Goal: Information Seeking & Learning: Learn about a topic

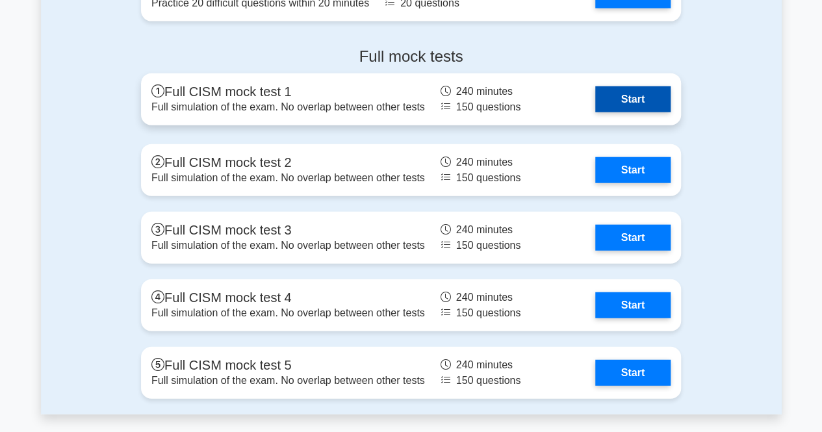
click at [652, 101] on link "Start" at bounding box center [632, 99] width 75 height 26
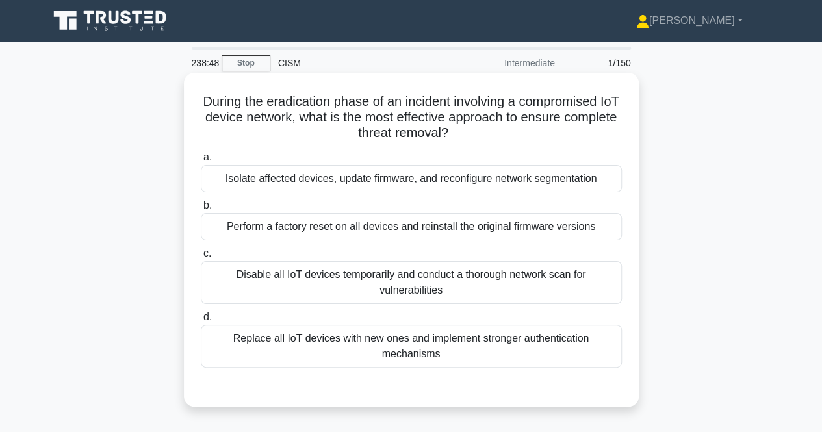
click at [408, 185] on div "Isolate affected devices, update firmware, and reconfigure network segmentation" at bounding box center [411, 178] width 421 height 27
click at [201, 162] on input "a. Isolate affected devices, update firmware, and reconfigure network segmentat…" at bounding box center [201, 157] width 0 height 8
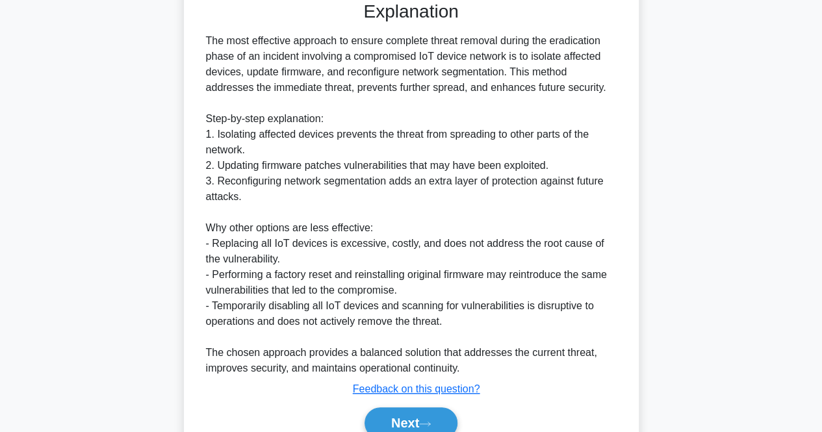
scroll to position [445, 0]
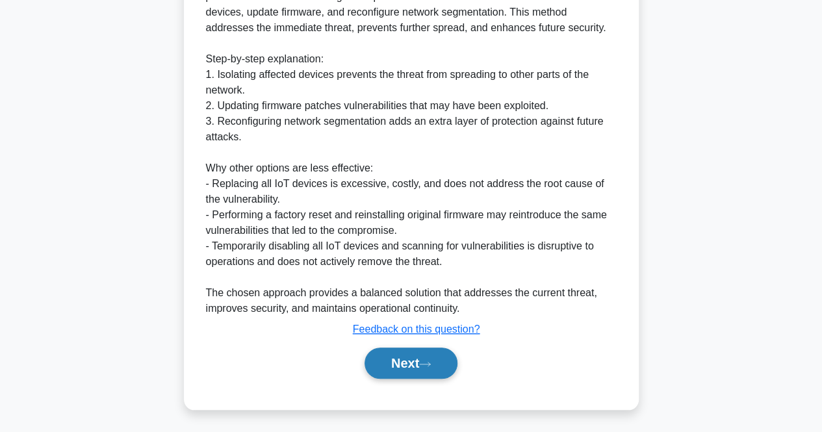
click at [431, 359] on button "Next" at bounding box center [410, 363] width 93 height 31
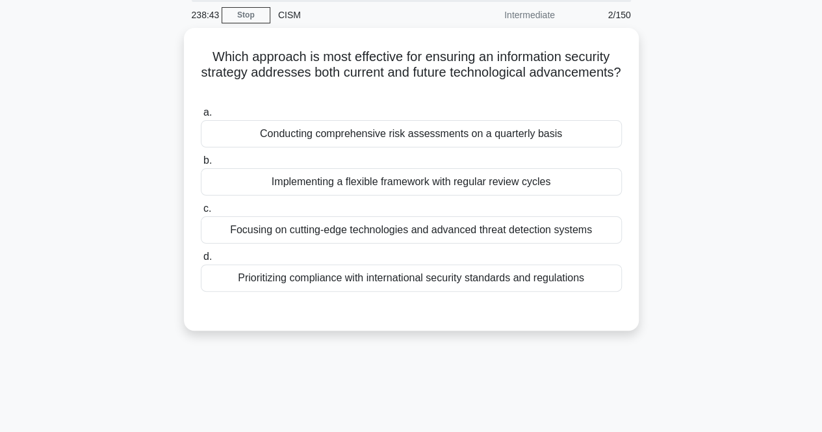
scroll to position [46, 0]
click at [553, 182] on div "Implementing a flexible framework with regular review cycles" at bounding box center [411, 180] width 421 height 27
click at [201, 164] on input "b. Implementing a flexible framework with regular review cycles" at bounding box center [201, 159] width 0 height 8
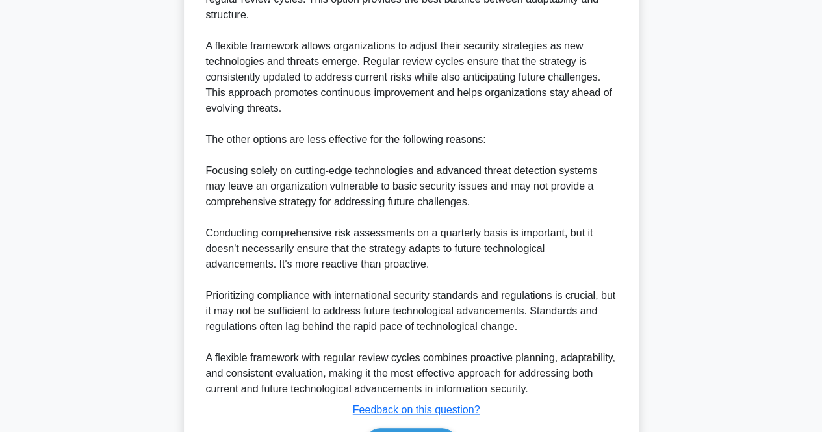
scroll to position [507, 0]
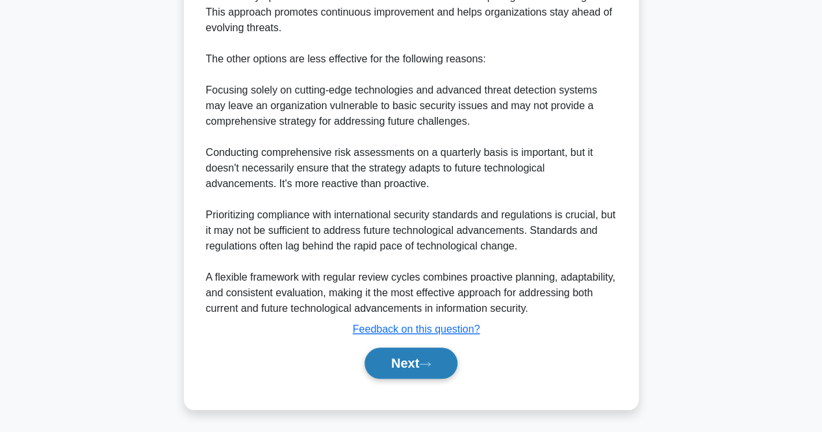
click at [403, 351] on button "Next" at bounding box center [410, 363] width 93 height 31
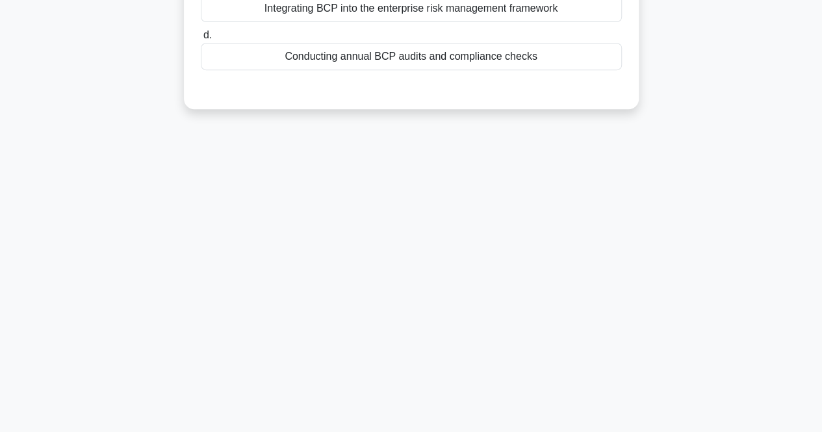
scroll to position [0, 0]
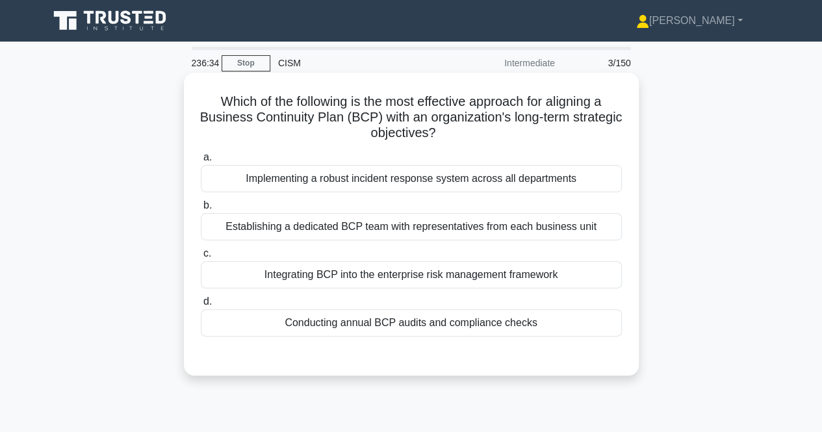
click at [618, 219] on div "Establishing a dedicated BCP team with representatives from each business unit" at bounding box center [411, 226] width 421 height 27
click at [201, 210] on input "b. Establishing a dedicated BCP team with representatives from each business un…" at bounding box center [201, 205] width 0 height 8
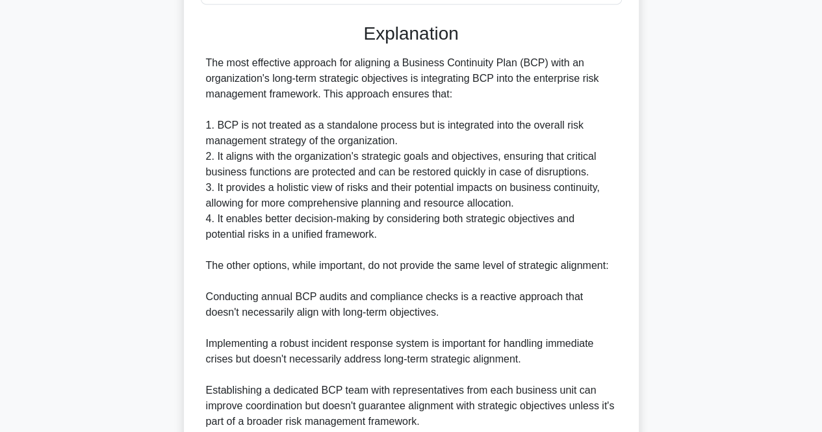
scroll to position [447, 0]
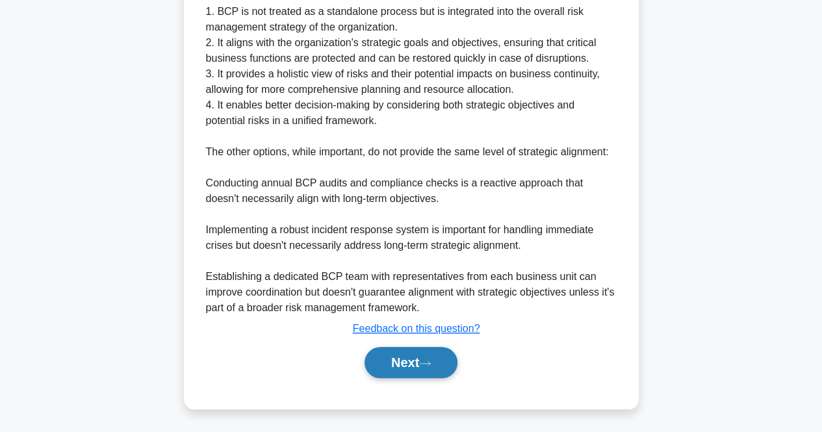
drag, startPoint x: 436, startPoint y: 352, endPoint x: 448, endPoint y: 351, distance: 12.4
click at [436, 352] on button "Next" at bounding box center [410, 362] width 93 height 31
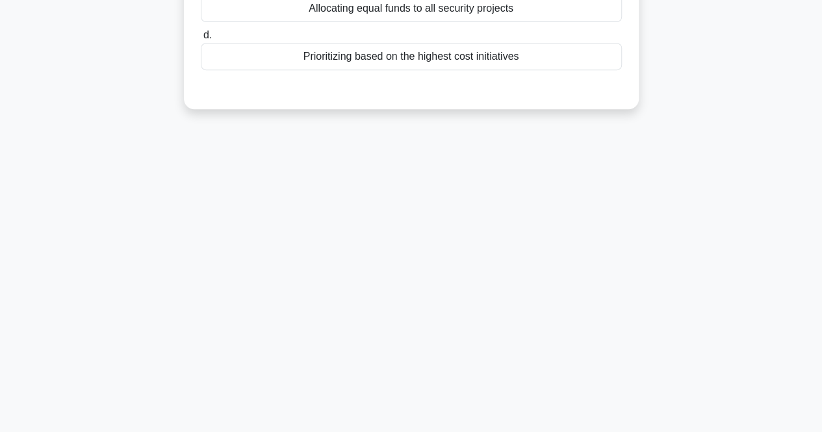
scroll to position [0, 0]
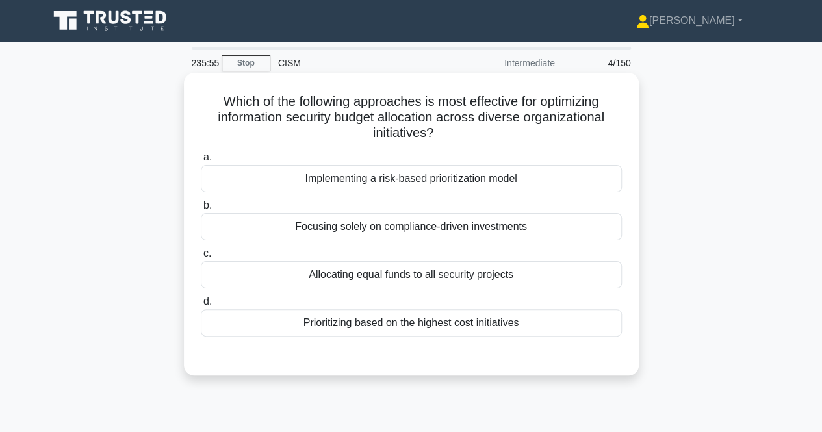
click at [455, 182] on div "Implementing a risk-based prioritization model" at bounding box center [411, 178] width 421 height 27
click at [201, 162] on input "a. Implementing a risk-based prioritization model" at bounding box center [201, 157] width 0 height 8
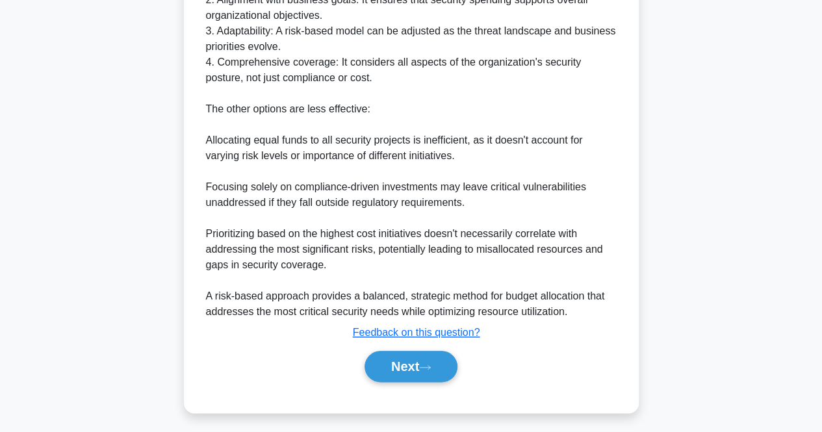
scroll to position [551, 0]
click at [400, 362] on button "Next" at bounding box center [410, 366] width 93 height 31
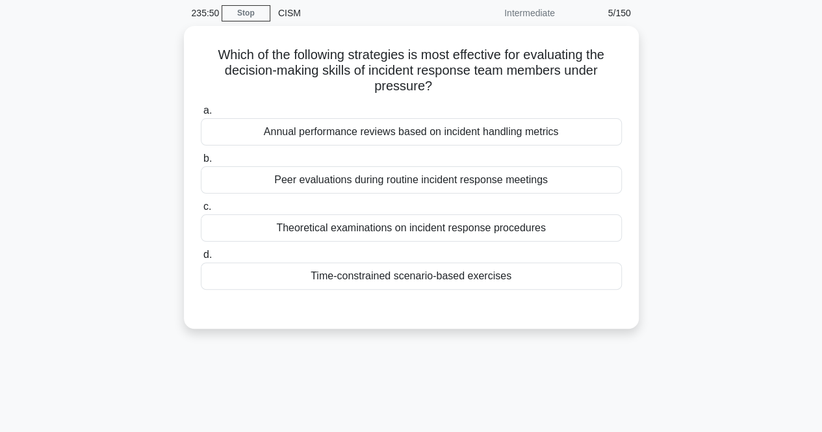
scroll to position [0, 0]
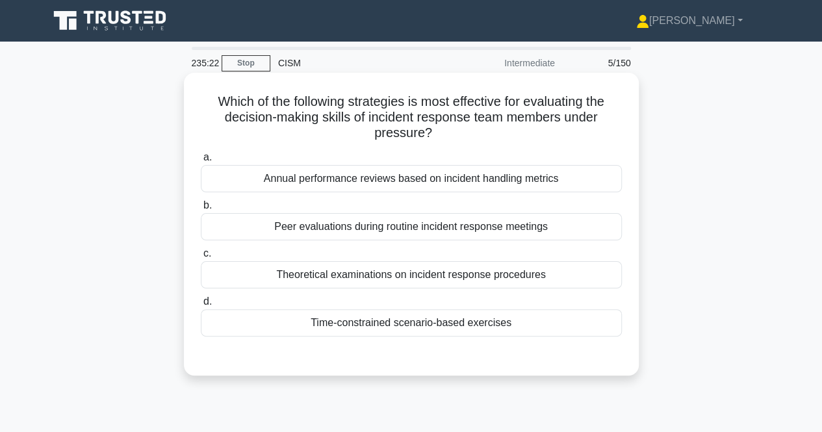
click at [451, 333] on div "Time-constrained scenario-based exercises" at bounding box center [411, 322] width 421 height 27
click at [201, 306] on input "d. Time-constrained scenario-based exercises" at bounding box center [201, 301] width 0 height 8
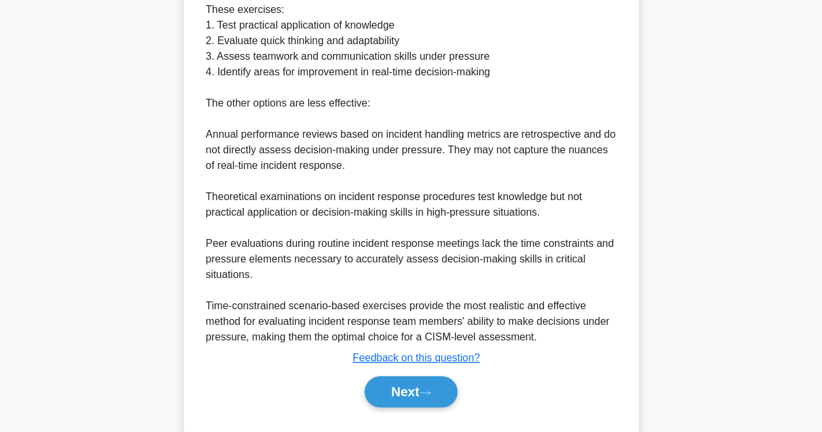
scroll to position [466, 0]
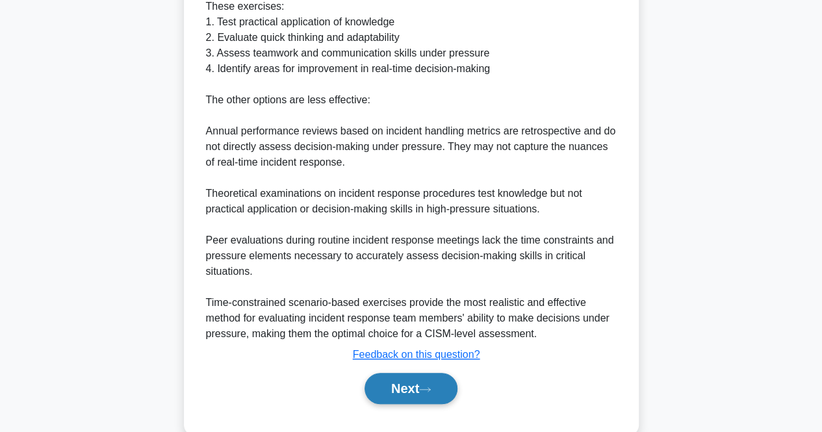
click at [407, 394] on button "Next" at bounding box center [410, 388] width 93 height 31
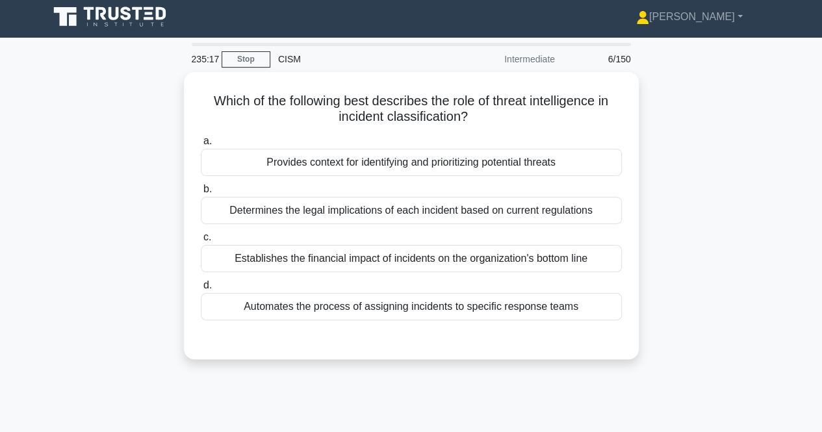
scroll to position [0, 0]
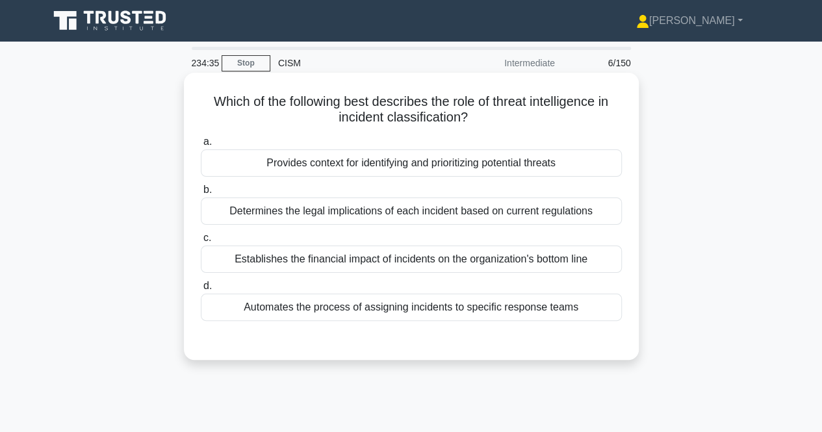
click at [606, 164] on div "Provides context for identifying and prioritizing potential threats" at bounding box center [411, 162] width 421 height 27
click at [201, 146] on input "a. Provides context for identifying and prioritizing potential threats" at bounding box center [201, 142] width 0 height 8
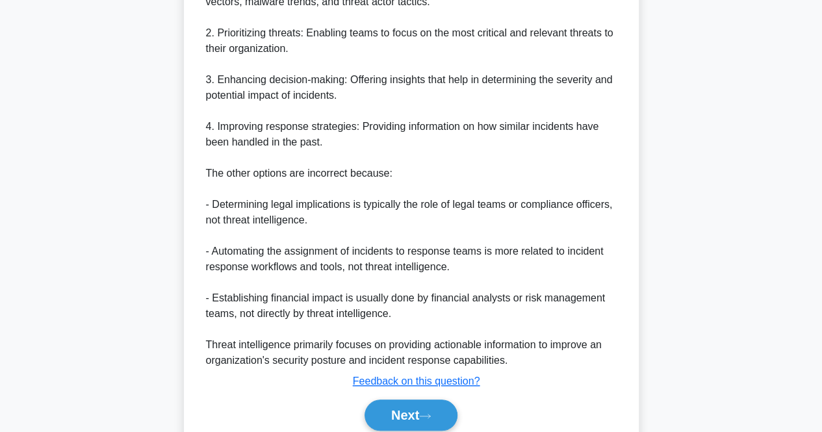
scroll to position [523, 0]
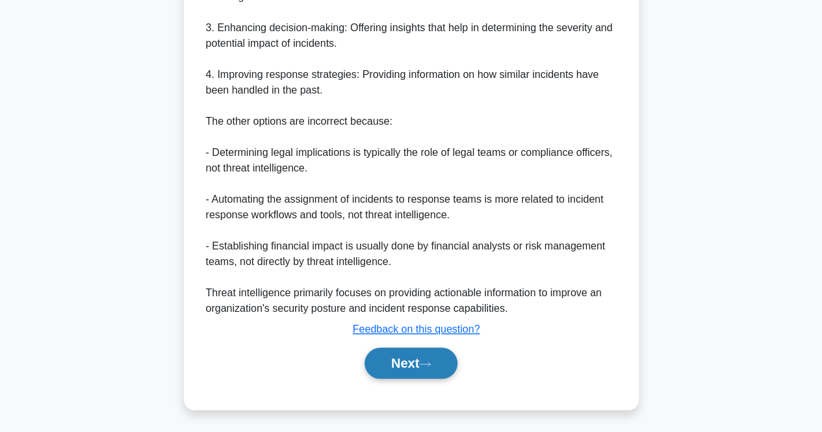
click at [455, 364] on button "Next" at bounding box center [410, 363] width 93 height 31
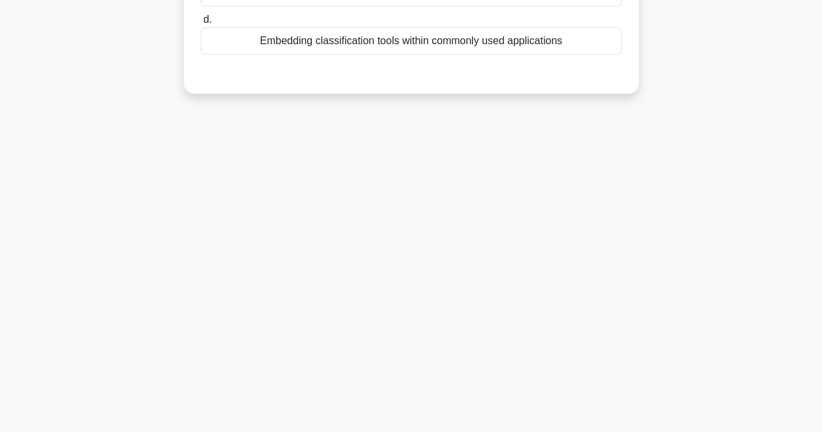
scroll to position [0, 0]
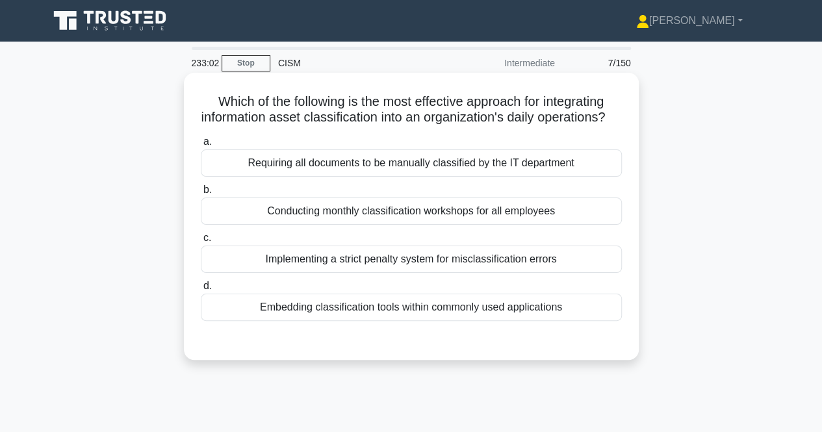
click at [458, 318] on div "Embedding classification tools within commonly used applications" at bounding box center [411, 307] width 421 height 27
click at [201, 290] on input "d. Embedding classification tools within commonly used applications" at bounding box center [201, 286] width 0 height 8
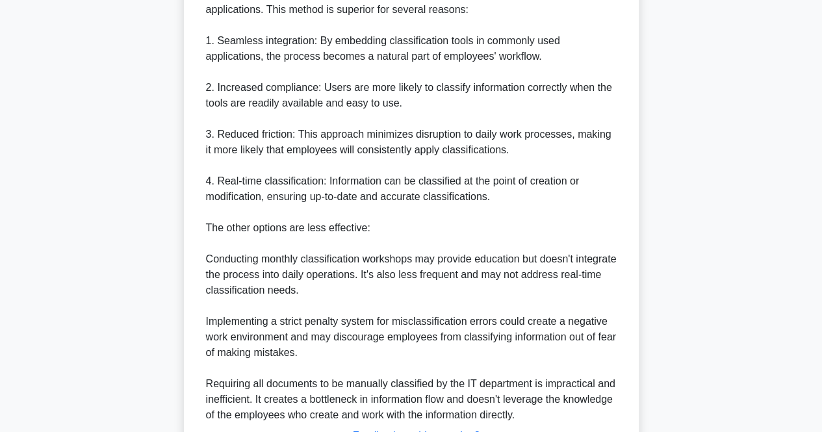
scroll to position [523, 0]
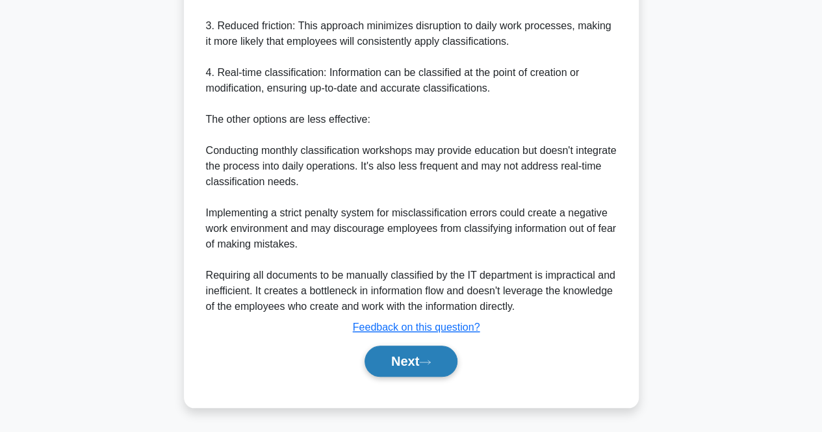
click at [416, 362] on button "Next" at bounding box center [410, 361] width 93 height 31
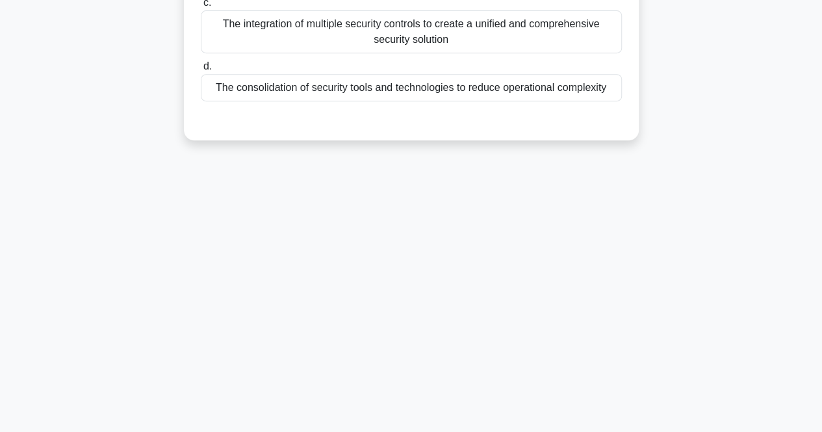
scroll to position [0, 0]
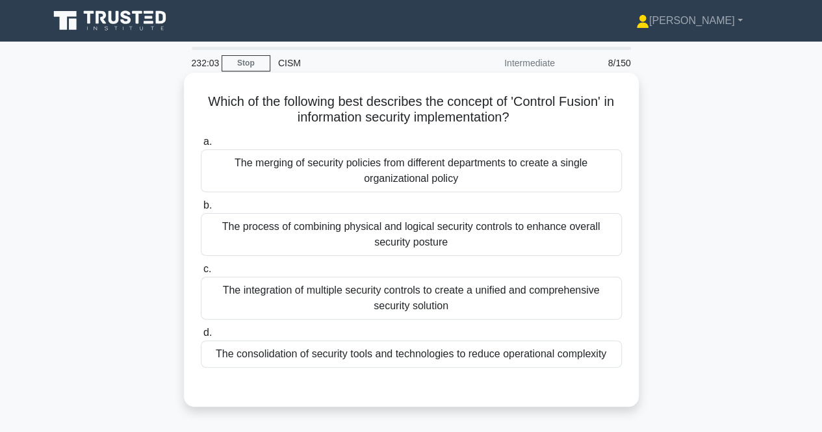
click at [489, 171] on div "The merging of security policies from different departments to create a single …" at bounding box center [411, 170] width 421 height 43
click at [201, 146] on input "a. The merging of security policies from different departments to create a sing…" at bounding box center [201, 142] width 0 height 8
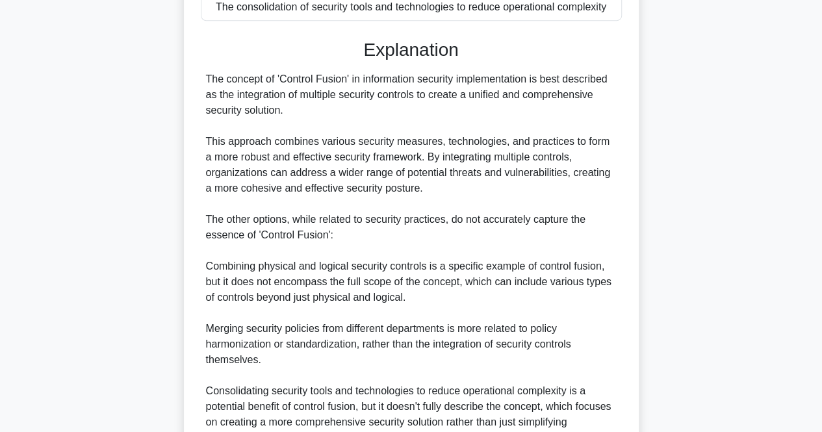
scroll to position [478, 0]
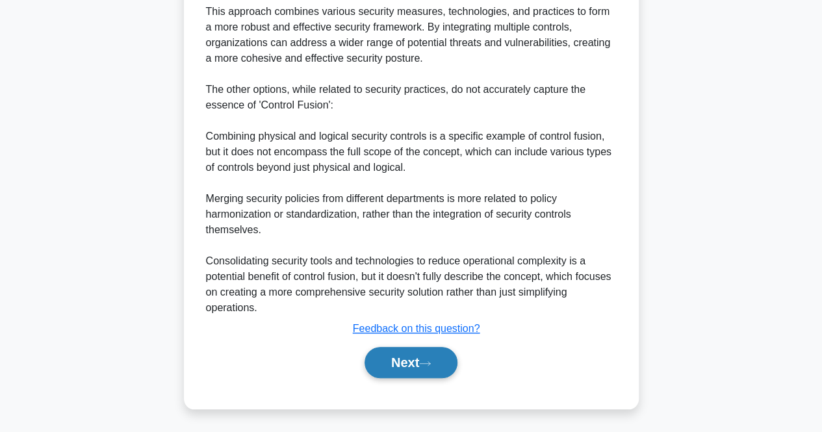
click at [410, 363] on button "Next" at bounding box center [410, 362] width 93 height 31
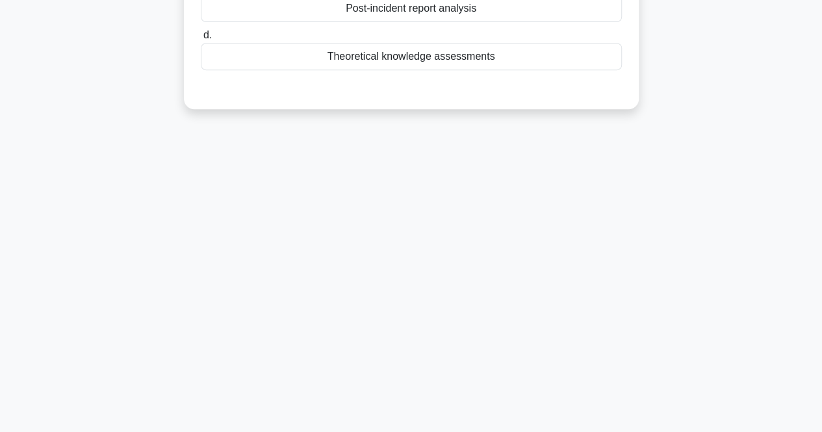
scroll to position [0, 0]
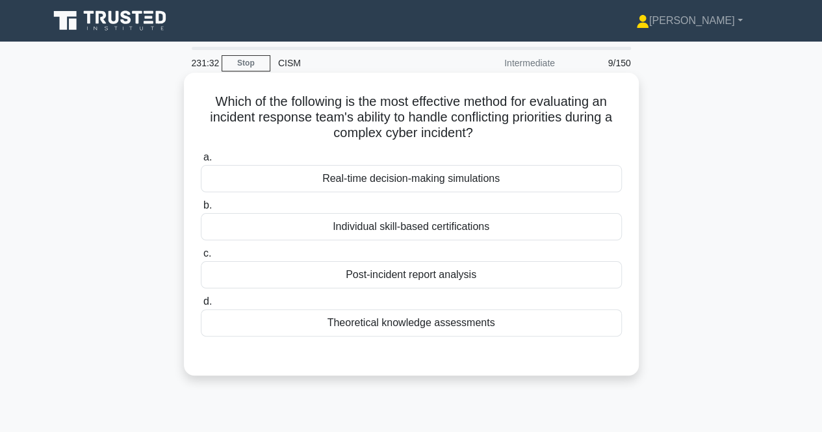
click at [377, 167] on div "Real-time decision-making simulations" at bounding box center [411, 178] width 421 height 27
click at [373, 173] on div "Real-time decision-making simulations" at bounding box center [411, 178] width 421 height 27
click at [201, 162] on input "a. Real-time decision-making simulations" at bounding box center [201, 157] width 0 height 8
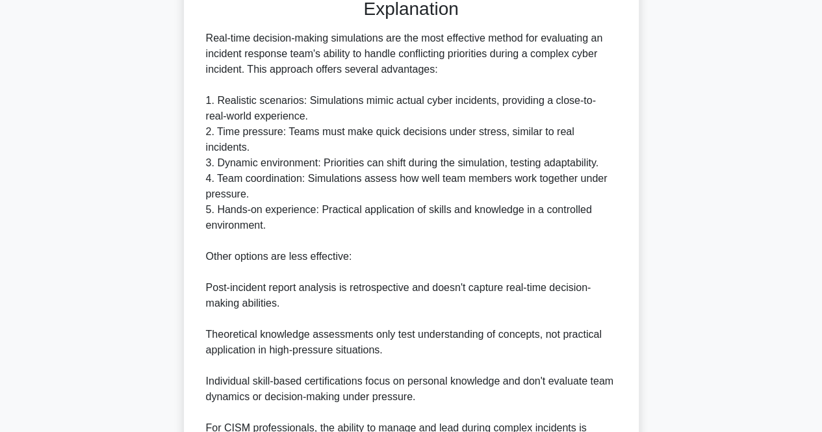
scroll to position [476, 0]
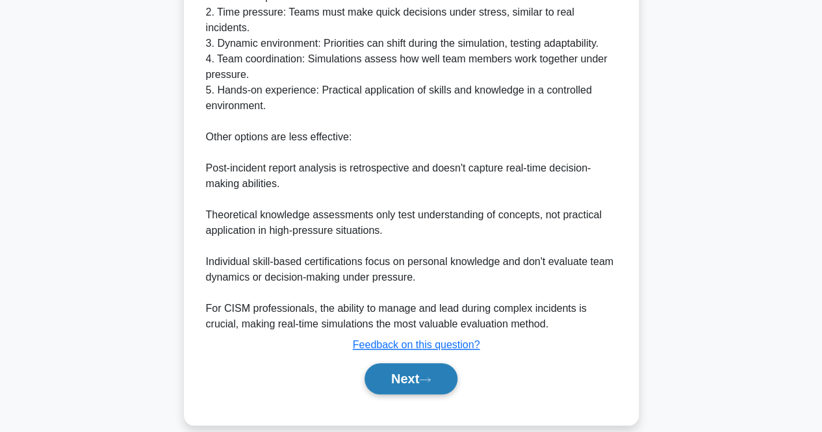
click at [392, 363] on button "Next" at bounding box center [410, 378] width 93 height 31
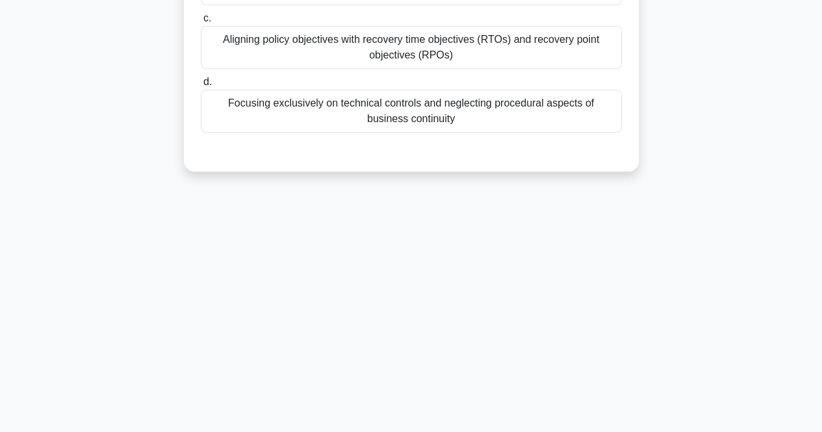
scroll to position [0, 0]
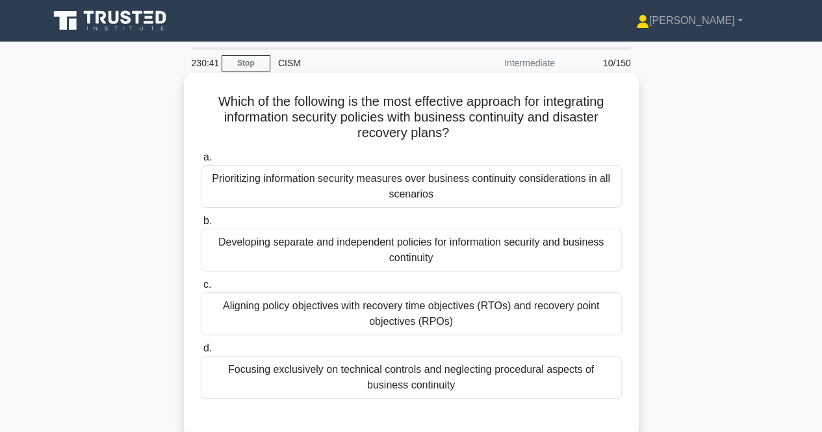
click at [608, 316] on div "Aligning policy objectives with recovery time objectives (RTOs) and recovery po…" at bounding box center [411, 313] width 421 height 43
click at [201, 289] on input "c. Aligning policy objectives with recovery time objectives (RTOs) and recovery…" at bounding box center [201, 285] width 0 height 8
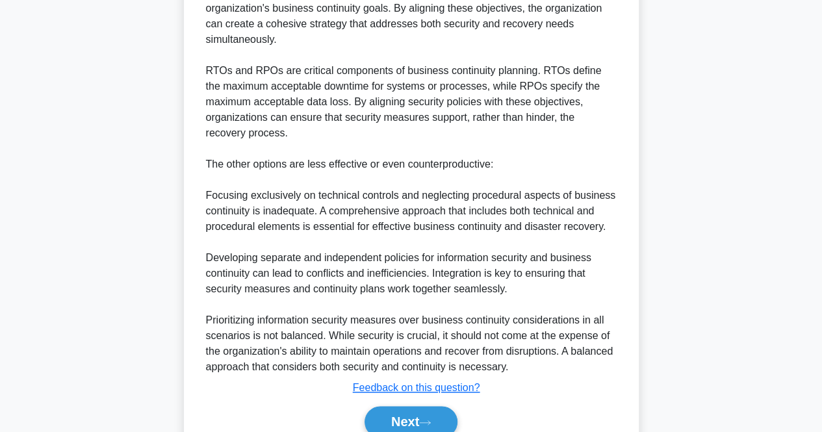
scroll to position [553, 0]
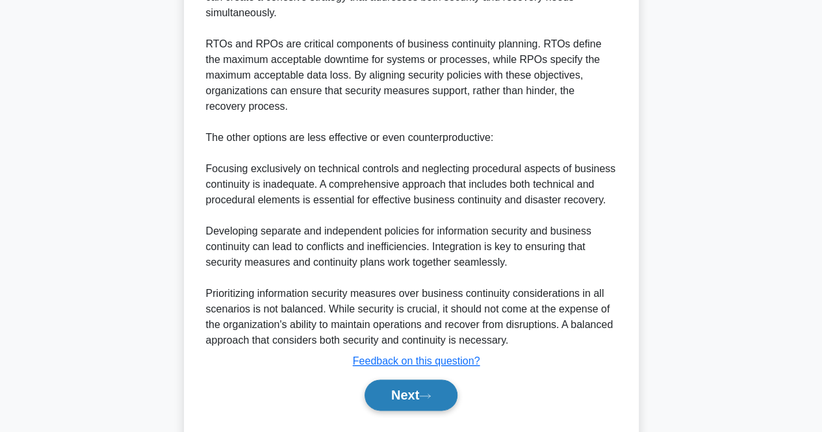
click at [409, 393] on button "Next" at bounding box center [410, 394] width 93 height 31
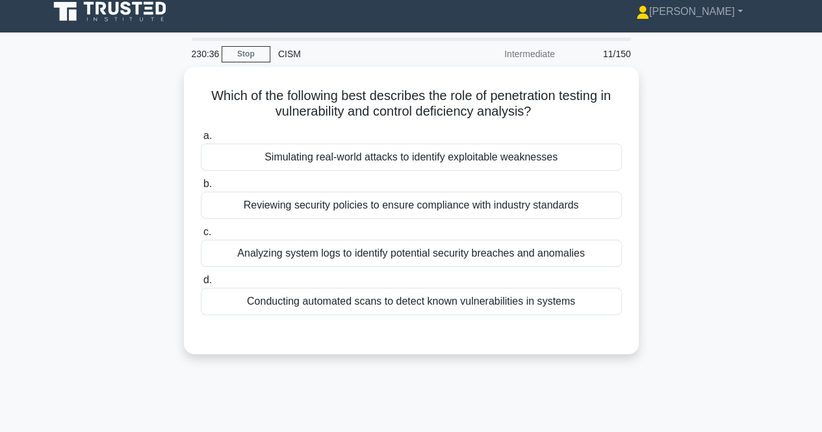
scroll to position [0, 0]
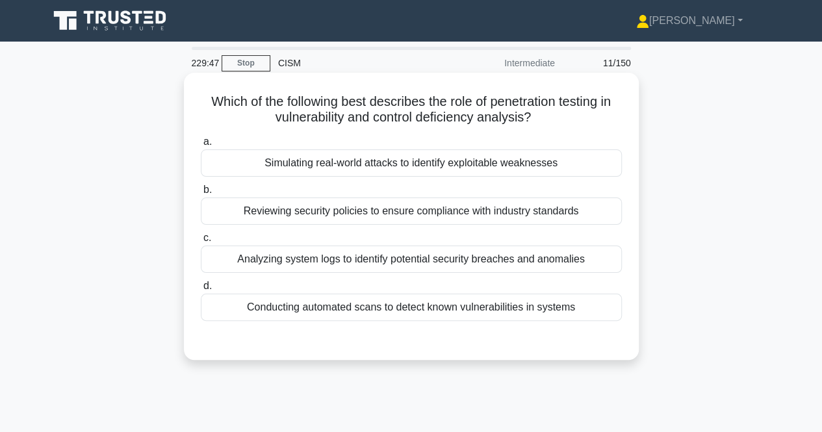
click at [527, 167] on div "Simulating real-world attacks to identify exploitable weaknesses" at bounding box center [411, 162] width 421 height 27
click at [201, 146] on input "a. Simulating real-world attacks to identify exploitable weaknesses" at bounding box center [201, 142] width 0 height 8
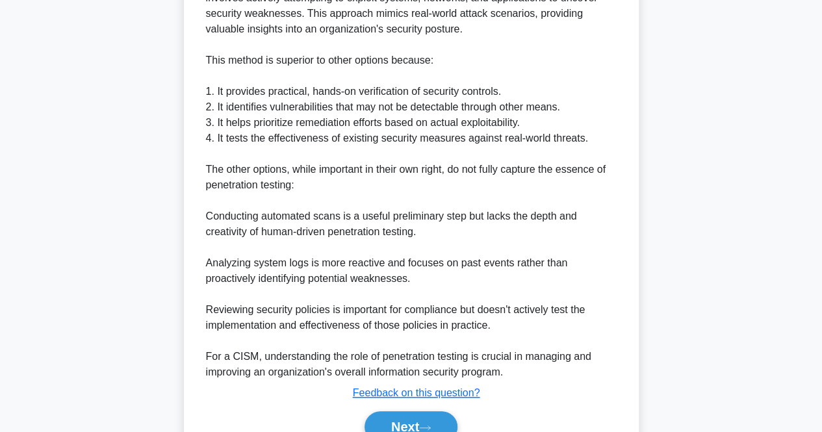
scroll to position [479, 0]
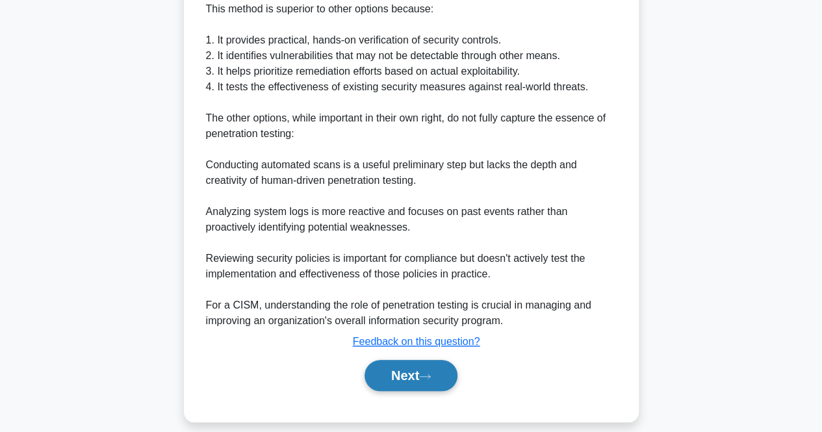
click at [401, 370] on button "Next" at bounding box center [410, 375] width 93 height 31
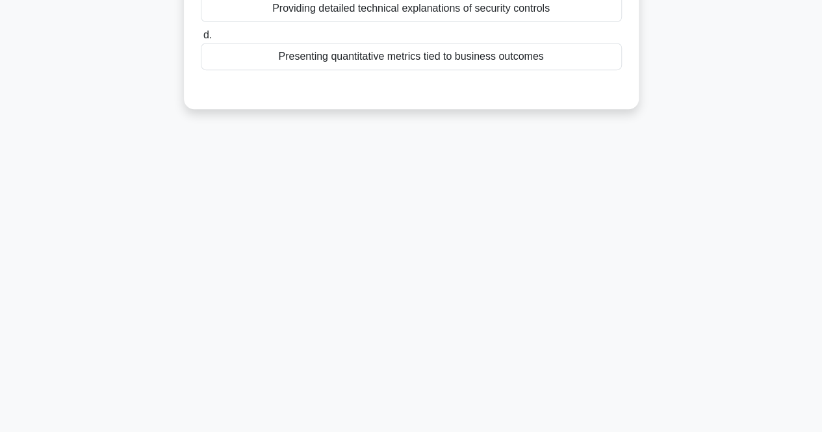
scroll to position [0, 0]
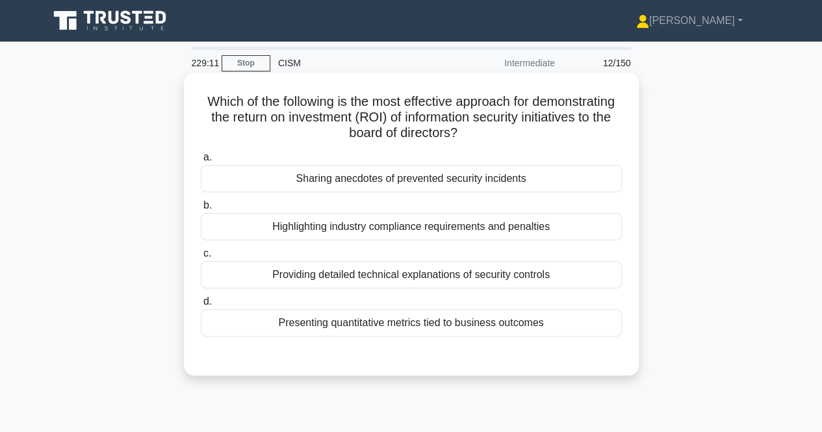
click at [375, 318] on div "Presenting quantitative metrics tied to business outcomes" at bounding box center [411, 322] width 421 height 27
click at [201, 306] on input "d. Presenting quantitative metrics tied to business outcomes" at bounding box center [201, 301] width 0 height 8
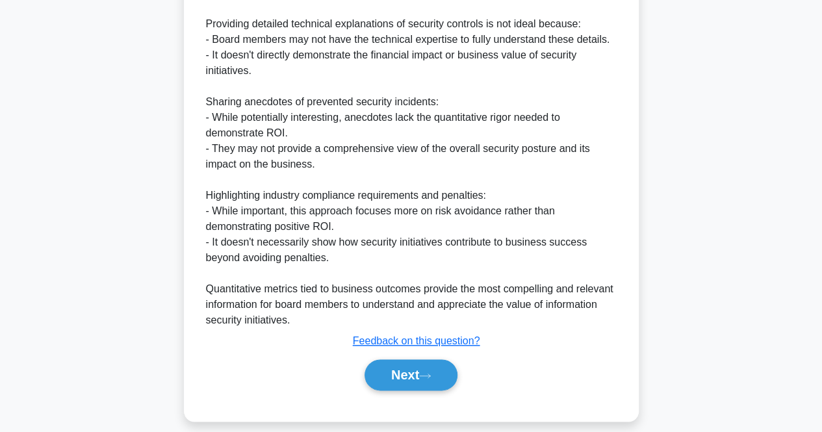
scroll to position [585, 0]
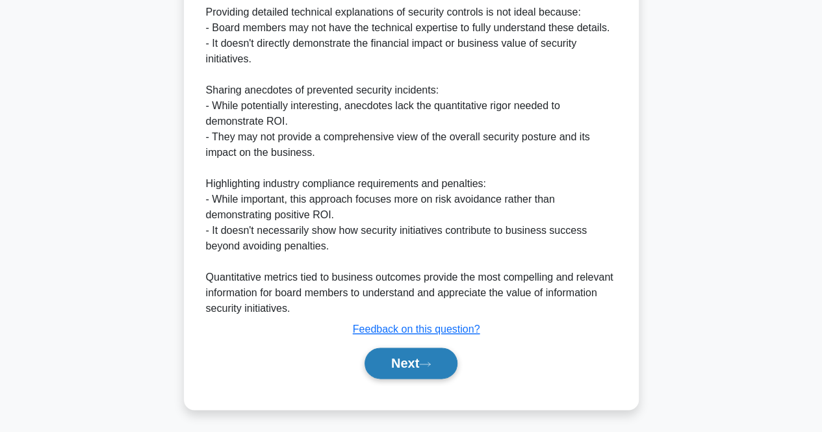
click at [436, 350] on button "Next" at bounding box center [410, 363] width 93 height 31
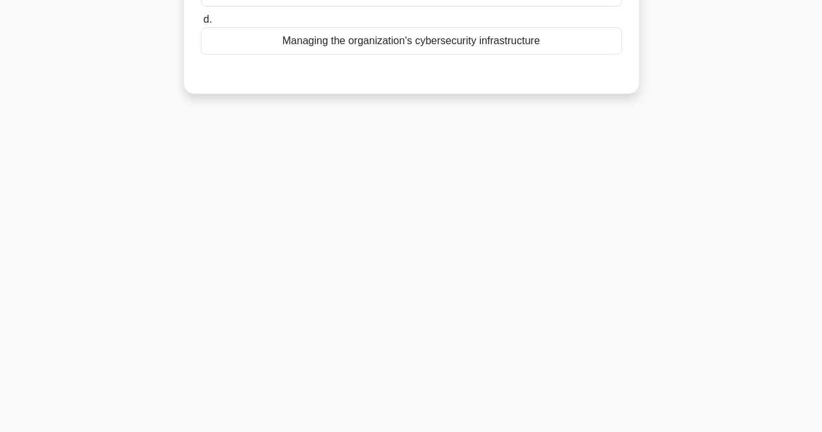
scroll to position [0, 0]
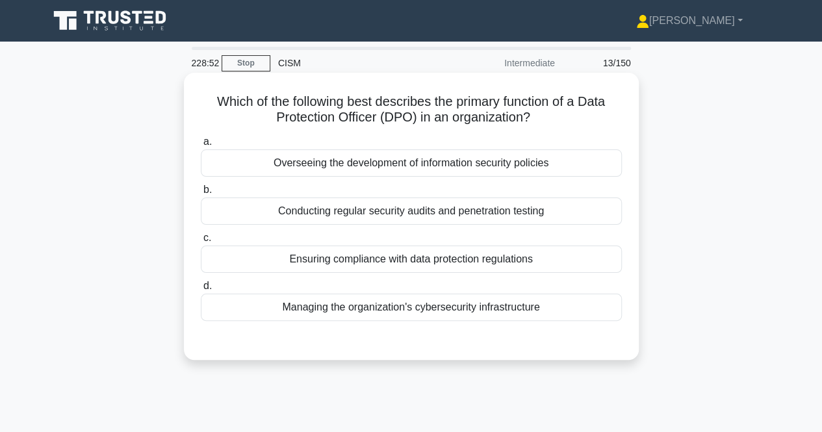
click at [563, 258] on div "Ensuring compliance with data protection regulations" at bounding box center [411, 259] width 421 height 27
click at [201, 242] on input "c. Ensuring compliance with data protection regulations" at bounding box center [201, 238] width 0 height 8
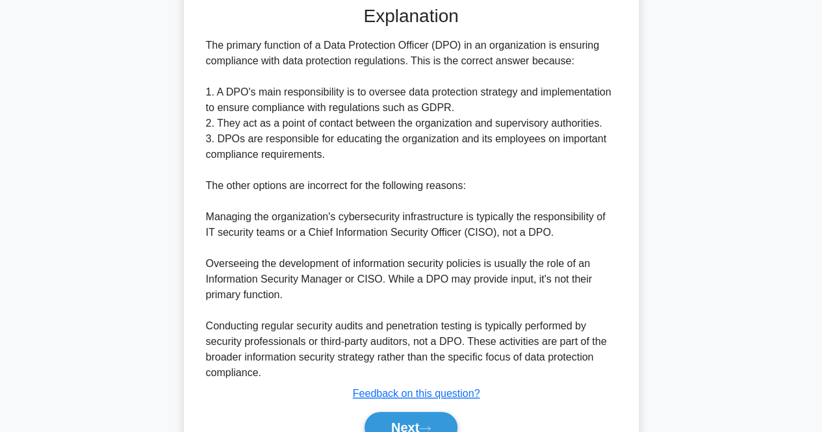
scroll to position [386, 0]
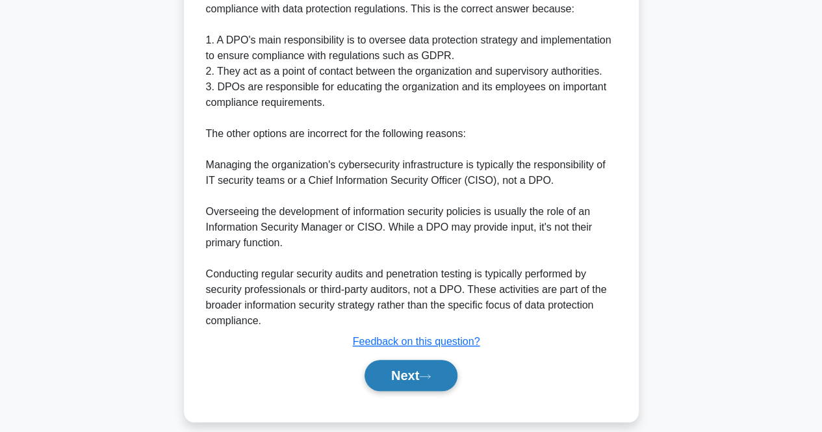
click at [438, 368] on button "Next" at bounding box center [410, 375] width 93 height 31
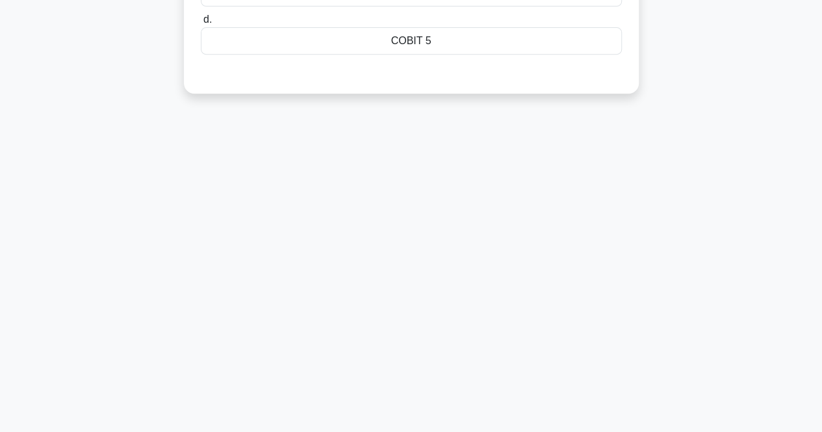
scroll to position [0, 0]
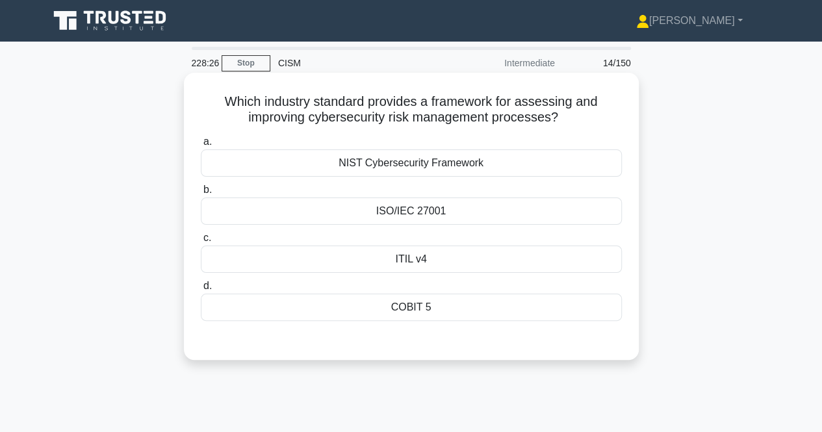
click at [448, 165] on div "NIST Cybersecurity Framework" at bounding box center [411, 162] width 421 height 27
click at [201, 146] on input "a. NIST Cybersecurity Framework" at bounding box center [201, 142] width 0 height 8
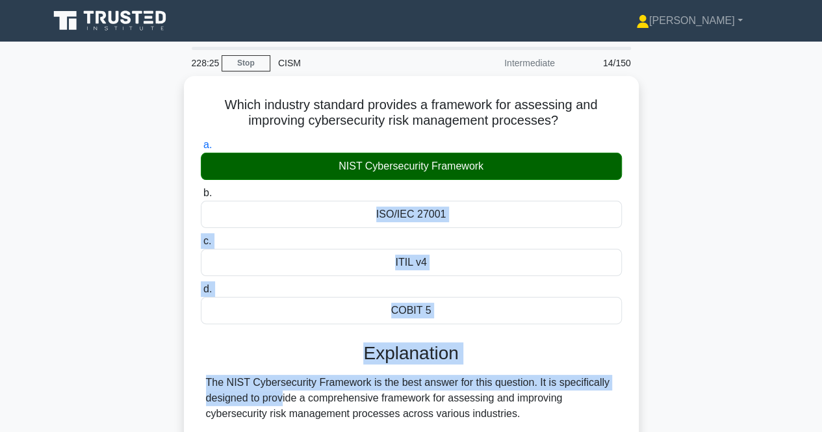
drag, startPoint x: 817, startPoint y: 190, endPoint x: 830, endPoint y: 391, distance: 201.1
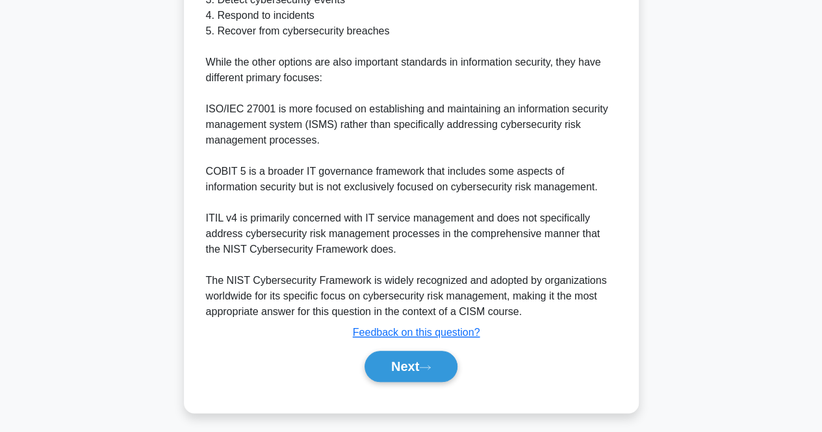
scroll to position [520, 0]
click at [408, 358] on button "Next" at bounding box center [410, 365] width 93 height 31
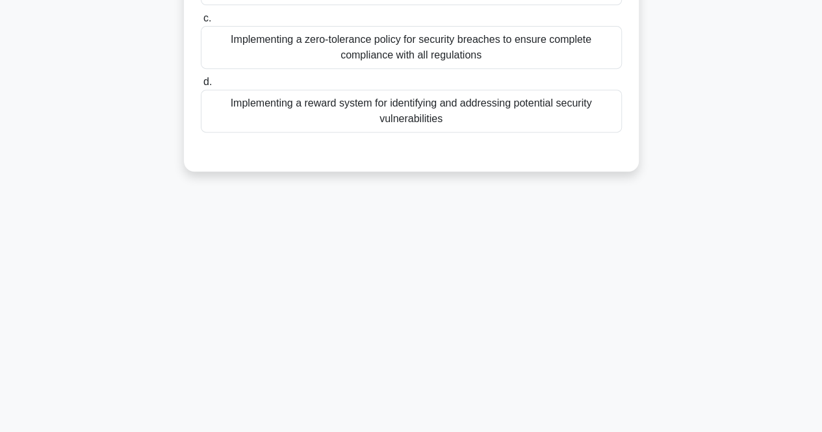
drag, startPoint x: 789, startPoint y: 147, endPoint x: 819, endPoint y: 135, distance: 32.3
click at [819, 135] on main "228:22 Stop CISM Intermediate 15/150 Which approach is most effective in foster…" at bounding box center [411, 102] width 822 height 660
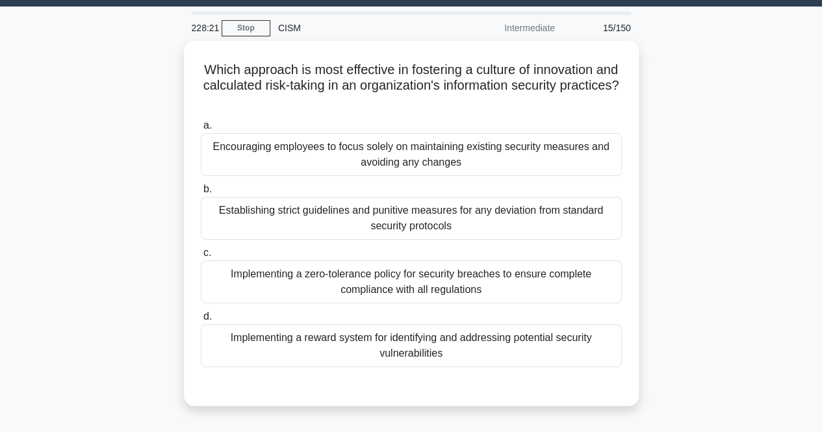
scroll to position [0, 0]
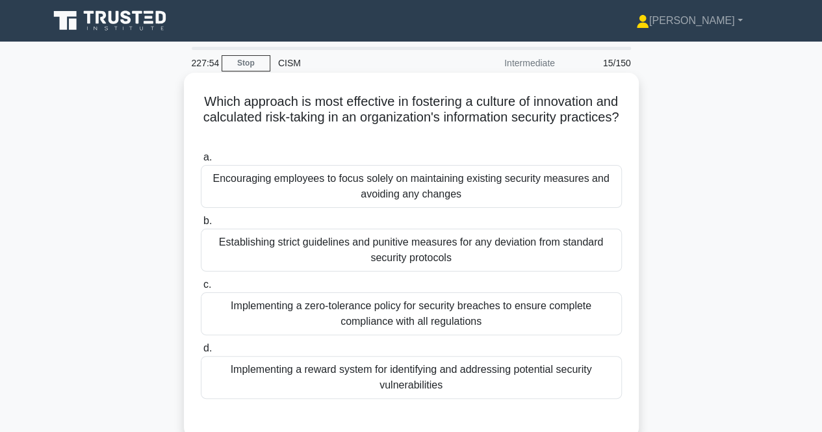
click at [536, 399] on div "a. Encouraging employees to focus solely on maintaining existing security measu…" at bounding box center [411, 274] width 436 height 255
click at [525, 380] on div "Implementing a reward system for identifying and addressing potential security …" at bounding box center [411, 377] width 421 height 43
click at [201, 353] on input "d. Implementing a reward system for identifying and addressing potential securi…" at bounding box center [201, 348] width 0 height 8
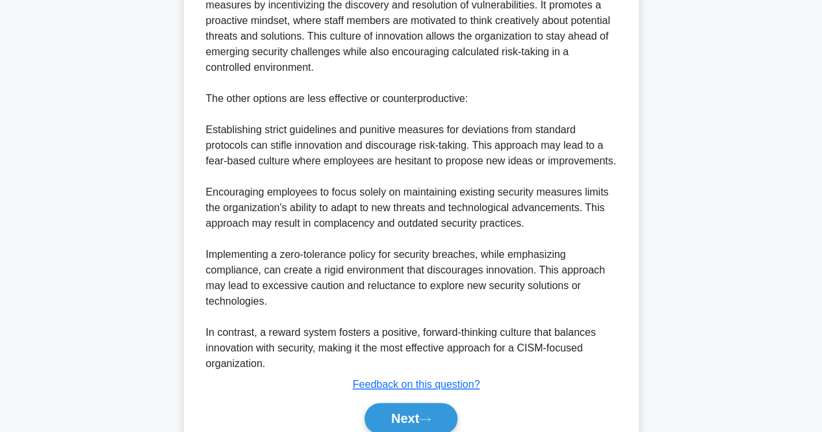
scroll to position [585, 0]
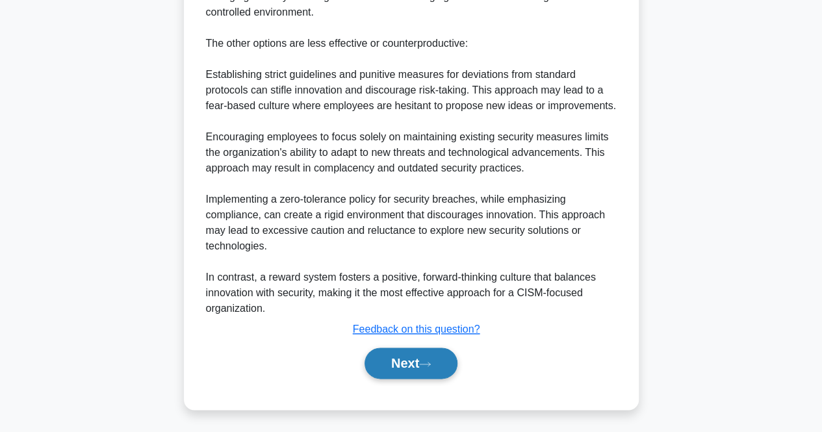
click at [385, 359] on button "Next" at bounding box center [410, 363] width 93 height 31
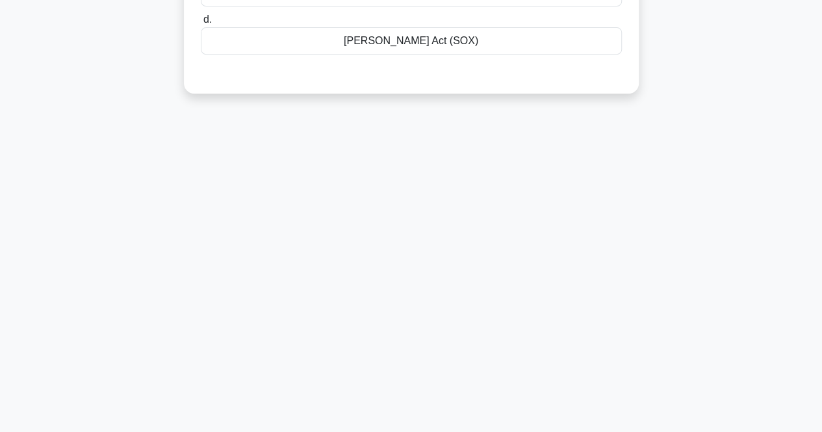
scroll to position [0, 0]
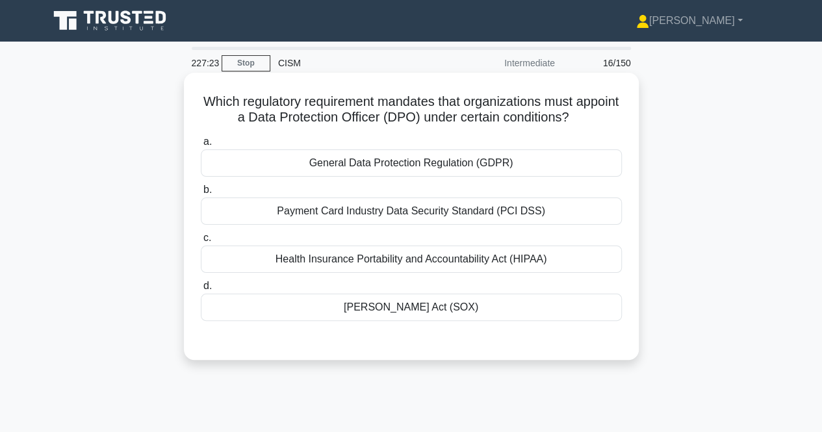
click at [490, 170] on div "General Data Protection Regulation (GDPR)" at bounding box center [411, 162] width 421 height 27
click at [201, 146] on input "a. General Data Protection Regulation (GDPR)" at bounding box center [201, 142] width 0 height 8
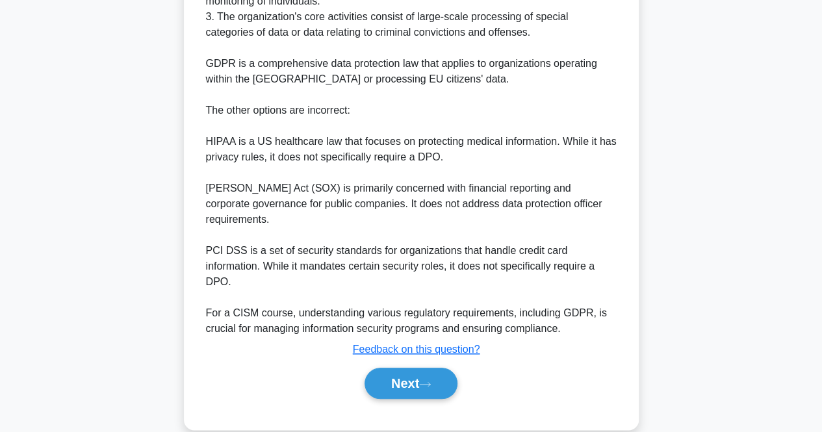
scroll to position [523, 0]
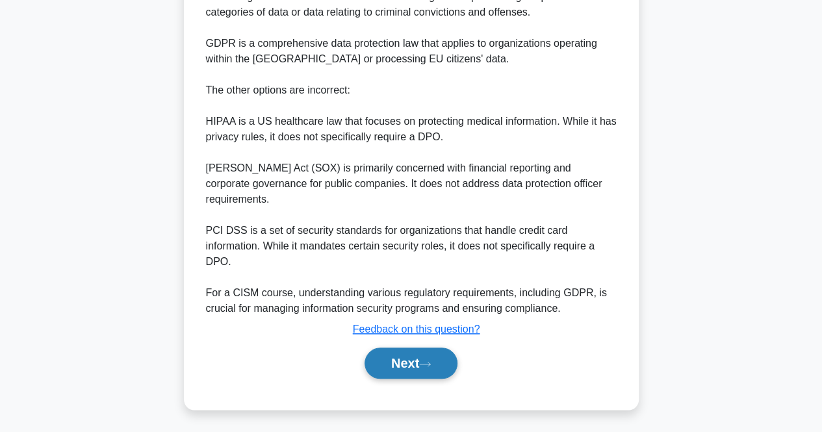
click at [430, 363] on icon at bounding box center [425, 364] width 10 height 4
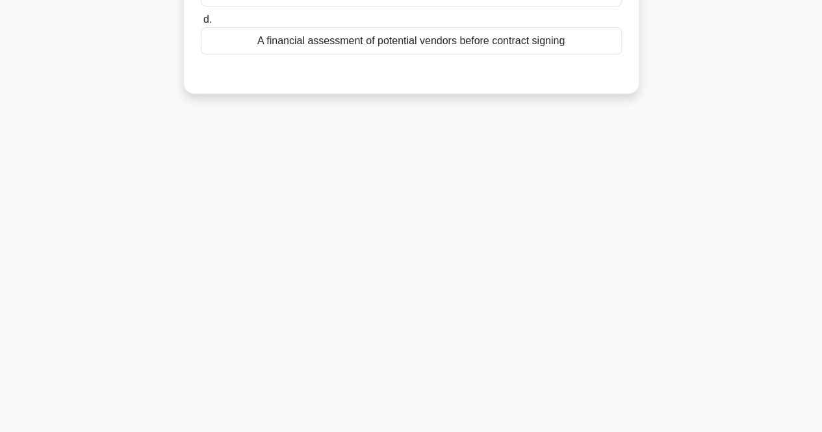
scroll to position [0, 0]
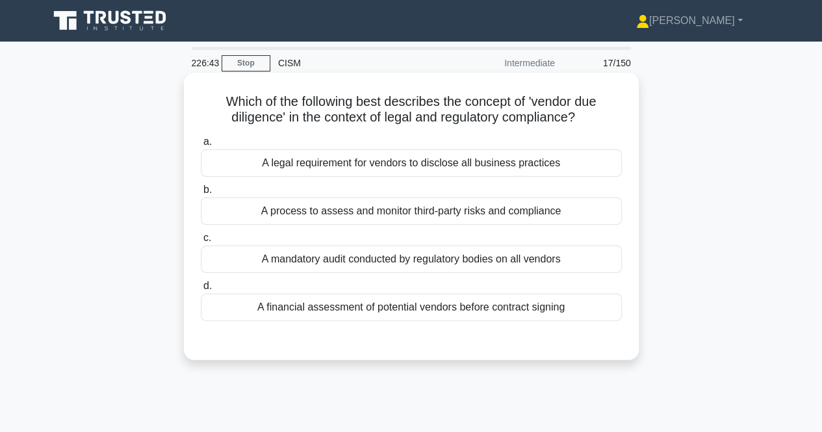
click at [552, 209] on div "A process to assess and monitor third-party risks and compliance" at bounding box center [411, 210] width 421 height 27
click at [201, 194] on input "b. A process to assess and monitor third-party risks and compliance" at bounding box center [201, 190] width 0 height 8
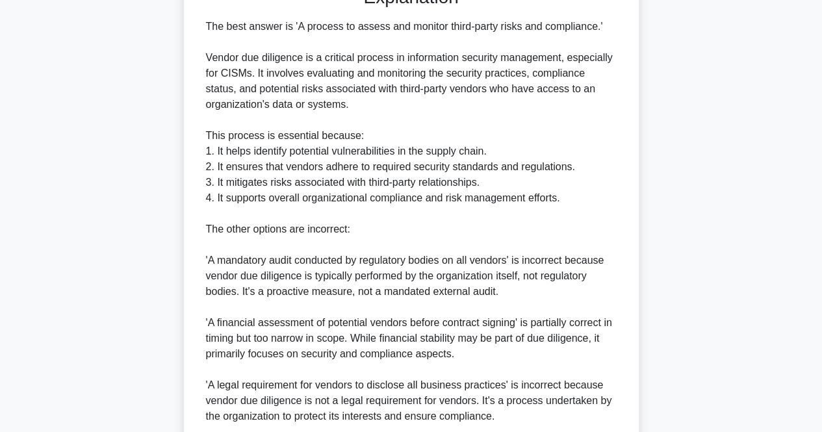
scroll to position [461, 0]
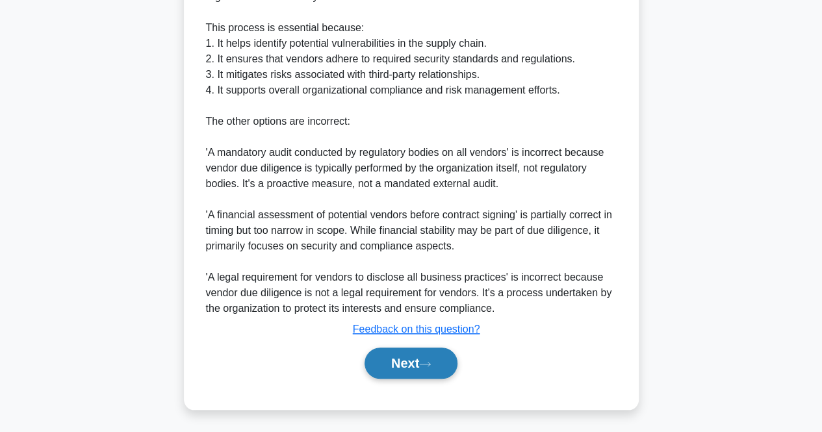
click at [431, 362] on icon at bounding box center [425, 364] width 12 height 7
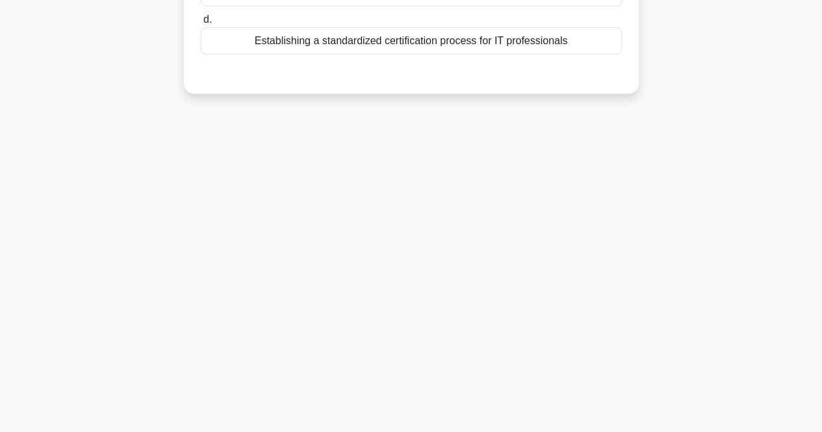
scroll to position [0, 0]
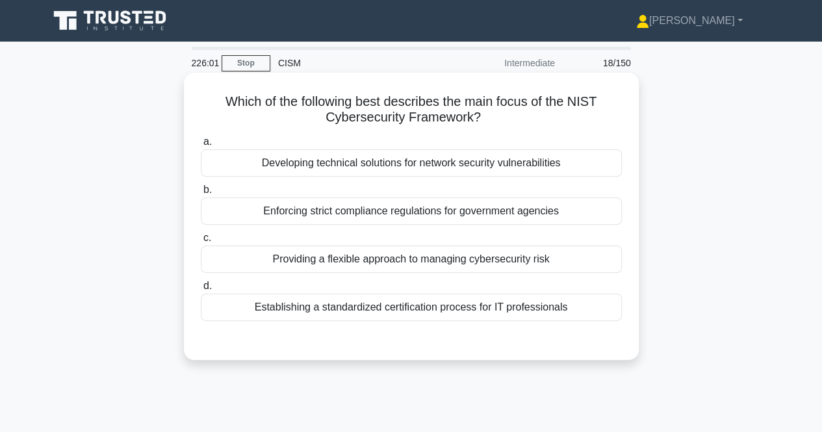
click at [495, 263] on div "Providing a flexible approach to managing cybersecurity risk" at bounding box center [411, 259] width 421 height 27
click at [201, 242] on input "c. Providing a flexible approach to managing cybersecurity risk" at bounding box center [201, 238] width 0 height 8
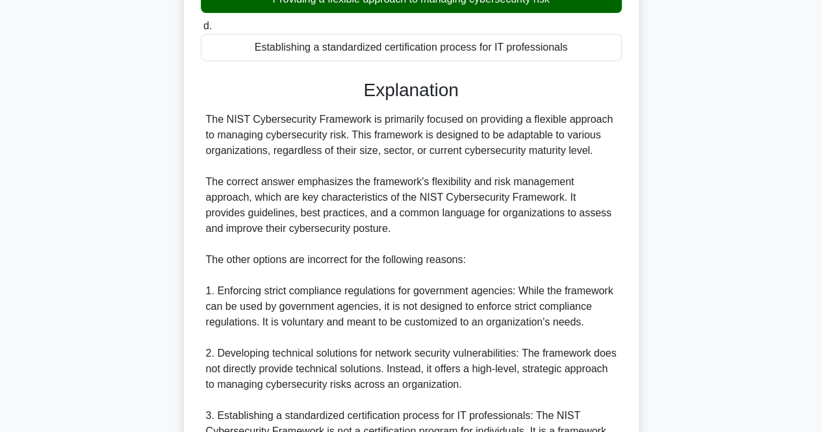
scroll to position [461, 0]
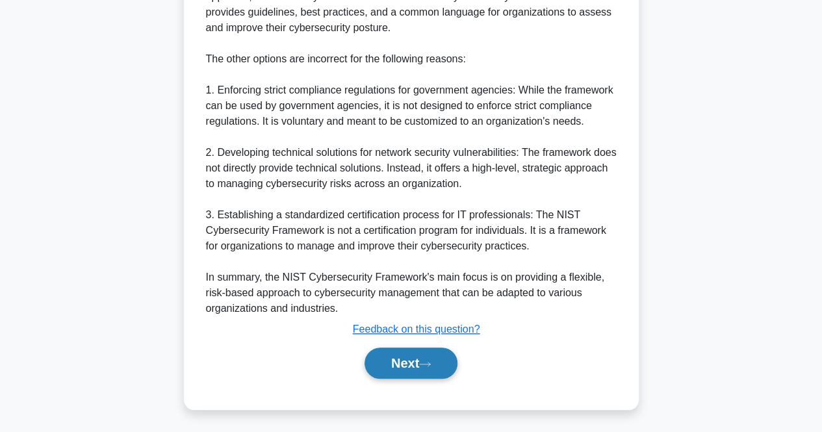
click at [430, 364] on icon at bounding box center [425, 364] width 10 height 4
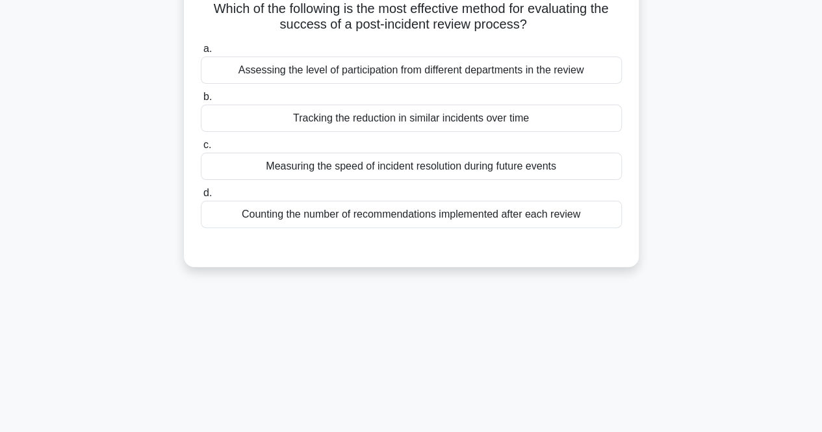
scroll to position [0, 0]
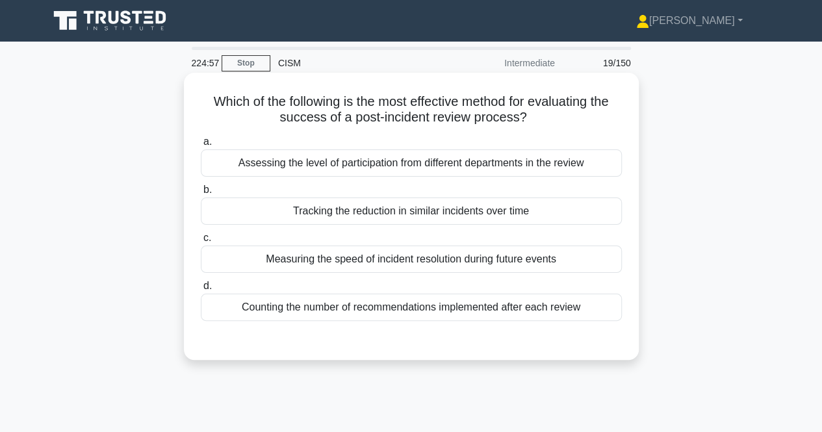
click at [390, 210] on div "Tracking the reduction in similar incidents over time" at bounding box center [411, 210] width 421 height 27
click at [201, 194] on input "b. Tracking the reduction in similar incidents over time" at bounding box center [201, 190] width 0 height 8
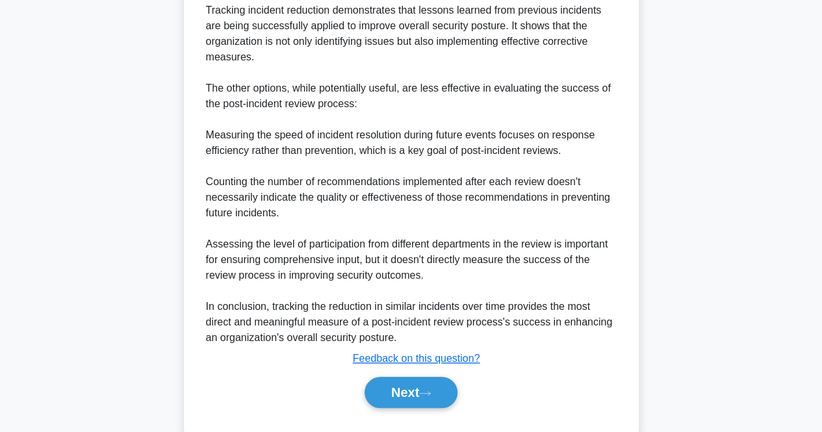
scroll to position [440, 0]
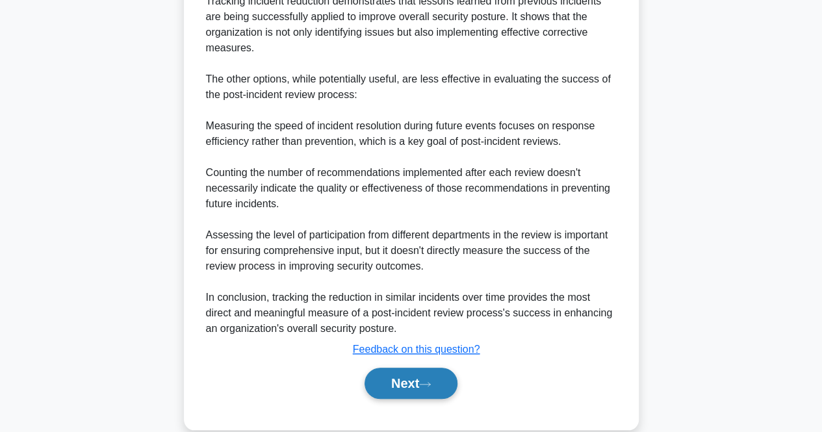
click at [394, 368] on button "Next" at bounding box center [410, 383] width 93 height 31
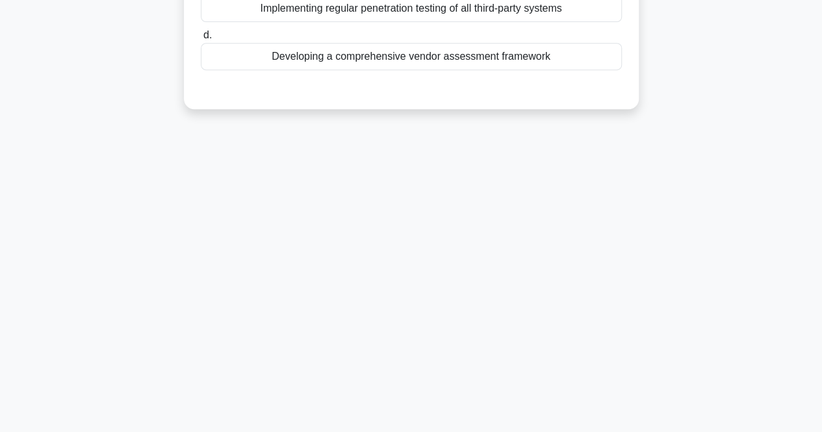
scroll to position [0, 0]
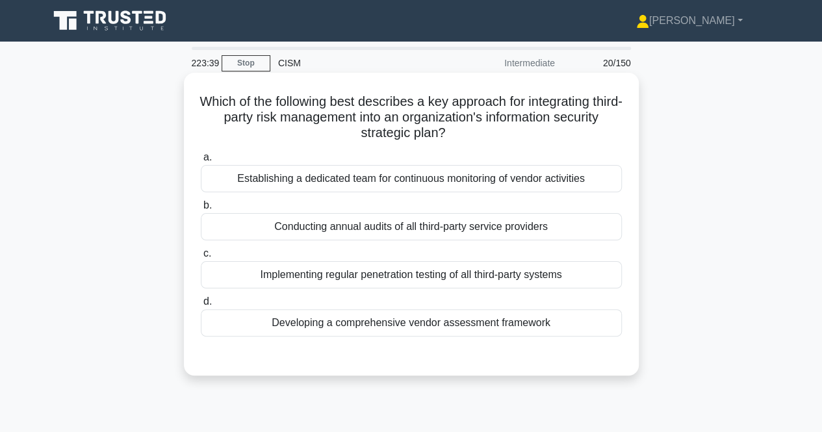
click at [423, 323] on div "Developing a comprehensive vendor assessment framework" at bounding box center [411, 322] width 421 height 27
click at [201, 306] on input "d. Developing a comprehensive vendor assessment framework" at bounding box center [201, 301] width 0 height 8
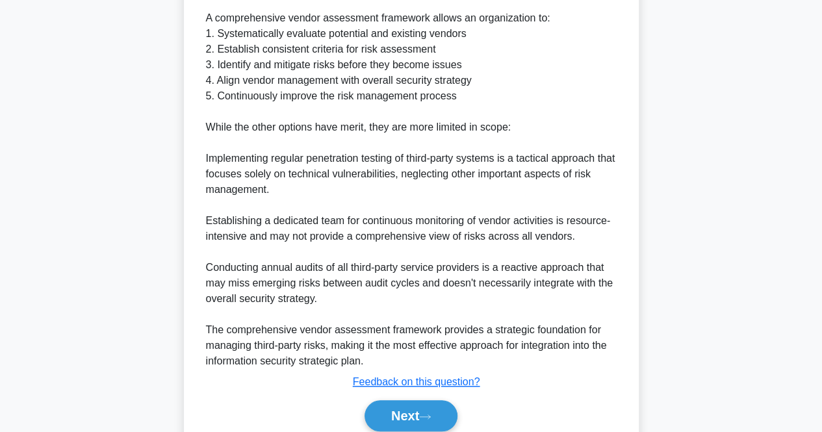
scroll to position [507, 0]
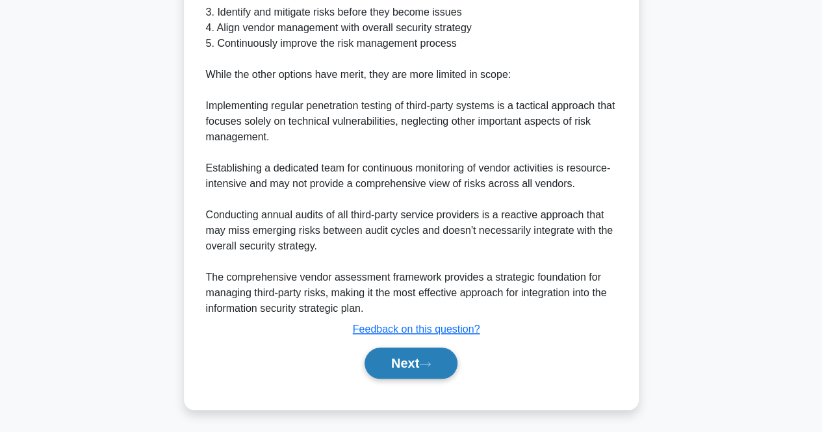
click at [417, 365] on button "Next" at bounding box center [410, 363] width 93 height 31
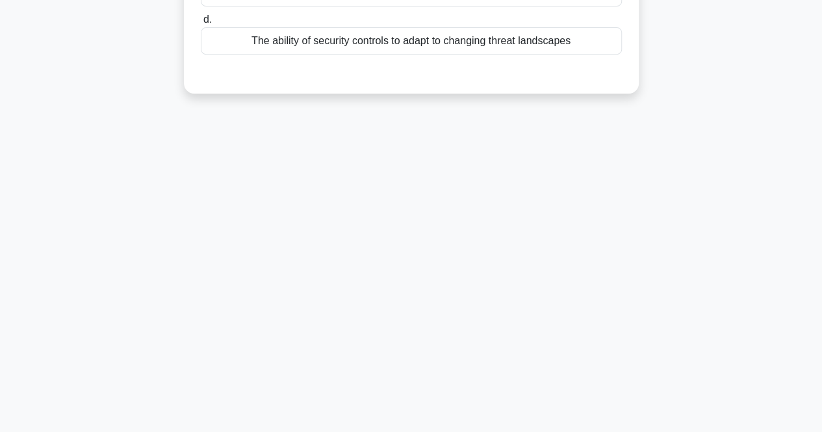
scroll to position [0, 0]
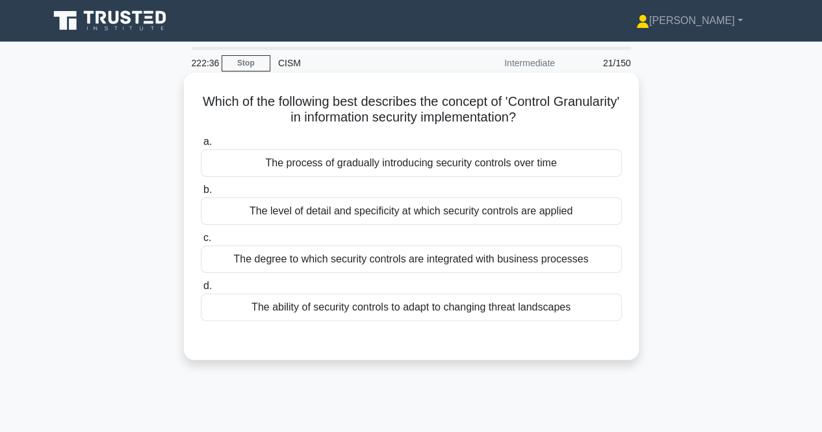
click at [570, 310] on div "The ability of security controls to adapt to changing threat landscapes" at bounding box center [411, 307] width 421 height 27
click at [201, 290] on input "d. The ability of security controls to adapt to changing threat landscapes" at bounding box center [201, 286] width 0 height 8
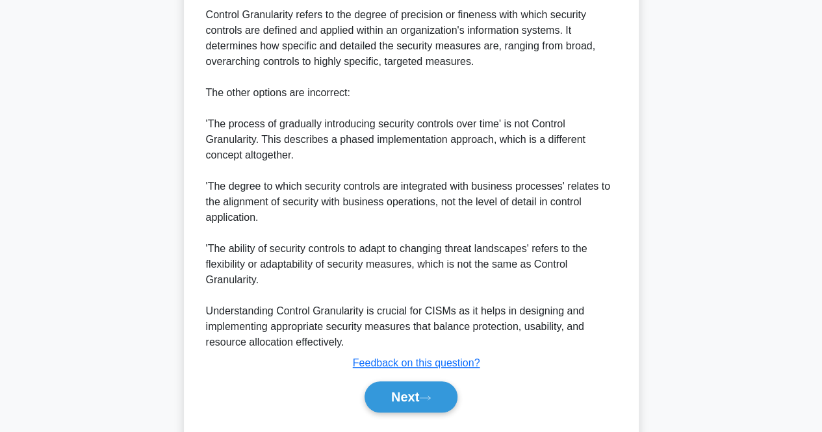
scroll to position [462, 0]
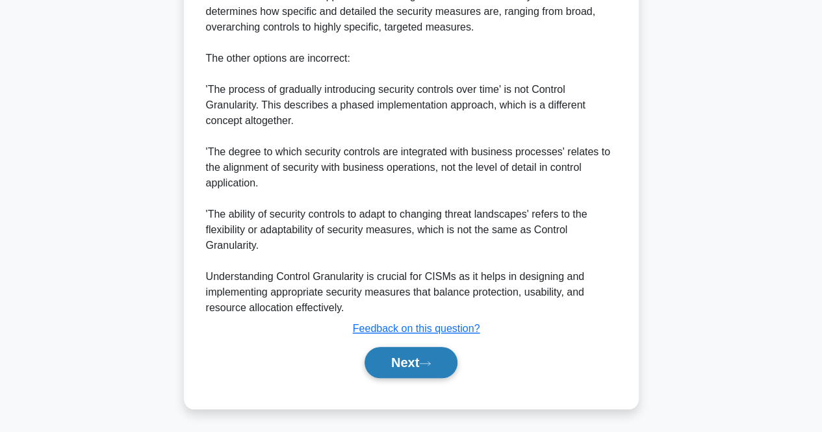
click at [368, 362] on button "Next" at bounding box center [410, 362] width 93 height 31
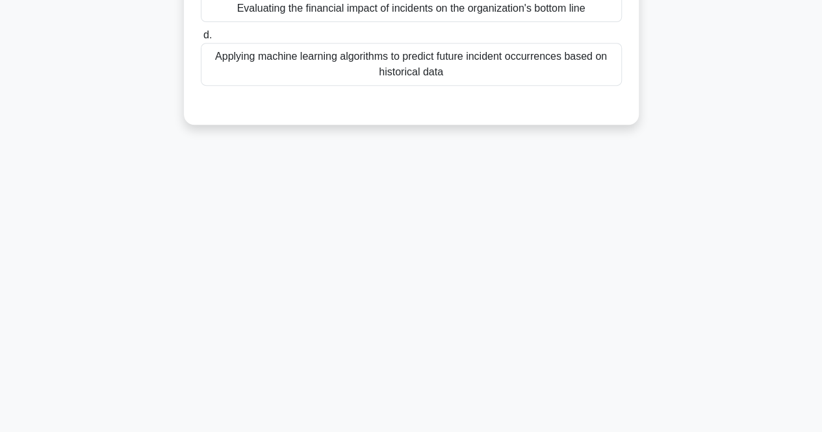
scroll to position [0, 0]
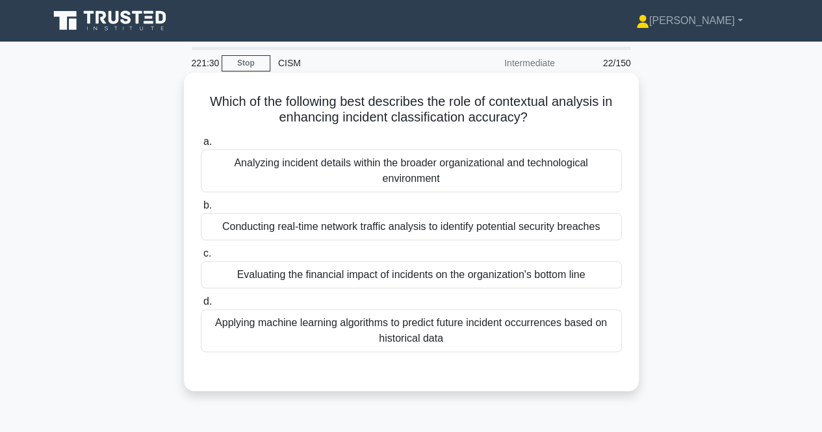
click at [574, 284] on div "Evaluating the financial impact of incidents on the organization's bottom line" at bounding box center [411, 274] width 421 height 27
click at [201, 258] on input "c. Evaluating the financial impact of incidents on the organization's bottom li…" at bounding box center [201, 253] width 0 height 8
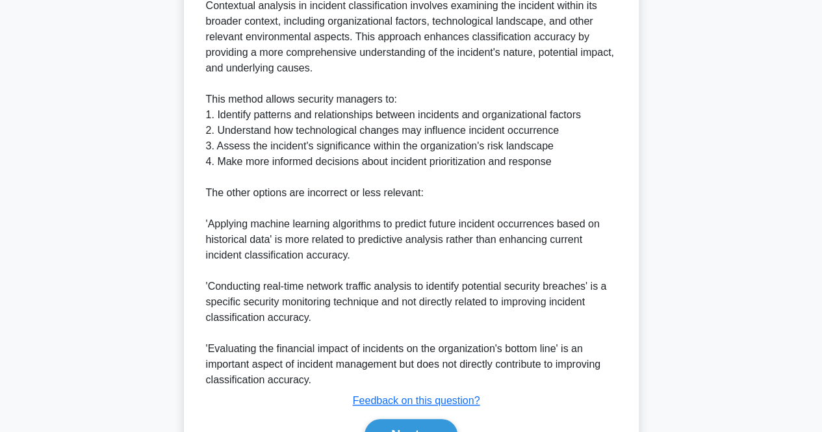
scroll to position [455, 0]
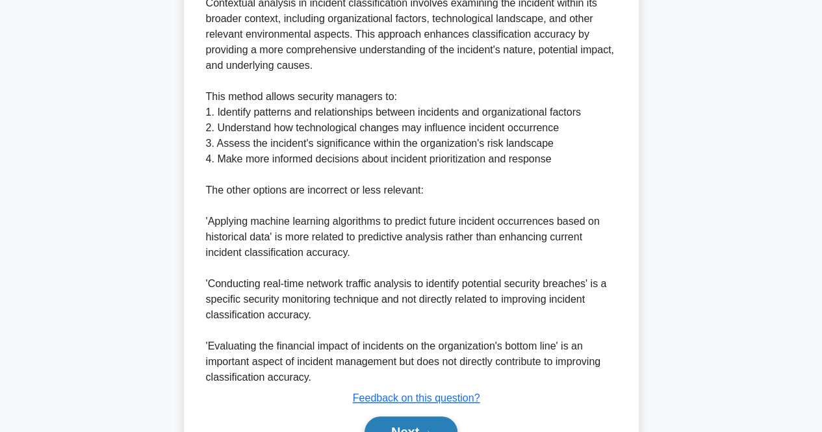
click at [429, 427] on button "Next" at bounding box center [410, 431] width 93 height 31
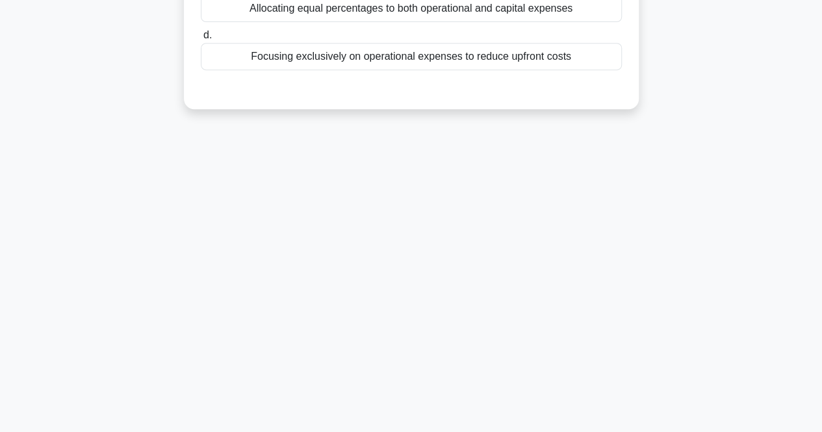
scroll to position [0, 0]
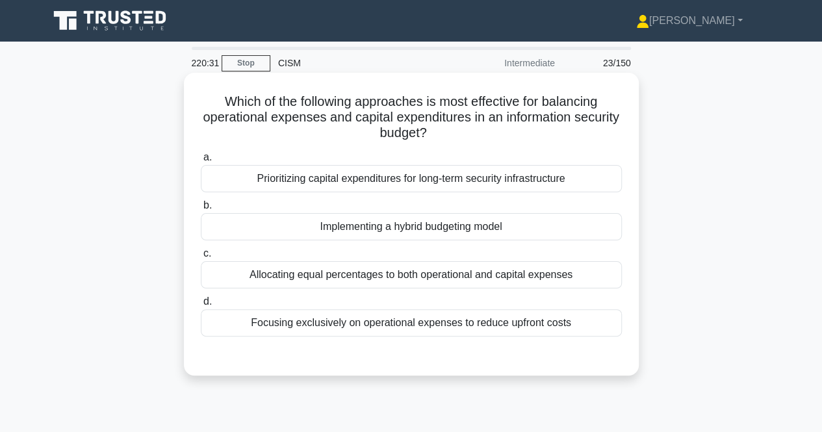
click at [464, 244] on div "a. Prioritizing capital expenditures for long-term security infrastructure b. I…" at bounding box center [411, 243] width 436 height 192
click at [456, 234] on div "Implementing a hybrid budgeting model" at bounding box center [411, 226] width 421 height 27
click at [201, 210] on input "b. Implementing a hybrid budgeting model" at bounding box center [201, 205] width 0 height 8
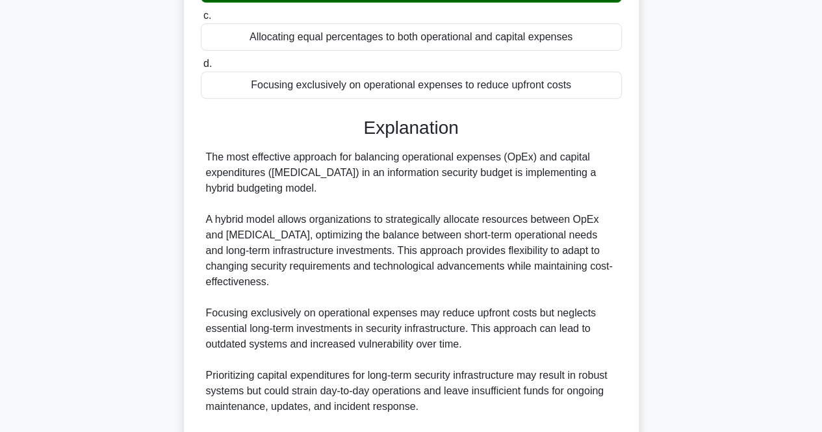
scroll to position [476, 0]
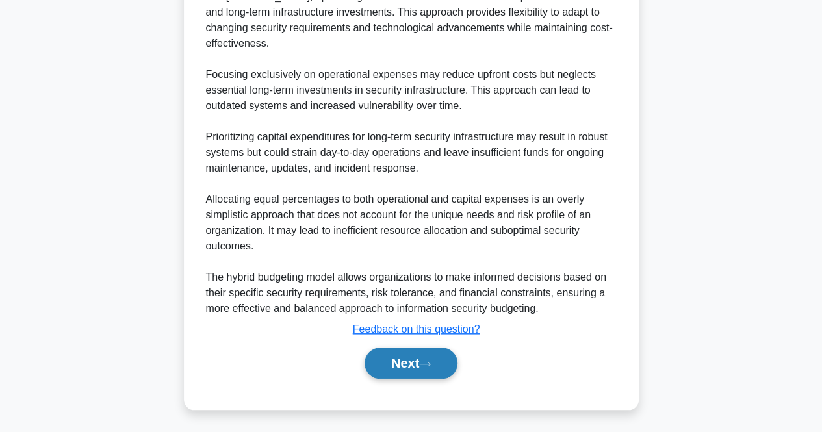
click at [386, 367] on button "Next" at bounding box center [410, 363] width 93 height 31
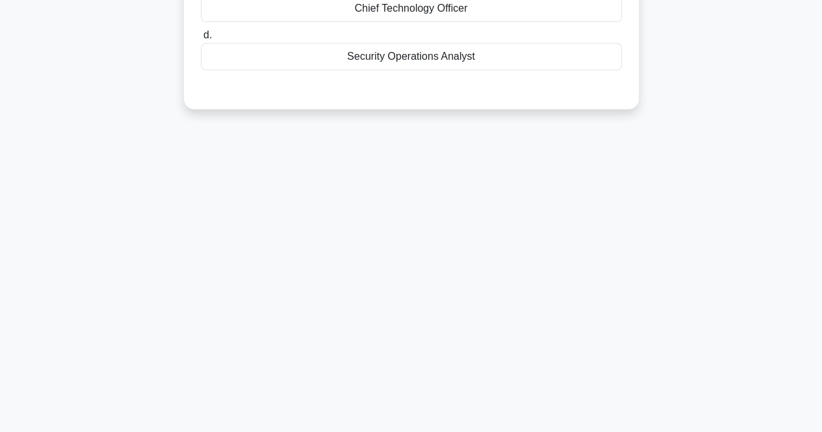
scroll to position [0, 0]
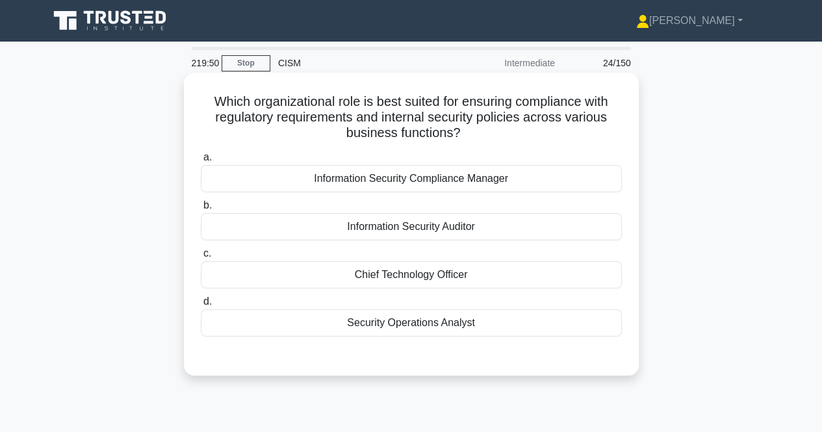
click at [483, 178] on div "Information Security Compliance Manager" at bounding box center [411, 178] width 421 height 27
click at [201, 162] on input "a. Information Security Compliance Manager" at bounding box center [201, 157] width 0 height 8
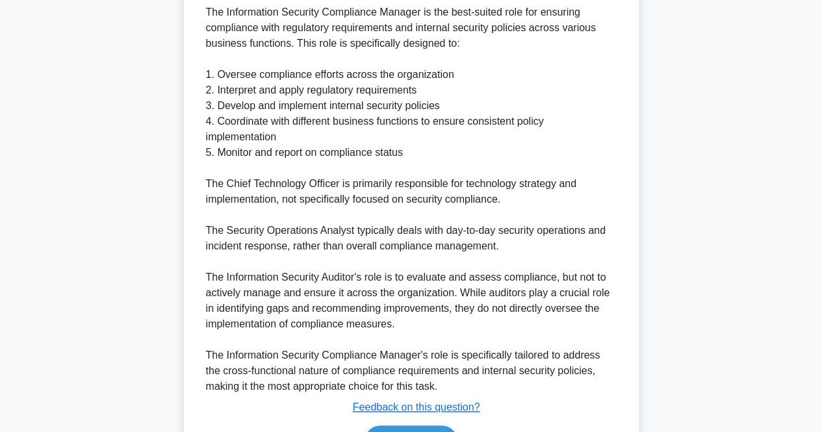
scroll to position [461, 0]
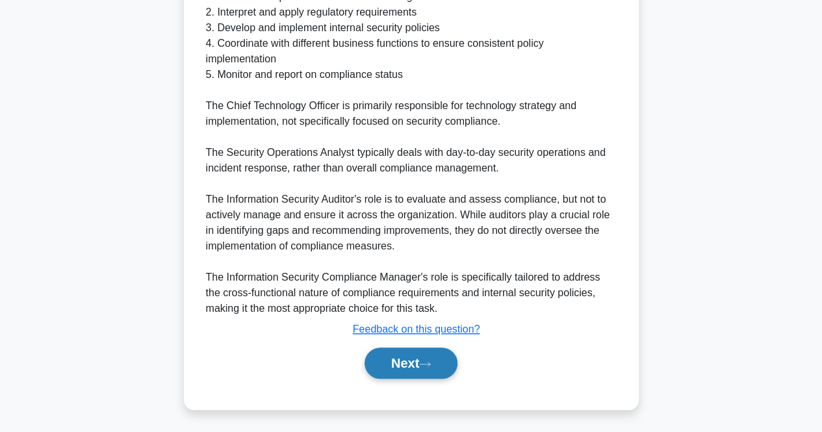
drag, startPoint x: 385, startPoint y: 365, endPoint x: 399, endPoint y: 364, distance: 13.7
click at [386, 365] on button "Next" at bounding box center [410, 363] width 93 height 31
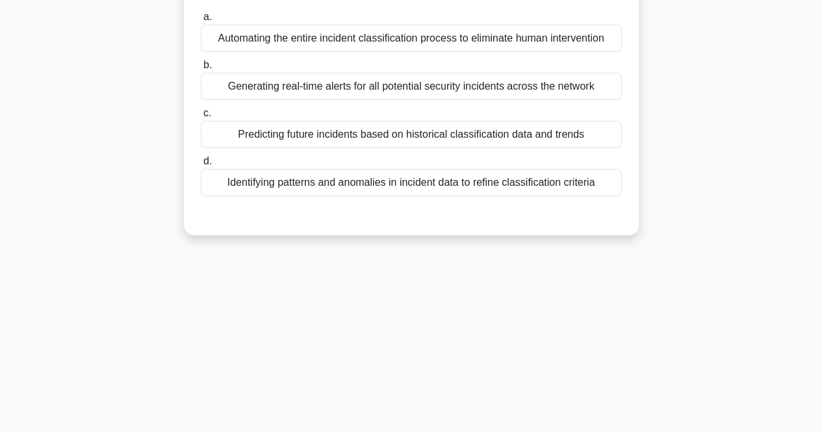
scroll to position [0, 0]
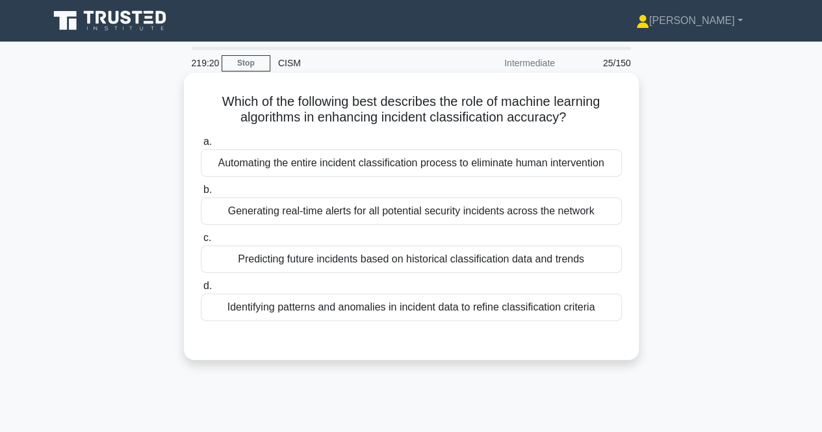
click at [505, 307] on div "Identifying patterns and anomalies in incident data to refine classification cr…" at bounding box center [411, 307] width 421 height 27
click at [201, 290] on input "d. Identifying patterns and anomalies in incident data to refine classification…" at bounding box center [201, 286] width 0 height 8
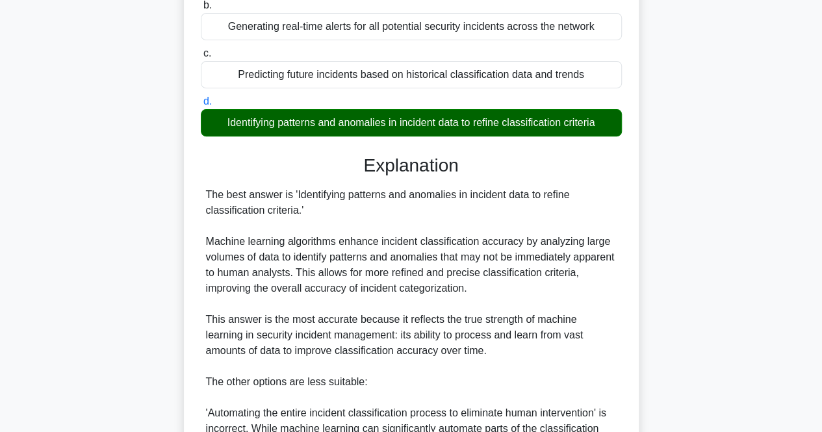
scroll to position [476, 0]
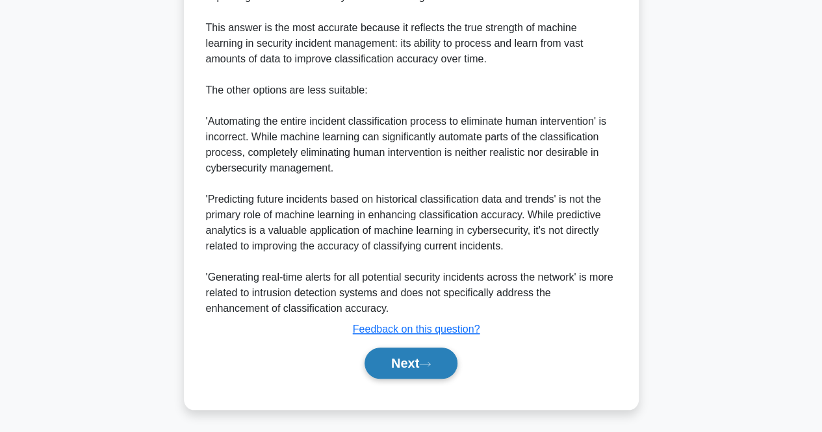
click at [407, 359] on button "Next" at bounding box center [410, 363] width 93 height 31
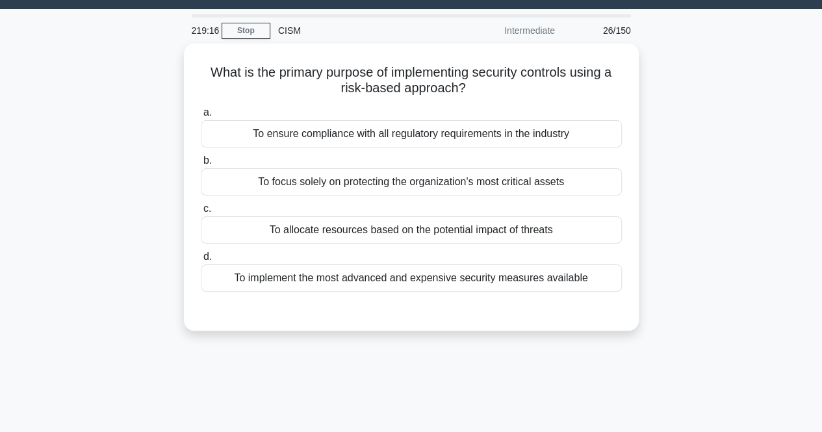
scroll to position [0, 0]
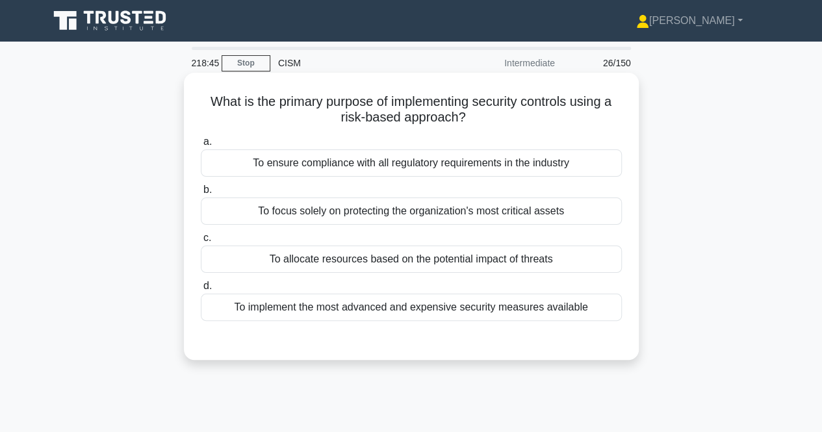
click at [514, 260] on div "To allocate resources based on the potential impact of threats" at bounding box center [411, 259] width 421 height 27
click at [201, 242] on input "c. To allocate resources based on the potential impact of threats" at bounding box center [201, 238] width 0 height 8
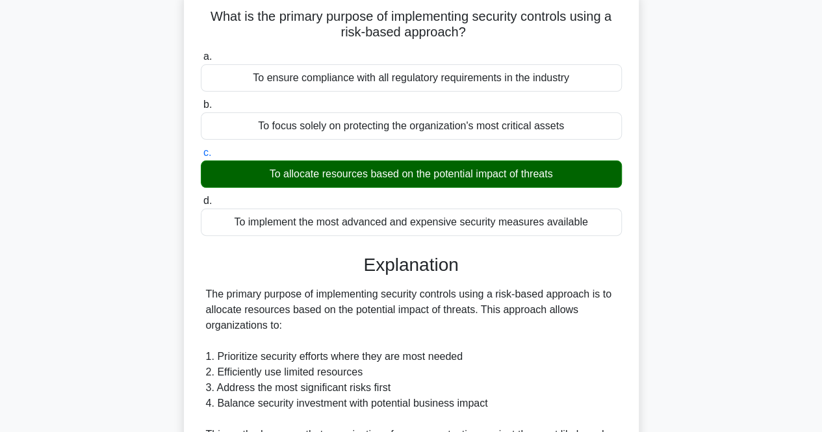
scroll to position [445, 0]
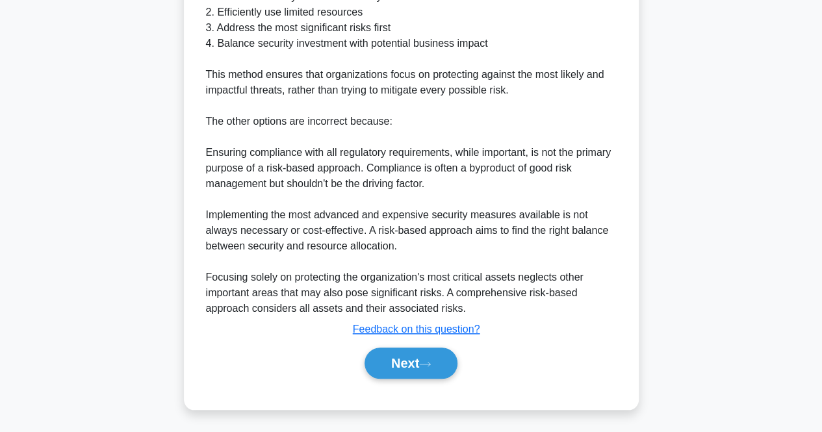
drag, startPoint x: 412, startPoint y: 364, endPoint x: 466, endPoint y: 344, distance: 58.2
click at [412, 364] on button "Next" at bounding box center [410, 363] width 93 height 31
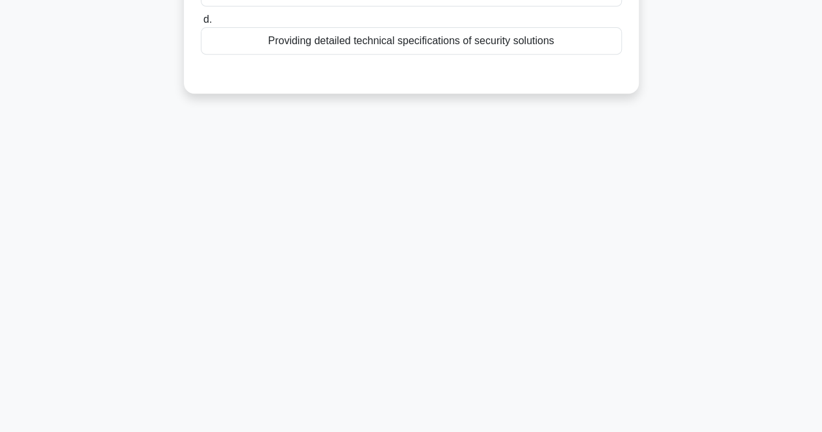
scroll to position [0, 0]
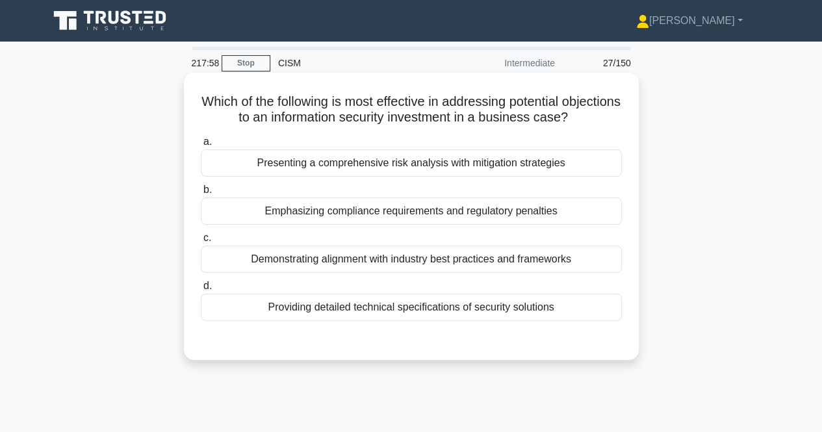
click at [500, 221] on div "Emphasizing compliance requirements and regulatory penalties" at bounding box center [411, 210] width 421 height 27
click at [201, 194] on input "b. Emphasizing compliance requirements and regulatory penalties" at bounding box center [201, 190] width 0 height 8
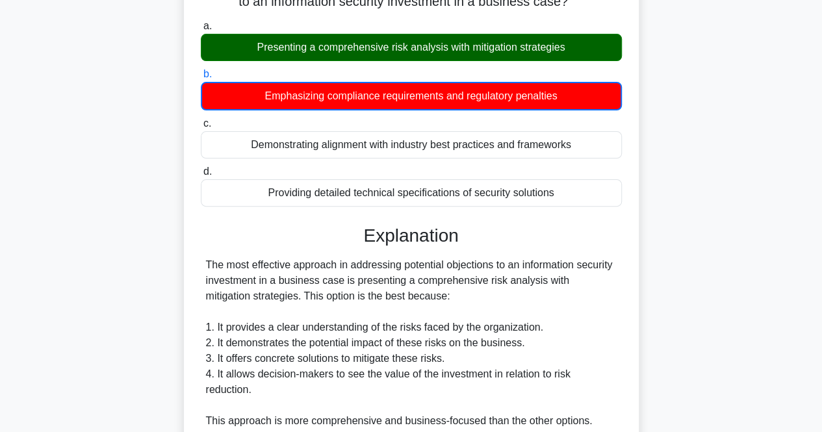
scroll to position [385, 0]
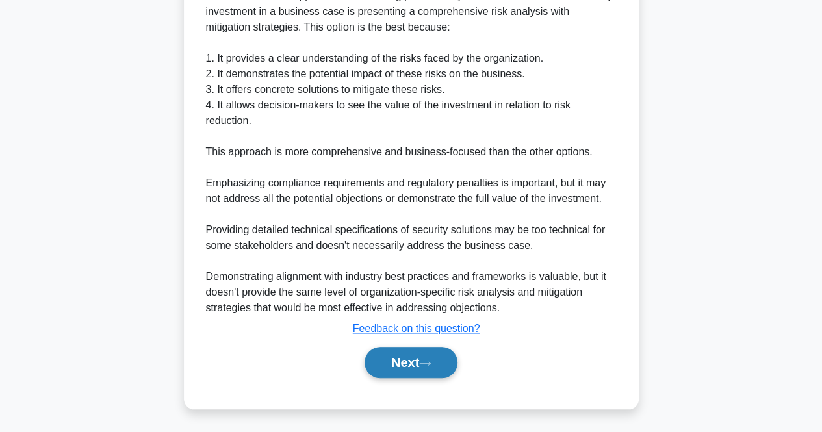
click at [417, 359] on button "Next" at bounding box center [410, 362] width 93 height 31
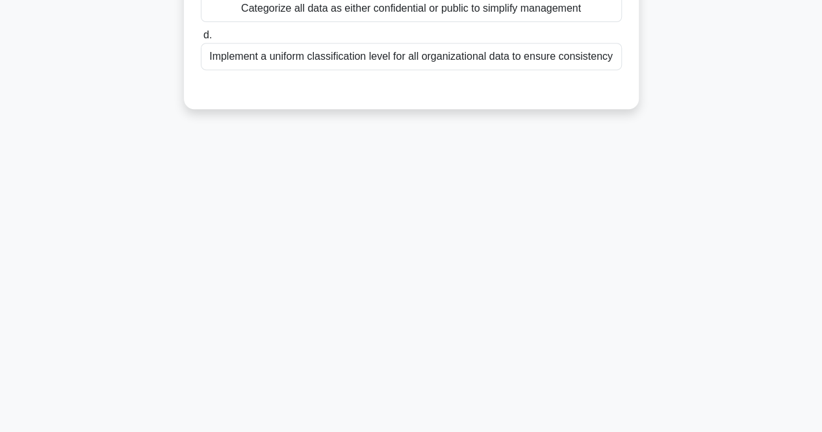
scroll to position [0, 0]
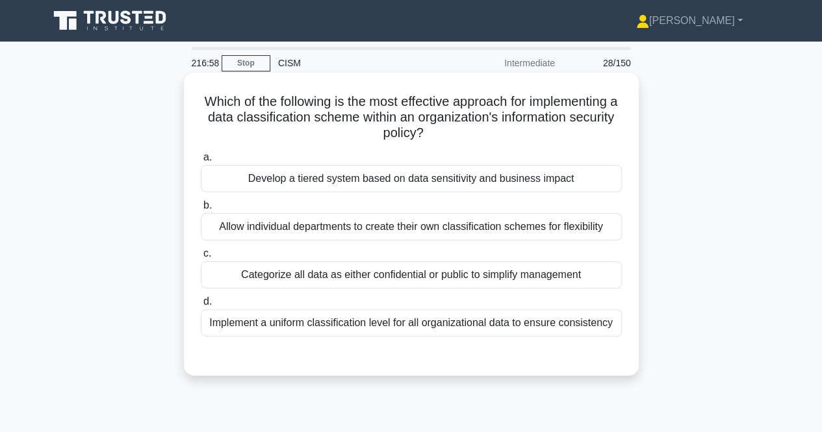
click at [498, 179] on div "Develop a tiered system based on data sensitivity and business impact" at bounding box center [411, 178] width 421 height 27
click at [201, 162] on input "a. Develop a tiered system based on data sensitivity and business impact" at bounding box center [201, 157] width 0 height 8
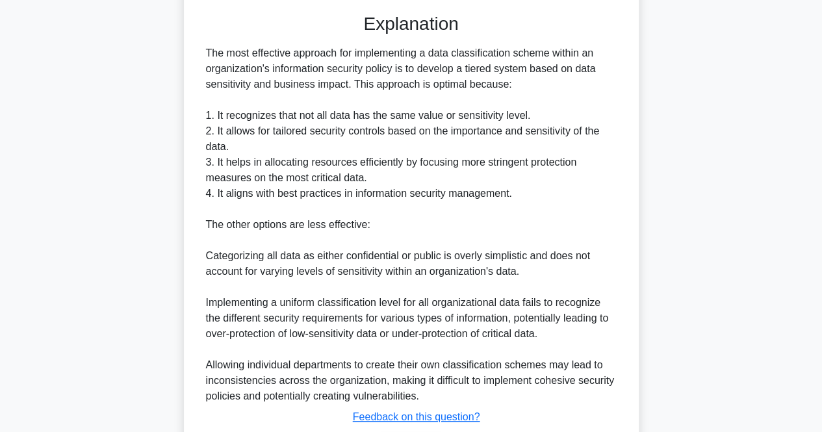
scroll to position [429, 0]
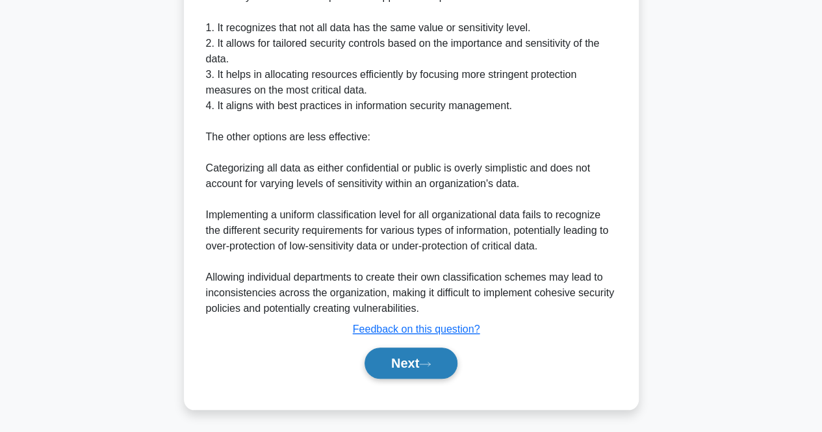
click at [408, 375] on button "Next" at bounding box center [410, 363] width 93 height 31
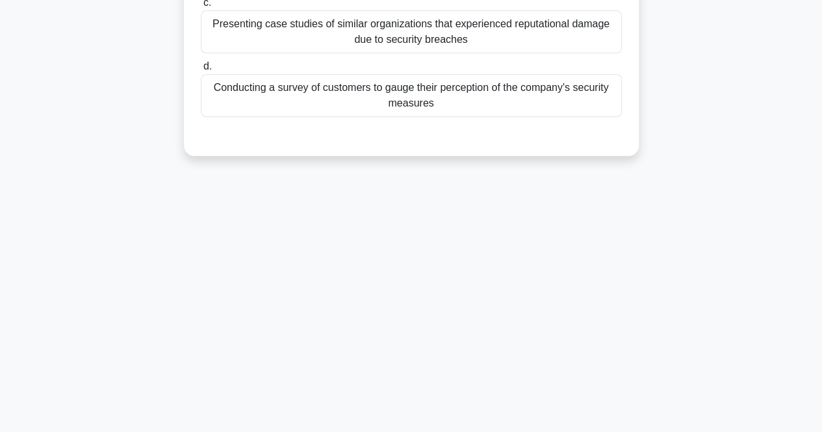
scroll to position [0, 0]
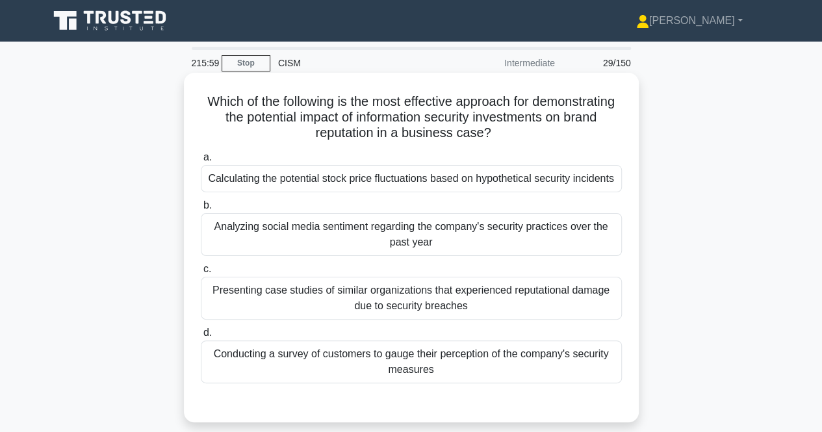
click at [585, 358] on div "Conducting a survey of customers to gauge their perception of the company's sec…" at bounding box center [411, 361] width 421 height 43
click at [201, 337] on input "d. Conducting a survey of customers to gauge their perception of the company's …" at bounding box center [201, 333] width 0 height 8
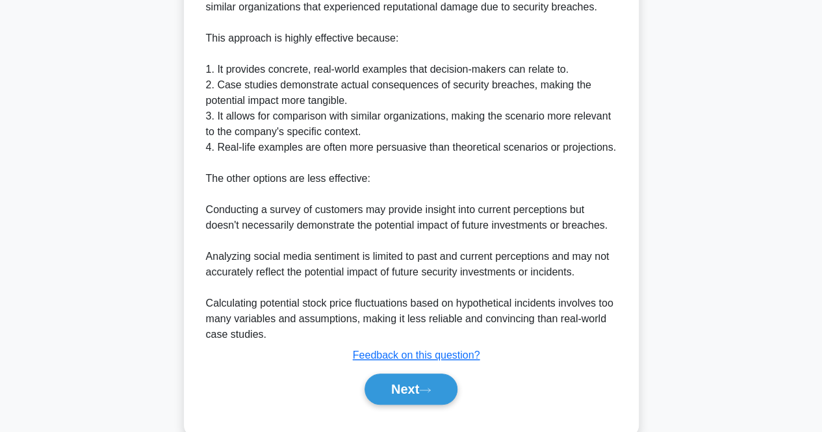
scroll to position [494, 0]
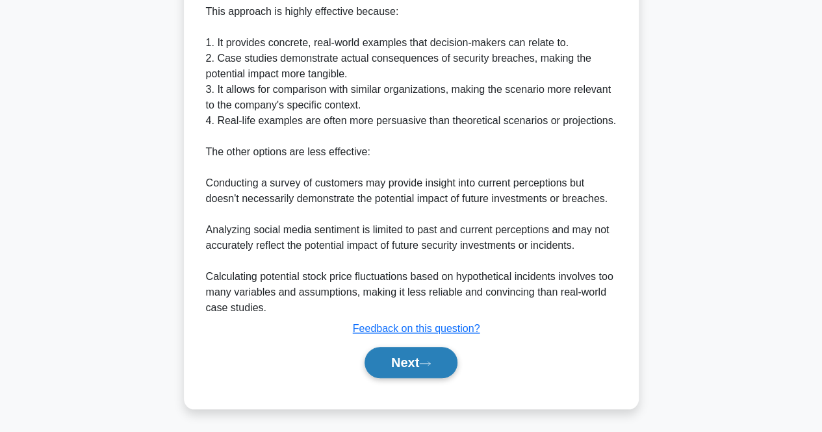
click at [381, 354] on button "Next" at bounding box center [410, 362] width 93 height 31
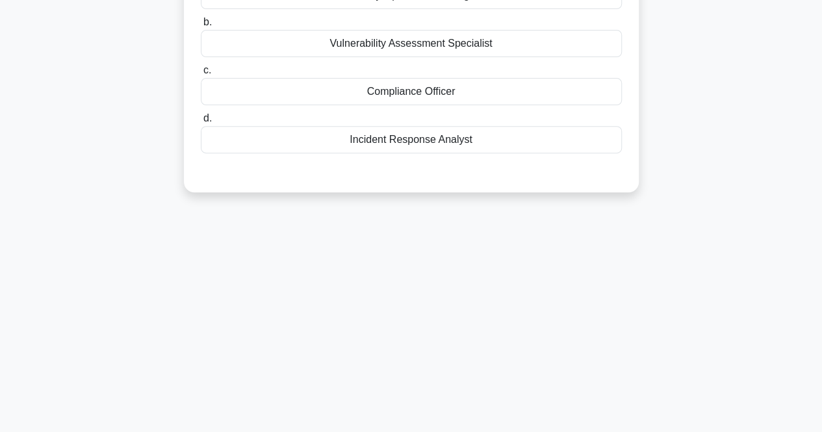
scroll to position [0, 0]
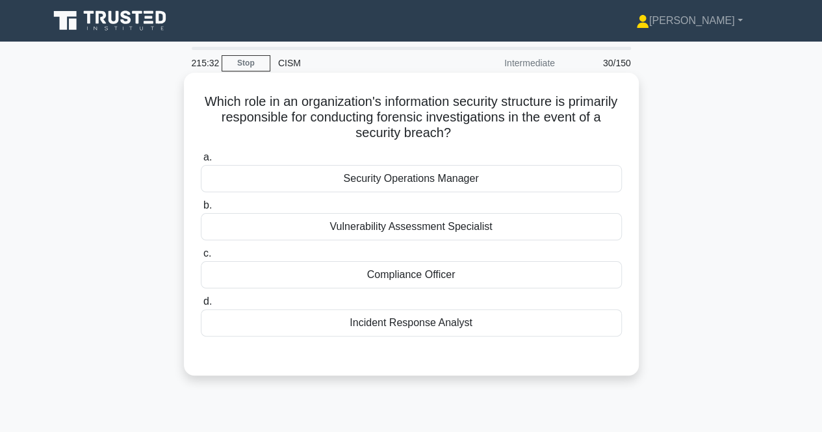
click at [451, 336] on div "a. Security Operations Manager b. Vulnerability Assessment Specialist c. d." at bounding box center [411, 243] width 436 height 192
click at [438, 320] on div "Incident Response Analyst" at bounding box center [411, 322] width 421 height 27
click at [201, 306] on input "d. Incident Response Analyst" at bounding box center [201, 301] width 0 height 8
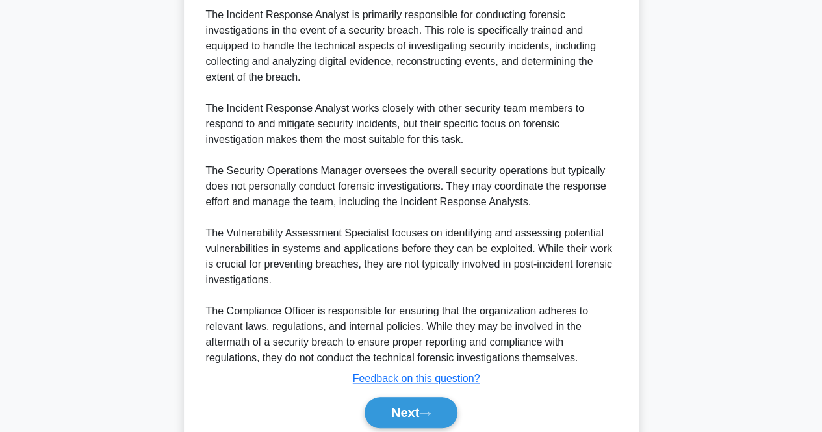
scroll to position [429, 0]
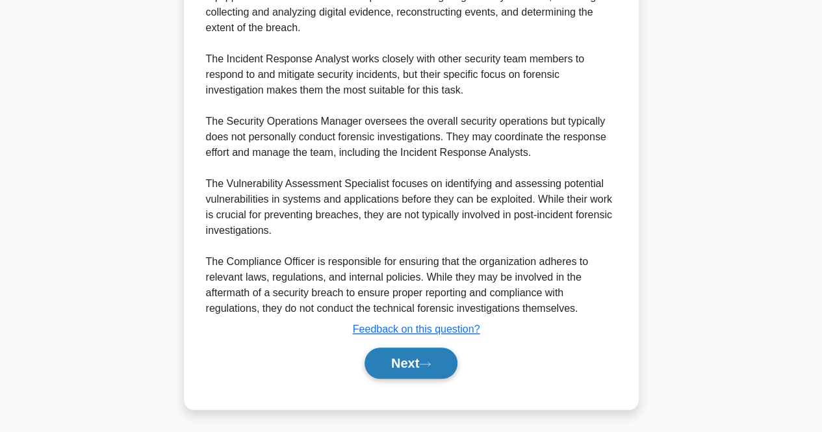
click at [405, 359] on button "Next" at bounding box center [410, 363] width 93 height 31
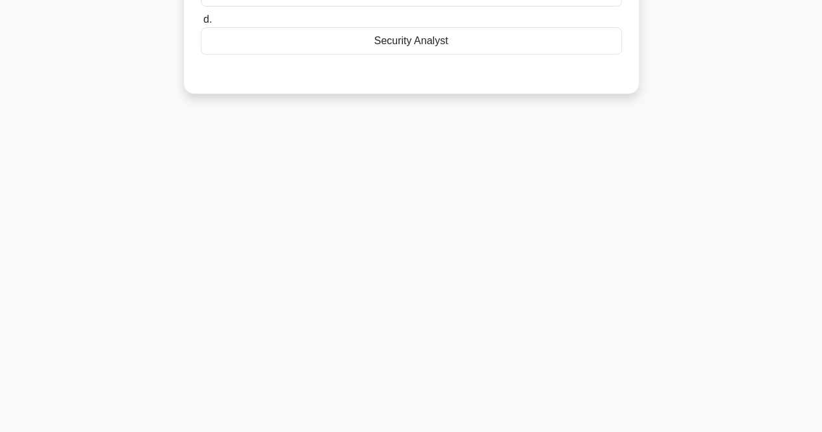
scroll to position [0, 0]
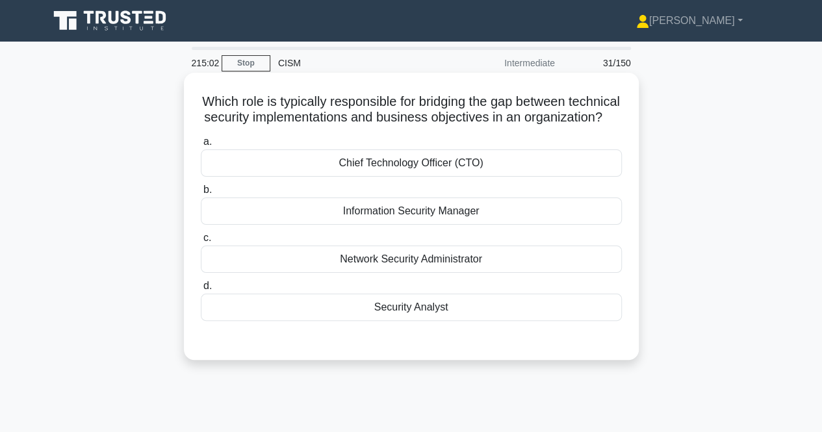
click at [478, 224] on div "Information Security Manager" at bounding box center [411, 210] width 421 height 27
click at [201, 194] on input "b. Information Security Manager" at bounding box center [201, 190] width 0 height 8
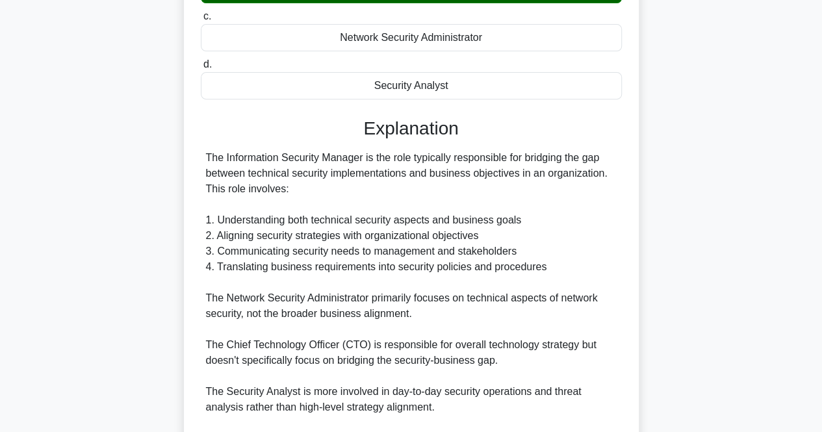
scroll to position [383, 0]
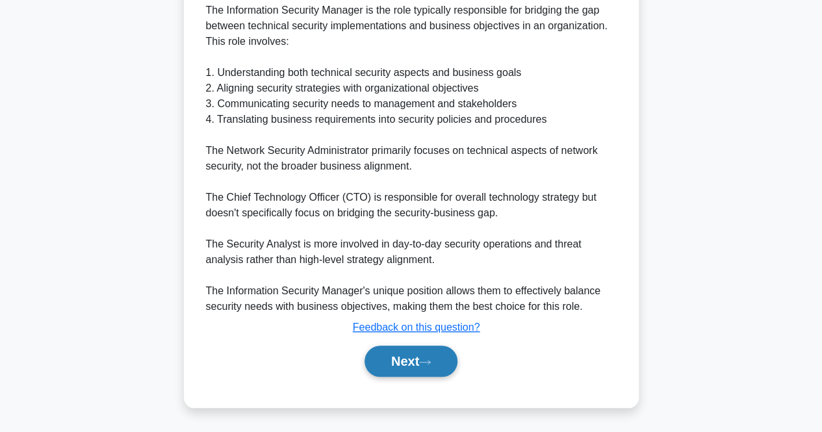
click at [395, 362] on button "Next" at bounding box center [410, 361] width 93 height 31
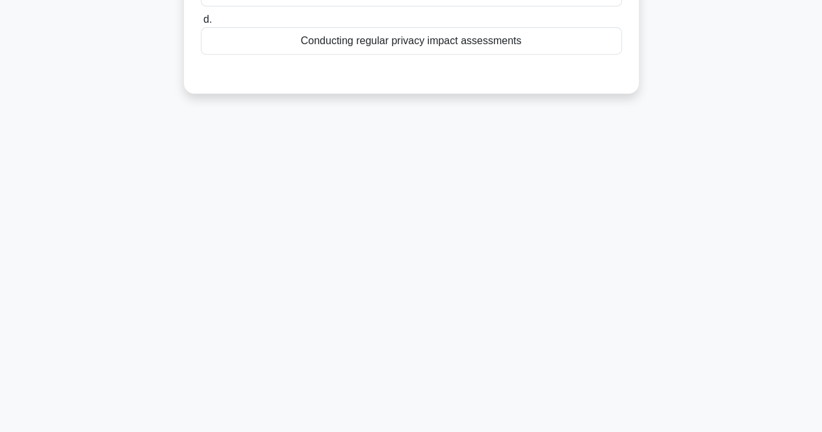
scroll to position [0, 0]
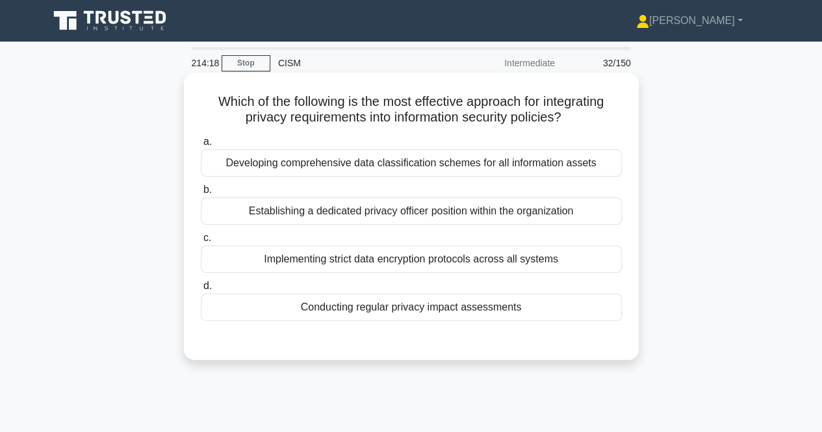
click at [534, 172] on div "Developing comprehensive data classification schemes for all information assets" at bounding box center [411, 162] width 421 height 27
click at [201, 146] on input "a. Developing comprehensive data classification schemes for all information ass…" at bounding box center [201, 142] width 0 height 8
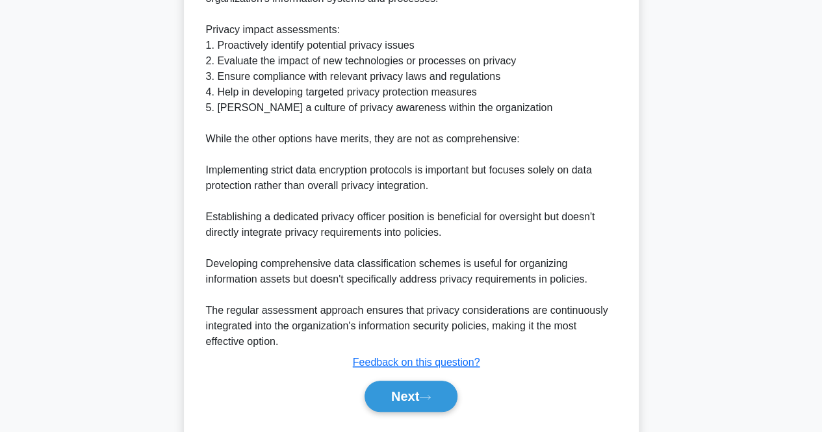
scroll to position [462, 0]
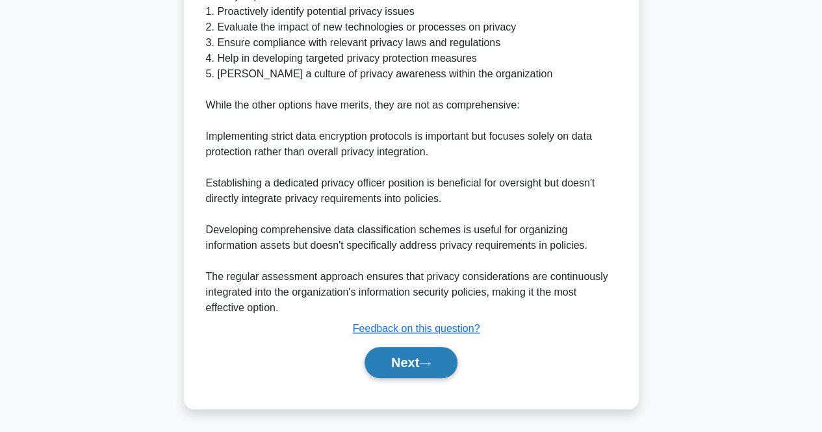
click at [385, 350] on button "Next" at bounding box center [410, 362] width 93 height 31
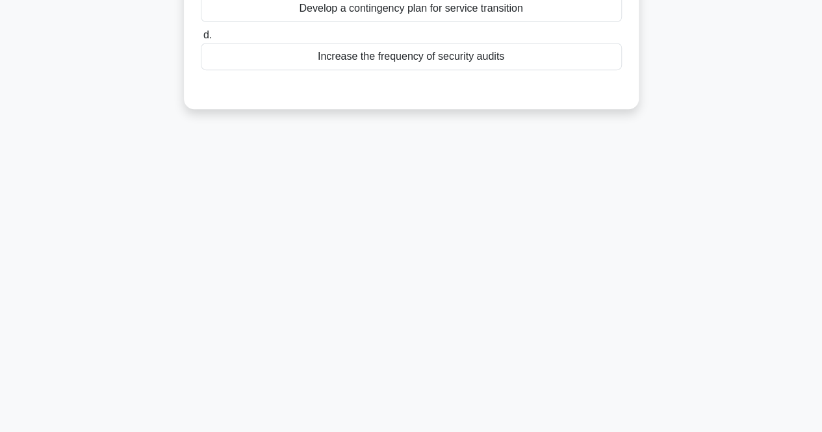
scroll to position [0, 0]
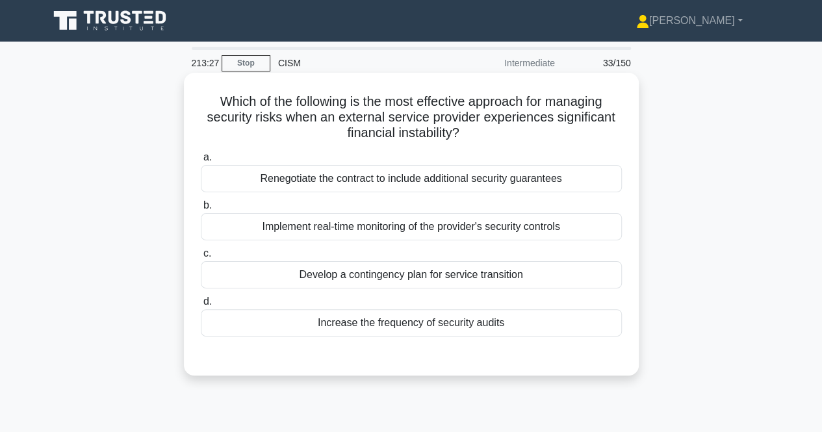
click at [485, 277] on div "Develop a contingency plan for service transition" at bounding box center [411, 274] width 421 height 27
click at [201, 258] on input "c. Develop a contingency plan for service transition" at bounding box center [201, 253] width 0 height 8
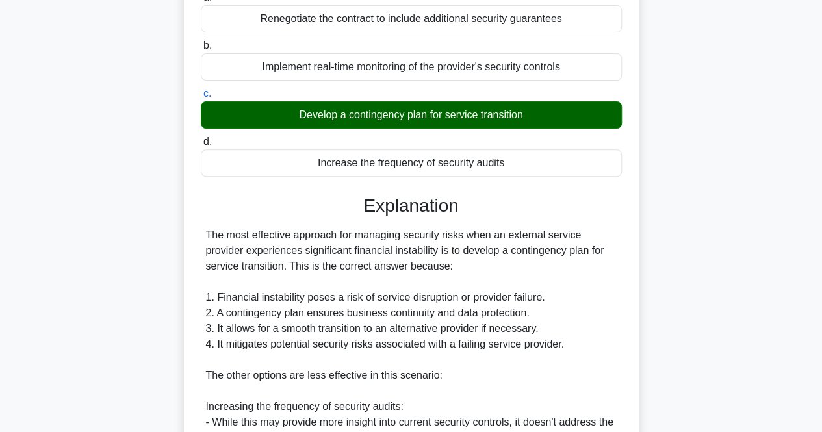
scroll to position [476, 0]
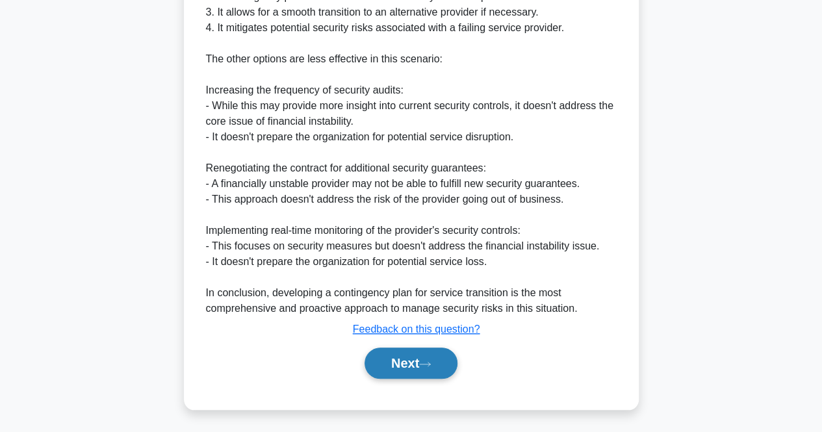
click at [381, 362] on button "Next" at bounding box center [410, 363] width 93 height 31
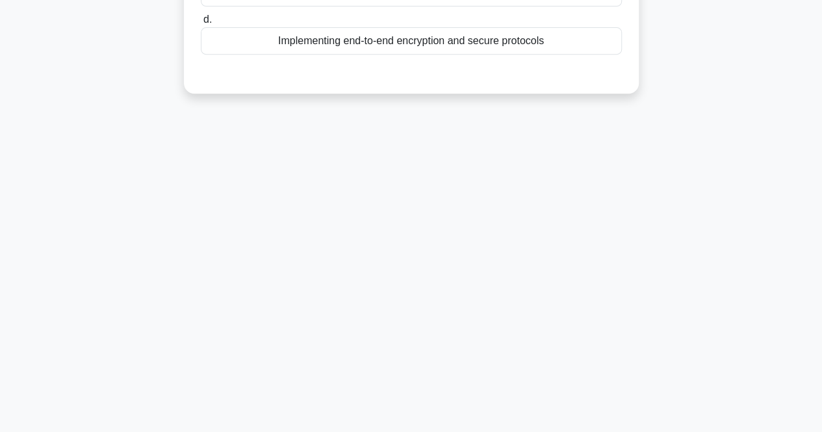
scroll to position [0, 0]
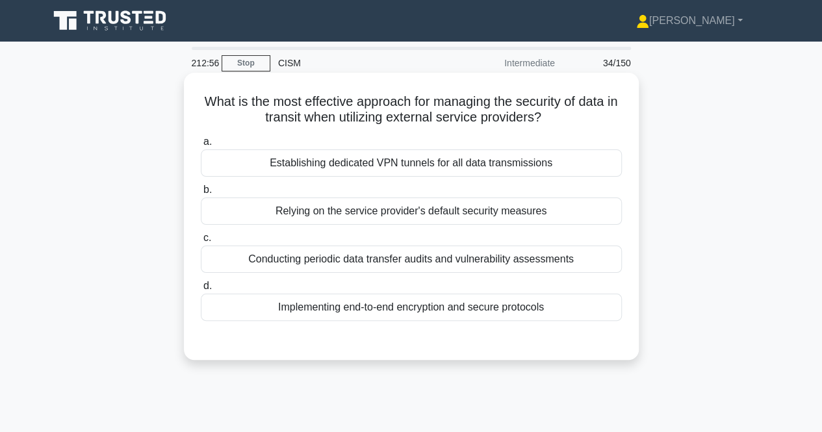
click at [509, 309] on div "Implementing end-to-end encryption and secure protocols" at bounding box center [411, 307] width 421 height 27
click at [201, 290] on input "d. Implementing end-to-end encryption and secure protocols" at bounding box center [201, 286] width 0 height 8
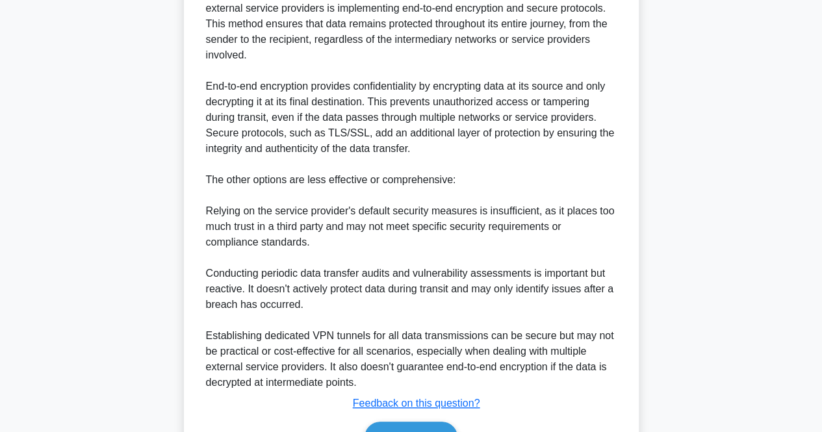
scroll to position [461, 0]
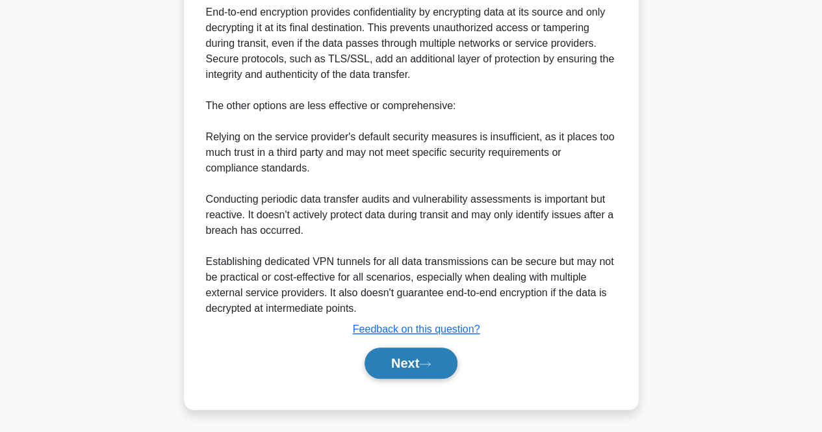
click at [414, 348] on button "Next" at bounding box center [410, 363] width 93 height 31
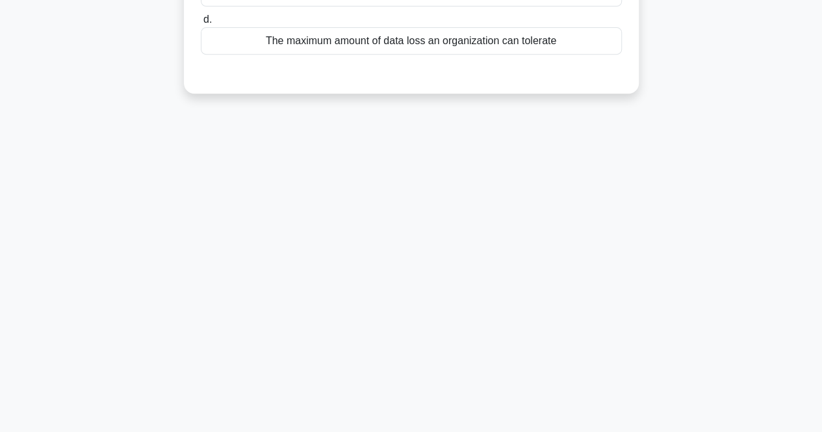
scroll to position [0, 0]
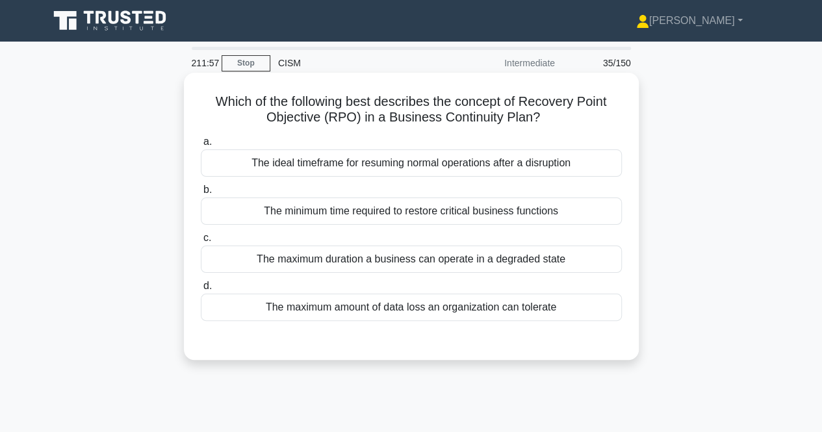
click at [399, 216] on div "The minimum time required to restore critical business functions" at bounding box center [411, 210] width 421 height 27
click at [201, 194] on input "b. The minimum time required to restore critical business functions" at bounding box center [201, 190] width 0 height 8
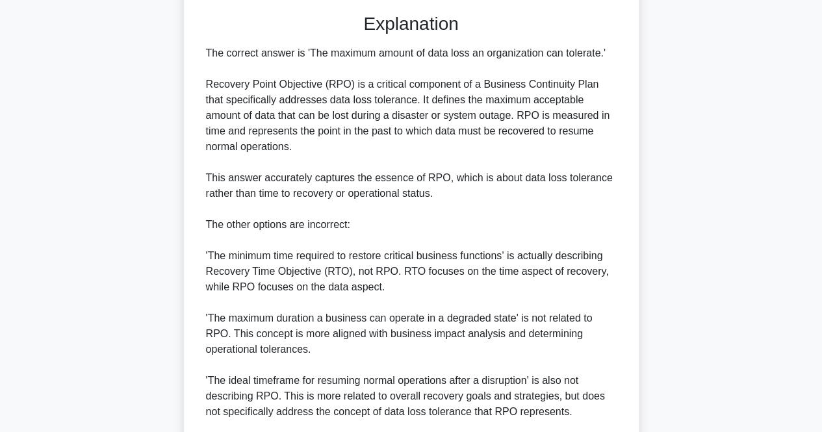
scroll to position [492, 0]
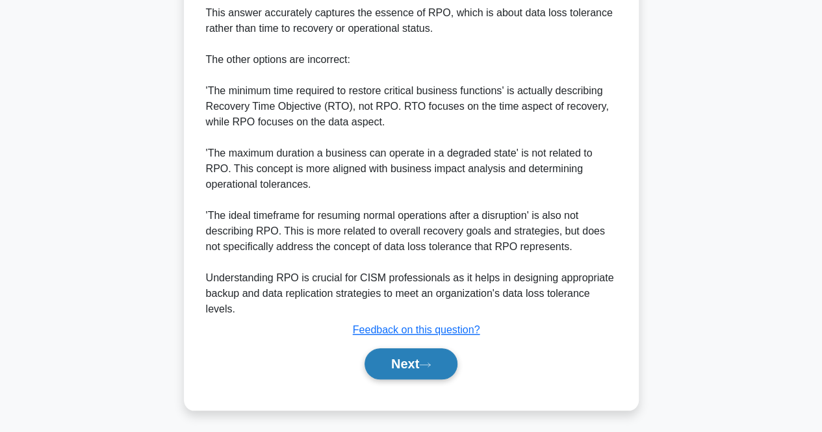
click at [390, 369] on button "Next" at bounding box center [410, 363] width 93 height 31
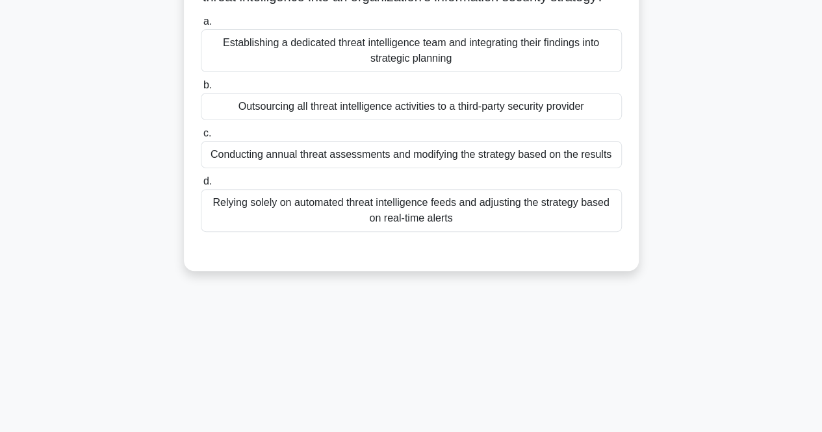
scroll to position [0, 0]
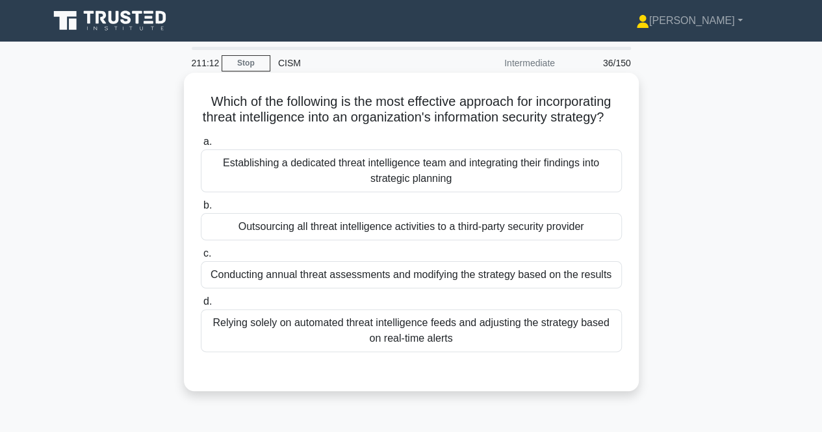
click at [573, 181] on div "Establishing a dedicated threat intelligence team and integrating their finding…" at bounding box center [411, 170] width 421 height 43
click at [201, 146] on input "a. Establishing a dedicated threat intelligence team and integrating their find…" at bounding box center [201, 142] width 0 height 8
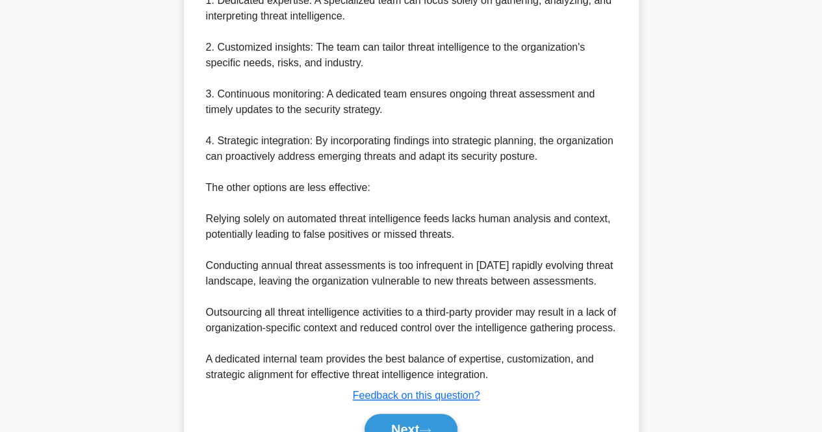
scroll to position [508, 0]
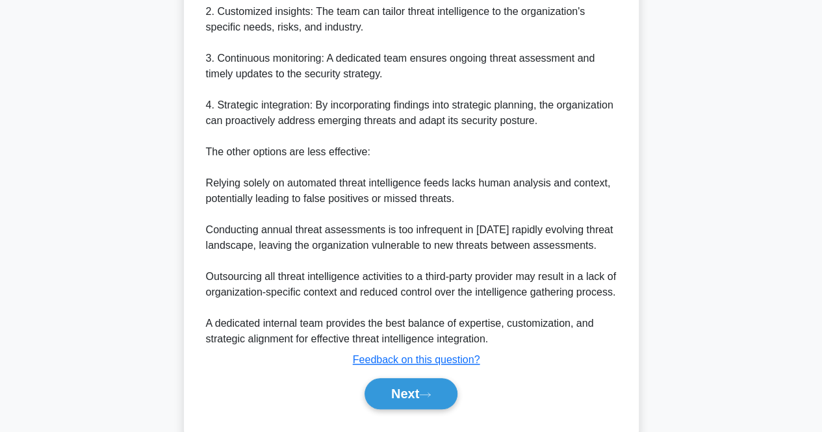
click at [429, 407] on div "Next" at bounding box center [411, 394] width 421 height 42
click at [430, 409] on button "Next" at bounding box center [410, 393] width 93 height 31
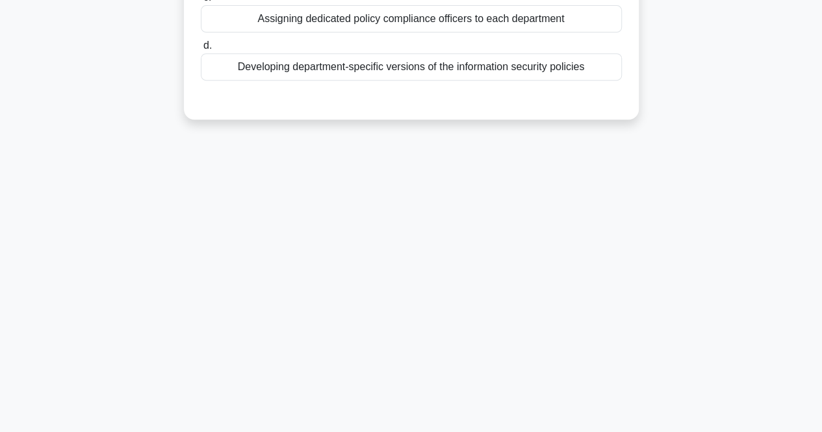
scroll to position [0, 0]
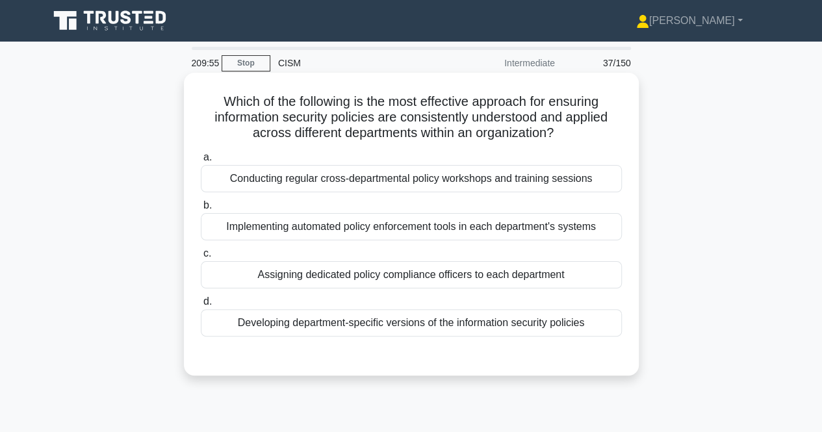
click at [542, 323] on div "Developing department-specific versions of the information security policies" at bounding box center [411, 322] width 421 height 27
click at [201, 306] on input "d. Developing department-specific versions of the information security policies" at bounding box center [201, 301] width 0 height 8
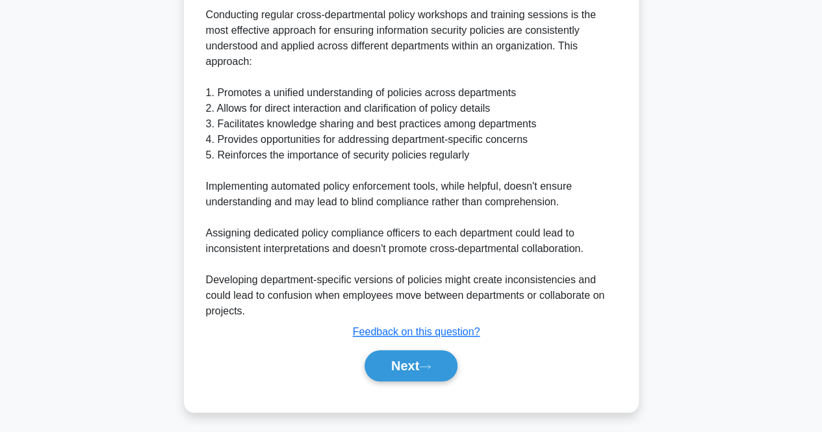
scroll to position [384, 0]
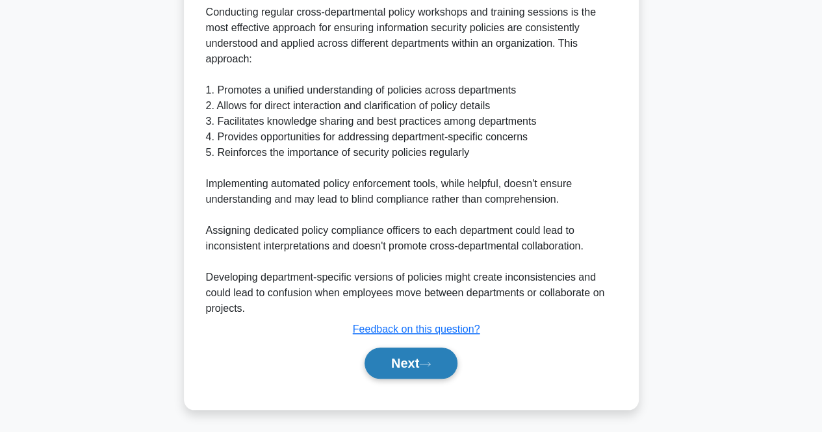
click at [398, 359] on button "Next" at bounding box center [410, 363] width 93 height 31
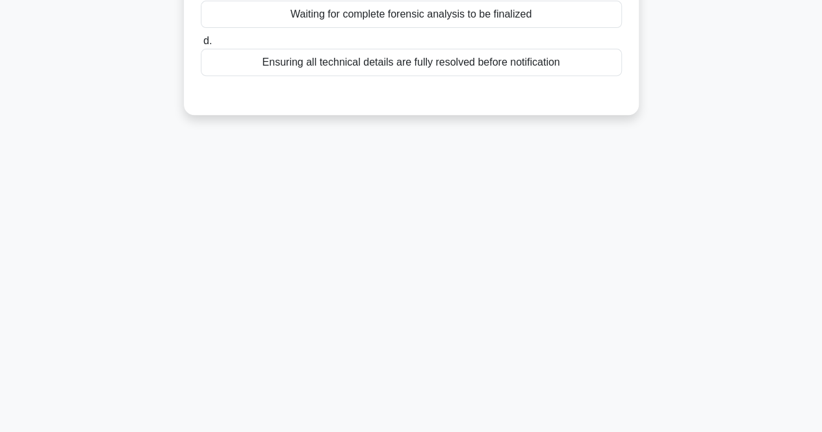
scroll to position [0, 0]
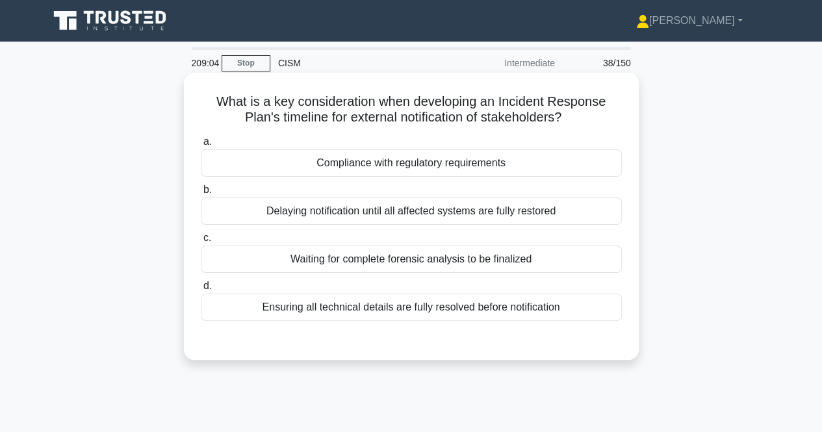
click at [409, 165] on div "Compliance with regulatory requirements" at bounding box center [411, 162] width 421 height 27
click at [201, 146] on input "a. Compliance with regulatory requirements" at bounding box center [201, 142] width 0 height 8
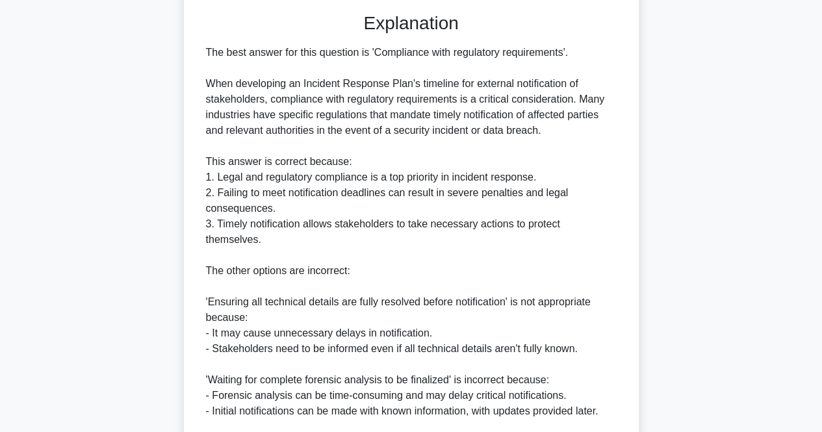
scroll to position [554, 0]
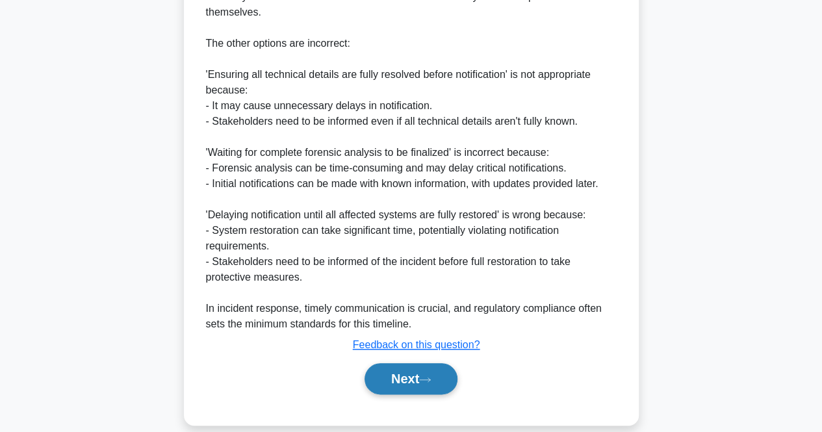
click at [394, 363] on button "Next" at bounding box center [410, 378] width 93 height 31
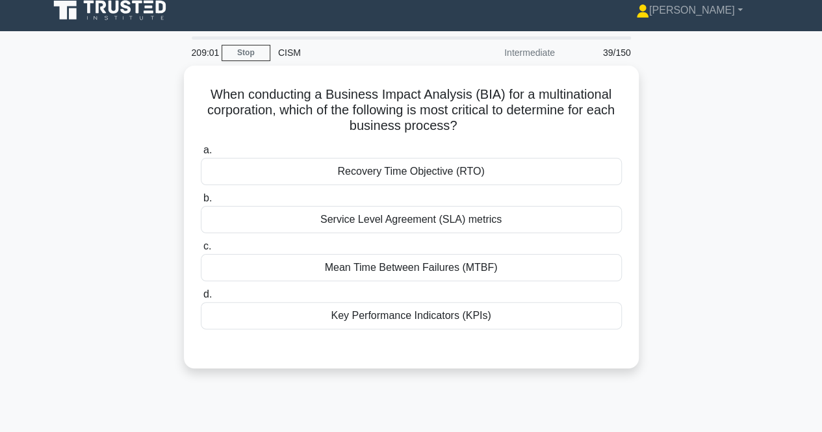
scroll to position [0, 0]
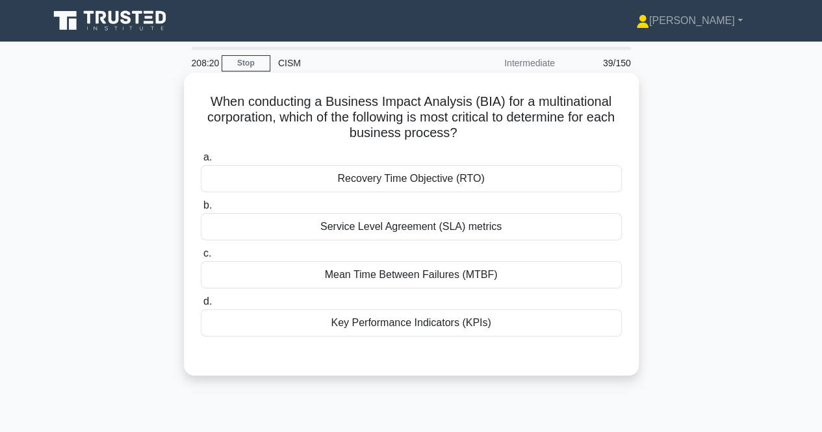
click at [459, 184] on div "Recovery Time Objective (RTO)" at bounding box center [411, 178] width 421 height 27
click at [201, 162] on input "a. Recovery Time Objective (RTO)" at bounding box center [201, 157] width 0 height 8
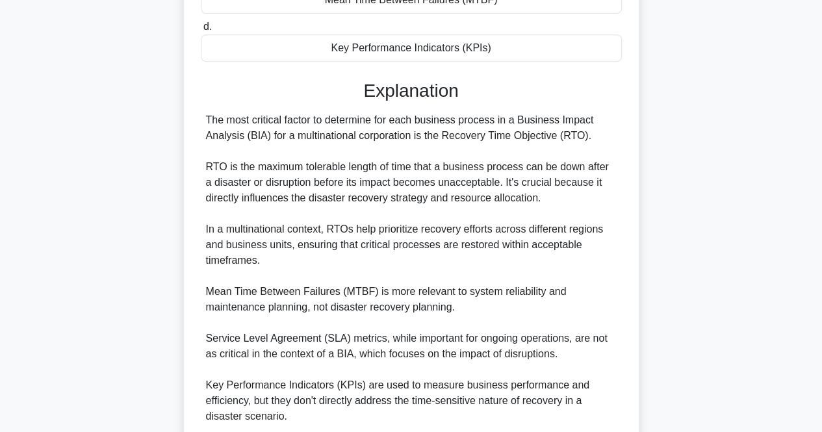
scroll to position [445, 0]
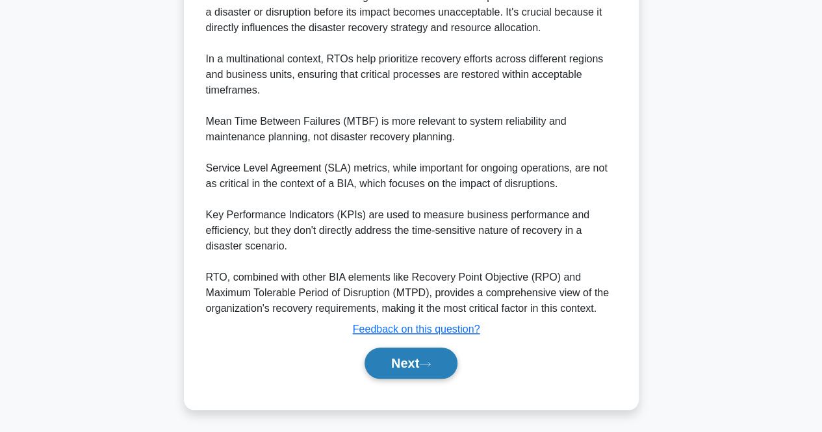
click at [402, 353] on button "Next" at bounding box center [410, 363] width 93 height 31
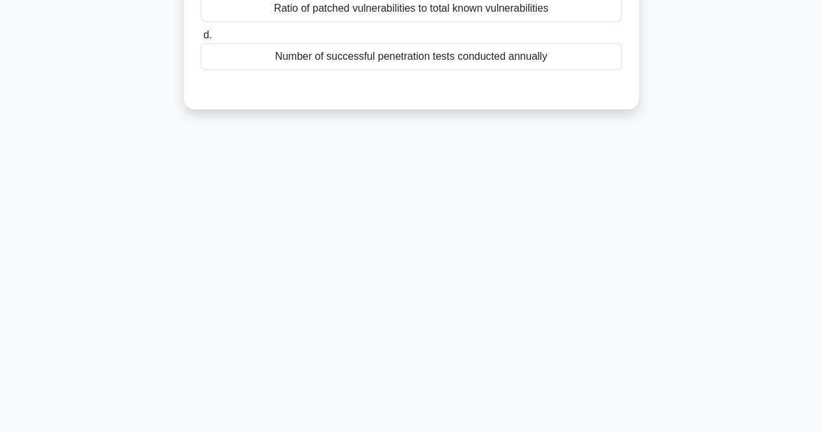
scroll to position [0, 0]
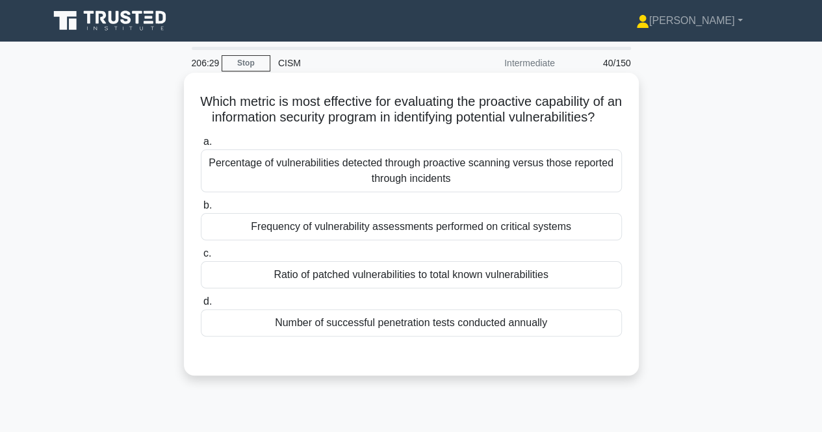
click at [479, 183] on div "Percentage of vulnerabilities detected through proactive scanning versus those …" at bounding box center [411, 170] width 421 height 43
click at [201, 146] on input "a. Percentage of vulnerabilities detected through proactive scanning versus tho…" at bounding box center [201, 142] width 0 height 8
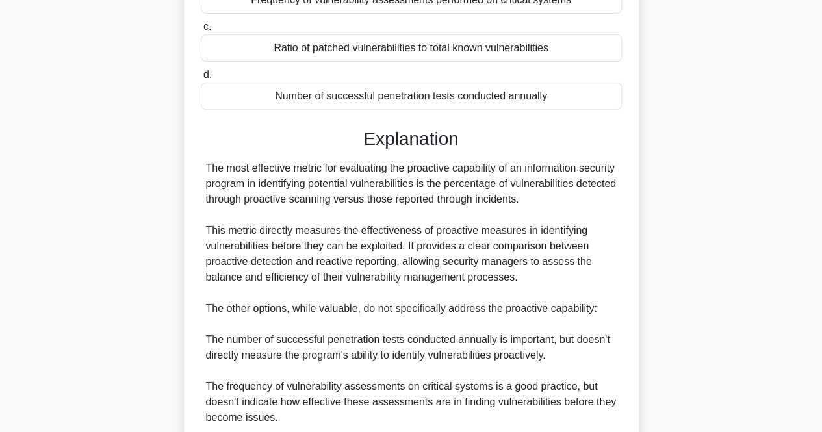
scroll to position [476, 0]
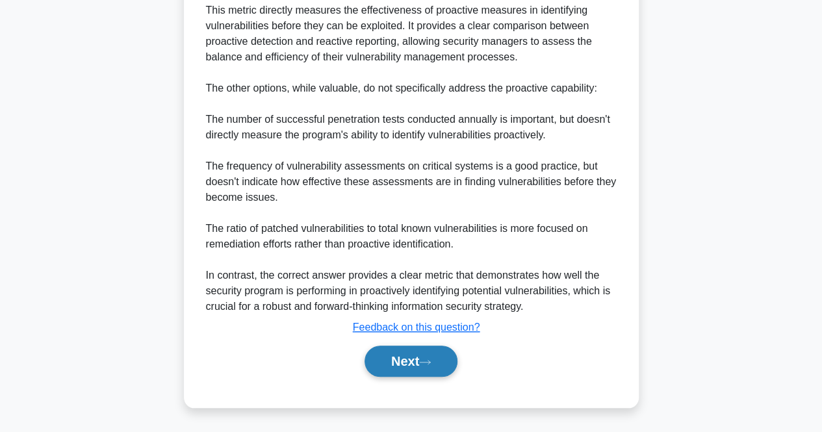
click at [431, 363] on icon at bounding box center [425, 362] width 12 height 7
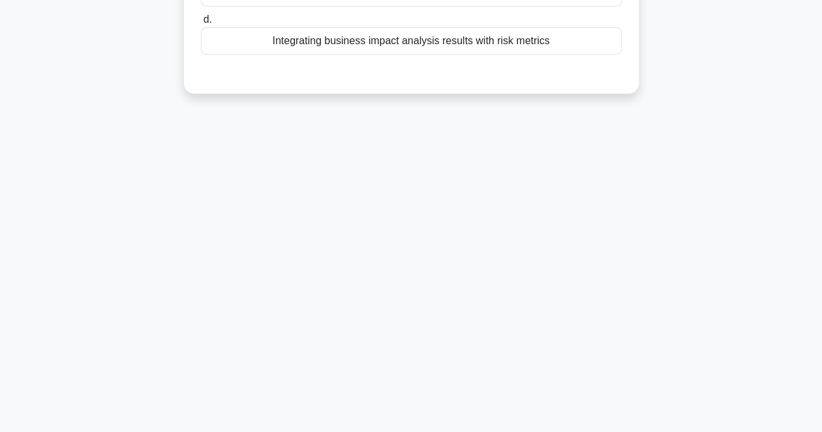
scroll to position [0, 0]
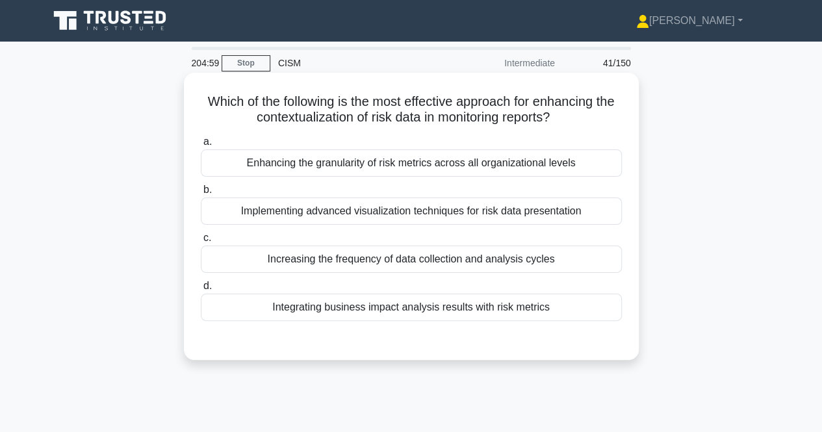
click at [362, 218] on div "Implementing advanced visualization techniques for risk data presentation" at bounding box center [411, 210] width 421 height 27
click at [201, 194] on input "b. Implementing advanced visualization techniques for risk data presentation" at bounding box center [201, 190] width 0 height 8
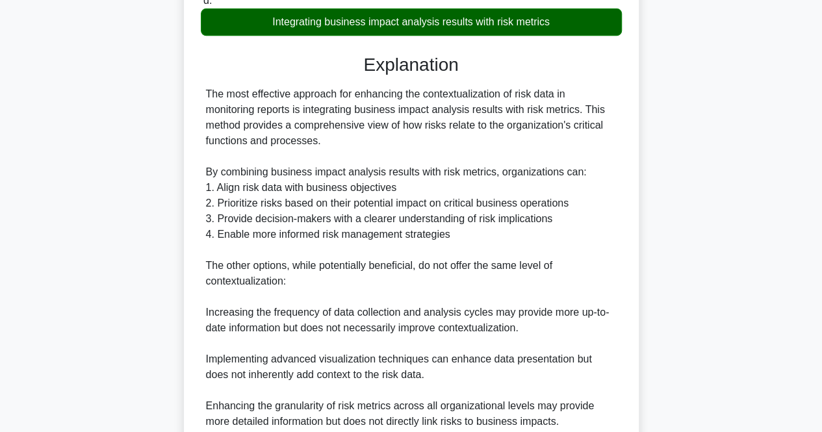
scroll to position [462, 0]
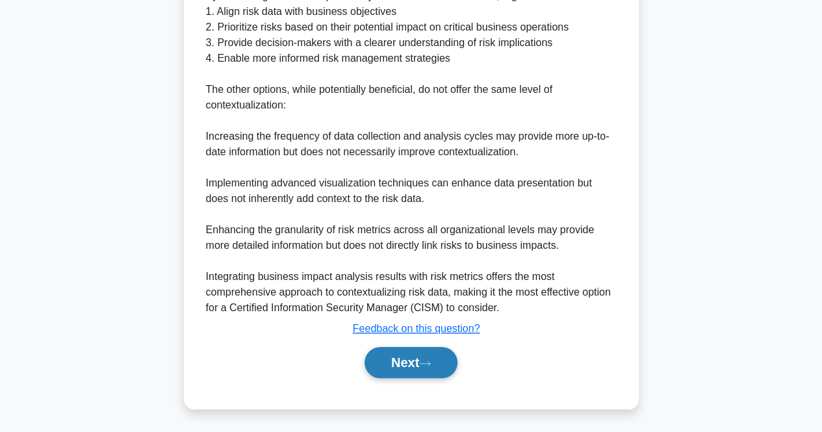
click at [366, 372] on button "Next" at bounding box center [410, 362] width 93 height 31
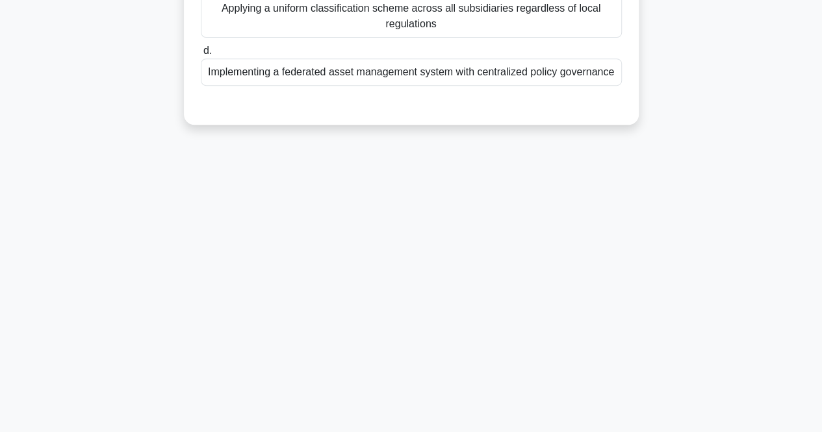
scroll to position [0, 0]
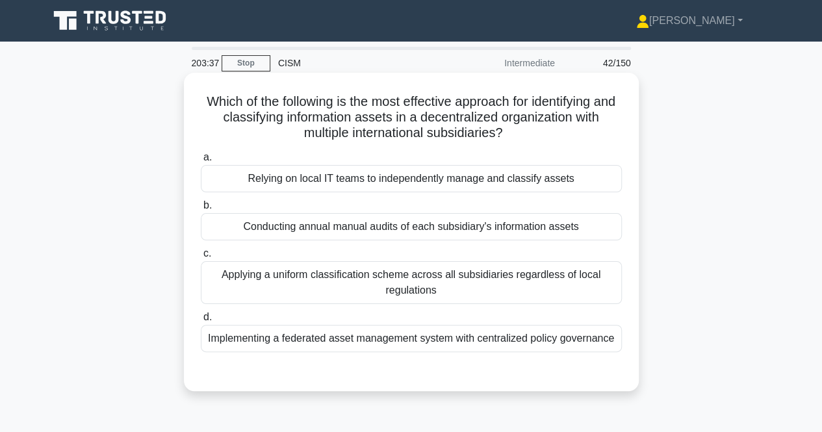
click at [537, 344] on div "Implementing a federated asset management system with centralized policy govern…" at bounding box center [411, 338] width 421 height 27
click at [201, 322] on input "d. Implementing a federated asset management system with centralized policy gov…" at bounding box center [201, 317] width 0 height 8
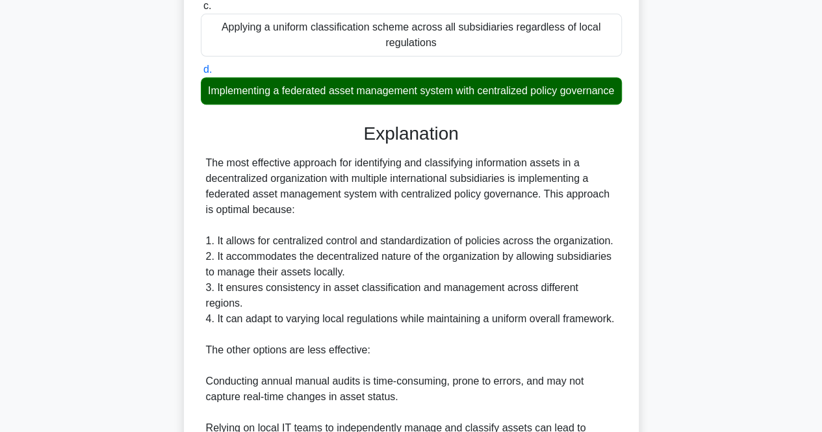
scroll to position [461, 0]
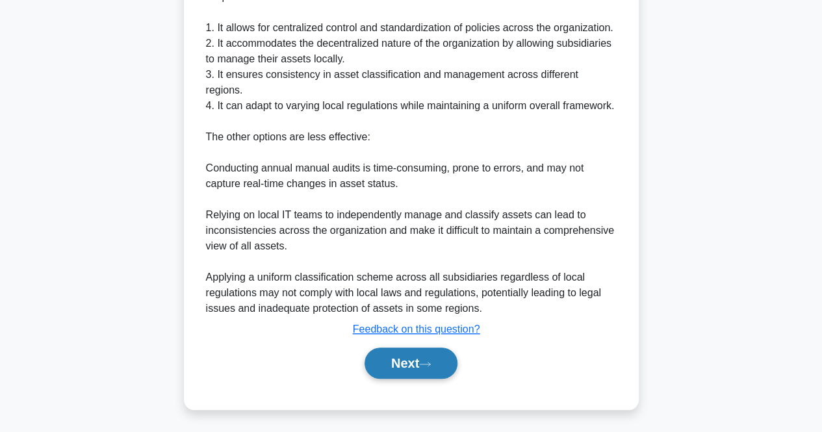
click at [375, 364] on button "Next" at bounding box center [410, 363] width 93 height 31
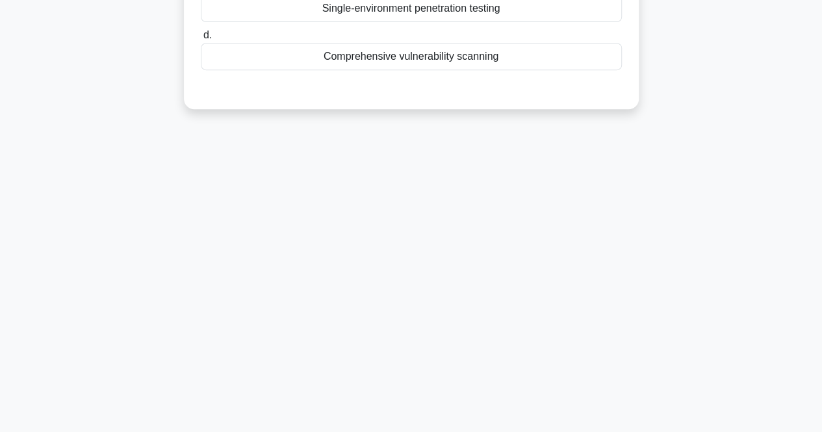
scroll to position [0, 0]
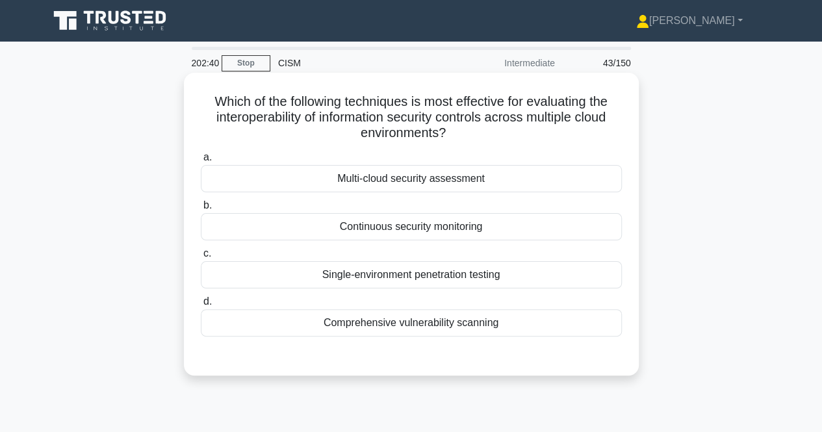
click at [444, 181] on div "Multi-cloud security assessment" at bounding box center [411, 178] width 421 height 27
click at [201, 162] on input "a. Multi-cloud security assessment" at bounding box center [201, 157] width 0 height 8
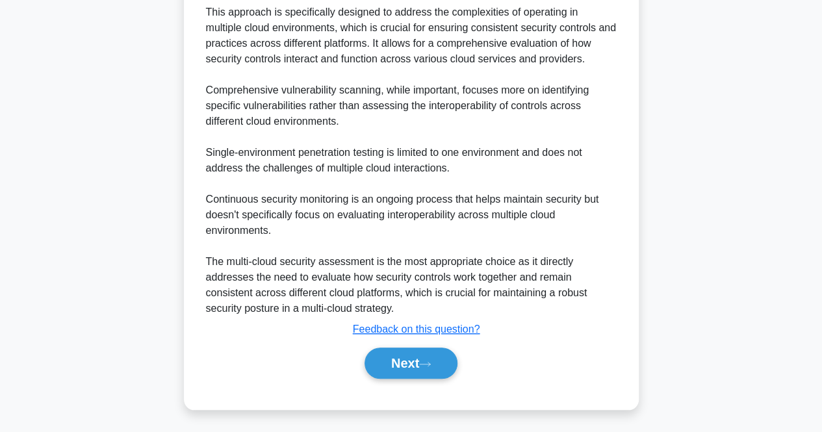
scroll to position [429, 0]
click at [394, 359] on button "Next" at bounding box center [410, 363] width 93 height 31
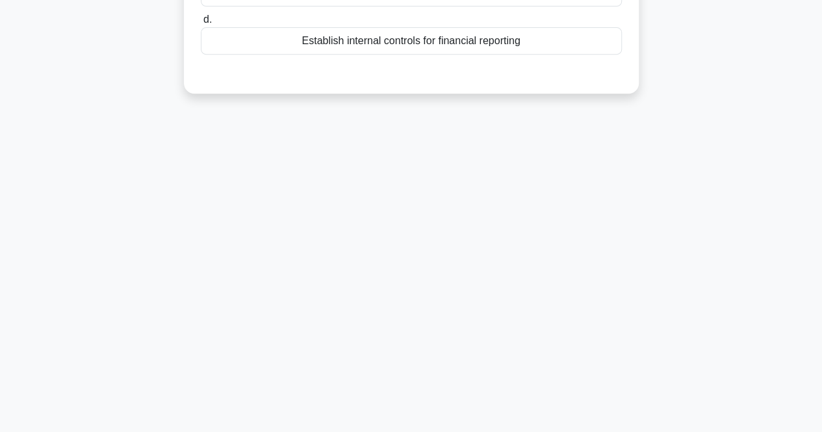
scroll to position [0, 0]
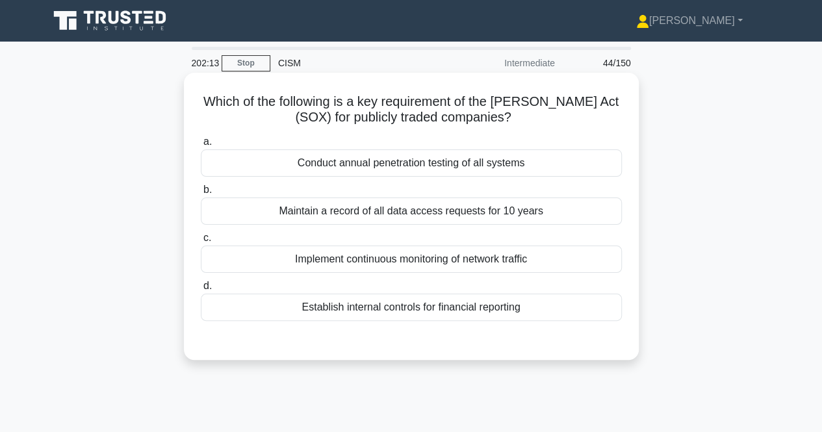
click at [561, 205] on div "Maintain a record of all data access requests for 10 years" at bounding box center [411, 210] width 421 height 27
click at [201, 194] on input "b. Maintain a record of all data access requests for 10 years" at bounding box center [201, 190] width 0 height 8
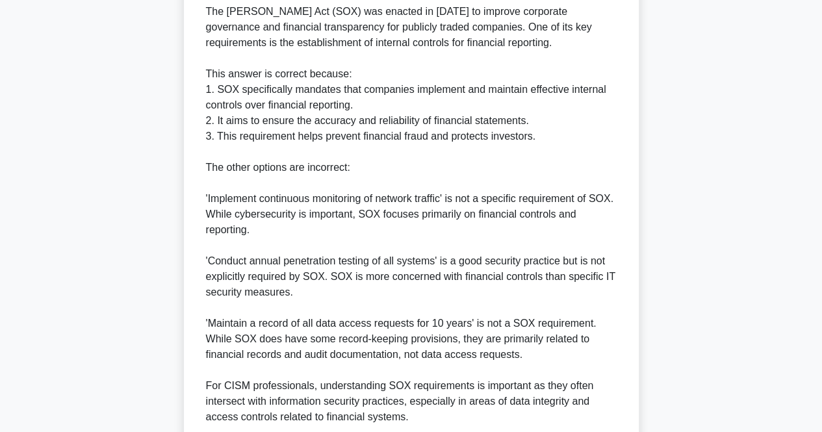
scroll to position [509, 0]
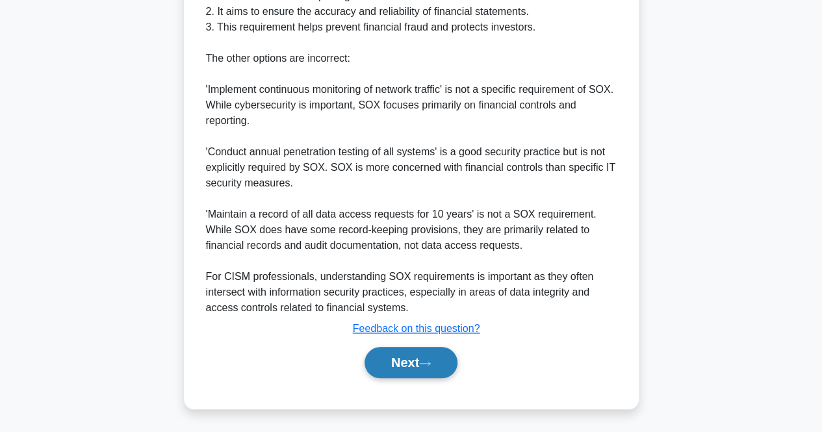
click at [385, 361] on button "Next" at bounding box center [410, 362] width 93 height 31
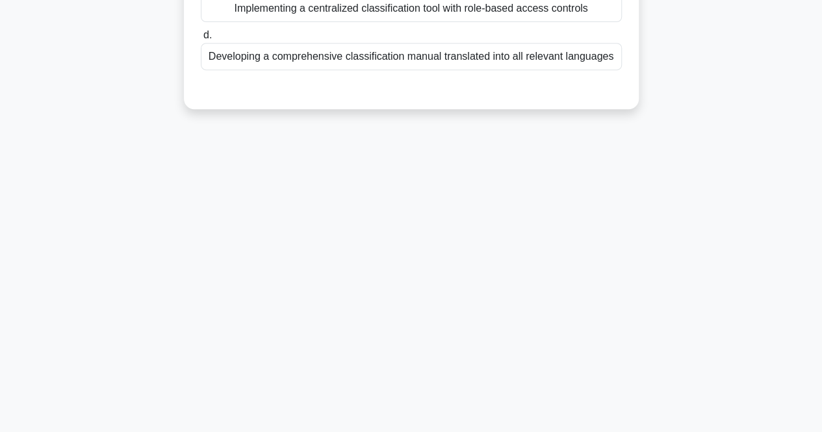
scroll to position [0, 0]
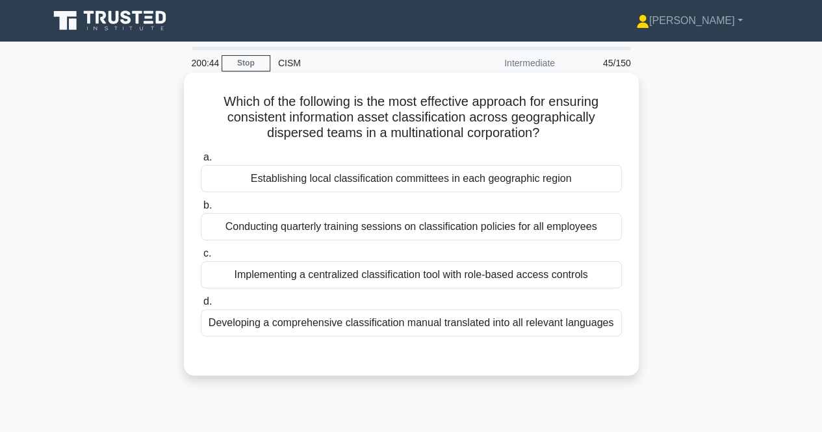
click at [392, 279] on div "Implementing a centralized classification tool with role-based access controls" at bounding box center [411, 274] width 421 height 27
click at [201, 258] on input "c. Implementing a centralized classification tool with role-based access contro…" at bounding box center [201, 253] width 0 height 8
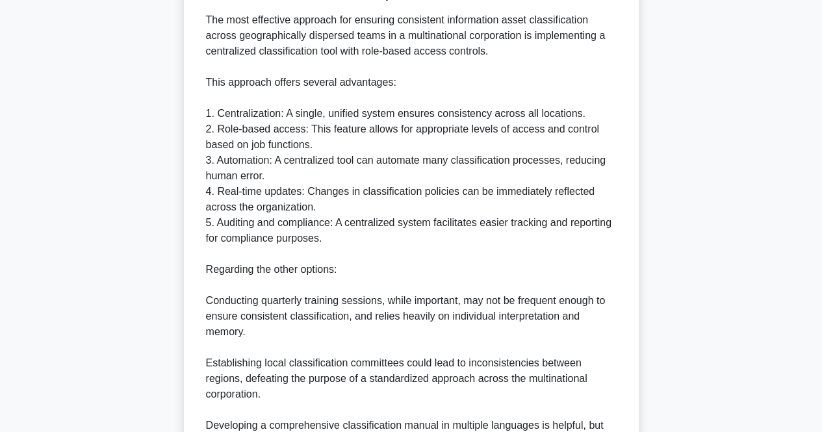
scroll to position [504, 0]
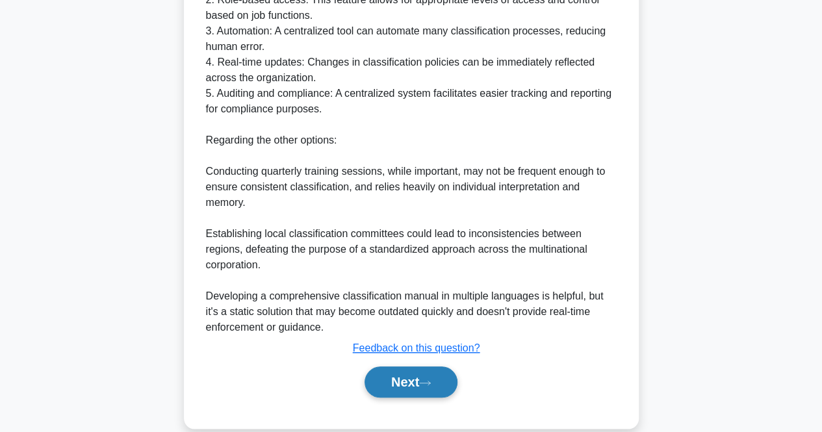
click at [425, 392] on button "Next" at bounding box center [410, 381] width 93 height 31
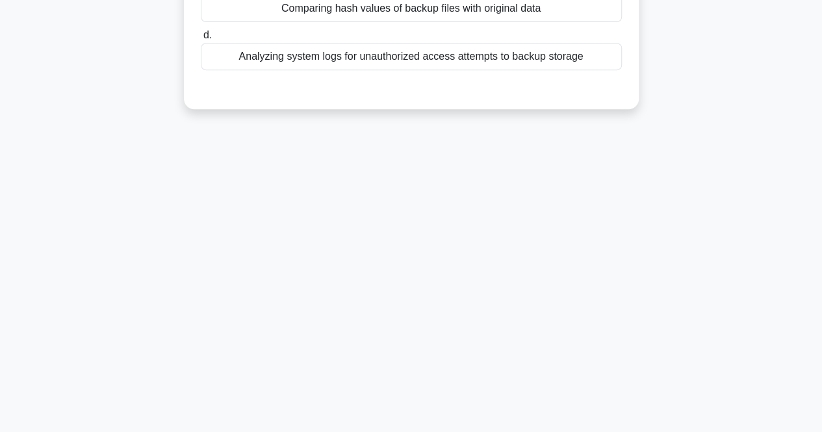
scroll to position [0, 0]
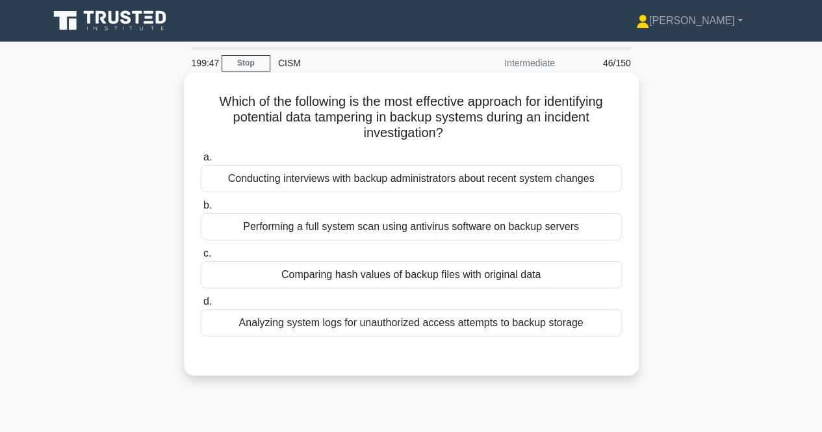
click at [568, 326] on div "Analyzing system logs for unauthorized access attempts to backup storage" at bounding box center [411, 322] width 421 height 27
click at [201, 306] on input "d. Analyzing system logs for unauthorized access attempts to backup storage" at bounding box center [201, 301] width 0 height 8
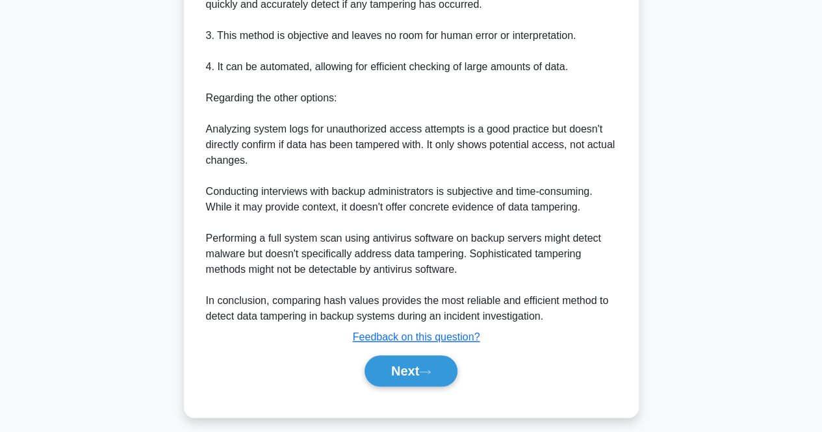
scroll to position [525, 0]
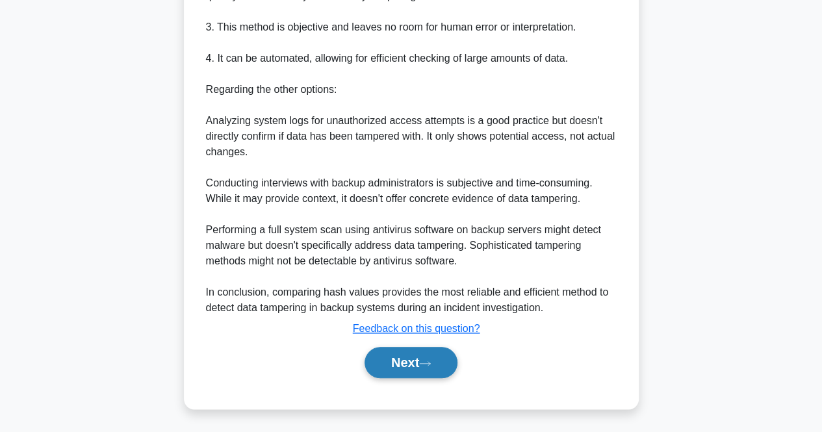
click at [383, 363] on button "Next" at bounding box center [410, 362] width 93 height 31
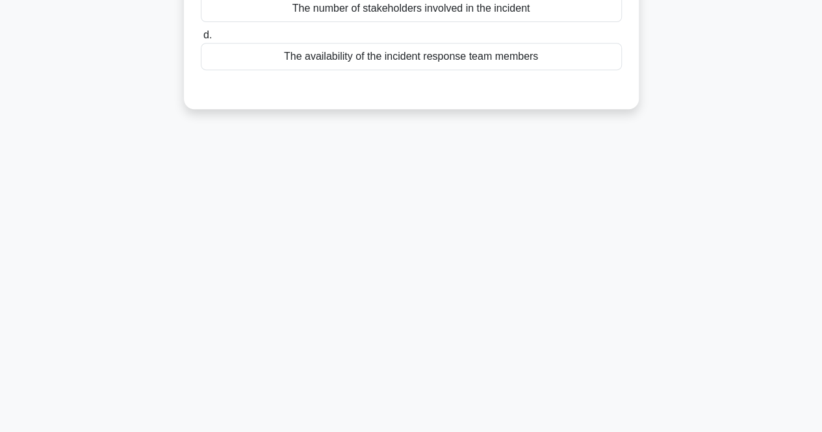
scroll to position [0, 0]
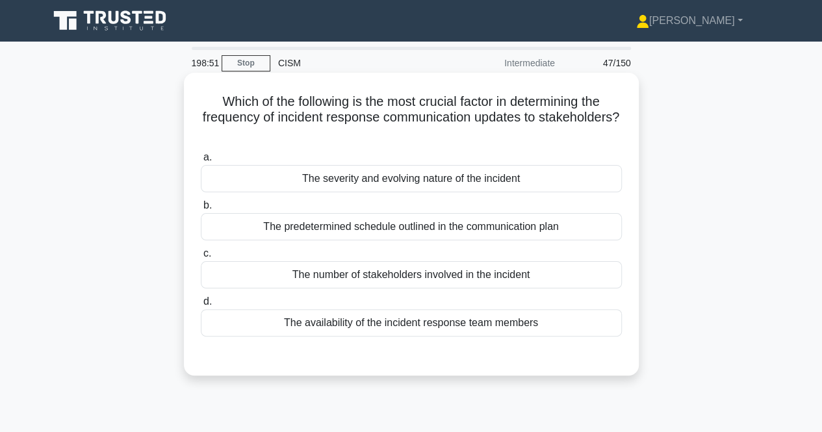
click at [443, 192] on div "The severity and evolving nature of the incident" at bounding box center [411, 178] width 421 height 27
click at [201, 162] on input "a. The severity and evolving nature of the incident" at bounding box center [201, 157] width 0 height 8
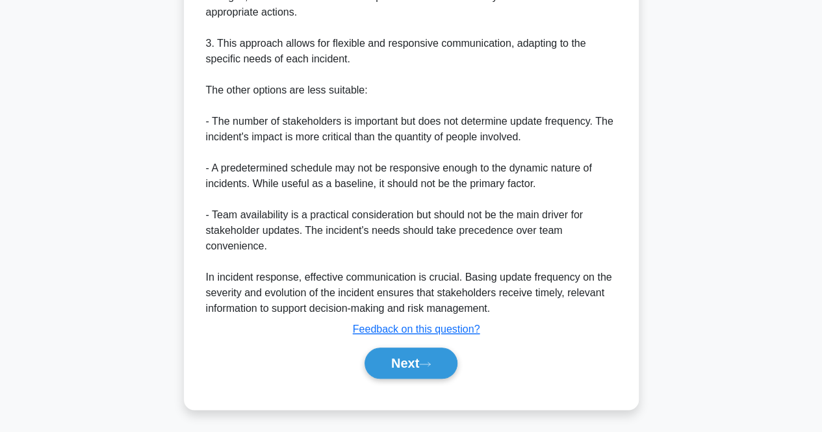
scroll to position [538, 0]
click at [398, 355] on button "Next" at bounding box center [410, 363] width 93 height 31
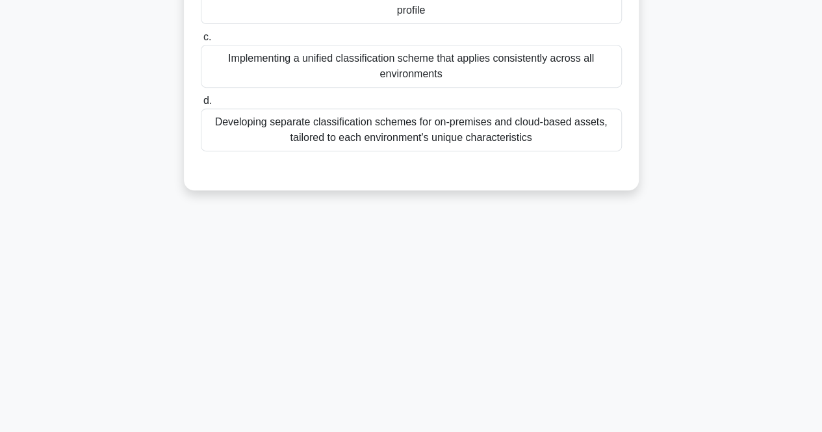
scroll to position [0, 0]
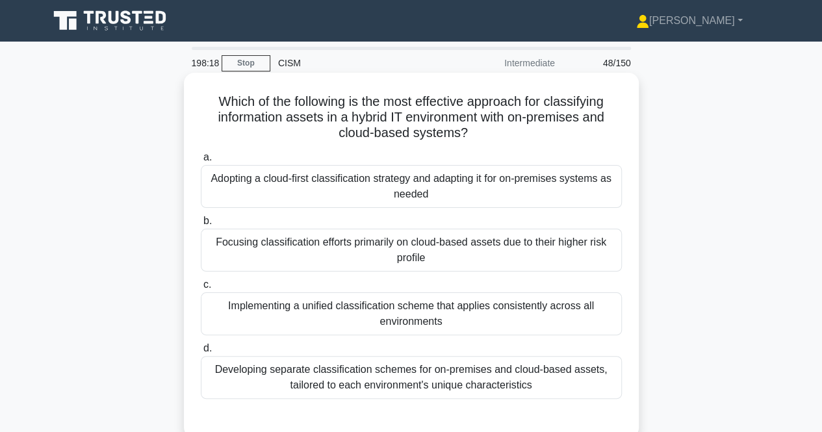
click at [424, 312] on div "Implementing a unified classification scheme that applies consistently across a…" at bounding box center [411, 313] width 421 height 43
click at [201, 289] on input "c. Implementing a unified classification scheme that applies consistently acros…" at bounding box center [201, 285] width 0 height 8
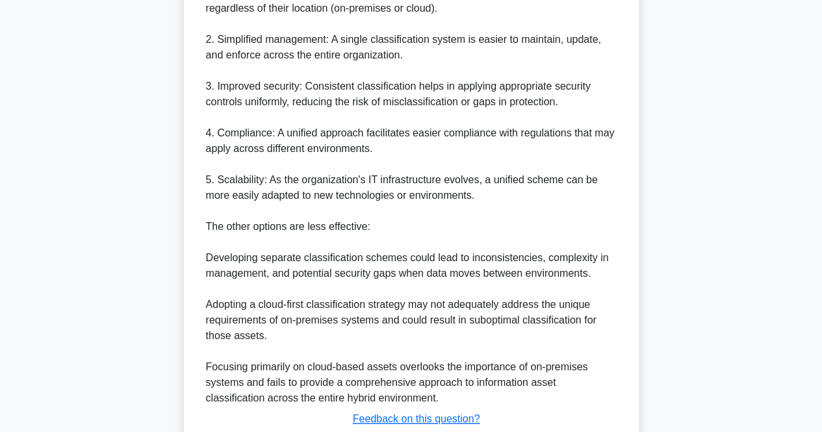
scroll to position [581, 0]
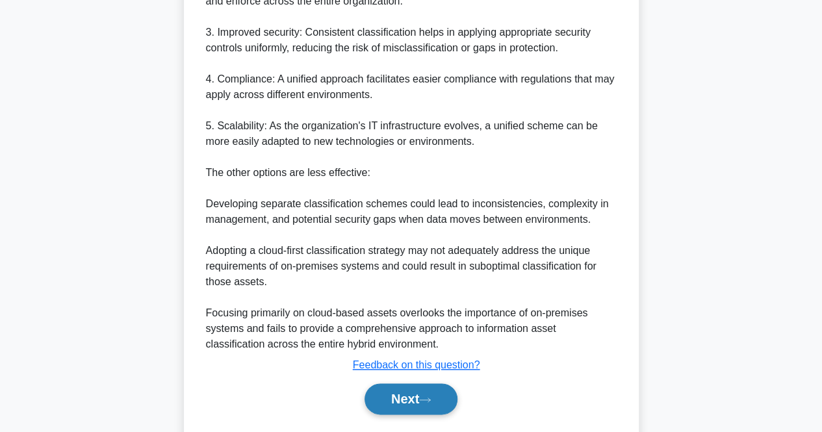
drag, startPoint x: 403, startPoint y: 405, endPoint x: 420, endPoint y: 399, distance: 17.9
click at [404, 405] on button "Next" at bounding box center [410, 398] width 93 height 31
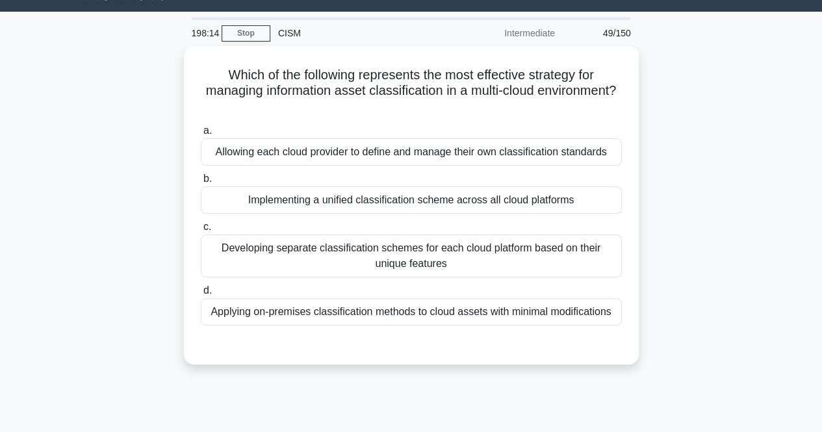
scroll to position [0, 0]
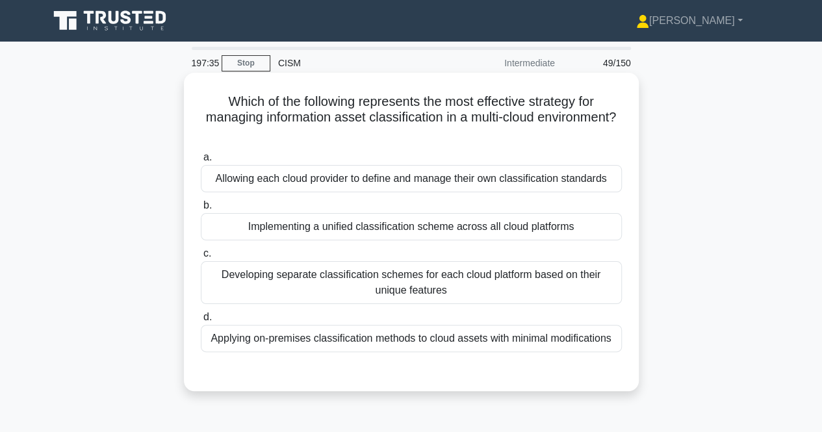
click at [366, 228] on div "Implementing a unified classification scheme across all cloud platforms" at bounding box center [411, 226] width 421 height 27
click at [201, 210] on input "b. Implementing a unified classification scheme across all cloud platforms" at bounding box center [201, 205] width 0 height 8
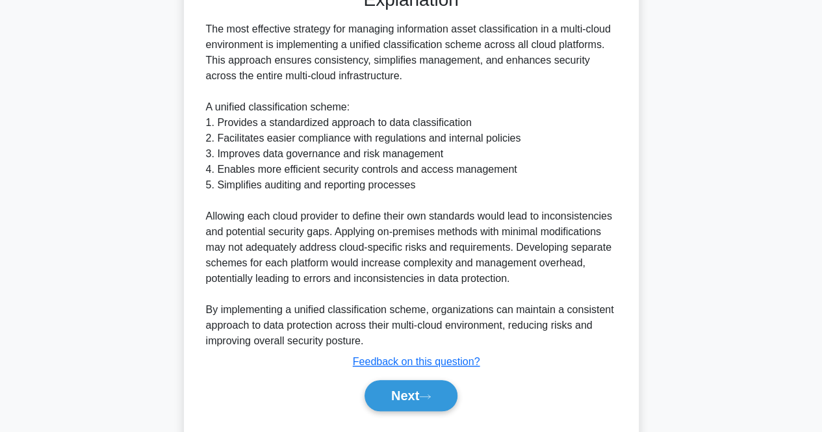
scroll to position [414, 0]
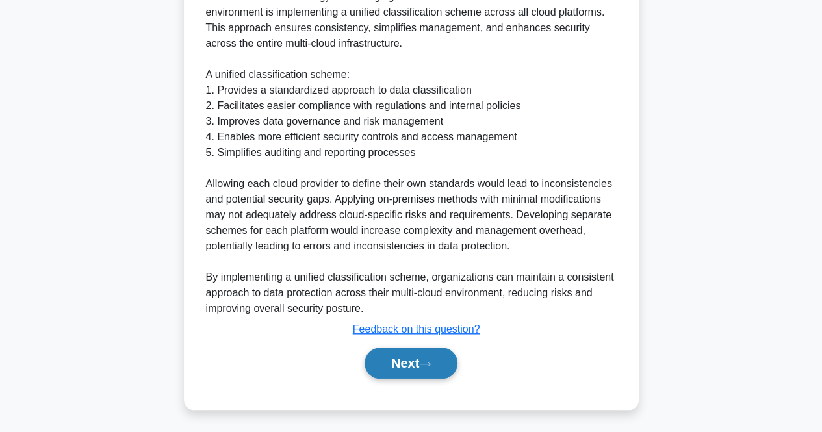
click at [403, 361] on button "Next" at bounding box center [410, 363] width 93 height 31
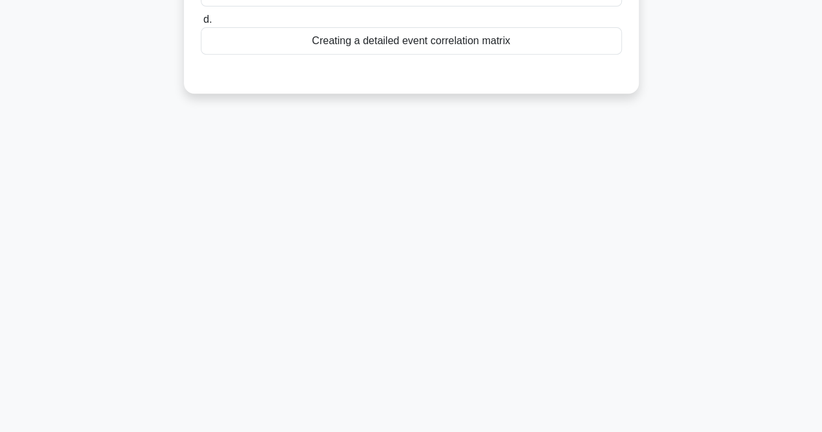
scroll to position [0, 0]
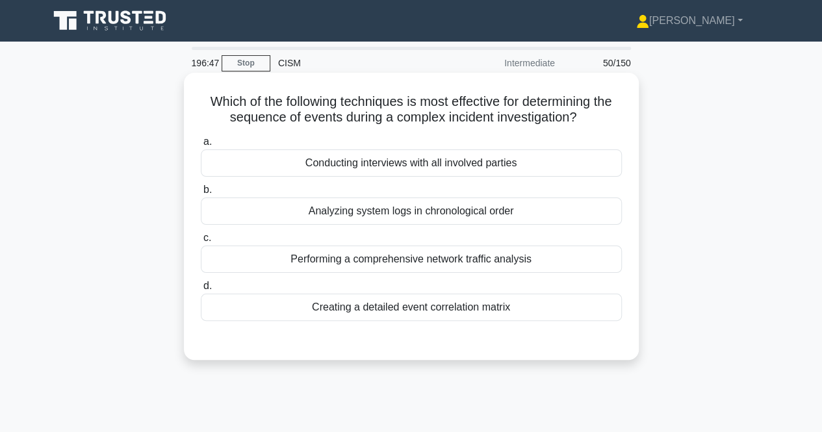
click at [434, 314] on div "Creating a detailed event correlation matrix" at bounding box center [411, 307] width 421 height 27
click at [201, 290] on input "d. Creating a detailed event correlation matrix" at bounding box center [201, 286] width 0 height 8
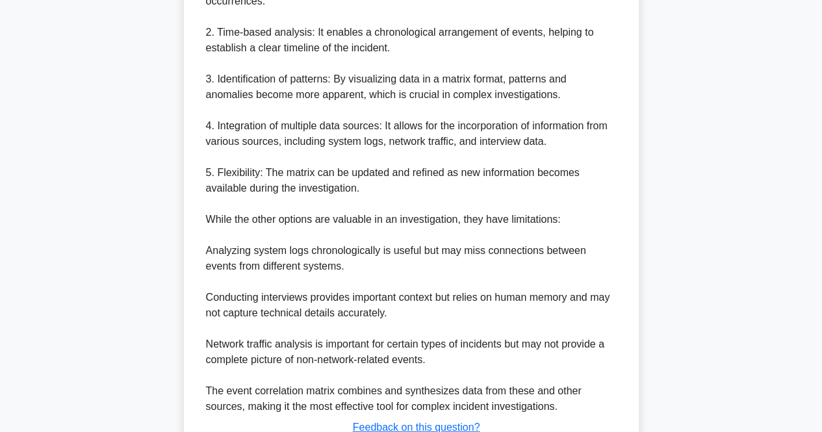
scroll to position [539, 0]
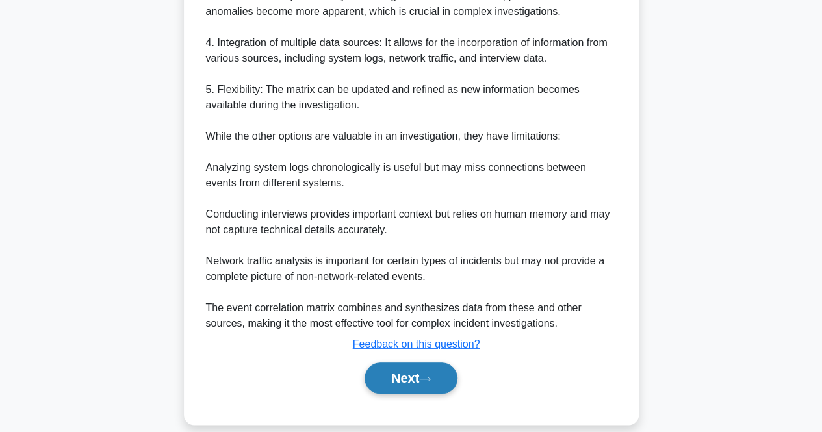
click at [380, 382] on button "Next" at bounding box center [410, 377] width 93 height 31
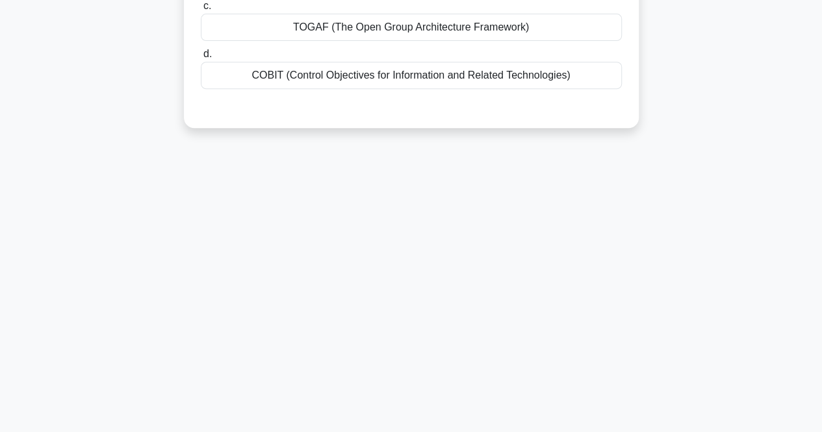
scroll to position [0, 0]
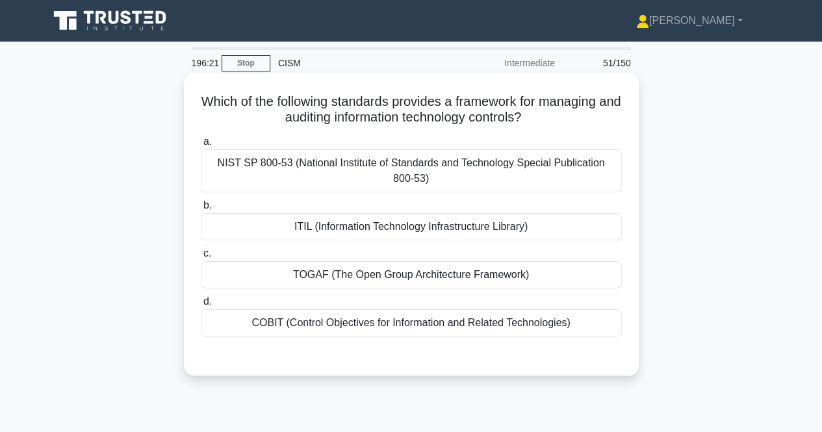
click at [333, 180] on div "NIST SP 800-53 (National Institute of Standards and Technology Special Publicat…" at bounding box center [411, 170] width 421 height 43
click at [201, 146] on input "a. NIST SP 800-53 (National Institute of Standards and Technology Special Publi…" at bounding box center [201, 142] width 0 height 8
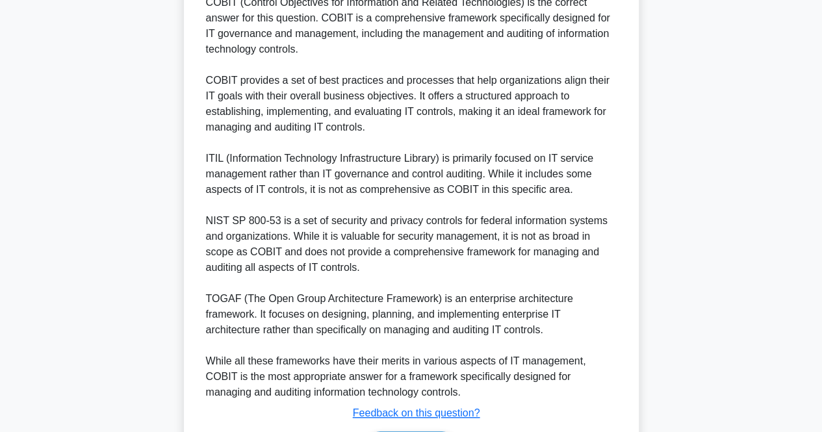
scroll to position [478, 0]
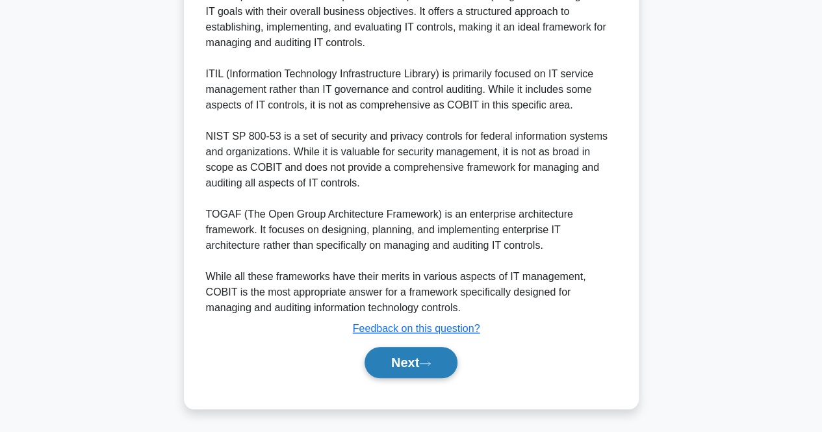
click at [442, 368] on button "Next" at bounding box center [410, 362] width 93 height 31
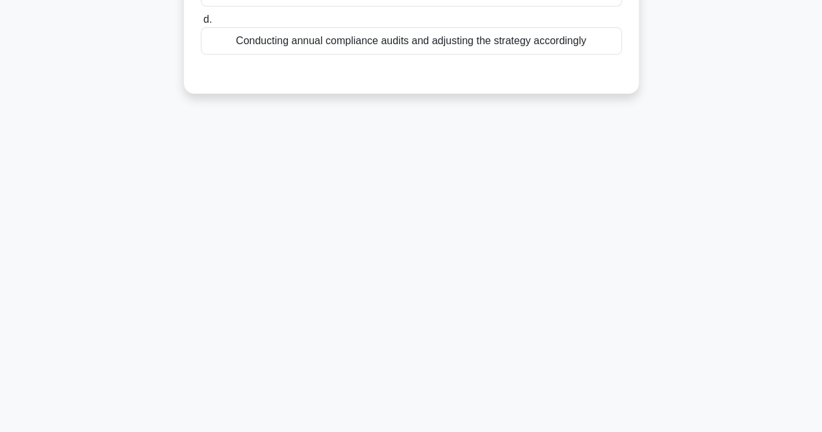
scroll to position [0, 0]
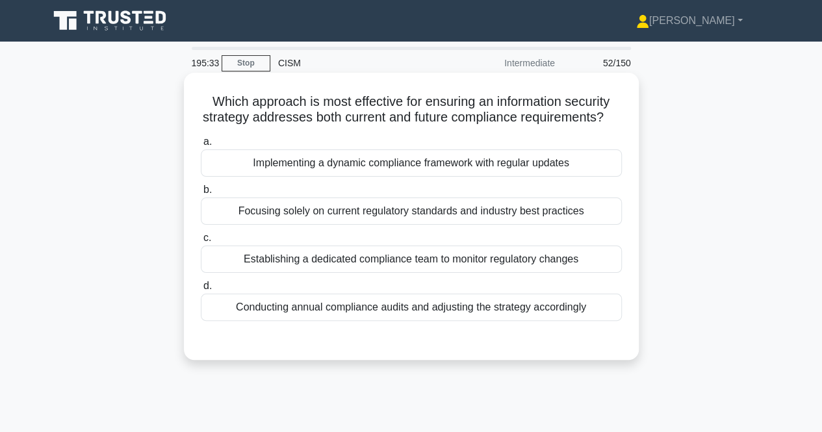
click at [560, 177] on div "Implementing a dynamic compliance framework with regular updates" at bounding box center [411, 162] width 421 height 27
click at [201, 146] on input "a. Implementing a dynamic compliance framework with regular updates" at bounding box center [201, 142] width 0 height 8
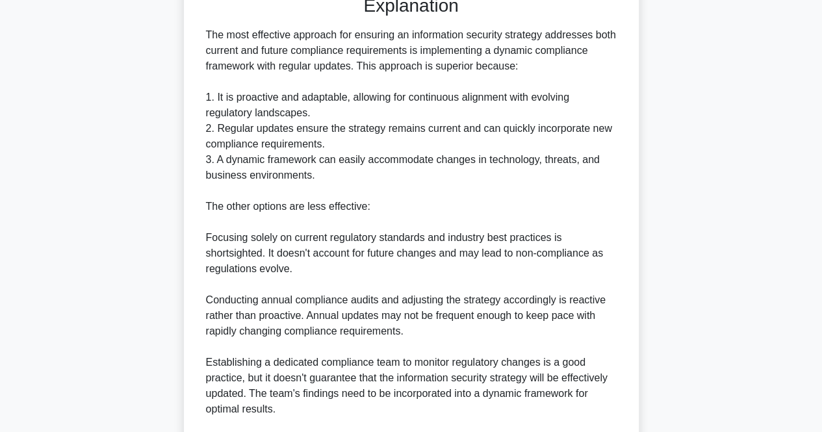
scroll to position [523, 0]
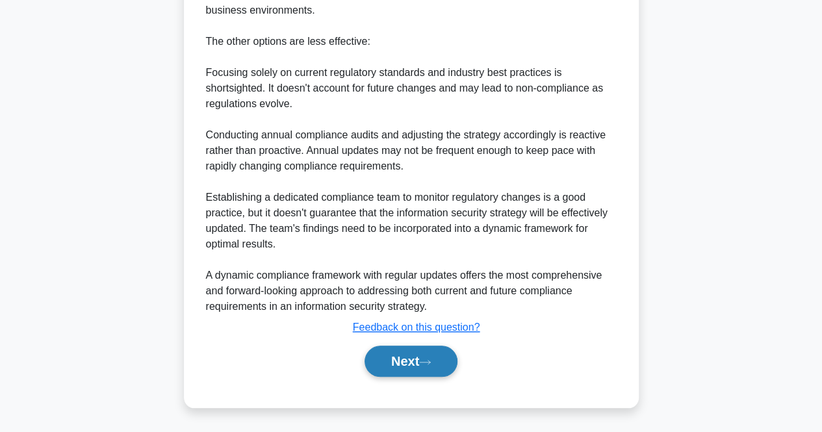
click at [392, 358] on button "Next" at bounding box center [410, 361] width 93 height 31
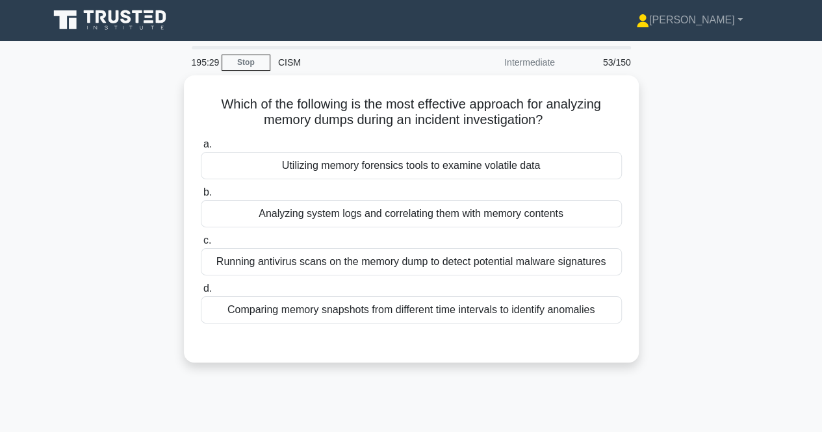
scroll to position [0, 0]
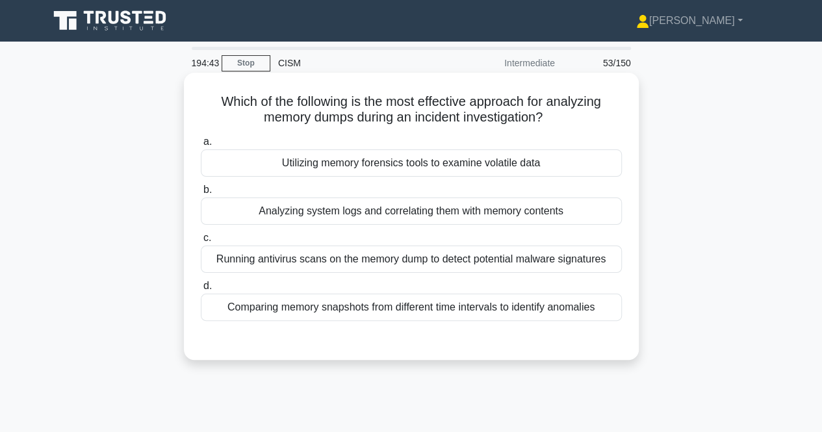
click at [533, 160] on div "Utilizing memory forensics tools to examine volatile data" at bounding box center [411, 162] width 421 height 27
click at [201, 146] on input "a. Utilizing memory forensics tools to examine volatile data" at bounding box center [201, 142] width 0 height 8
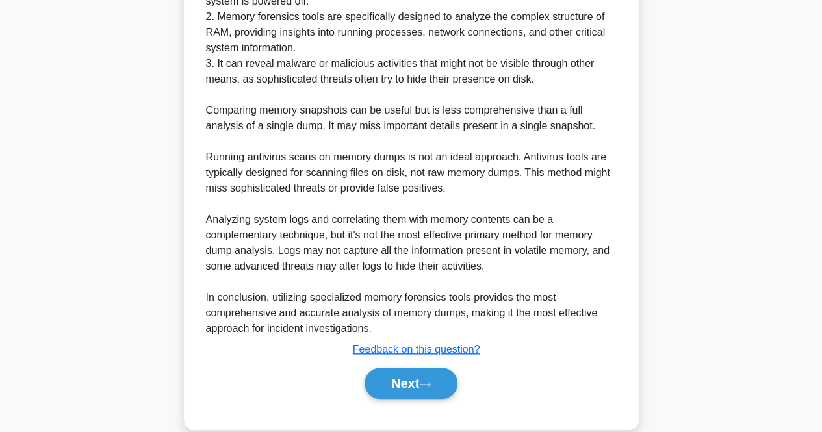
scroll to position [466, 0]
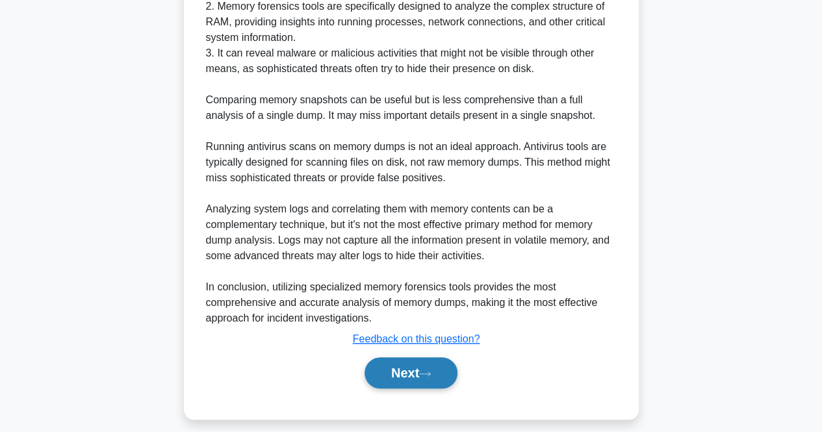
click at [403, 364] on button "Next" at bounding box center [410, 372] width 93 height 31
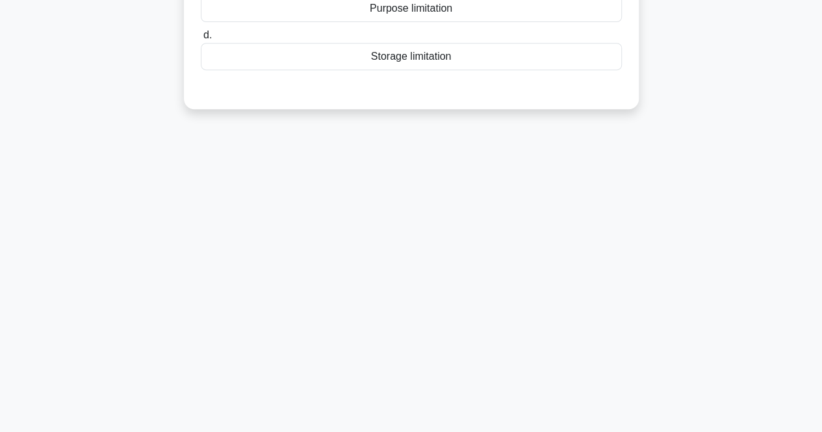
scroll to position [0, 0]
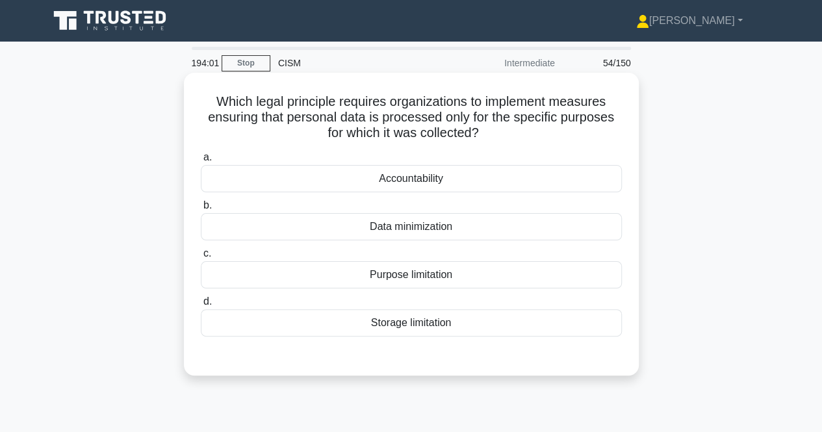
click at [411, 284] on div "Purpose limitation" at bounding box center [411, 274] width 421 height 27
click at [601, 275] on div "Purpose limitation" at bounding box center [411, 274] width 421 height 27
click at [201, 258] on input "c. Purpose limitation" at bounding box center [201, 253] width 0 height 8
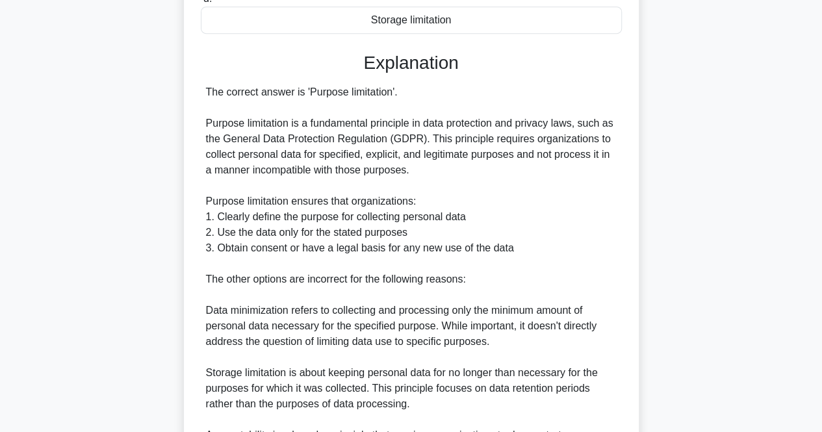
scroll to position [461, 0]
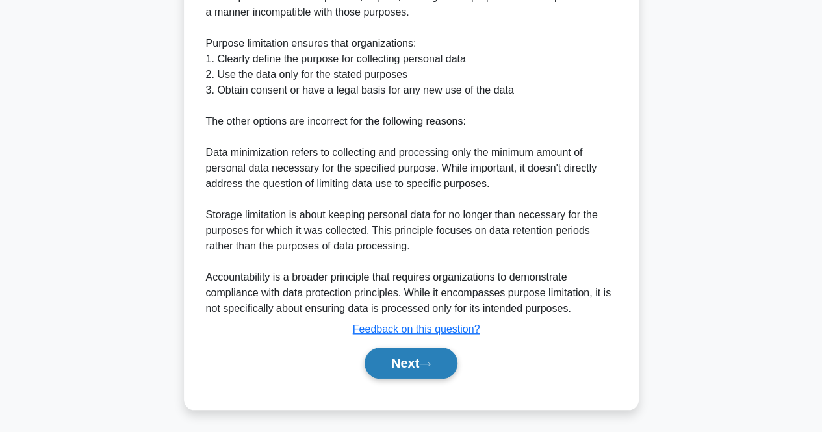
click at [431, 361] on icon at bounding box center [425, 364] width 12 height 7
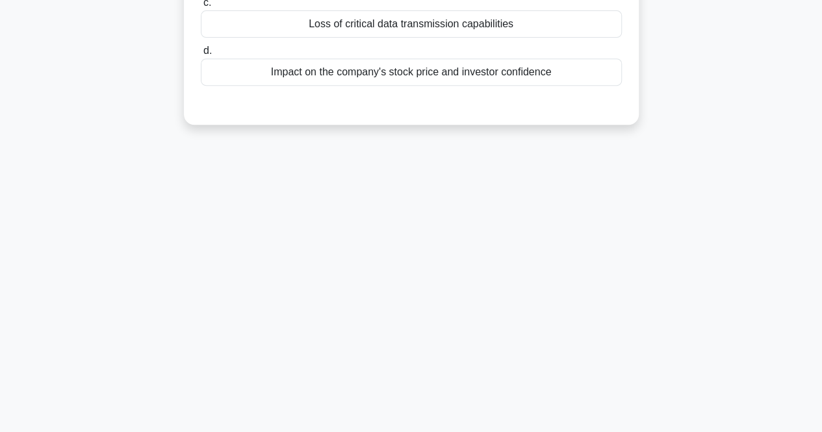
scroll to position [0, 0]
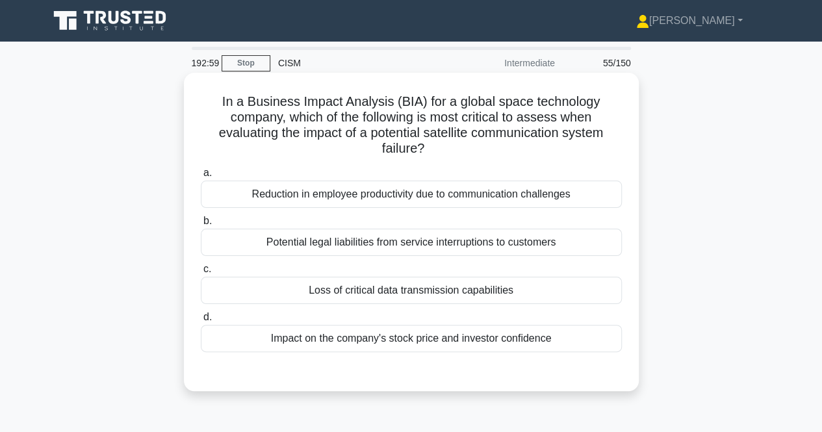
click at [417, 244] on div "Potential legal liabilities from service interruptions to customers" at bounding box center [411, 242] width 421 height 27
click at [201, 225] on input "b. Potential legal liabilities from service interruptions to customers" at bounding box center [201, 221] width 0 height 8
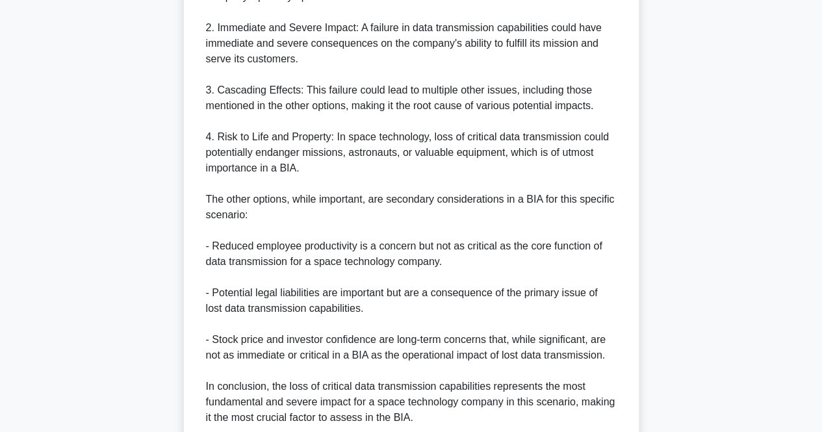
scroll to position [650, 0]
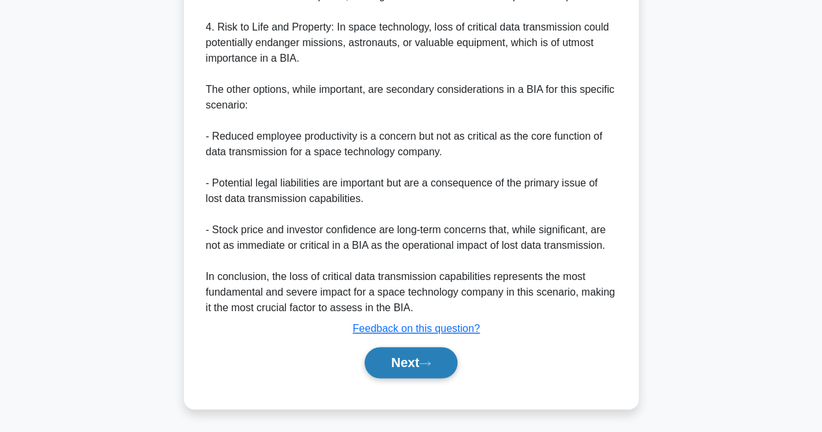
click at [385, 353] on button "Next" at bounding box center [410, 362] width 93 height 31
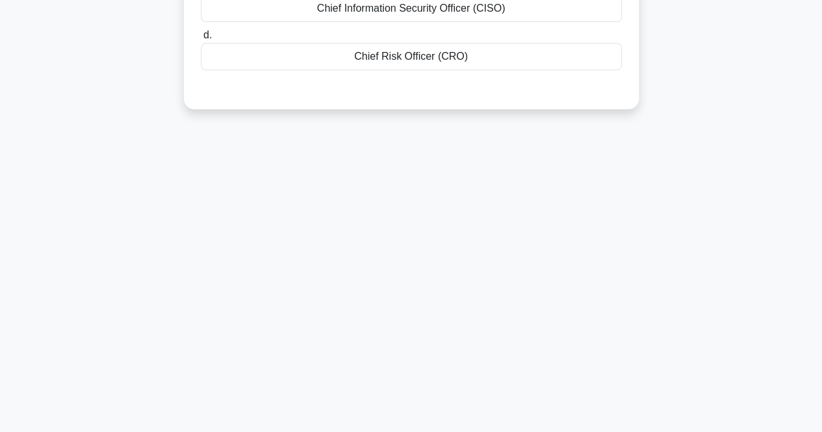
scroll to position [0, 0]
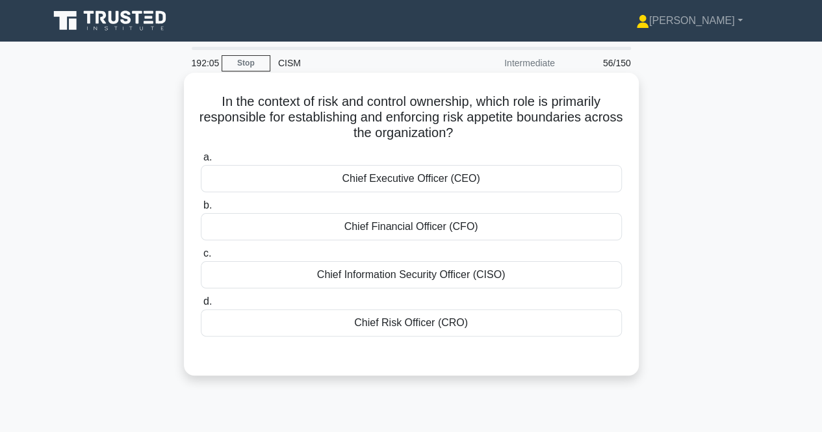
click at [405, 182] on div "Chief Executive Officer (CEO)" at bounding box center [411, 178] width 421 height 27
click at [201, 162] on input "a. Chief Executive Officer (CEO)" at bounding box center [201, 157] width 0 height 8
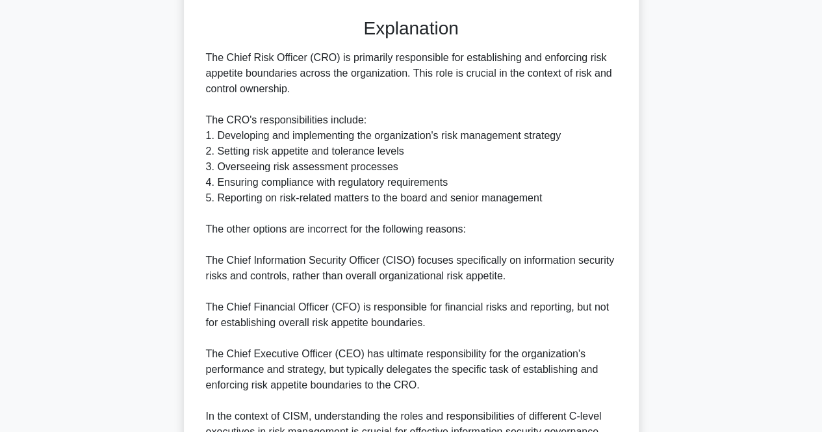
scroll to position [478, 0]
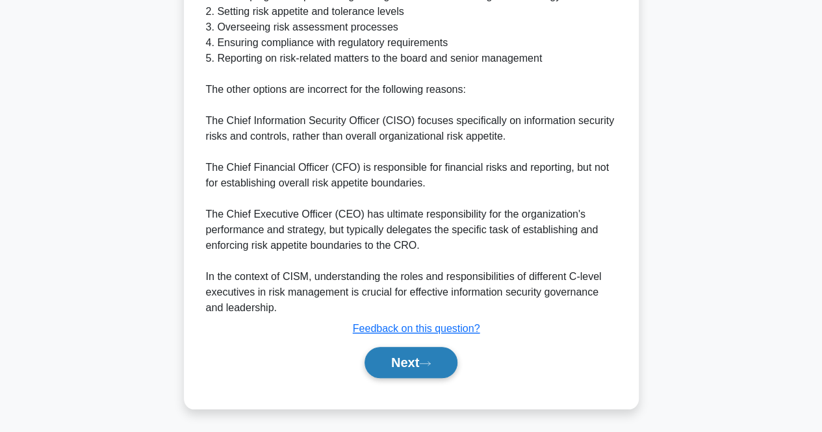
click at [388, 353] on button "Next" at bounding box center [410, 362] width 93 height 31
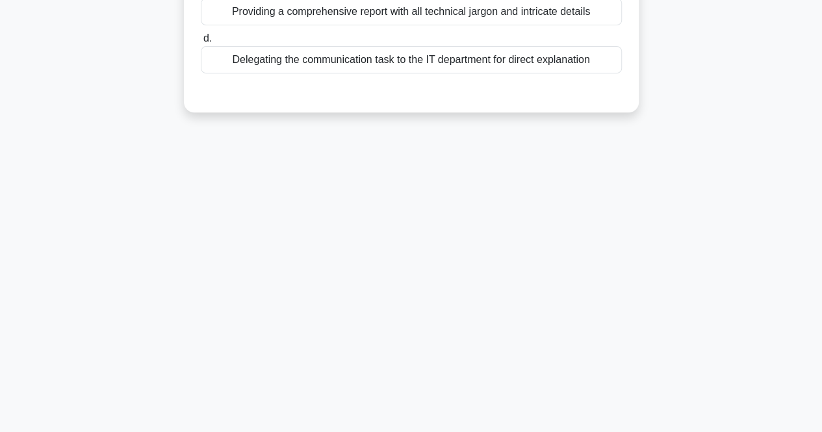
scroll to position [0, 0]
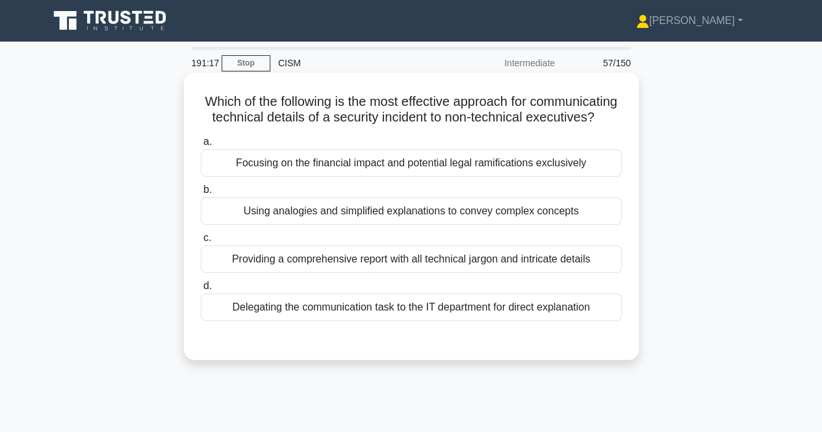
click at [446, 177] on div "Focusing on the financial impact and potential legal ramifications exclusively" at bounding box center [411, 162] width 421 height 27
click at [201, 146] on input "a. Focusing on the financial impact and potential legal ramifications exclusive…" at bounding box center [201, 142] width 0 height 8
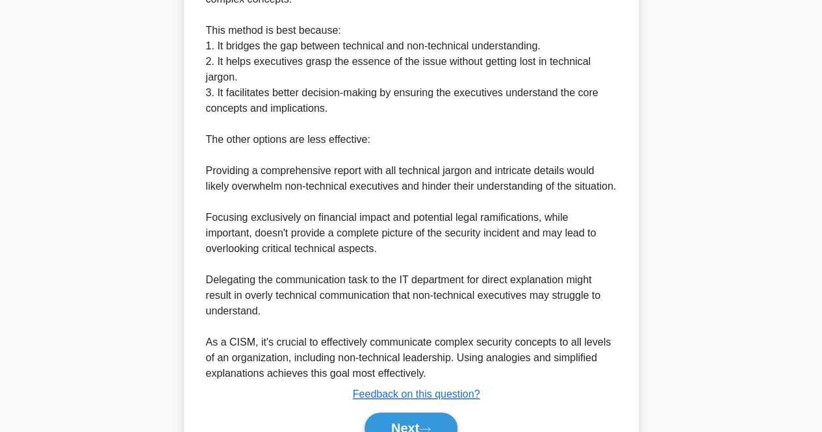
scroll to position [509, 0]
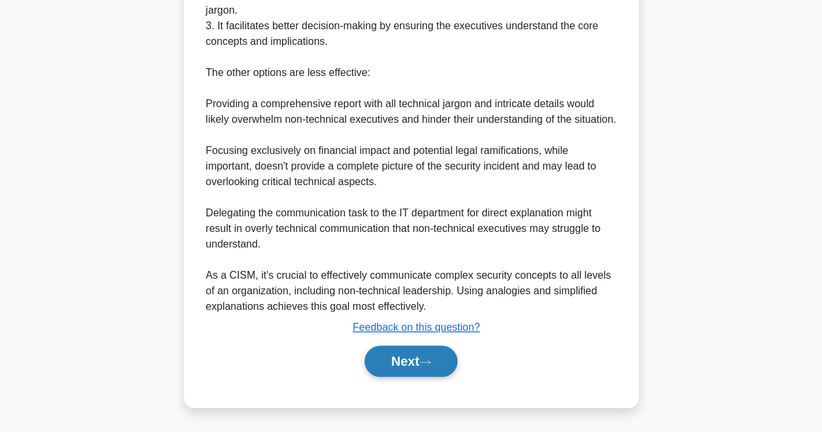
click at [439, 360] on button "Next" at bounding box center [410, 361] width 93 height 31
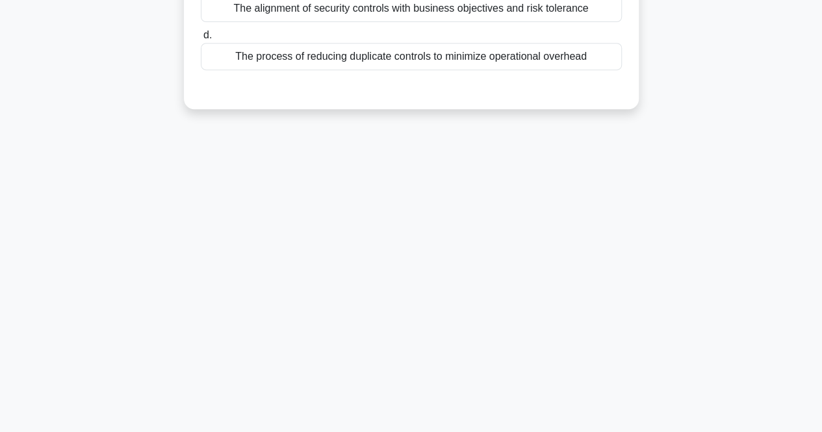
scroll to position [0, 0]
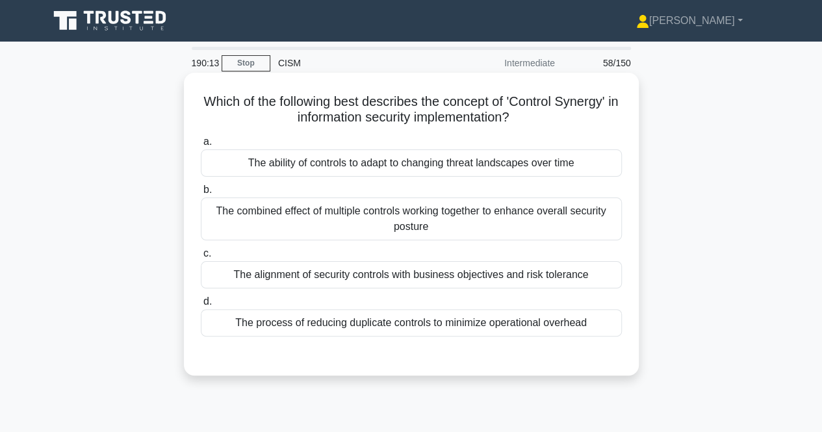
click at [549, 162] on div "The ability of controls to adapt to changing threat landscapes over time" at bounding box center [411, 162] width 421 height 27
click at [201, 146] on input "a. The ability of controls to adapt to changing threat landscapes over time" at bounding box center [201, 142] width 0 height 8
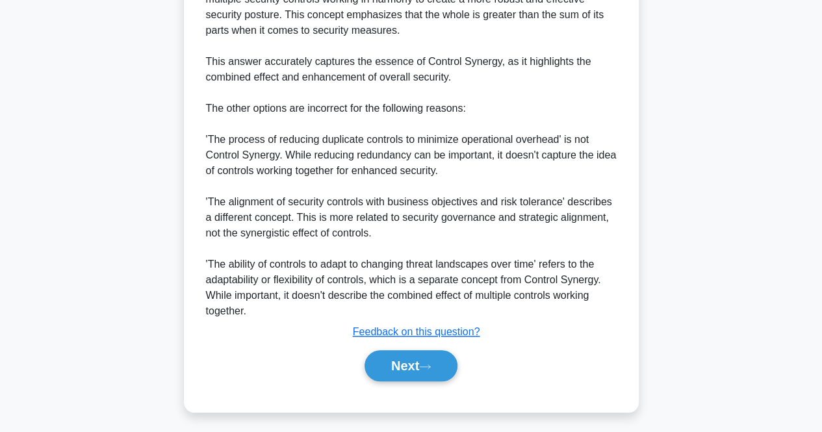
scroll to position [462, 0]
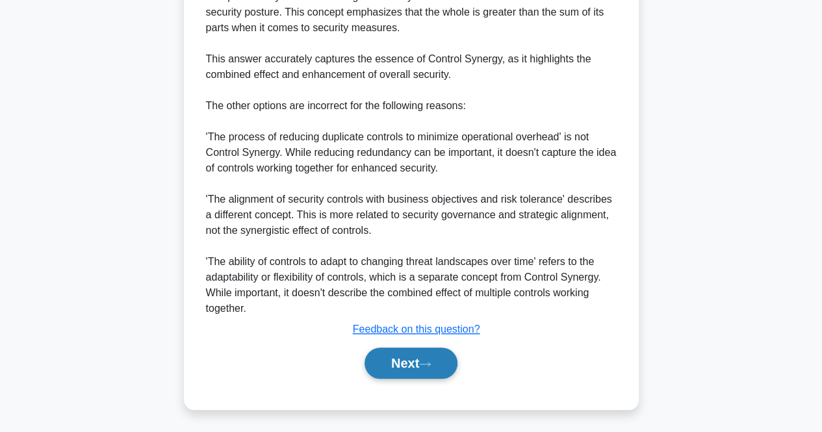
click at [413, 368] on button "Next" at bounding box center [410, 363] width 93 height 31
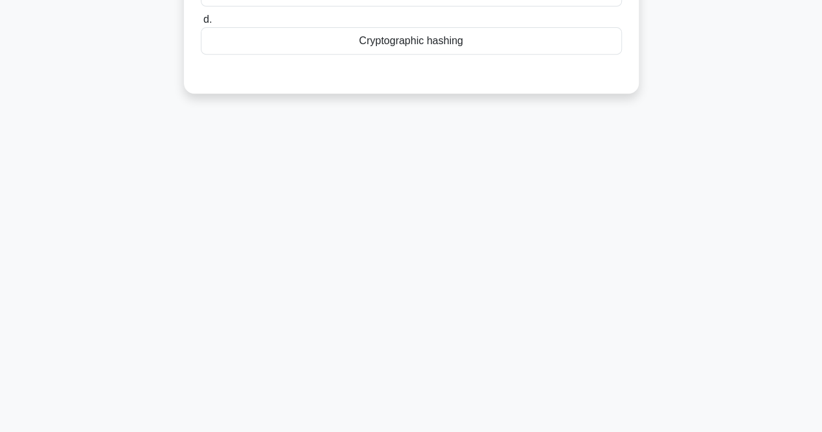
scroll to position [0, 0]
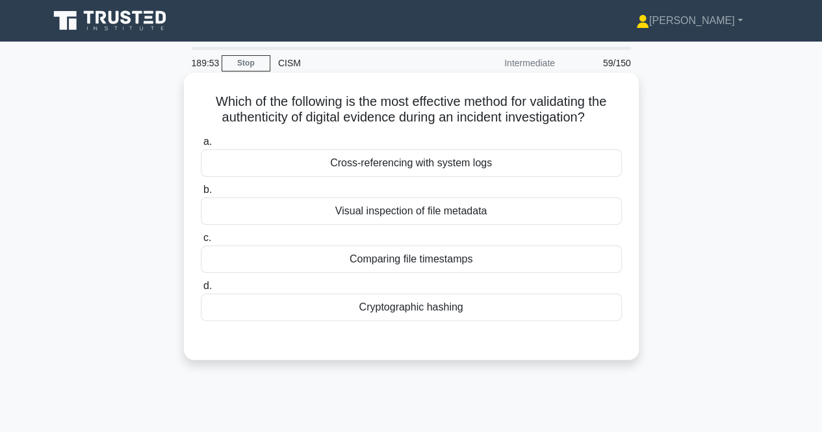
click at [405, 309] on div "Cryptographic hashing" at bounding box center [411, 307] width 421 height 27
click at [201, 290] on input "d. Cryptographic hashing" at bounding box center [201, 286] width 0 height 8
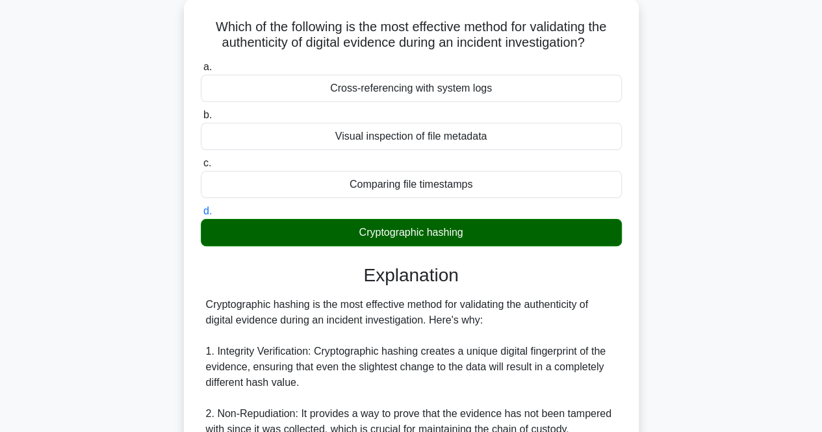
scroll to position [523, 0]
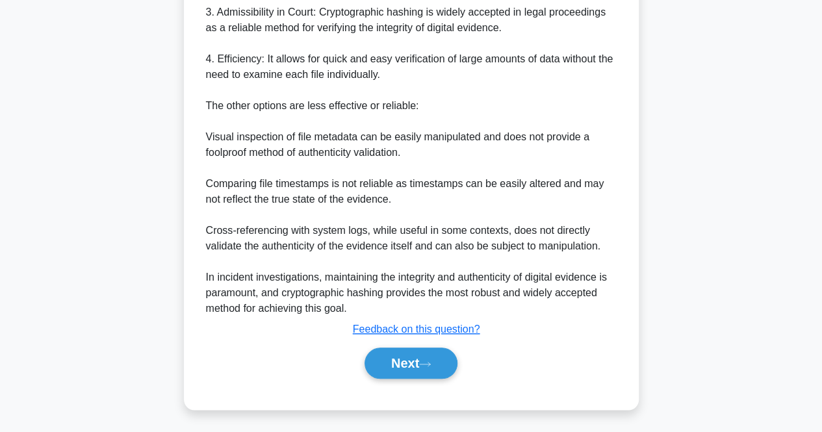
click at [361, 348] on div "Next" at bounding box center [411, 363] width 426 height 31
drag, startPoint x: 373, startPoint y: 361, endPoint x: 462, endPoint y: 330, distance: 94.7
click at [374, 361] on button "Next" at bounding box center [410, 363] width 93 height 31
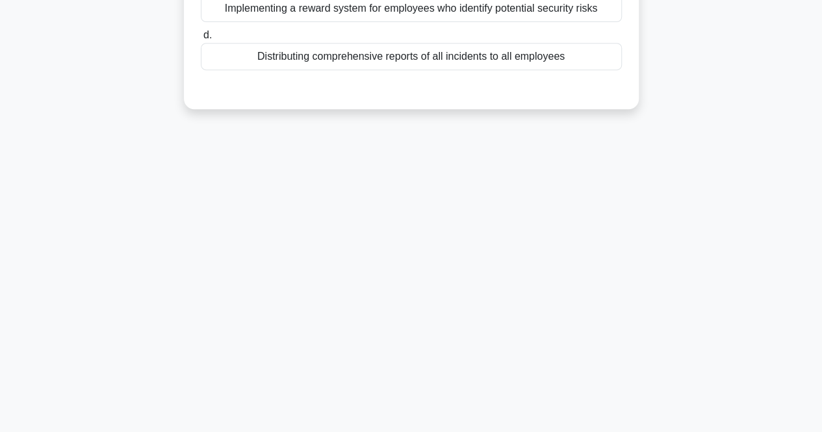
scroll to position [0, 0]
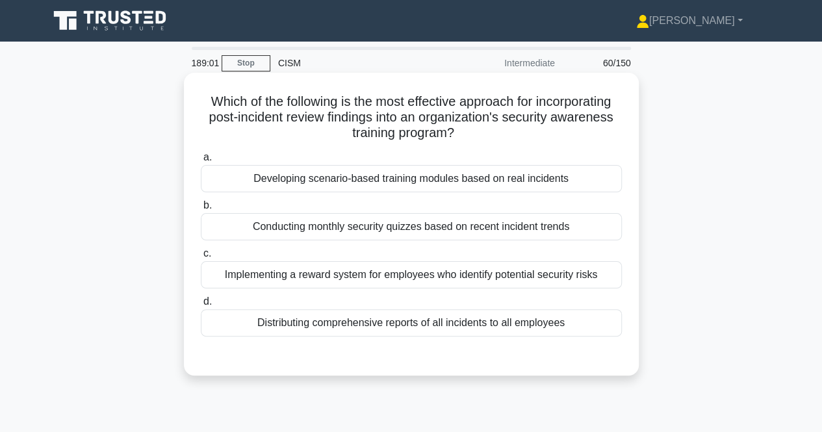
click at [373, 181] on div "Developing scenario-based training modules based on real incidents" at bounding box center [411, 178] width 421 height 27
click at [201, 162] on input "a. Developing scenario-based training modules based on real incidents" at bounding box center [201, 157] width 0 height 8
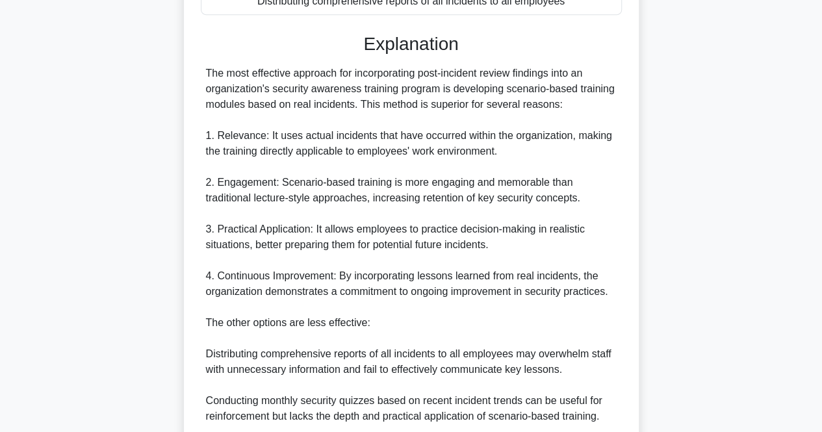
scroll to position [492, 0]
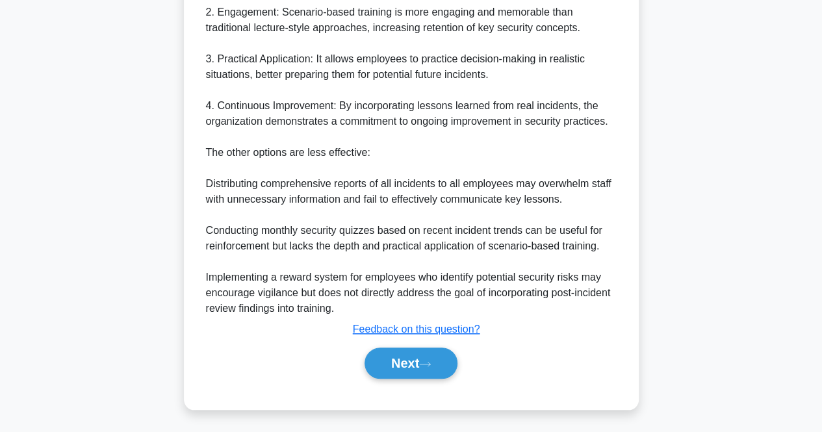
drag, startPoint x: 420, startPoint y: 368, endPoint x: 490, endPoint y: 317, distance: 86.0
click at [420, 367] on button "Next" at bounding box center [410, 363] width 93 height 31
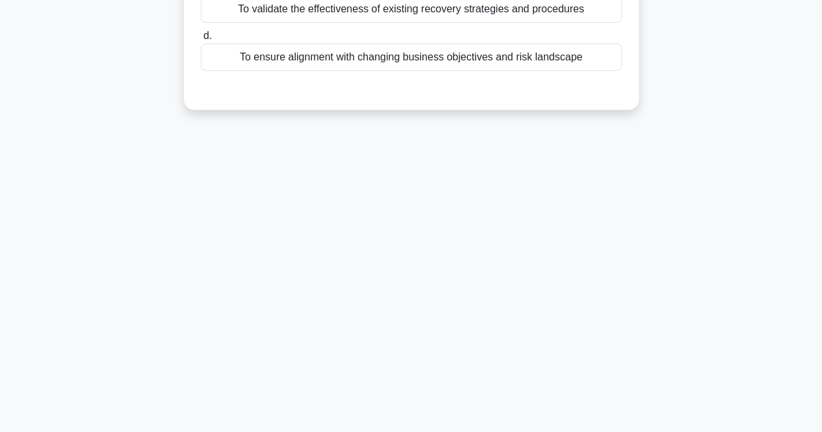
scroll to position [0, 0]
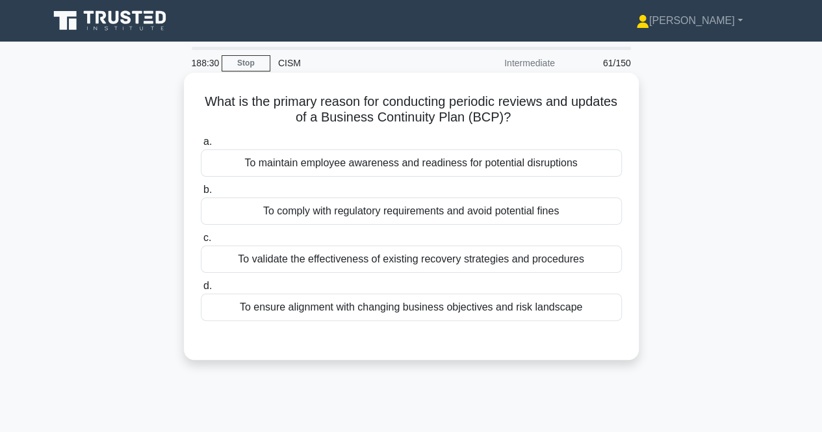
click at [536, 309] on div "To ensure alignment with changing business objectives and risk landscape" at bounding box center [411, 307] width 421 height 27
click at [201, 290] on input "d. To ensure alignment with changing business objectives and risk landscape" at bounding box center [201, 286] width 0 height 8
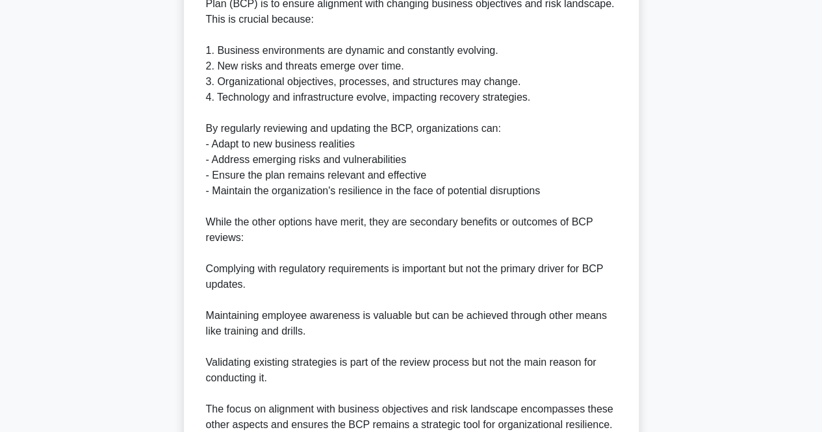
scroll to position [507, 0]
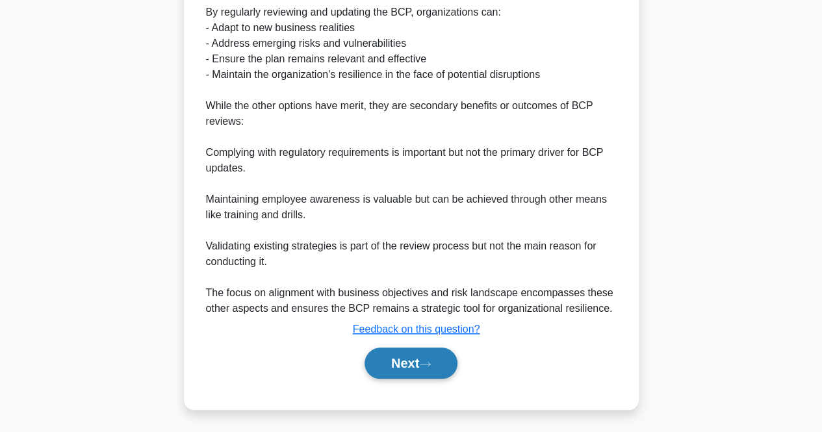
click at [407, 359] on button "Next" at bounding box center [410, 363] width 93 height 31
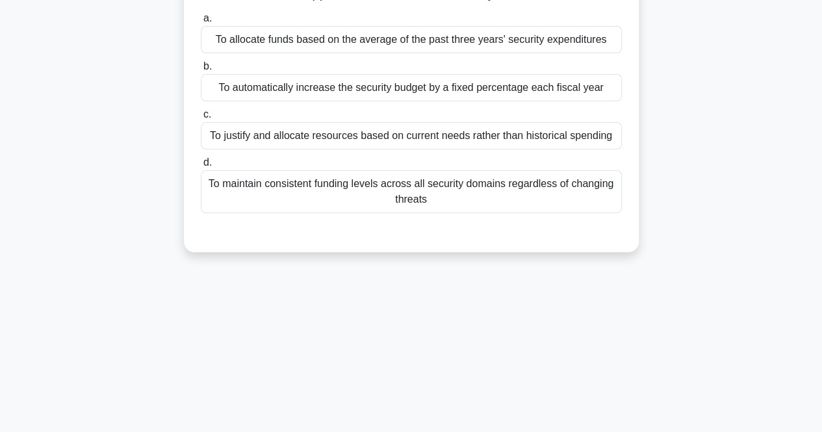
scroll to position [0, 0]
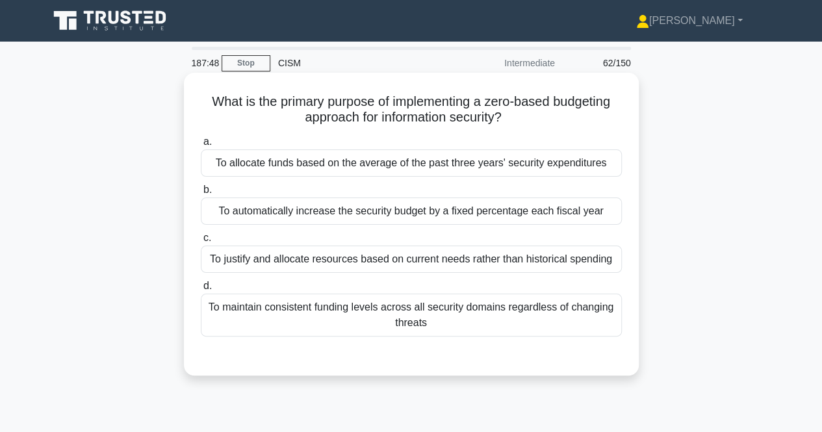
click at [323, 257] on div "To justify and allocate resources based on current needs rather than historical…" at bounding box center [411, 259] width 421 height 27
click at [201, 242] on input "c. To justify and allocate resources based on current needs rather than histori…" at bounding box center [201, 238] width 0 height 8
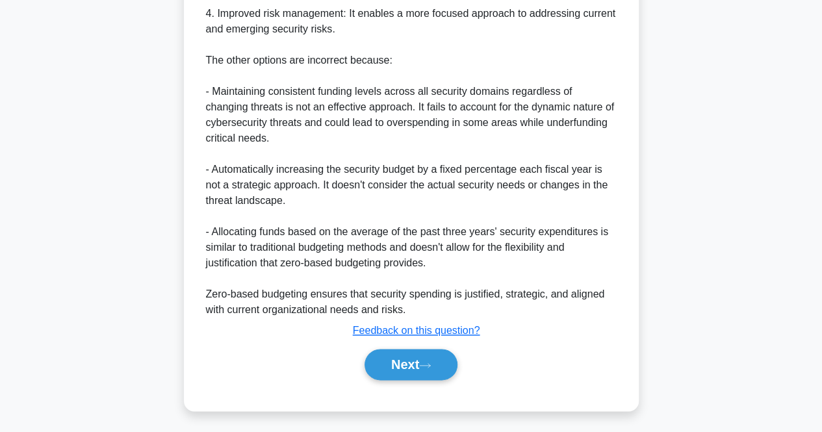
scroll to position [614, 0]
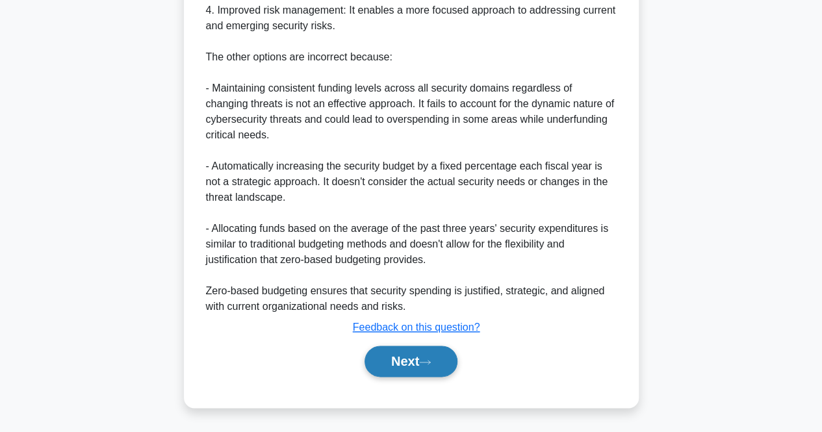
drag, startPoint x: 414, startPoint y: 372, endPoint x: 462, endPoint y: 369, distance: 48.2
click at [415, 372] on button "Next" at bounding box center [410, 361] width 93 height 31
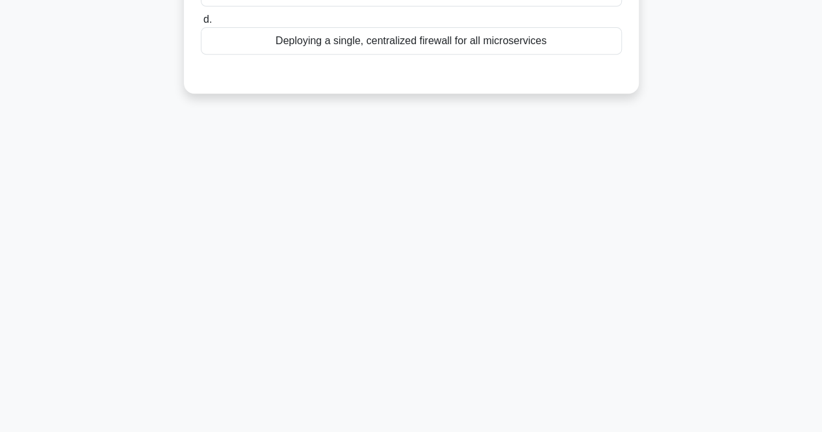
scroll to position [0, 0]
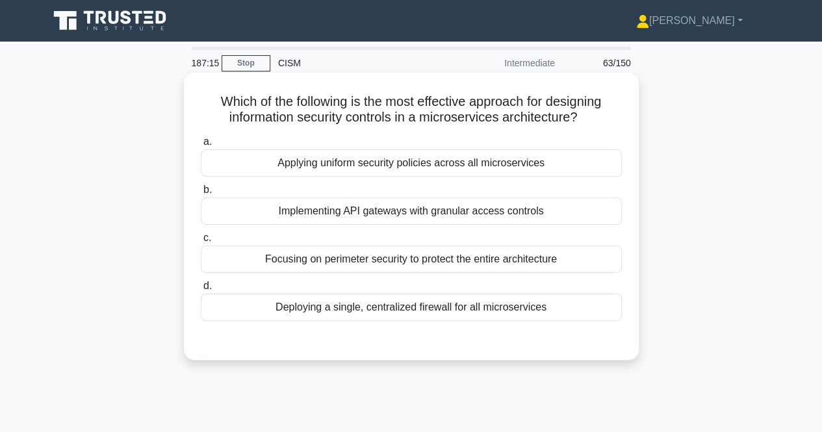
click at [526, 216] on div "Implementing API gateways with granular access controls" at bounding box center [411, 210] width 421 height 27
click at [201, 194] on input "b. Implementing API gateways with granular access controls" at bounding box center [201, 190] width 0 height 8
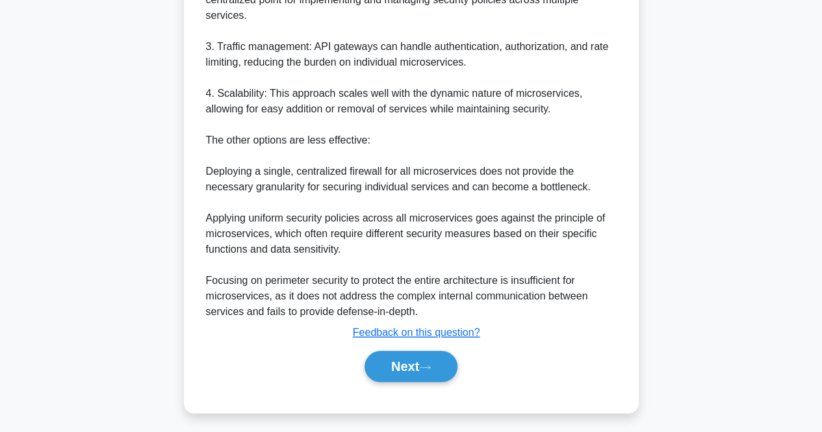
scroll to position [520, 0]
click at [409, 361] on button "Next" at bounding box center [410, 365] width 93 height 31
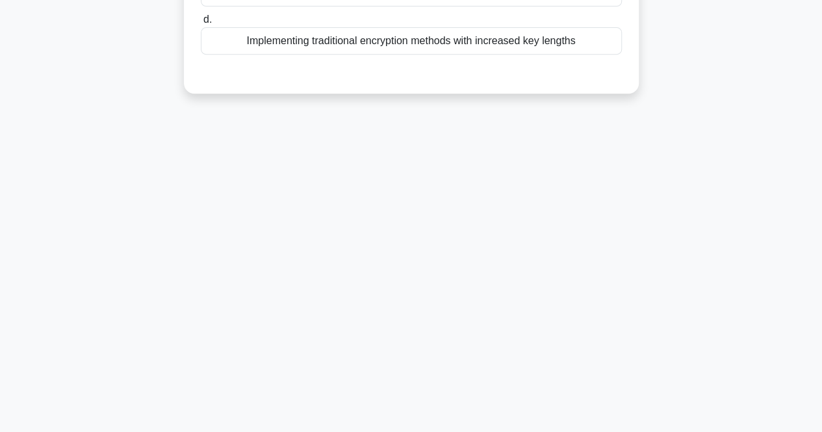
scroll to position [0, 0]
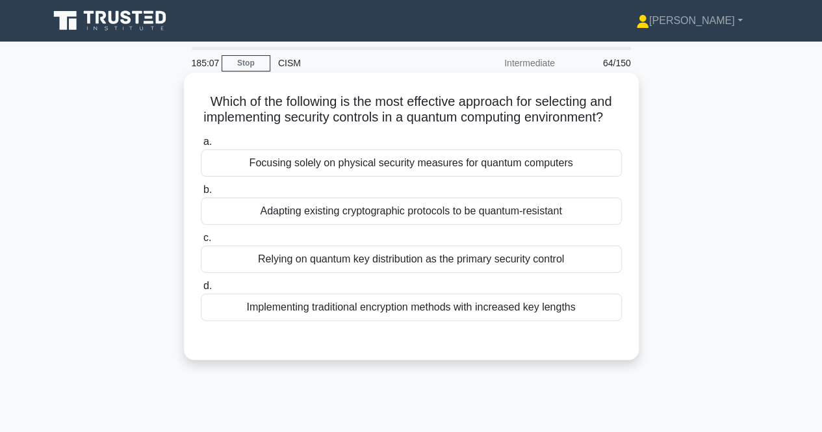
click at [332, 225] on div "Adapting existing cryptographic protocols to be quantum-resistant" at bounding box center [411, 210] width 421 height 27
click at [201, 194] on input "b. Adapting existing cryptographic protocols to be quantum-resistant" at bounding box center [201, 190] width 0 height 8
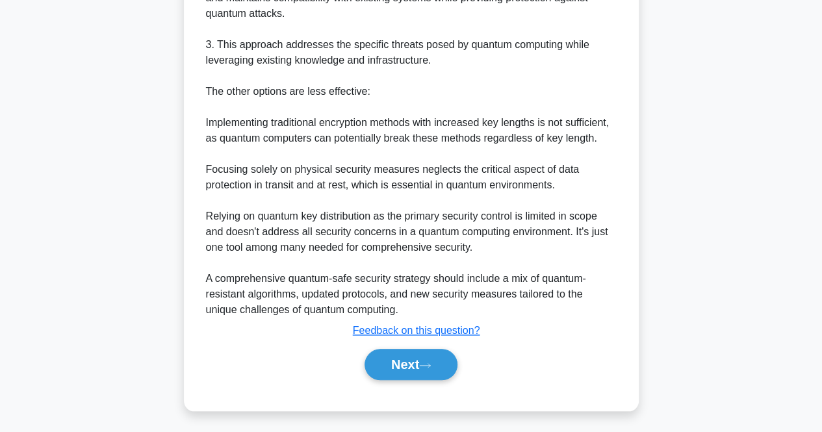
scroll to position [521, 0]
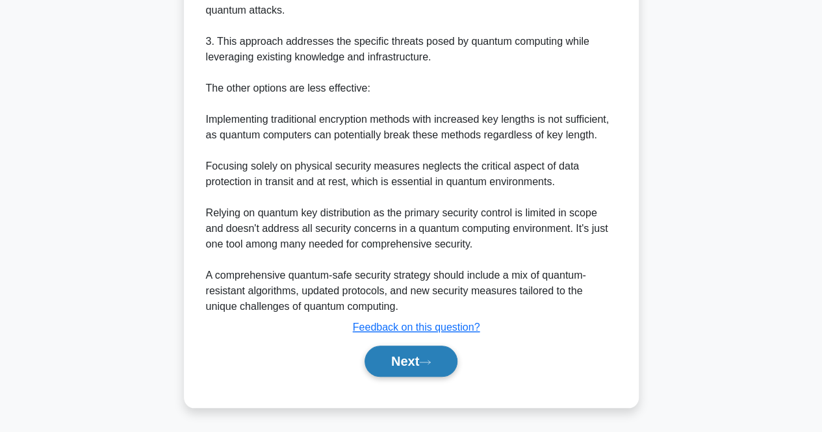
click at [404, 363] on button "Next" at bounding box center [410, 361] width 93 height 31
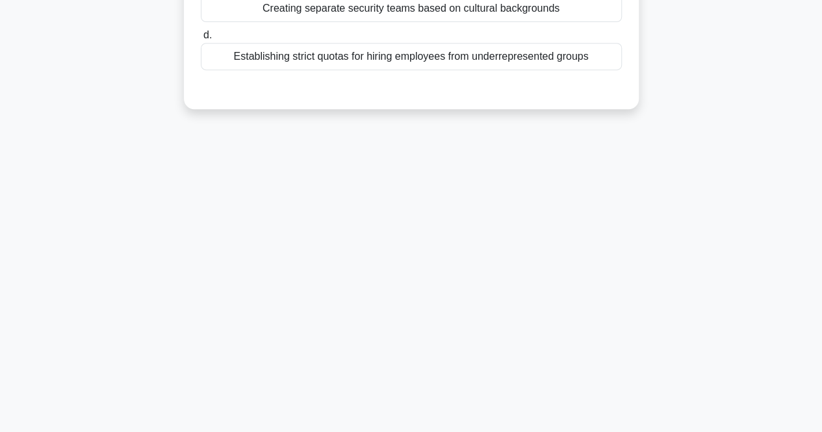
scroll to position [0, 0]
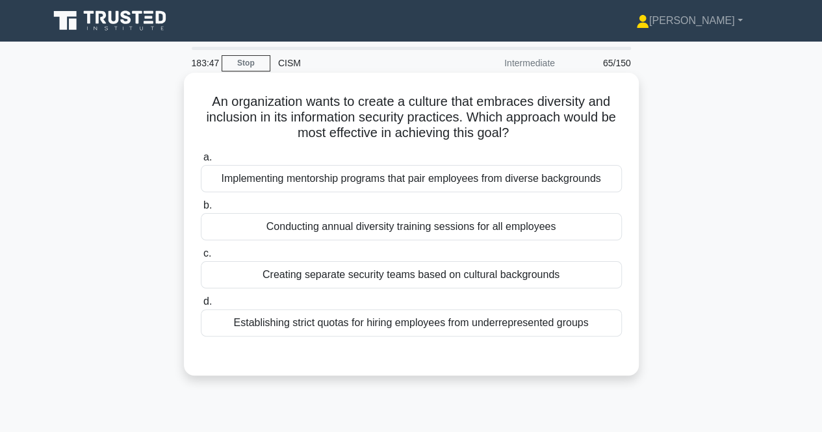
click at [370, 183] on div "Implementing mentorship programs that pair employees from diverse backgrounds" at bounding box center [411, 178] width 421 height 27
click at [201, 162] on input "a. Implementing mentorship programs that pair employees from diverse backgrounds" at bounding box center [201, 157] width 0 height 8
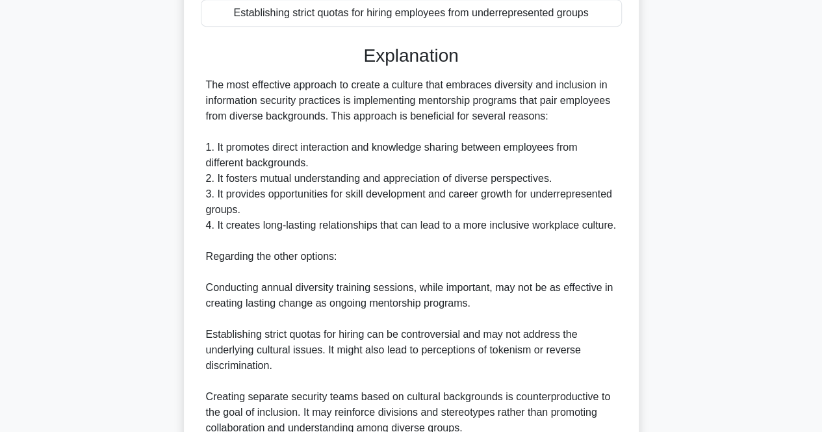
scroll to position [492, 0]
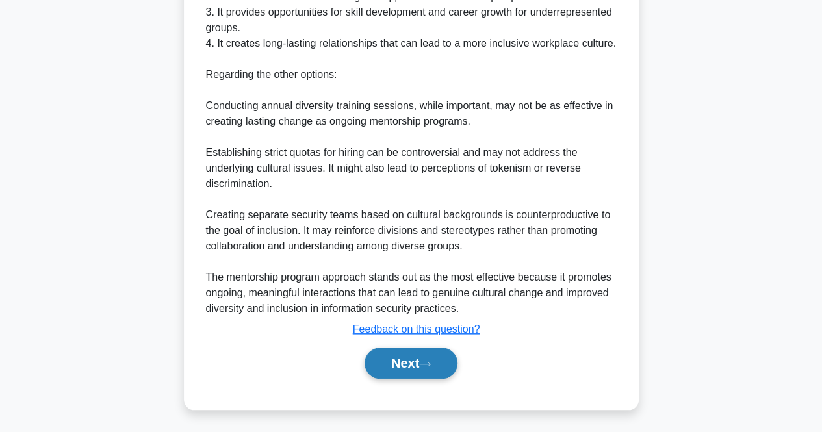
click at [391, 352] on button "Next" at bounding box center [410, 363] width 93 height 31
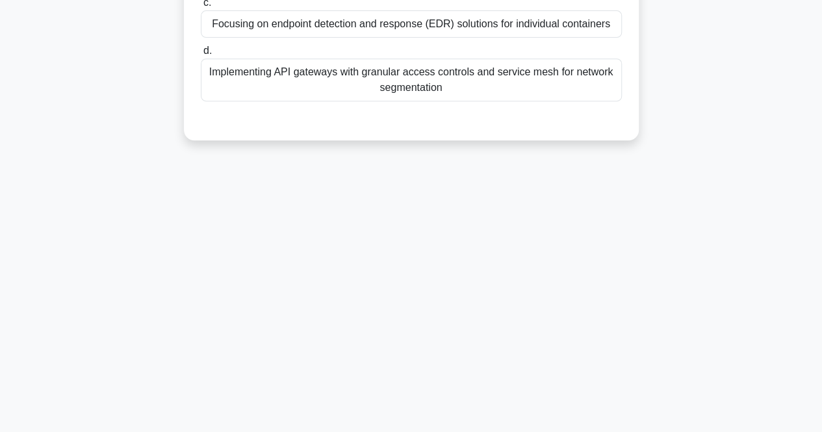
scroll to position [0, 0]
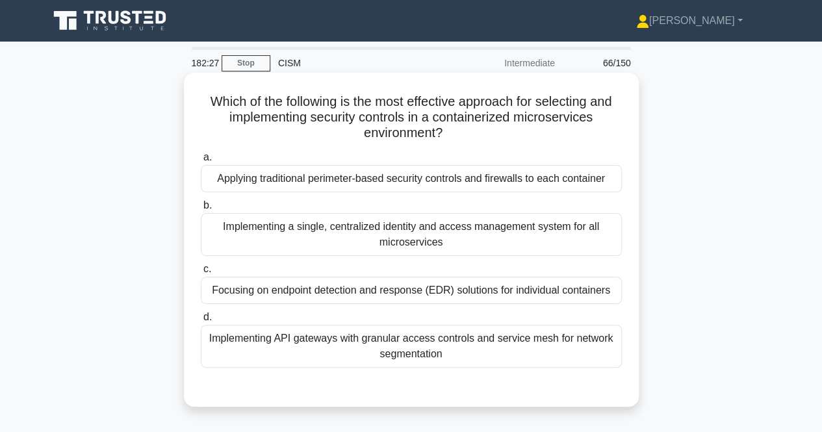
click at [545, 353] on div "Implementing API gateways with granular access controls and service mesh for ne…" at bounding box center [411, 346] width 421 height 43
click at [201, 322] on input "d. Implementing API gateways with granular access controls and service mesh for…" at bounding box center [201, 317] width 0 height 8
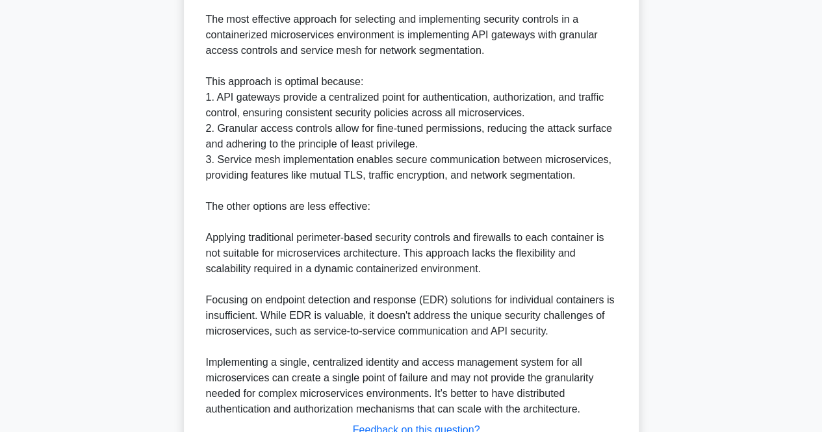
scroll to position [507, 0]
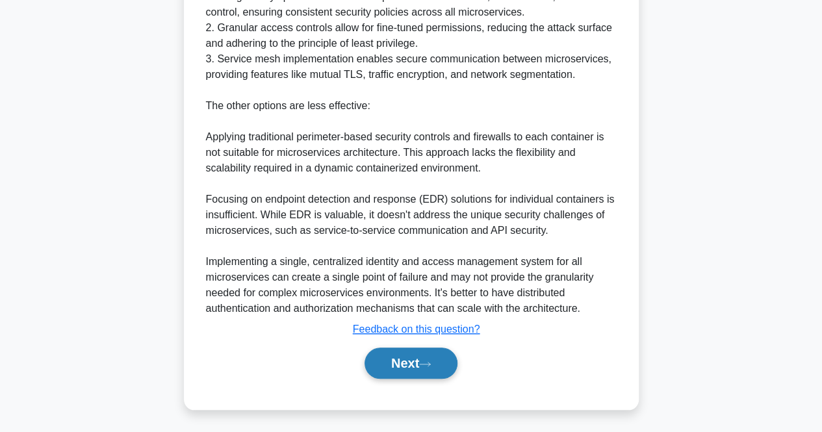
click at [377, 364] on button "Next" at bounding box center [410, 363] width 93 height 31
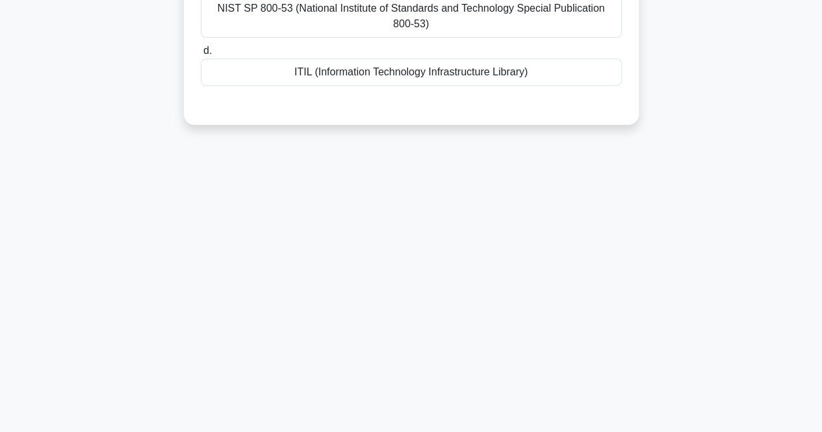
scroll to position [0, 0]
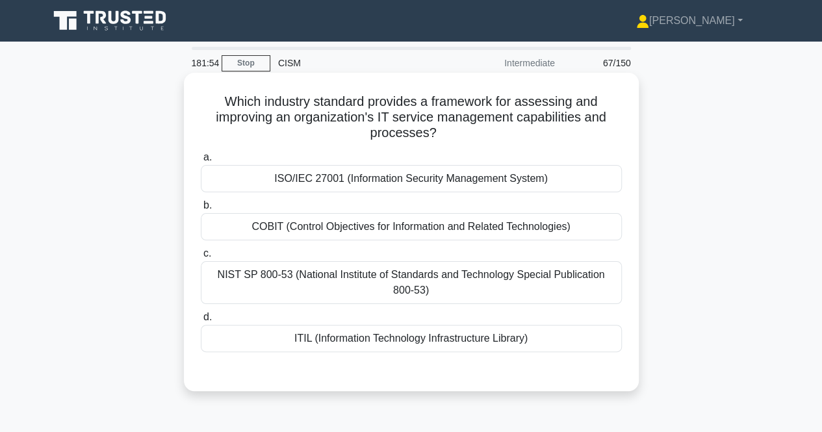
click at [439, 342] on div "ITIL (Information Technology Infrastructure Library)" at bounding box center [411, 338] width 421 height 27
click at [201, 322] on input "d. ITIL (Information Technology Infrastructure Library)" at bounding box center [201, 317] width 0 height 8
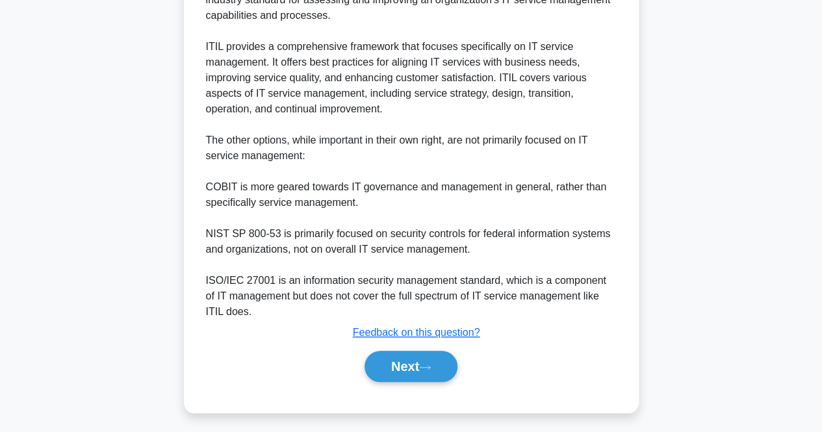
scroll to position [428, 0]
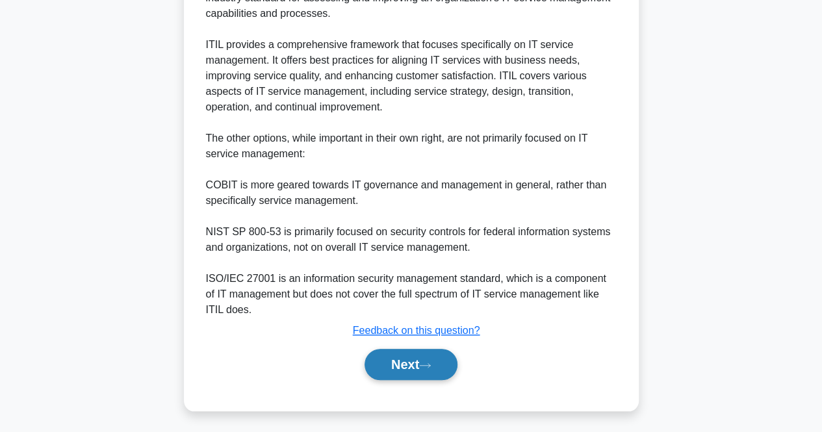
click at [392, 372] on button "Next" at bounding box center [410, 364] width 93 height 31
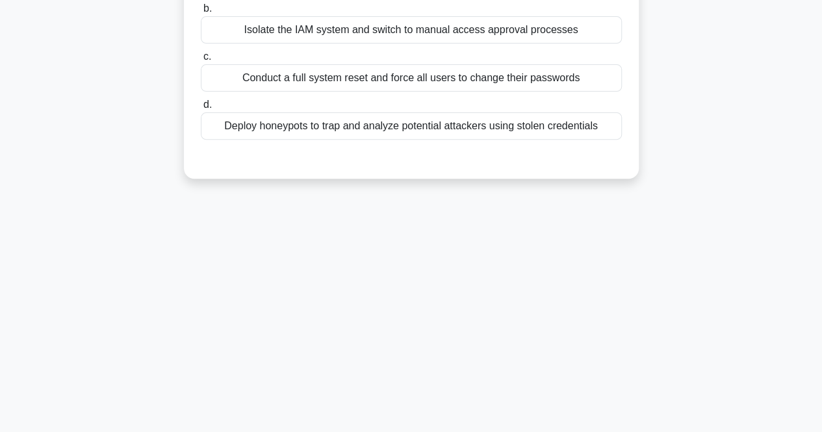
scroll to position [0, 0]
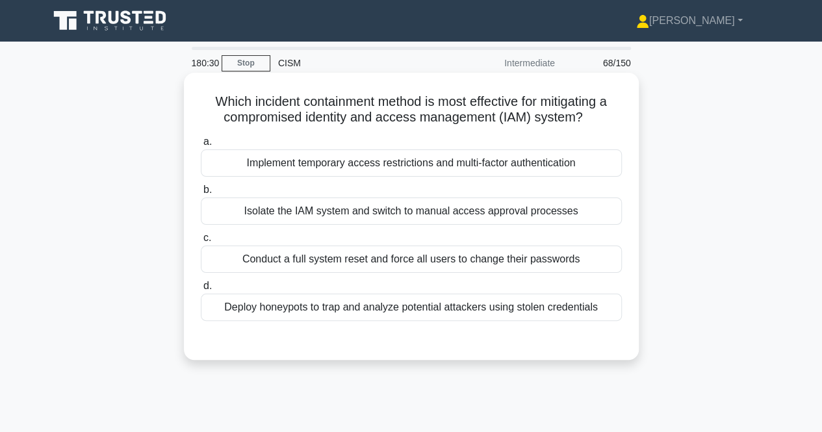
click at [305, 272] on div "Conduct a full system reset and force all users to change their passwords" at bounding box center [411, 259] width 421 height 27
click at [201, 242] on input "c. Conduct a full system reset and force all users to change their passwords" at bounding box center [201, 238] width 0 height 8
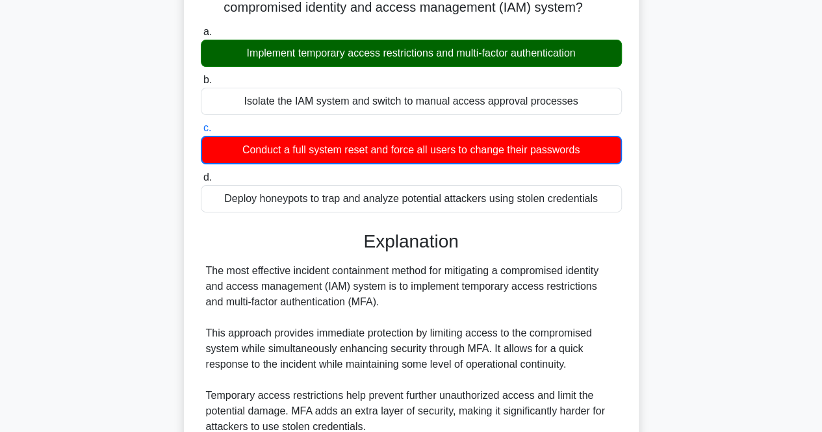
scroll to position [447, 0]
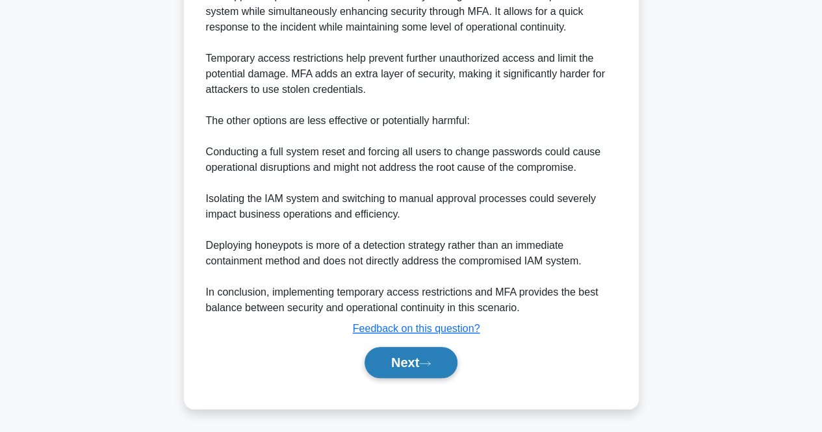
click at [392, 357] on button "Next" at bounding box center [410, 362] width 93 height 31
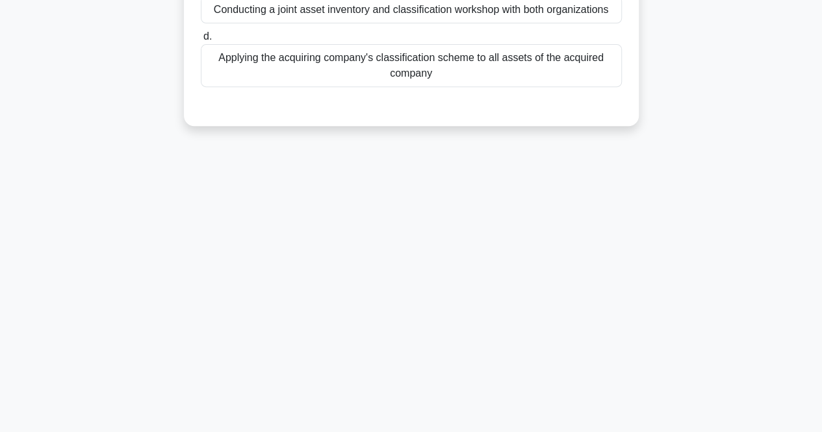
scroll to position [0, 0]
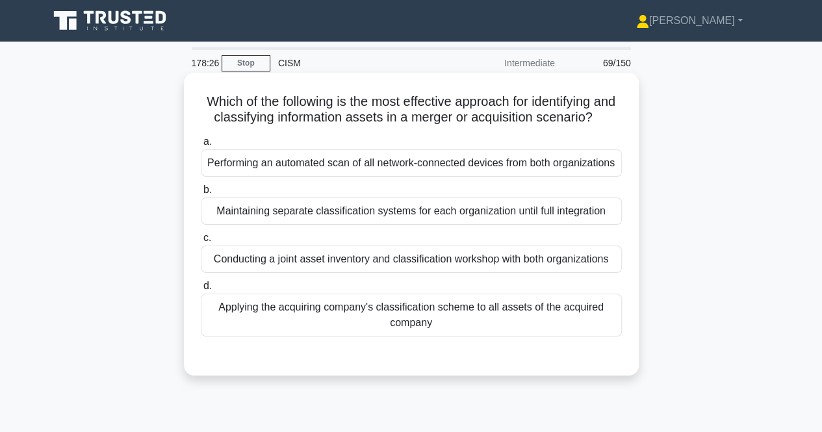
click at [414, 225] on div "Maintaining separate classification systems for each organization until full in…" at bounding box center [411, 210] width 421 height 27
click at [201, 194] on input "b. Maintaining separate classification systems for each organization until full…" at bounding box center [201, 190] width 0 height 8
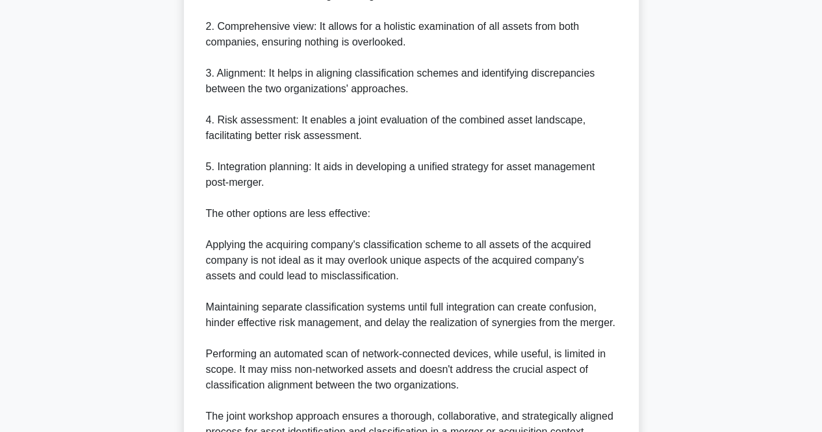
scroll to position [618, 0]
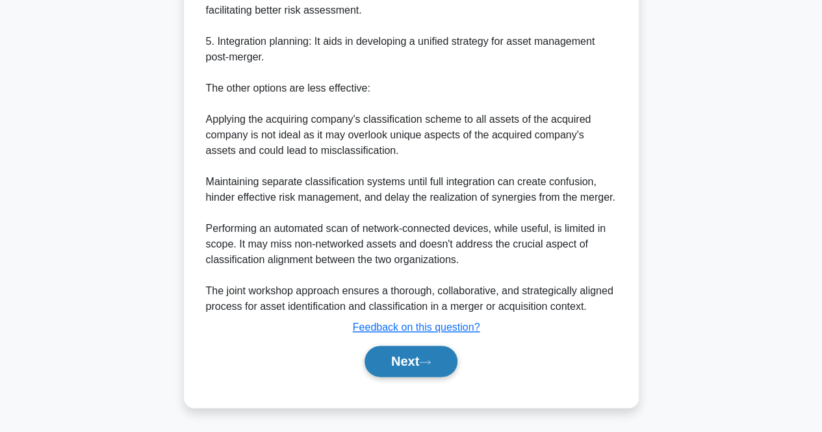
click at [422, 358] on button "Next" at bounding box center [410, 361] width 93 height 31
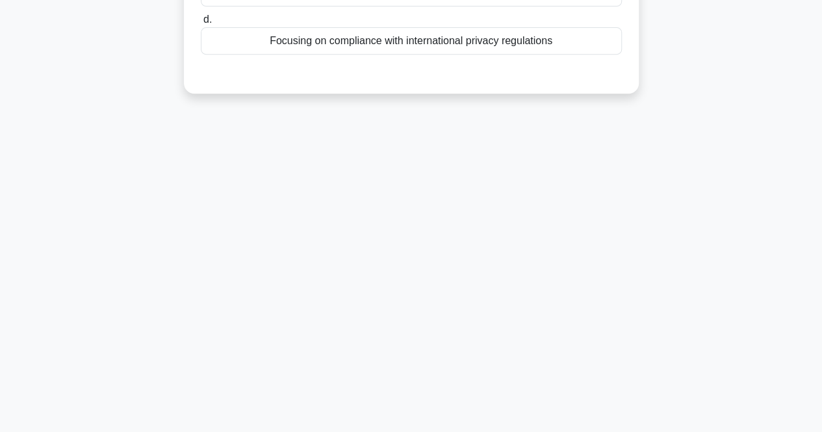
scroll to position [0, 0]
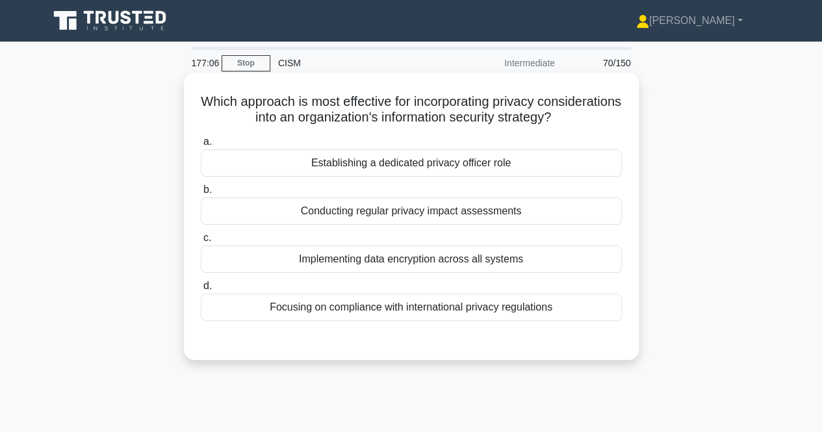
click at [600, 164] on div "Establishing a dedicated privacy officer role" at bounding box center [411, 162] width 421 height 27
click at [201, 146] on input "a. Establishing a dedicated privacy officer role" at bounding box center [201, 142] width 0 height 8
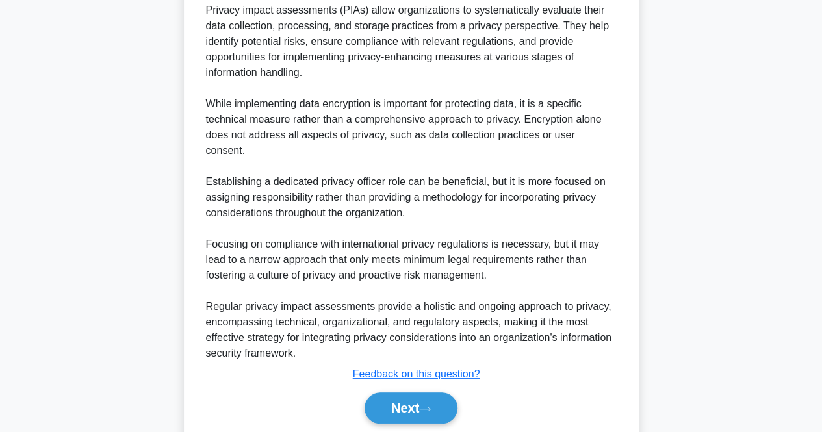
scroll to position [478, 0]
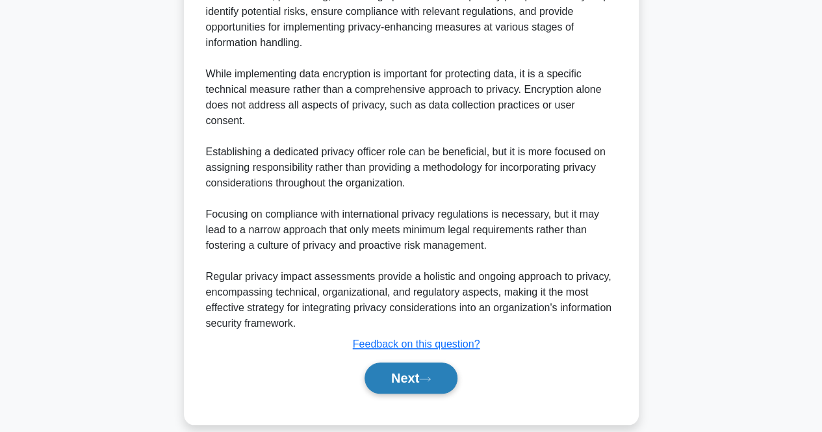
click at [402, 362] on button "Next" at bounding box center [410, 377] width 93 height 31
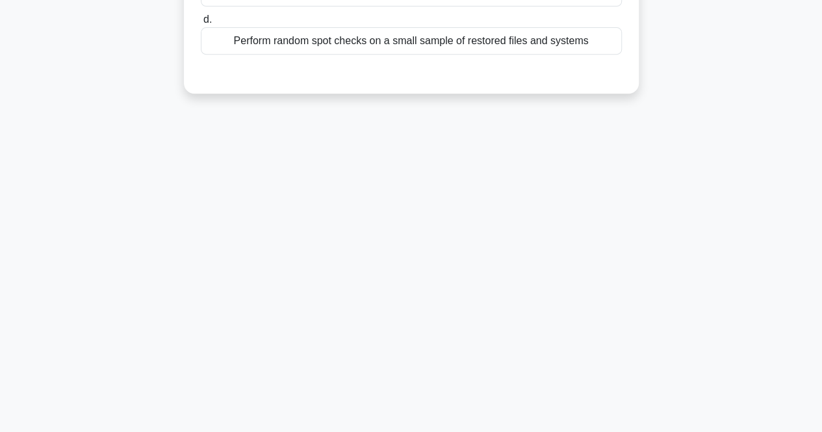
scroll to position [0, 0]
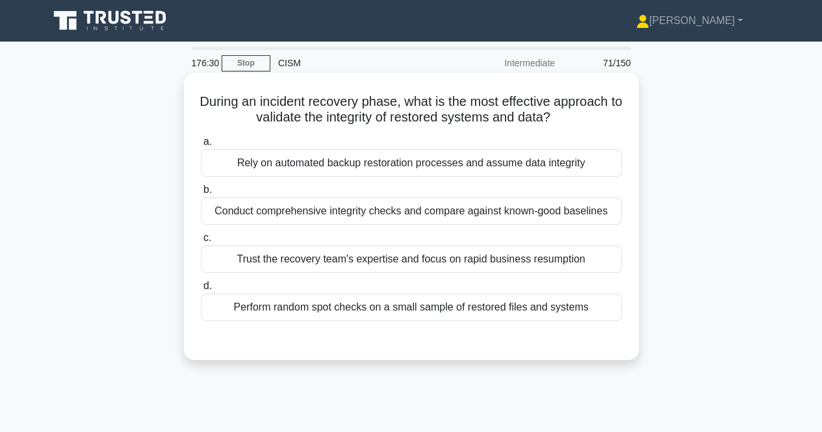
click at [613, 219] on div "Conduct comprehensive integrity checks and compare against known-good baselines" at bounding box center [411, 210] width 421 height 27
click at [201, 194] on input "b. Conduct comprehensive integrity checks and compare against known-good baseli…" at bounding box center [201, 190] width 0 height 8
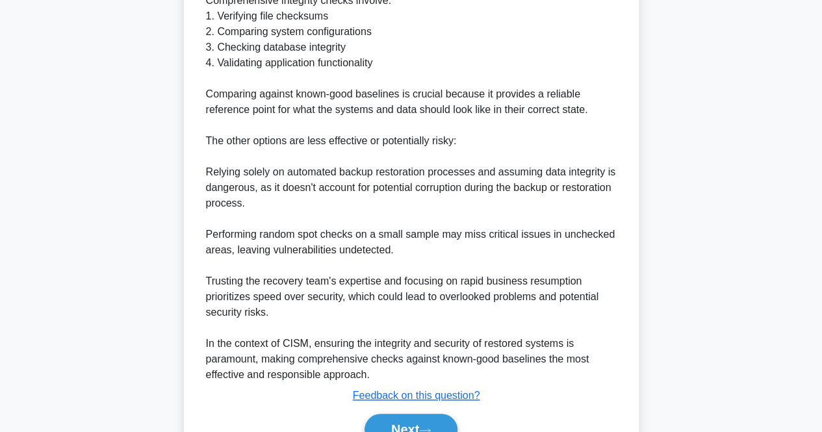
scroll to position [538, 0]
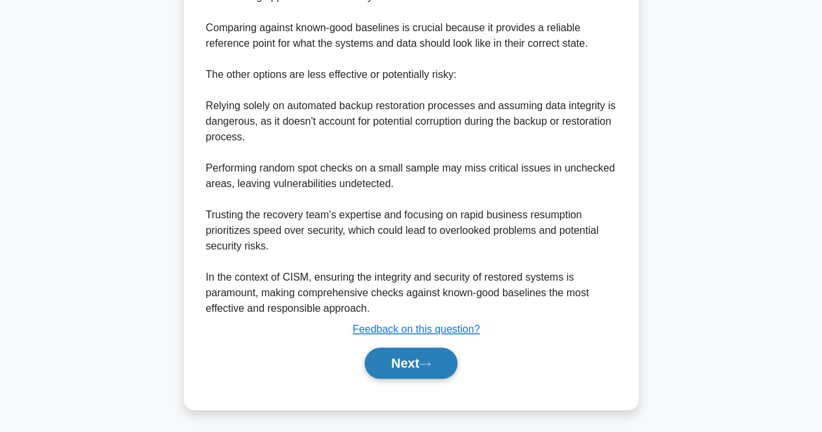
click at [379, 361] on button "Next" at bounding box center [410, 363] width 93 height 31
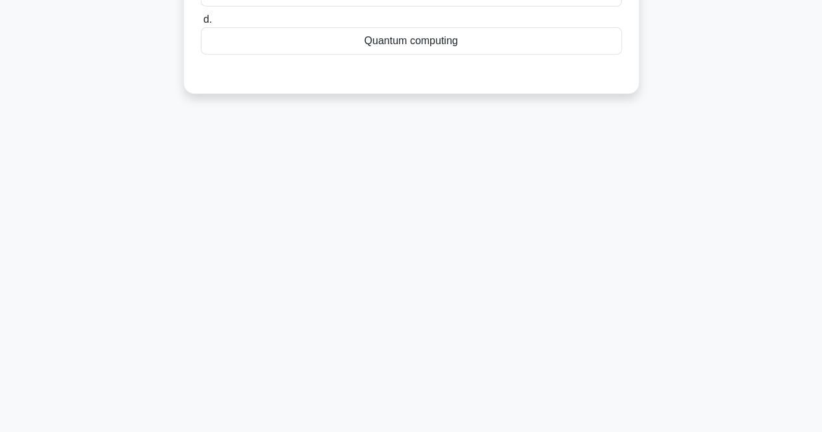
scroll to position [0, 0]
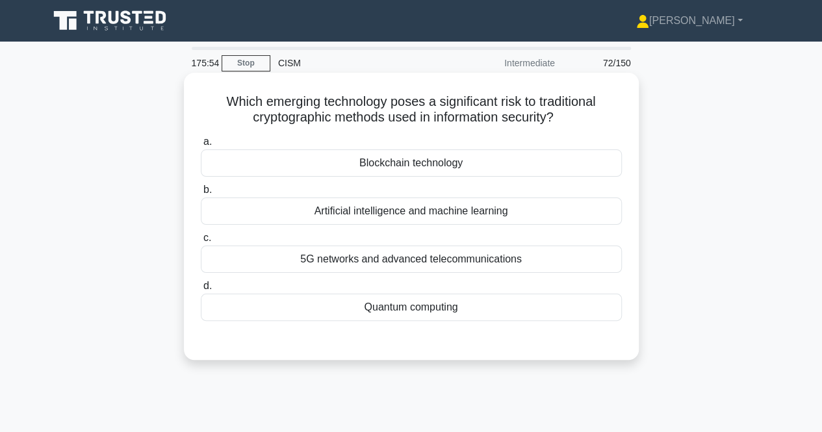
click at [360, 303] on div "Quantum computing" at bounding box center [411, 307] width 421 height 27
click at [201, 290] on input "d. Quantum computing" at bounding box center [201, 286] width 0 height 8
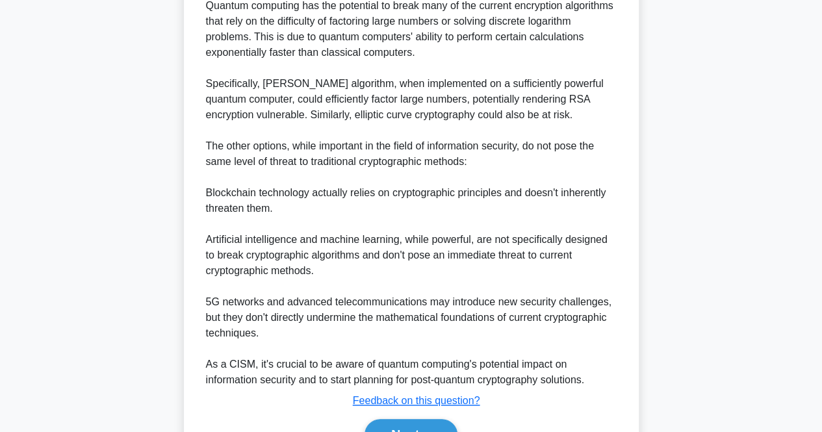
scroll to position [492, 0]
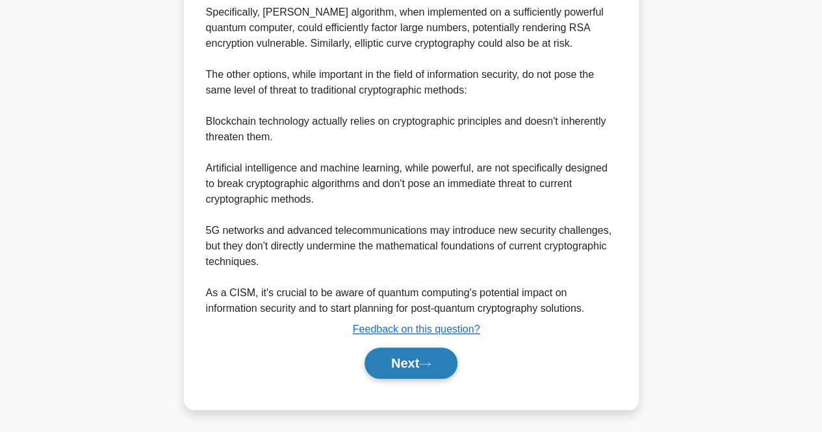
click at [394, 353] on button "Next" at bounding box center [410, 363] width 93 height 31
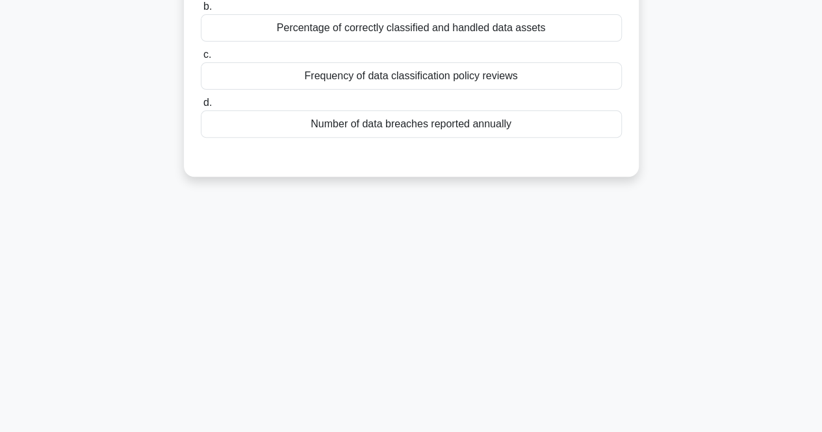
scroll to position [0, 0]
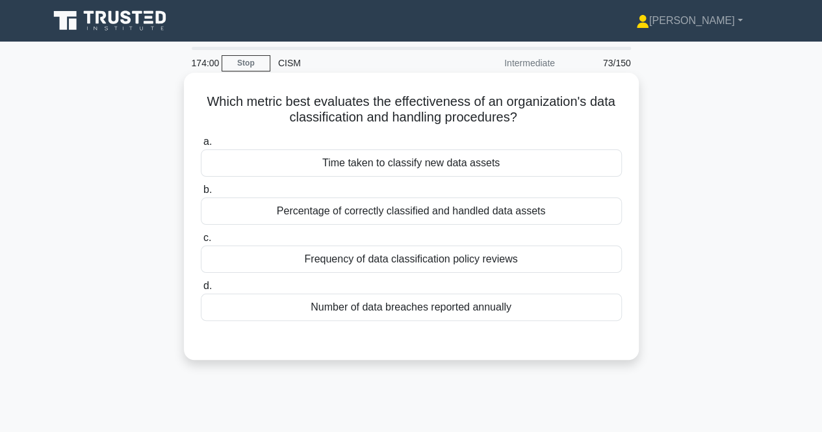
click at [459, 310] on div "Number of data breaches reported annually" at bounding box center [411, 307] width 421 height 27
click at [201, 290] on input "d. Number of data breaches reported annually" at bounding box center [201, 286] width 0 height 8
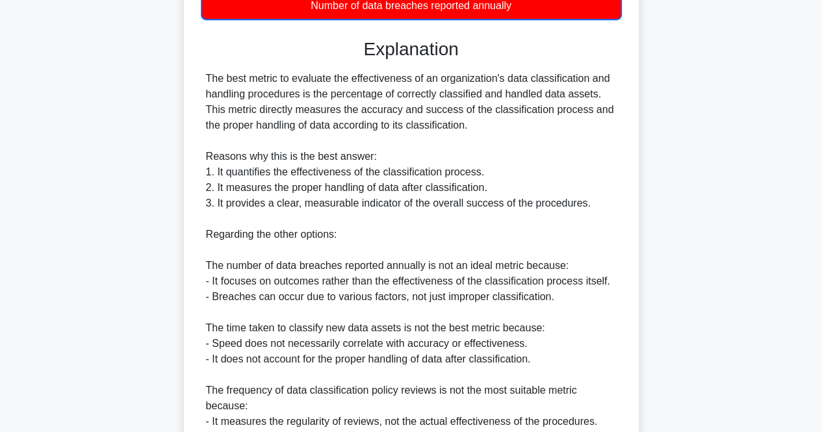
scroll to position [509, 0]
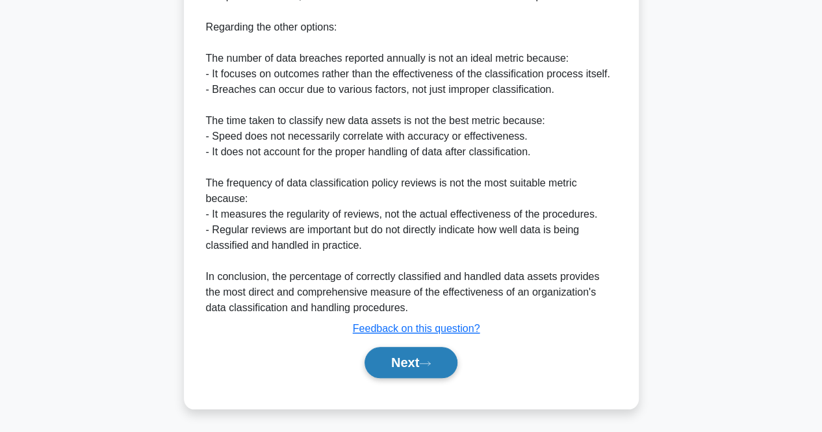
click at [427, 361] on icon at bounding box center [425, 363] width 12 height 7
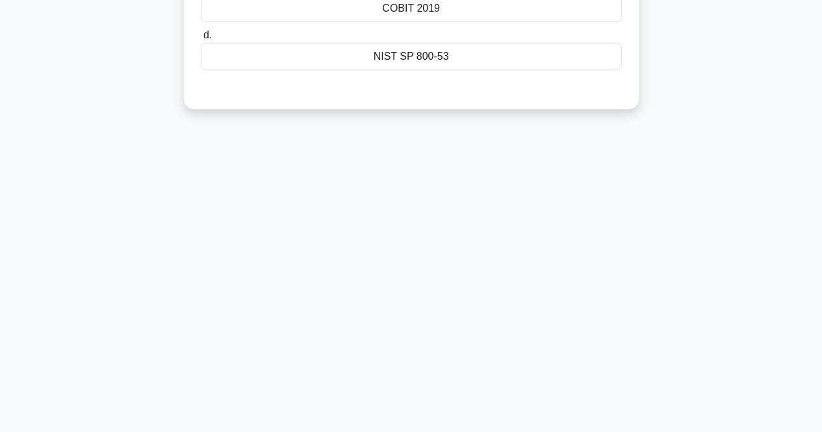
scroll to position [0, 0]
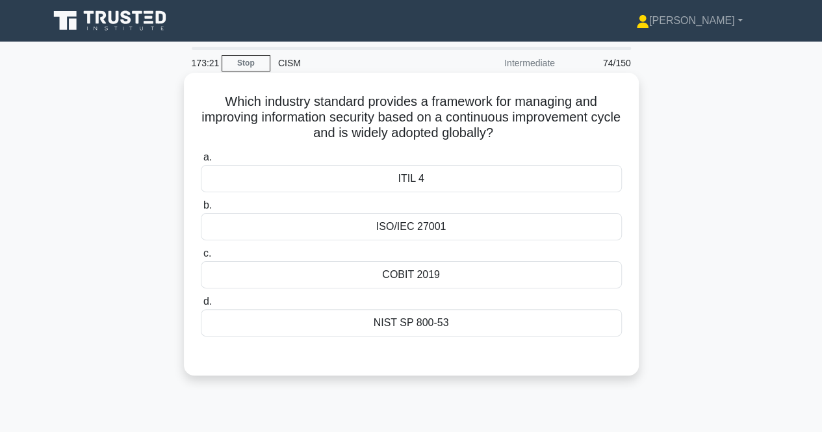
click at [541, 322] on div "NIST SP 800-53" at bounding box center [411, 322] width 421 height 27
click at [201, 306] on input "d. NIST SP 800-53" at bounding box center [201, 301] width 0 height 8
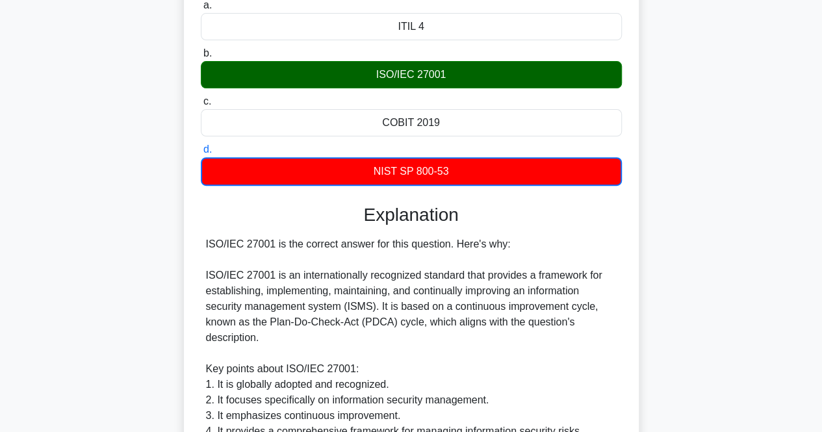
scroll to position [556, 0]
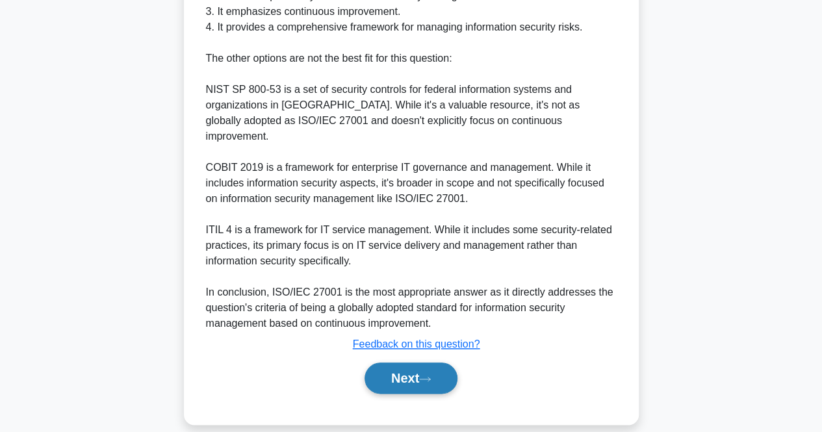
click at [389, 362] on button "Next" at bounding box center [410, 377] width 93 height 31
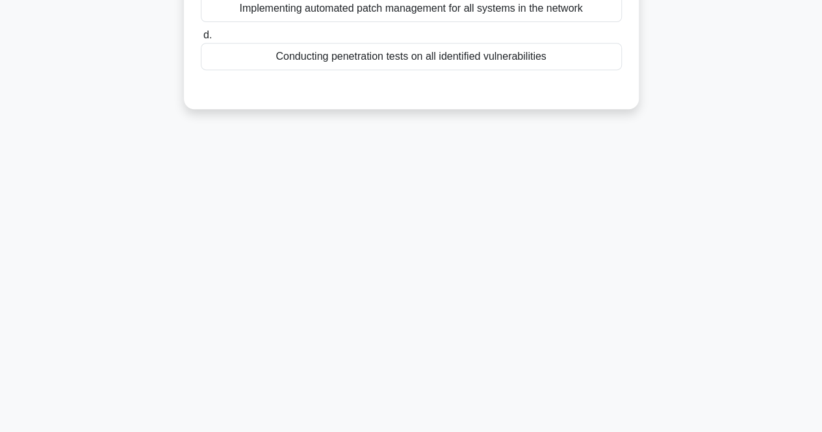
scroll to position [0, 0]
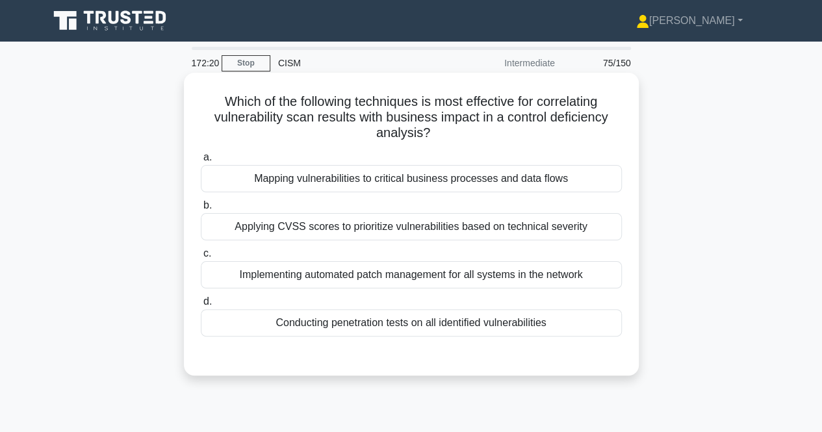
click at [566, 220] on div "Applying CVSS scores to prioritize vulnerabilities based on technical severity" at bounding box center [411, 226] width 421 height 27
click at [201, 210] on input "b. Applying CVSS scores to prioritize vulnerabilities based on technical severi…" at bounding box center [201, 205] width 0 height 8
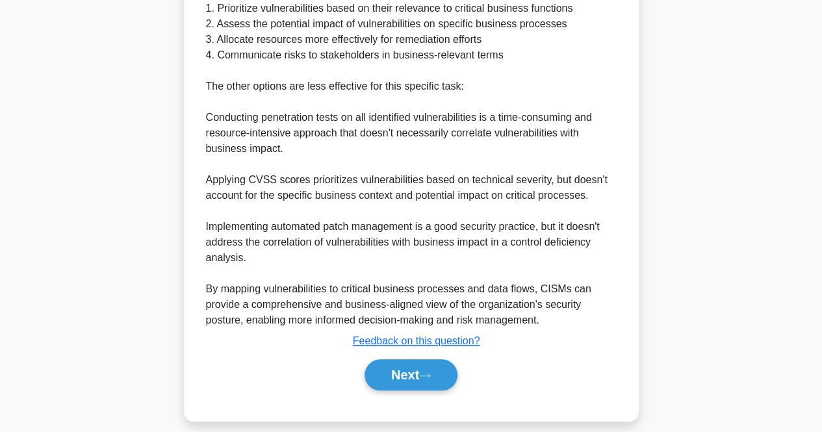
scroll to position [499, 0]
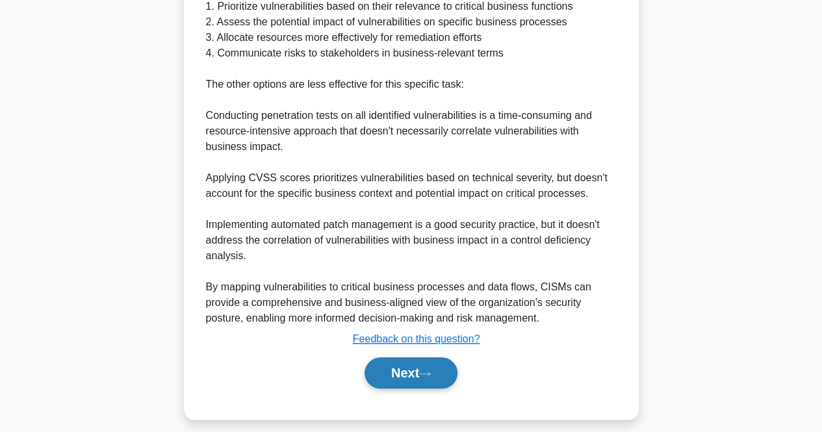
click at [422, 363] on button "Next" at bounding box center [410, 372] width 93 height 31
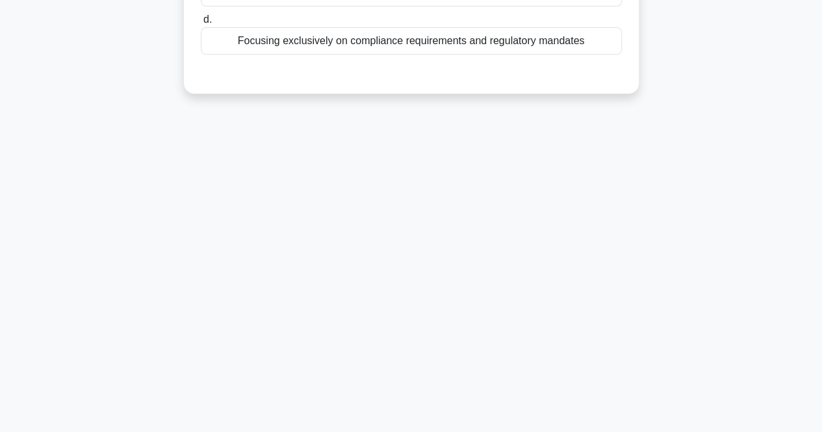
scroll to position [0, 0]
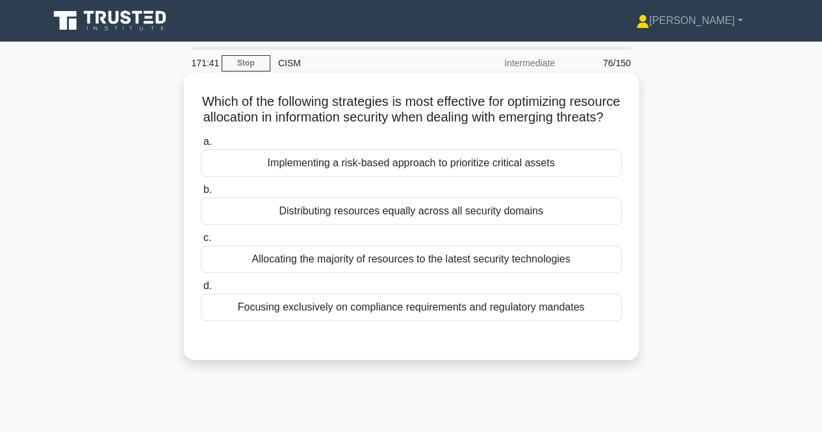
click at [475, 177] on div "Implementing a risk-based approach to prioritize critical assets" at bounding box center [411, 162] width 421 height 27
click at [201, 146] on input "a. Implementing a risk-based approach to prioritize critical assets" at bounding box center [201, 142] width 0 height 8
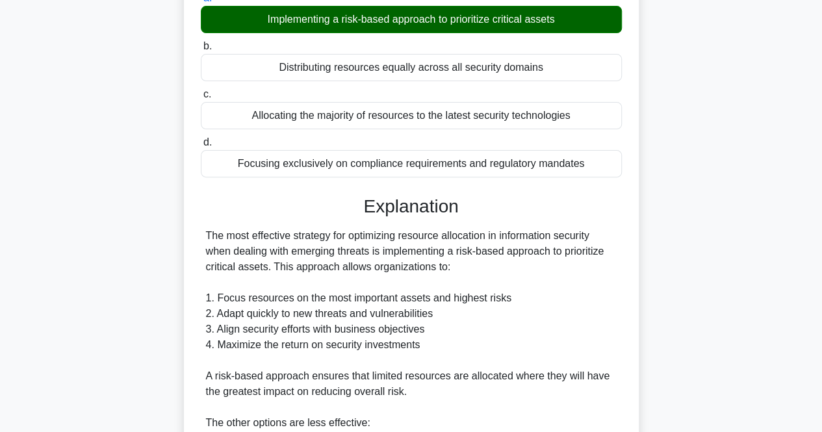
scroll to position [507, 0]
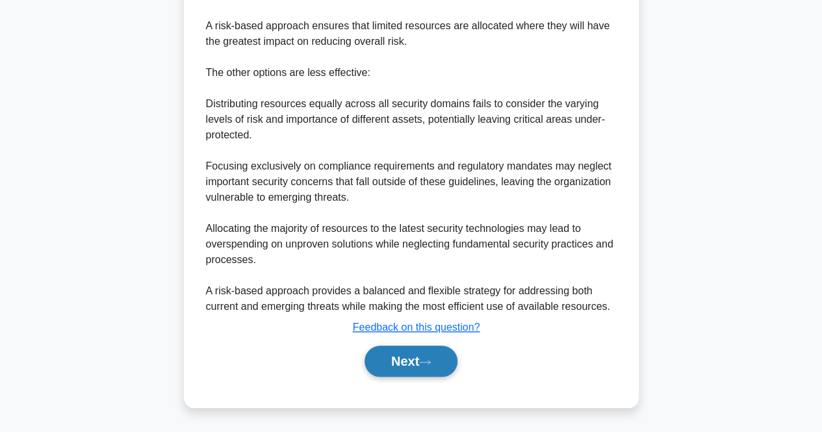
click at [404, 349] on button "Next" at bounding box center [410, 361] width 93 height 31
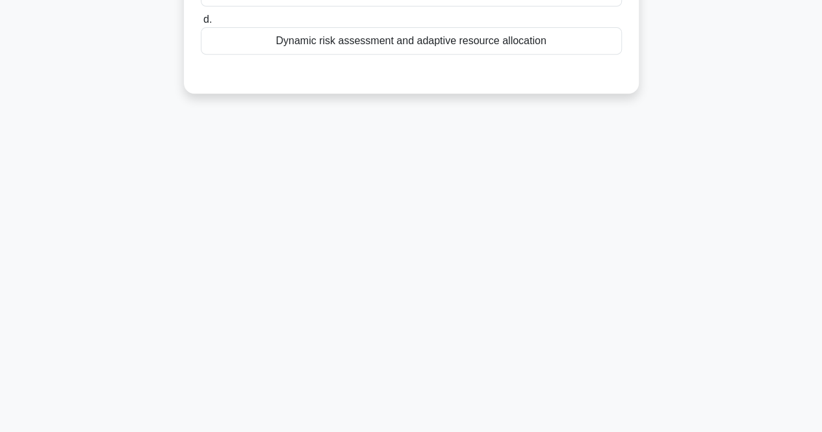
scroll to position [0, 0]
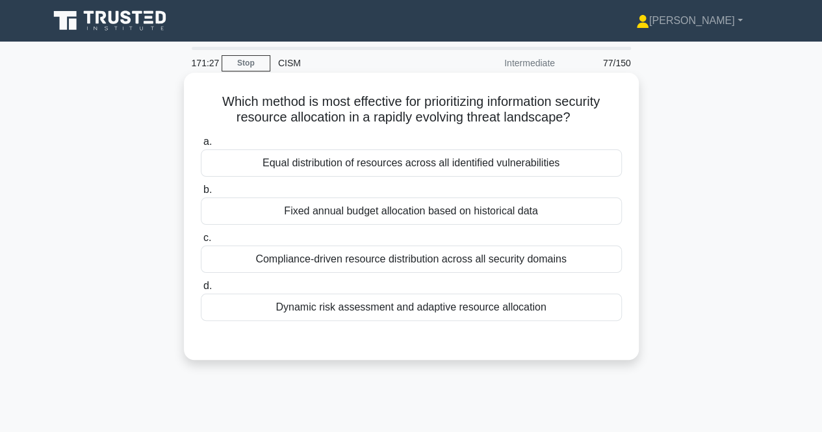
click at [468, 299] on div "Dynamic risk assessment and adaptive resource allocation" at bounding box center [411, 307] width 421 height 27
click at [201, 290] on input "d. Dynamic risk assessment and adaptive resource allocation" at bounding box center [201, 286] width 0 height 8
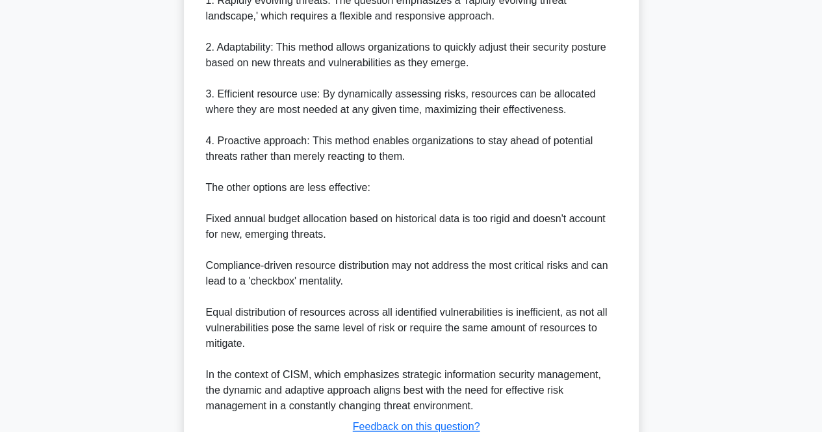
scroll to position [538, 0]
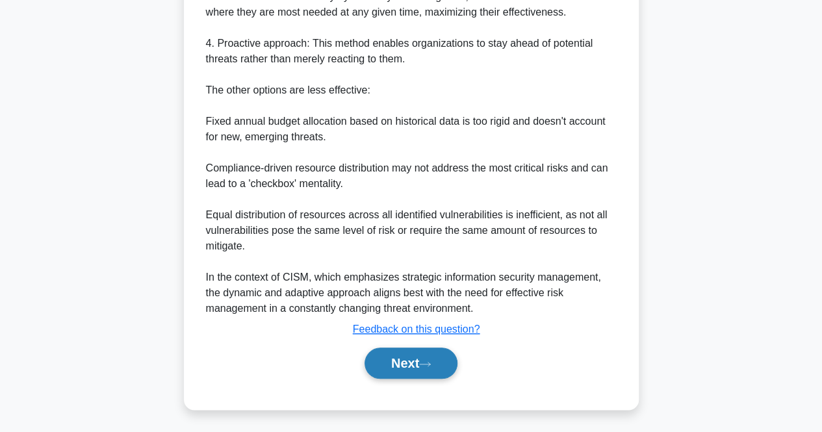
click at [416, 361] on button "Next" at bounding box center [410, 363] width 93 height 31
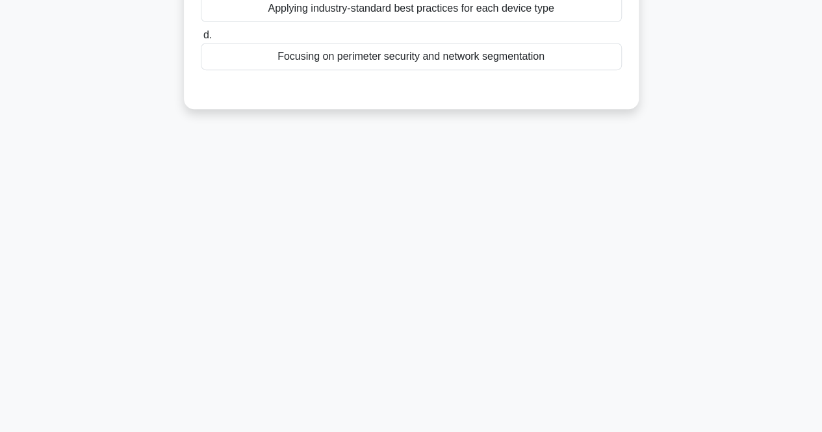
scroll to position [0, 0]
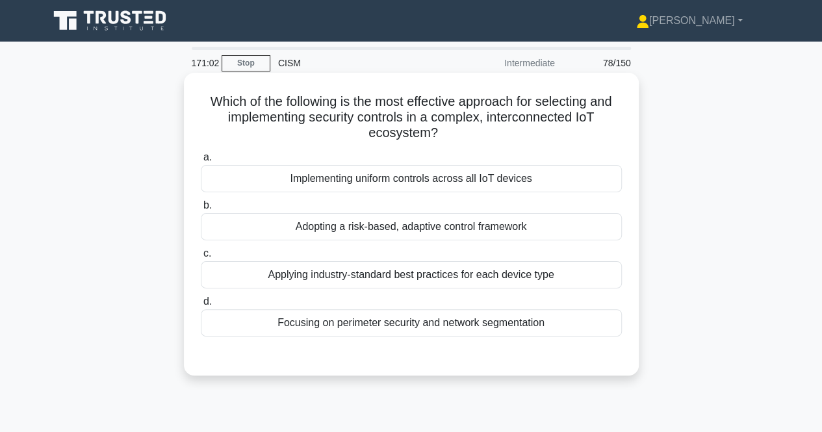
click at [465, 228] on div "Adopting a risk-based, adaptive control framework" at bounding box center [411, 226] width 421 height 27
click at [201, 210] on input "b. Adopting a risk-based, adaptive control framework" at bounding box center [201, 205] width 0 height 8
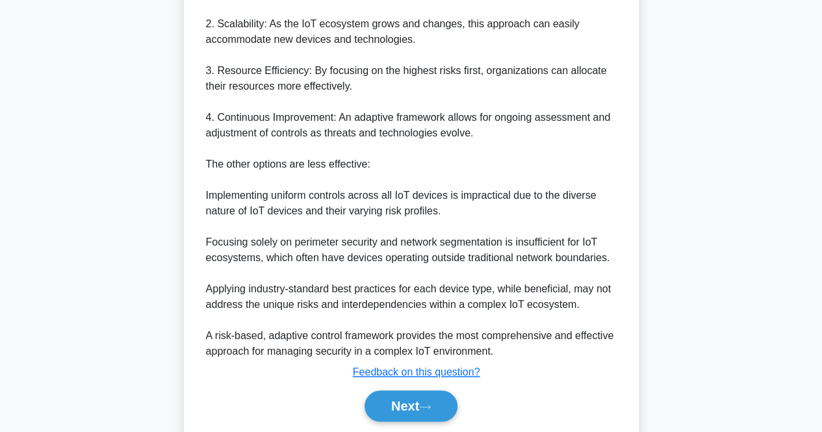
scroll to position [538, 0]
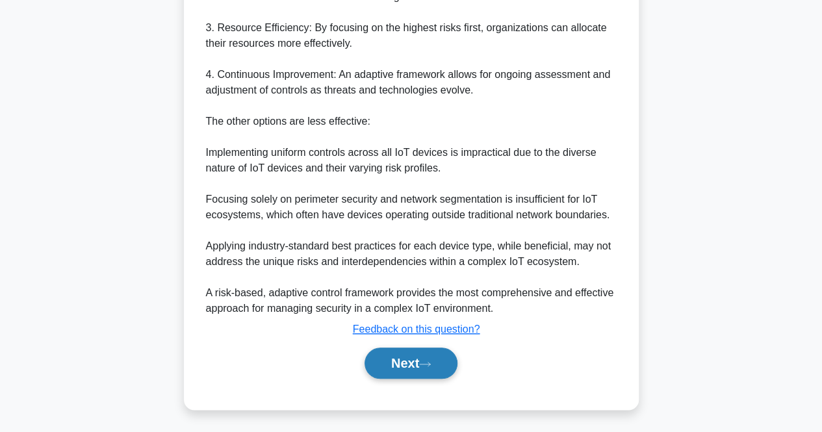
click at [379, 355] on button "Next" at bounding box center [410, 363] width 93 height 31
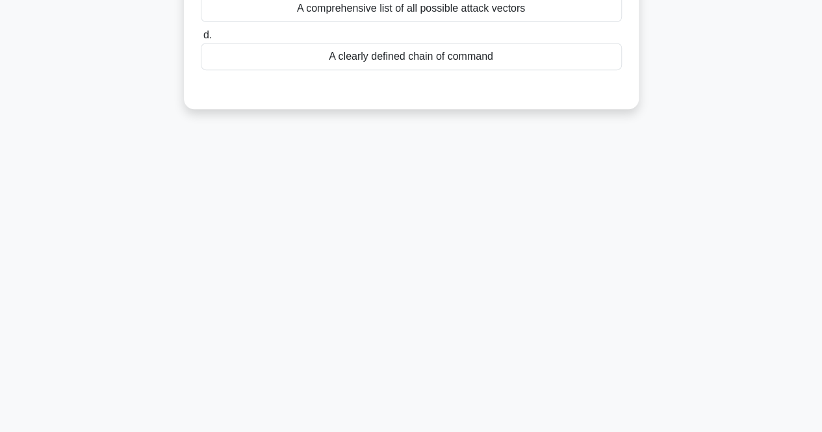
scroll to position [0, 0]
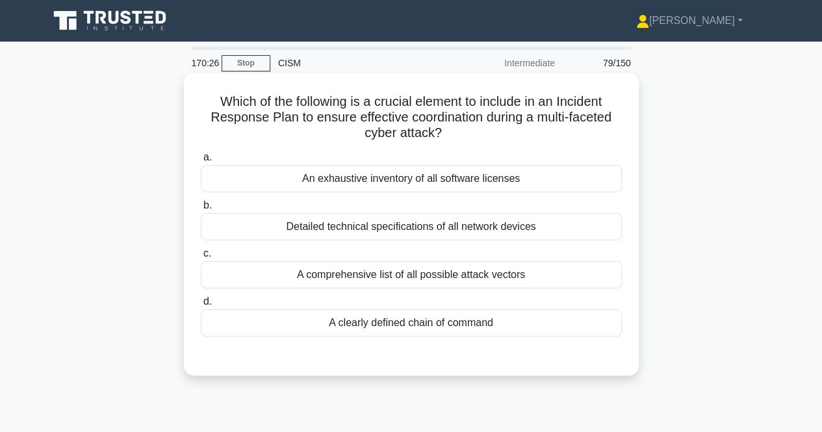
click at [439, 322] on div "A clearly defined chain of command" at bounding box center [411, 322] width 421 height 27
click at [201, 306] on input "d. A clearly defined chain of command" at bounding box center [201, 301] width 0 height 8
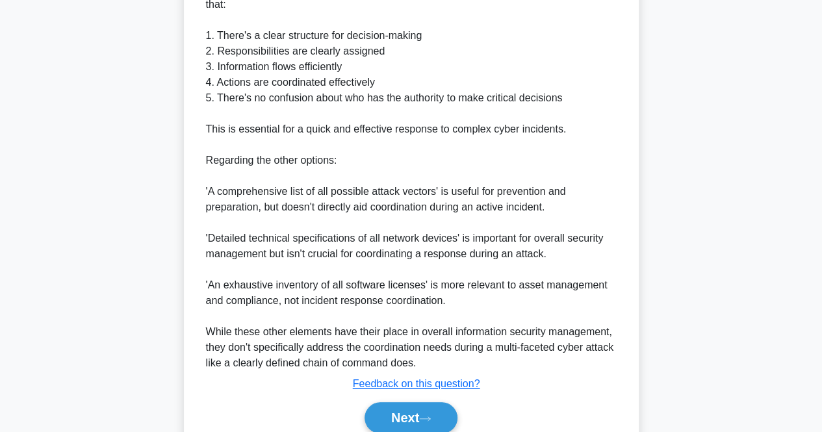
scroll to position [507, 0]
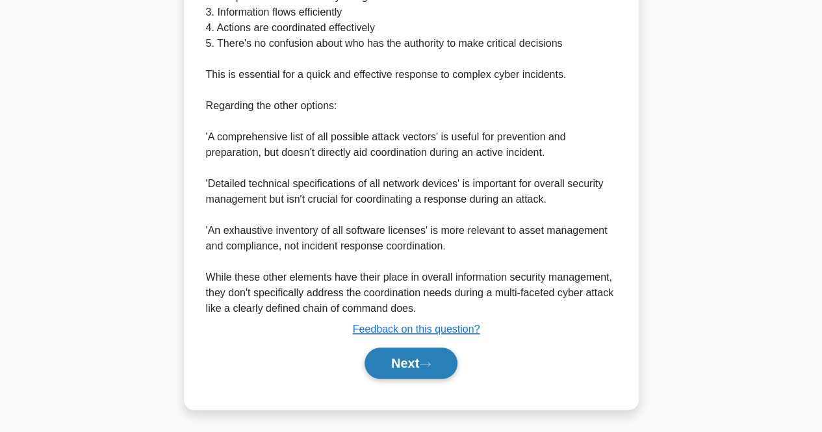
click at [424, 370] on button "Next" at bounding box center [410, 363] width 93 height 31
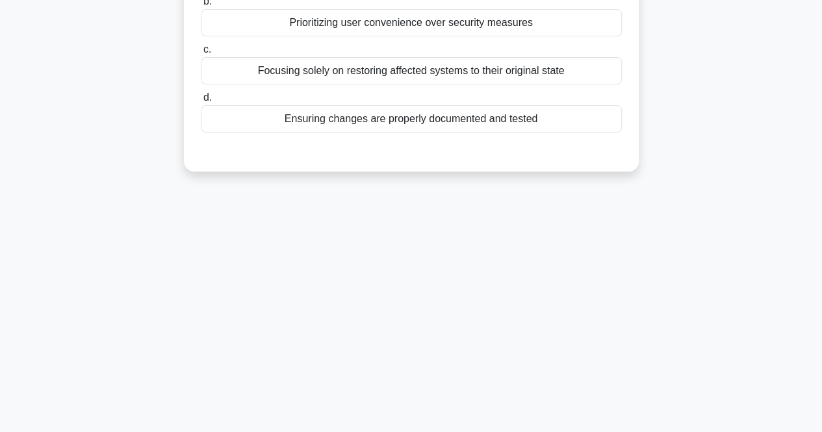
scroll to position [0, 0]
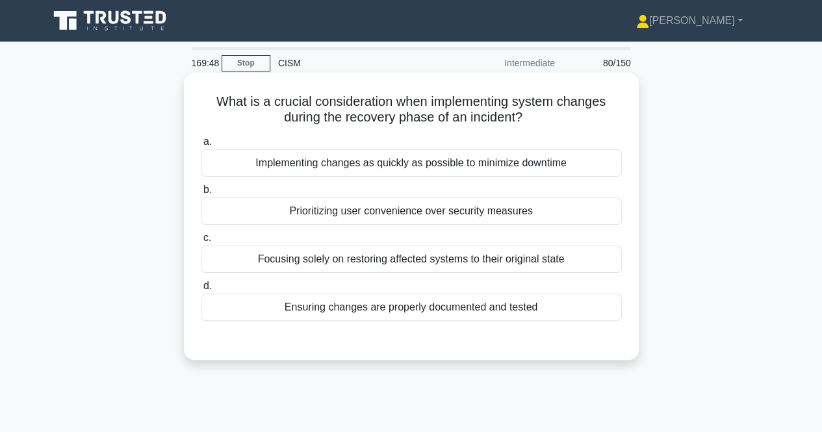
click at [522, 309] on div "Ensuring changes are properly documented and tested" at bounding box center [411, 307] width 421 height 27
click at [201, 290] on input "d. Ensuring changes are properly documented and tested" at bounding box center [201, 286] width 0 height 8
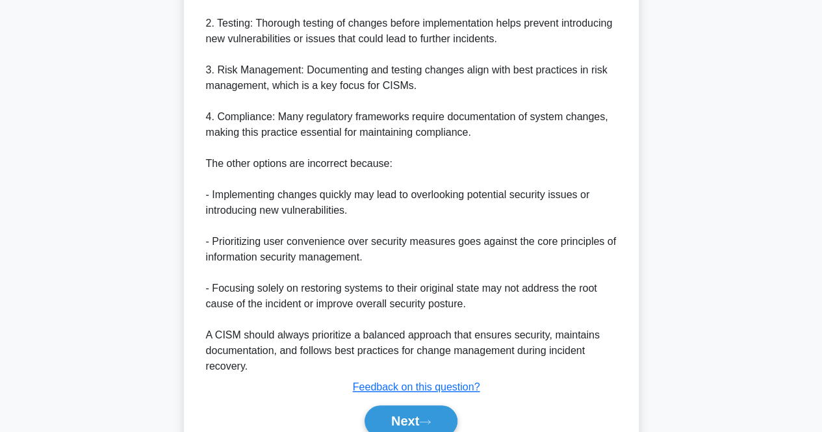
scroll to position [523, 0]
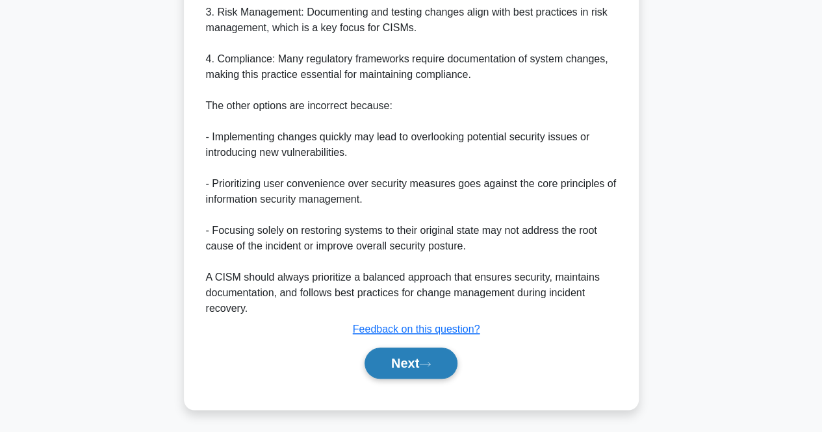
click at [383, 364] on button "Next" at bounding box center [410, 363] width 93 height 31
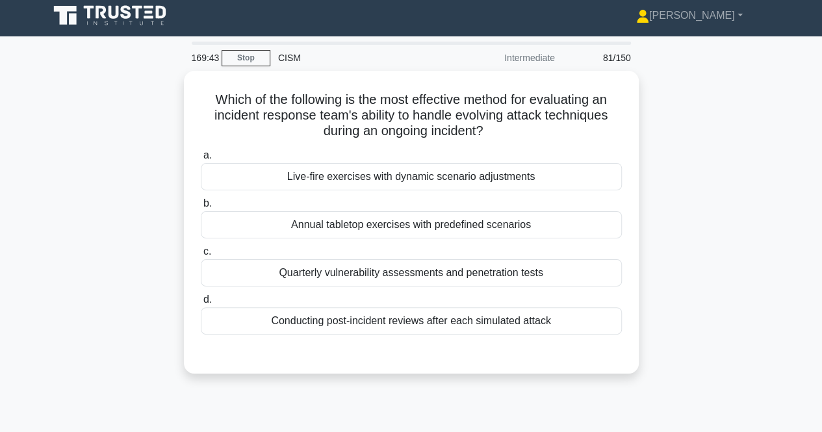
scroll to position [0, 0]
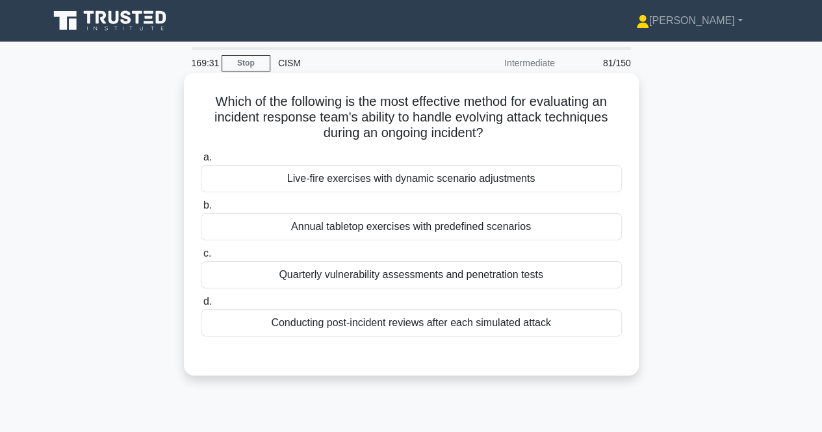
click at [494, 181] on div "Live-fire exercises with dynamic scenario adjustments" at bounding box center [411, 178] width 421 height 27
click at [201, 162] on input "a. Live-fire exercises with dynamic scenario adjustments" at bounding box center [201, 157] width 0 height 8
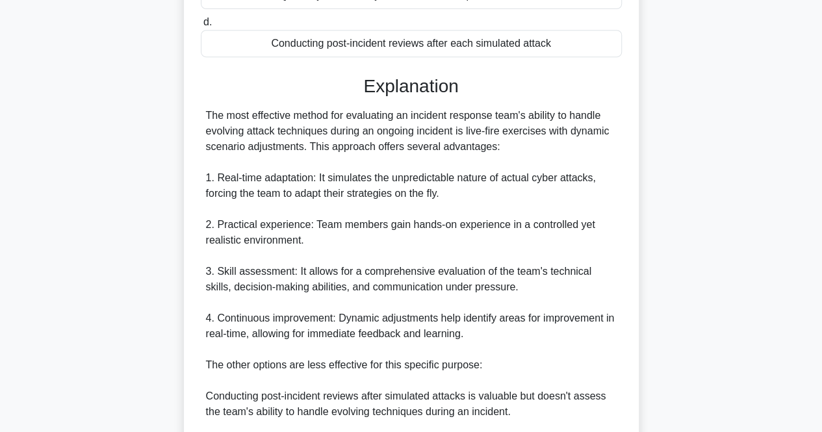
scroll to position [554, 0]
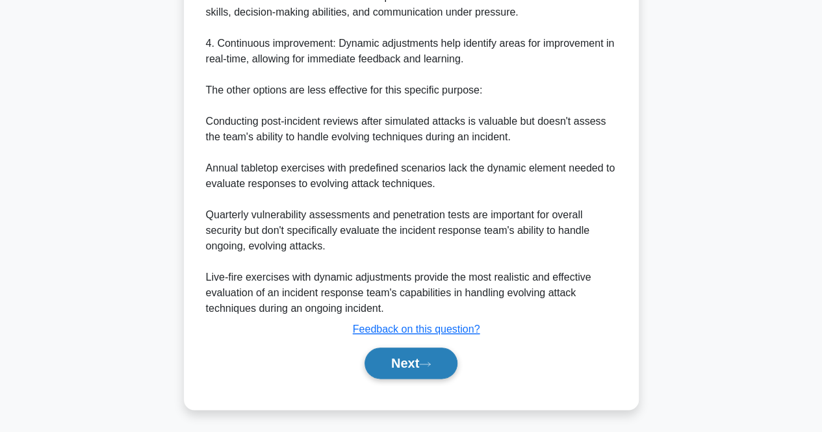
click at [382, 355] on button "Next" at bounding box center [410, 363] width 93 height 31
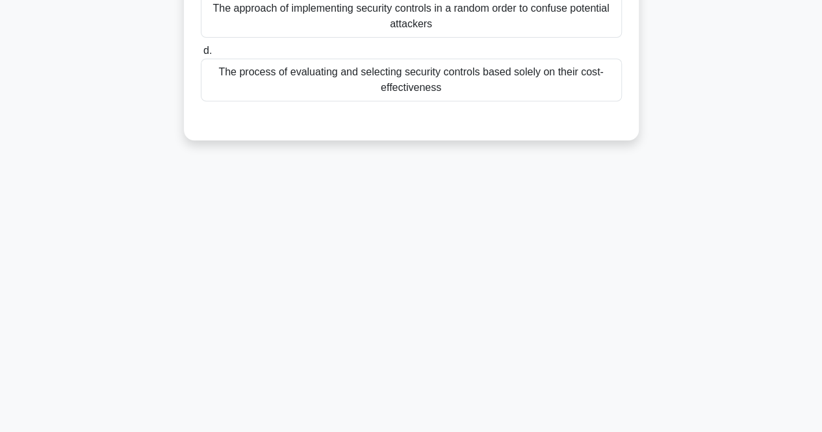
scroll to position [0, 0]
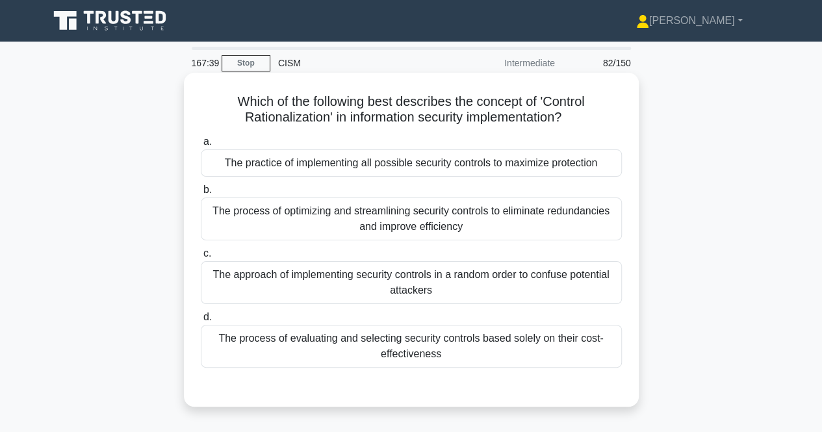
click at [474, 233] on div "The process of optimizing and streamlining security controls to eliminate redun…" at bounding box center [411, 218] width 421 height 43
click at [201, 194] on input "b. The process of optimizing and streamlining security controls to eliminate re…" at bounding box center [201, 190] width 0 height 8
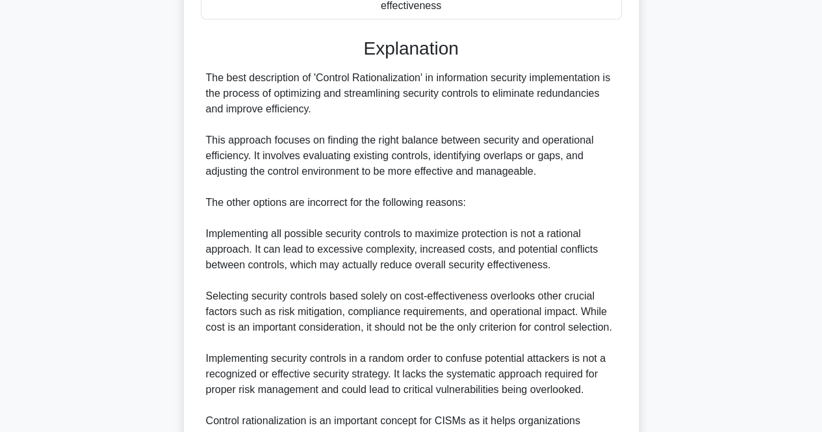
scroll to position [507, 0]
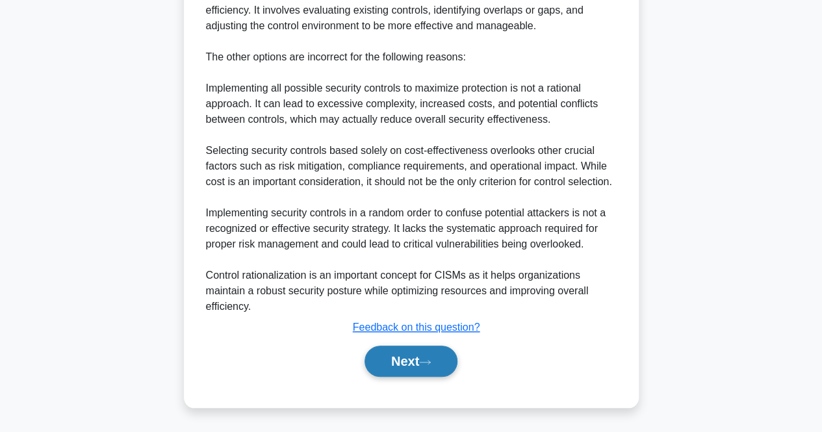
click at [414, 358] on button "Next" at bounding box center [410, 361] width 93 height 31
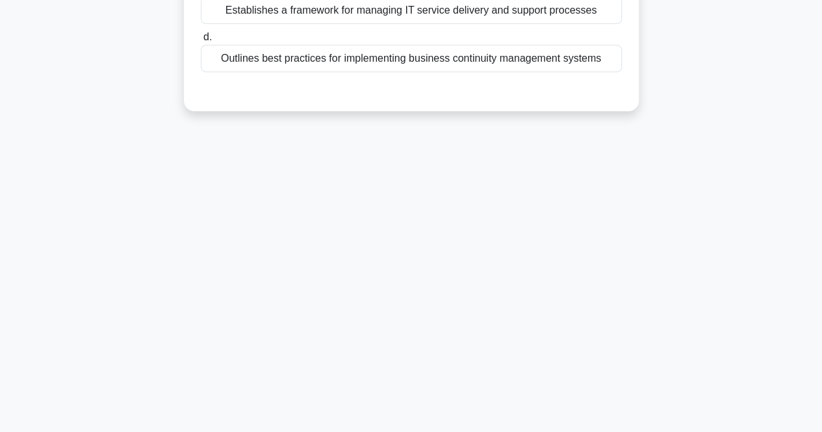
scroll to position [0, 0]
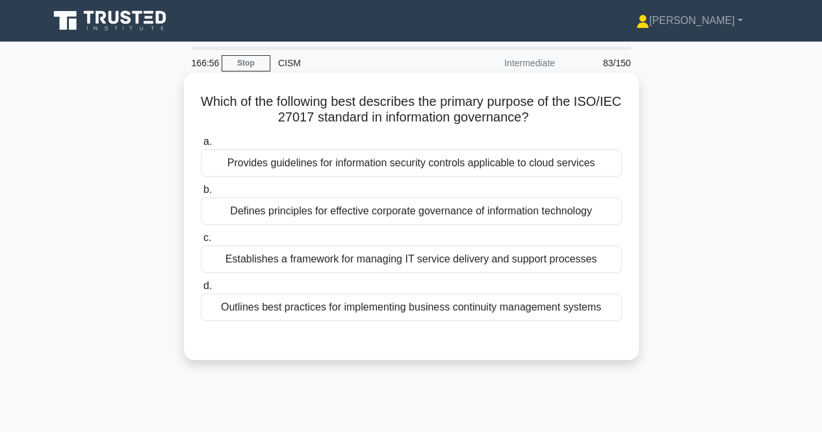
click at [585, 209] on div "Defines principles for effective corporate governance of information technology" at bounding box center [411, 210] width 421 height 27
click at [201, 194] on input "b. Defines principles for effective corporate governance of information technol…" at bounding box center [201, 190] width 0 height 8
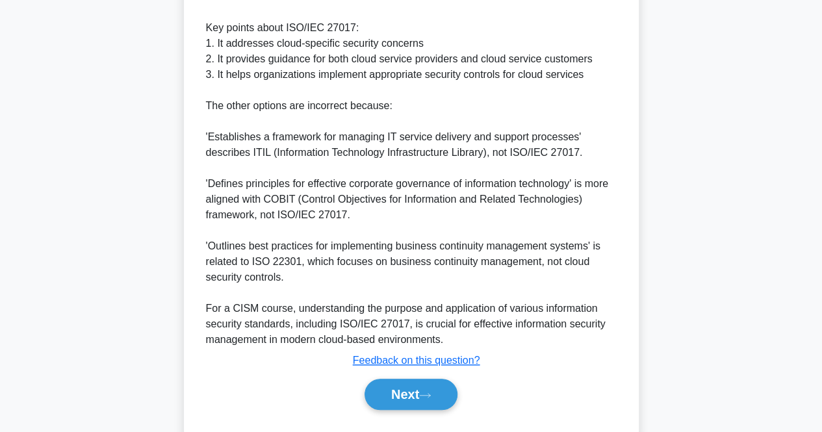
scroll to position [462, 0]
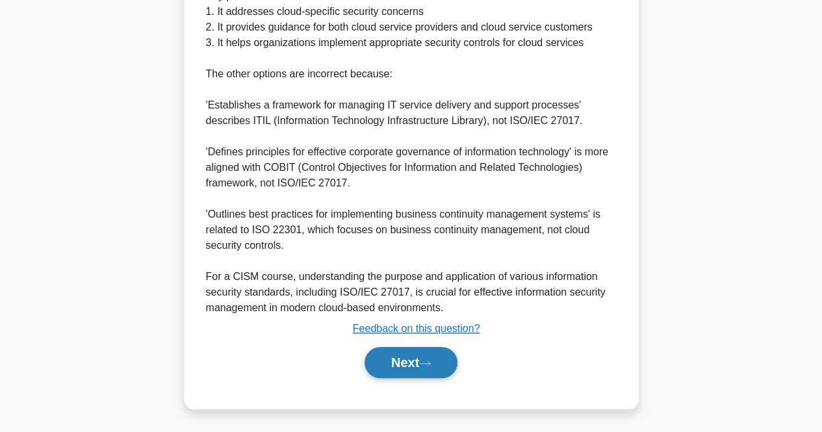
click at [405, 362] on button "Next" at bounding box center [410, 362] width 93 height 31
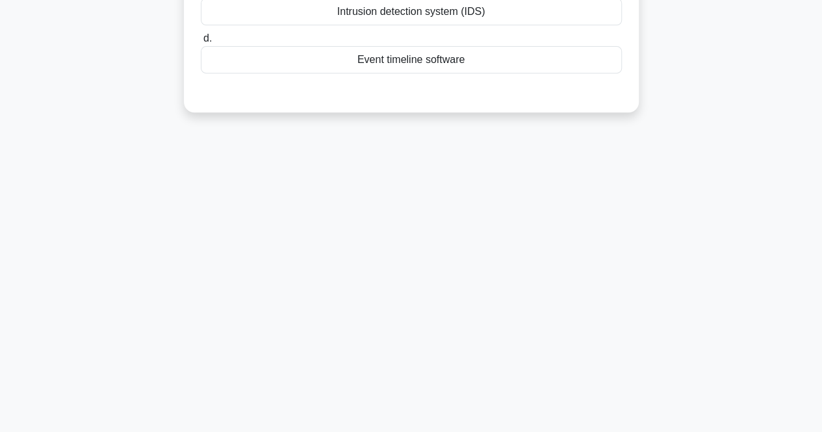
scroll to position [0, 0]
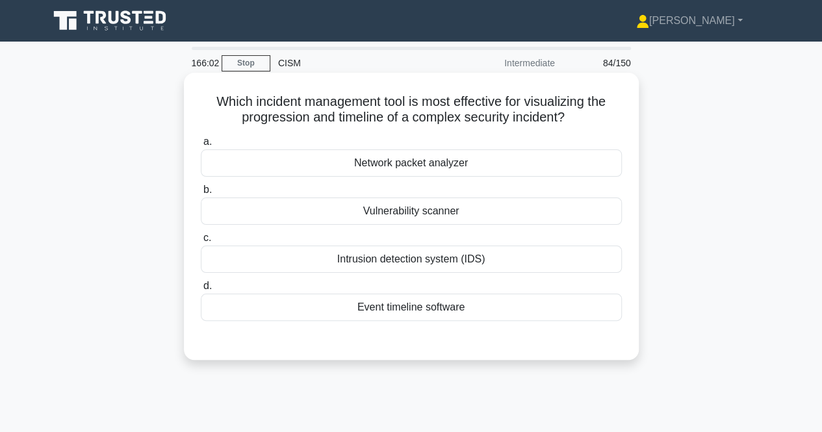
click at [459, 305] on div "Event timeline software" at bounding box center [411, 307] width 421 height 27
click at [201, 290] on input "d. Event timeline software" at bounding box center [201, 286] width 0 height 8
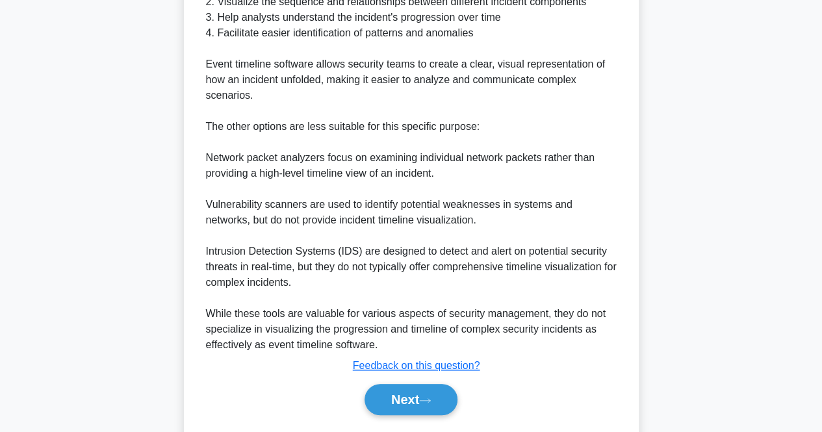
scroll to position [476, 0]
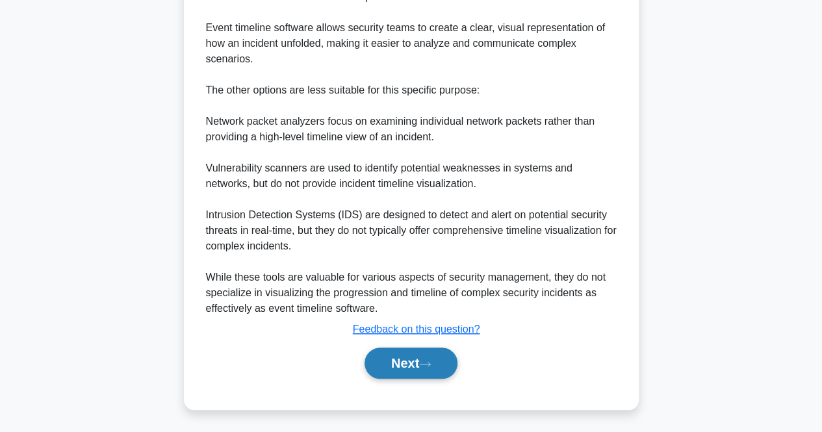
click at [394, 375] on button "Next" at bounding box center [410, 363] width 93 height 31
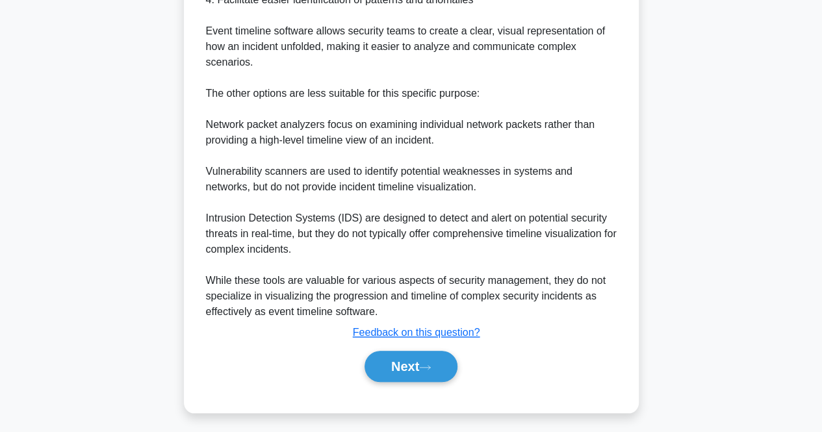
scroll to position [270, 0]
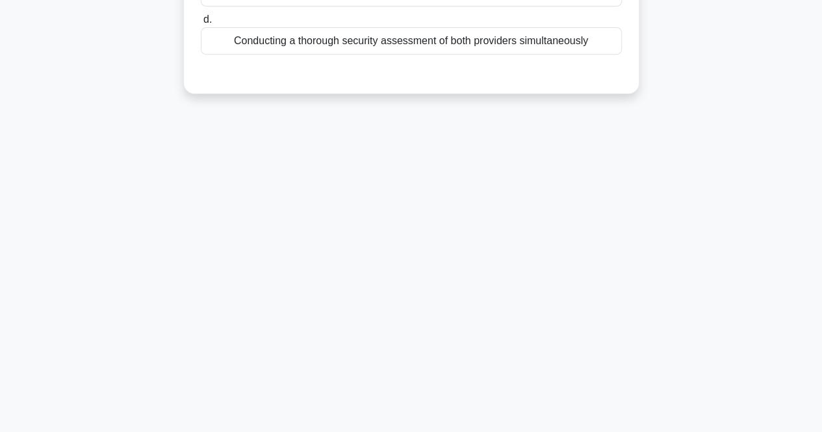
click at [803, 181] on main "165:59 Stop CISM Intermediate 85/150 What is the most effective approach for ma…" at bounding box center [411, 102] width 822 height 660
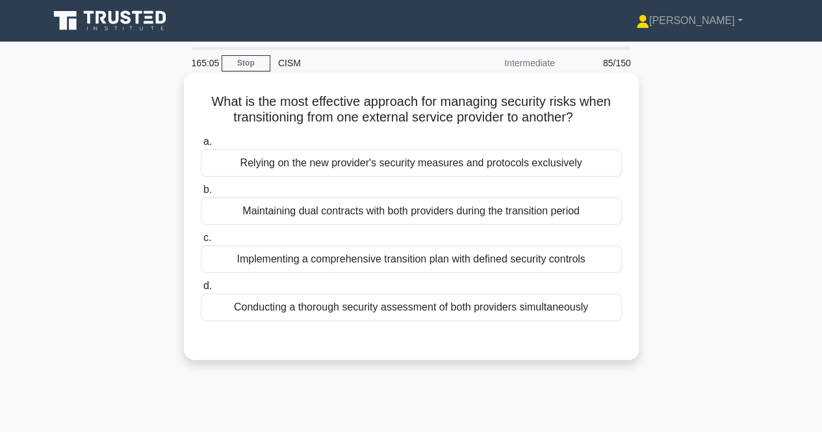
click at [459, 323] on div "a. Relying on the new provider's security measures and protocols exclusively b.…" at bounding box center [411, 237] width 424 height 213
click at [452, 302] on div "Conducting a thorough security assessment of both providers simultaneously" at bounding box center [411, 307] width 421 height 27
click at [201, 290] on input "d. Conducting a thorough security assessment of both providers simultaneously" at bounding box center [201, 286] width 0 height 8
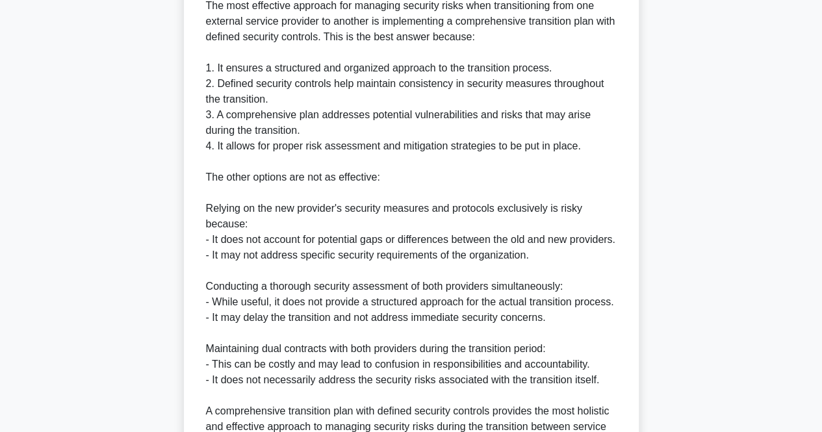
scroll to position [525, 0]
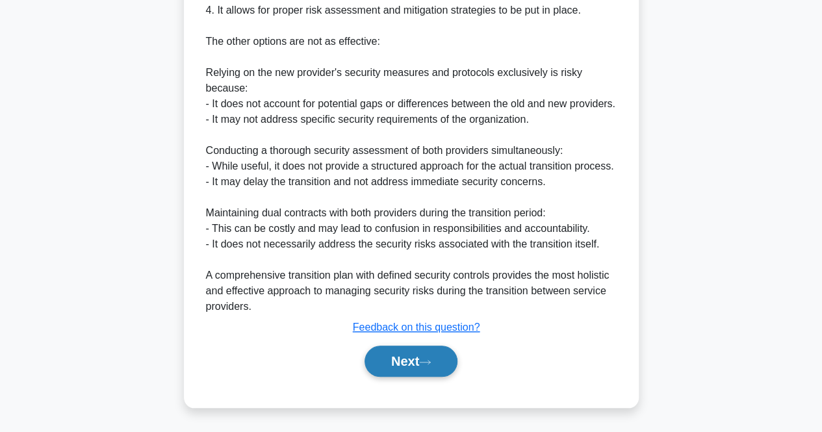
click at [382, 359] on button "Next" at bounding box center [410, 361] width 93 height 31
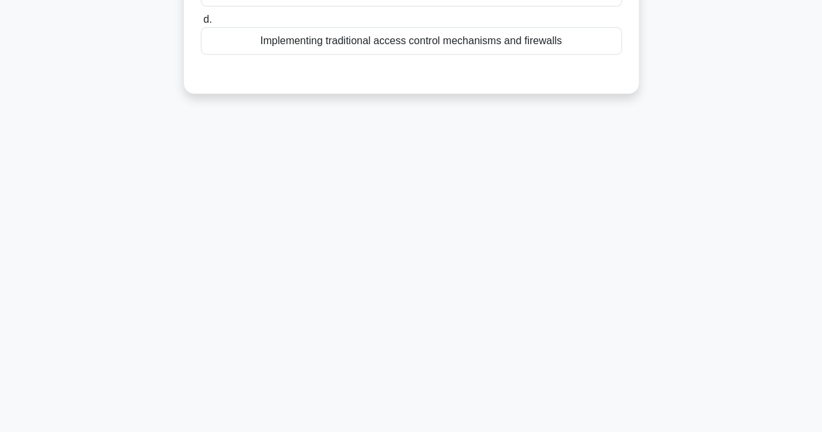
scroll to position [0, 0]
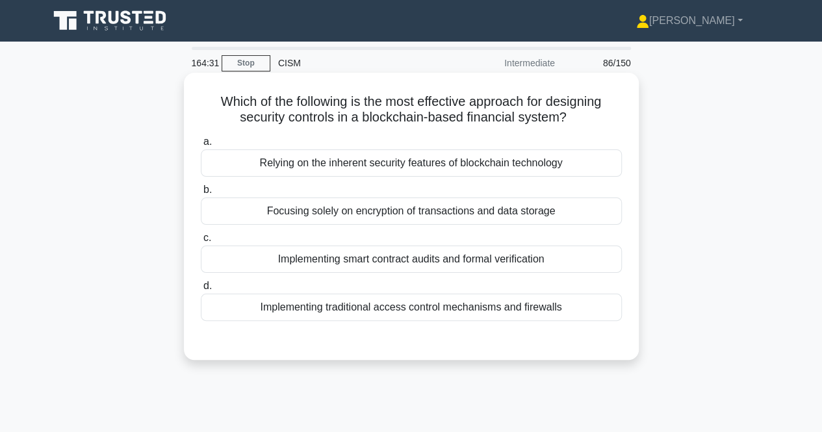
click at [566, 259] on div "Implementing smart contract audits and formal verification" at bounding box center [411, 259] width 421 height 27
click at [201, 242] on input "c. Implementing smart contract audits and formal verification" at bounding box center [201, 238] width 0 height 8
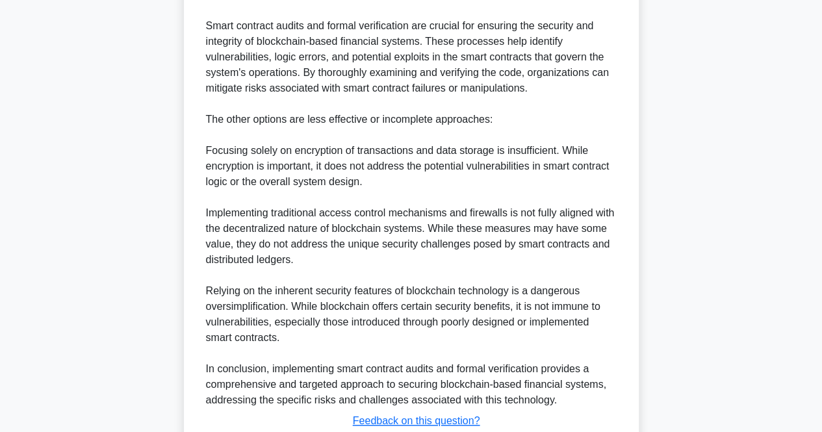
scroll to position [492, 0]
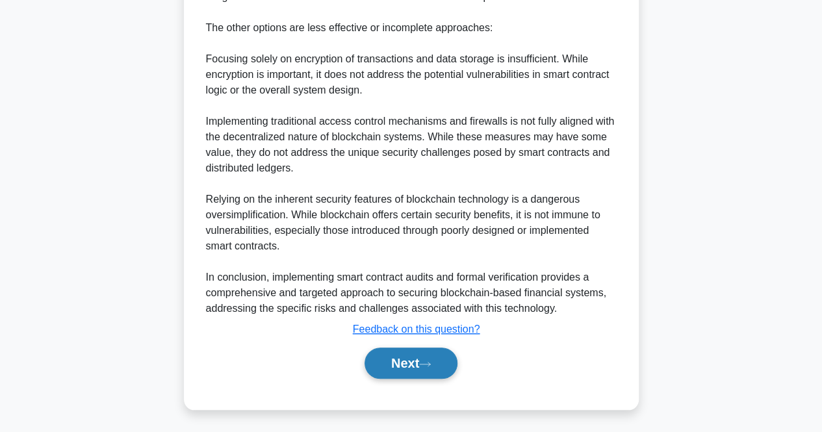
click at [391, 357] on button "Next" at bounding box center [410, 363] width 93 height 31
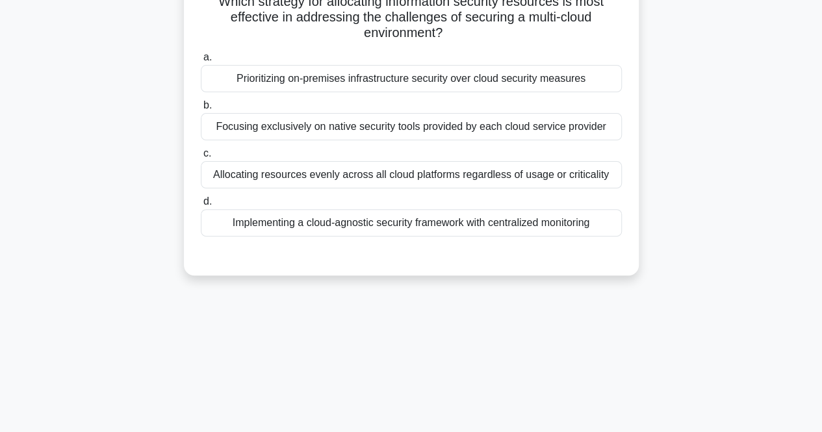
scroll to position [0, 0]
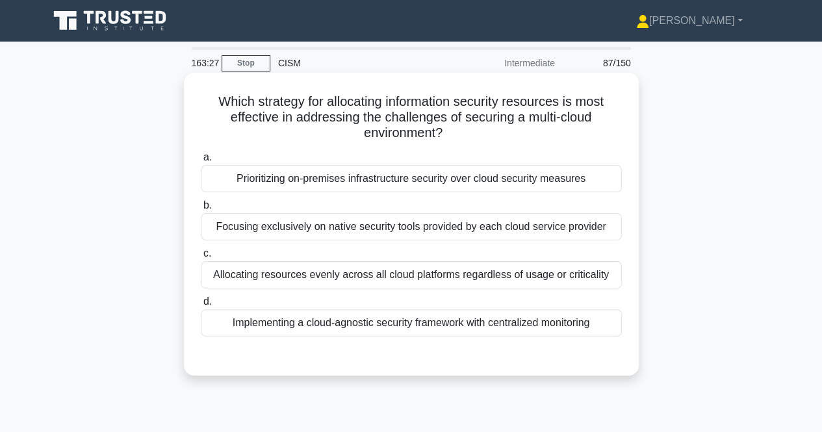
click at [524, 316] on div "Implementing a cloud-agnostic security framework with centralized monitoring" at bounding box center [411, 322] width 421 height 27
click at [201, 306] on input "d. Implementing a cloud-agnostic security framework with centralized monitoring" at bounding box center [201, 301] width 0 height 8
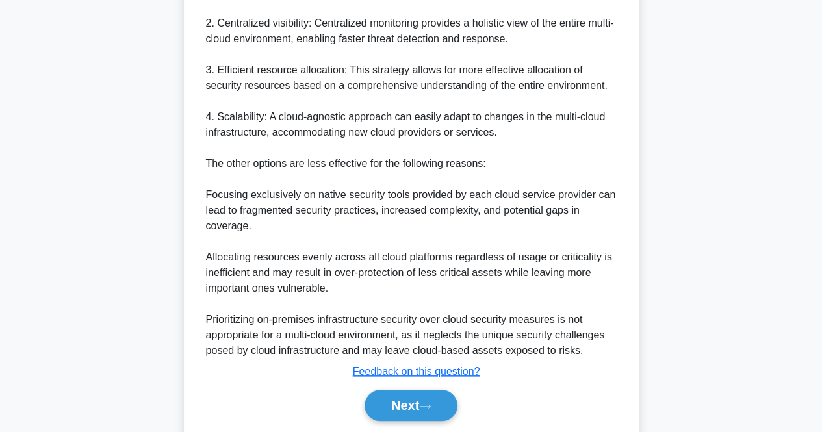
scroll to position [523, 0]
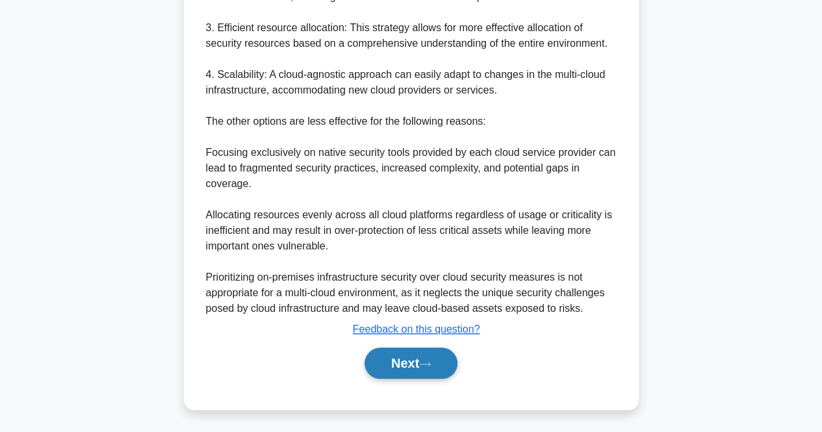
click at [400, 372] on button "Next" at bounding box center [410, 363] width 93 height 31
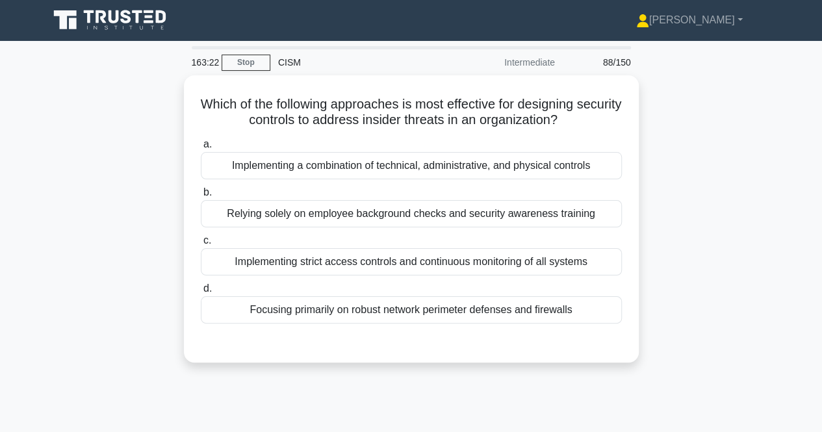
scroll to position [0, 0]
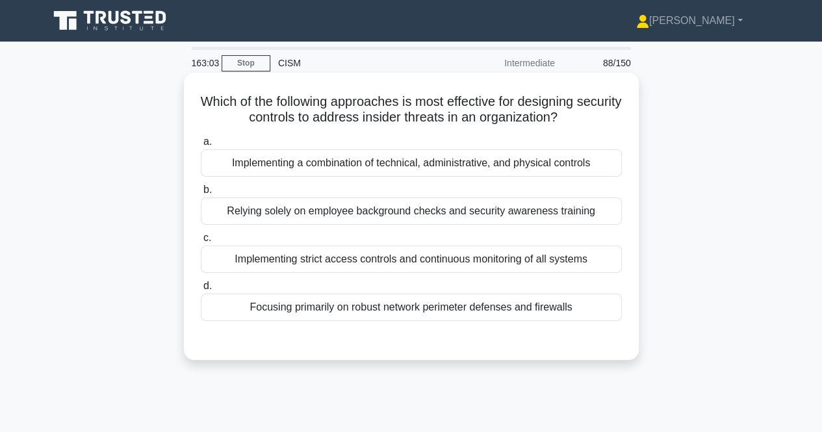
click at [570, 168] on div "Implementing a combination of technical, administrative, and physical controls" at bounding box center [411, 162] width 421 height 27
click at [201, 146] on input "a. Implementing a combination of technical, administrative, and physical contro…" at bounding box center [201, 142] width 0 height 8
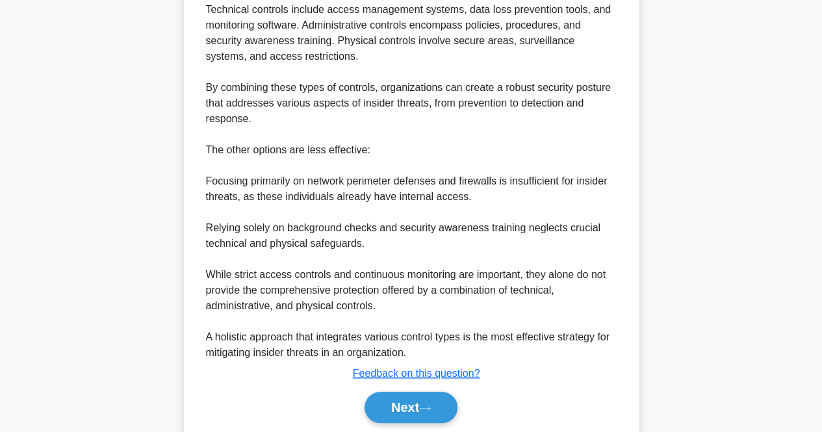
scroll to position [492, 0]
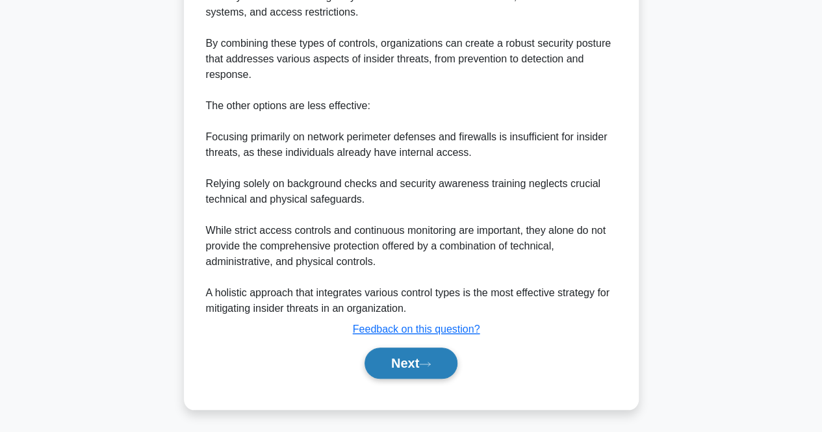
click at [400, 357] on button "Next" at bounding box center [410, 363] width 93 height 31
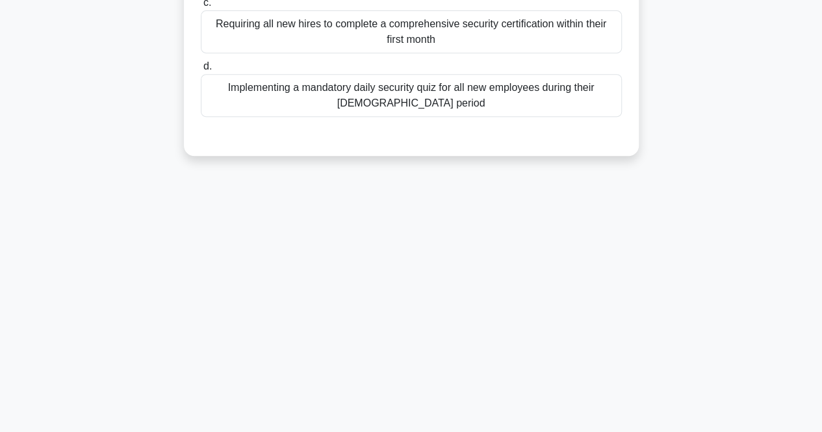
scroll to position [0, 0]
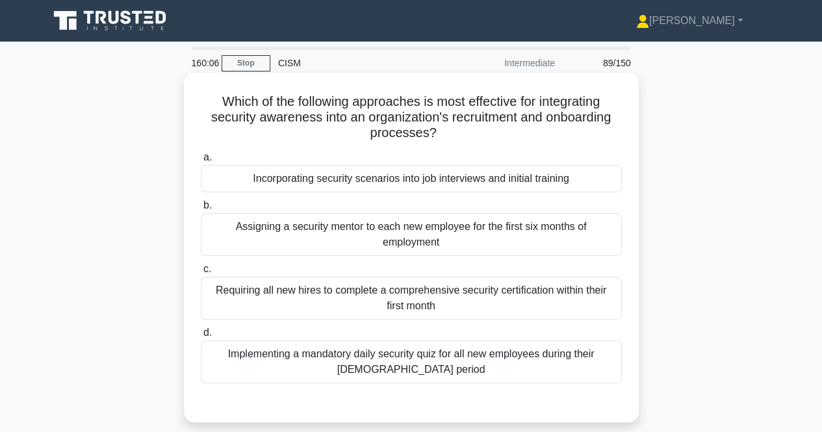
click at [588, 186] on div "Incorporating security scenarios into job interviews and initial training" at bounding box center [411, 178] width 421 height 27
click at [201, 162] on input "a. Incorporating security scenarios into job interviews and initial training" at bounding box center [201, 157] width 0 height 8
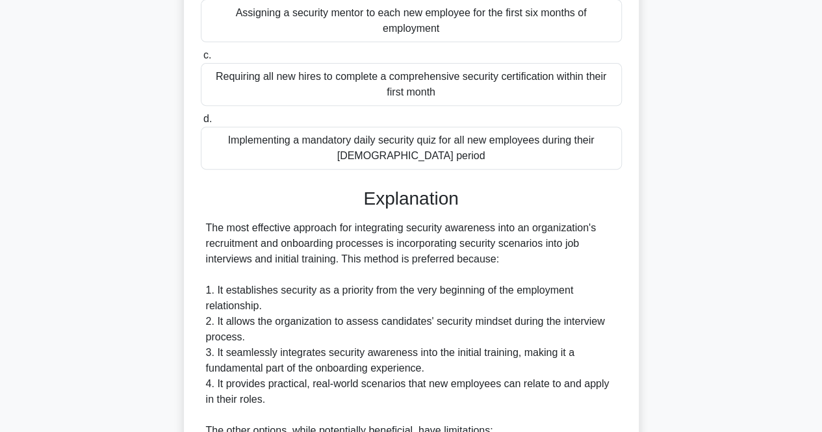
scroll to position [585, 0]
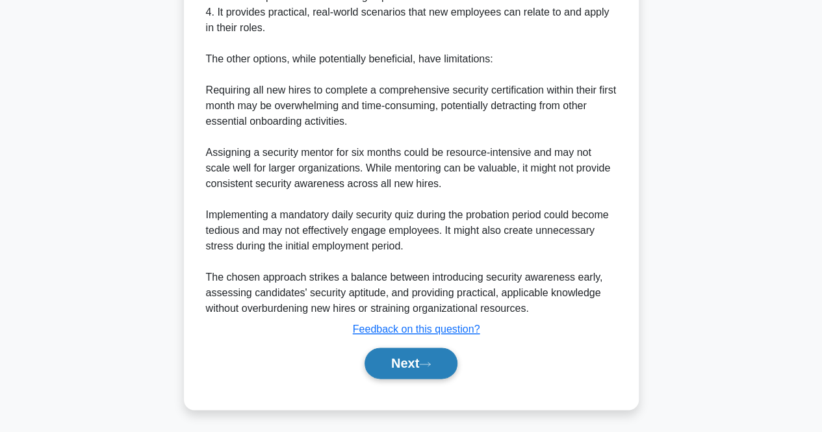
click at [430, 363] on icon at bounding box center [425, 364] width 10 height 4
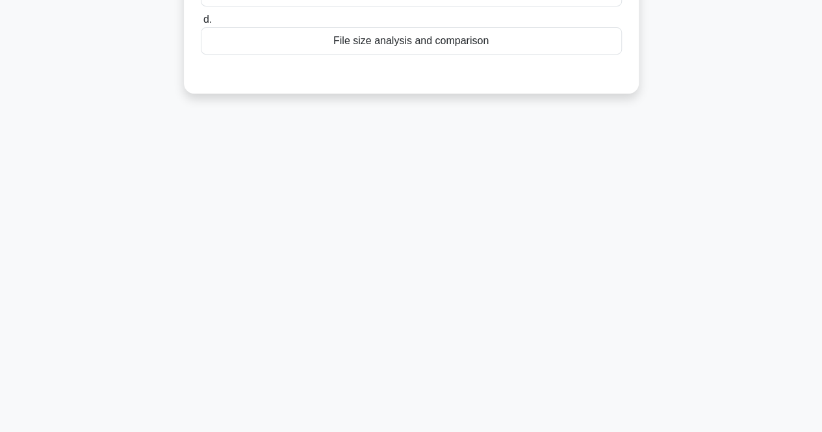
scroll to position [0, 0]
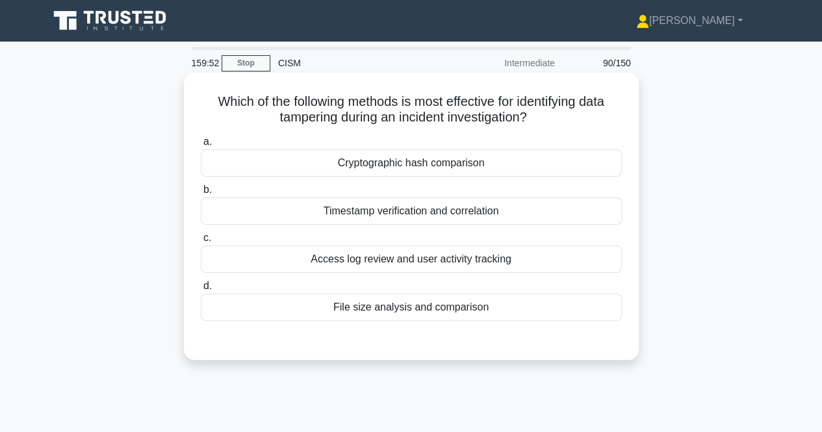
drag, startPoint x: 413, startPoint y: 171, endPoint x: 421, endPoint y: 171, distance: 7.8
click at [414, 171] on div "Cryptographic hash comparison" at bounding box center [411, 162] width 421 height 27
click at [201, 146] on input "a. Cryptographic hash comparison" at bounding box center [201, 142] width 0 height 8
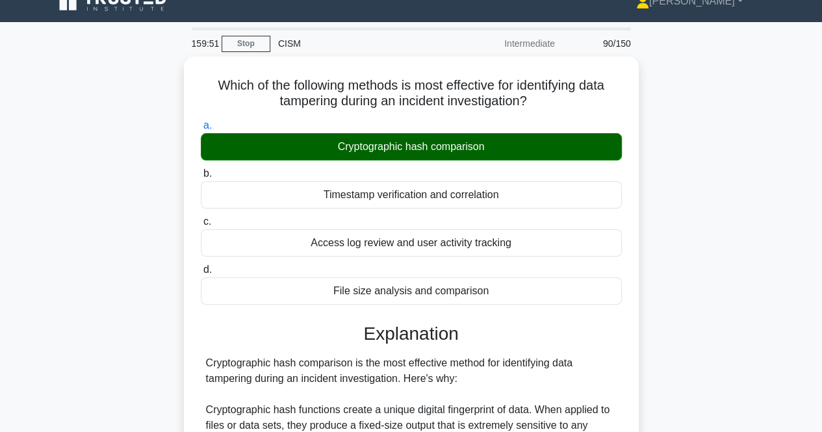
scroll to position [492, 0]
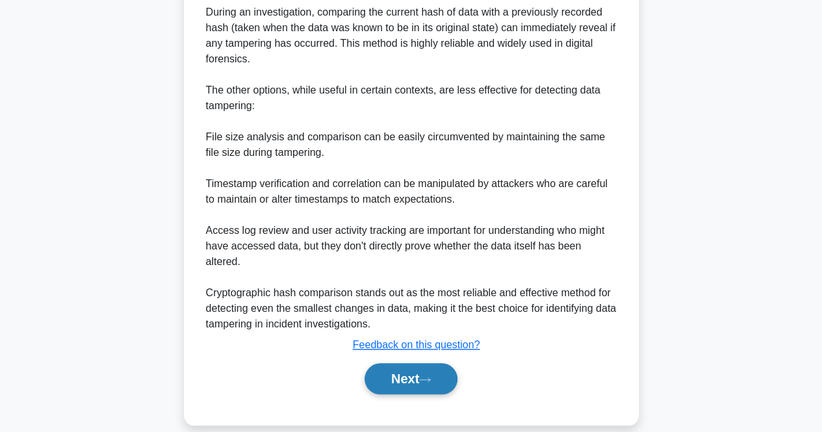
click at [403, 363] on button "Next" at bounding box center [410, 378] width 93 height 31
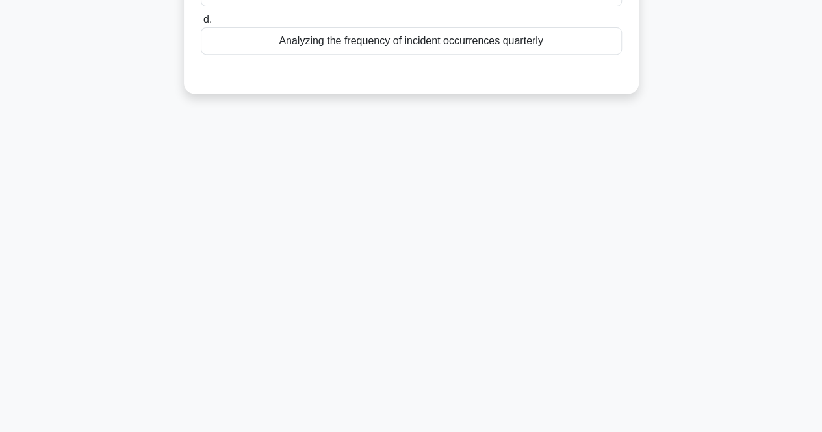
scroll to position [0, 0]
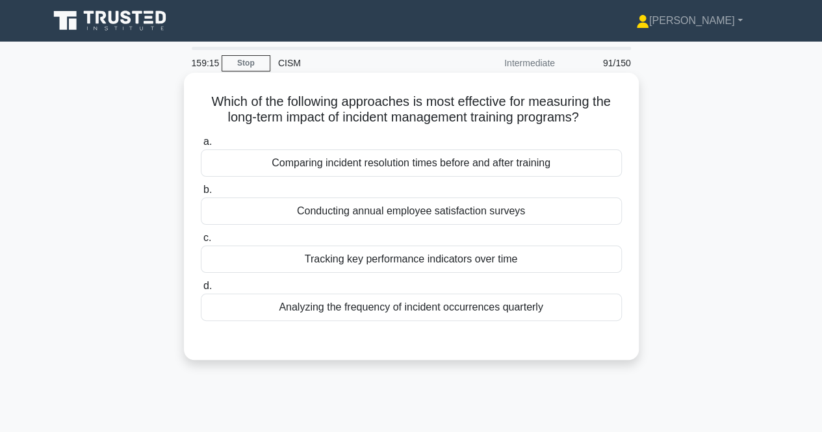
click at [435, 315] on div "Analyzing the frequency of incident occurrences quarterly" at bounding box center [411, 307] width 421 height 27
click at [201, 290] on input "d. Analyzing the frequency of incident occurrences quarterly" at bounding box center [201, 286] width 0 height 8
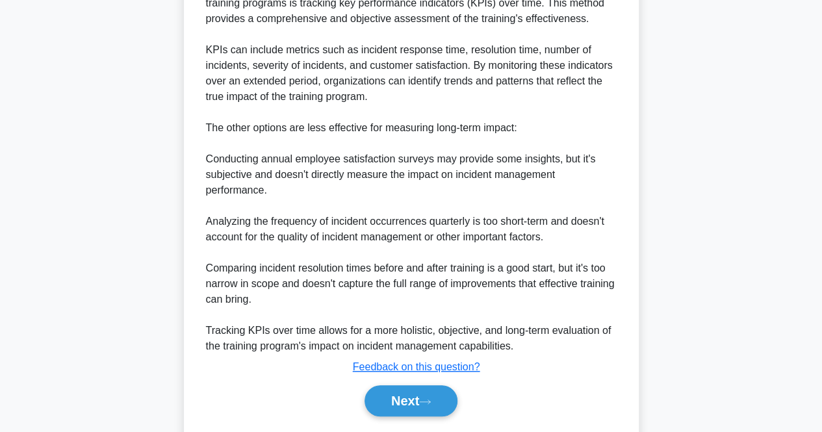
scroll to position [447, 0]
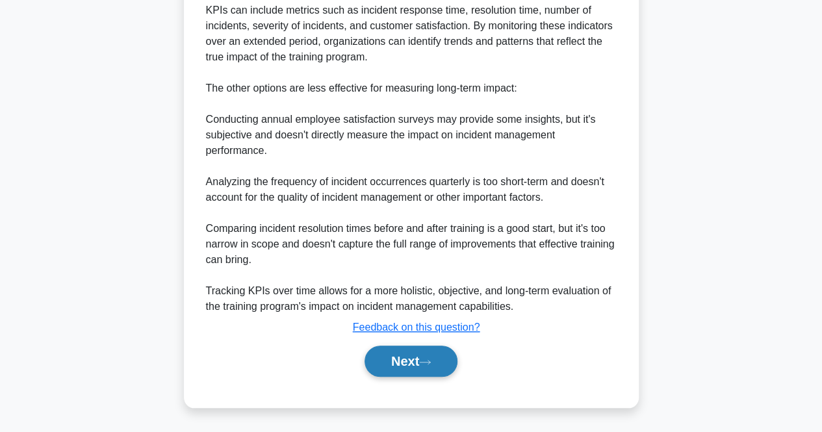
click at [400, 362] on button "Next" at bounding box center [410, 361] width 93 height 31
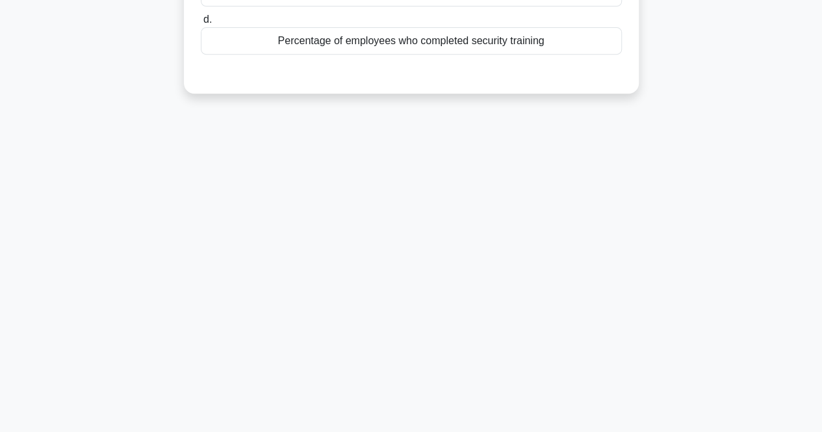
scroll to position [0, 0]
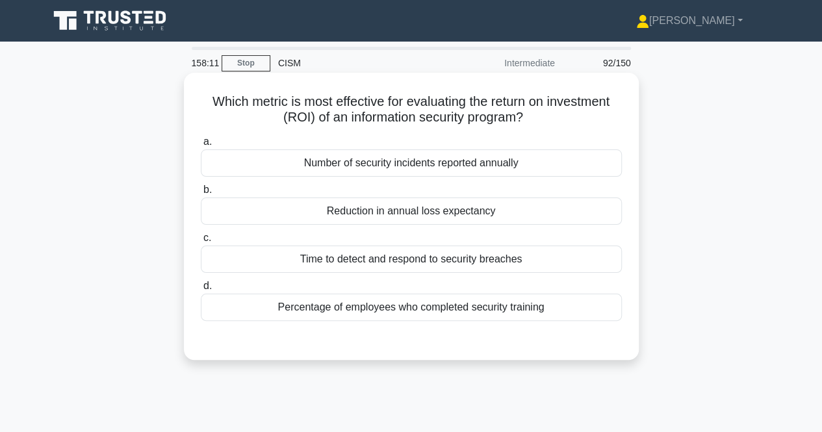
click at [459, 262] on div "Time to detect and respond to security breaches" at bounding box center [411, 259] width 421 height 27
click at [201, 242] on input "c. Time to detect and respond to security breaches" at bounding box center [201, 238] width 0 height 8
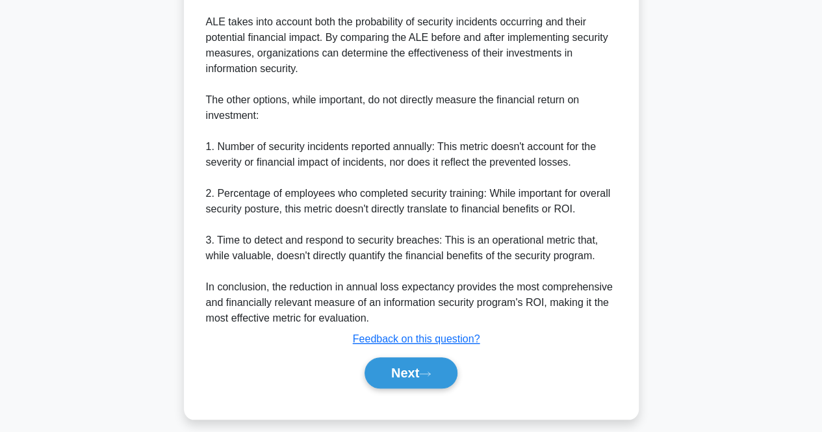
scroll to position [494, 0]
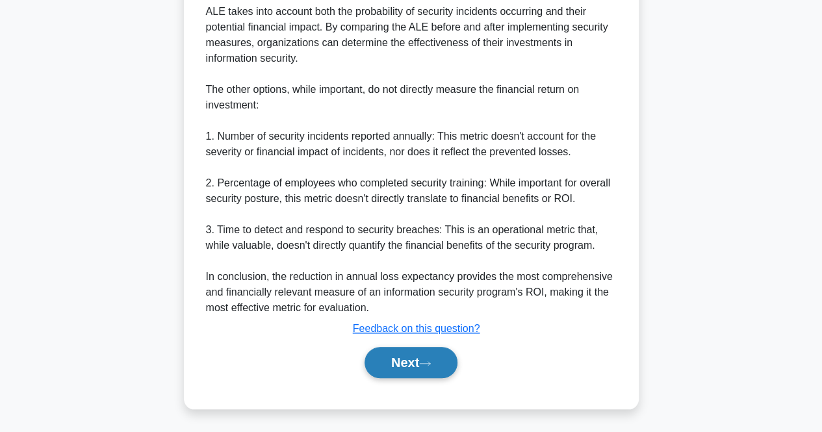
drag, startPoint x: 379, startPoint y: 360, endPoint x: 394, endPoint y: 361, distance: 15.0
click at [379, 361] on button "Next" at bounding box center [410, 362] width 93 height 31
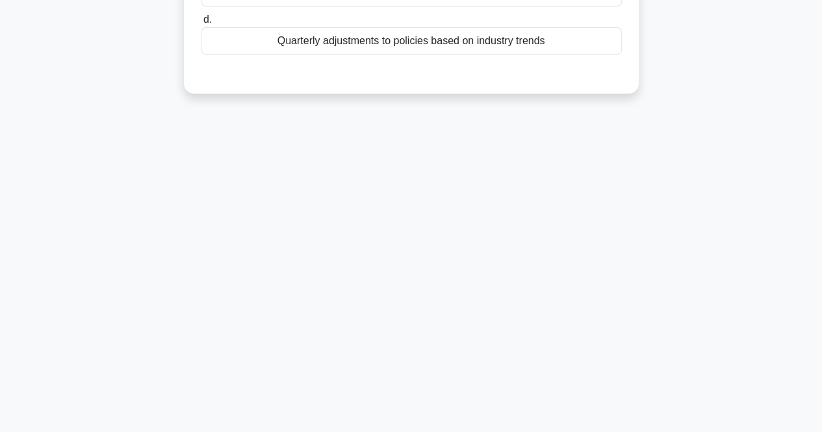
scroll to position [0, 0]
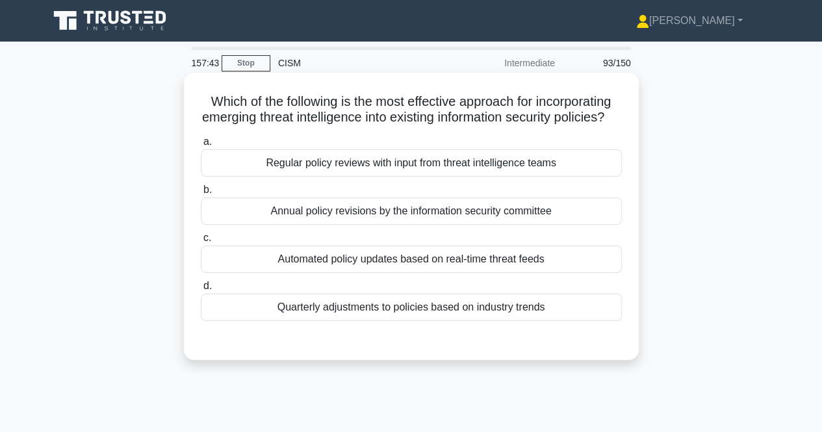
click at [587, 273] on div "Automated policy updates based on real-time threat feeds" at bounding box center [411, 259] width 421 height 27
click at [201, 242] on input "c. Automated policy updates based on real-time threat feeds" at bounding box center [201, 238] width 0 height 8
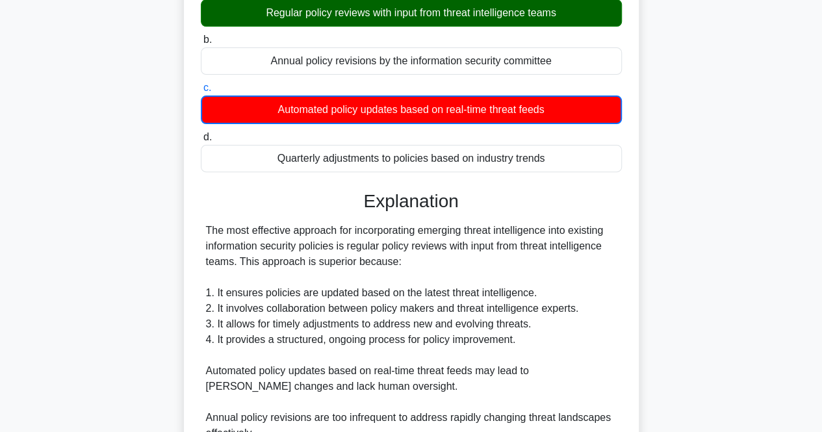
scroll to position [385, 0]
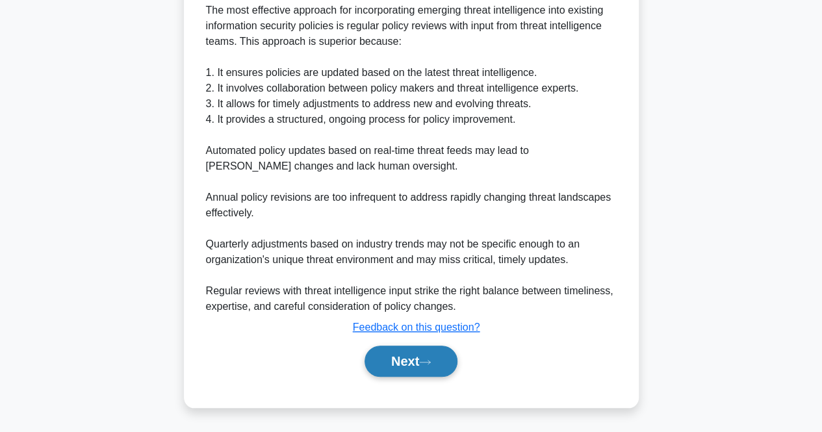
drag, startPoint x: 379, startPoint y: 357, endPoint x: 391, endPoint y: 355, distance: 11.8
click at [380, 357] on button "Next" at bounding box center [410, 361] width 93 height 31
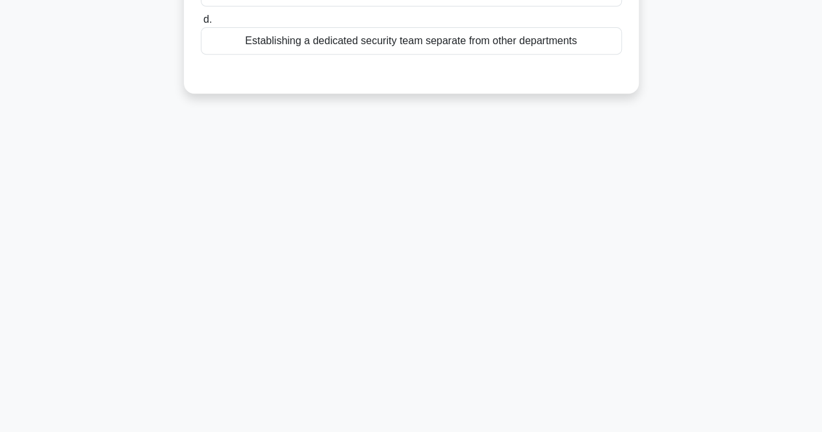
scroll to position [0, 0]
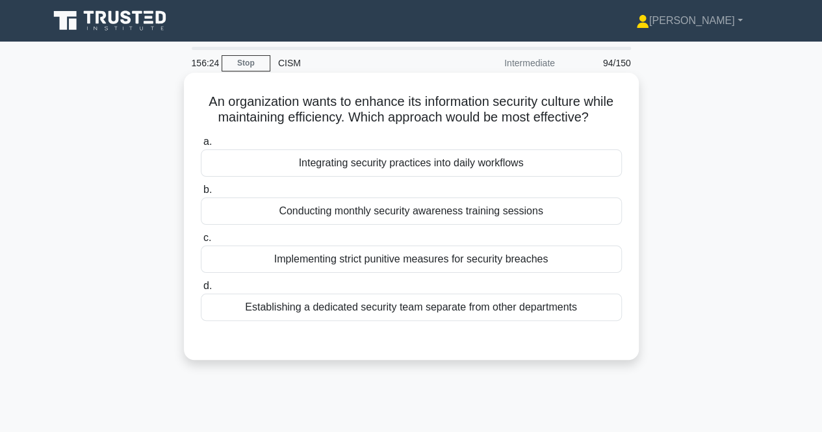
click at [537, 210] on div "Conducting monthly security awareness training sessions" at bounding box center [411, 210] width 421 height 27
click at [201, 194] on input "b. Conducting monthly security awareness training sessions" at bounding box center [201, 190] width 0 height 8
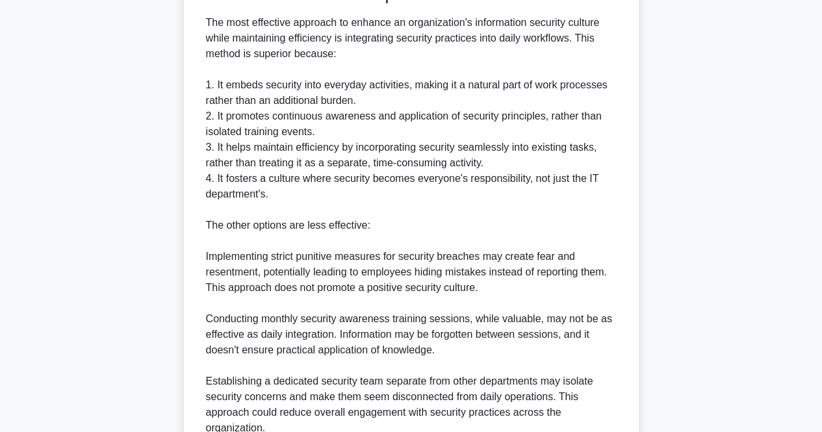
scroll to position [525, 0]
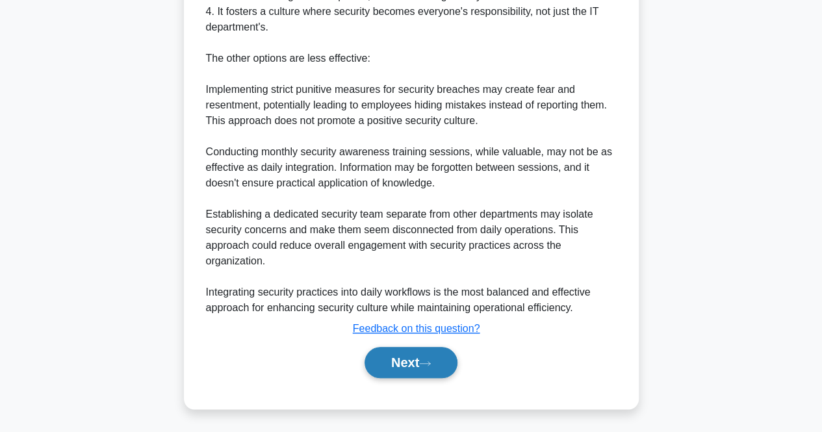
click at [389, 356] on button "Next" at bounding box center [410, 362] width 93 height 31
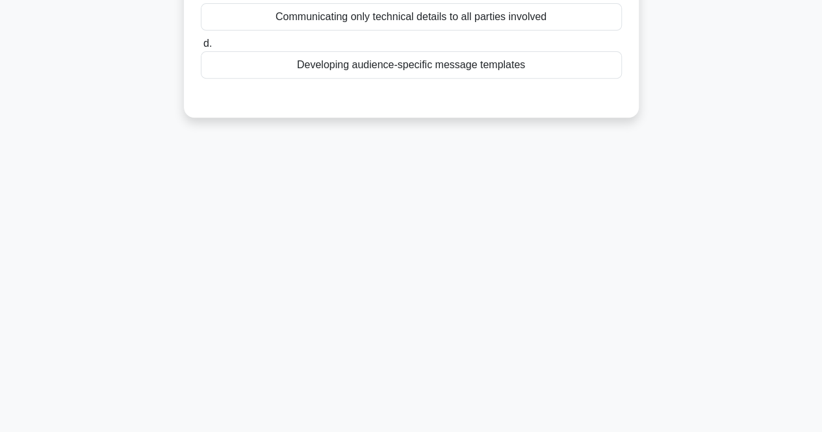
scroll to position [0, 0]
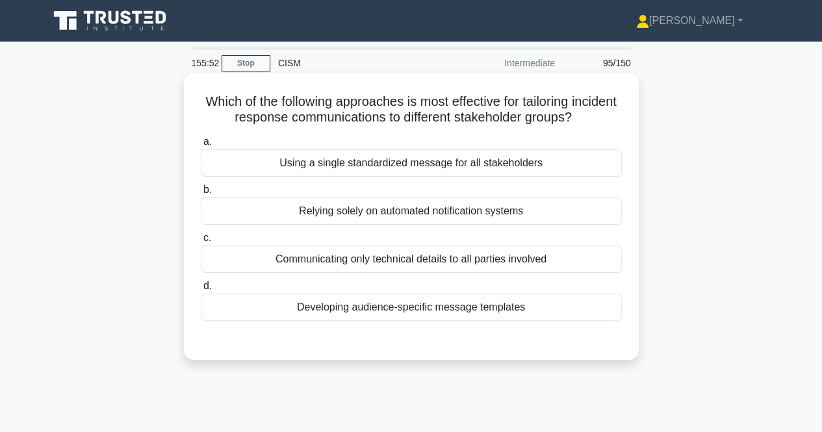
click at [533, 309] on div "Developing audience-specific message templates" at bounding box center [411, 307] width 421 height 27
click at [201, 290] on input "d. Developing audience-specific message templates" at bounding box center [201, 286] width 0 height 8
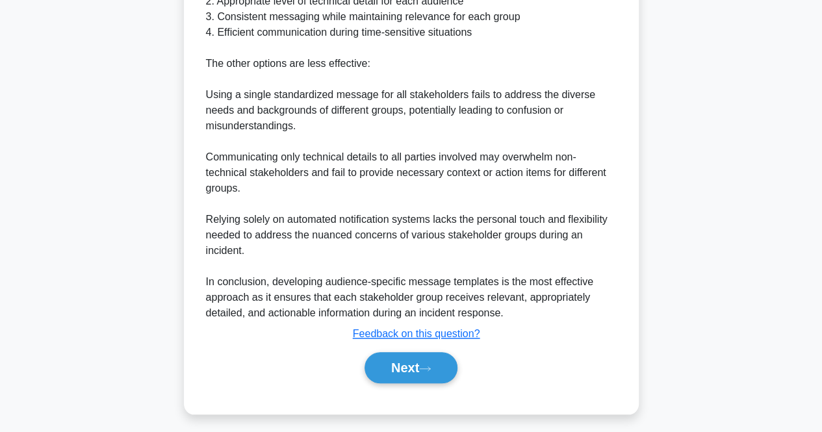
scroll to position [487, 0]
click at [427, 372] on button "Next" at bounding box center [410, 368] width 93 height 31
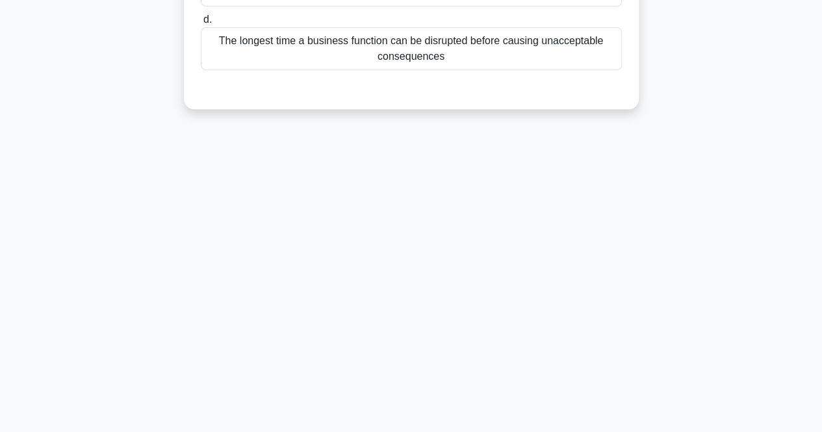
scroll to position [0, 0]
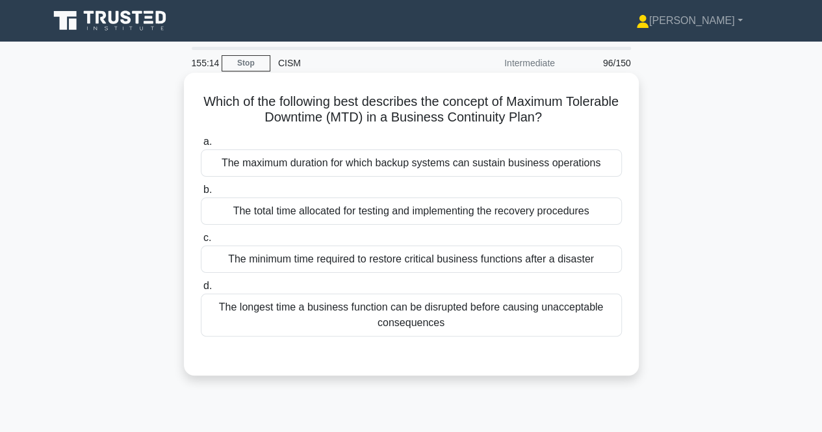
click at [588, 309] on div "The longest time a business function can be disrupted before causing unacceptab…" at bounding box center [411, 315] width 421 height 43
click at [201, 290] on input "d. The longest time a business function can be disrupted before causing unaccep…" at bounding box center [201, 286] width 0 height 8
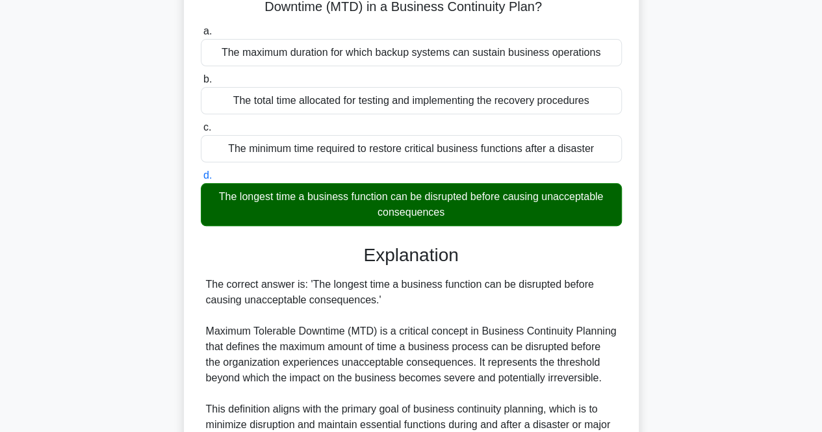
scroll to position [507, 0]
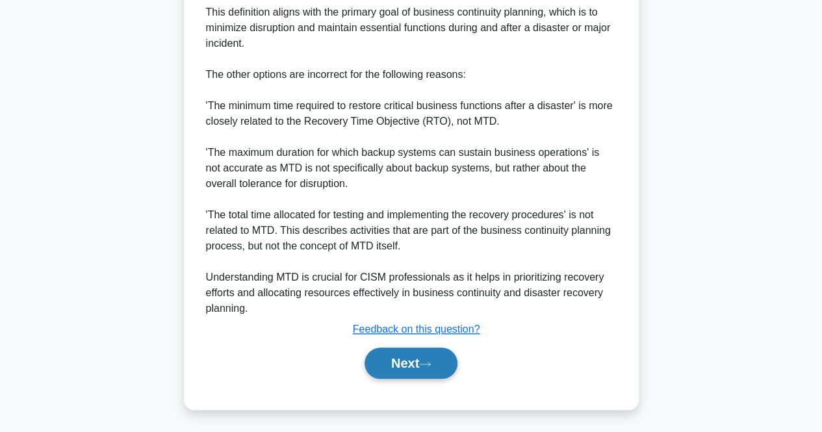
click at [420, 364] on button "Next" at bounding box center [410, 363] width 93 height 31
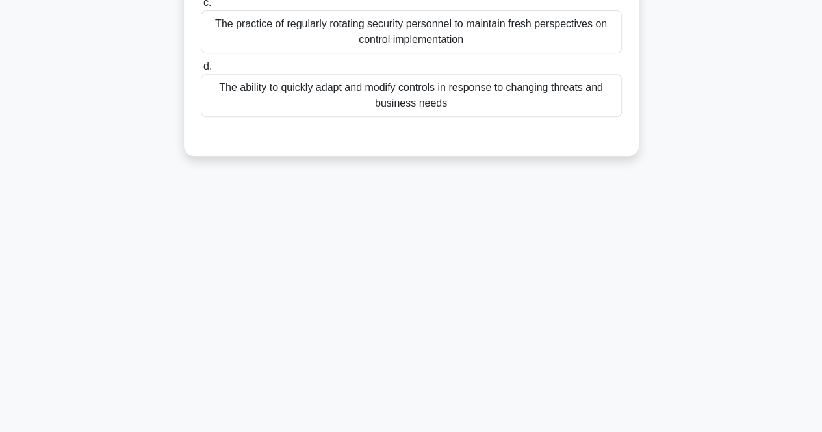
scroll to position [0, 0]
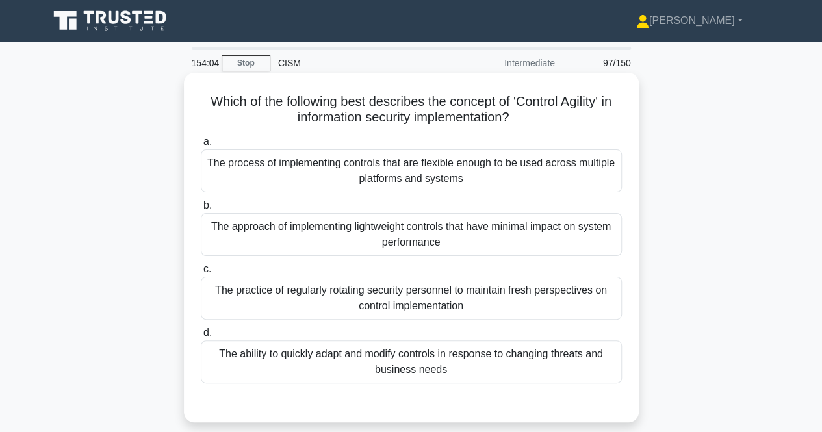
click at [509, 179] on div "The process of implementing controls that are flexible enough to be used across…" at bounding box center [411, 170] width 421 height 43
click at [201, 146] on input "a. The process of implementing controls that are flexible enough to be used acr…" at bounding box center [201, 142] width 0 height 8
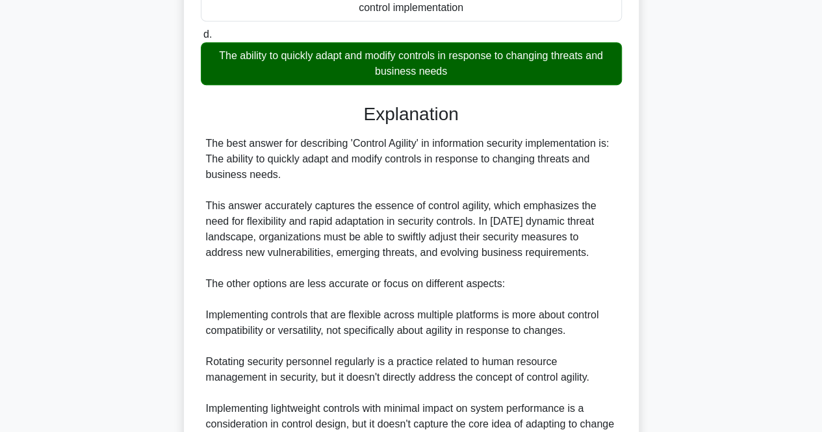
scroll to position [494, 0]
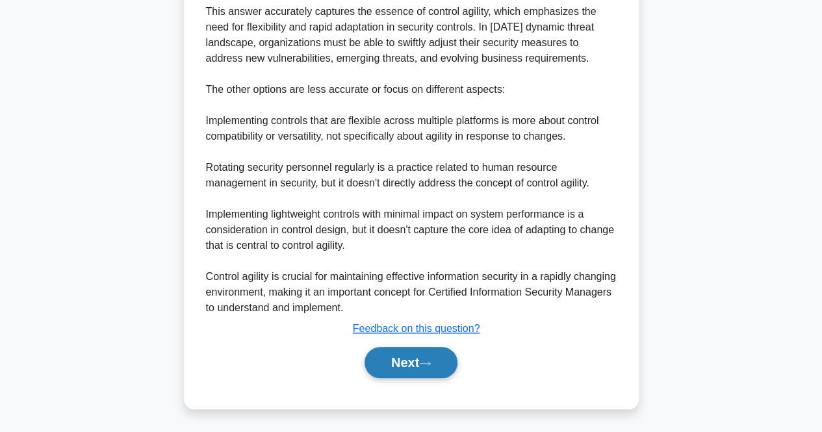
click at [433, 366] on button "Next" at bounding box center [410, 362] width 93 height 31
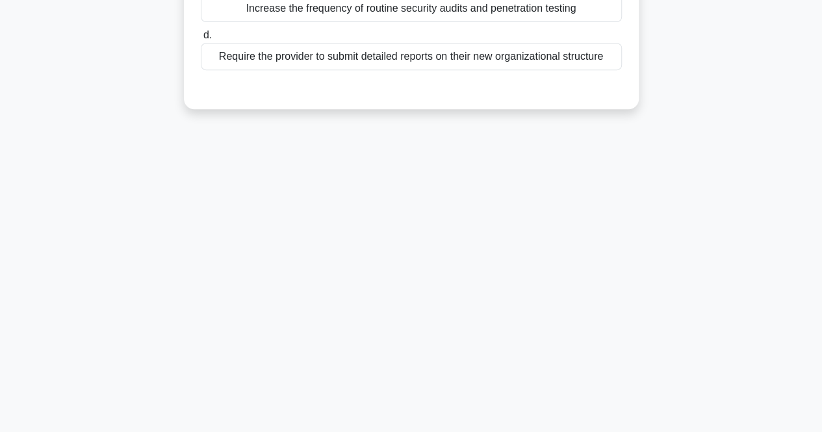
scroll to position [0, 0]
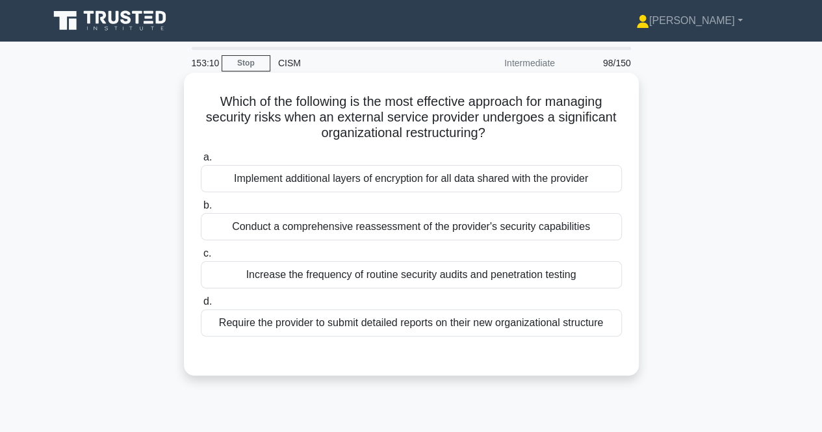
click at [530, 227] on div "Conduct a comprehensive reassessment of the provider's security capabilities" at bounding box center [411, 226] width 421 height 27
click at [201, 210] on input "b. Conduct a comprehensive reassessment of the provider's security capabilities" at bounding box center [201, 205] width 0 height 8
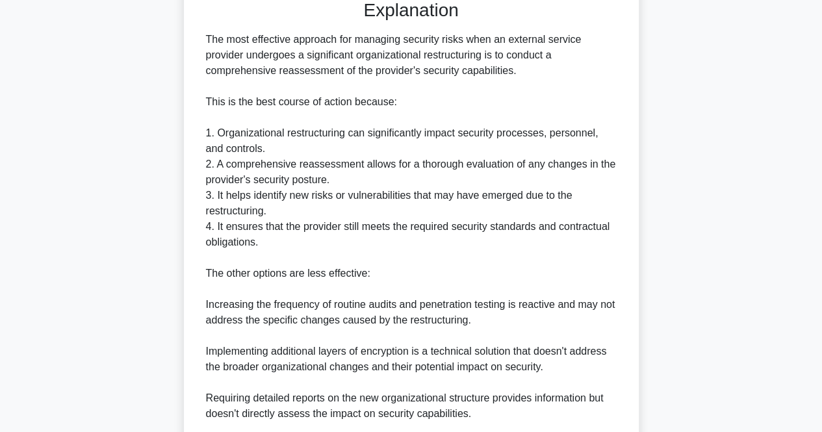
scroll to position [507, 0]
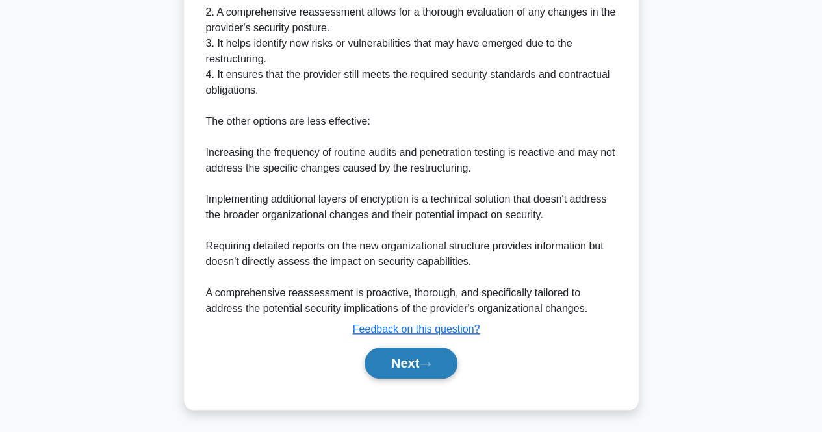
click at [408, 361] on button "Next" at bounding box center [410, 363] width 93 height 31
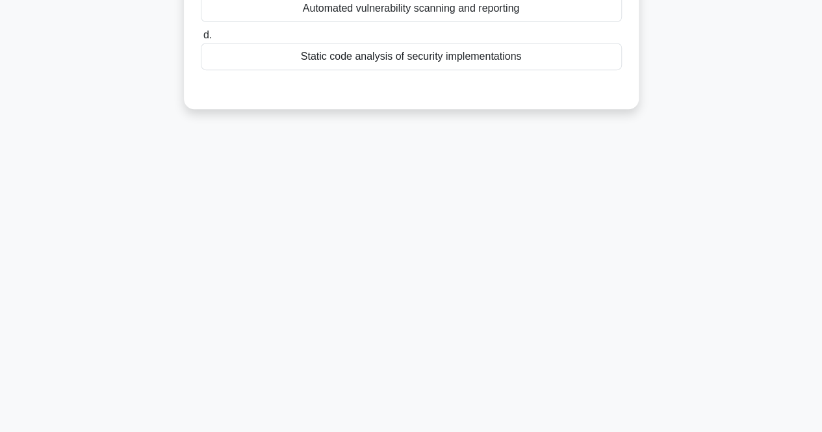
scroll to position [0, 0]
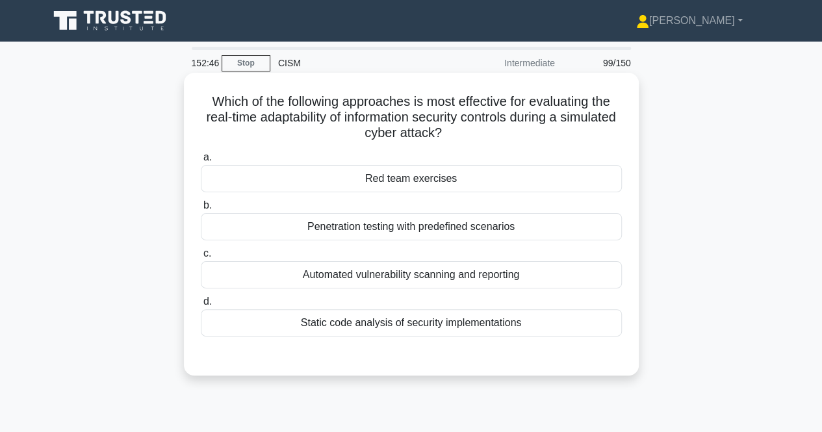
click at [508, 180] on div "Red team exercises" at bounding box center [411, 178] width 421 height 27
click at [201, 162] on input "a. Red team exercises" at bounding box center [201, 157] width 0 height 8
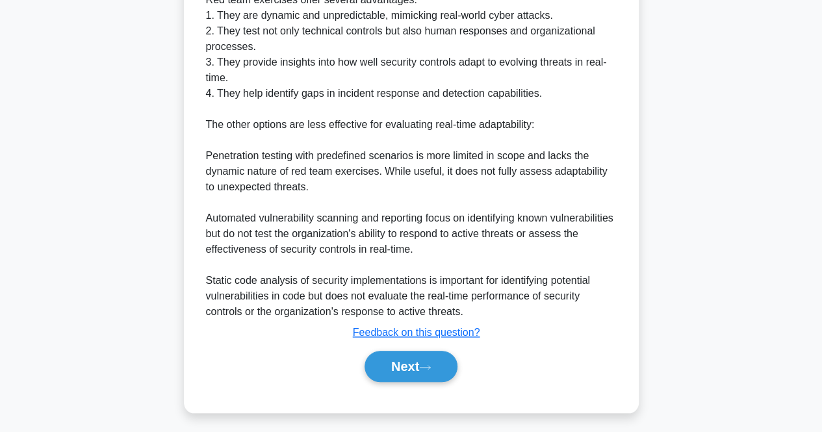
scroll to position [490, 0]
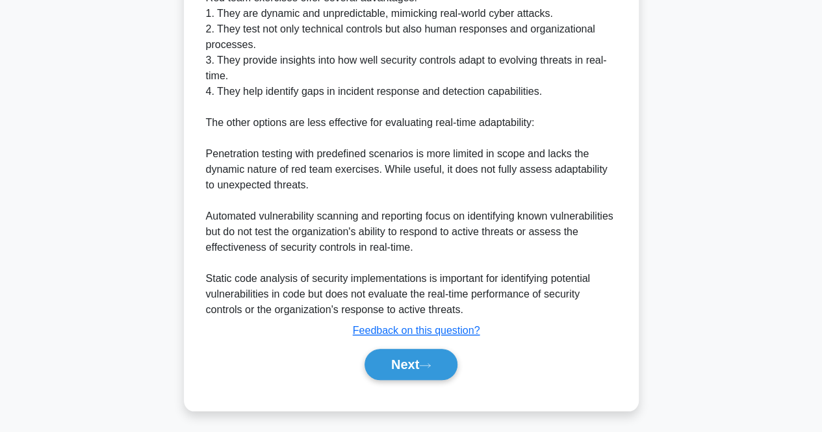
click at [396, 383] on div "Next" at bounding box center [411, 365] width 421 height 42
click at [390, 364] on button "Next" at bounding box center [410, 364] width 93 height 31
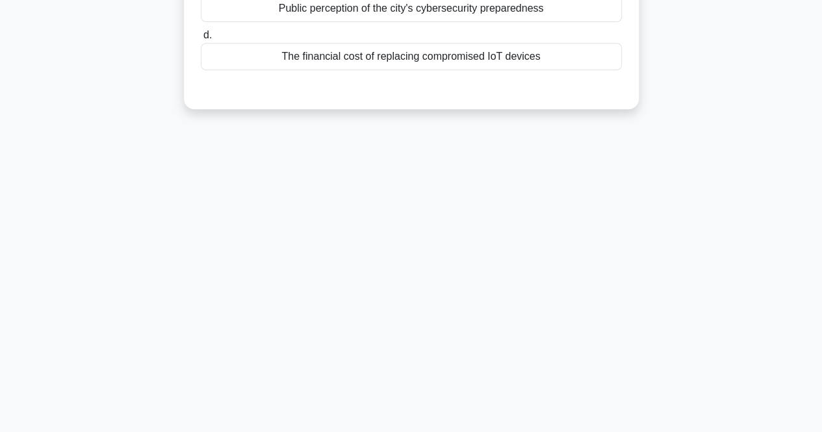
scroll to position [0, 0]
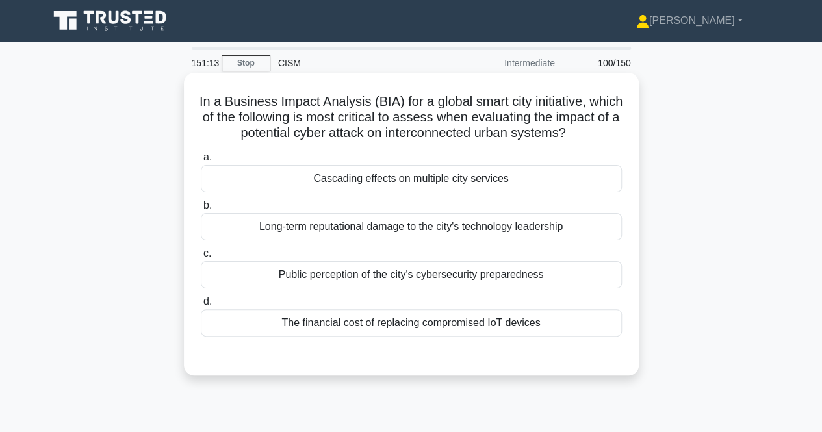
click at [592, 171] on div "Cascading effects on multiple city services" at bounding box center [411, 178] width 421 height 27
click at [201, 162] on input "a. Cascading effects on multiple city services" at bounding box center [201, 157] width 0 height 8
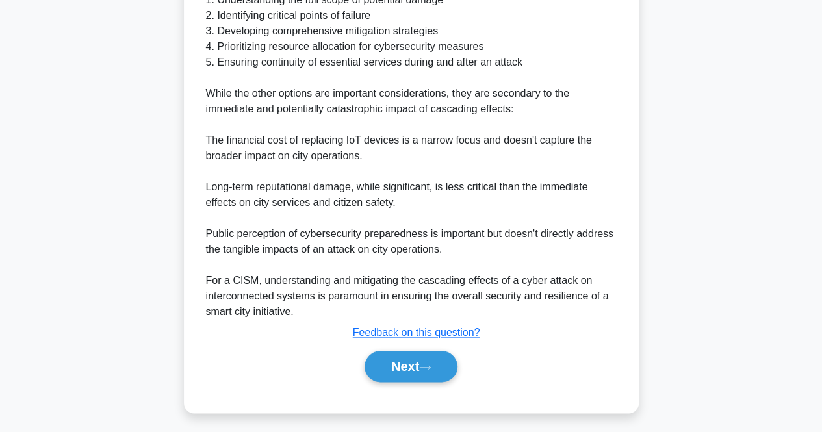
scroll to position [568, 0]
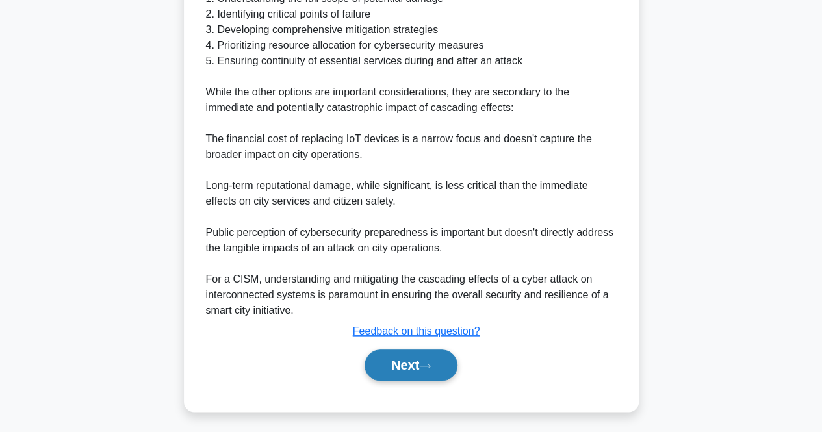
click at [416, 358] on button "Next" at bounding box center [410, 364] width 93 height 31
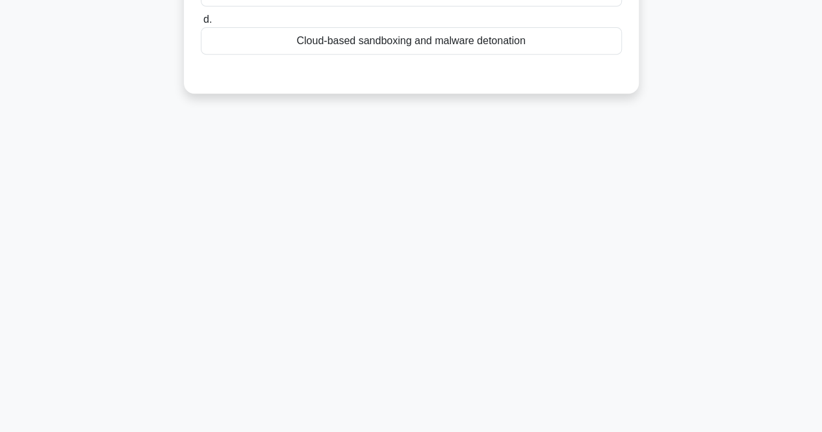
scroll to position [0, 0]
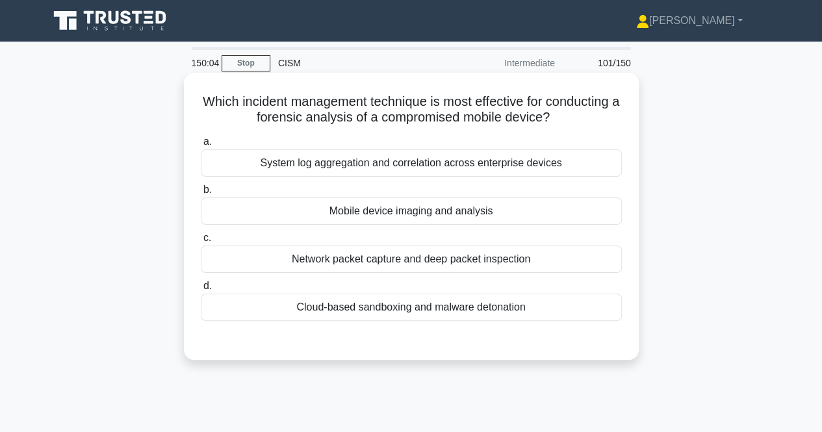
click at [558, 218] on div "Mobile device imaging and analysis" at bounding box center [411, 210] width 421 height 27
click at [201, 194] on input "b. Mobile device imaging and analysis" at bounding box center [201, 190] width 0 height 8
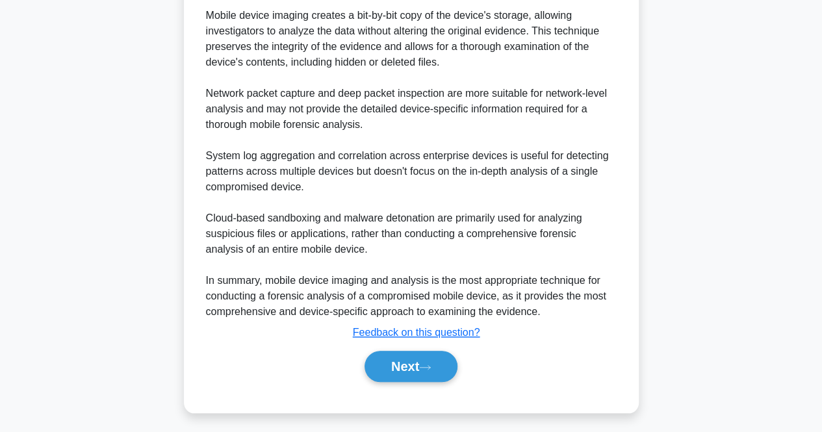
scroll to position [459, 0]
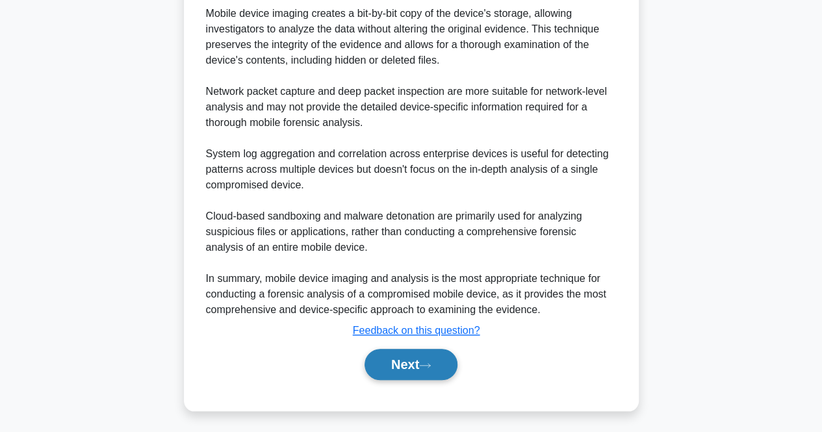
click at [383, 359] on button "Next" at bounding box center [410, 364] width 93 height 31
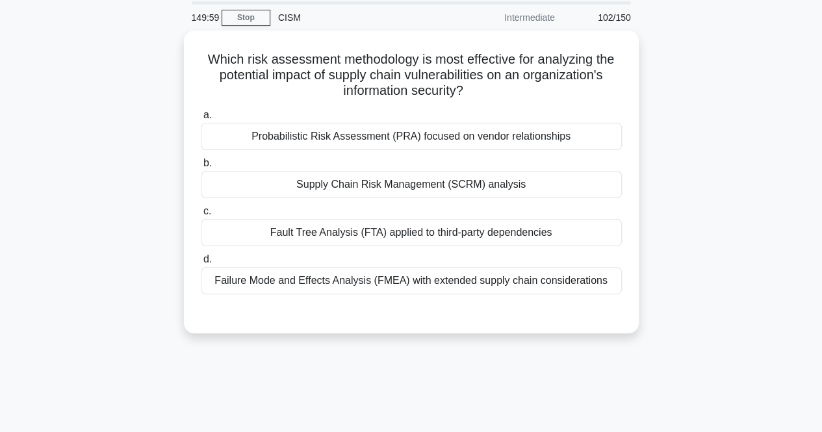
scroll to position [0, 0]
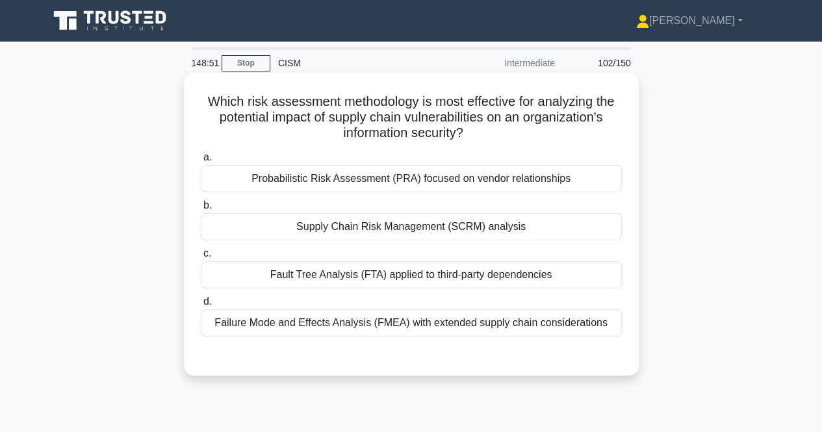
click at [519, 226] on div "Supply Chain Risk Management (SCRM) analysis" at bounding box center [411, 226] width 421 height 27
click at [201, 210] on input "b. Supply Chain Risk Management (SCRM) analysis" at bounding box center [201, 205] width 0 height 8
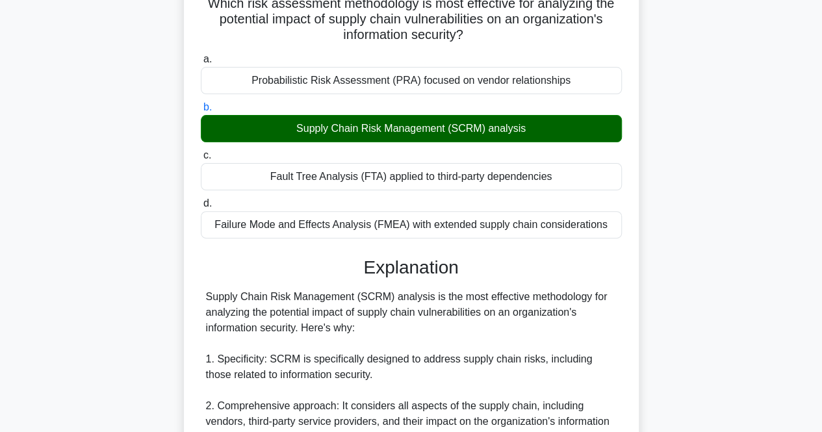
scroll to position [570, 0]
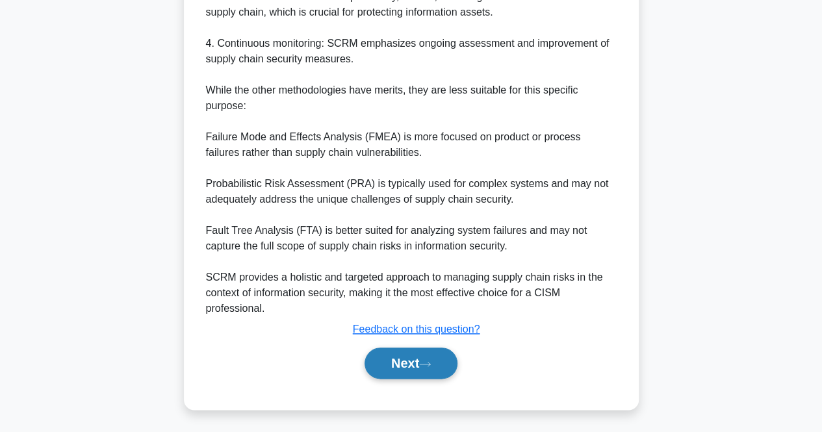
click at [397, 354] on button "Next" at bounding box center [410, 363] width 93 height 31
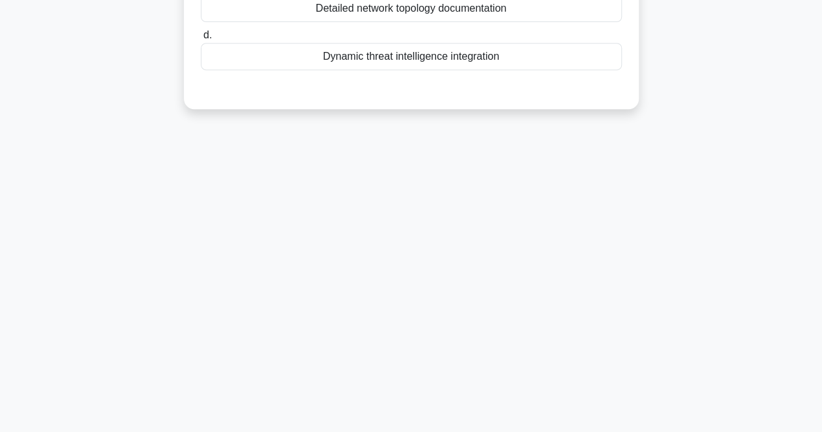
scroll to position [0, 0]
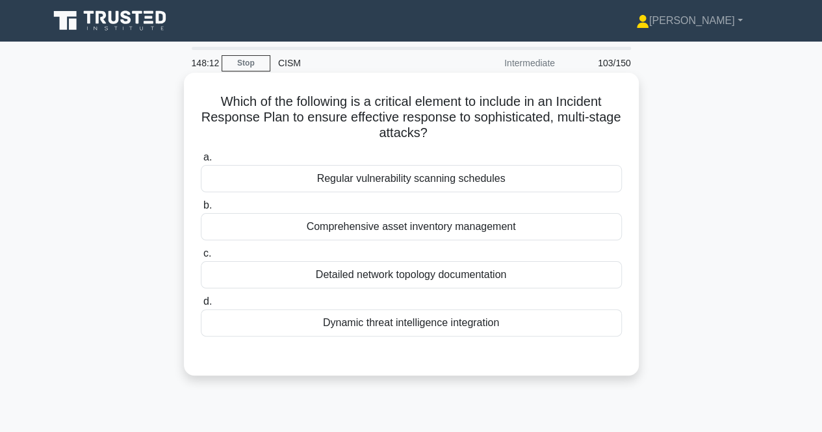
click at [336, 324] on div "Dynamic threat intelligence integration" at bounding box center [411, 322] width 421 height 27
click at [201, 306] on input "d. Dynamic threat intelligence integration" at bounding box center [201, 301] width 0 height 8
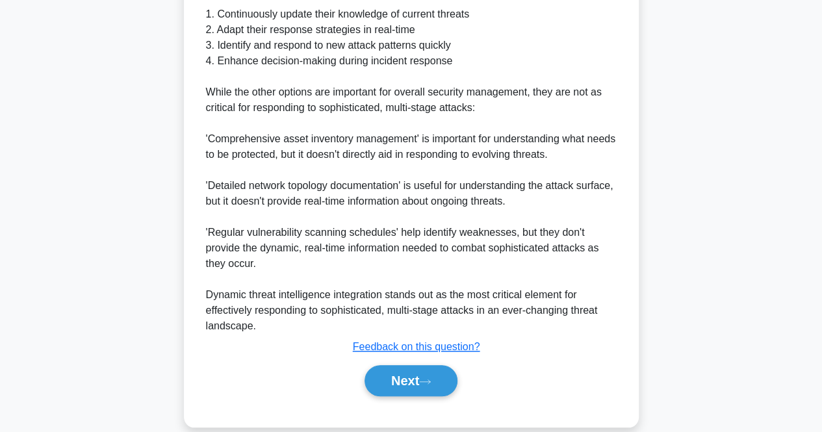
scroll to position [477, 0]
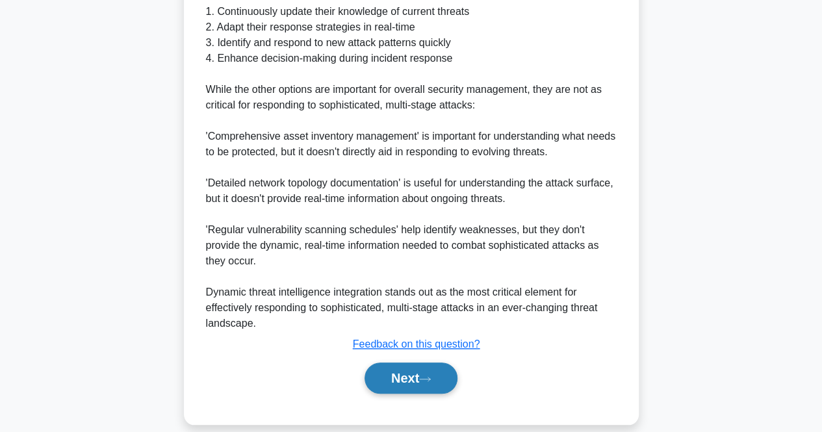
click at [429, 379] on icon at bounding box center [425, 378] width 12 height 7
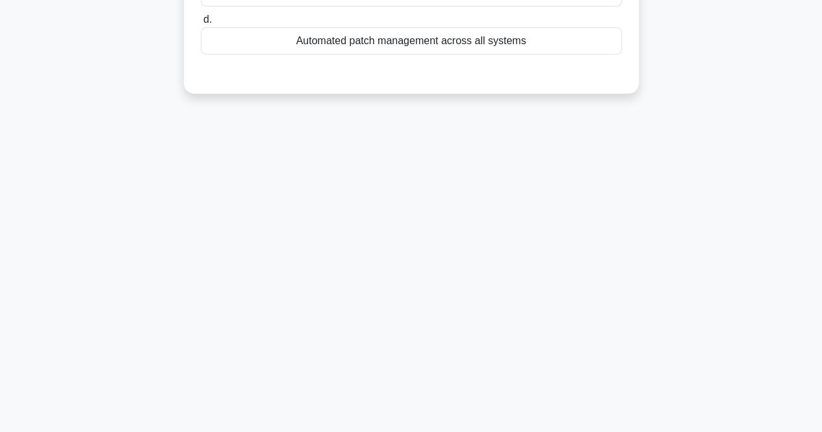
scroll to position [0, 0]
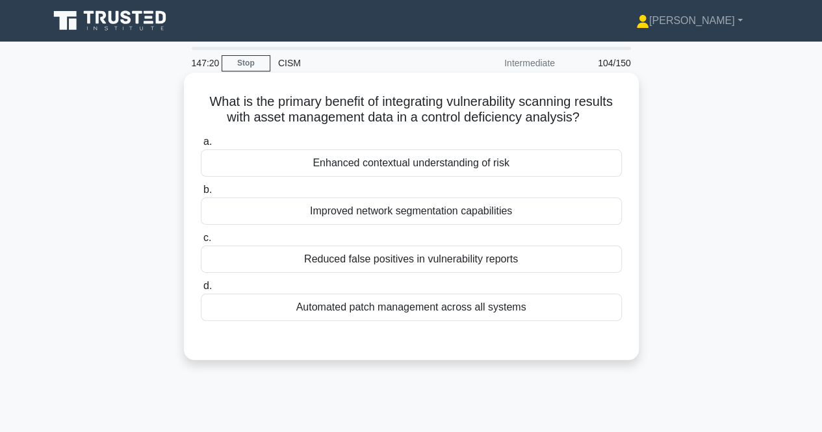
click at [466, 260] on div "Reduced false positives in vulnerability reports" at bounding box center [411, 259] width 421 height 27
click at [201, 242] on input "c. Reduced false positives in vulnerability reports" at bounding box center [201, 238] width 0 height 8
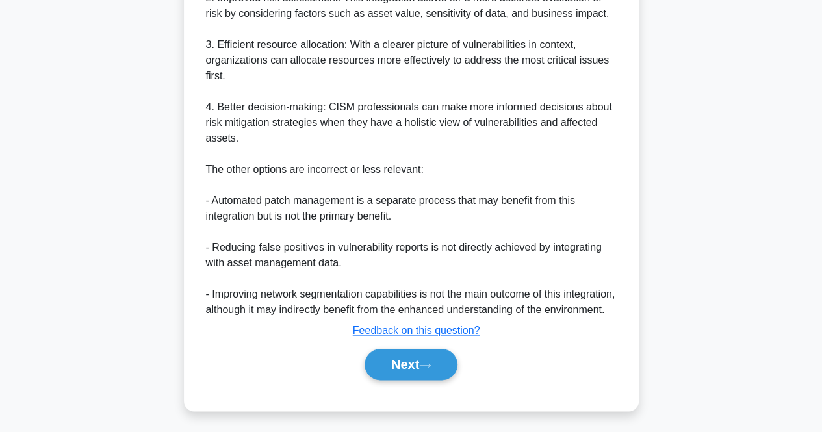
scroll to position [570, 0]
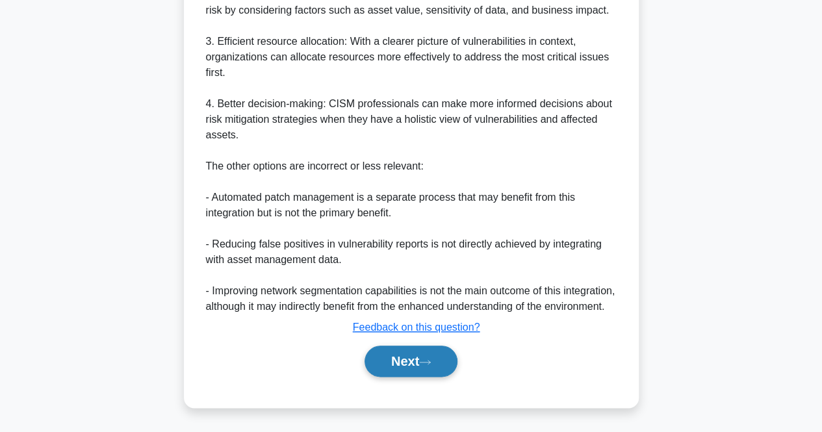
drag, startPoint x: 385, startPoint y: 361, endPoint x: 431, endPoint y: 353, distance: 46.9
click at [386, 361] on button "Next" at bounding box center [410, 361] width 93 height 31
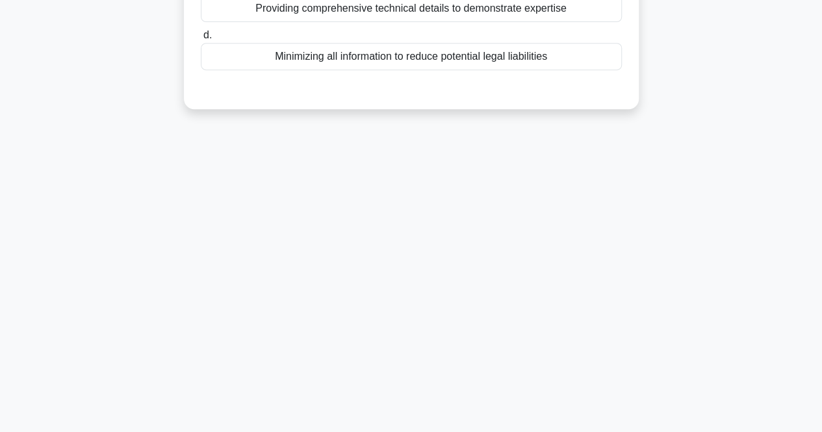
scroll to position [0, 0]
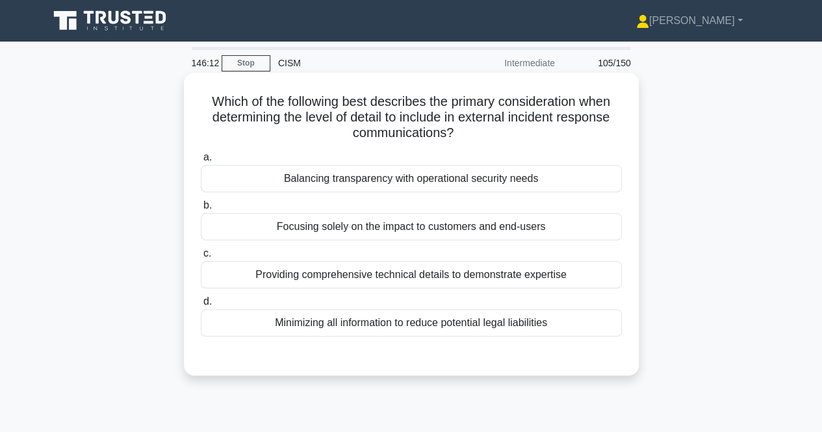
click at [445, 187] on div "Balancing transparency with operational security needs" at bounding box center [411, 178] width 421 height 27
click at [201, 162] on input "a. Balancing transparency with operational security needs" at bounding box center [201, 157] width 0 height 8
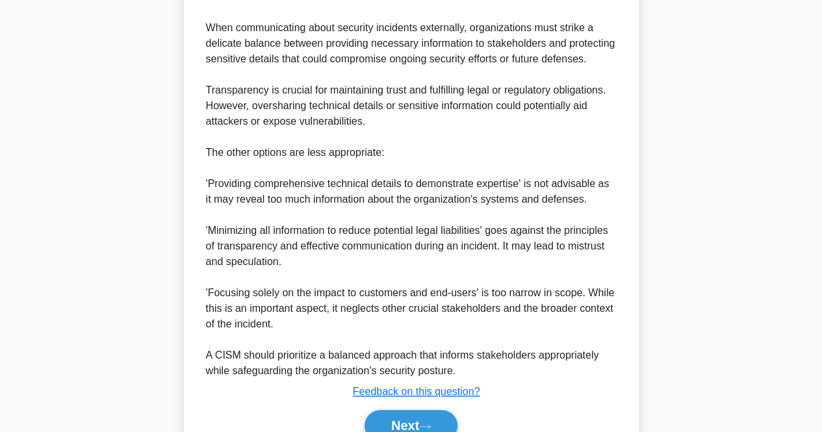
scroll to position [492, 0]
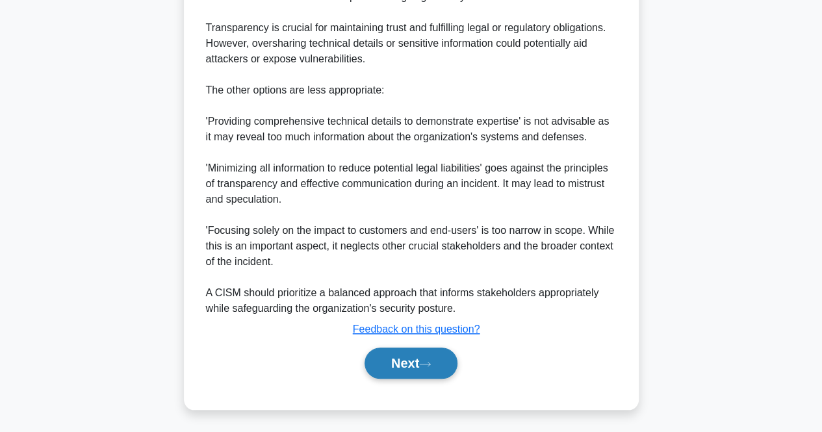
click at [393, 357] on button "Next" at bounding box center [410, 363] width 93 height 31
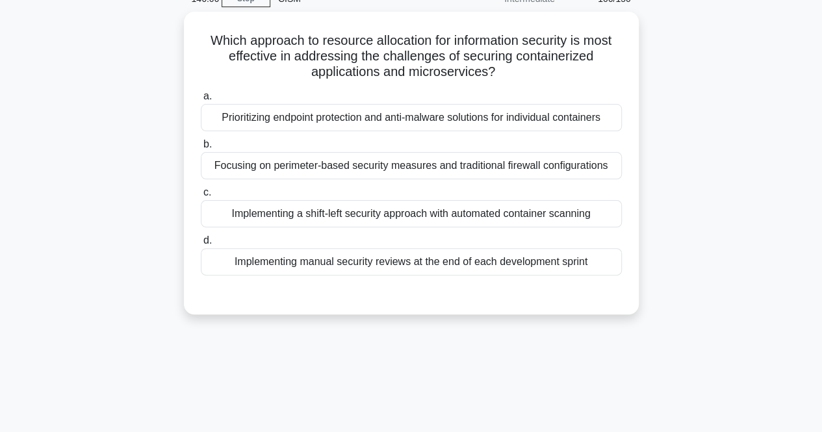
scroll to position [26, 0]
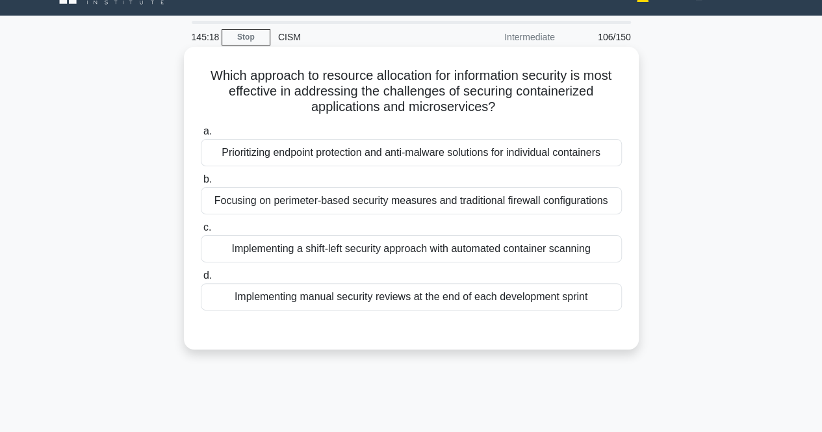
click at [560, 251] on div "Implementing a shift-left security approach with automated container scanning" at bounding box center [411, 248] width 421 height 27
click at [201, 232] on input "c. Implementing a shift-left security approach with automated container scanning" at bounding box center [201, 227] width 0 height 8
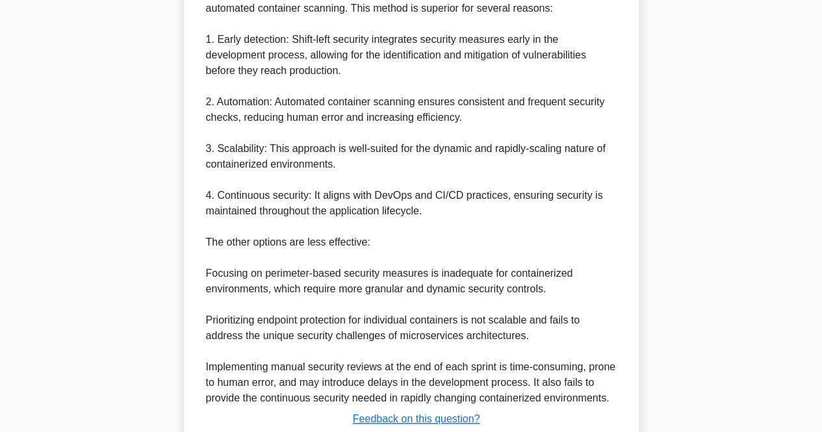
scroll to position [507, 0]
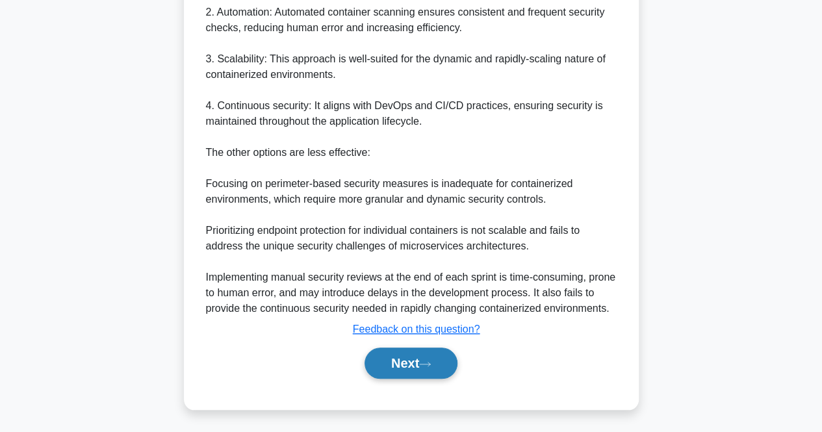
click at [373, 353] on button "Next" at bounding box center [410, 363] width 93 height 31
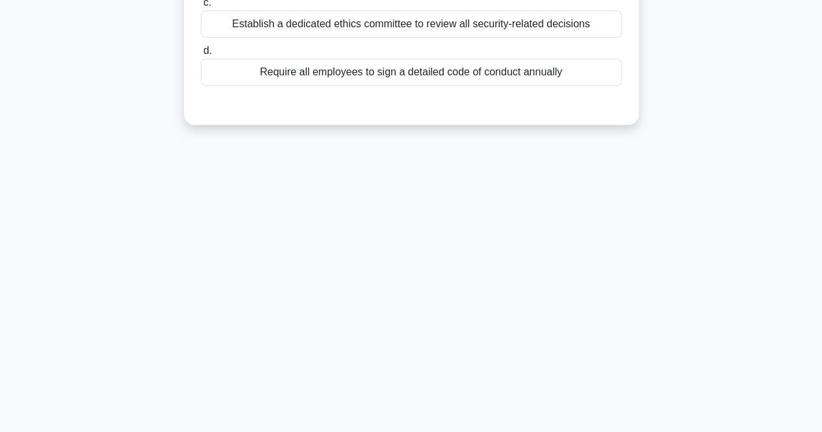
scroll to position [0, 0]
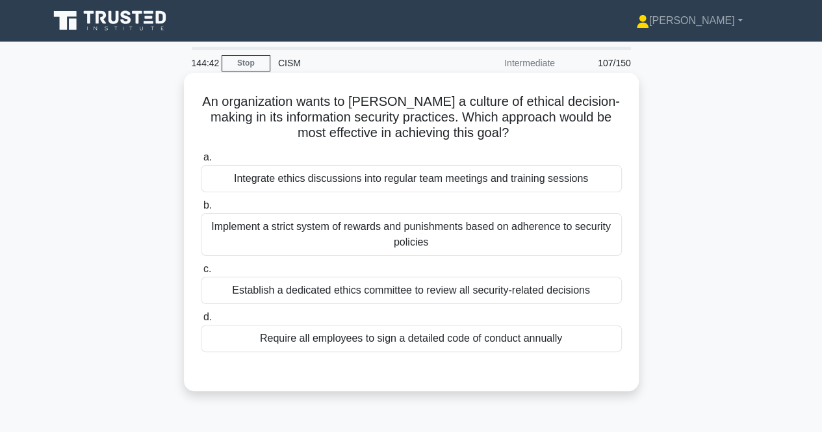
click at [585, 179] on div "Integrate ethics discussions into regular team meetings and training sessions" at bounding box center [411, 178] width 421 height 27
click at [201, 162] on input "a. Integrate ethics discussions into regular team meetings and training sessions" at bounding box center [201, 157] width 0 height 8
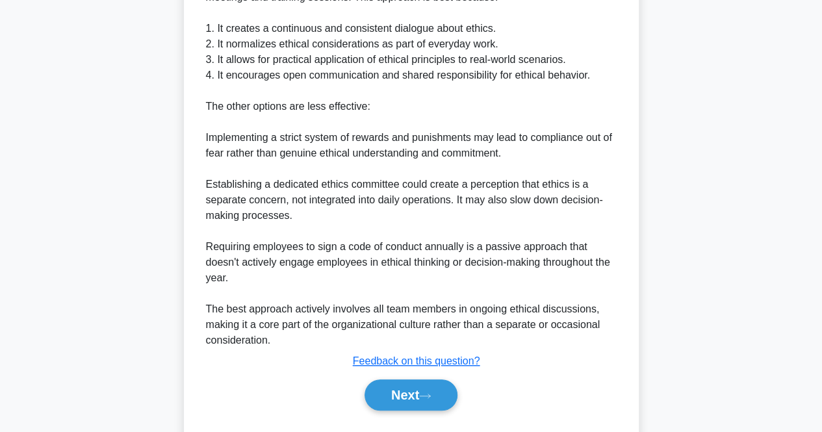
scroll to position [476, 0]
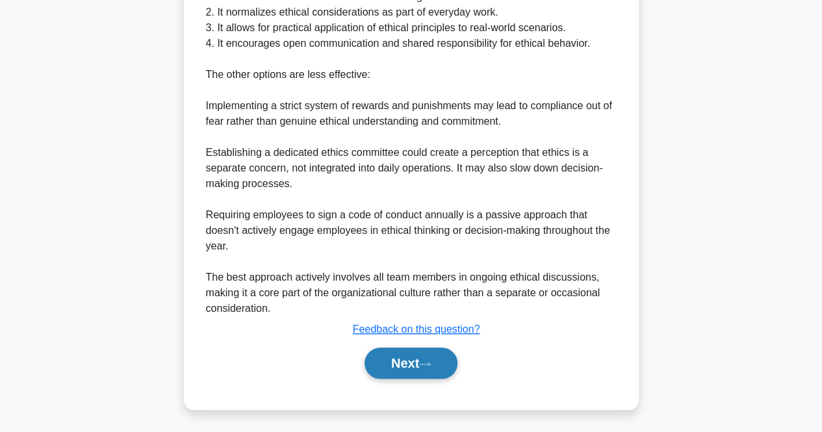
click at [404, 370] on button "Next" at bounding box center [410, 363] width 93 height 31
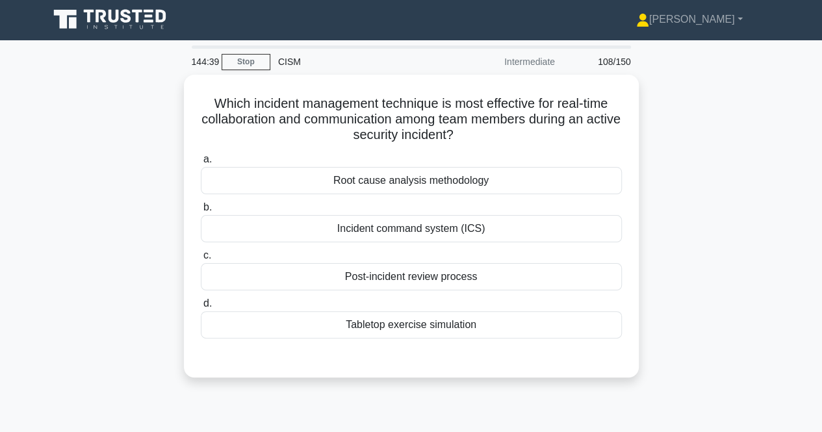
scroll to position [0, 0]
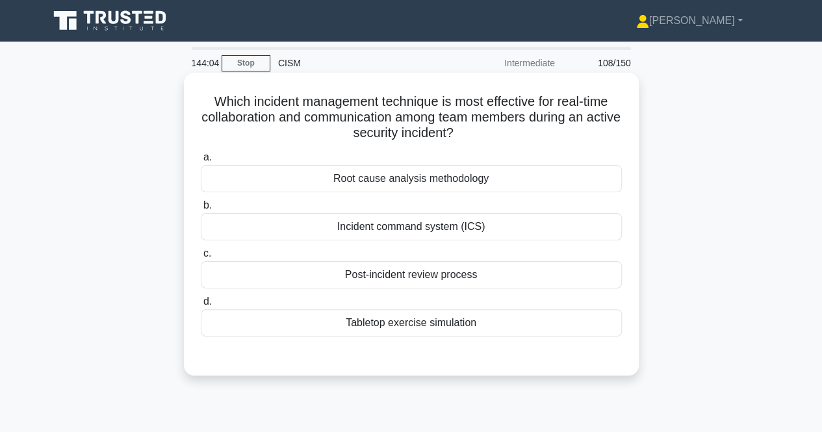
click at [456, 322] on div "Tabletop exercise simulation" at bounding box center [411, 322] width 421 height 27
click at [201, 306] on input "d. Tabletop exercise simulation" at bounding box center [201, 301] width 0 height 8
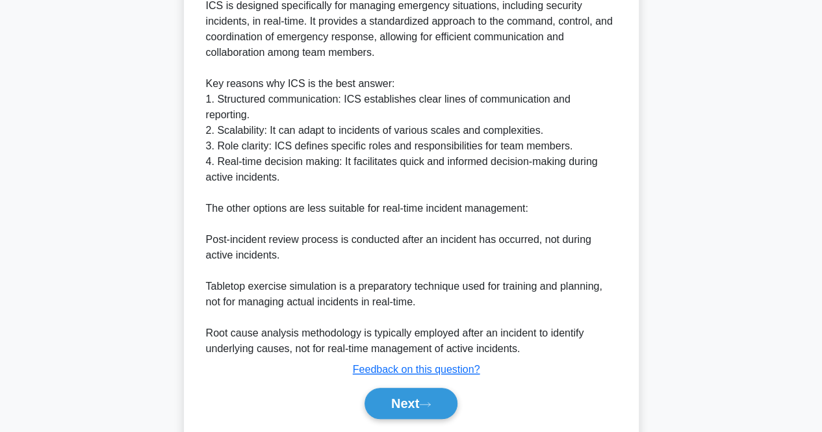
scroll to position [478, 0]
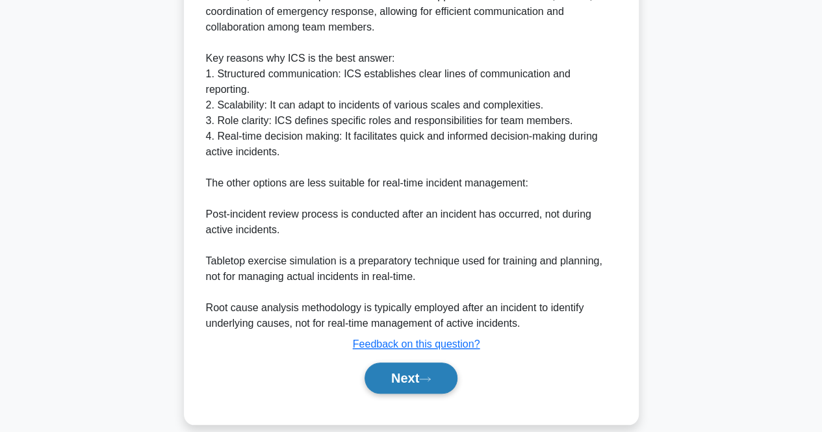
click at [386, 367] on button "Next" at bounding box center [410, 377] width 93 height 31
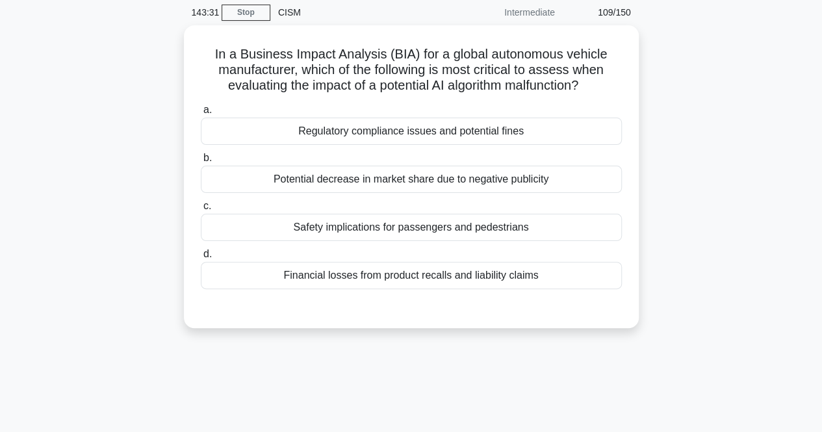
scroll to position [0, 0]
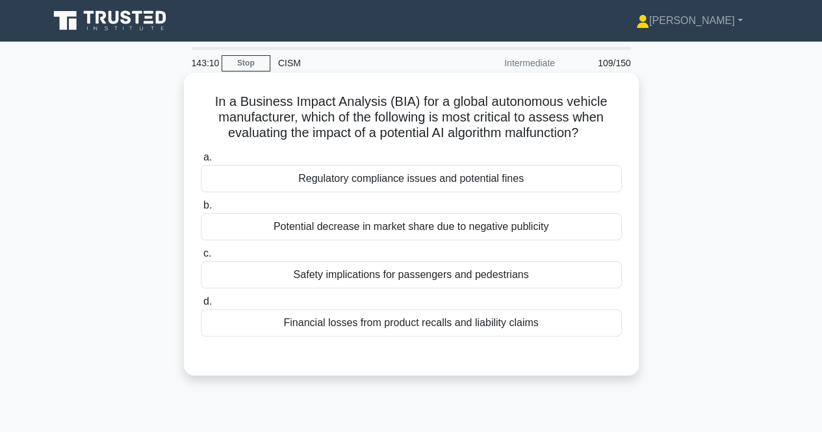
click at [464, 272] on div "Safety implications for passengers and pedestrians" at bounding box center [411, 274] width 421 height 27
click at [201, 258] on input "c. Safety implications for passengers and pedestrians" at bounding box center [201, 253] width 0 height 8
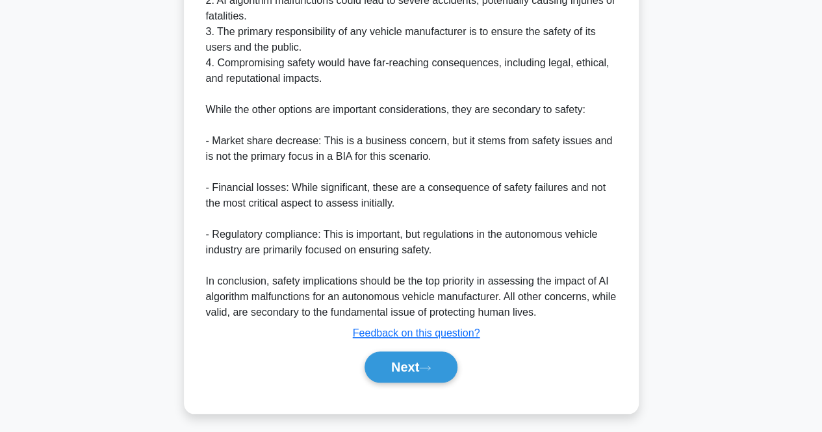
scroll to position [488, 0]
drag, startPoint x: 422, startPoint y: 364, endPoint x: 442, endPoint y: 346, distance: 26.7
click at [422, 364] on button "Next" at bounding box center [410, 366] width 93 height 31
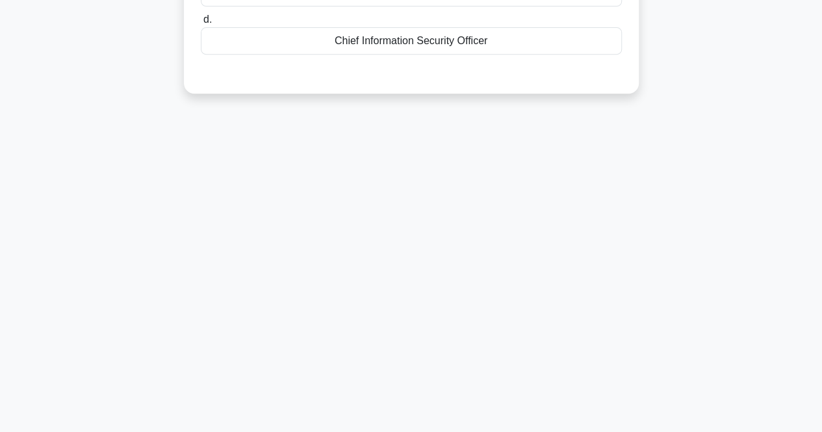
scroll to position [0, 0]
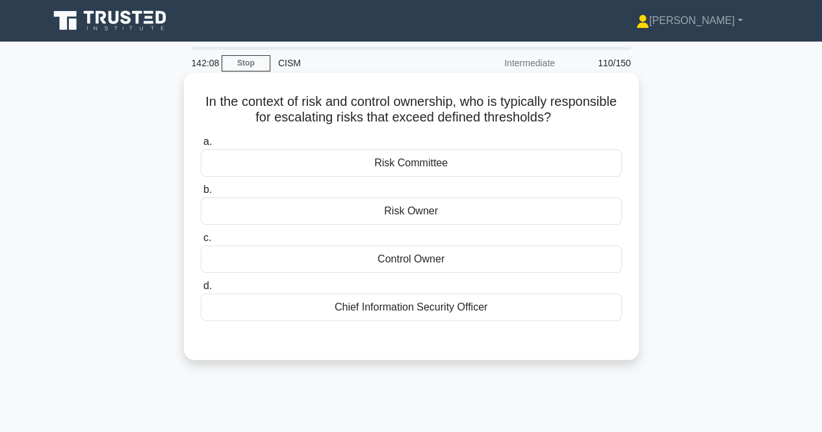
click at [424, 224] on div "Risk Owner" at bounding box center [411, 210] width 421 height 27
click at [201, 194] on input "b. Risk Owner" at bounding box center [201, 190] width 0 height 8
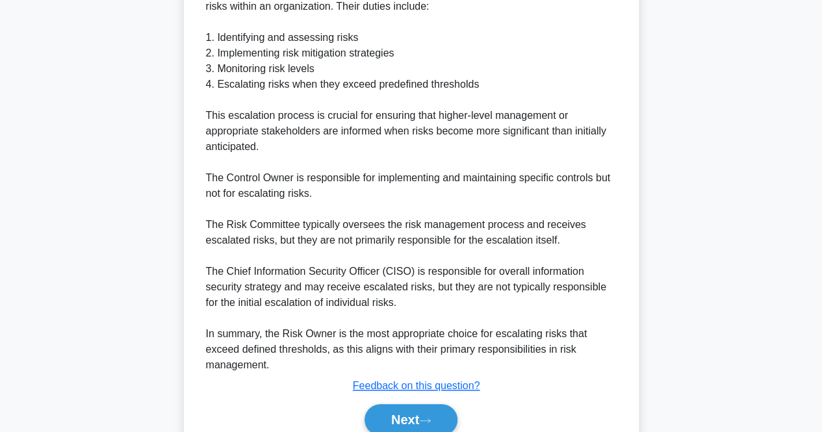
scroll to position [490, 0]
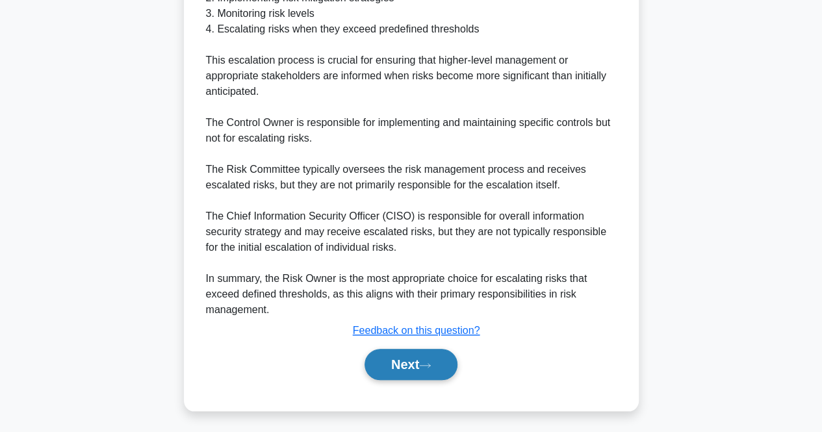
click at [404, 359] on button "Next" at bounding box center [410, 364] width 93 height 31
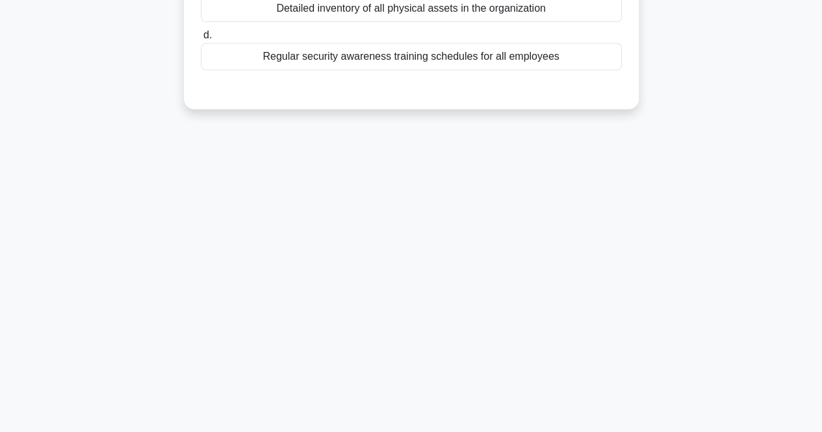
scroll to position [0, 0]
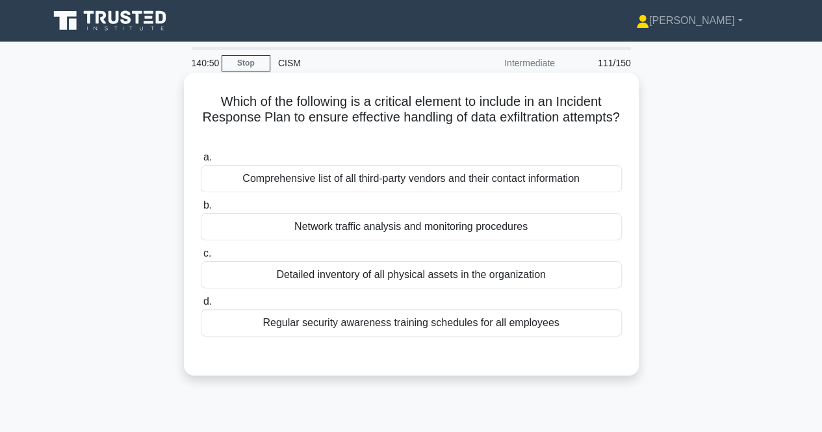
click at [349, 230] on div "Network traffic analysis and monitoring procedures" at bounding box center [411, 226] width 421 height 27
click at [201, 210] on input "b. Network traffic analysis and monitoring procedures" at bounding box center [201, 205] width 0 height 8
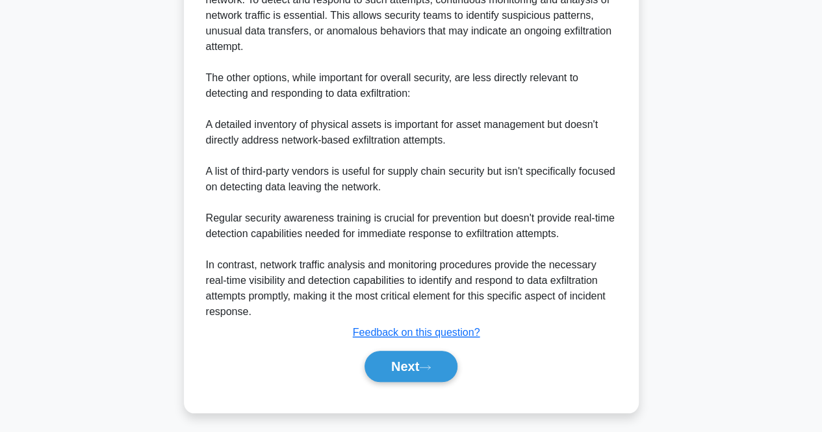
scroll to position [460, 0]
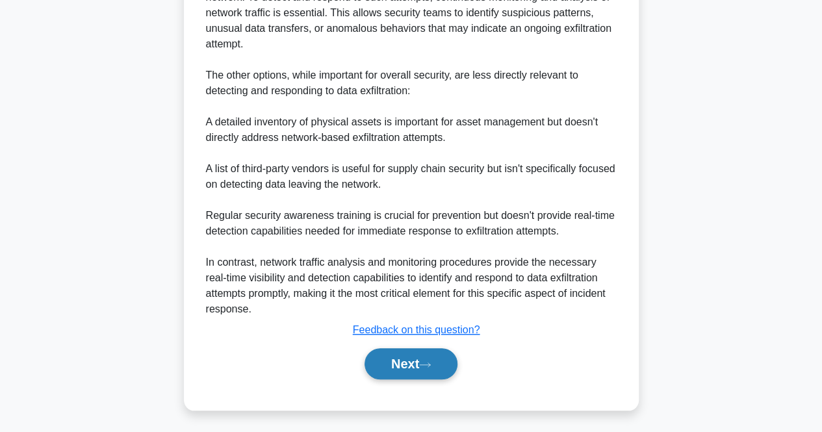
click at [418, 366] on button "Next" at bounding box center [410, 363] width 93 height 31
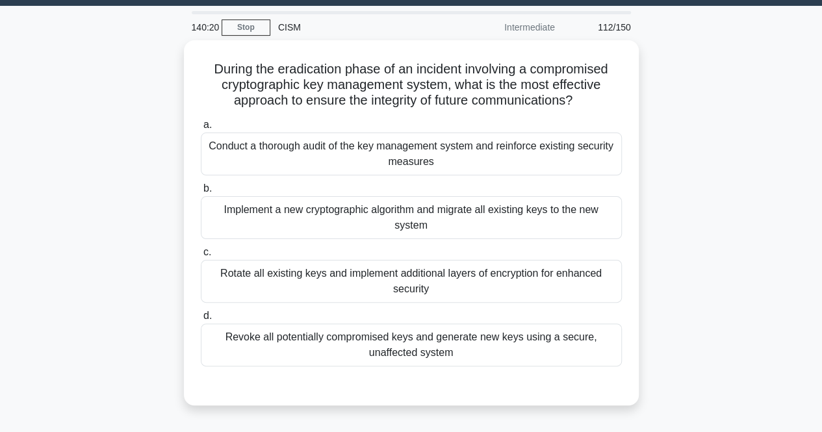
scroll to position [38, 0]
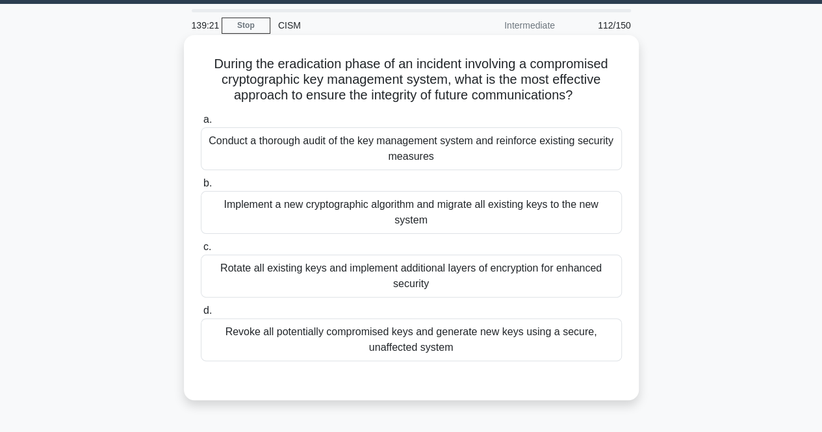
click at [571, 147] on div "Conduct a thorough audit of the key management system and reinforce existing se…" at bounding box center [411, 148] width 421 height 43
click at [201, 124] on input "a. Conduct a thorough audit of the key management system and reinforce existing…" at bounding box center [201, 120] width 0 height 8
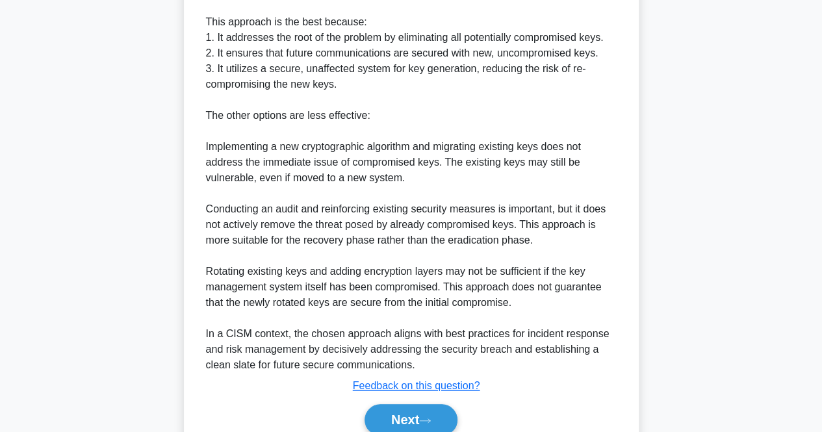
scroll to position [572, 0]
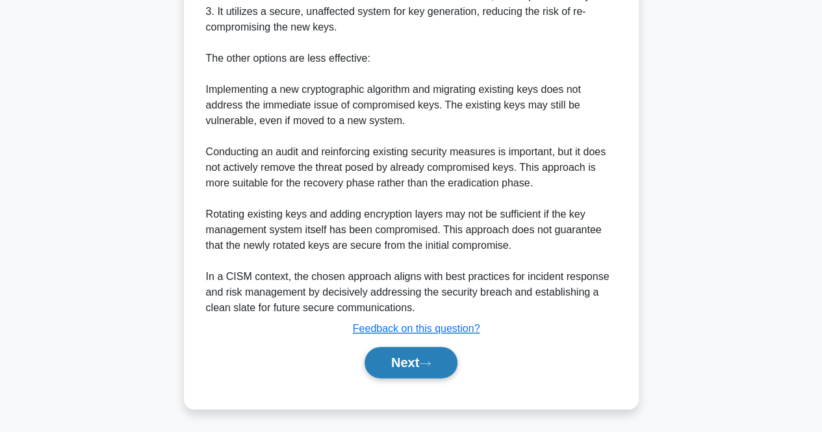
click at [424, 373] on button "Next" at bounding box center [410, 362] width 93 height 31
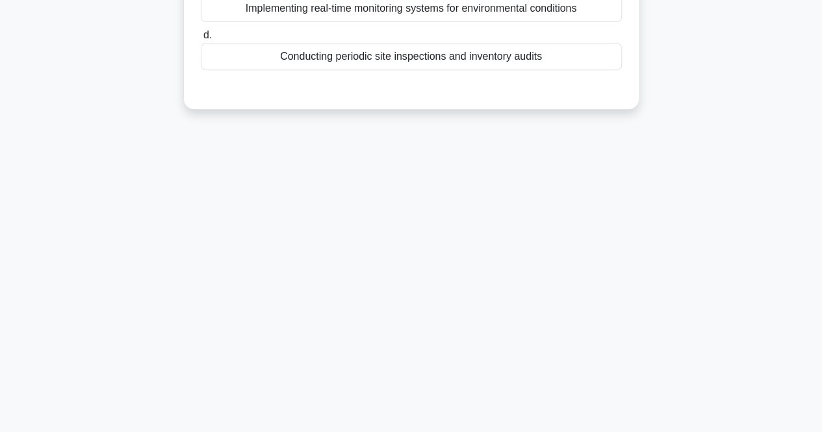
scroll to position [0, 0]
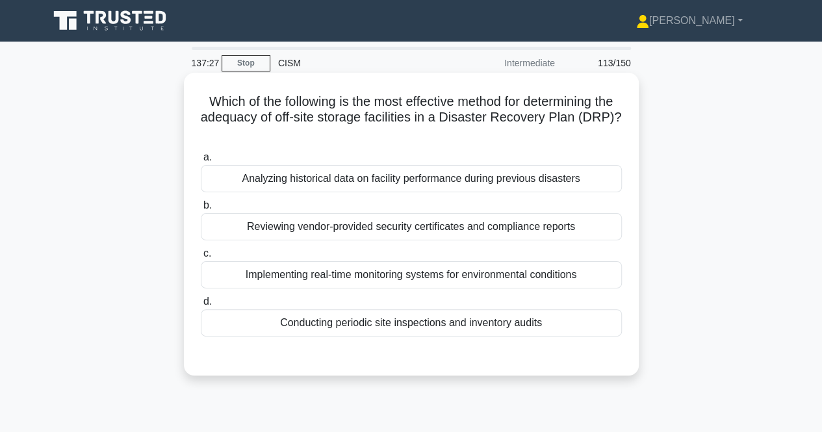
click at [436, 186] on div "Analyzing historical data on facility performance during previous disasters" at bounding box center [411, 178] width 421 height 27
click at [201, 162] on input "a. Analyzing historical data on facility performance during previous disasters" at bounding box center [201, 157] width 0 height 8
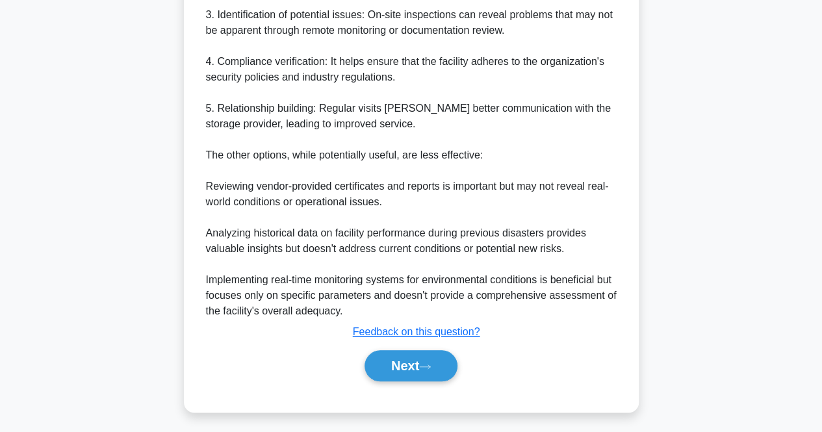
scroll to position [537, 0]
click at [384, 357] on button "Next" at bounding box center [410, 366] width 93 height 31
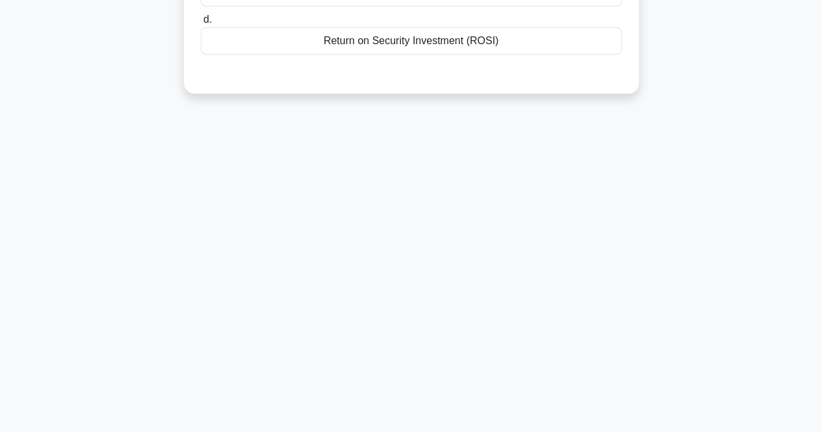
scroll to position [0, 0]
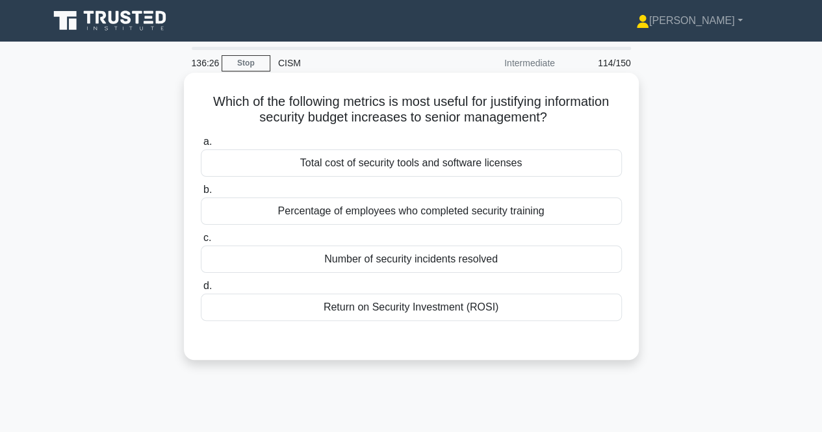
click at [557, 302] on div "Return on Security Investment (ROSI)" at bounding box center [411, 307] width 421 height 27
click at [201, 290] on input "d. Return on Security Investment (ROSI)" at bounding box center [201, 286] width 0 height 8
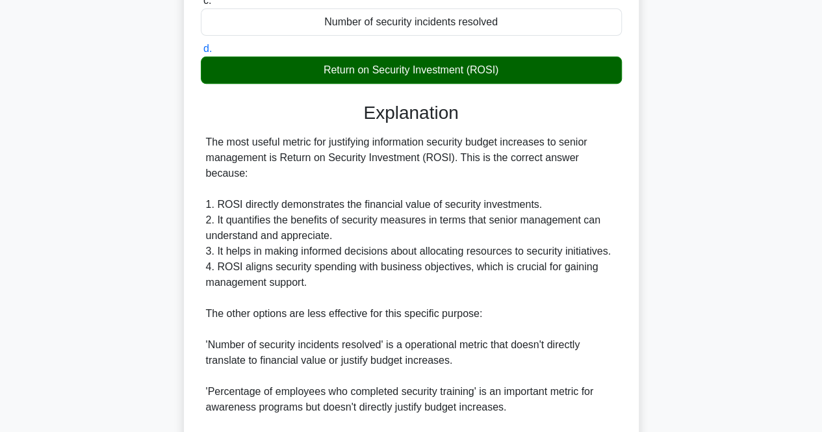
scroll to position [414, 0]
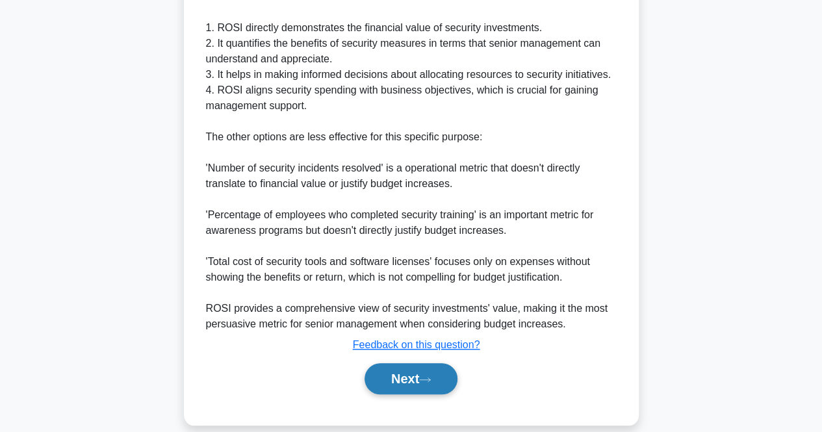
click at [383, 363] on button "Next" at bounding box center [410, 378] width 93 height 31
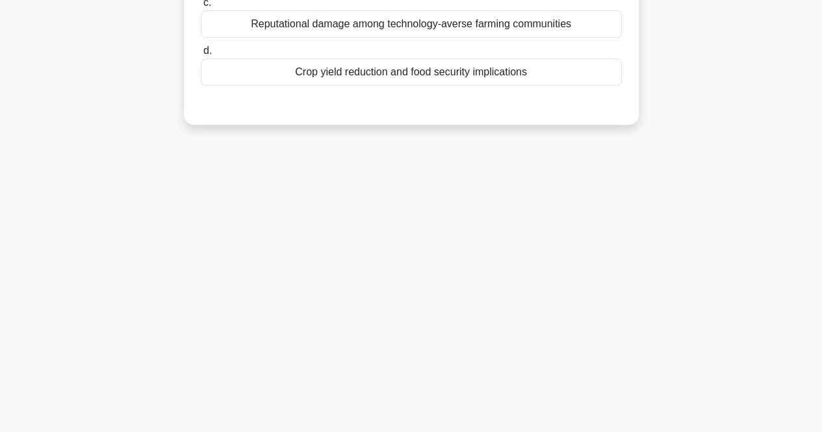
scroll to position [0, 0]
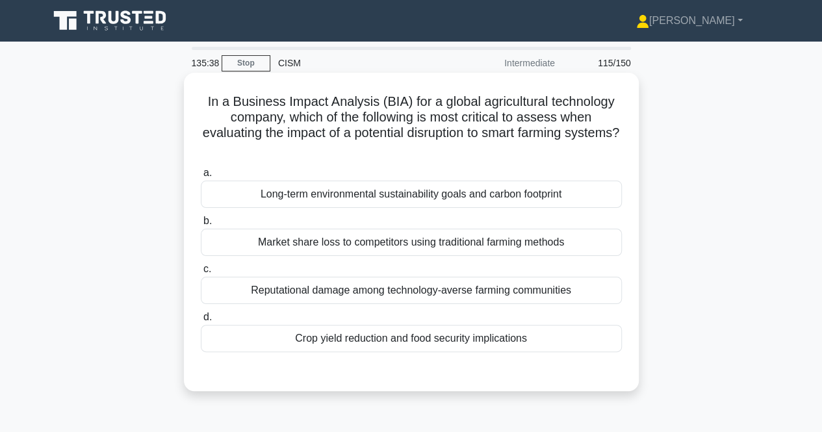
click at [512, 194] on div "Long-term environmental sustainability goals and carbon footprint" at bounding box center [411, 194] width 421 height 27
click at [201, 177] on input "a. Long-term environmental sustainability goals and carbon footprint" at bounding box center [201, 173] width 0 height 8
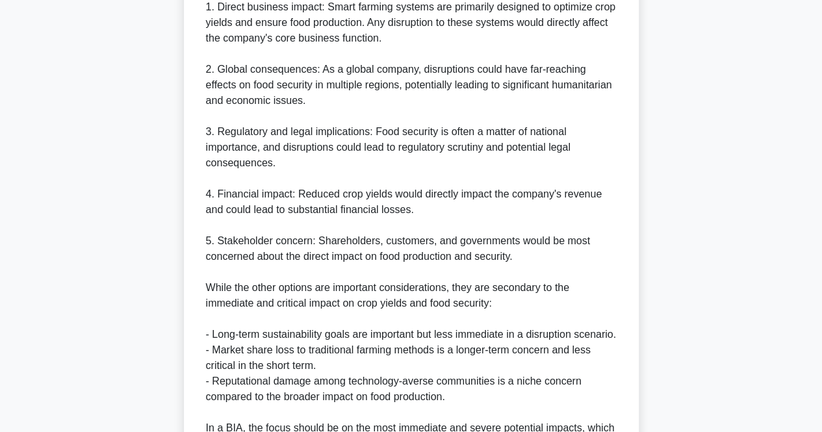
scroll to position [618, 0]
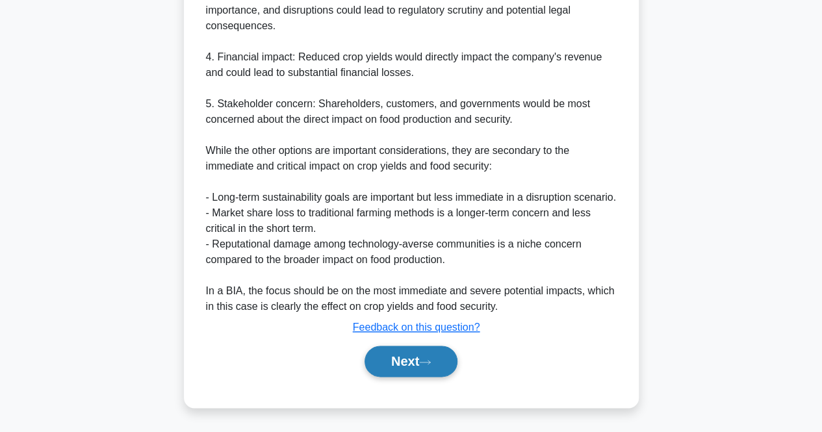
click at [396, 360] on button "Next" at bounding box center [410, 361] width 93 height 31
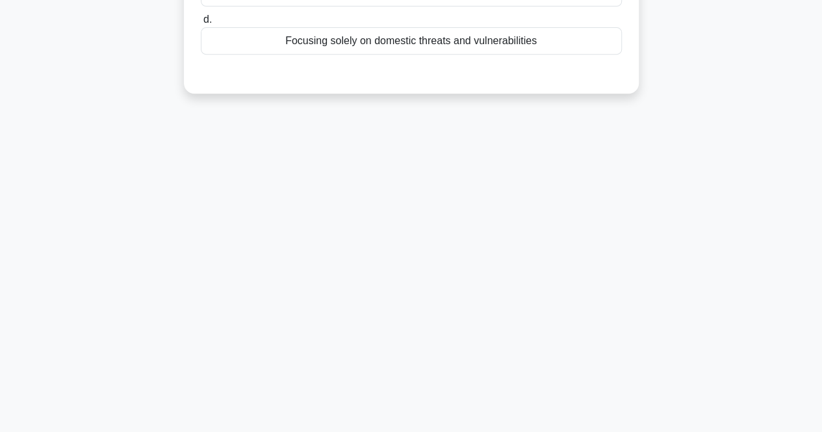
scroll to position [0, 0]
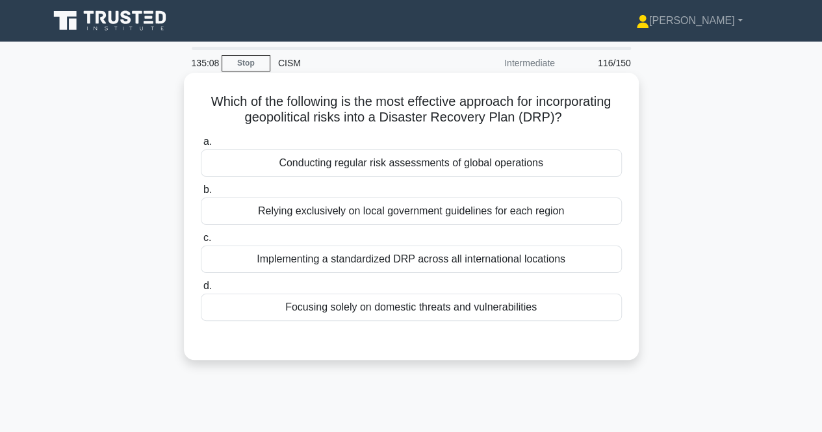
click at [513, 170] on div "Conducting regular risk assessments of global operations" at bounding box center [411, 162] width 421 height 27
click at [201, 146] on input "a. Conducting regular risk assessments of global operations" at bounding box center [201, 142] width 0 height 8
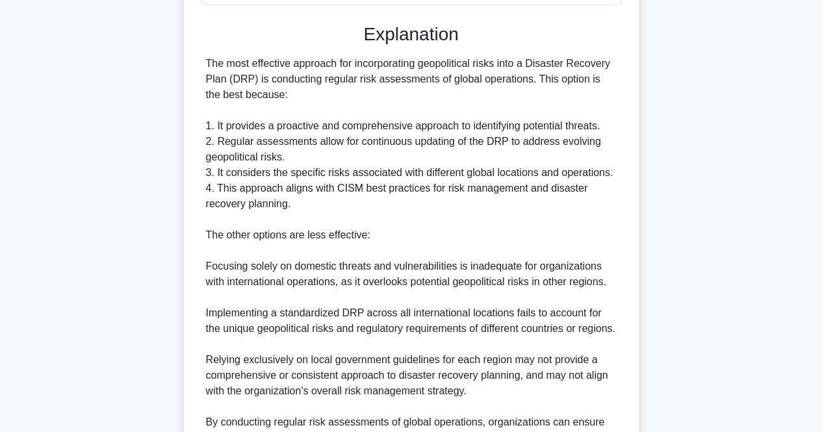
scroll to position [476, 0]
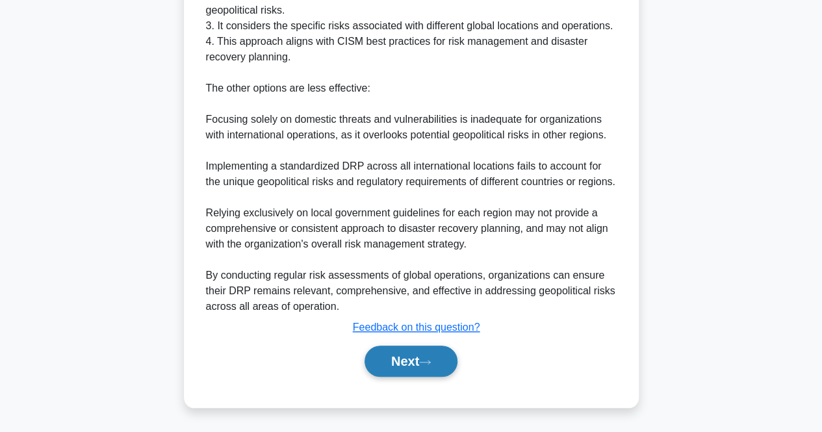
click at [383, 368] on button "Next" at bounding box center [410, 361] width 93 height 31
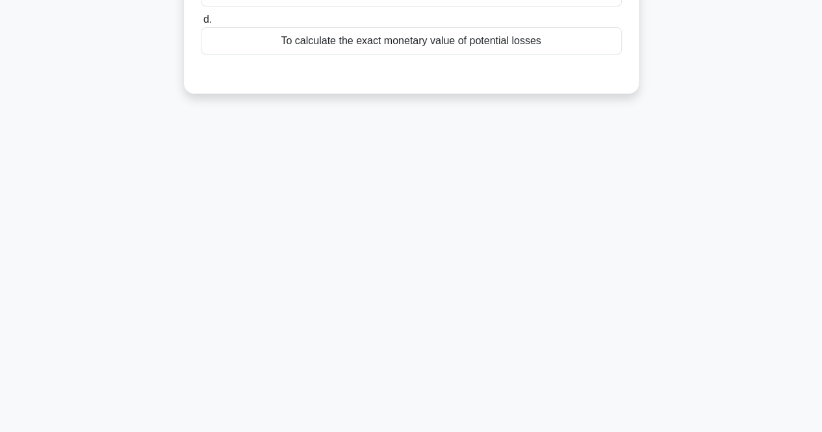
scroll to position [0, 0]
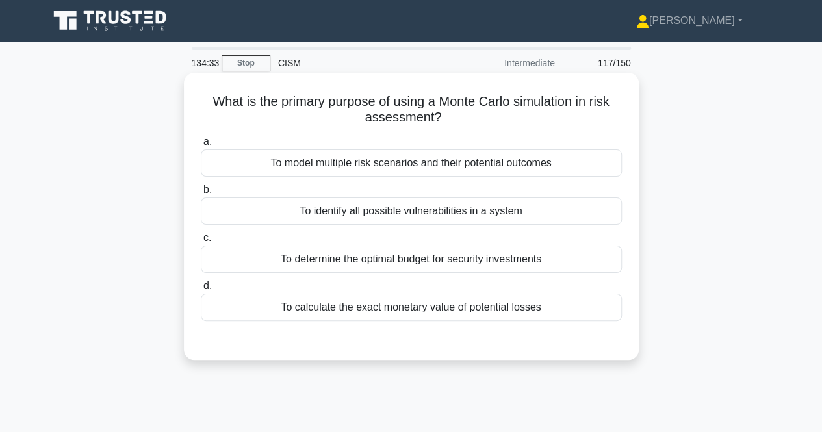
click at [528, 159] on div "To model multiple risk scenarios and their potential outcomes" at bounding box center [411, 162] width 421 height 27
click at [201, 146] on input "a. To model multiple risk scenarios and their potential outcomes" at bounding box center [201, 142] width 0 height 8
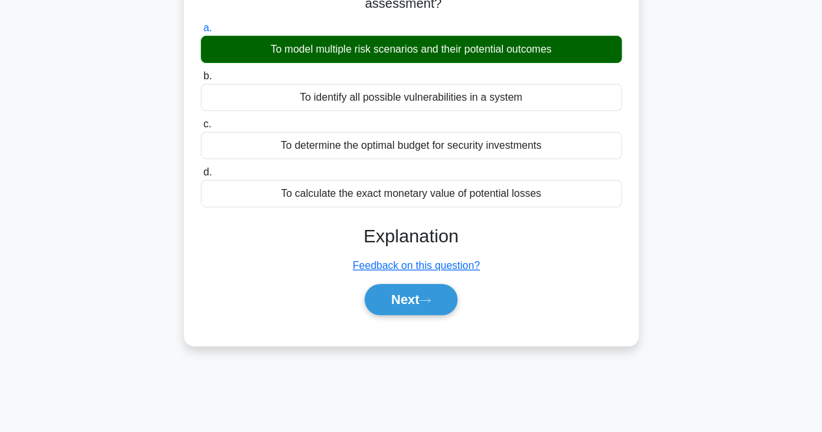
scroll to position [270, 0]
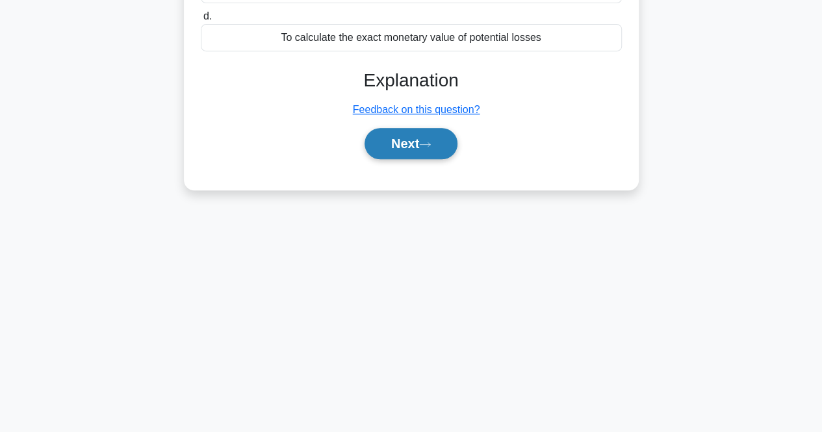
click at [387, 138] on button "Next" at bounding box center [410, 143] width 93 height 31
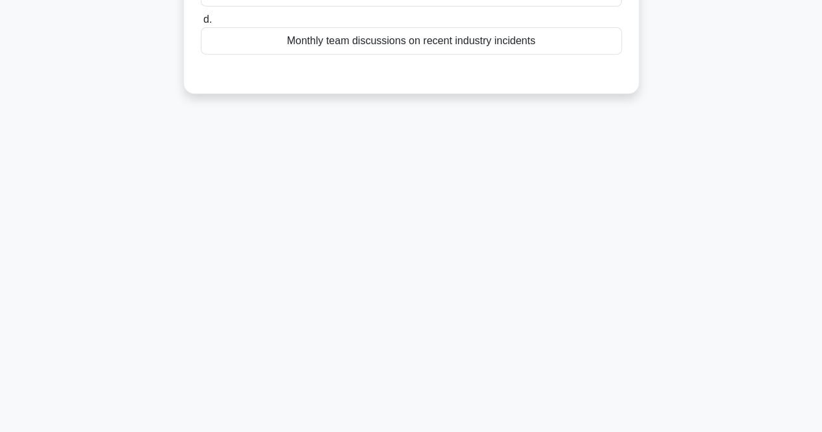
scroll to position [0, 0]
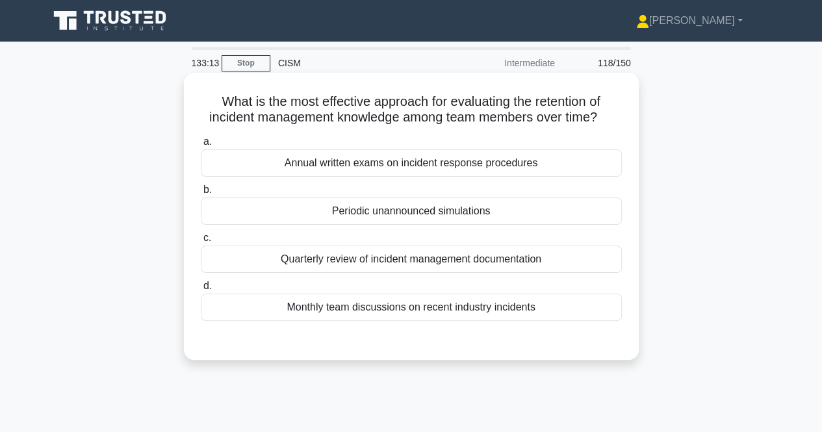
click at [501, 214] on div "Periodic unannounced simulations" at bounding box center [411, 210] width 421 height 27
click at [201, 194] on input "b. Periodic unannounced simulations" at bounding box center [201, 190] width 0 height 8
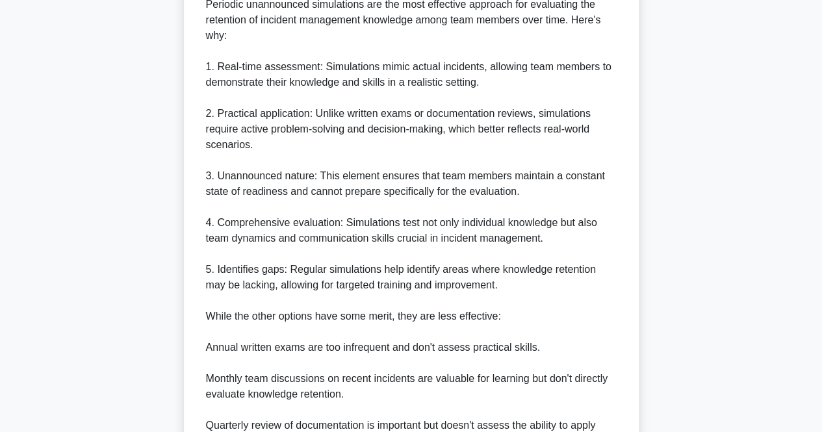
scroll to position [504, 0]
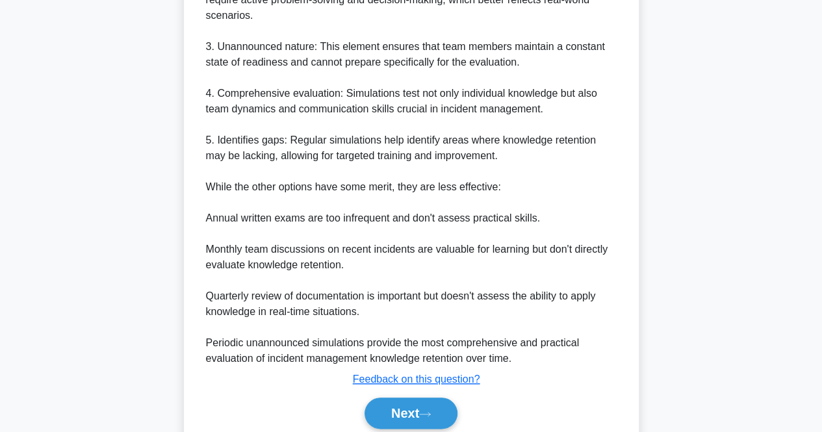
drag, startPoint x: 399, startPoint y: 413, endPoint x: 438, endPoint y: 390, distance: 45.7
click at [400, 412] on button "Next" at bounding box center [410, 413] width 93 height 31
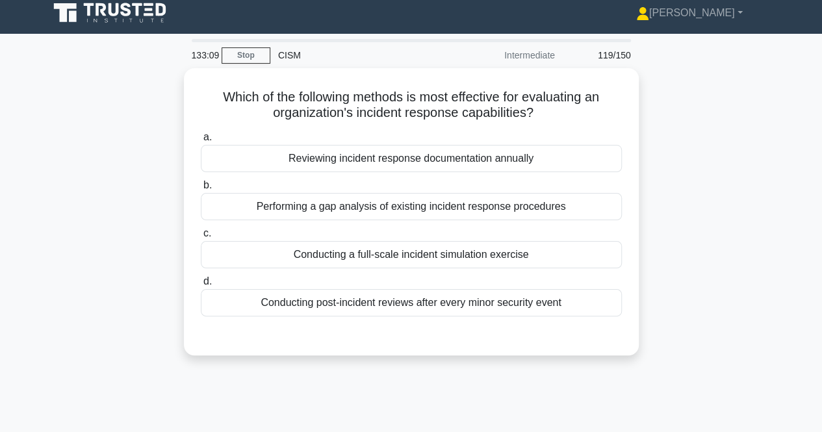
scroll to position [0, 0]
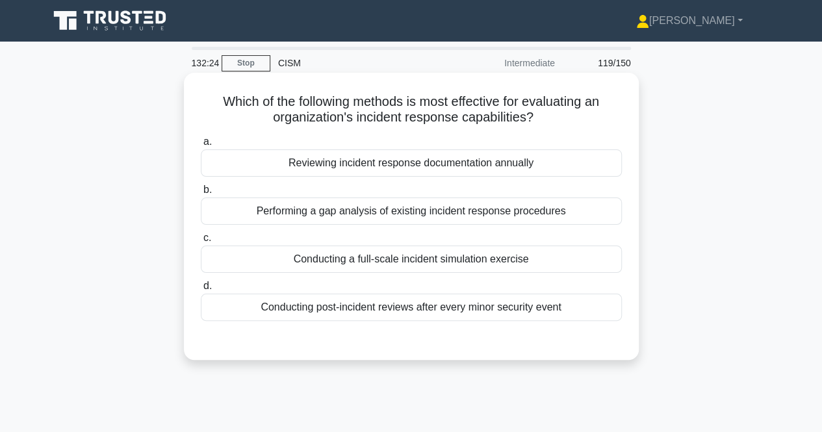
click at [590, 261] on div "Conducting a full-scale incident simulation exercise" at bounding box center [411, 259] width 421 height 27
click at [201, 242] on input "c. Conducting a full-scale incident simulation exercise" at bounding box center [201, 238] width 0 height 8
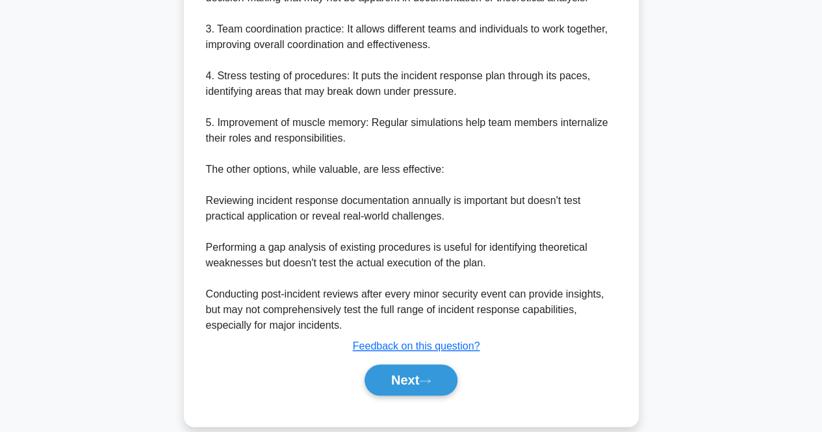
scroll to position [523, 0]
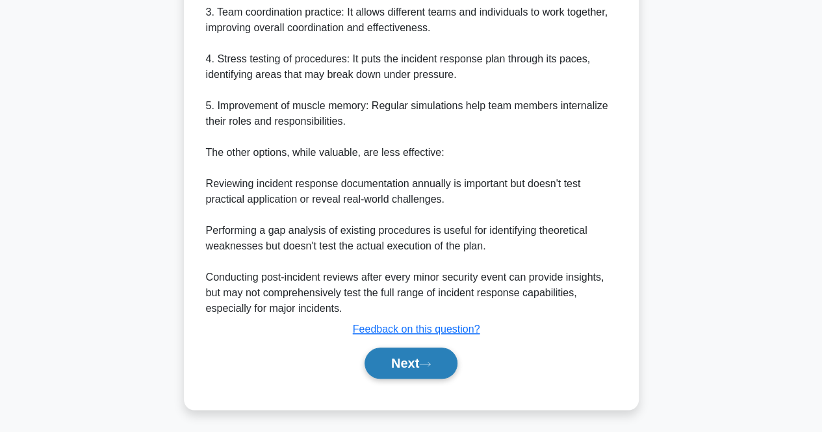
click at [412, 353] on button "Next" at bounding box center [410, 363] width 93 height 31
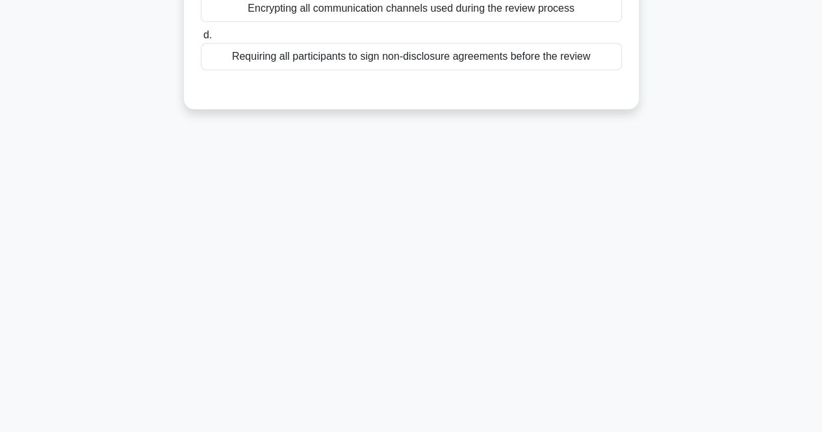
scroll to position [0, 0]
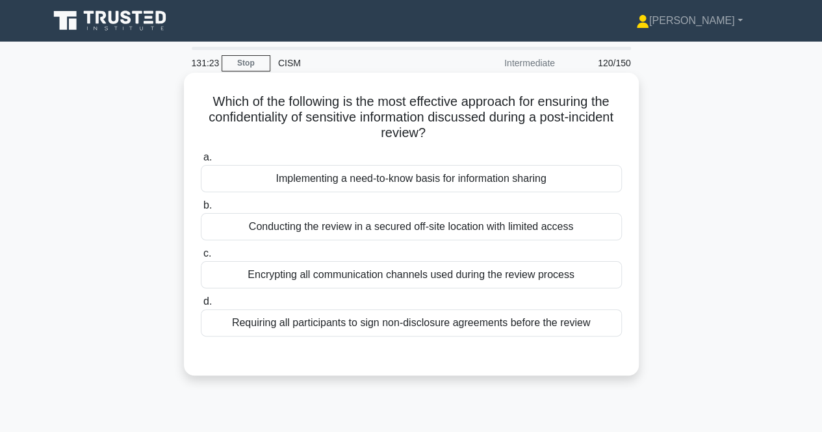
click at [404, 322] on div "Requiring all participants to sign non-disclosure agreements before the review" at bounding box center [411, 322] width 421 height 27
click at [201, 306] on input "d. Requiring all participants to sign non-disclosure agreements before the revi…" at bounding box center [201, 301] width 0 height 8
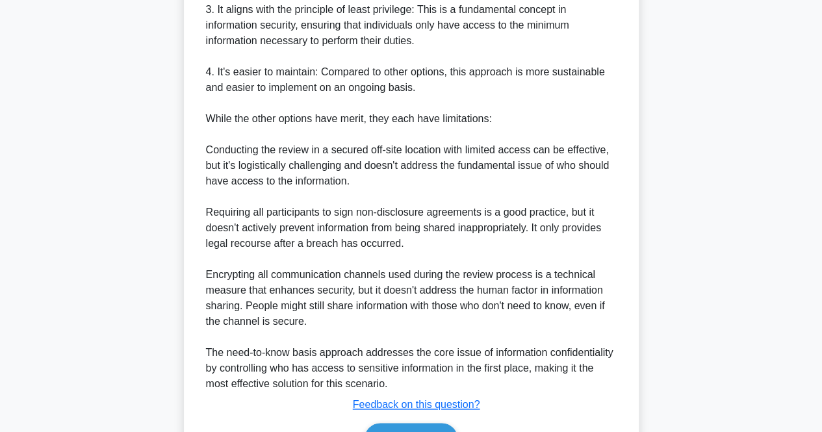
scroll to position [634, 0]
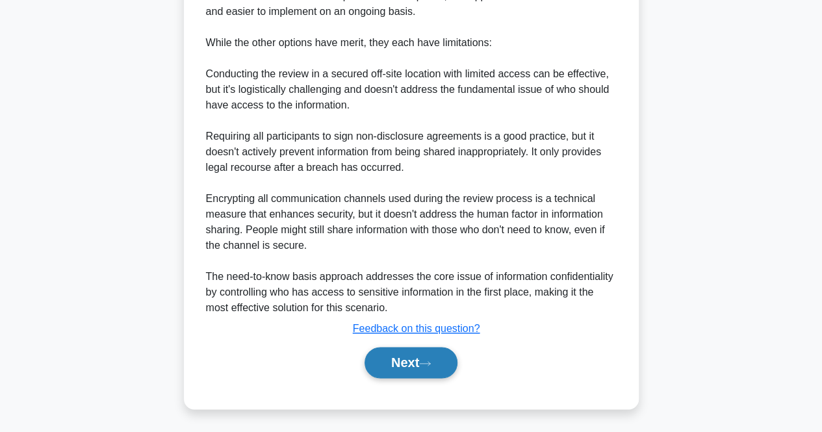
click at [384, 365] on button "Next" at bounding box center [410, 362] width 93 height 31
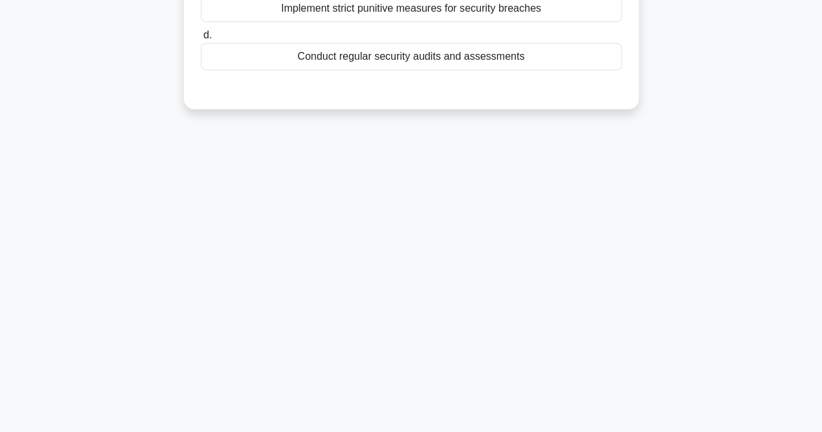
scroll to position [0, 0]
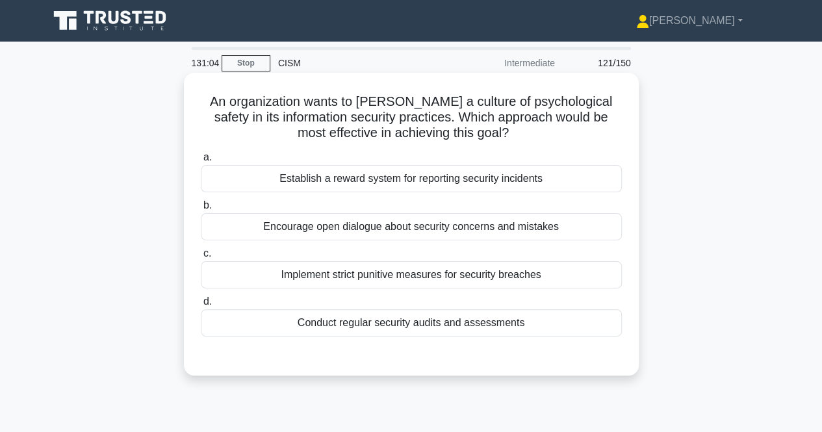
click at [438, 224] on div "Encourage open dialogue about security concerns and mistakes" at bounding box center [411, 226] width 421 height 27
click at [201, 210] on input "b. Encourage open dialogue about security concerns and mistakes" at bounding box center [201, 205] width 0 height 8
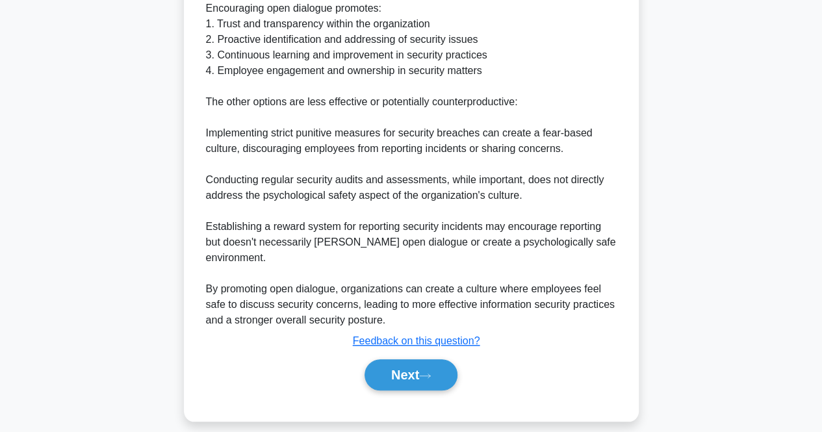
scroll to position [487, 0]
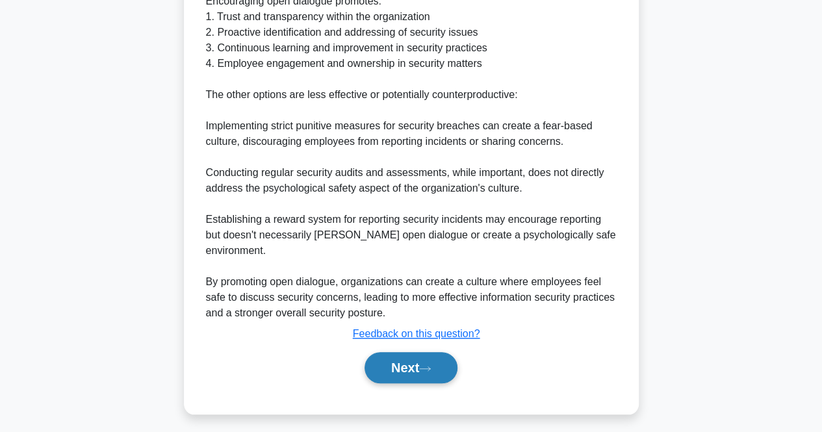
click at [403, 371] on button "Next" at bounding box center [410, 367] width 93 height 31
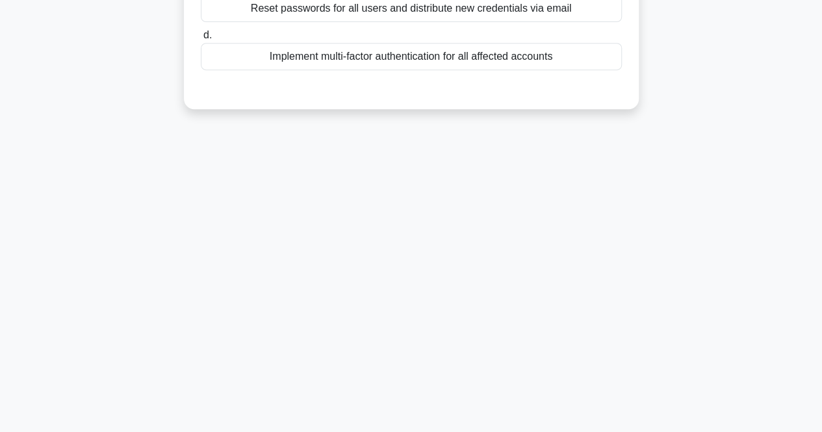
scroll to position [0, 0]
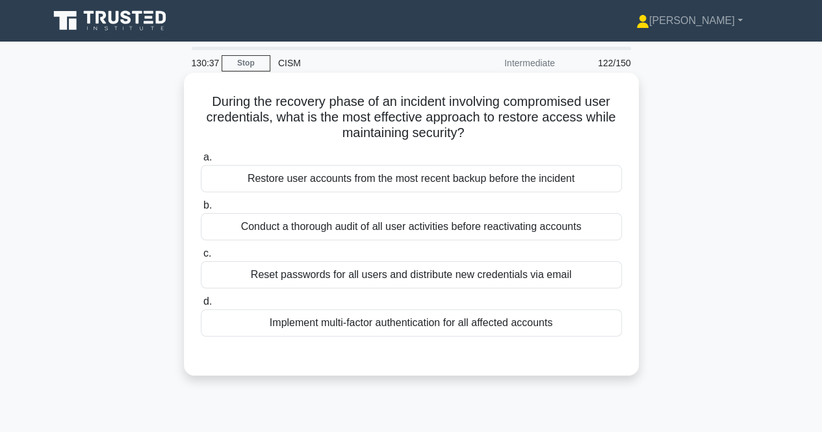
click at [518, 333] on div "Implement multi-factor authentication for all affected accounts" at bounding box center [411, 322] width 421 height 27
click at [201, 306] on input "d. Implement multi-factor authentication for all affected accounts" at bounding box center [201, 301] width 0 height 8
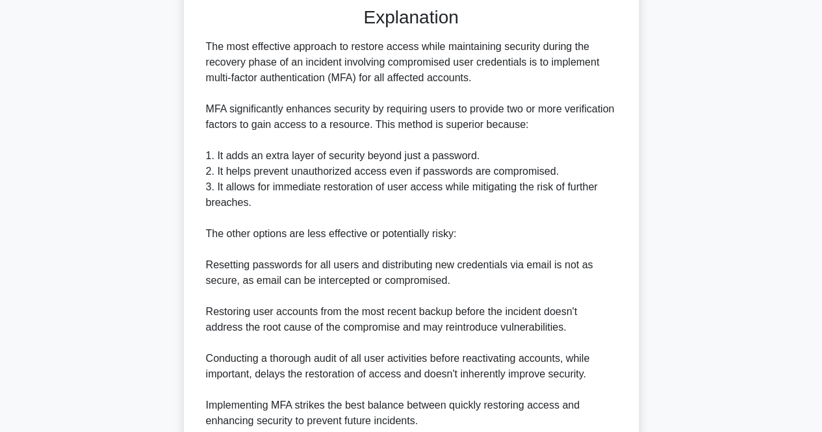
scroll to position [461, 0]
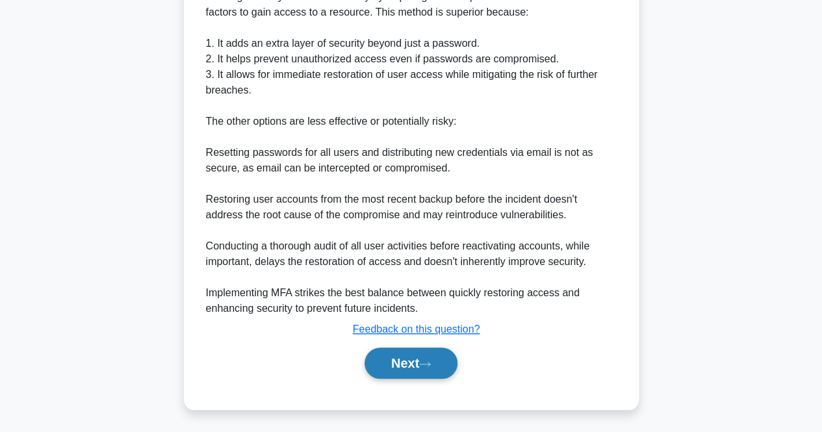
click at [401, 371] on button "Next" at bounding box center [410, 363] width 93 height 31
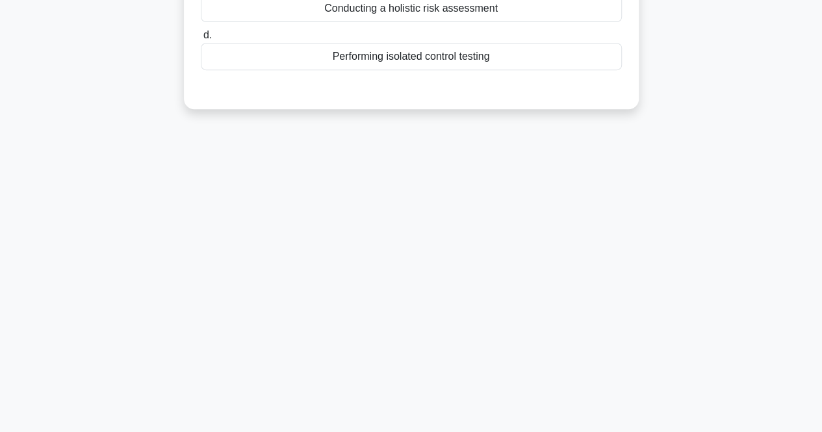
scroll to position [0, 0]
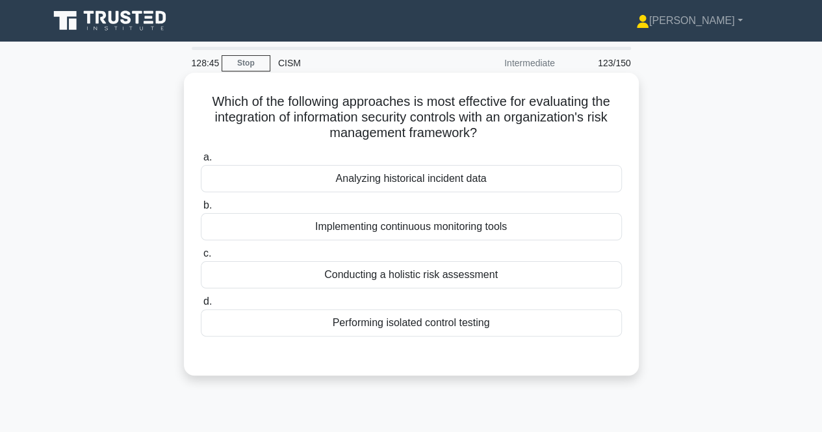
click at [396, 233] on div "Implementing continuous monitoring tools" at bounding box center [411, 226] width 421 height 27
click at [201, 210] on input "b. Implementing continuous monitoring tools" at bounding box center [201, 205] width 0 height 8
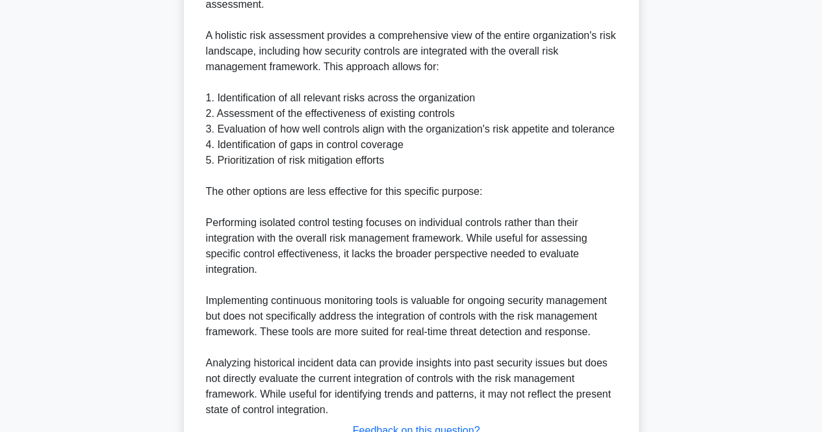
scroll to position [525, 0]
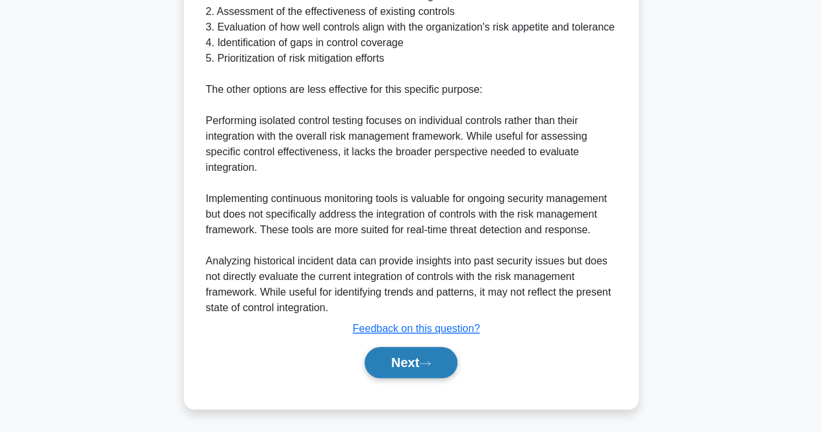
click at [415, 369] on button "Next" at bounding box center [410, 362] width 93 height 31
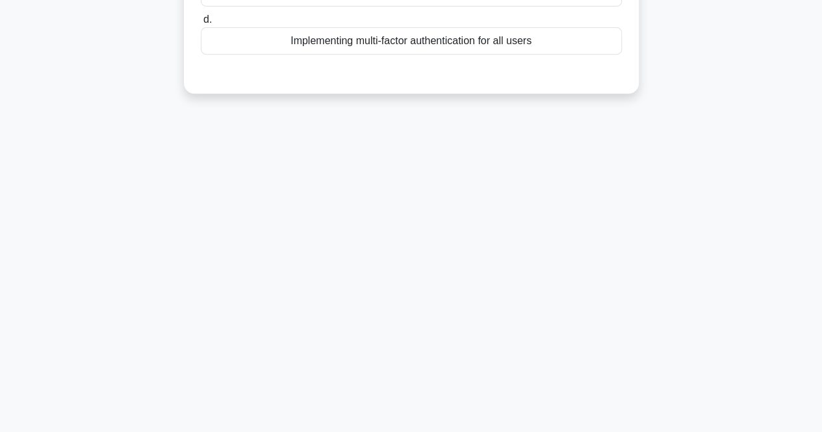
scroll to position [0, 0]
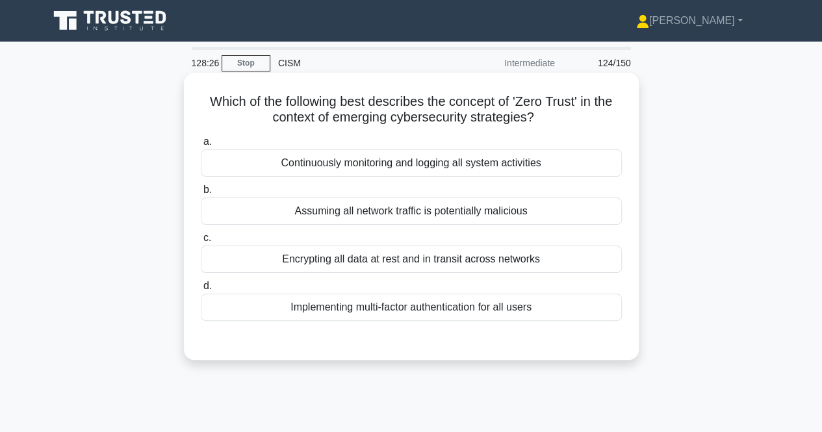
click at [433, 218] on div "Assuming all network traffic is potentially malicious" at bounding box center [411, 210] width 421 height 27
click at [201, 194] on input "b. Assuming all network traffic is potentially malicious" at bounding box center [201, 190] width 0 height 8
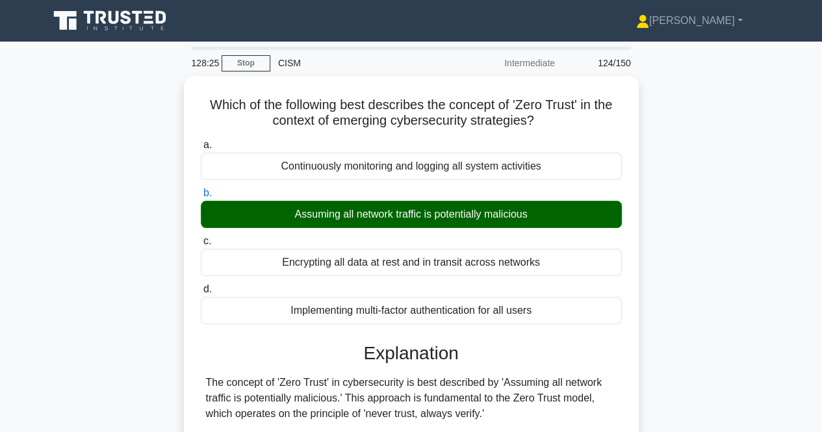
scroll to position [378, 0]
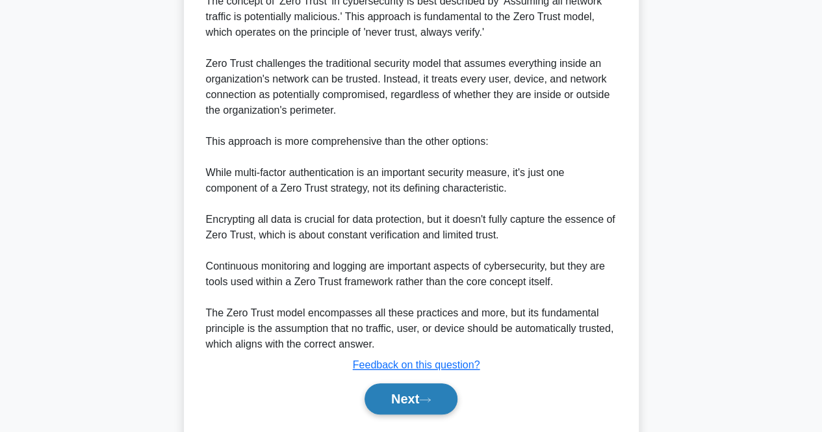
click at [403, 396] on button "Next" at bounding box center [410, 398] width 93 height 31
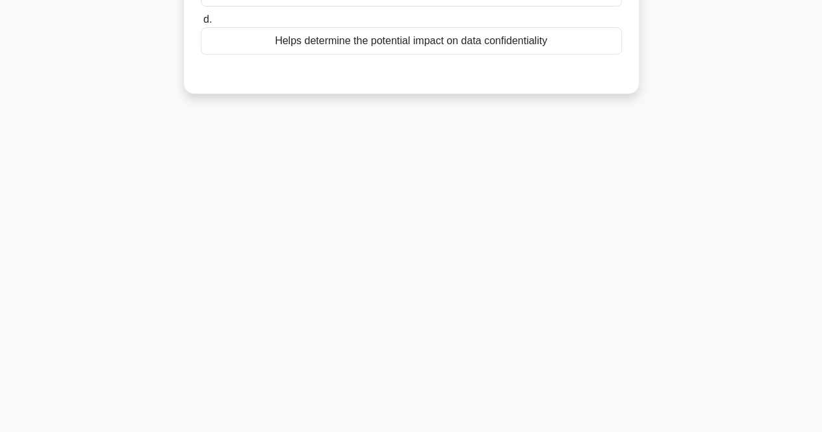
scroll to position [0, 0]
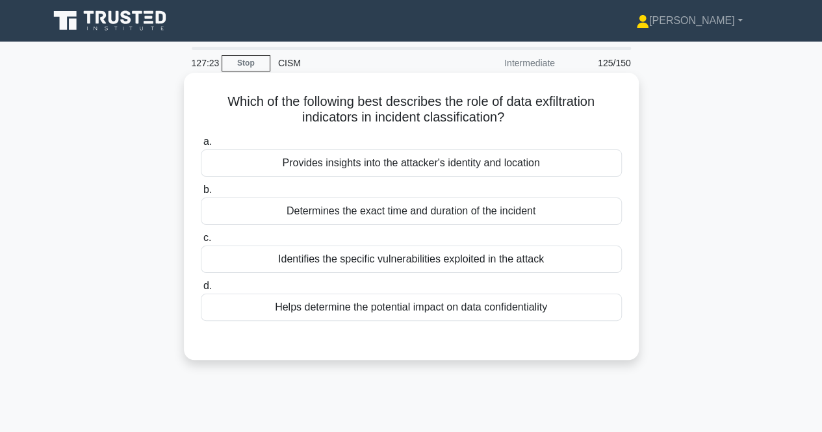
click at [479, 220] on div "Determines the exact time and duration of the incident" at bounding box center [411, 210] width 421 height 27
click at [201, 194] on input "b. Determines the exact time and duration of the incident" at bounding box center [201, 190] width 0 height 8
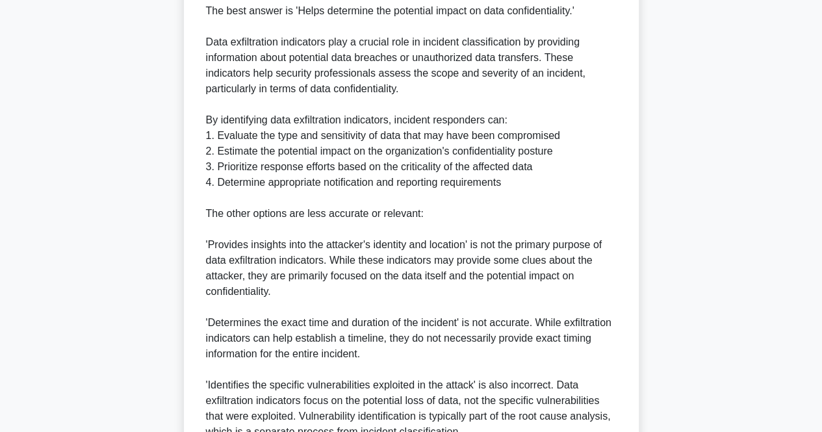
scroll to position [494, 0]
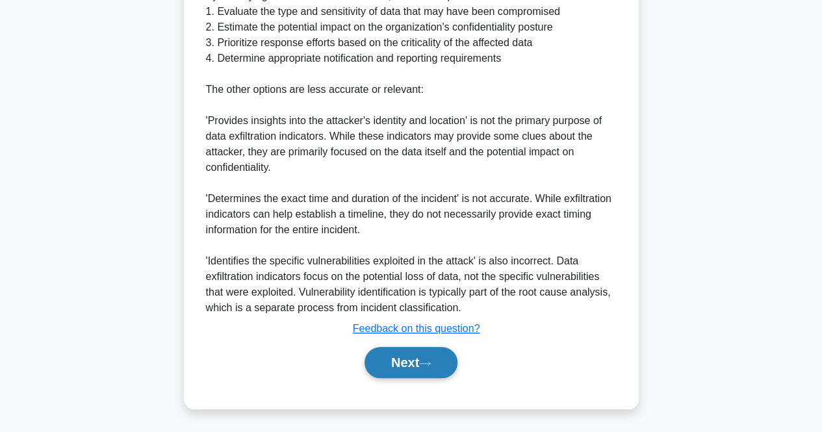
click at [387, 357] on button "Next" at bounding box center [410, 362] width 93 height 31
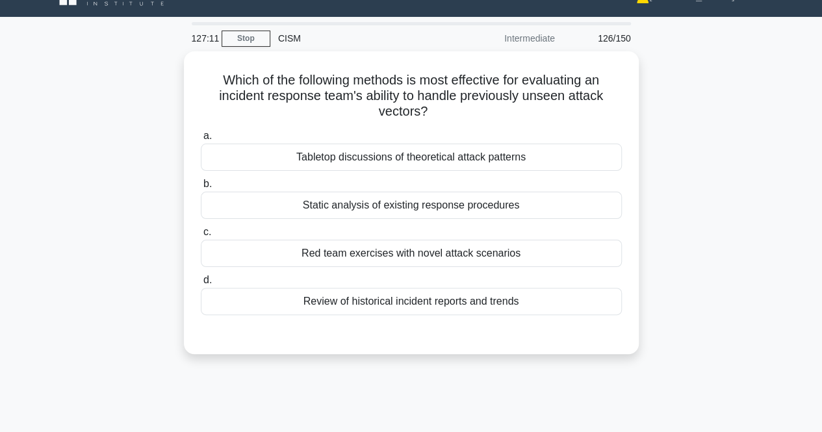
scroll to position [0, 0]
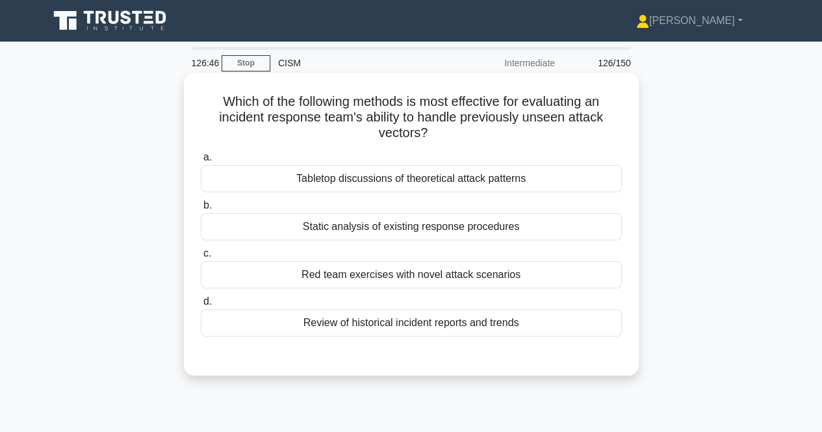
click at [451, 276] on div "Red team exercises with novel attack scenarios" at bounding box center [411, 274] width 421 height 27
click at [201, 258] on input "c. Red team exercises with novel attack scenarios" at bounding box center [201, 253] width 0 height 8
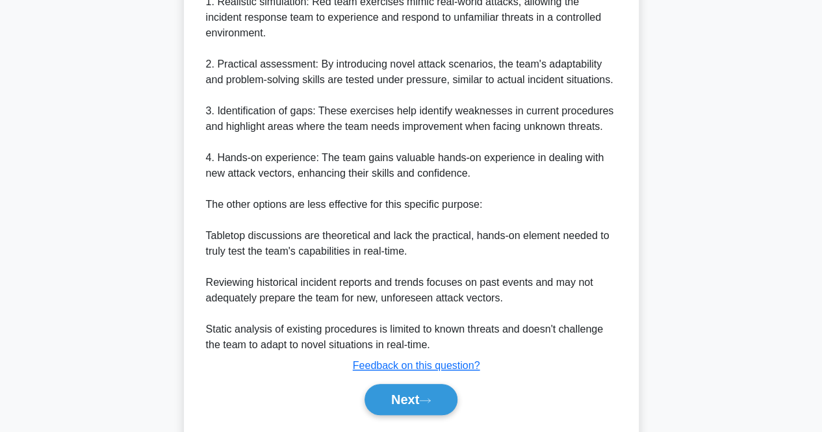
scroll to position [457, 0]
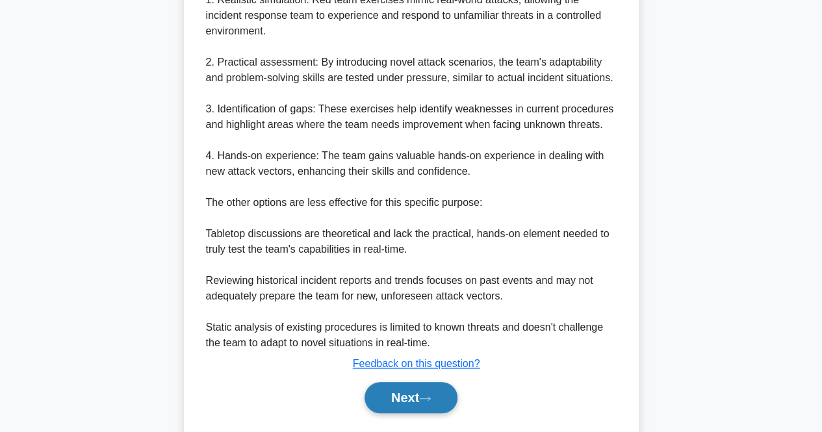
click at [410, 402] on button "Next" at bounding box center [410, 397] width 93 height 31
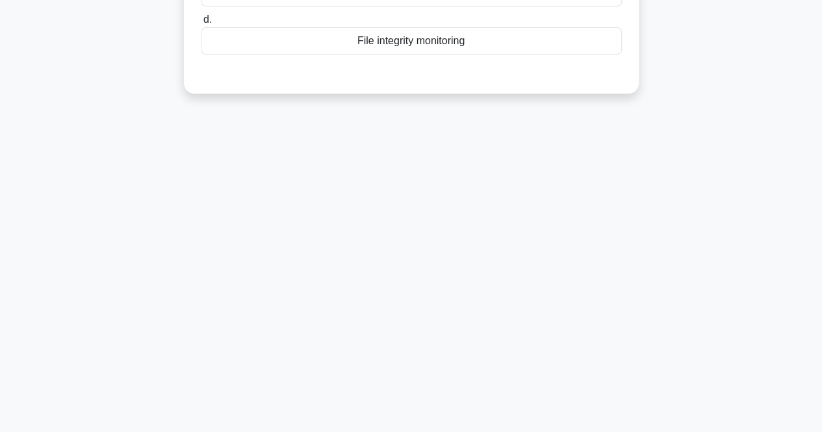
scroll to position [0, 0]
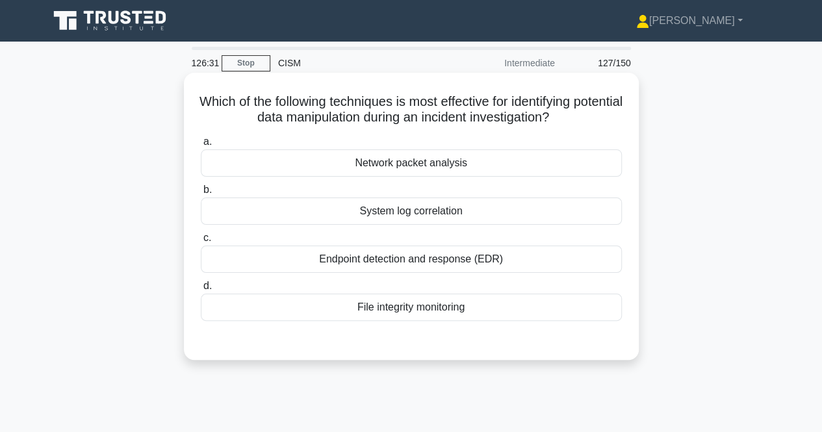
click at [416, 306] on div "File integrity monitoring" at bounding box center [411, 307] width 421 height 27
click at [201, 290] on input "d. File integrity monitoring" at bounding box center [201, 286] width 0 height 8
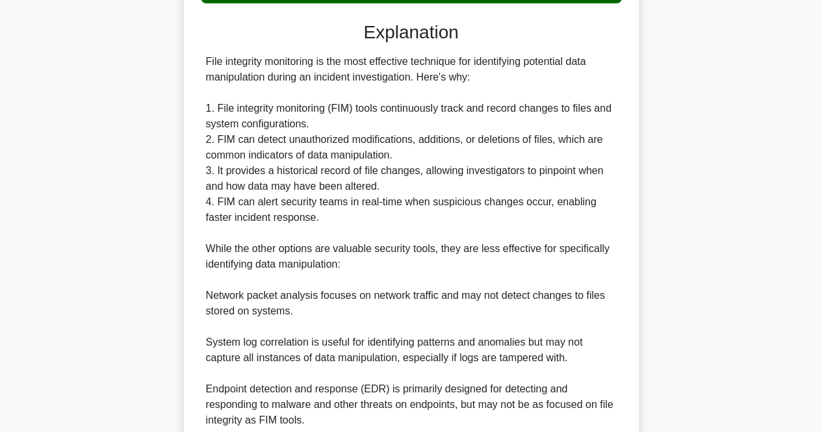
scroll to position [476, 0]
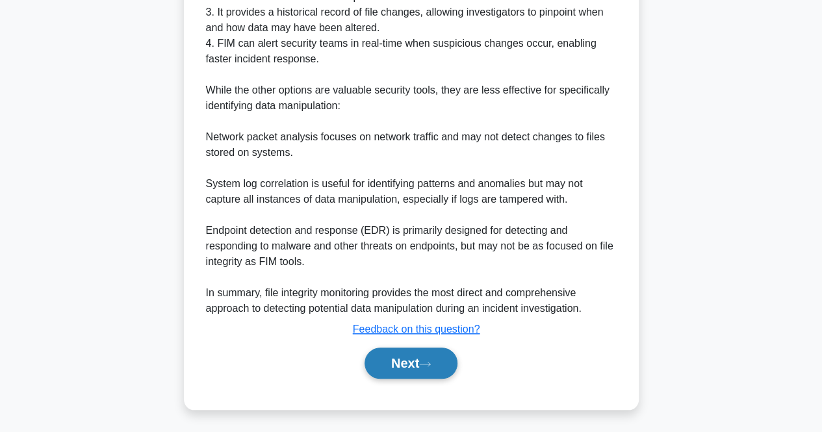
click at [407, 349] on button "Next" at bounding box center [410, 363] width 93 height 31
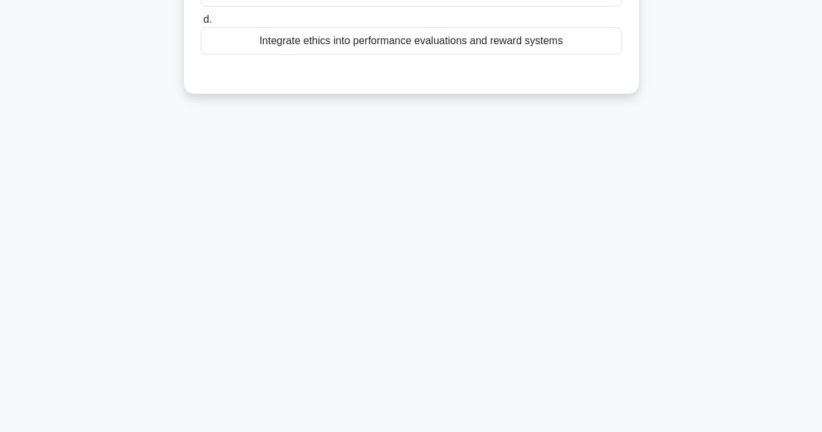
scroll to position [0, 0]
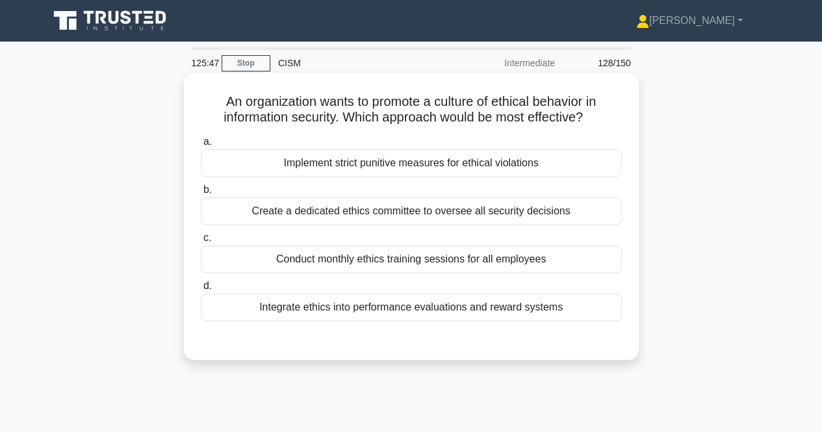
click at [373, 325] on div "a. Implement strict punitive measures for ethical violations b. Create a dedica…" at bounding box center [411, 237] width 424 height 213
click at [371, 311] on div "Integrate ethics into performance evaluations and reward systems" at bounding box center [411, 307] width 421 height 27
click at [201, 290] on input "d. Integrate ethics into performance evaluations and reward systems" at bounding box center [201, 286] width 0 height 8
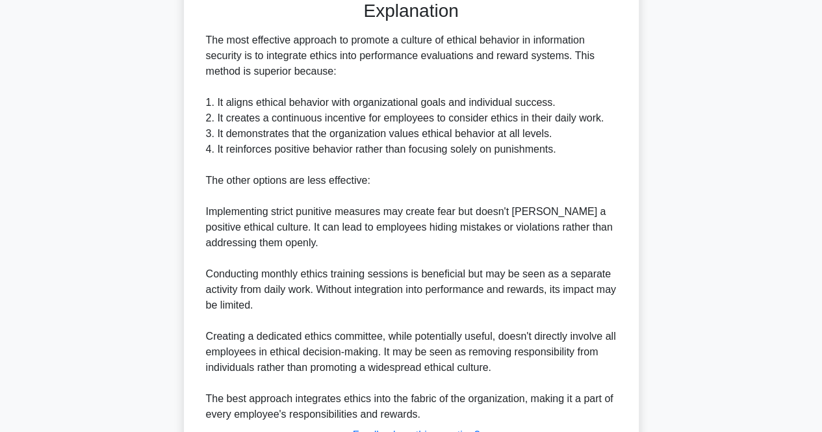
scroll to position [445, 0]
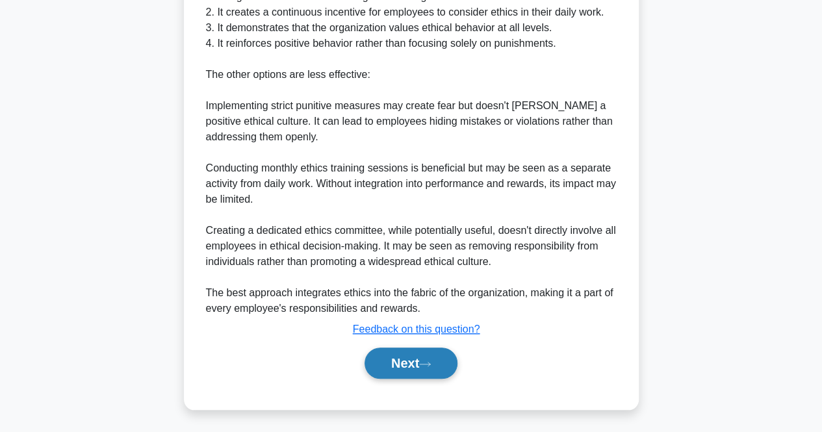
click at [404, 363] on button "Next" at bounding box center [410, 363] width 93 height 31
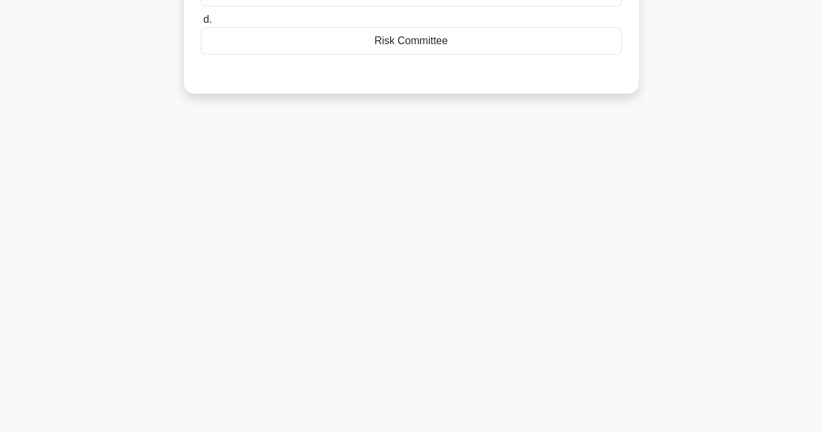
scroll to position [0, 0]
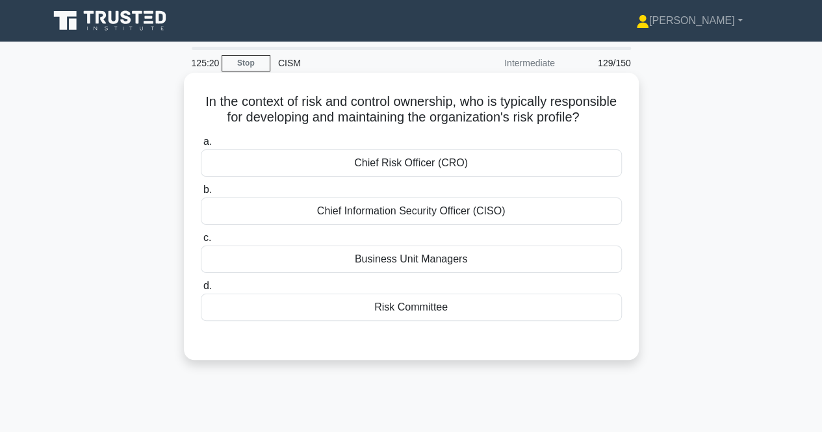
click at [408, 177] on div "Chief Risk Officer (CRO)" at bounding box center [411, 162] width 421 height 27
click at [604, 177] on div "Chief Risk Officer (CRO)" at bounding box center [411, 162] width 421 height 27
click at [201, 146] on input "a. Chief Risk Officer (CRO)" at bounding box center [201, 142] width 0 height 8
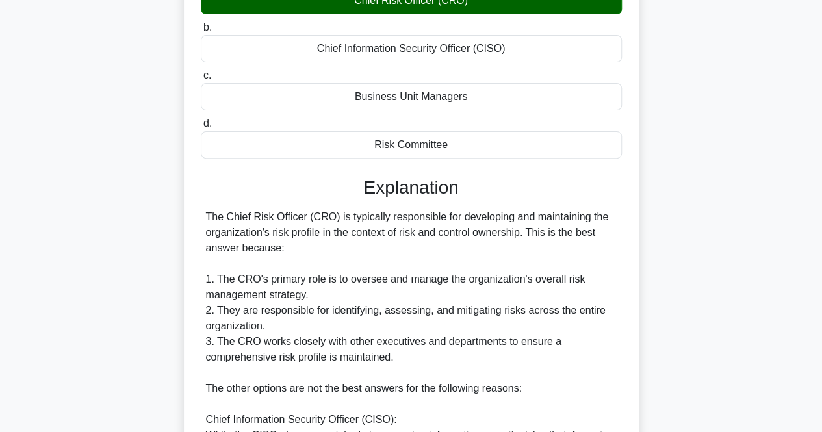
scroll to position [507, 0]
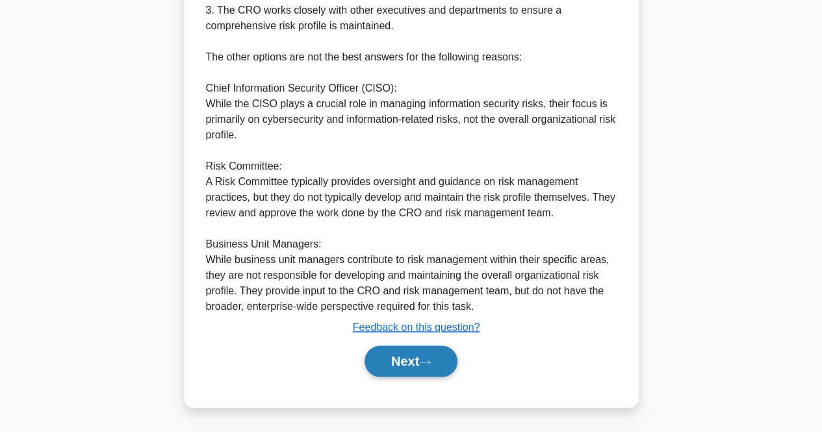
click at [429, 353] on button "Next" at bounding box center [410, 361] width 93 height 31
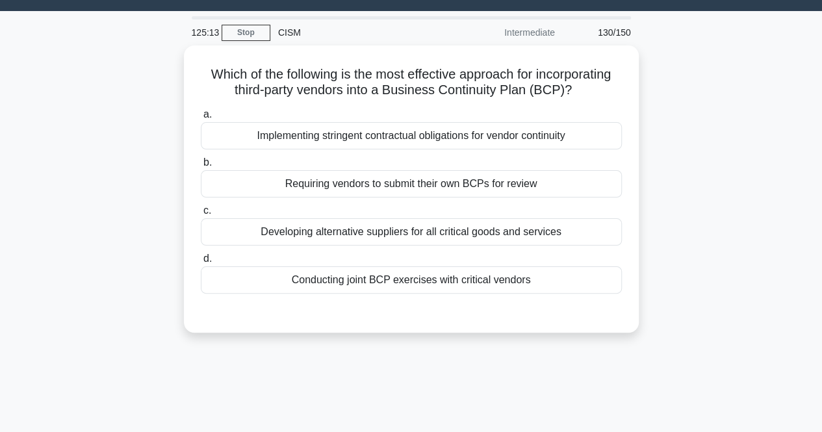
scroll to position [0, 0]
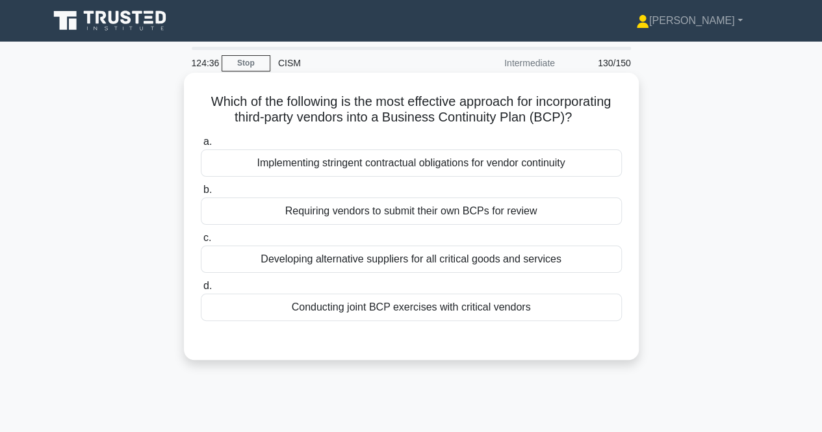
click at [470, 168] on div "Implementing stringent contractual obligations for vendor continuity" at bounding box center [411, 162] width 421 height 27
click at [201, 146] on input "a. Implementing stringent contractual obligations for vendor continuity" at bounding box center [201, 142] width 0 height 8
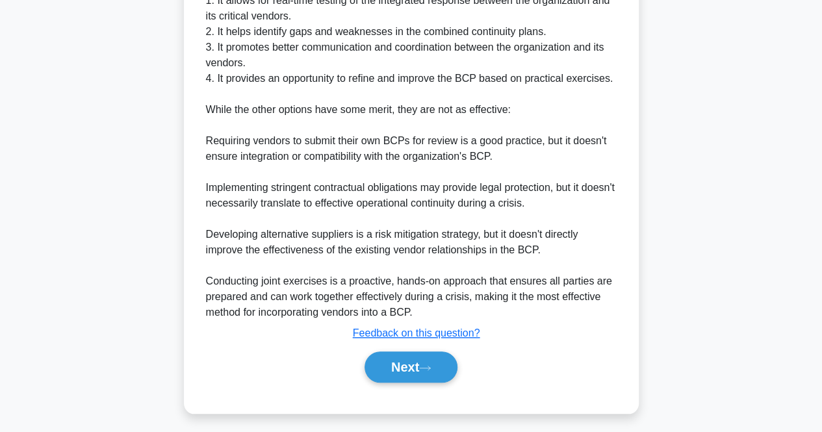
scroll to position [447, 0]
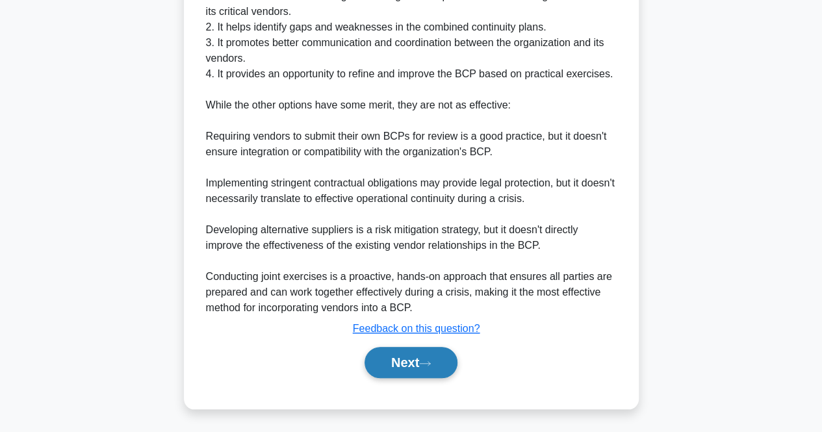
click at [412, 364] on button "Next" at bounding box center [410, 362] width 93 height 31
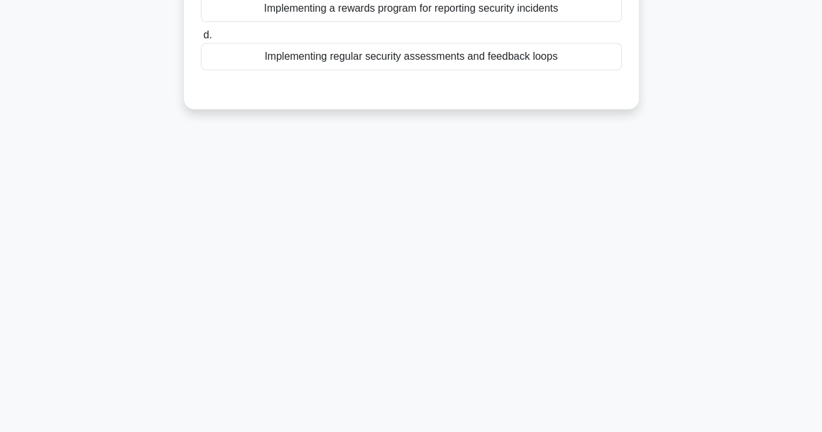
scroll to position [0, 0]
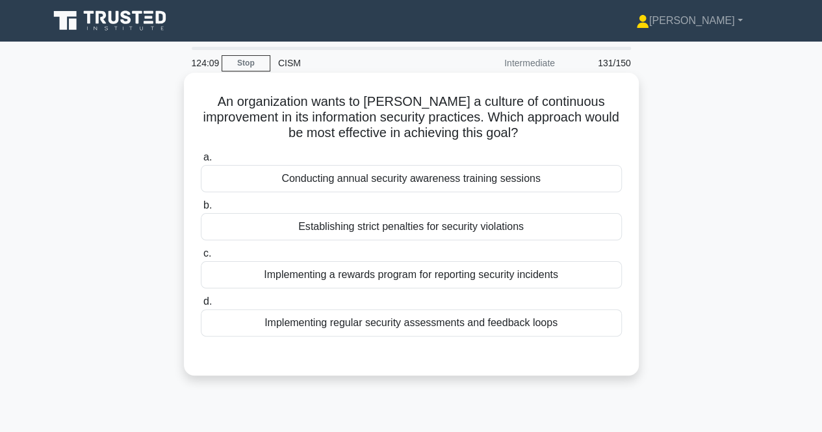
click at [472, 278] on div "Implementing a rewards program for reporting security incidents" at bounding box center [411, 274] width 421 height 27
click at [201, 258] on input "c. Implementing a rewards program for reporting security incidents" at bounding box center [201, 253] width 0 height 8
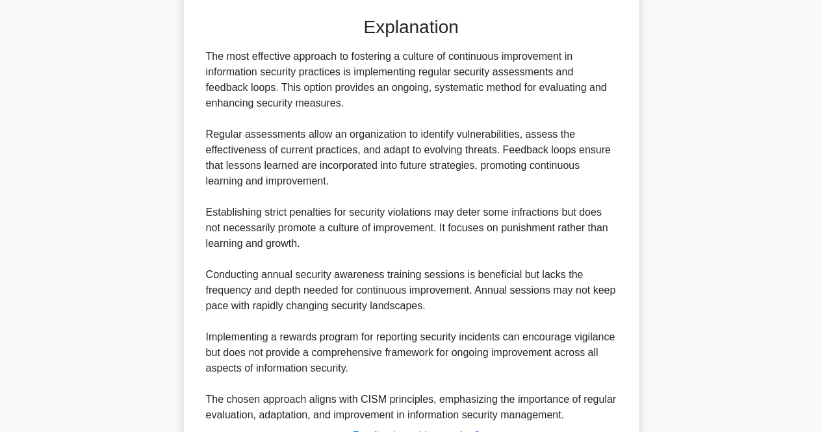
scroll to position [447, 0]
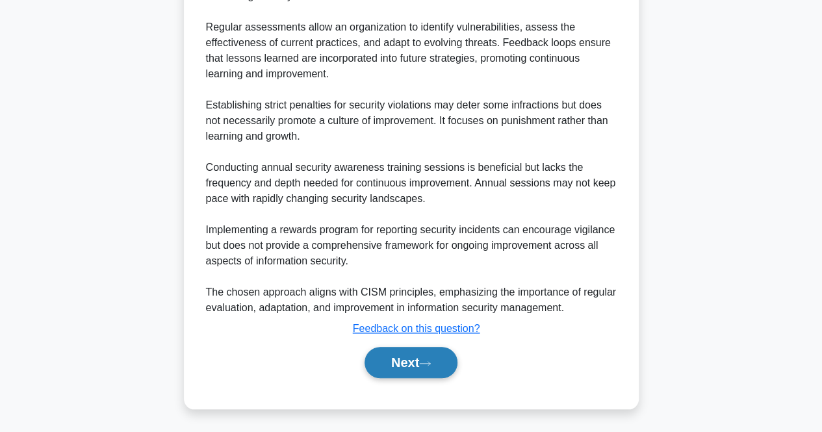
click at [382, 357] on button "Next" at bounding box center [410, 362] width 93 height 31
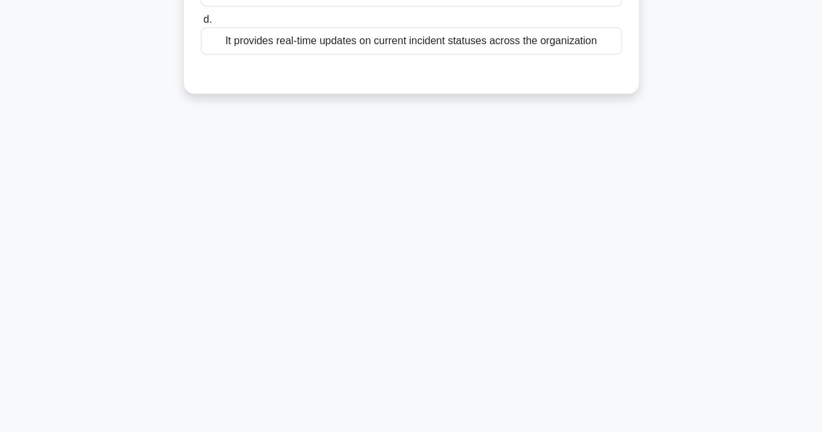
scroll to position [0, 0]
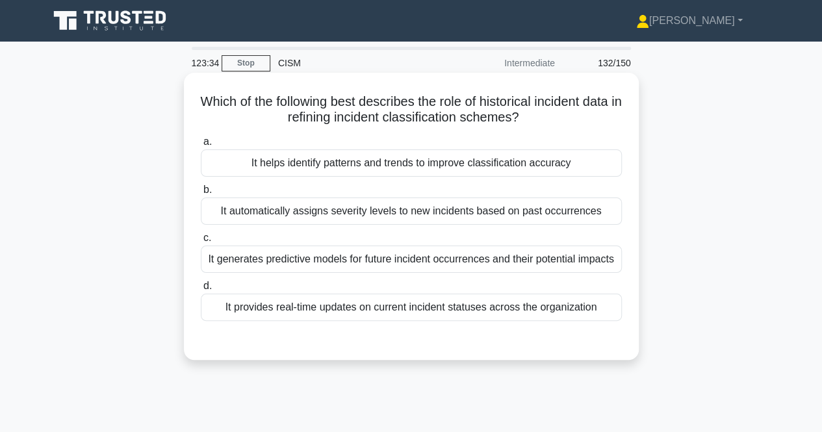
click at [505, 172] on div "It helps identify patterns and trends to improve classification accuracy" at bounding box center [411, 162] width 421 height 27
click at [201, 146] on input "a. It helps identify patterns and trends to improve classification accuracy" at bounding box center [201, 142] width 0 height 8
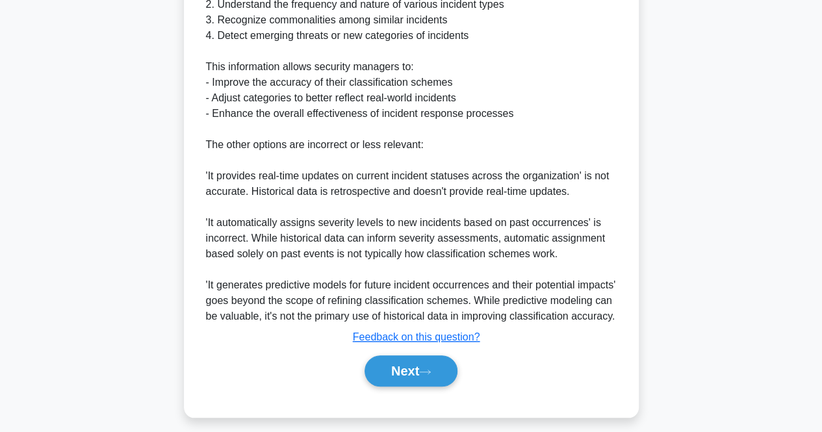
scroll to position [481, 0]
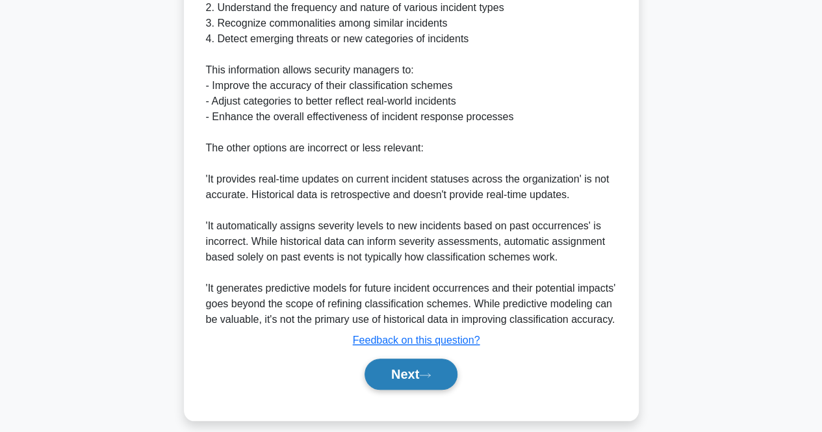
click at [390, 390] on button "Next" at bounding box center [410, 374] width 93 height 31
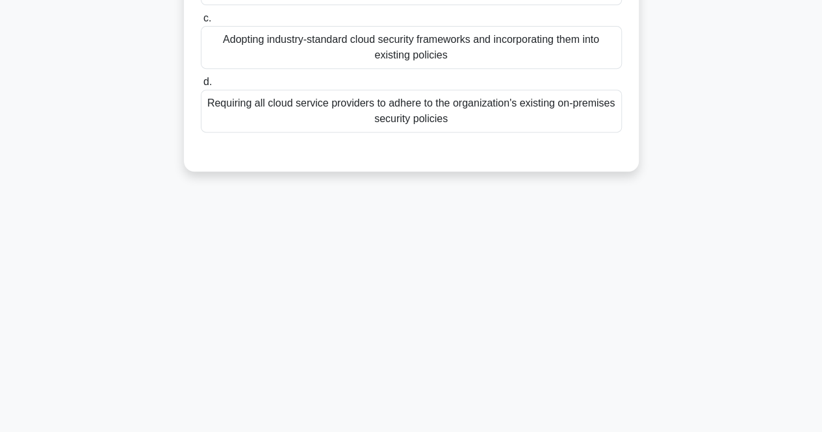
scroll to position [0, 0]
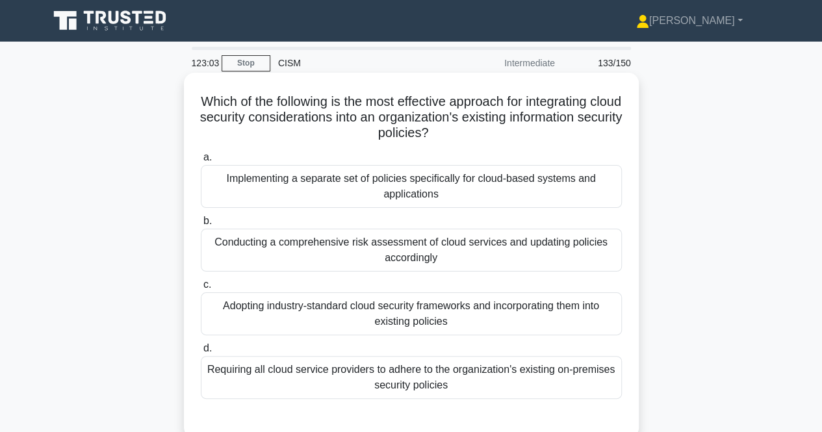
click at [468, 260] on div "Conducting a comprehensive risk assessment of cloud services and updating polic…" at bounding box center [411, 250] width 421 height 43
click at [201, 225] on input "b. Conducting a comprehensive risk assessment of cloud services and updating po…" at bounding box center [201, 221] width 0 height 8
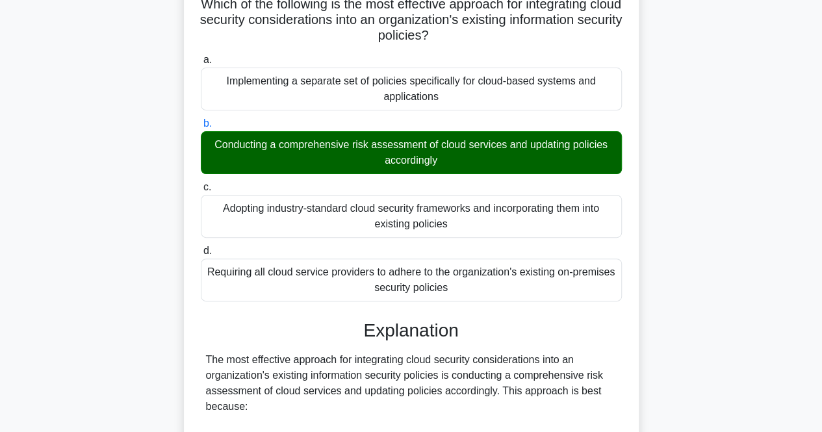
scroll to position [554, 0]
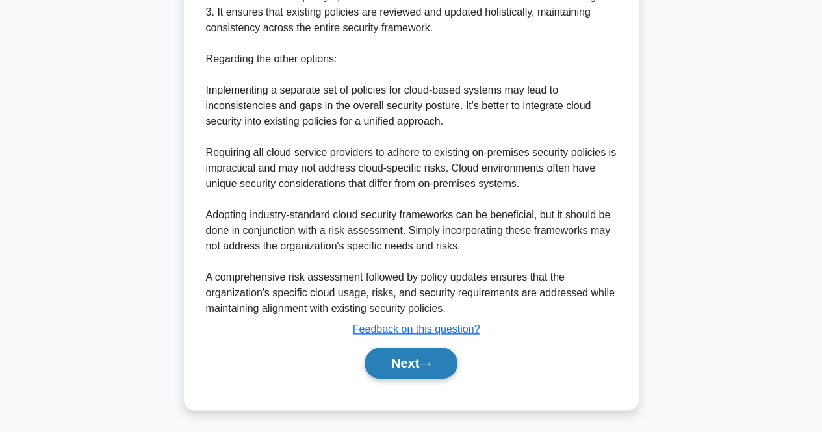
click at [406, 358] on button "Next" at bounding box center [410, 363] width 93 height 31
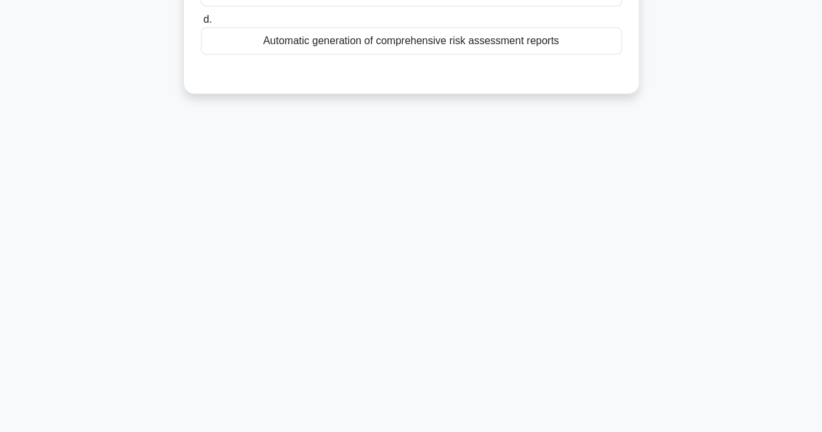
scroll to position [0, 0]
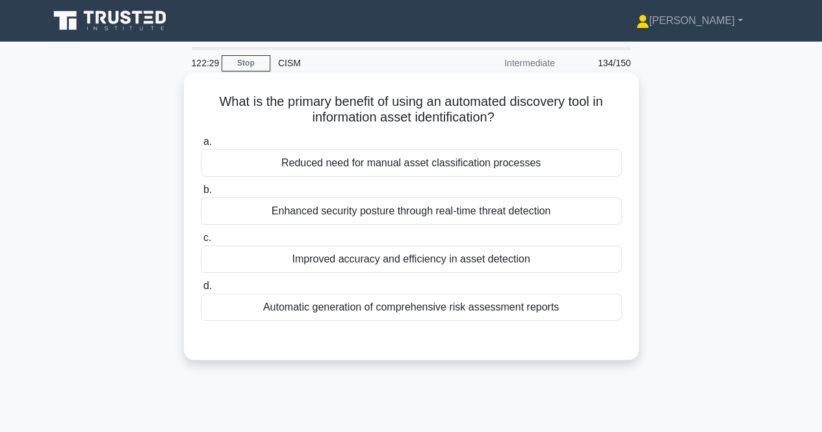
click at [568, 254] on div "Improved accuracy and efficiency in asset detection" at bounding box center [411, 259] width 421 height 27
click at [201, 242] on input "c. Improved accuracy and efficiency in asset detection" at bounding box center [201, 238] width 0 height 8
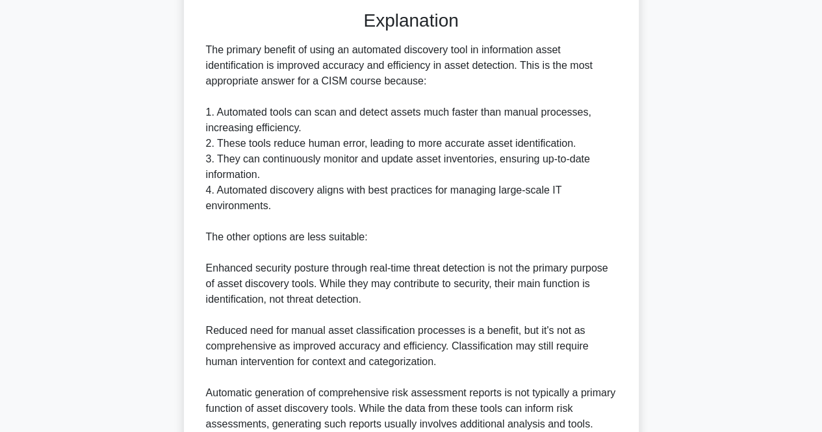
scroll to position [445, 0]
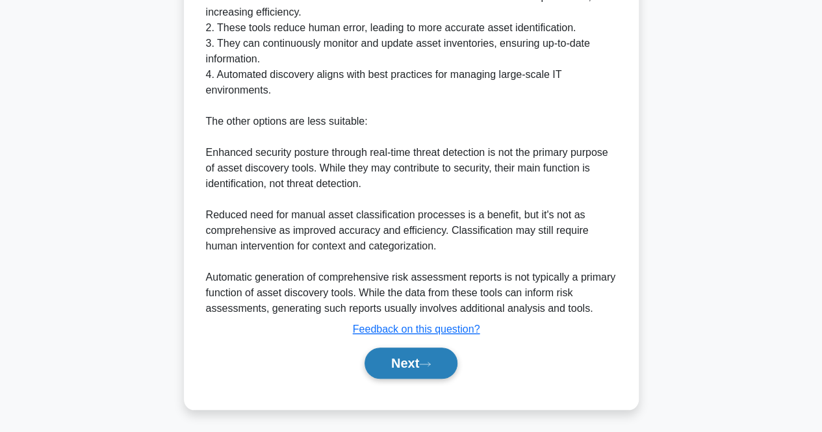
click at [405, 368] on button "Next" at bounding box center [410, 363] width 93 height 31
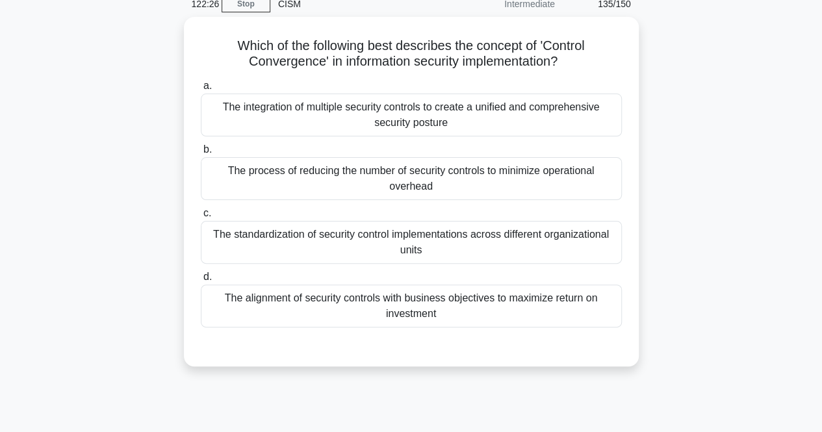
scroll to position [0, 0]
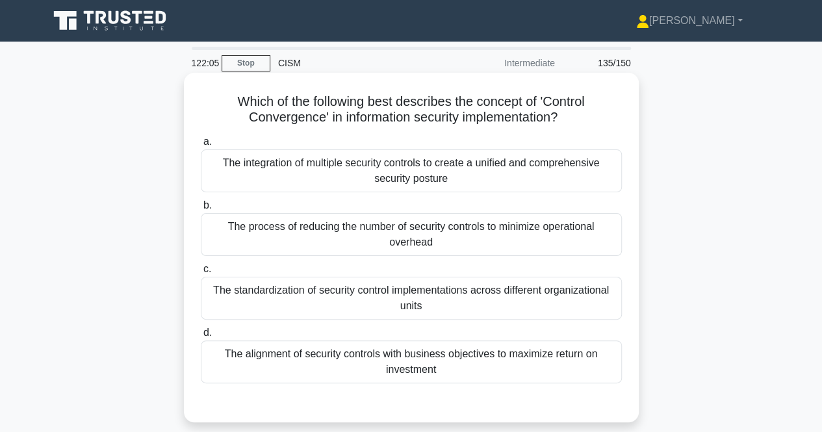
click at [513, 376] on div "The alignment of security controls with business objectives to maximize return …" at bounding box center [411, 361] width 421 height 43
click at [201, 337] on input "d. The alignment of security controls with business objectives to maximize retu…" at bounding box center [201, 333] width 0 height 8
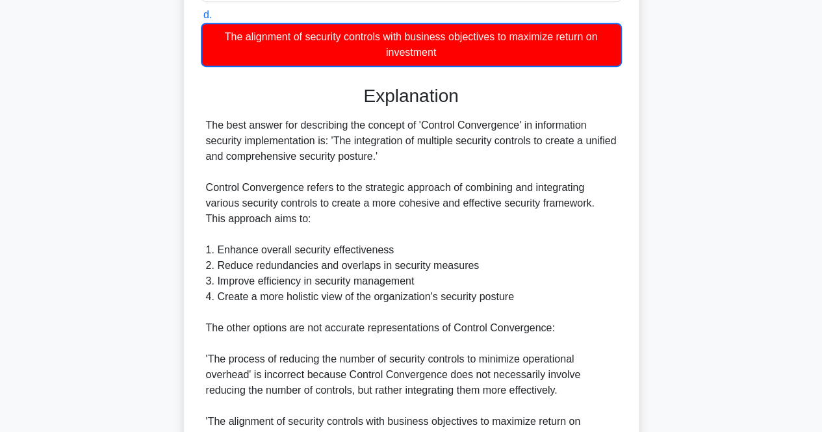
scroll to position [525, 0]
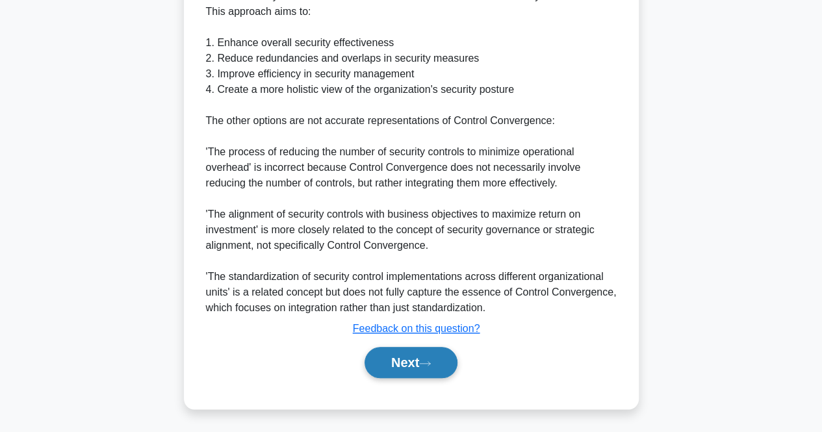
click at [390, 353] on button "Next" at bounding box center [410, 362] width 93 height 31
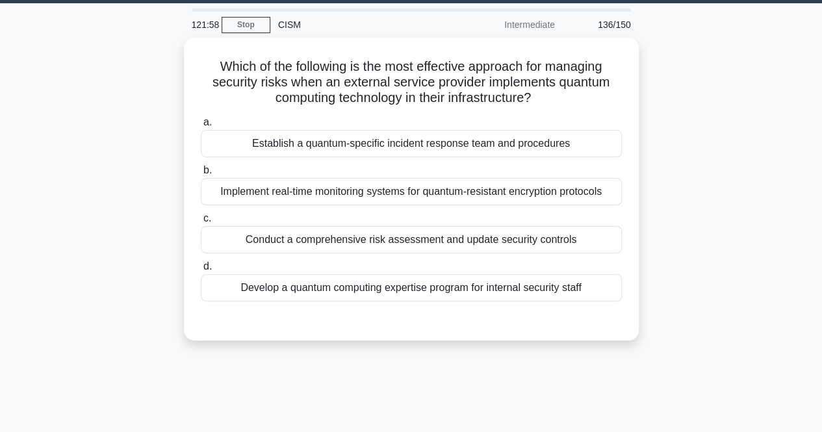
scroll to position [0, 0]
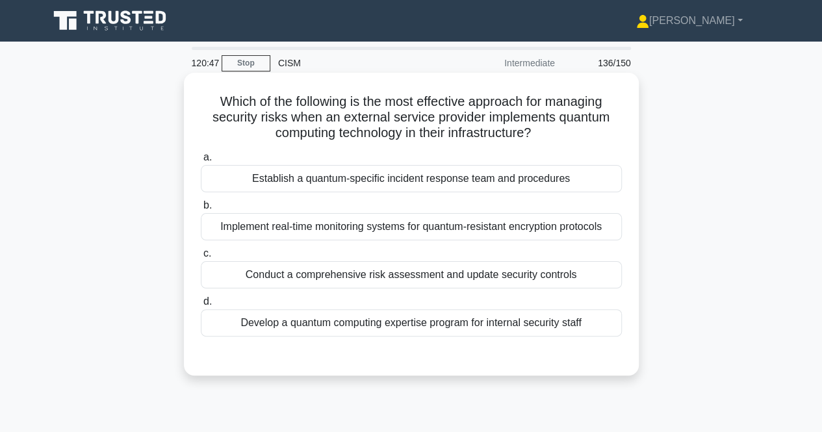
click at [543, 233] on div "Implement real-time monitoring systems for quantum-resistant encryption protoco…" at bounding box center [411, 226] width 421 height 27
click at [201, 210] on input "b. Implement real-time monitoring systems for quantum-resistant encryption prot…" at bounding box center [201, 205] width 0 height 8
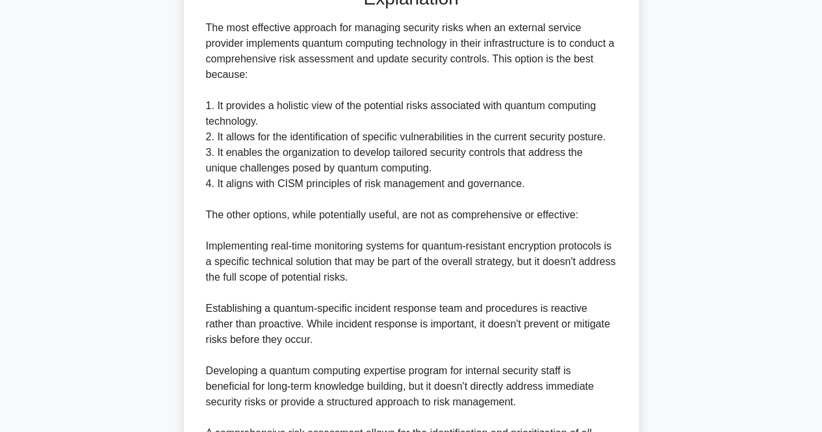
scroll to position [540, 0]
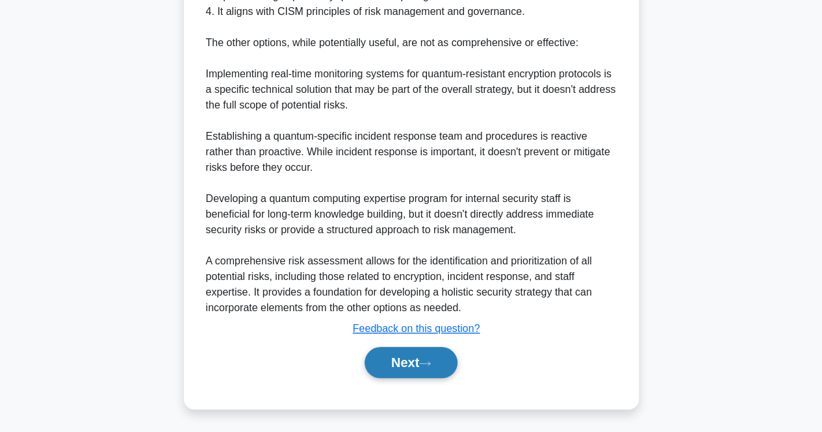
click at [396, 367] on button "Next" at bounding box center [410, 362] width 93 height 31
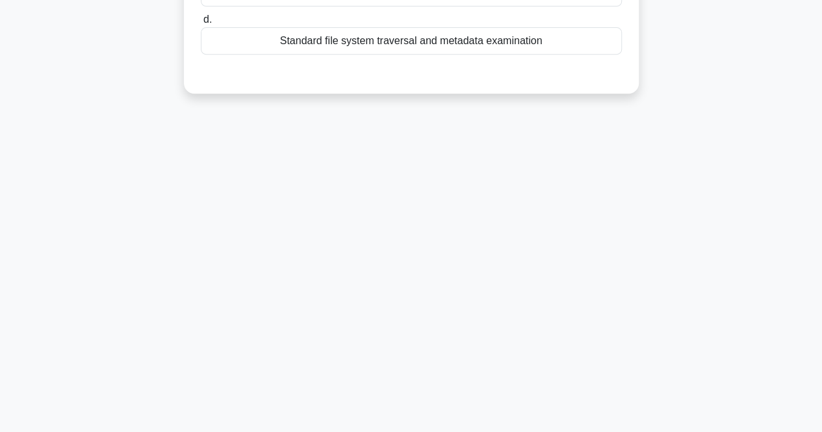
scroll to position [0, 0]
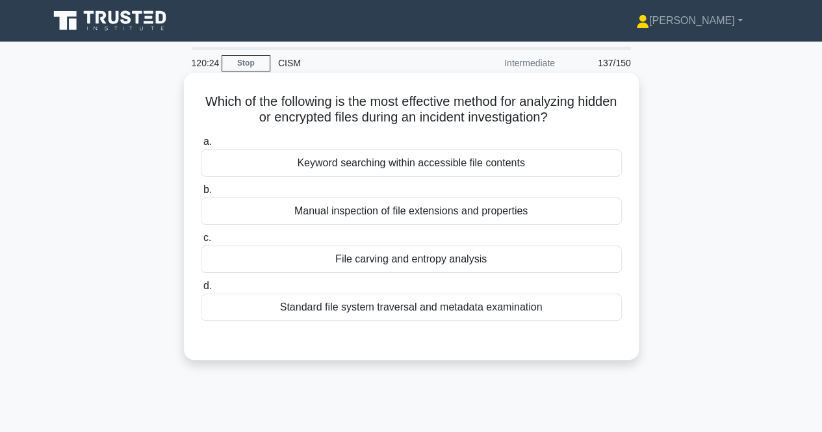
click at [438, 263] on div "File carving and entropy analysis" at bounding box center [411, 259] width 421 height 27
click at [201, 242] on input "c. File carving and entropy analysis" at bounding box center [201, 238] width 0 height 8
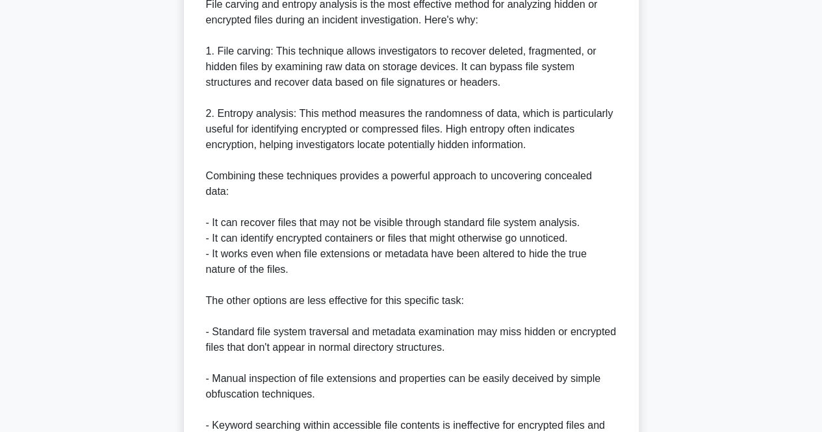
scroll to position [504, 0]
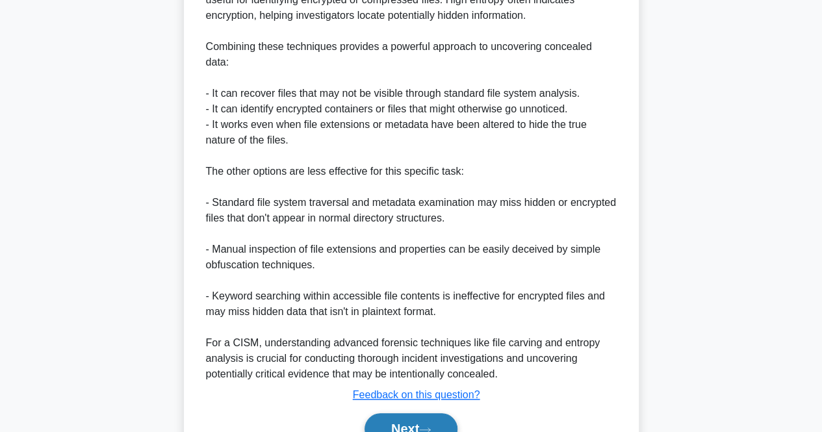
click at [425, 422] on button "Next" at bounding box center [410, 428] width 93 height 31
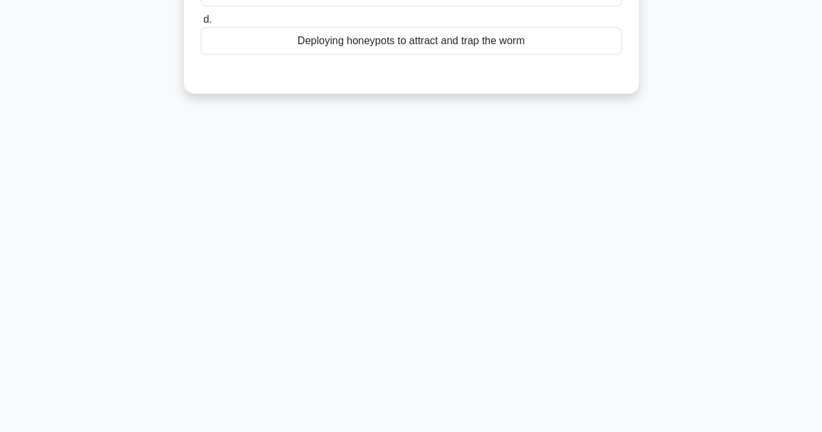
scroll to position [0, 0]
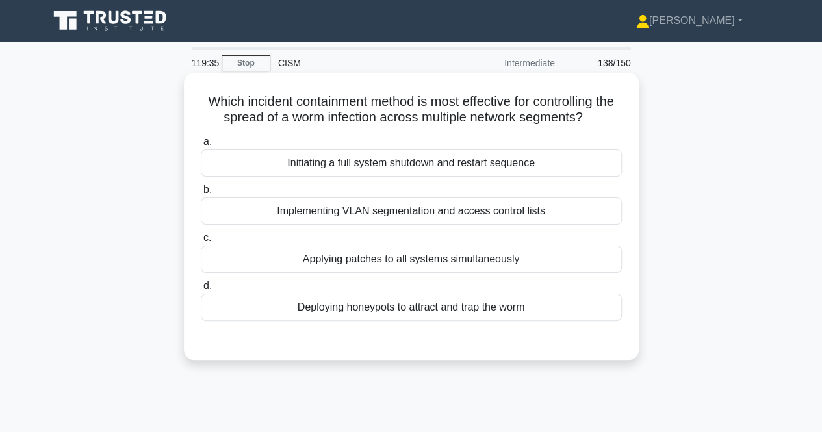
click at [535, 208] on div "Implementing VLAN segmentation and access control lists" at bounding box center [411, 210] width 421 height 27
click at [201, 194] on input "b. Implementing VLAN segmentation and access control lists" at bounding box center [201, 190] width 0 height 8
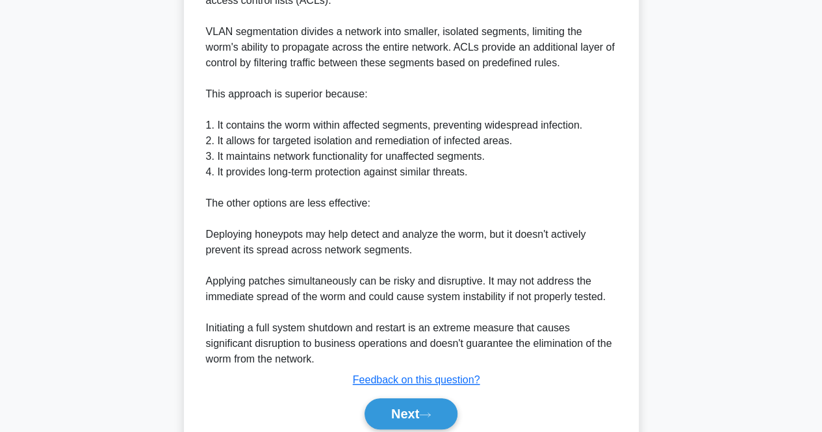
scroll to position [461, 0]
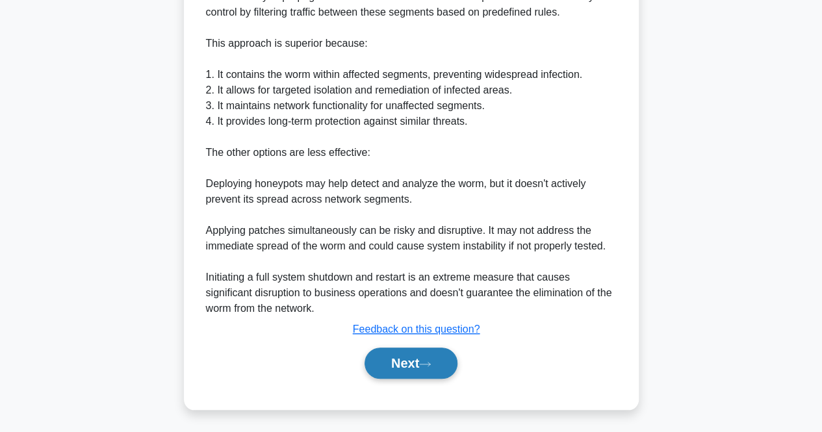
click at [416, 354] on button "Next" at bounding box center [410, 363] width 93 height 31
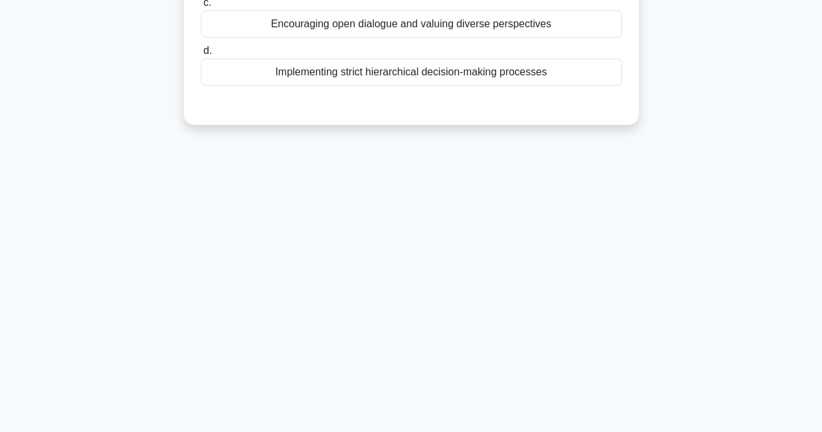
scroll to position [0, 0]
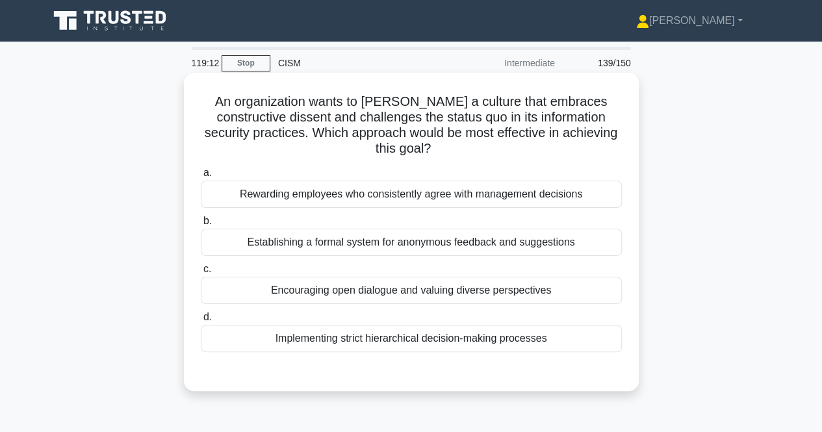
click at [514, 288] on div "Encouraging open dialogue and valuing diverse perspectives" at bounding box center [411, 290] width 421 height 27
click at [201, 273] on input "c. Encouraging open dialogue and valuing diverse perspectives" at bounding box center [201, 269] width 0 height 8
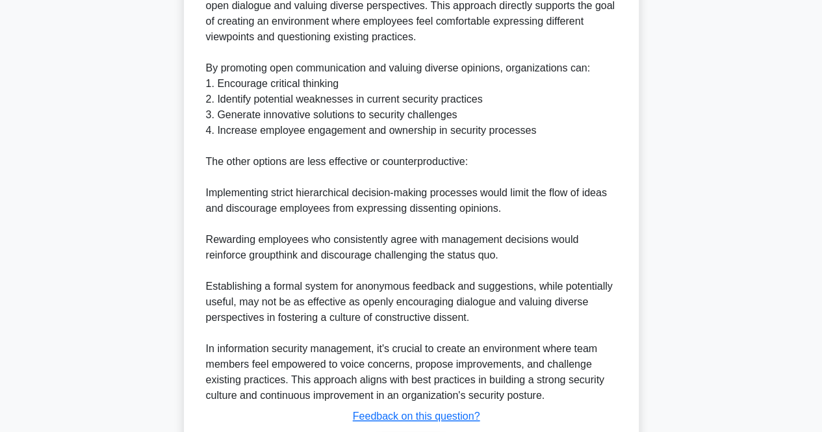
scroll to position [523, 0]
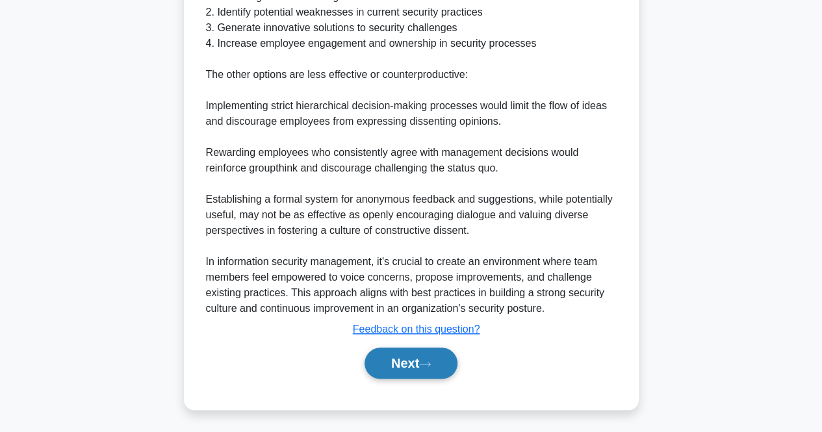
click at [438, 367] on button "Next" at bounding box center [410, 363] width 93 height 31
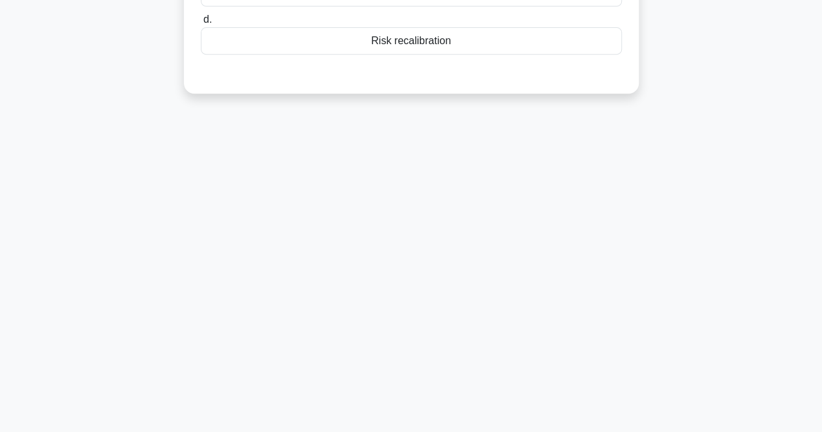
scroll to position [0, 0]
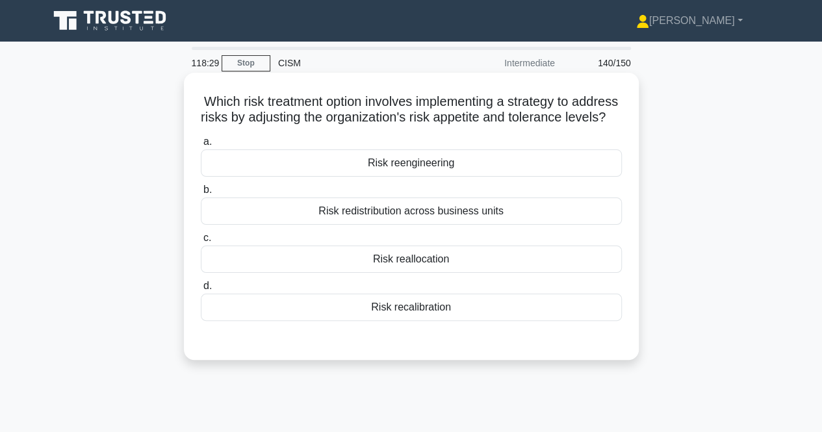
click at [450, 321] on div "Risk recalibration" at bounding box center [411, 307] width 421 height 27
click at [201, 290] on input "d. Risk recalibration" at bounding box center [201, 286] width 0 height 8
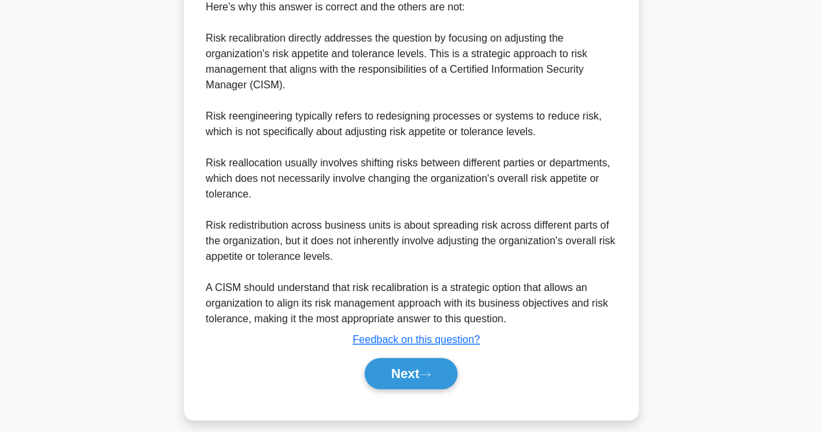
scroll to position [500, 0]
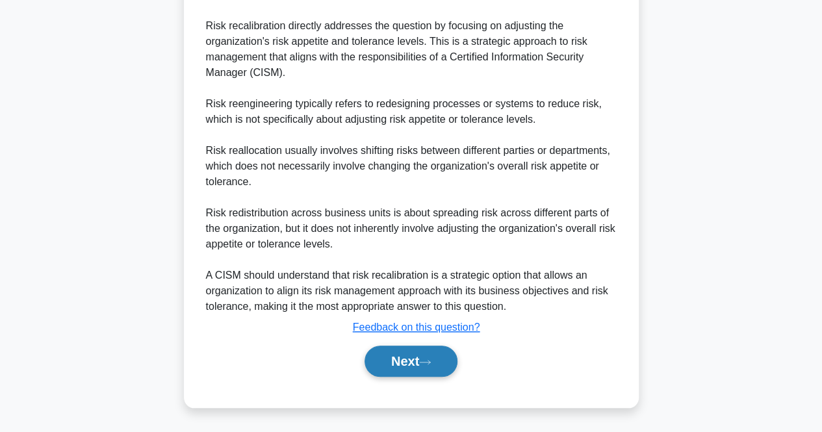
click at [394, 363] on button "Next" at bounding box center [410, 361] width 93 height 31
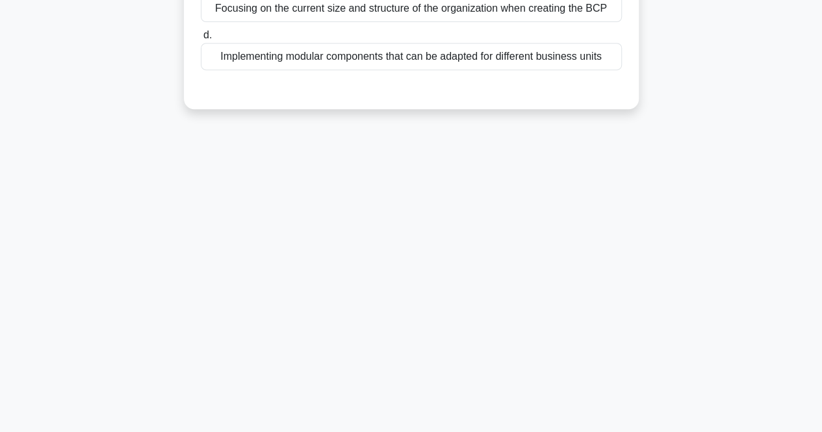
scroll to position [0, 0]
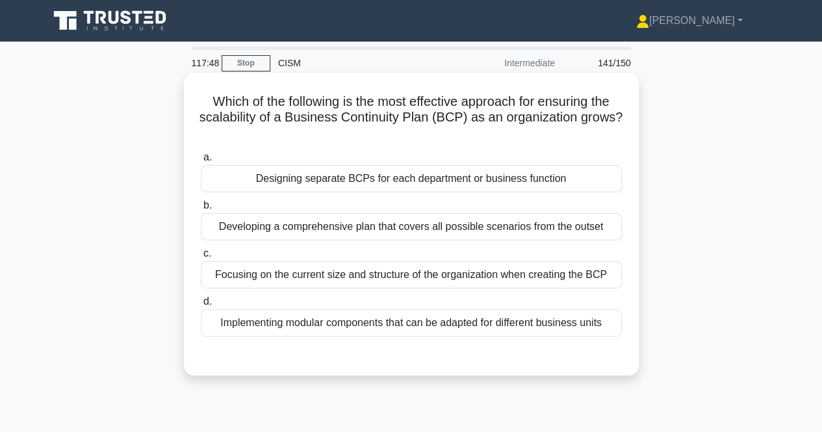
click at [436, 327] on div "Implementing modular components that can be adapted for different business units" at bounding box center [411, 322] width 421 height 27
click at [201, 306] on input "d. Implementing modular components that can be adapted for different business u…" at bounding box center [201, 301] width 0 height 8
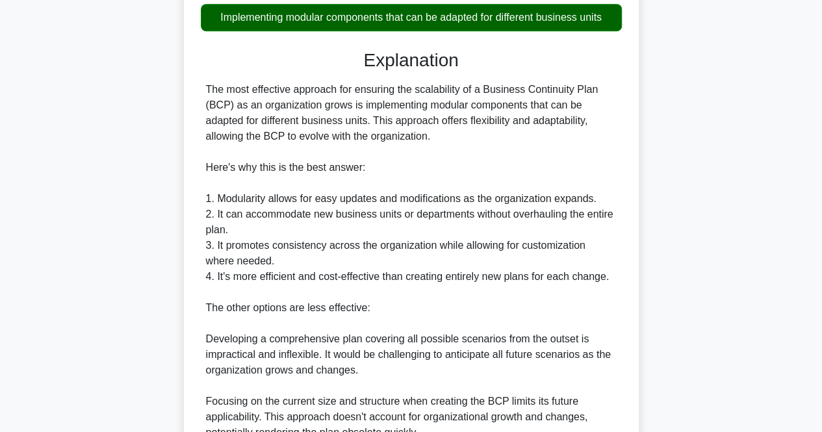
scroll to position [492, 0]
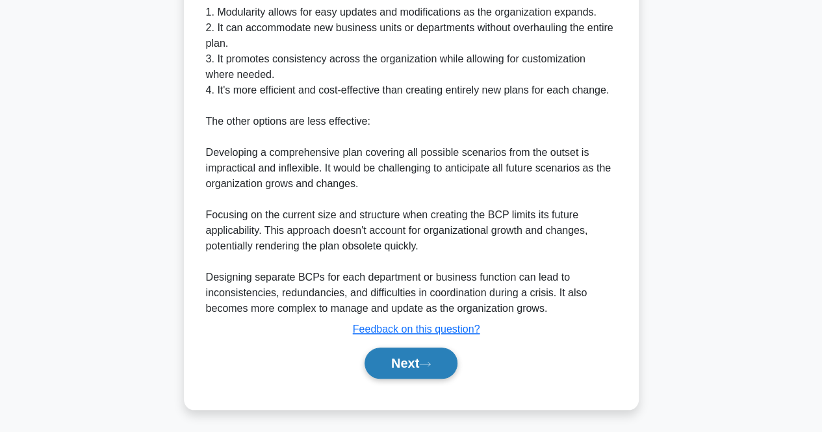
click at [381, 366] on button "Next" at bounding box center [410, 363] width 93 height 31
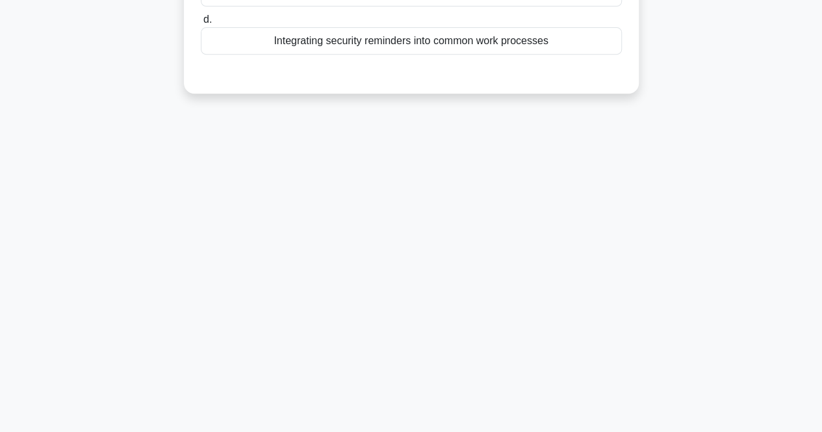
scroll to position [0, 0]
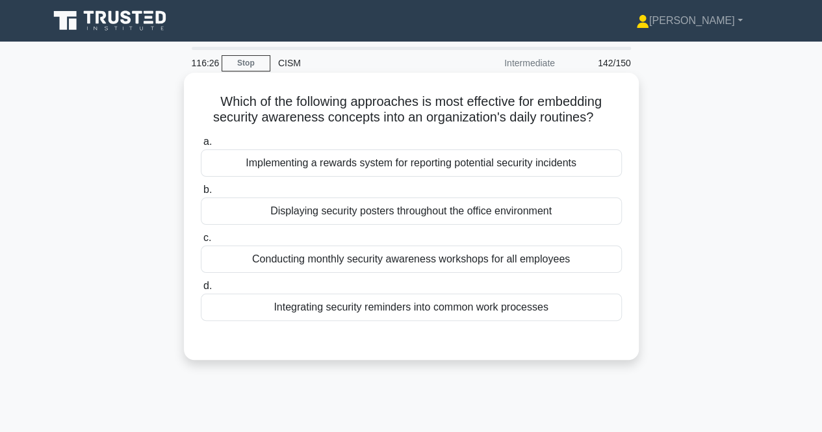
click at [394, 260] on div "Conducting monthly security awareness workshops for all employees" at bounding box center [411, 259] width 421 height 27
click at [201, 242] on input "c. Conducting monthly security awareness workshops for all employees" at bounding box center [201, 238] width 0 height 8
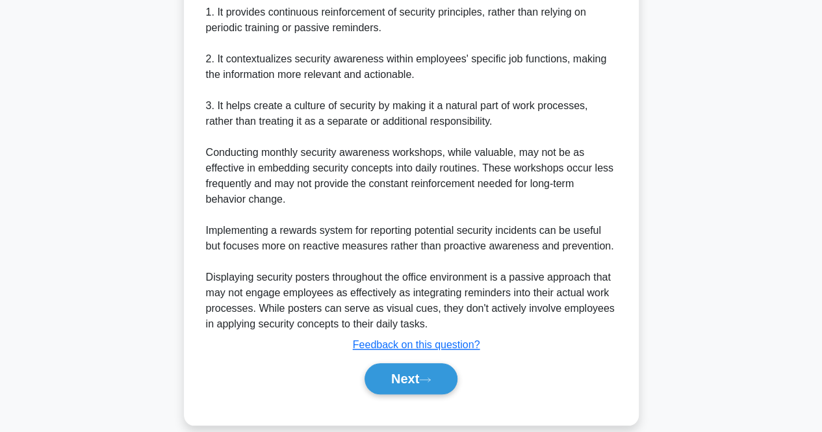
scroll to position [507, 0]
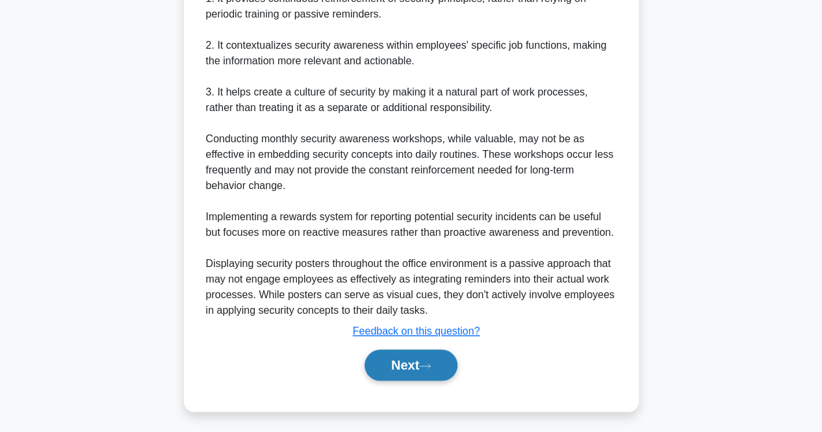
click at [399, 366] on button "Next" at bounding box center [410, 364] width 93 height 31
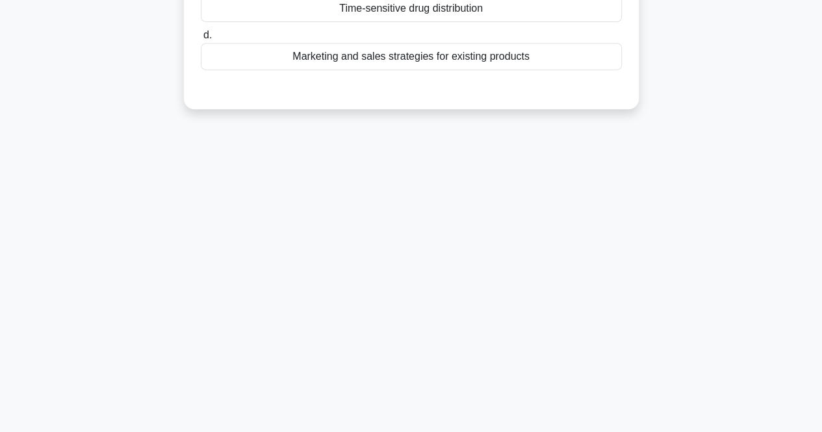
scroll to position [0, 0]
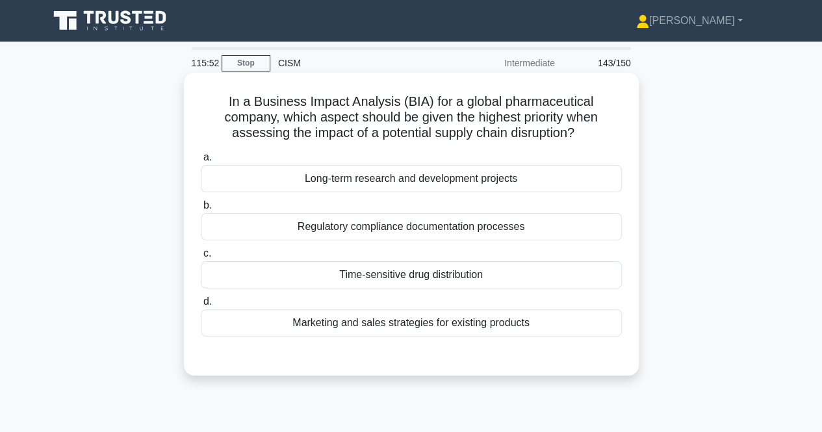
click at [451, 276] on div "Time-sensitive drug distribution" at bounding box center [411, 274] width 421 height 27
click at [201, 258] on input "c. Time-sensitive drug distribution" at bounding box center [201, 253] width 0 height 8
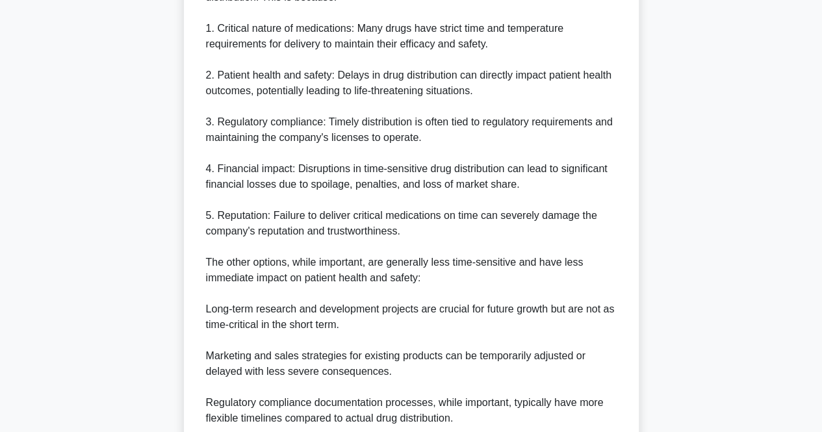
scroll to position [538, 0]
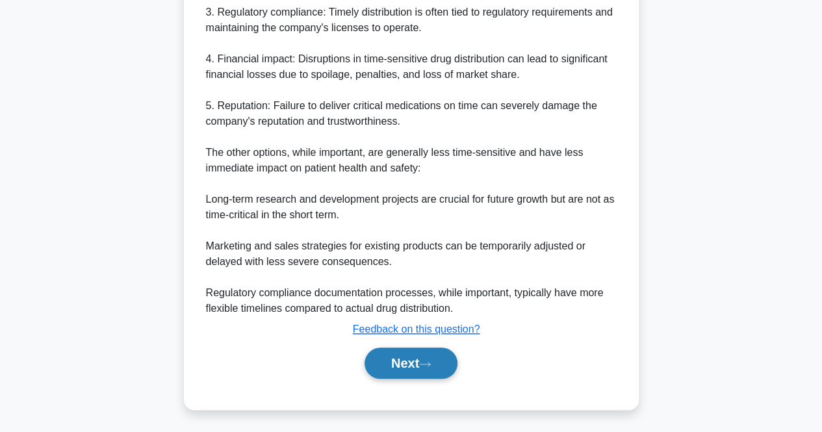
click at [385, 367] on button "Next" at bounding box center [410, 363] width 93 height 31
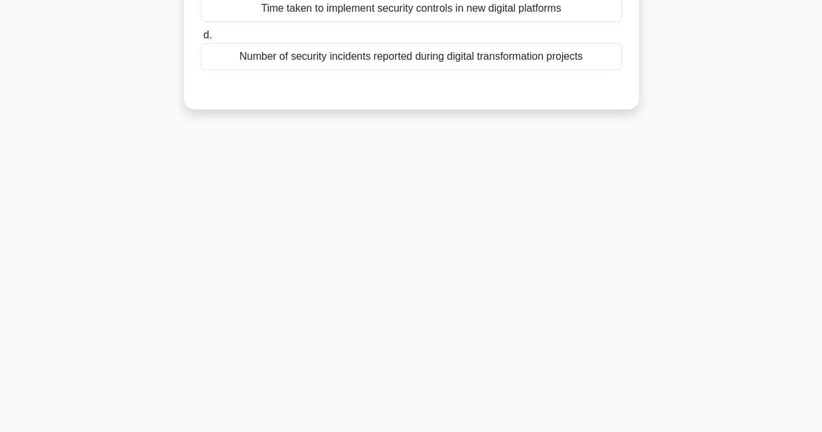
scroll to position [0, 0]
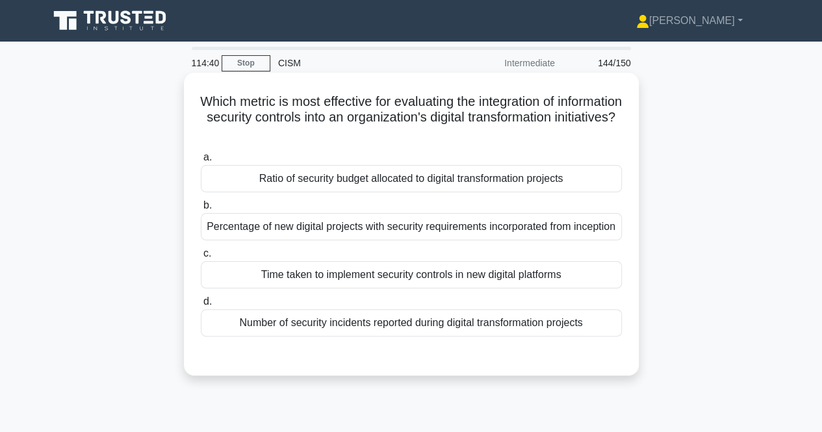
click at [426, 220] on div "Percentage of new digital projects with security requirements incorporated from…" at bounding box center [411, 226] width 421 height 27
click at [201, 210] on input "b. Percentage of new digital projects with security requirements incorporated f…" at bounding box center [201, 205] width 0 height 8
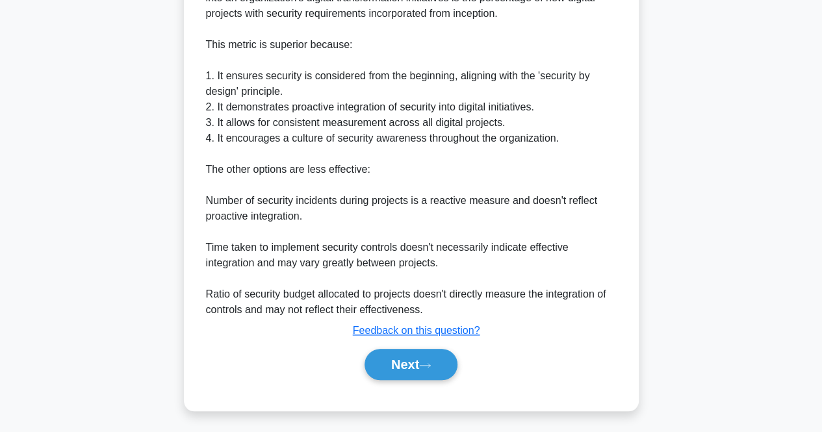
scroll to position [425, 0]
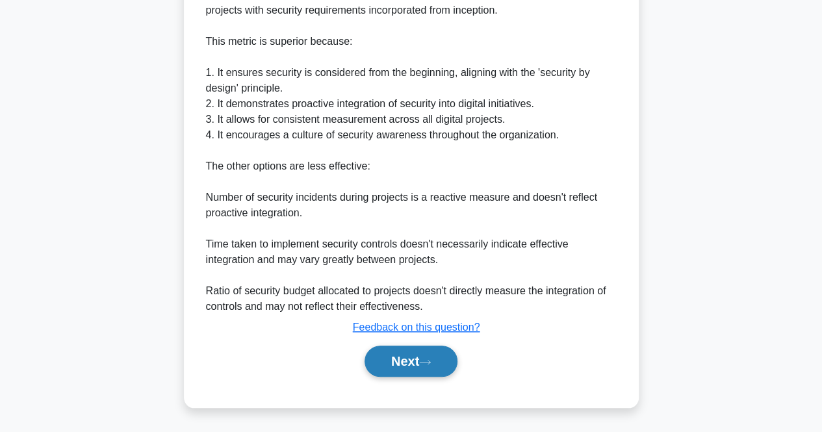
click at [426, 372] on button "Next" at bounding box center [410, 361] width 93 height 31
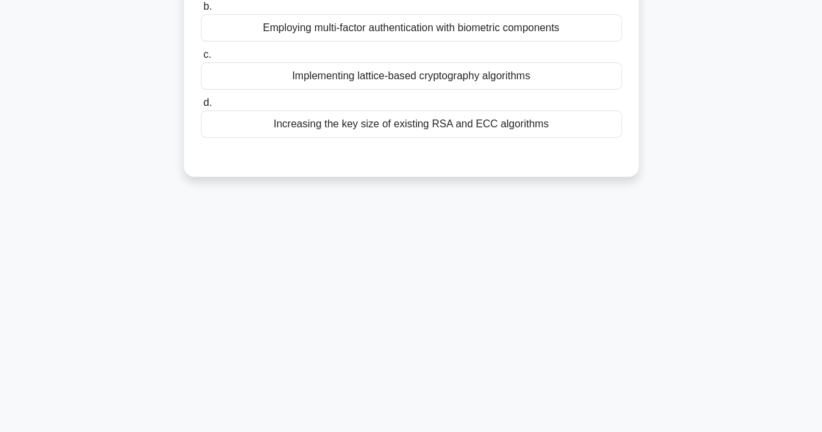
scroll to position [0, 0]
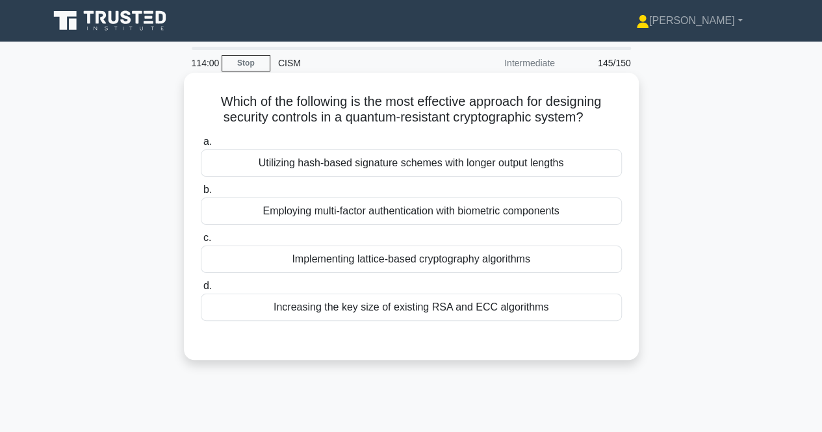
click at [539, 254] on div "Implementing lattice-based cryptography algorithms" at bounding box center [411, 259] width 421 height 27
click at [201, 242] on input "c. Implementing lattice-based cryptography algorithms" at bounding box center [201, 238] width 0 height 8
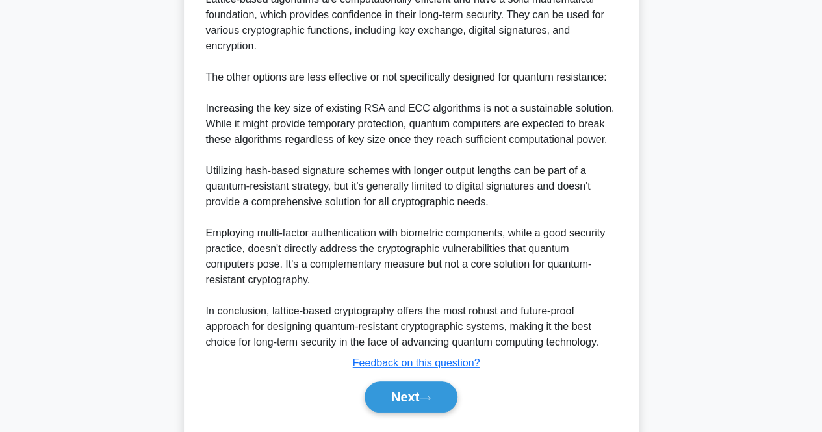
scroll to position [523, 0]
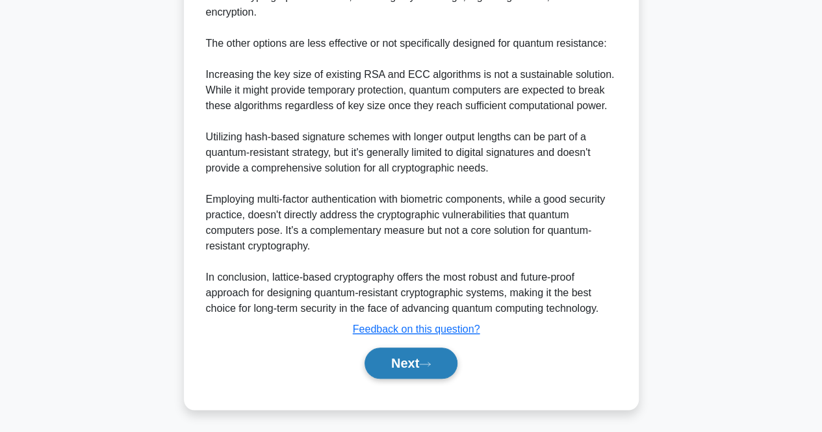
click at [431, 356] on button "Next" at bounding box center [410, 363] width 93 height 31
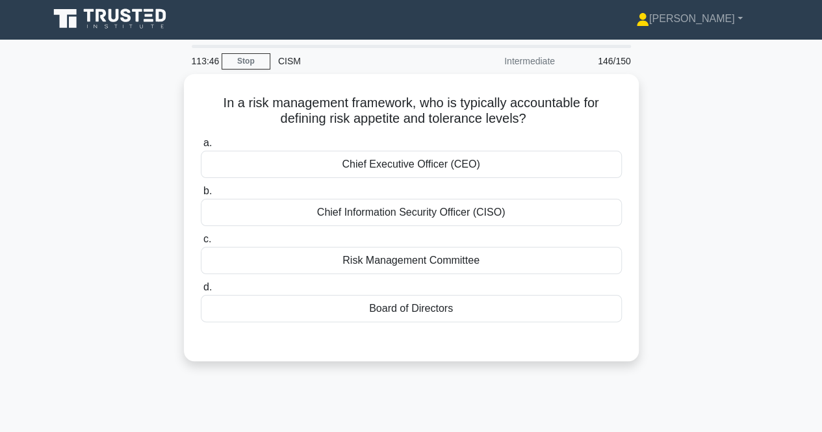
scroll to position [0, 0]
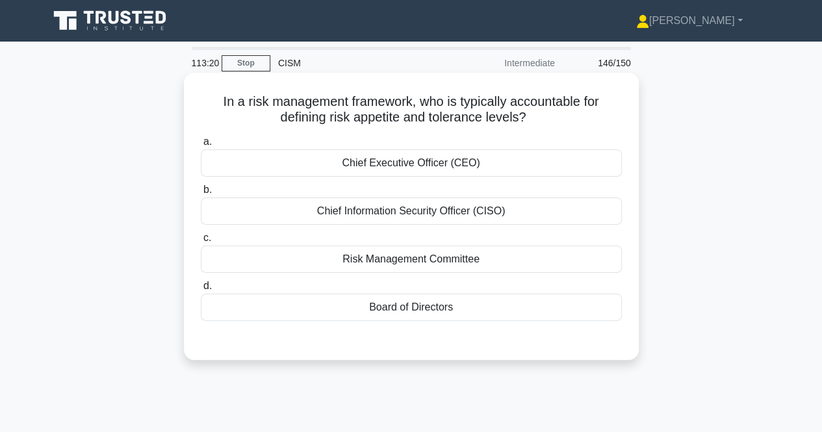
click at [477, 259] on div "Risk Management Committee" at bounding box center [411, 259] width 421 height 27
click at [201, 242] on input "c. Risk Management Committee" at bounding box center [201, 238] width 0 height 8
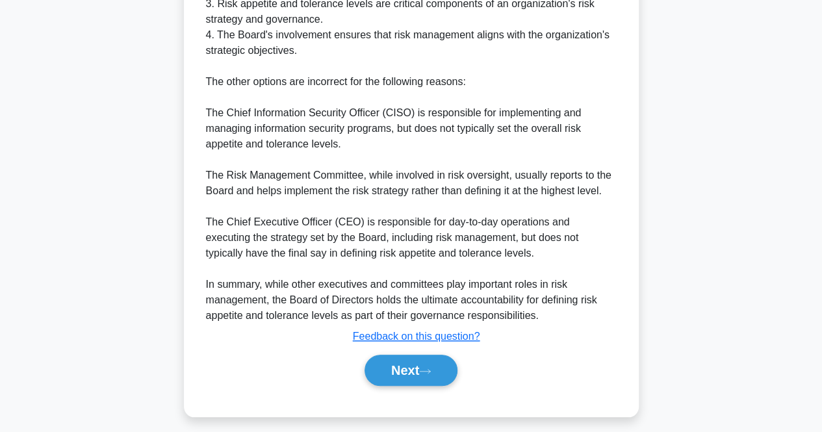
scroll to position [494, 0]
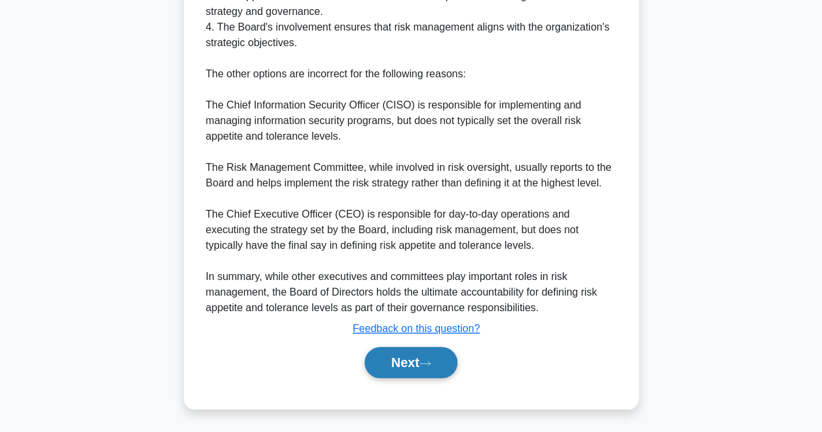
click at [368, 366] on button "Next" at bounding box center [410, 362] width 93 height 31
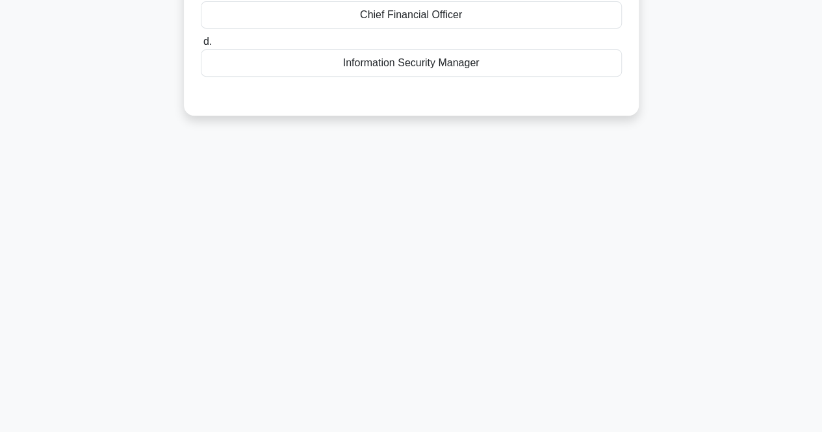
scroll to position [0, 0]
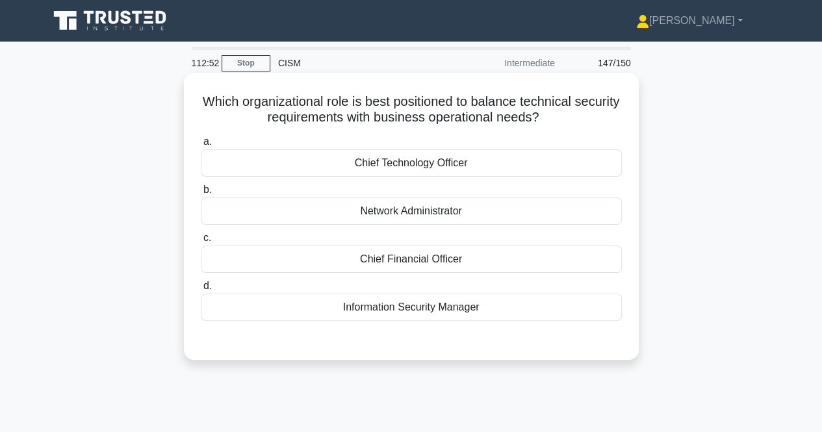
click at [422, 167] on div "Chief Technology Officer" at bounding box center [411, 162] width 421 height 27
click at [201, 146] on input "a. Chief Technology Officer" at bounding box center [201, 142] width 0 height 8
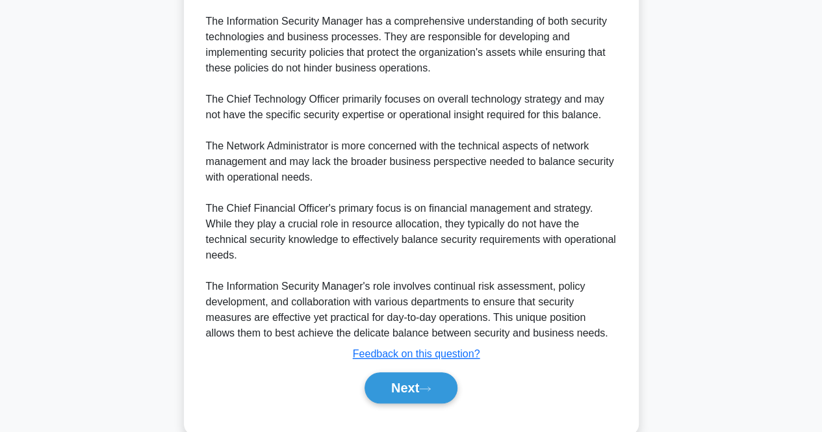
scroll to position [447, 0]
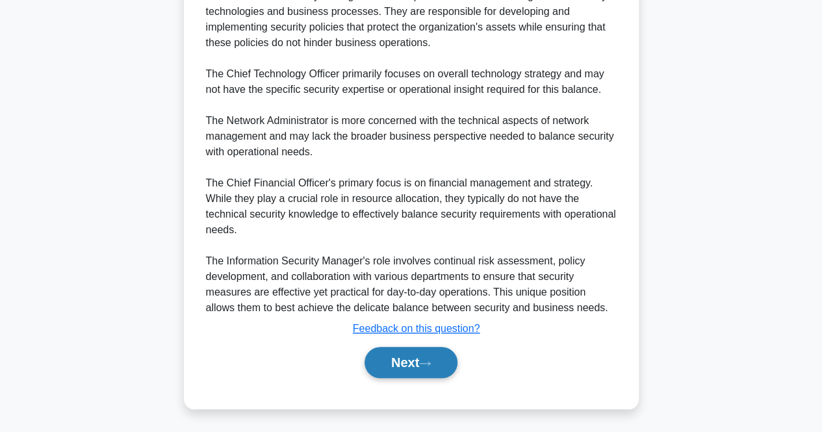
click at [385, 362] on button "Next" at bounding box center [410, 362] width 93 height 31
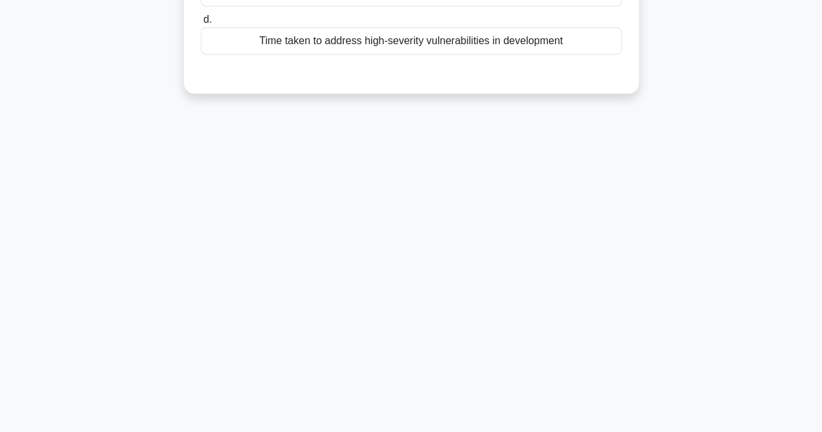
scroll to position [0, 0]
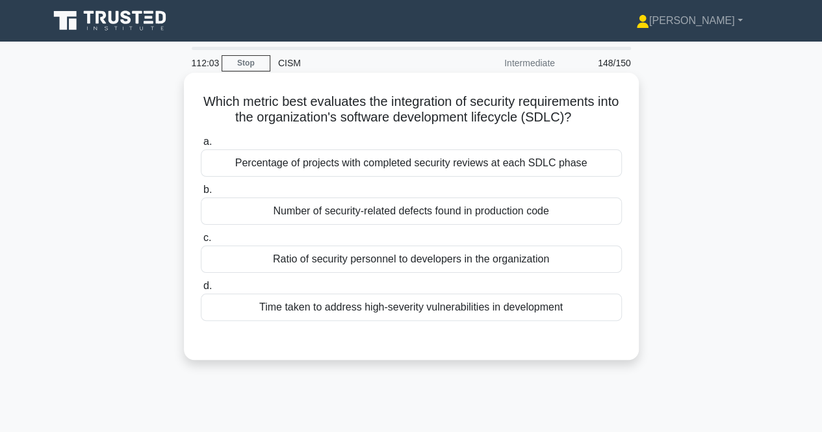
click at [331, 306] on div "Time taken to address high-severity vulnerabilities in development" at bounding box center [411, 307] width 421 height 27
click at [201, 290] on input "d. Time taken to address high-severity vulnerabilities in development" at bounding box center [201, 286] width 0 height 8
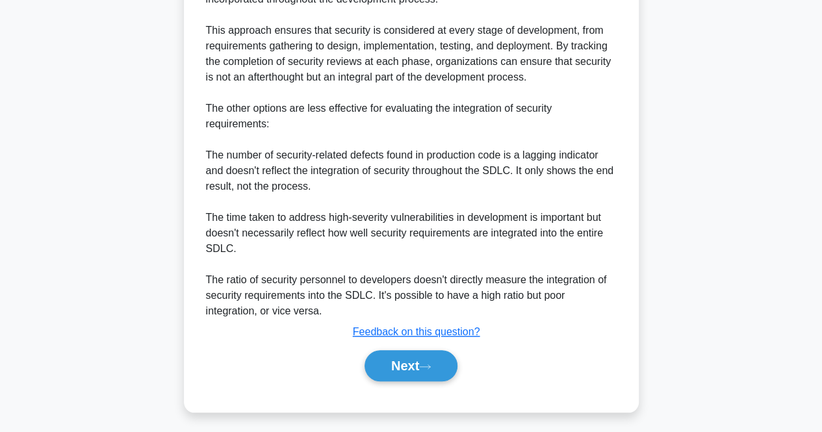
scroll to position [428, 0]
click at [394, 372] on button "Next" at bounding box center [410, 365] width 93 height 31
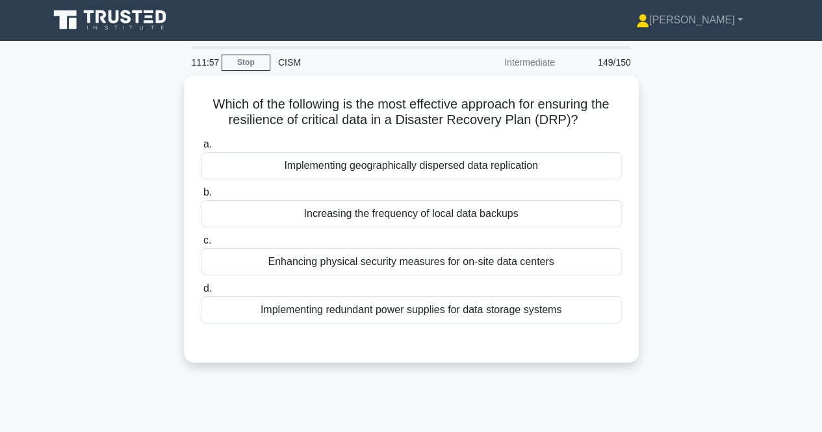
scroll to position [0, 0]
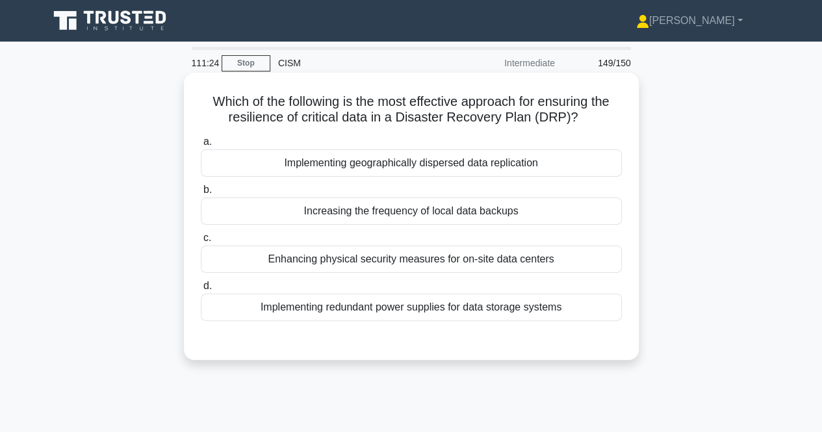
click at [481, 171] on div "Implementing geographically dispersed data replication" at bounding box center [411, 162] width 421 height 27
click at [201, 146] on input "a. Implementing geographically dispersed data replication" at bounding box center [201, 142] width 0 height 8
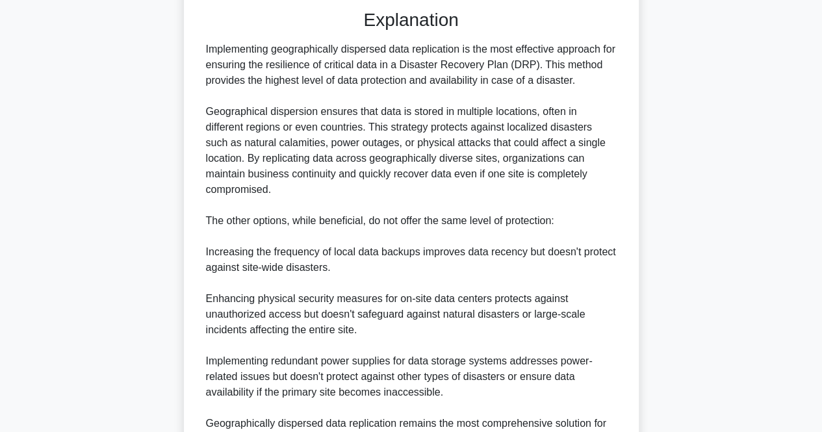
scroll to position [476, 0]
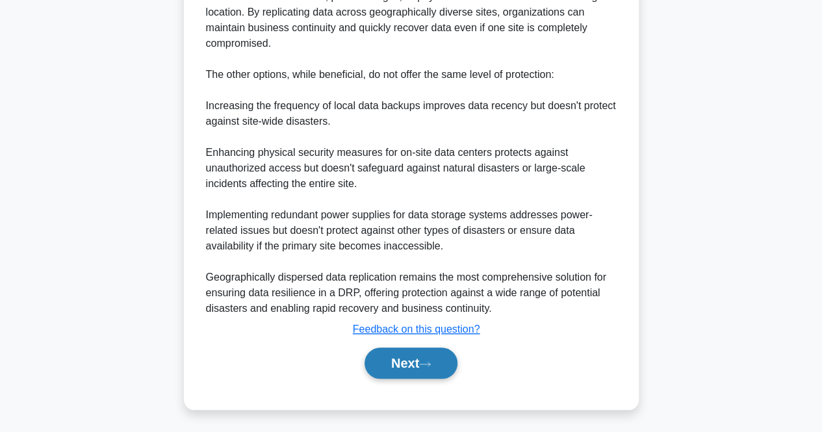
click at [446, 361] on button "Next" at bounding box center [410, 363] width 93 height 31
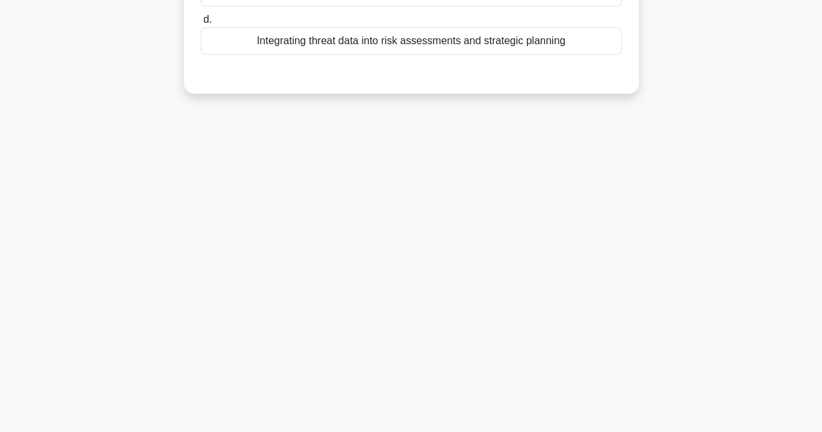
scroll to position [0, 0]
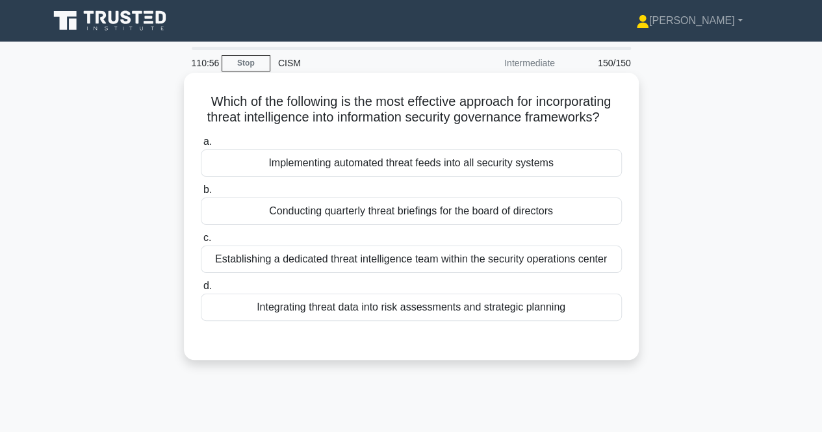
click at [518, 321] on div "Integrating threat data into risk assessments and strategic planning" at bounding box center [411, 307] width 421 height 27
click at [201, 290] on input "d. Integrating threat data into risk assessments and strategic planning" at bounding box center [201, 286] width 0 height 8
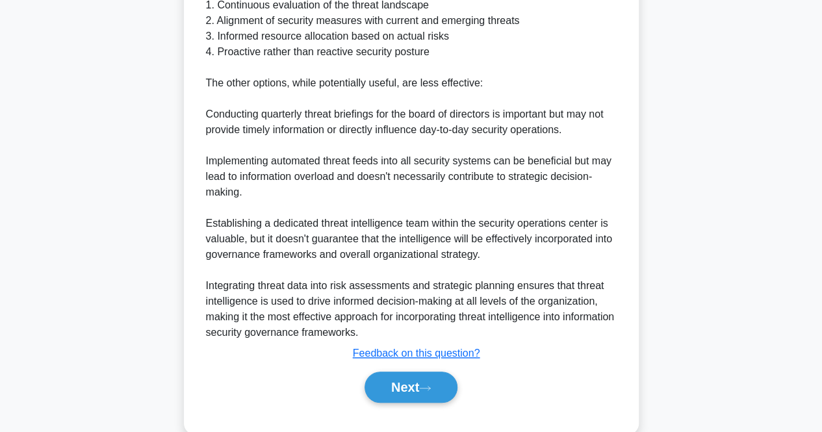
scroll to position [507, 0]
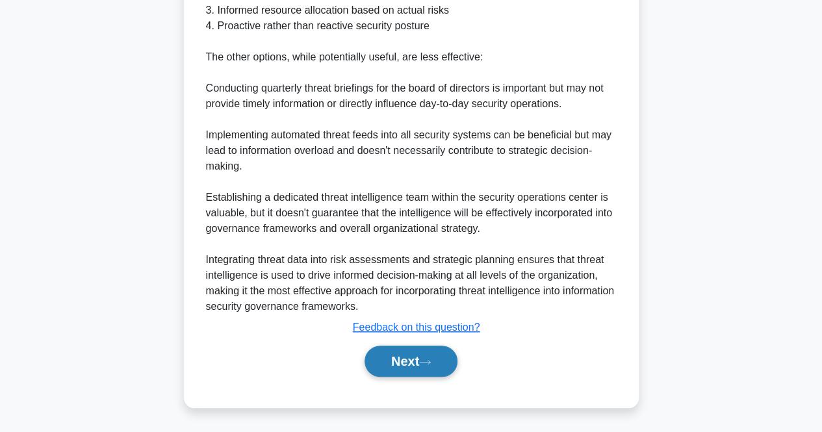
click at [411, 363] on button "Next" at bounding box center [410, 361] width 93 height 31
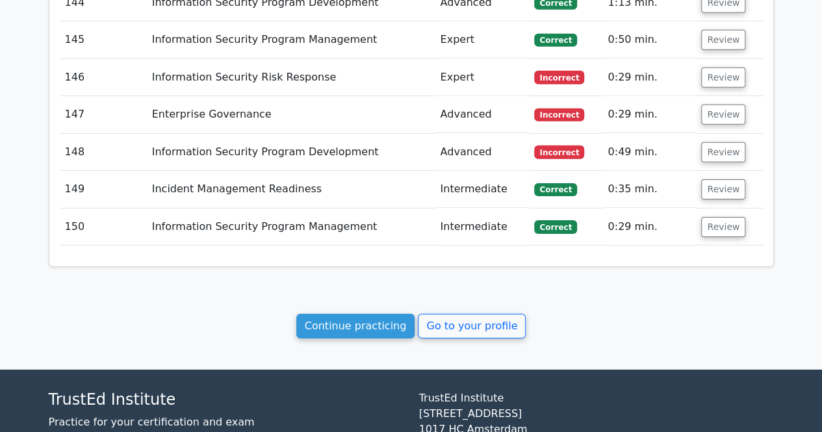
scroll to position [6927, 0]
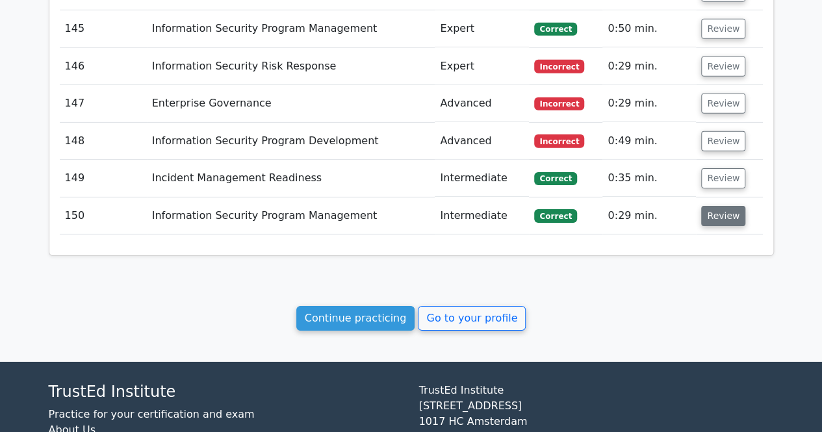
click at [738, 206] on button "Review" at bounding box center [723, 216] width 44 height 20
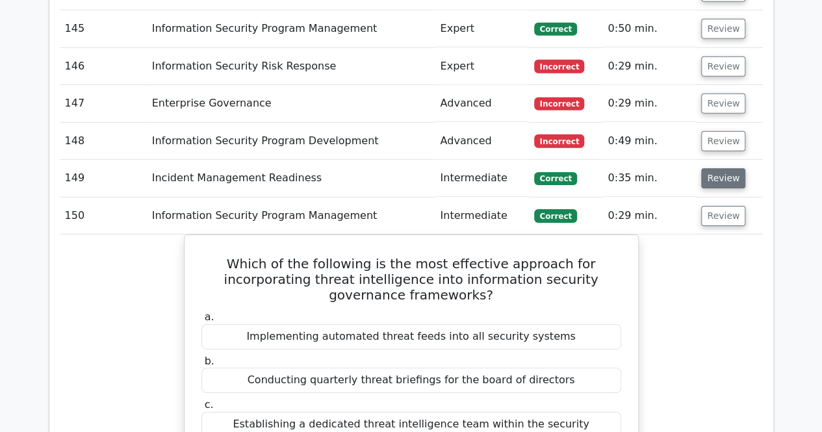
click at [728, 168] on button "Review" at bounding box center [723, 178] width 44 height 20
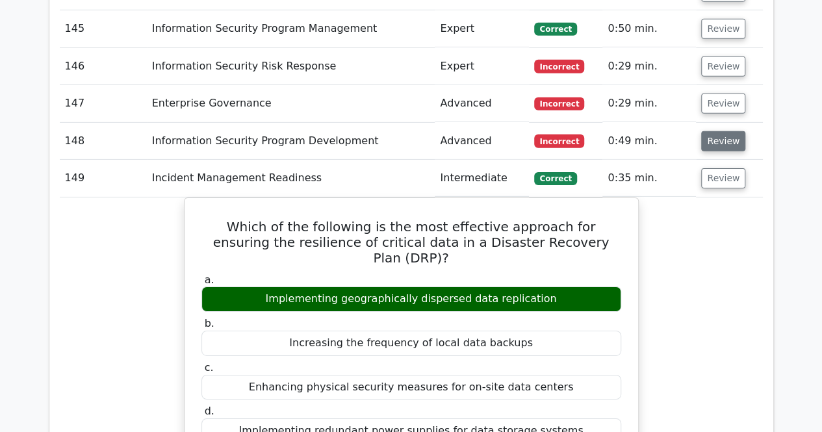
click at [727, 131] on button "Review" at bounding box center [723, 141] width 44 height 20
click at [726, 94] on button "Review" at bounding box center [723, 104] width 44 height 20
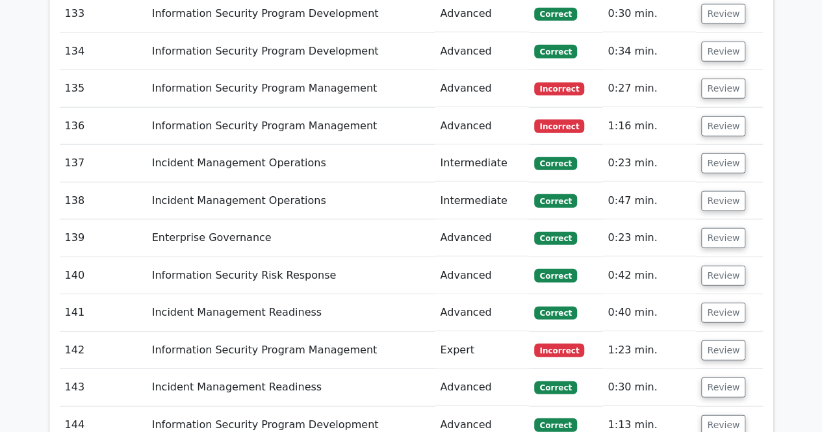
scroll to position [6494, 0]
click at [721, 415] on button "Review" at bounding box center [723, 425] width 44 height 20
click at [720, 377] on button "Review" at bounding box center [723, 387] width 44 height 20
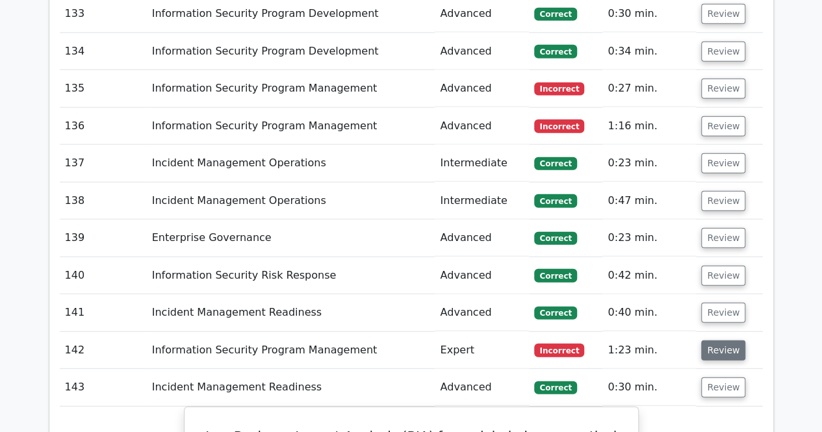
click at [720, 340] on button "Review" at bounding box center [723, 350] width 44 height 20
click at [719, 303] on button "Review" at bounding box center [723, 313] width 44 height 20
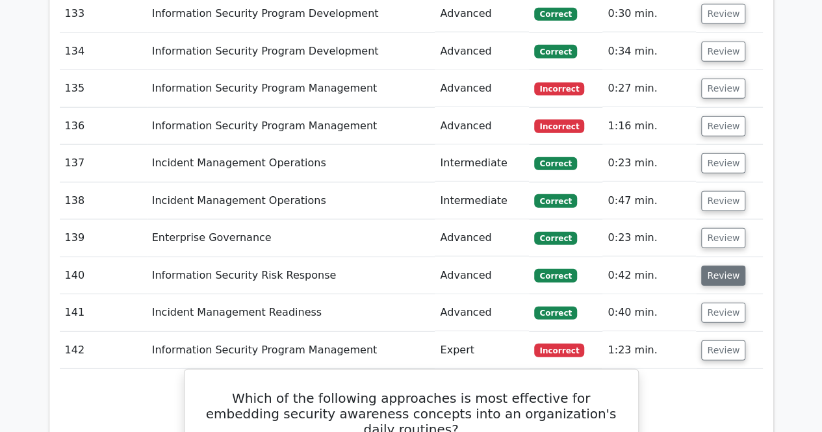
click at [720, 266] on button "Review" at bounding box center [723, 276] width 44 height 20
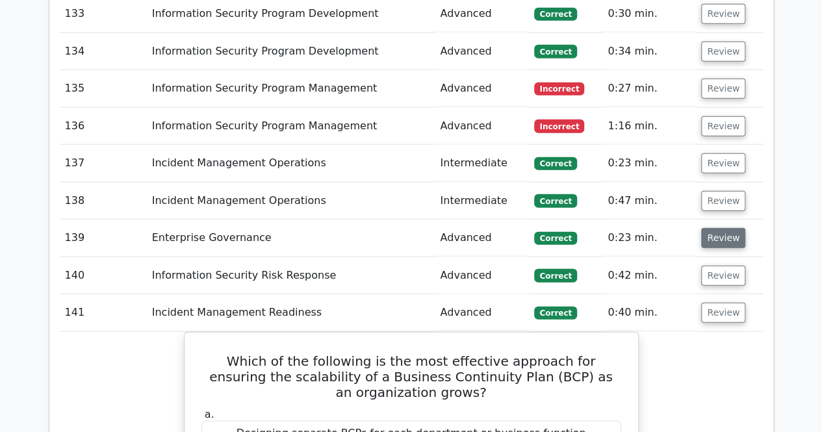
click at [717, 228] on button "Review" at bounding box center [723, 238] width 44 height 20
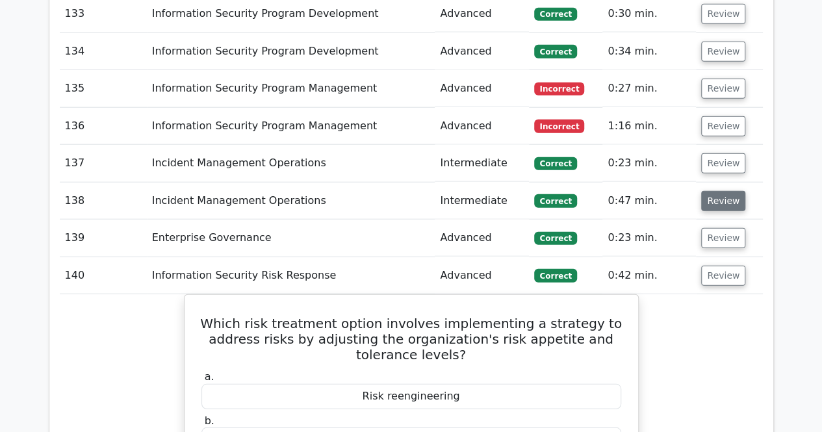
click at [713, 191] on button "Review" at bounding box center [723, 201] width 44 height 20
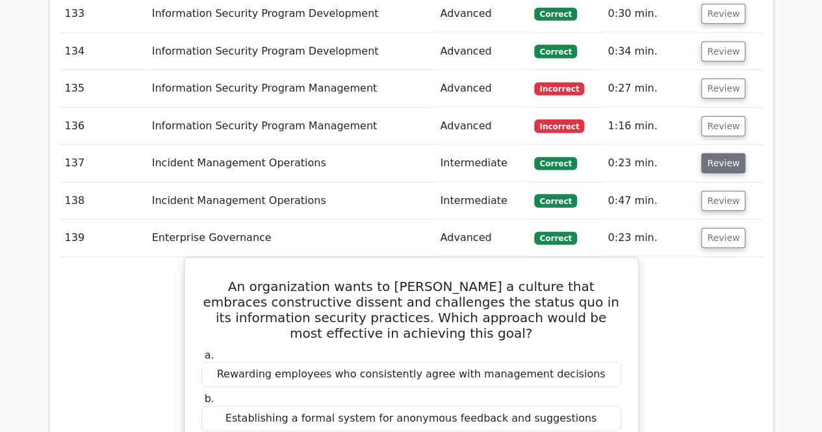
click at [712, 153] on button "Review" at bounding box center [723, 163] width 44 height 20
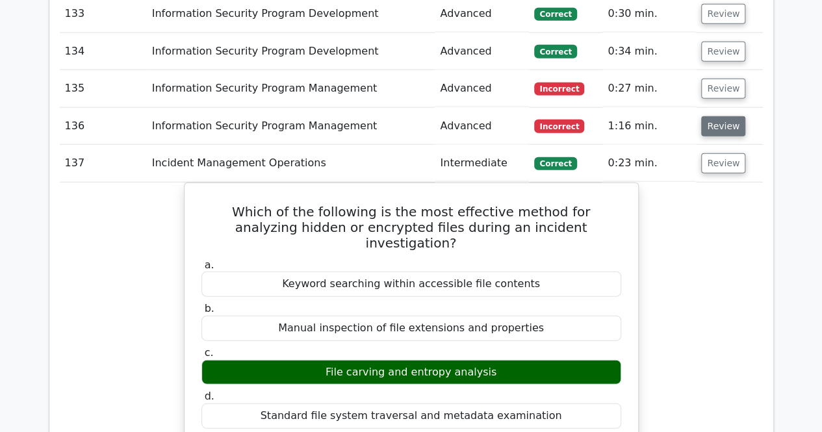
click at [715, 116] on button "Review" at bounding box center [723, 126] width 44 height 20
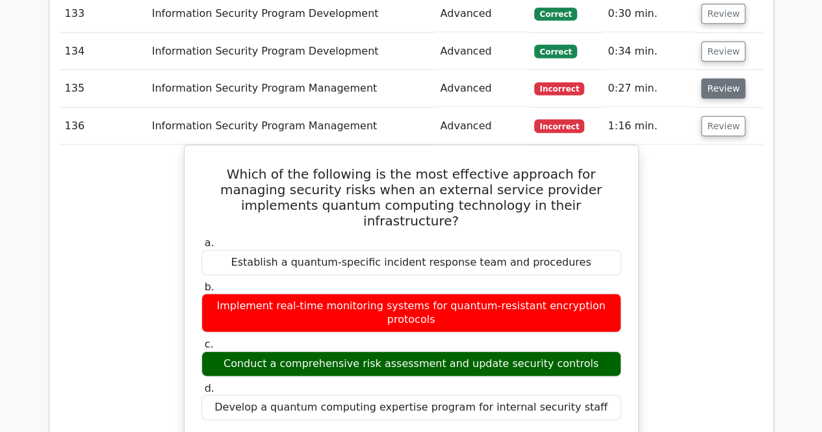
click at [719, 79] on button "Review" at bounding box center [723, 89] width 44 height 20
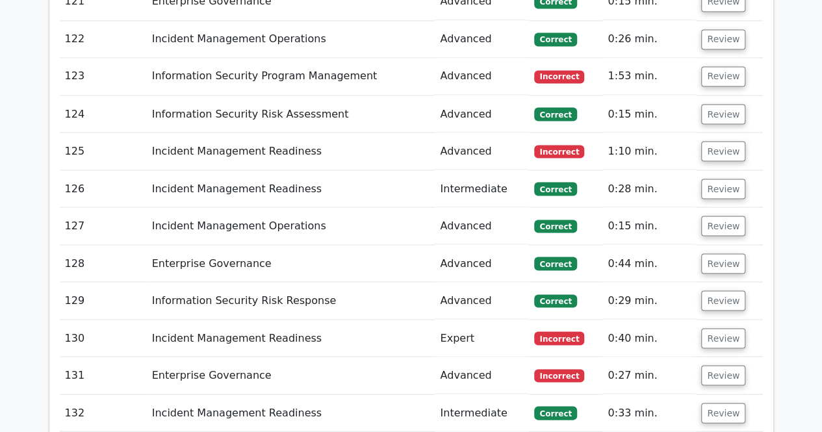
scroll to position [6060, 0]
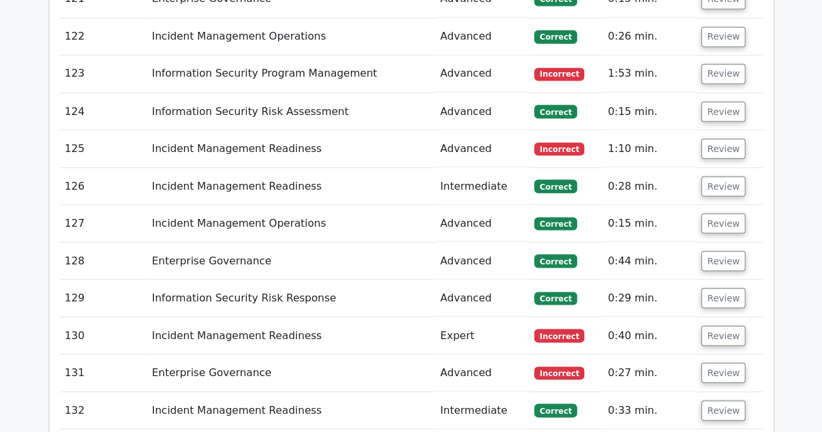
click at [714, 400] on button "Review" at bounding box center [723, 410] width 44 height 20
drag, startPoint x: 715, startPoint y: 289, endPoint x: 715, endPoint y: 277, distance: 11.7
click at [715, 362] on button "Review" at bounding box center [723, 372] width 44 height 20
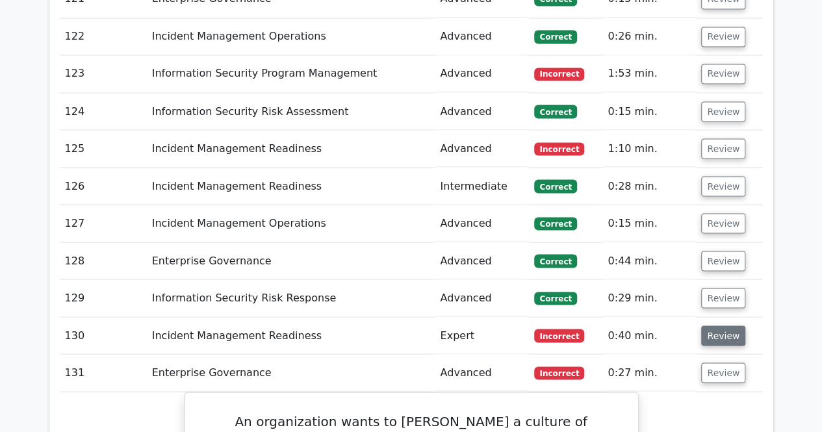
click at [715, 325] on button "Review" at bounding box center [723, 335] width 44 height 20
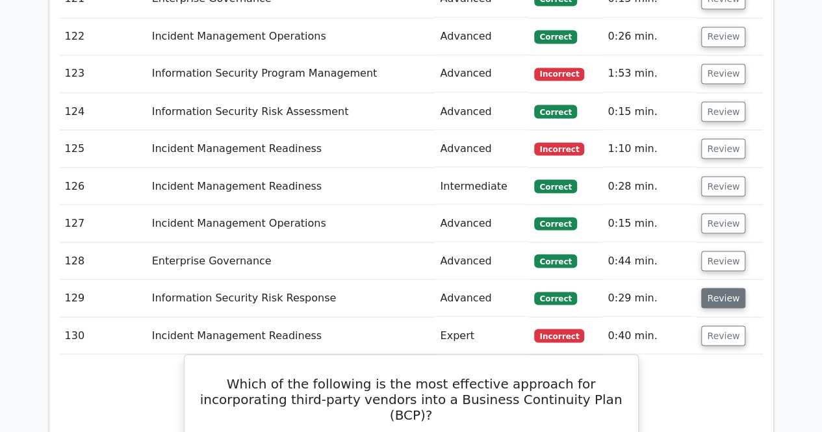
click at [715, 288] on button "Review" at bounding box center [723, 298] width 44 height 20
click at [716, 251] on button "Review" at bounding box center [723, 261] width 44 height 20
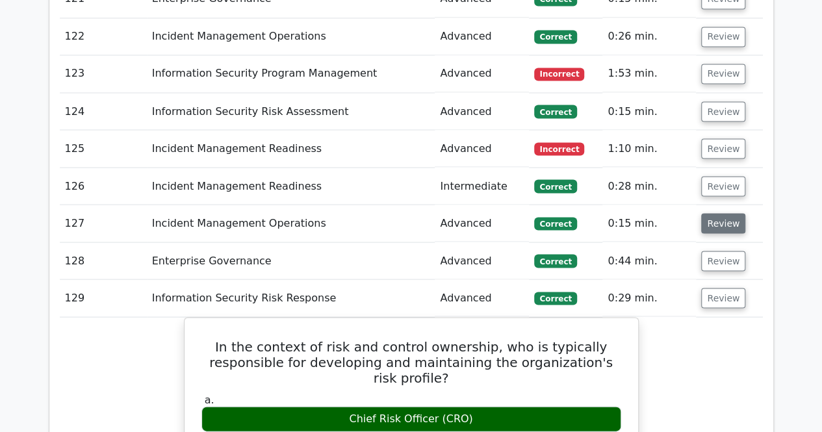
click at [715, 213] on button "Review" at bounding box center [723, 223] width 44 height 20
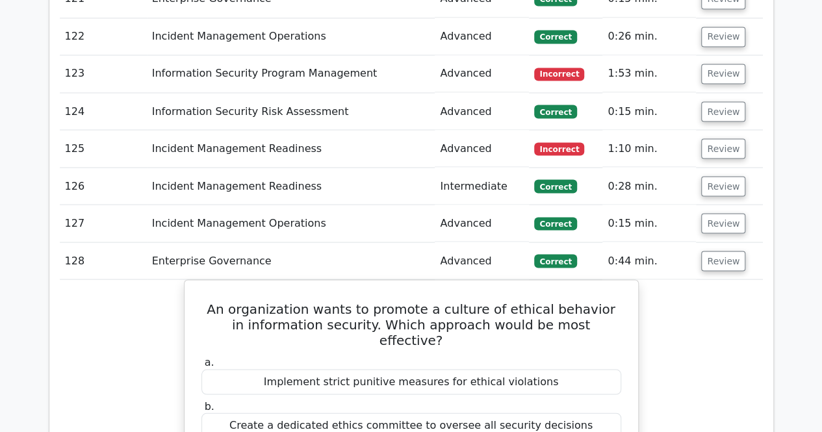
drag, startPoint x: 713, startPoint y: 101, endPoint x: 714, endPoint y: 88, distance: 13.0
click at [714, 176] on button "Review" at bounding box center [723, 186] width 44 height 20
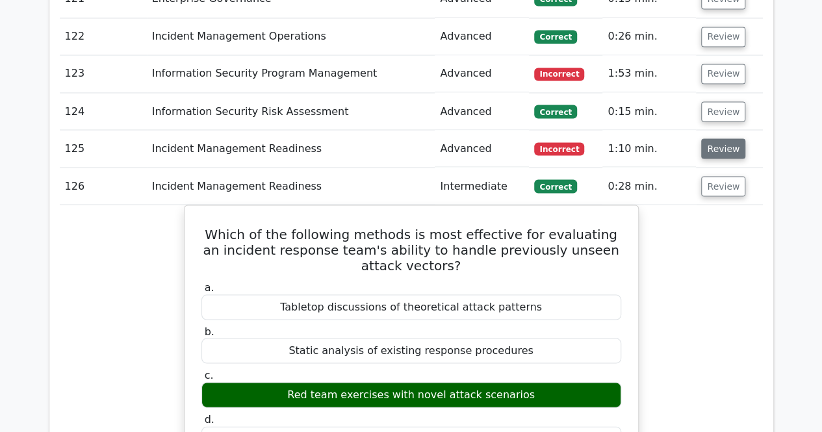
click at [714, 138] on button "Review" at bounding box center [723, 148] width 44 height 20
click at [713, 101] on button "Review" at bounding box center [723, 111] width 44 height 20
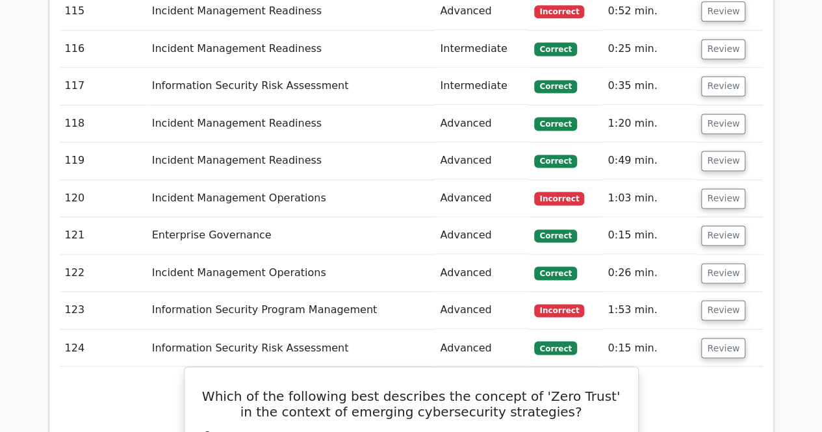
scroll to position [5766, 0]
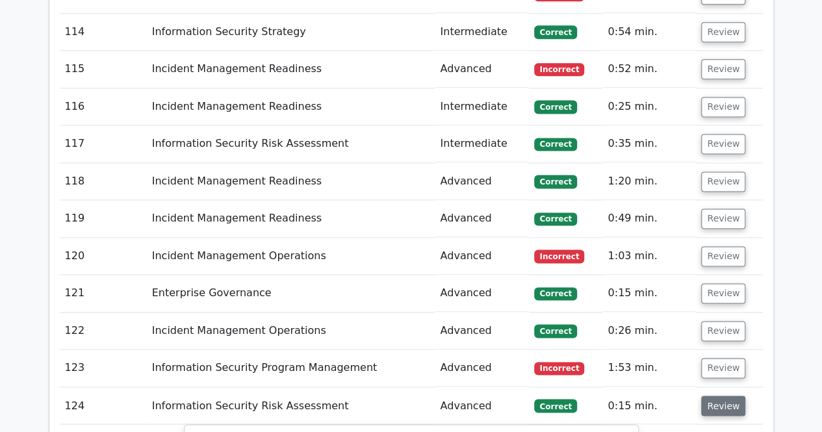
click at [727, 396] on button "Review" at bounding box center [723, 406] width 44 height 20
click at [722, 358] on button "Review" at bounding box center [723, 368] width 44 height 20
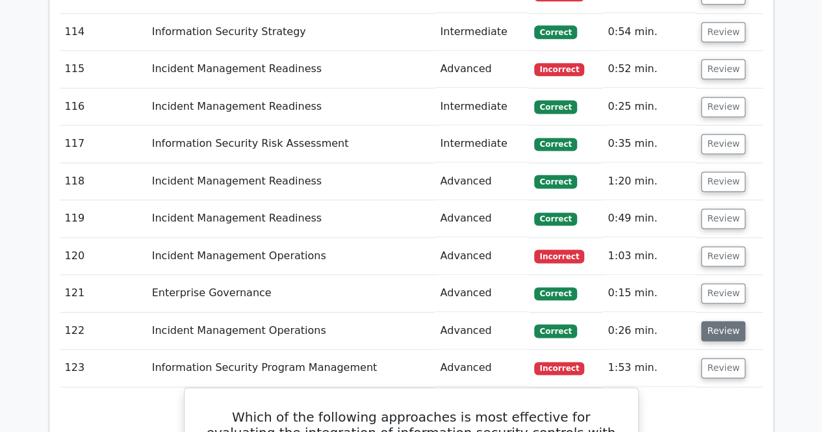
click at [720, 321] on button "Review" at bounding box center [723, 331] width 44 height 20
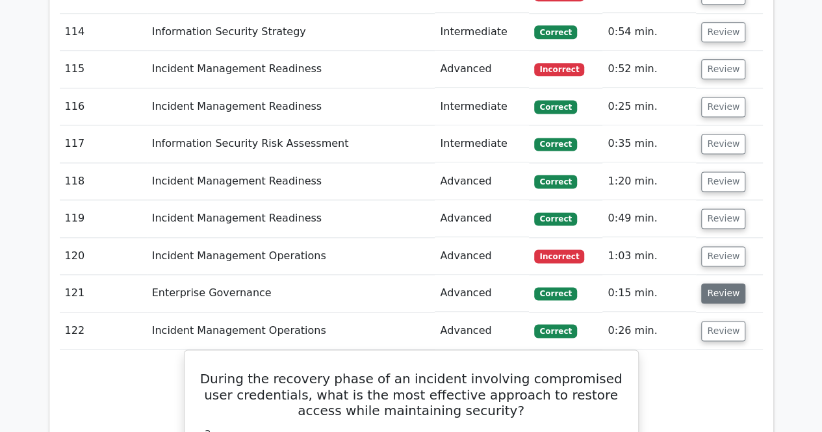
click at [718, 283] on button "Review" at bounding box center [723, 293] width 44 height 20
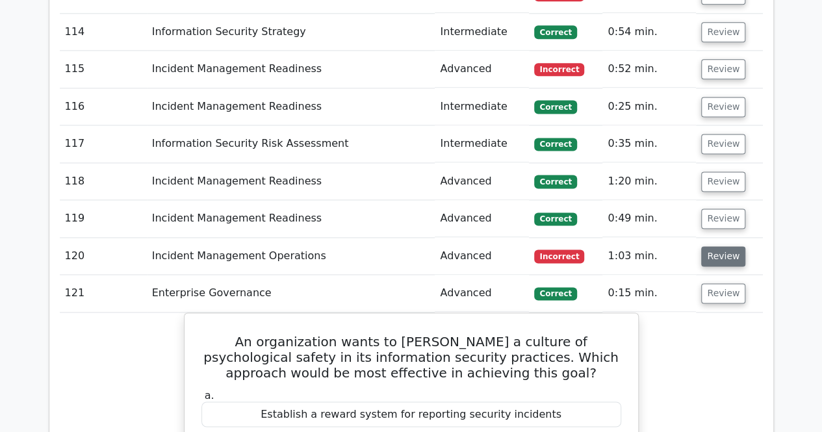
click at [718, 246] on button "Review" at bounding box center [723, 256] width 44 height 20
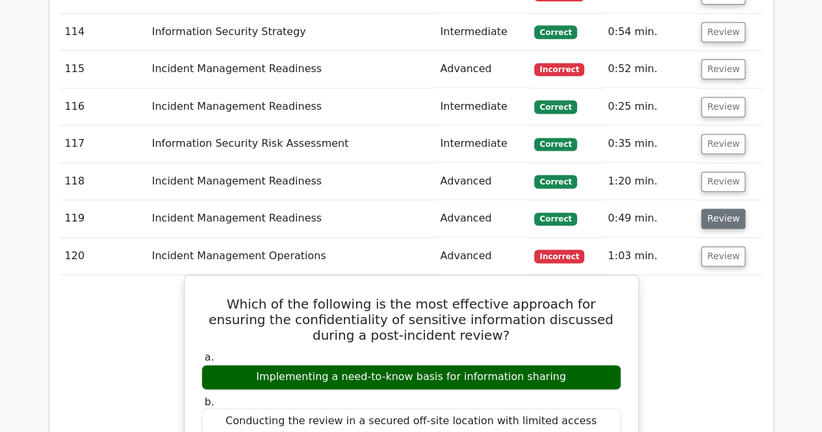
click at [716, 209] on button "Review" at bounding box center [723, 219] width 44 height 20
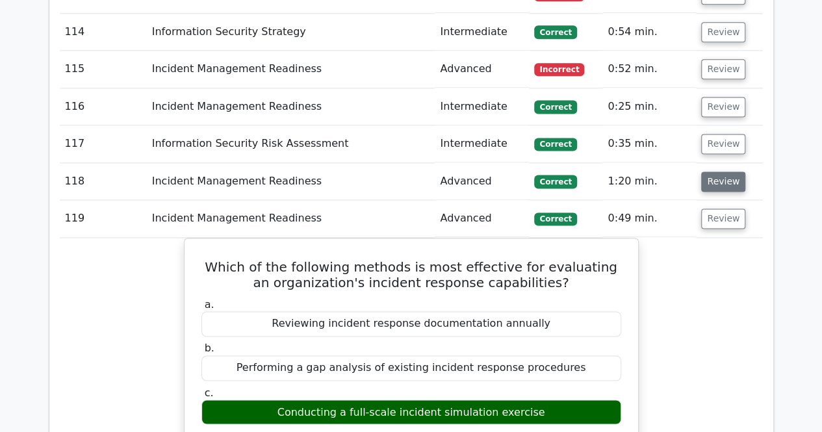
click at [713, 171] on button "Review" at bounding box center [723, 181] width 44 height 20
click at [713, 134] on button "Review" at bounding box center [723, 144] width 44 height 20
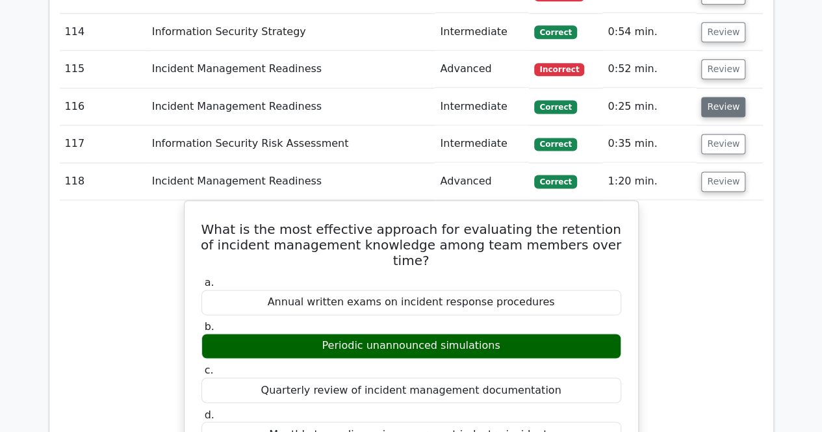
click at [713, 97] on button "Review" at bounding box center [723, 107] width 44 height 20
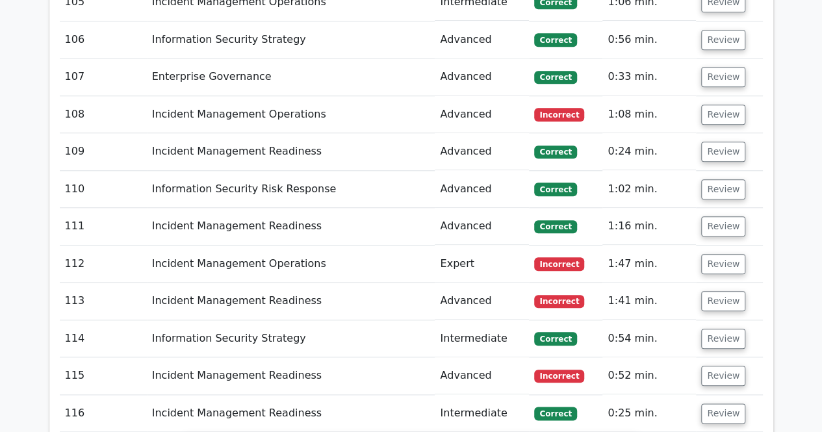
scroll to position [5428, 0]
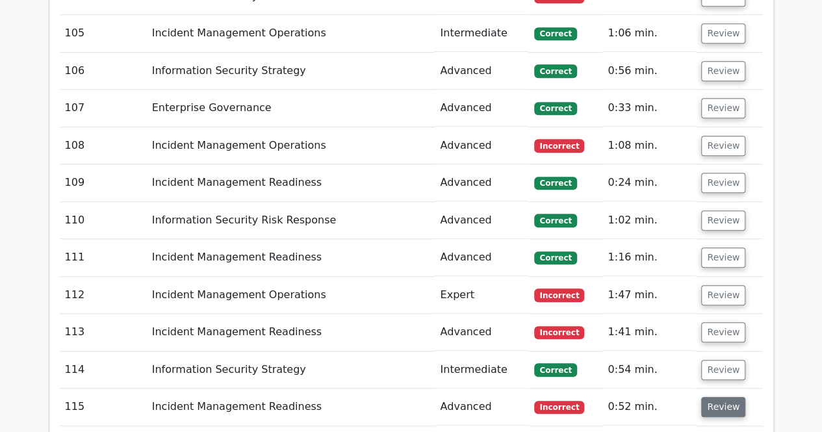
click at [711, 397] on button "Review" at bounding box center [723, 407] width 44 height 20
click at [715, 360] on button "Review" at bounding box center [723, 370] width 44 height 20
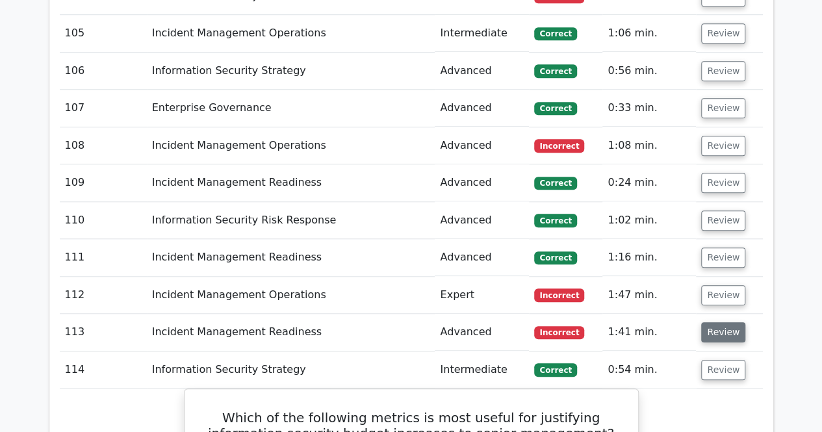
click at [716, 322] on button "Review" at bounding box center [723, 332] width 44 height 20
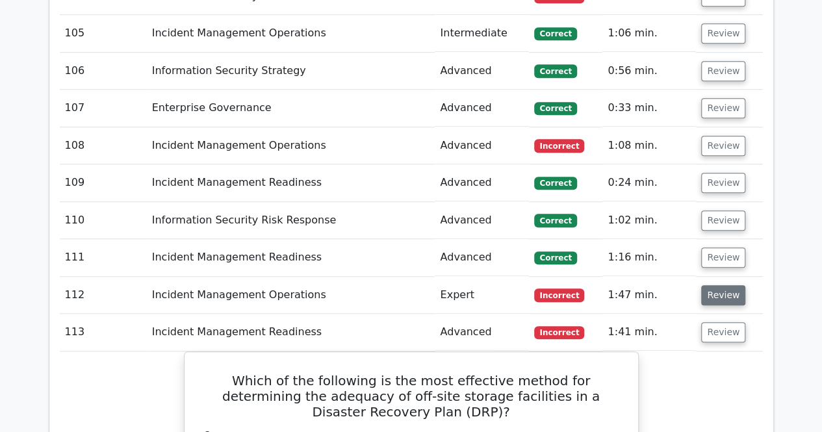
click at [713, 285] on button "Review" at bounding box center [723, 295] width 44 height 20
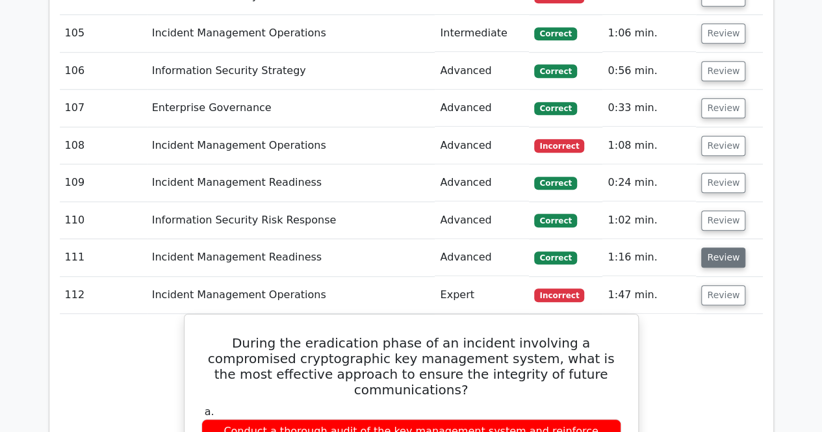
drag, startPoint x: 713, startPoint y: 180, endPoint x: 713, endPoint y: 172, distance: 7.8
click at [713, 247] on button "Review" at bounding box center [723, 257] width 44 height 20
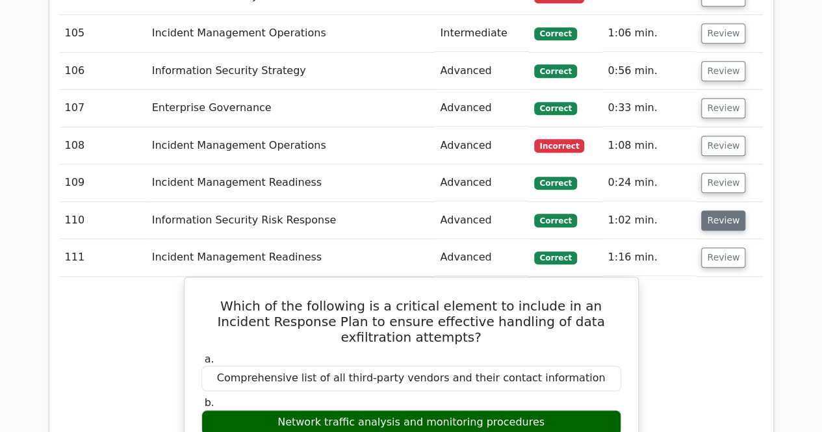
drag, startPoint x: 712, startPoint y: 144, endPoint x: 713, endPoint y: 136, distance: 8.5
click at [713, 210] on button "Review" at bounding box center [723, 220] width 44 height 20
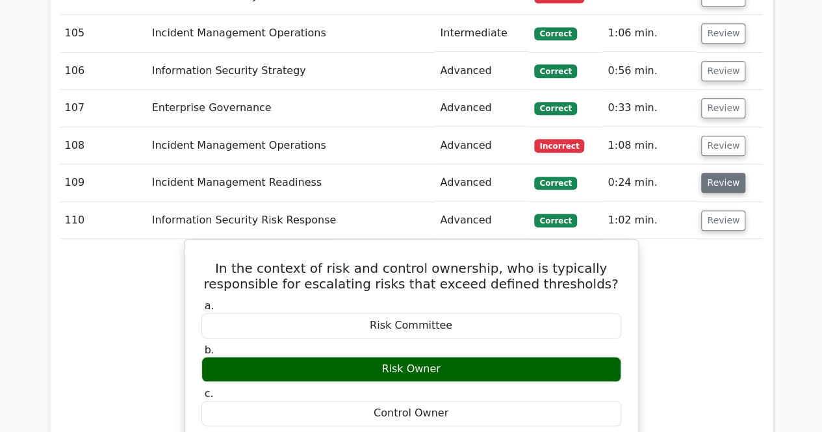
drag, startPoint x: 713, startPoint y: 99, endPoint x: 715, endPoint y: 84, distance: 14.4
click at [713, 173] on button "Review" at bounding box center [723, 183] width 44 height 20
click at [717, 136] on button "Review" at bounding box center [723, 146] width 44 height 20
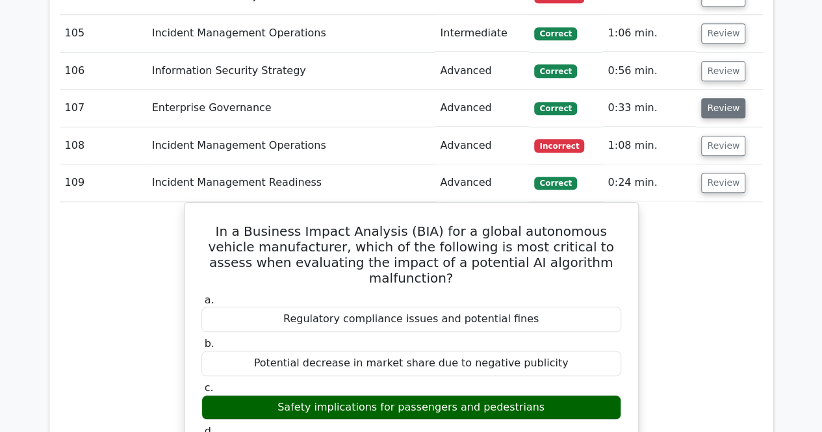
click at [720, 98] on button "Review" at bounding box center [723, 108] width 44 height 20
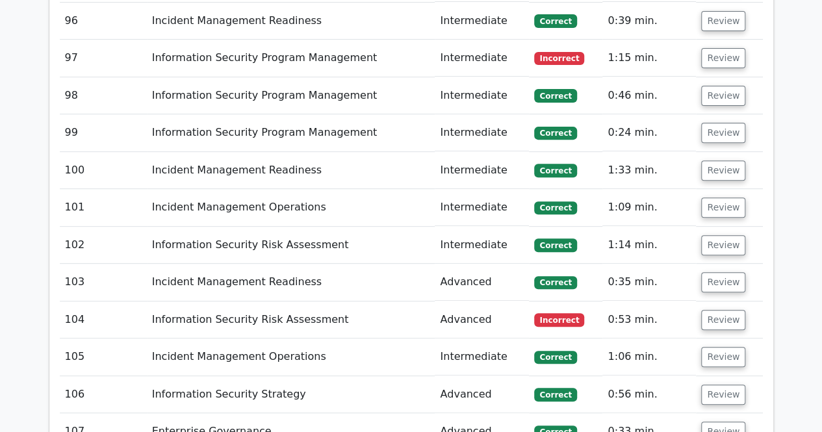
scroll to position [5065, 0]
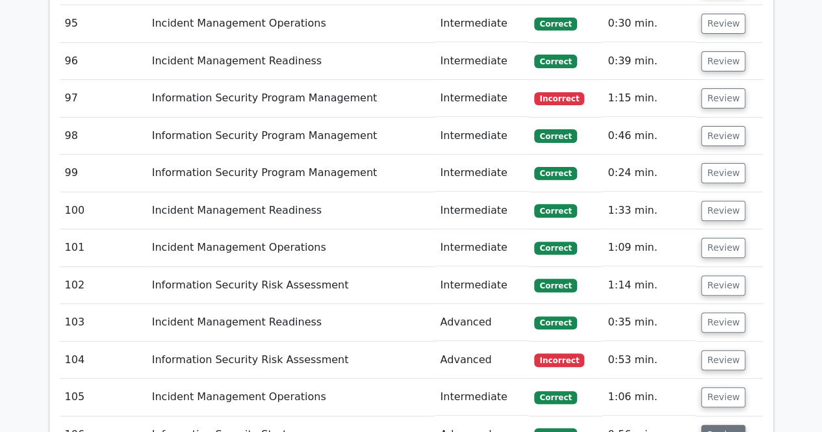
click at [723, 425] on button "Review" at bounding box center [723, 435] width 44 height 20
drag, startPoint x: 720, startPoint y: 318, endPoint x: 720, endPoint y: 305, distance: 13.0
click at [720, 387] on button "Review" at bounding box center [723, 397] width 44 height 20
click at [718, 350] on button "Review" at bounding box center [723, 360] width 44 height 20
click at [717, 312] on button "Review" at bounding box center [723, 322] width 44 height 20
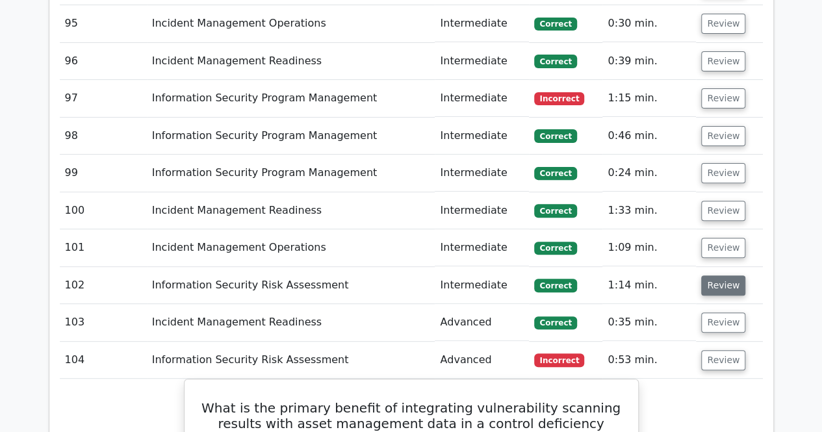
click at [718, 275] on button "Review" at bounding box center [723, 285] width 44 height 20
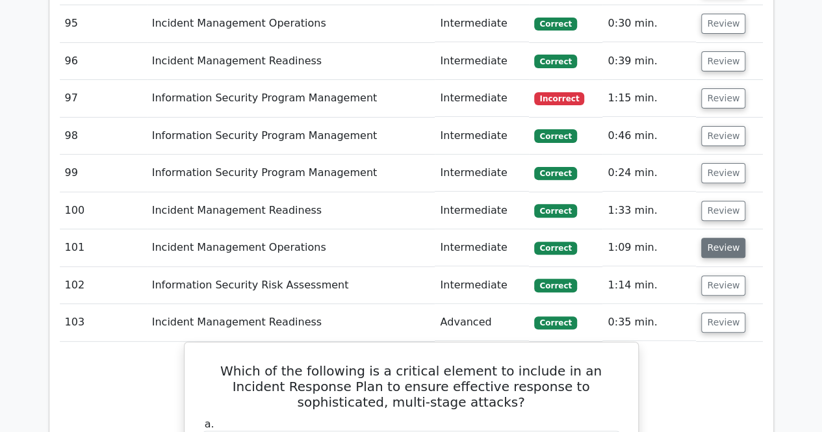
click at [718, 238] on button "Review" at bounding box center [723, 248] width 44 height 20
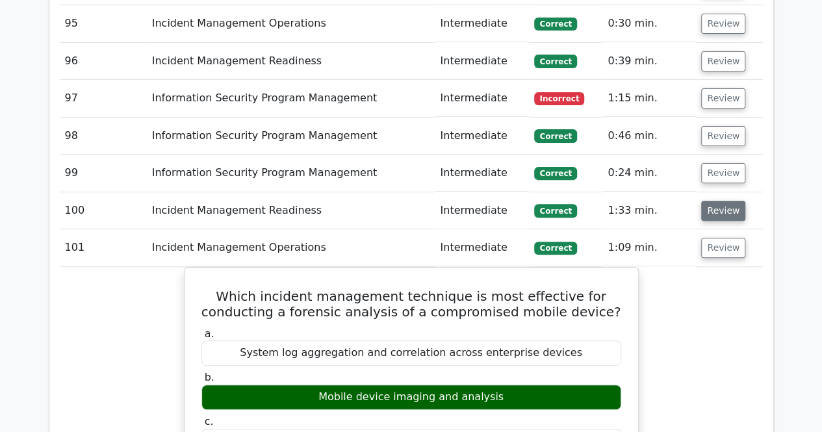
click at [717, 201] on button "Review" at bounding box center [723, 211] width 44 height 20
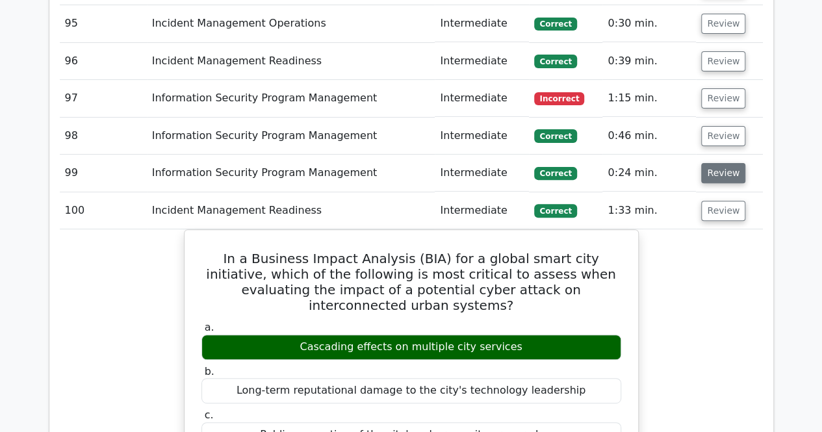
drag, startPoint x: 716, startPoint y: 101, endPoint x: 717, endPoint y: 90, distance: 10.5
click at [716, 163] on button "Review" at bounding box center [723, 173] width 44 height 20
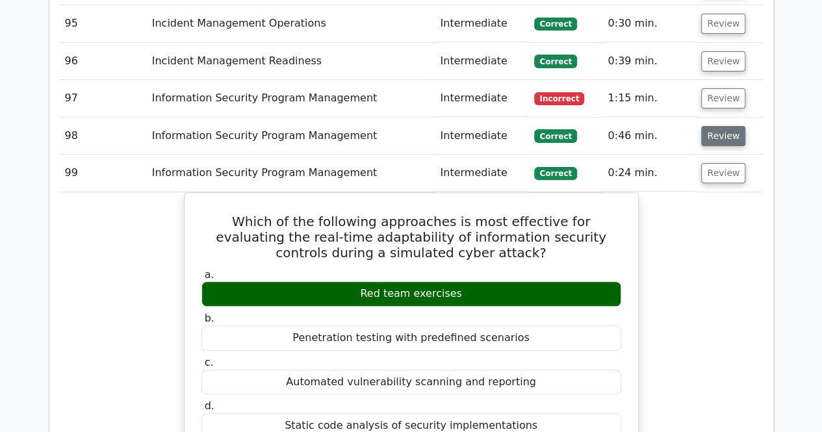
drag, startPoint x: 716, startPoint y: 60, endPoint x: 717, endPoint y: 53, distance: 7.2
click at [717, 126] on button "Review" at bounding box center [723, 136] width 44 height 20
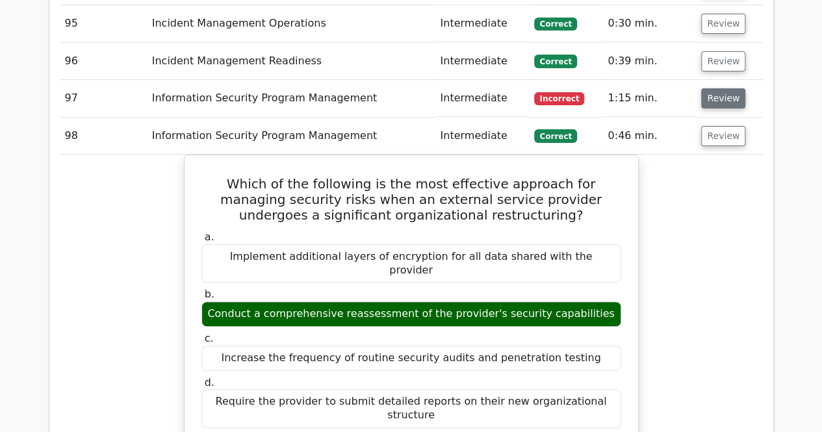
drag, startPoint x: 716, startPoint y: 24, endPoint x: 739, endPoint y: 16, distance: 24.0
click at [716, 88] on button "Review" at bounding box center [723, 98] width 44 height 20
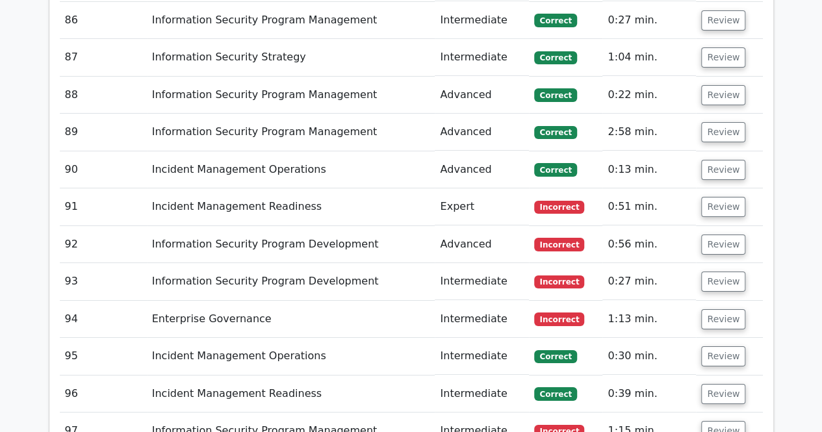
scroll to position [4649, 0]
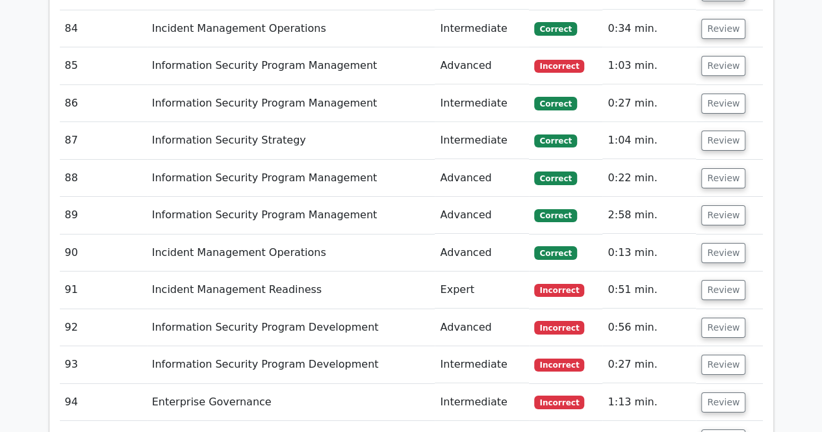
click at [720, 421] on td "Review" at bounding box center [729, 439] width 66 height 37
click at [720, 429] on button "Review" at bounding box center [723, 439] width 44 height 20
click at [719, 392] on button "Review" at bounding box center [723, 402] width 44 height 20
click at [718, 346] on td "Review" at bounding box center [729, 364] width 66 height 37
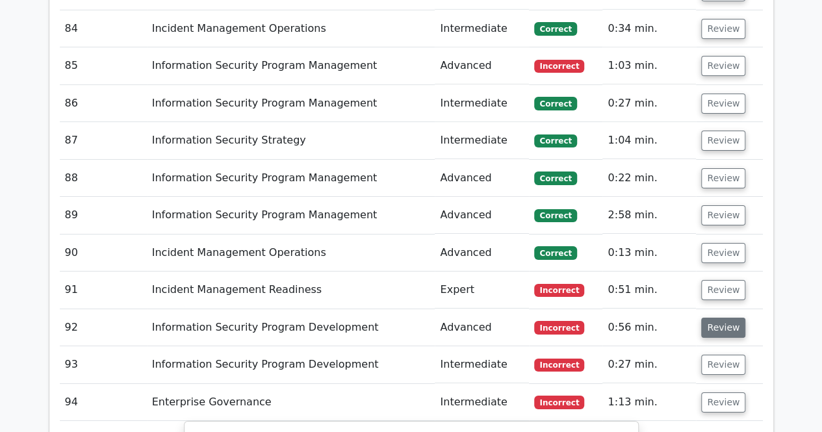
click at [720, 318] on button "Review" at bounding box center [723, 328] width 44 height 20
click at [713, 280] on button "Review" at bounding box center [723, 290] width 44 height 20
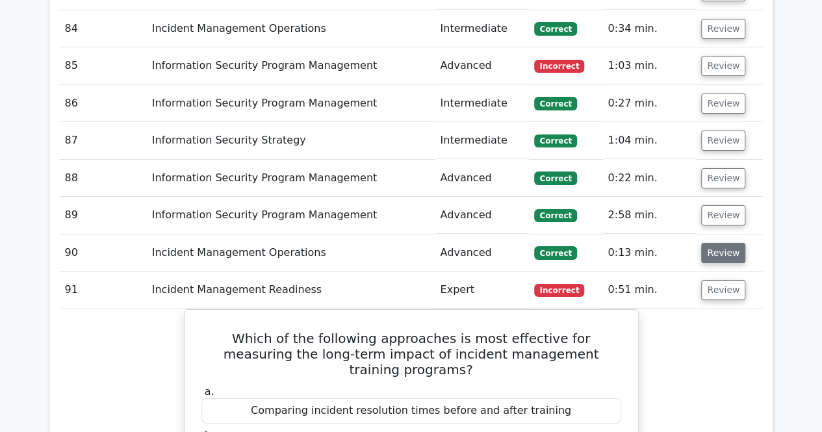
click at [720, 243] on button "Review" at bounding box center [723, 253] width 44 height 20
click at [717, 205] on button "Review" at bounding box center [723, 215] width 44 height 20
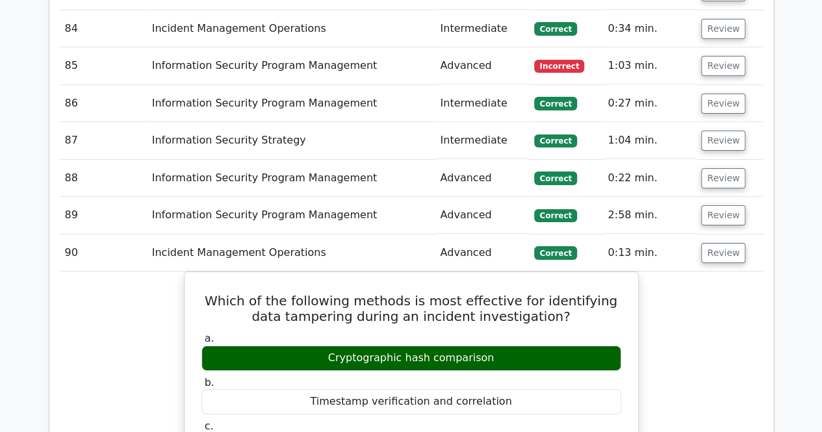
click at [715, 160] on td "Review" at bounding box center [729, 178] width 66 height 37
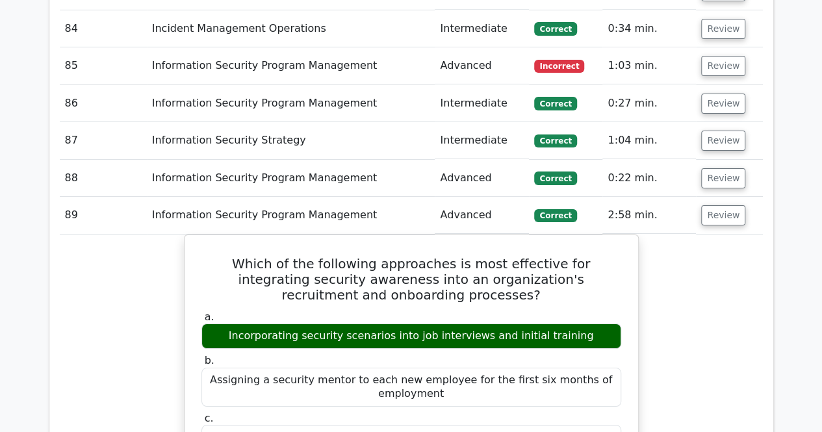
drag, startPoint x: 717, startPoint y: 71, endPoint x: 717, endPoint y: 46, distance: 24.7
click at [717, 131] on button "Review" at bounding box center [723, 141] width 44 height 20
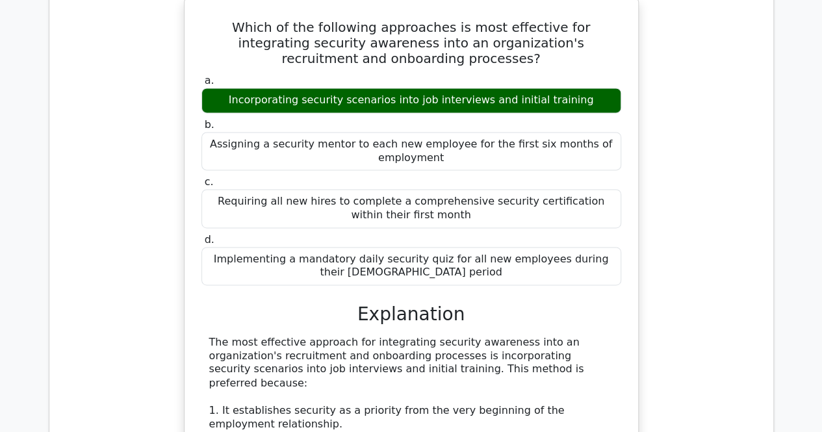
scroll to position [5405, 0]
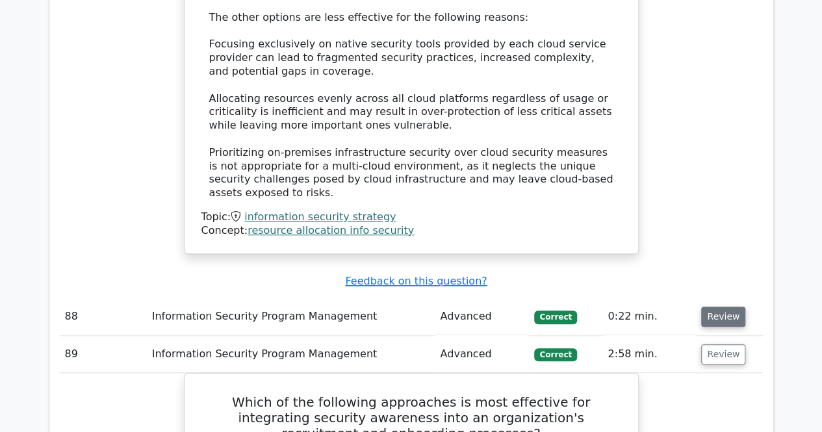
click at [731, 307] on button "Review" at bounding box center [723, 317] width 44 height 20
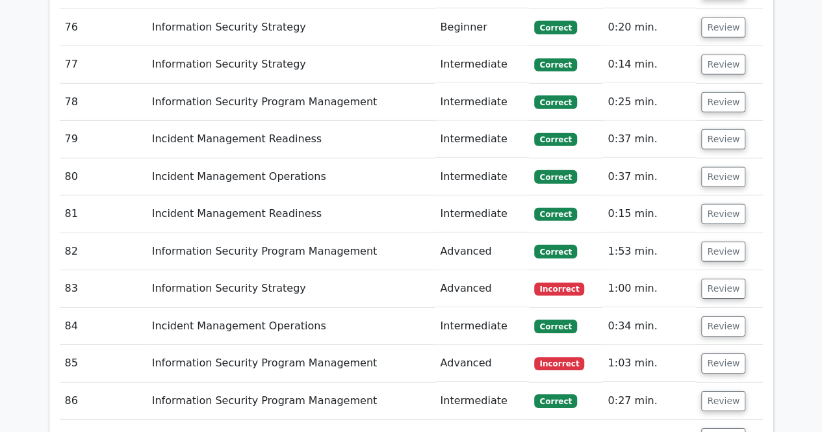
scroll to position [4329, 0]
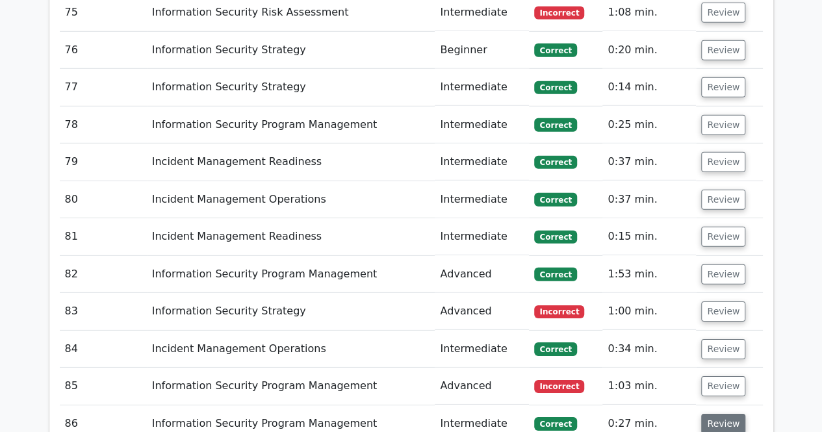
drag, startPoint x: 708, startPoint y: 360, endPoint x: 709, endPoint y: 353, distance: 6.5
click at [708, 414] on button "Review" at bounding box center [723, 424] width 44 height 20
click at [715, 376] on button "Review" at bounding box center [723, 386] width 44 height 20
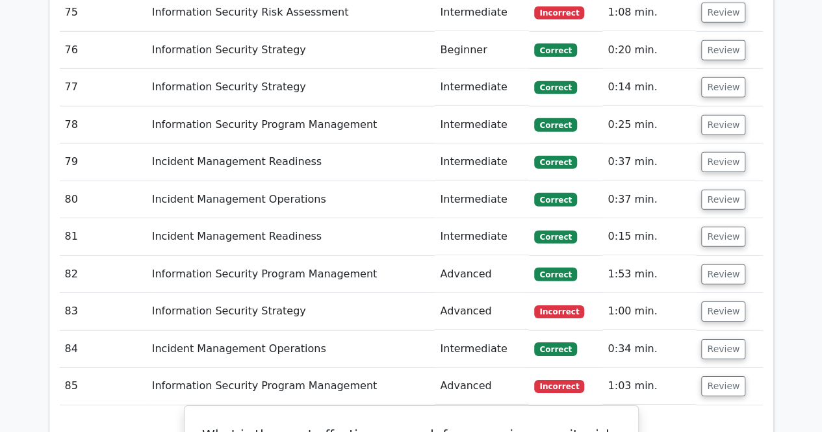
drag, startPoint x: 714, startPoint y: 283, endPoint x: 714, endPoint y: 268, distance: 14.9
click at [714, 339] on button "Review" at bounding box center [723, 349] width 44 height 20
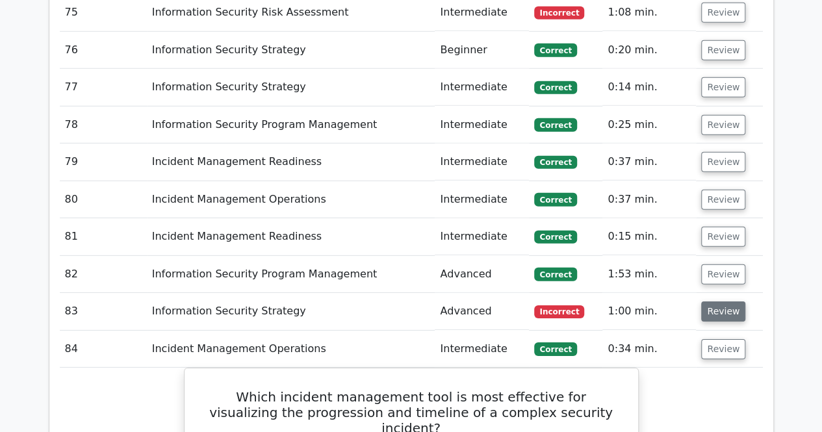
click at [714, 301] on button "Review" at bounding box center [723, 311] width 44 height 20
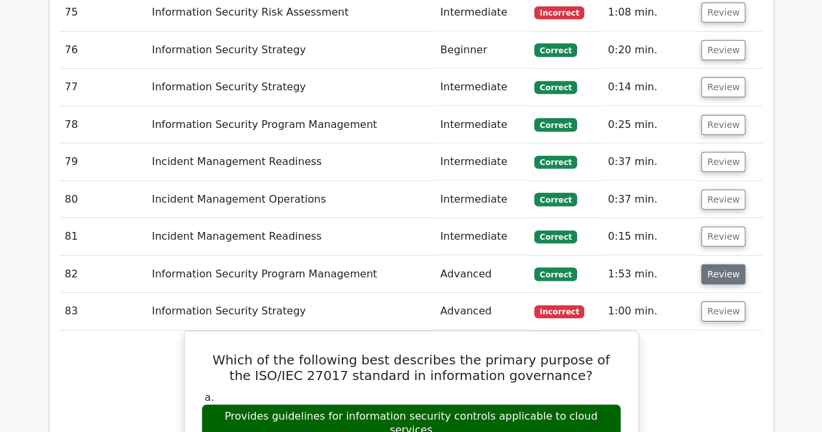
click at [715, 264] on button "Review" at bounding box center [723, 274] width 44 height 20
drag, startPoint x: 715, startPoint y: 168, endPoint x: 716, endPoint y: 160, distance: 7.9
click at [715, 227] on button "Review" at bounding box center [723, 237] width 44 height 20
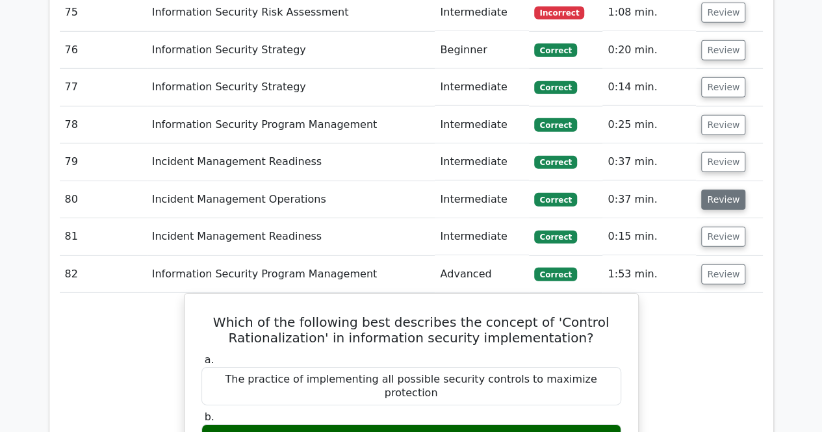
click at [716, 190] on button "Review" at bounding box center [723, 200] width 44 height 20
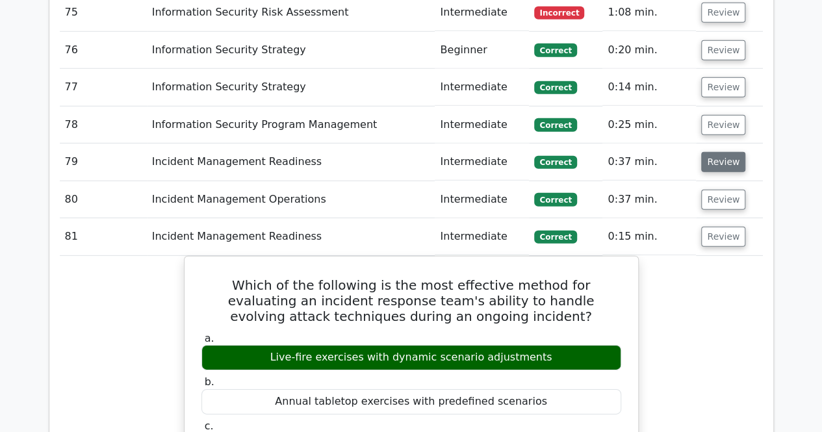
click at [715, 152] on button "Review" at bounding box center [723, 162] width 44 height 20
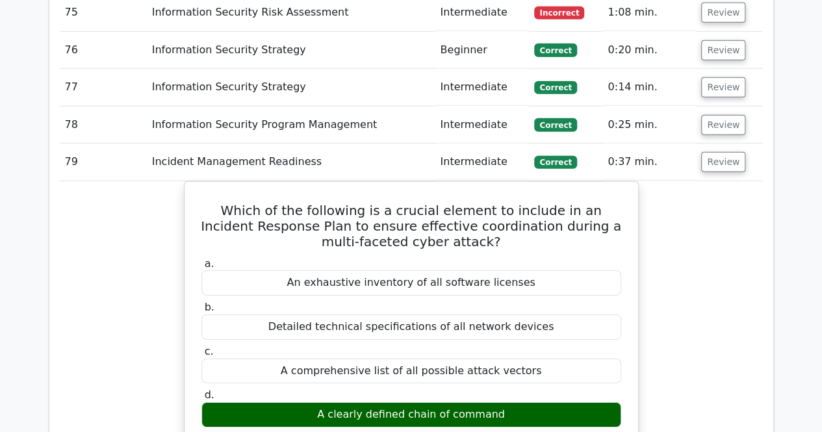
drag, startPoint x: 715, startPoint y: 55, endPoint x: 717, endPoint y: 46, distance: 9.3
click at [716, 115] on button "Review" at bounding box center [723, 125] width 44 height 20
click at [716, 77] on button "Review" at bounding box center [723, 87] width 44 height 20
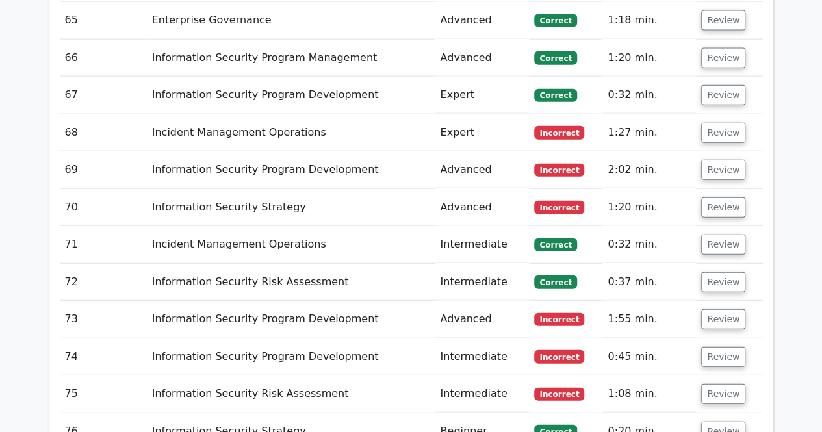
scroll to position [3977, 0]
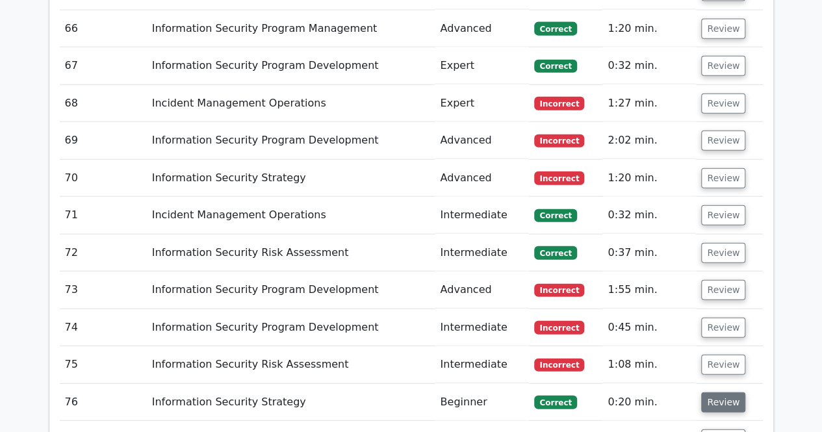
click at [726, 392] on button "Review" at bounding box center [723, 402] width 44 height 20
click at [718, 355] on button "Review" at bounding box center [723, 365] width 44 height 20
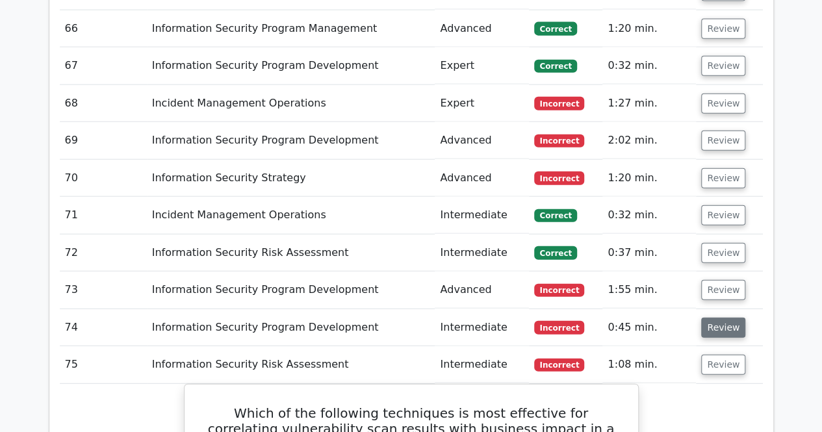
click at [721, 318] on button "Review" at bounding box center [723, 328] width 44 height 20
drag, startPoint x: 717, startPoint y: 231, endPoint x: 717, endPoint y: 223, distance: 7.1
click at [717, 280] on button "Review" at bounding box center [723, 290] width 44 height 20
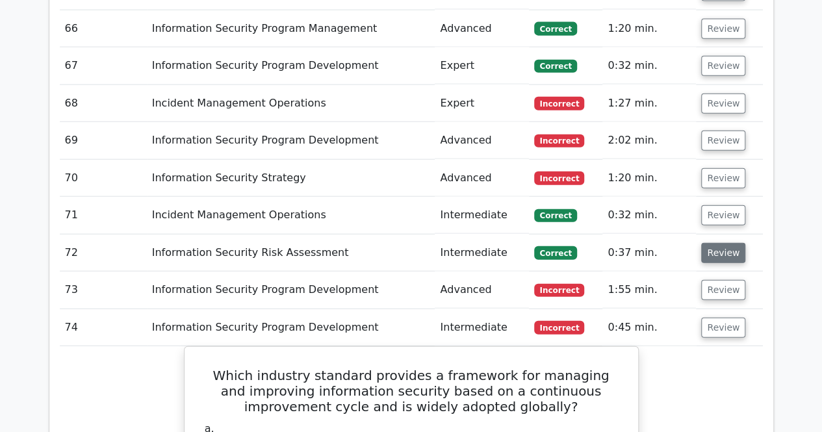
click at [713, 243] on button "Review" at bounding box center [723, 253] width 44 height 20
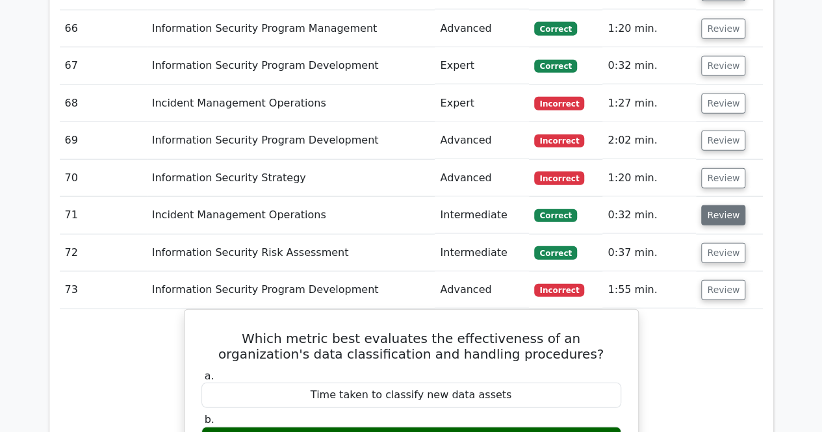
click at [709, 205] on button "Review" at bounding box center [723, 215] width 44 height 20
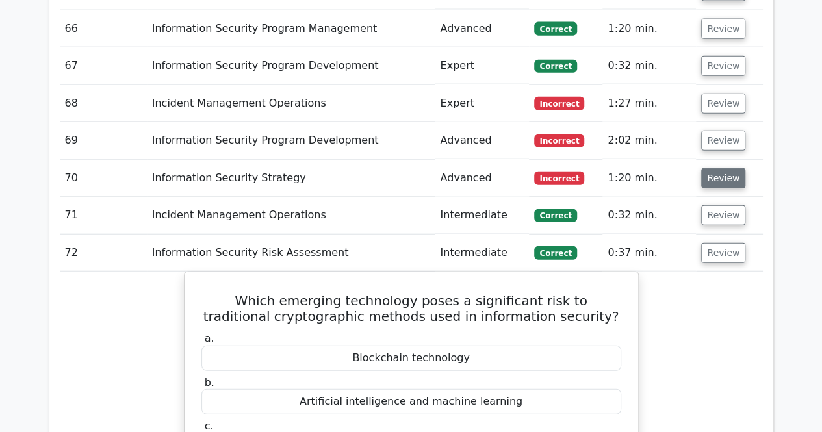
click at [711, 168] on button "Review" at bounding box center [723, 178] width 44 height 20
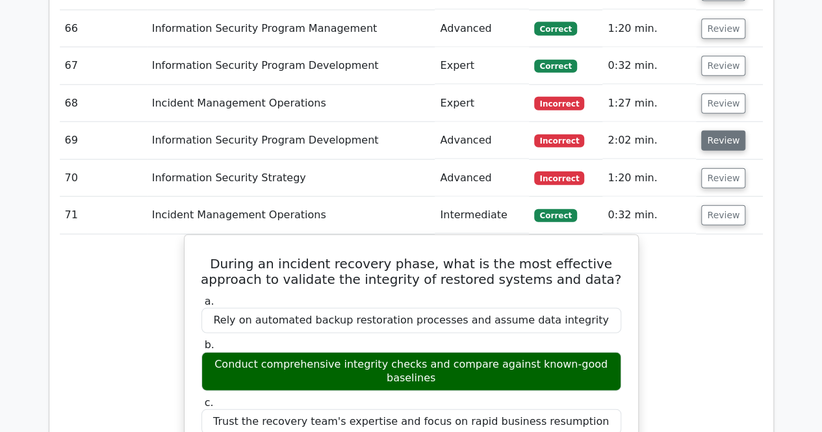
click at [712, 131] on button "Review" at bounding box center [723, 141] width 44 height 20
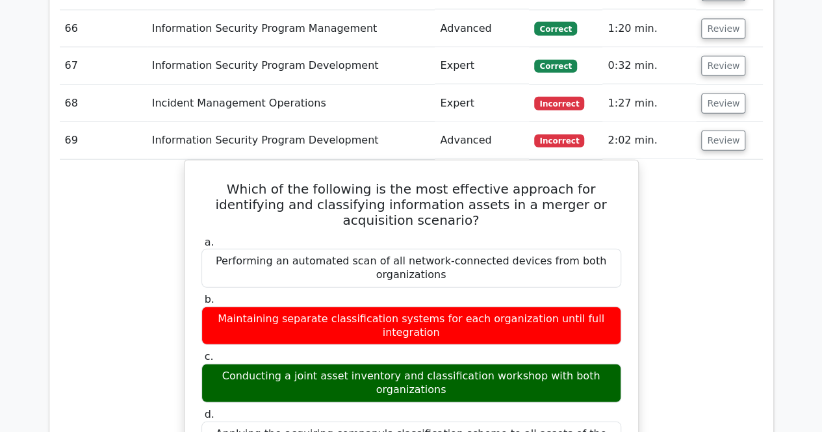
drag, startPoint x: 711, startPoint y: 42, endPoint x: 755, endPoint y: 29, distance: 46.7
click at [711, 94] on button "Review" at bounding box center [723, 104] width 44 height 20
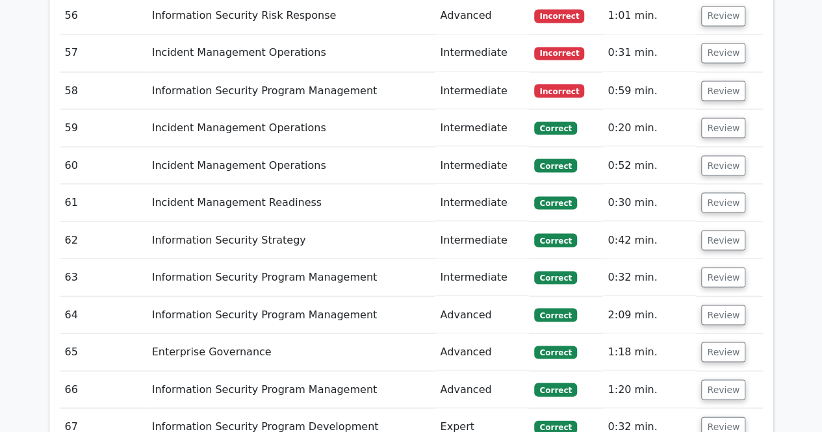
scroll to position [3624, 0]
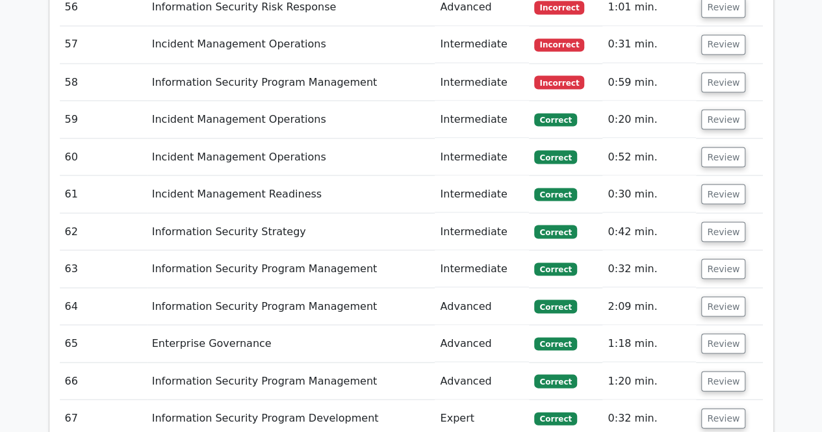
click at [729, 399] on td "Review" at bounding box center [729, 417] width 66 height 37
click at [727, 408] on button "Review" at bounding box center [723, 418] width 44 height 20
click at [720, 371] on button "Review" at bounding box center [723, 381] width 44 height 20
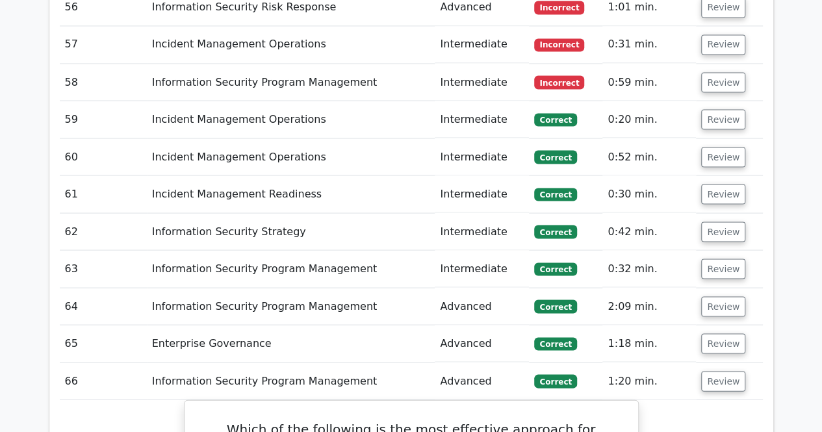
drag, startPoint x: 718, startPoint y: 281, endPoint x: 718, endPoint y: 267, distance: 13.6
click at [719, 333] on button "Review" at bounding box center [723, 343] width 44 height 20
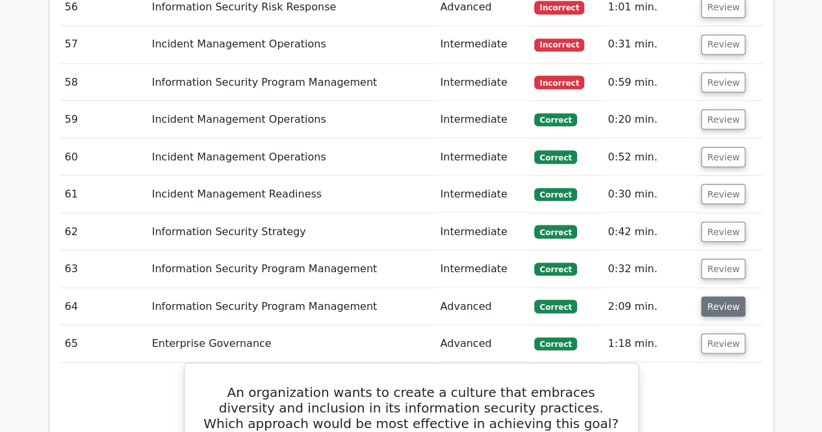
click at [715, 296] on button "Review" at bounding box center [723, 306] width 44 height 20
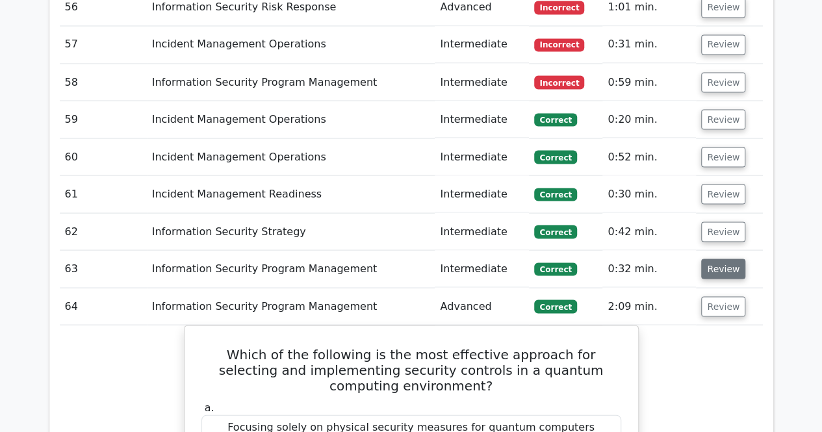
drag, startPoint x: 713, startPoint y: 207, endPoint x: 714, endPoint y: 200, distance: 7.2
click at [713, 259] on button "Review" at bounding box center [723, 269] width 44 height 20
click at [713, 221] on button "Review" at bounding box center [723, 231] width 44 height 20
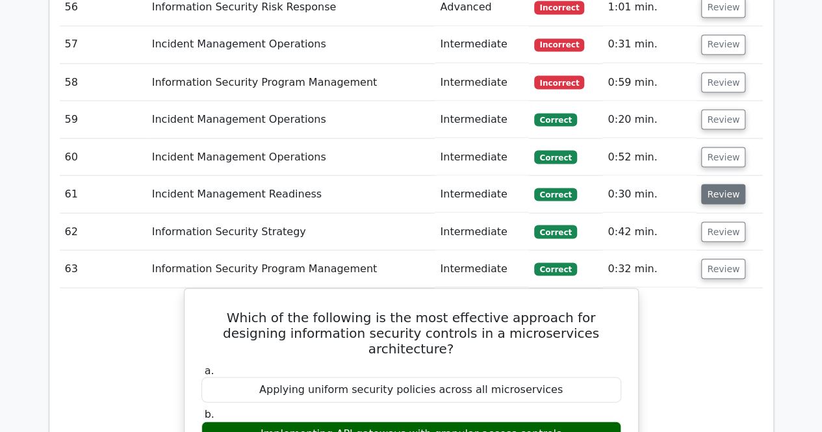
click at [711, 184] on button "Review" at bounding box center [723, 194] width 44 height 20
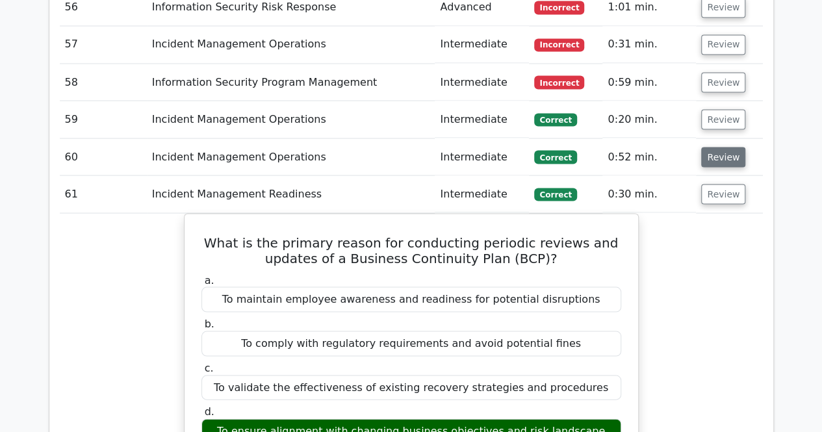
click at [708, 147] on button "Review" at bounding box center [723, 157] width 44 height 20
click at [708, 109] on button "Review" at bounding box center [723, 119] width 44 height 20
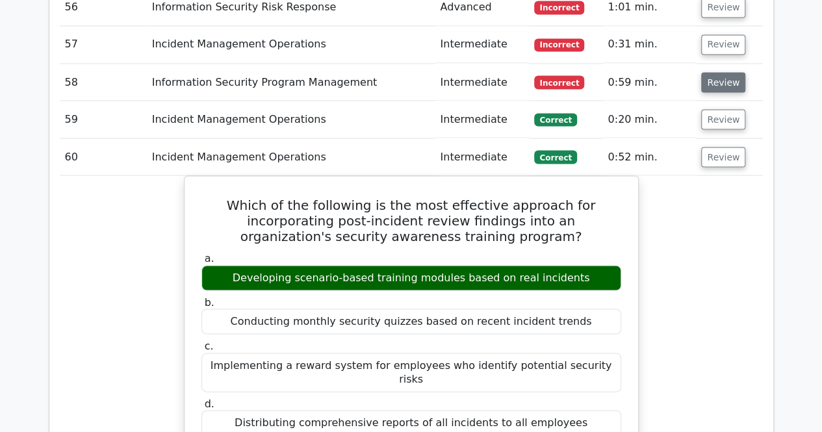
click at [711, 72] on button "Review" at bounding box center [723, 82] width 44 height 20
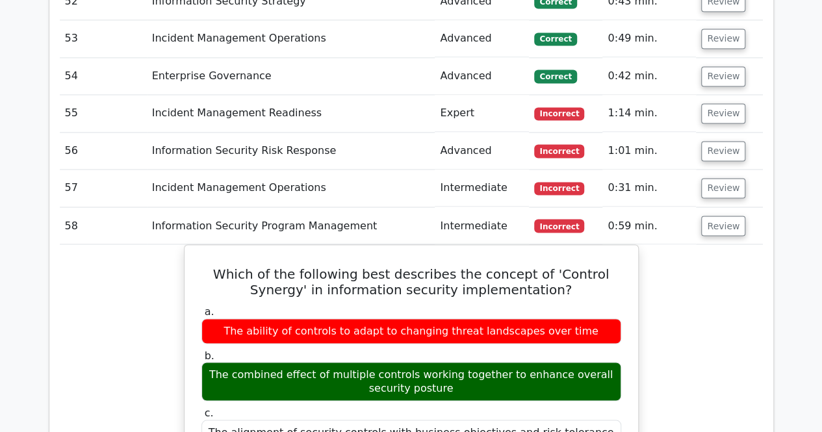
scroll to position [3220, 0]
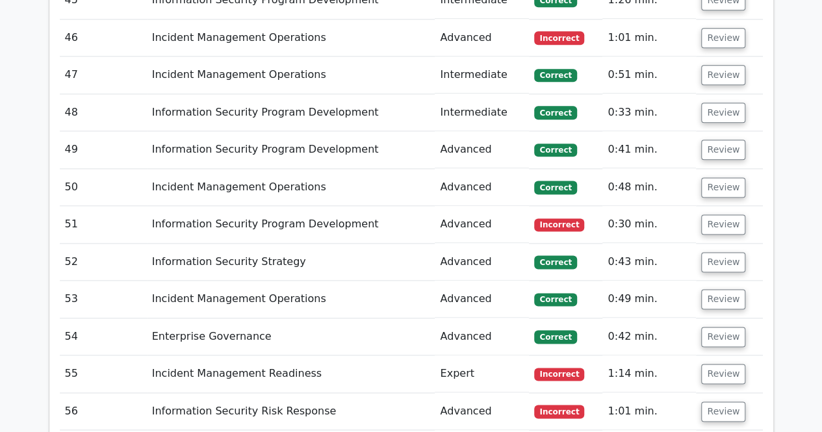
click at [718, 401] on button "Review" at bounding box center [723, 411] width 44 height 20
click at [718, 364] on button "Review" at bounding box center [723, 374] width 44 height 20
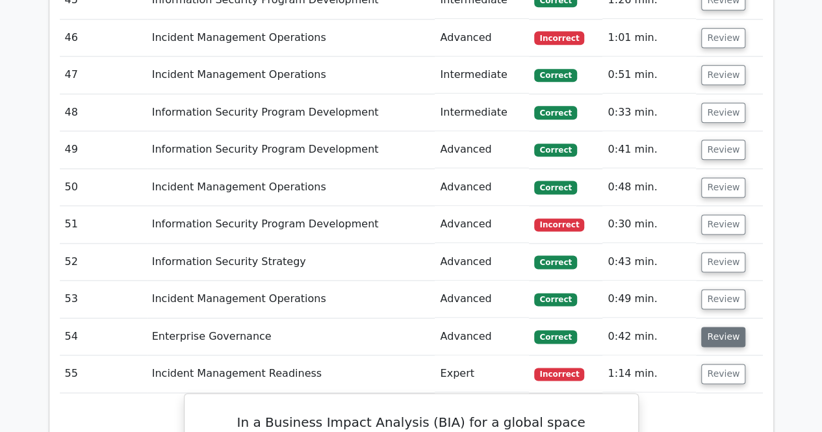
click at [716, 327] on button "Review" at bounding box center [723, 337] width 44 height 20
click at [713, 289] on button "Review" at bounding box center [723, 299] width 44 height 20
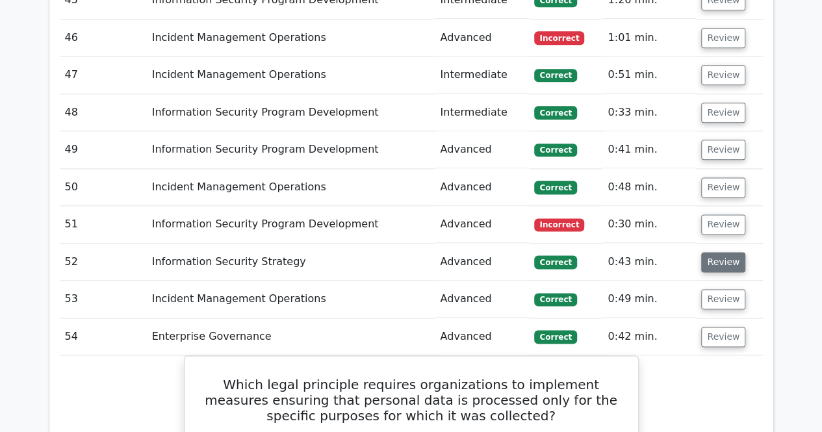
click at [713, 252] on button "Review" at bounding box center [723, 262] width 44 height 20
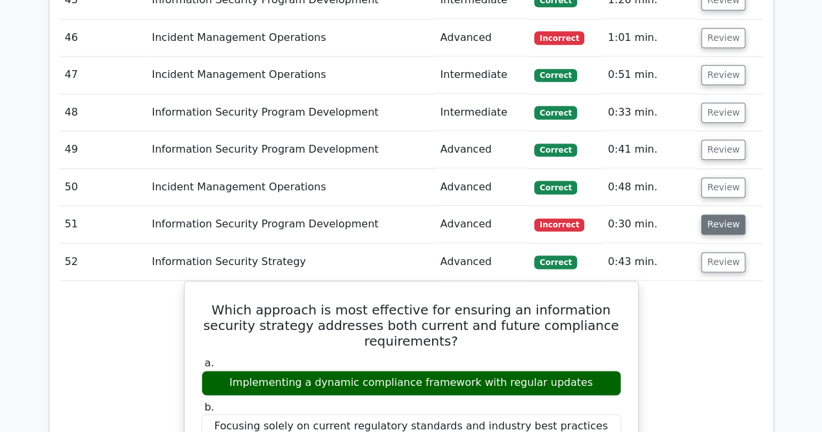
click at [712, 214] on button "Review" at bounding box center [723, 224] width 44 height 20
click at [713, 177] on button "Review" at bounding box center [723, 187] width 44 height 20
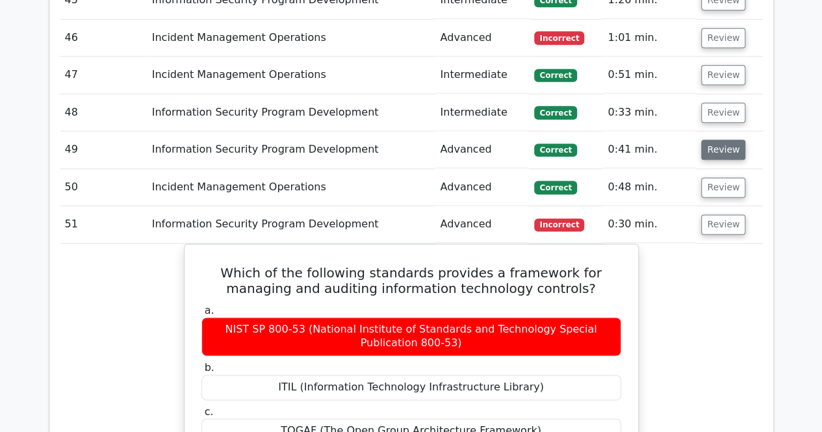
click at [716, 140] on button "Review" at bounding box center [723, 150] width 44 height 20
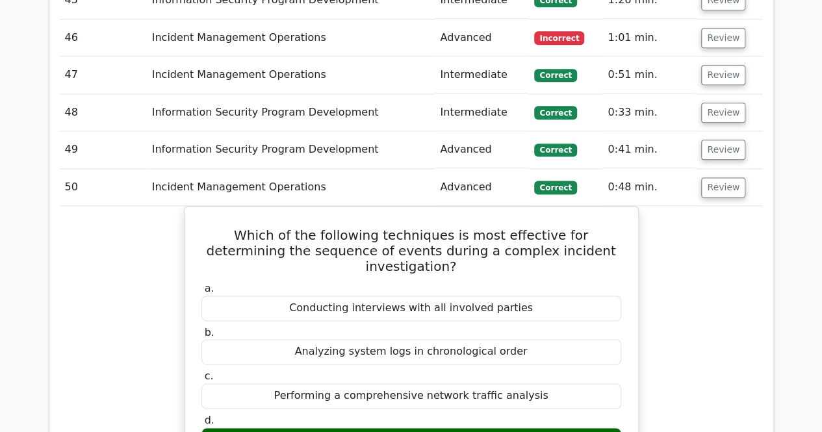
click at [712, 94] on td "Review" at bounding box center [729, 112] width 66 height 37
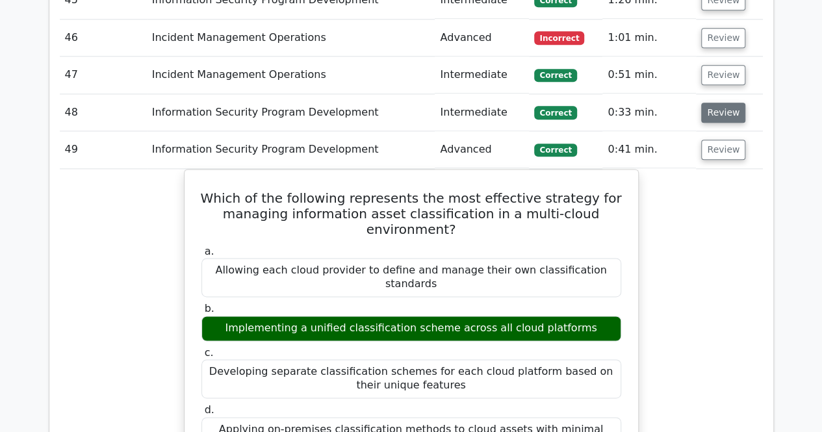
click at [716, 103] on button "Review" at bounding box center [723, 113] width 44 height 20
click at [716, 65] on button "Review" at bounding box center [723, 75] width 44 height 20
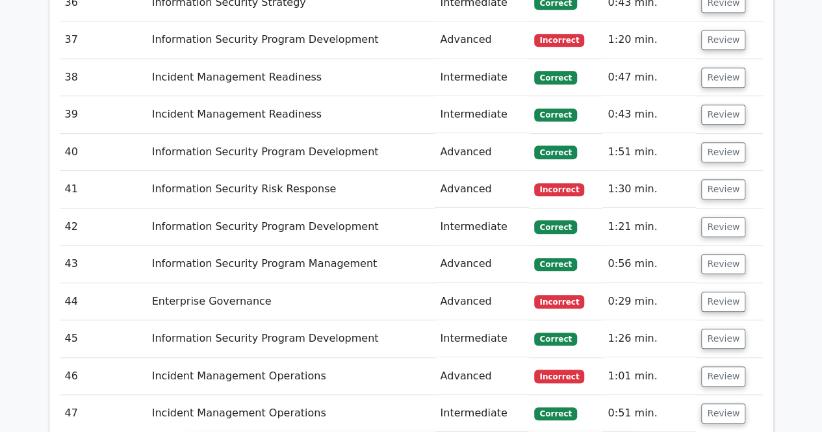
scroll to position [2894, 0]
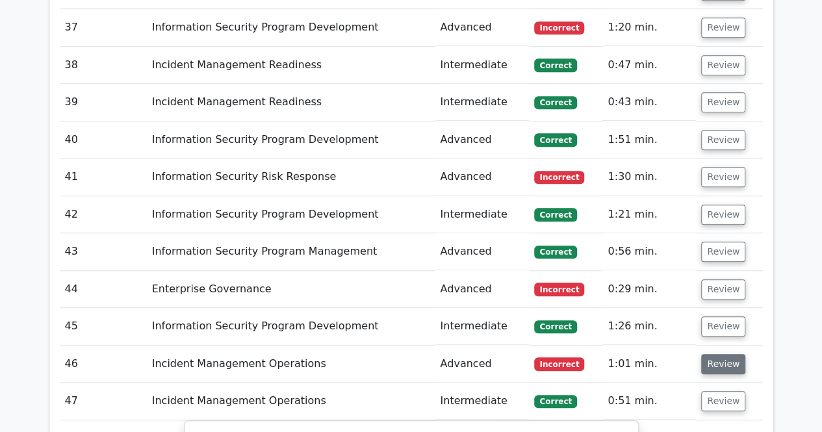
click at [722, 354] on button "Review" at bounding box center [723, 364] width 44 height 20
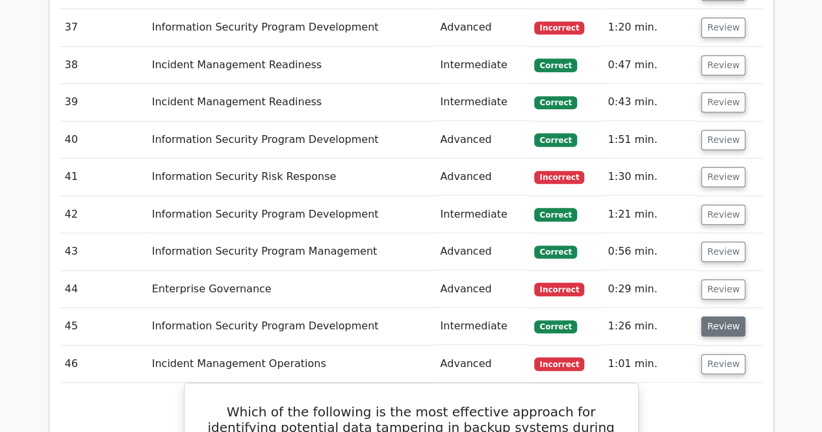
click at [714, 316] on button "Review" at bounding box center [723, 326] width 44 height 20
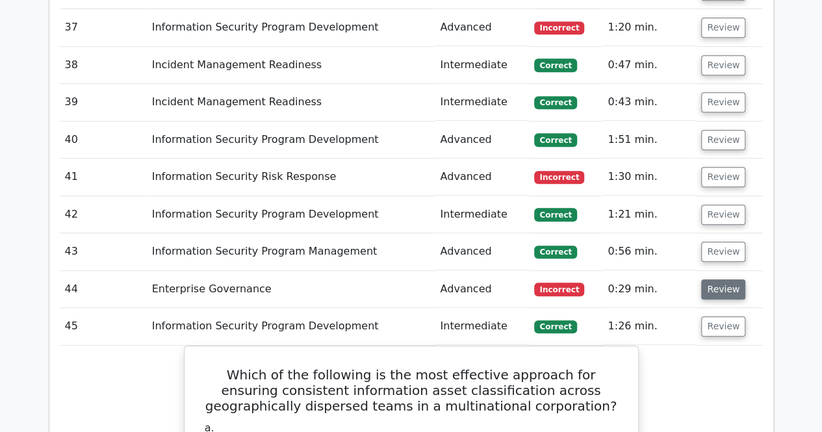
click at [717, 279] on button "Review" at bounding box center [723, 289] width 44 height 20
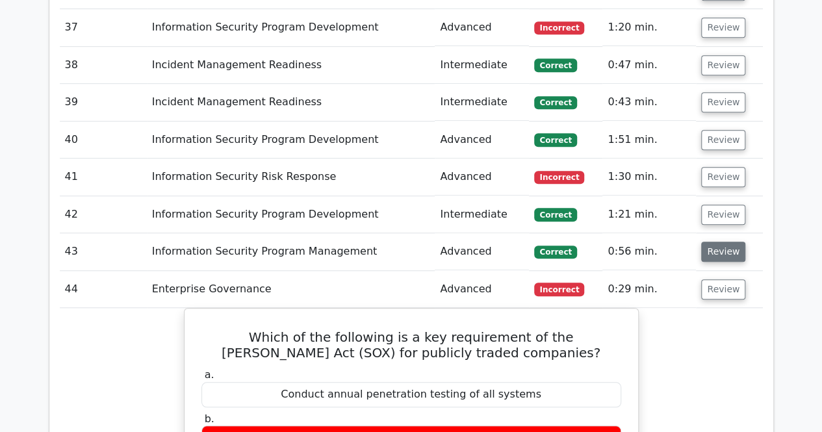
click at [714, 242] on button "Review" at bounding box center [723, 252] width 44 height 20
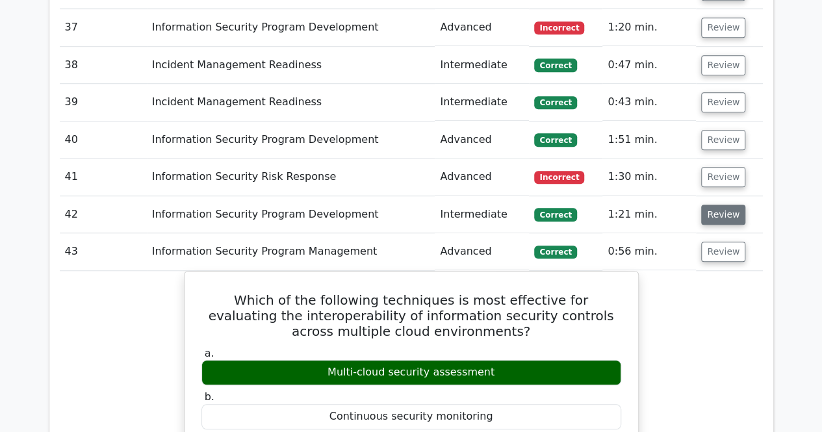
click at [716, 205] on button "Review" at bounding box center [723, 215] width 44 height 20
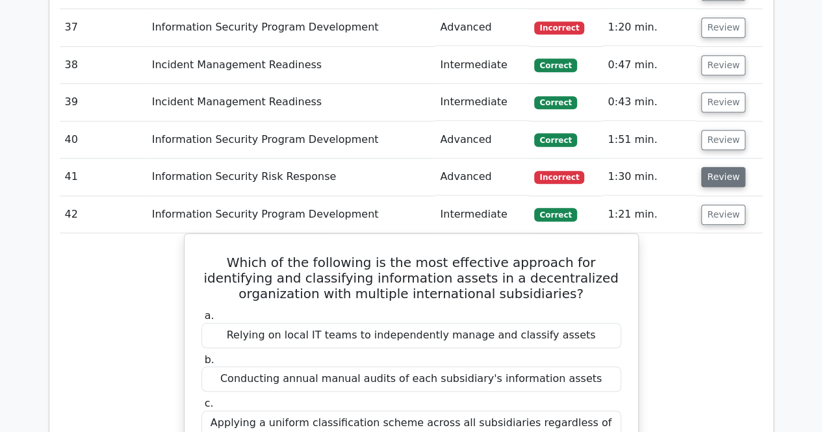
click at [713, 167] on button "Review" at bounding box center [723, 177] width 44 height 20
click at [713, 130] on button "Review" at bounding box center [723, 140] width 44 height 20
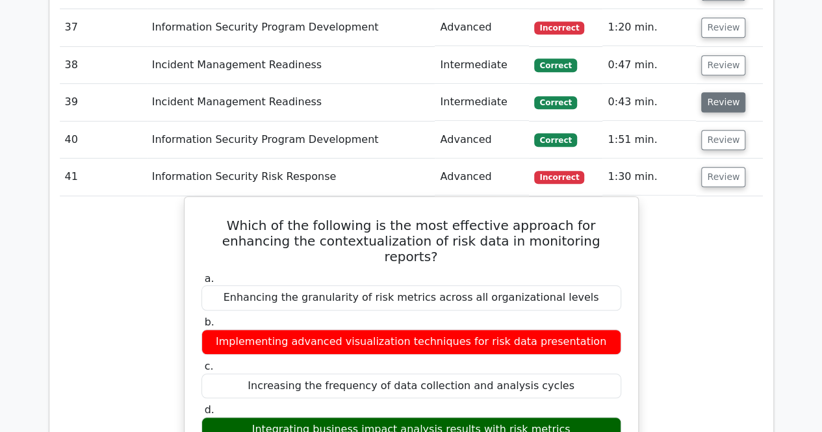
click at [712, 92] on button "Review" at bounding box center [723, 102] width 44 height 20
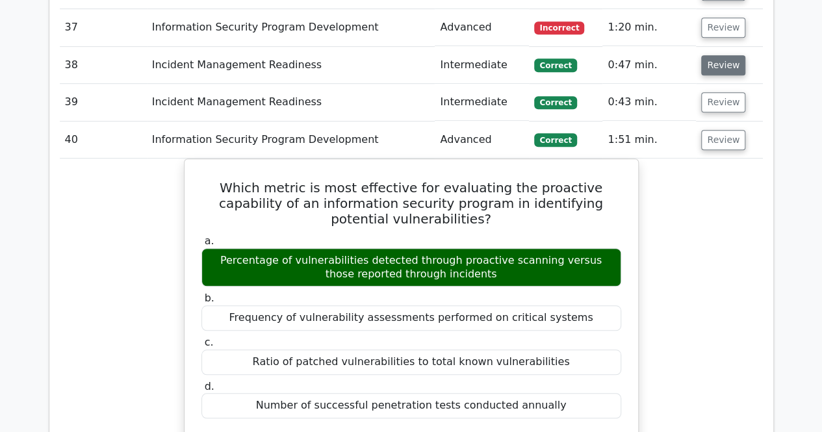
click at [713, 55] on button "Review" at bounding box center [723, 65] width 44 height 20
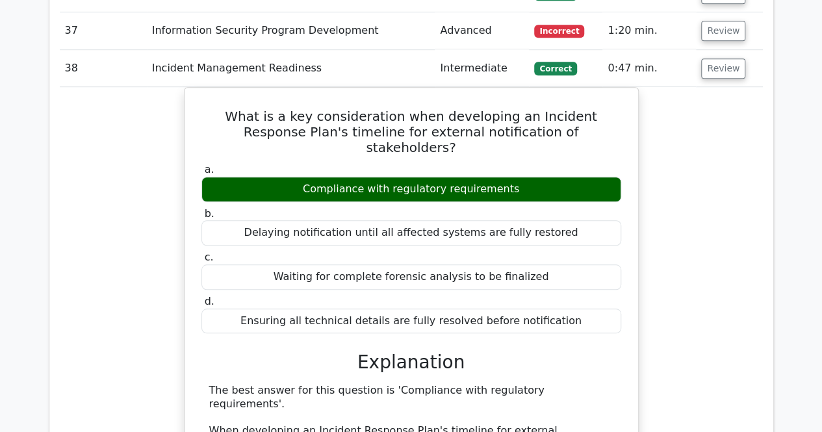
scroll to position [2516, 0]
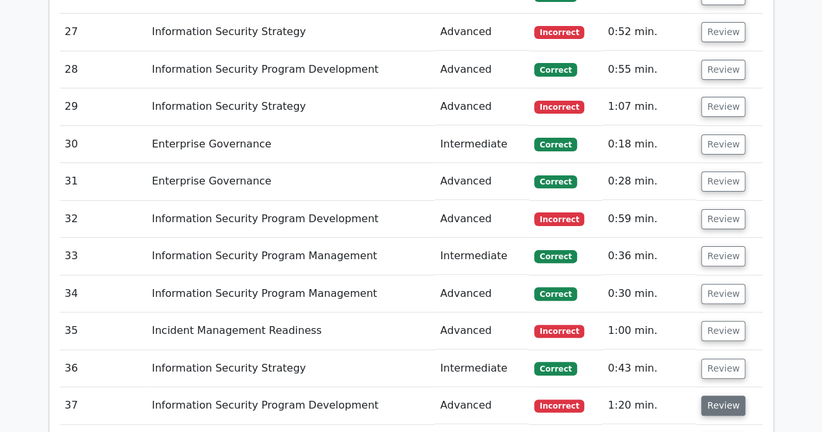
click at [713, 396] on button "Review" at bounding box center [723, 406] width 44 height 20
click at [708, 359] on button "Review" at bounding box center [723, 369] width 44 height 20
click at [708, 321] on button "Review" at bounding box center [723, 331] width 44 height 20
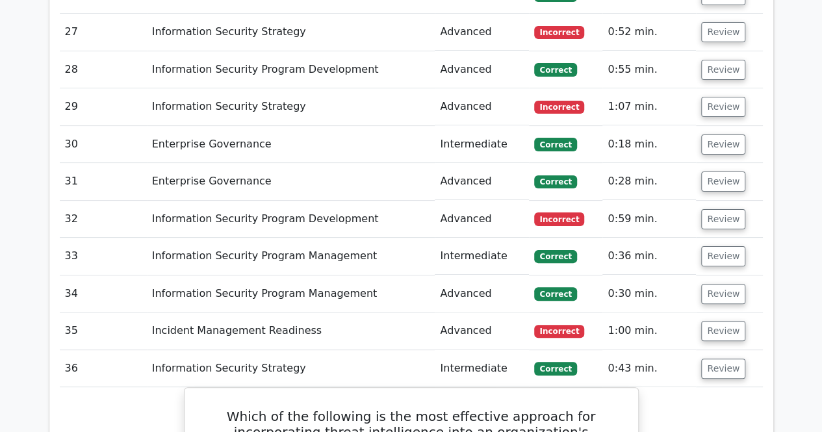
click at [707, 284] on button "Review" at bounding box center [723, 294] width 44 height 20
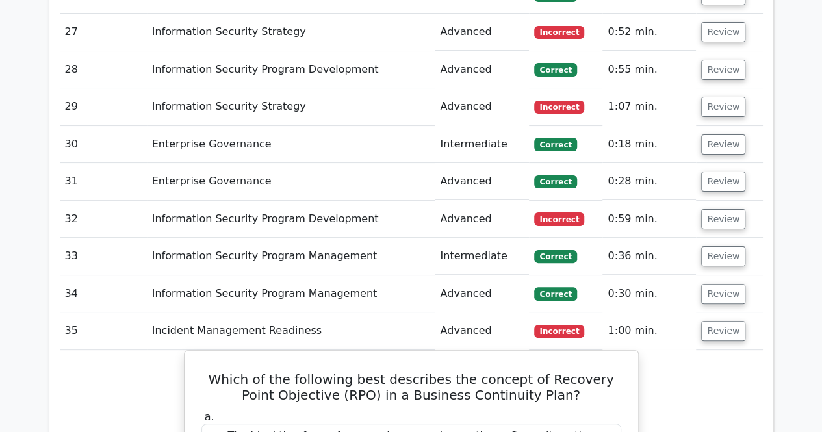
click at [703, 238] on td "Review" at bounding box center [729, 256] width 66 height 37
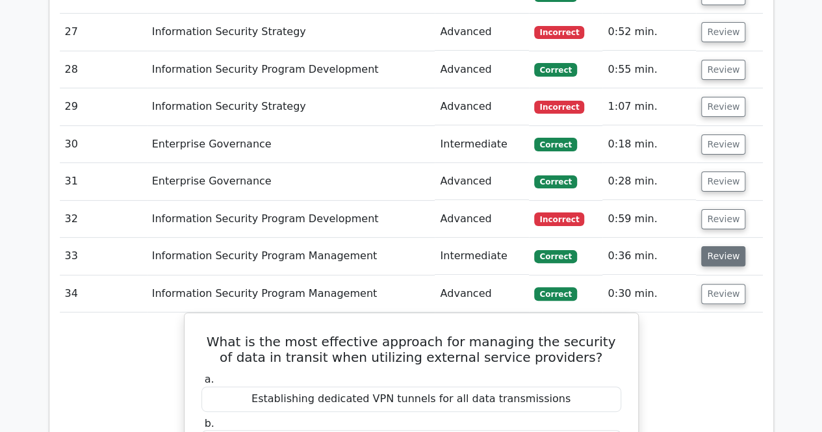
click at [709, 246] on button "Review" at bounding box center [723, 256] width 44 height 20
click at [715, 209] on button "Review" at bounding box center [723, 219] width 44 height 20
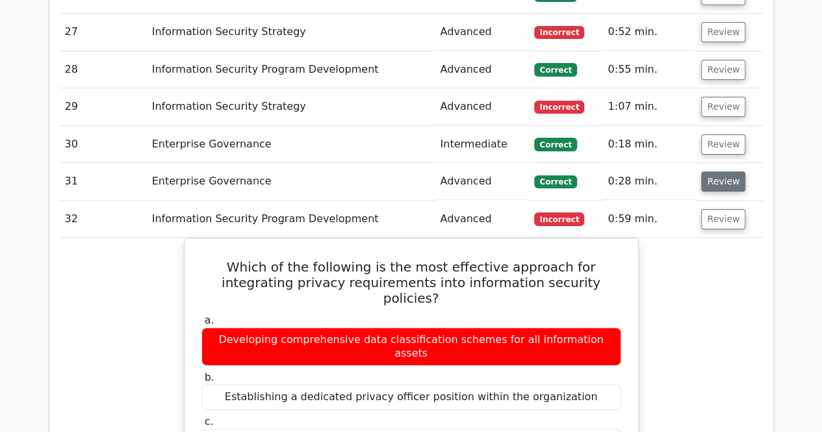
click at [713, 171] on button "Review" at bounding box center [723, 181] width 44 height 20
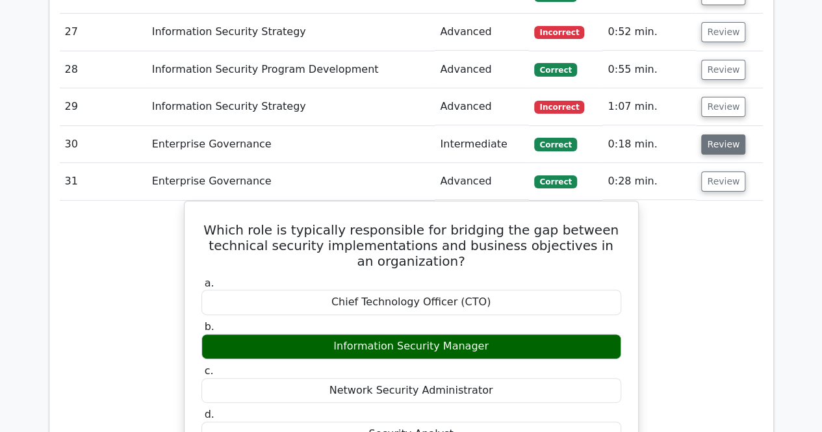
click at [715, 134] on button "Review" at bounding box center [723, 144] width 44 height 20
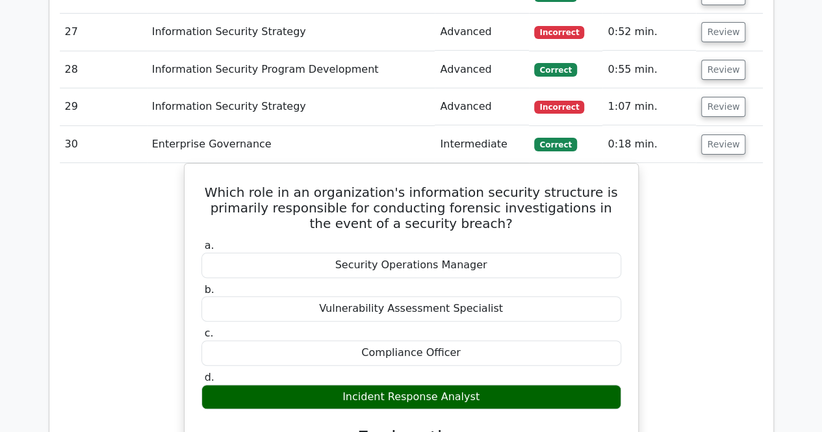
click at [713, 88] on td "Review" at bounding box center [729, 106] width 66 height 37
click at [718, 97] on button "Review" at bounding box center [723, 107] width 44 height 20
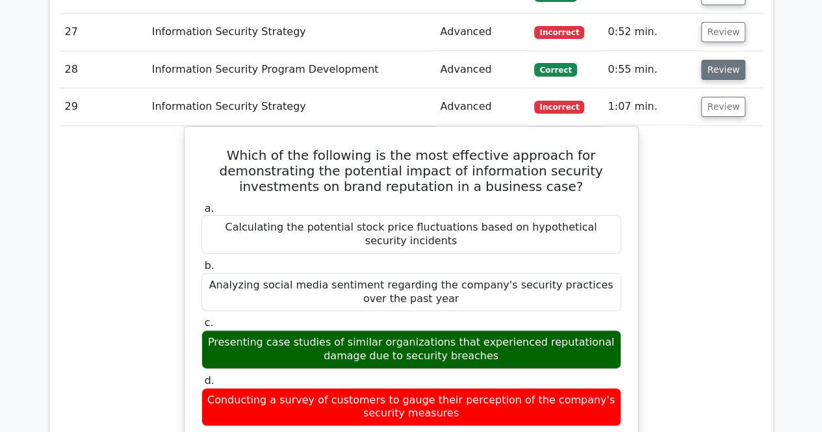
click at [722, 60] on button "Review" at bounding box center [723, 70] width 44 height 20
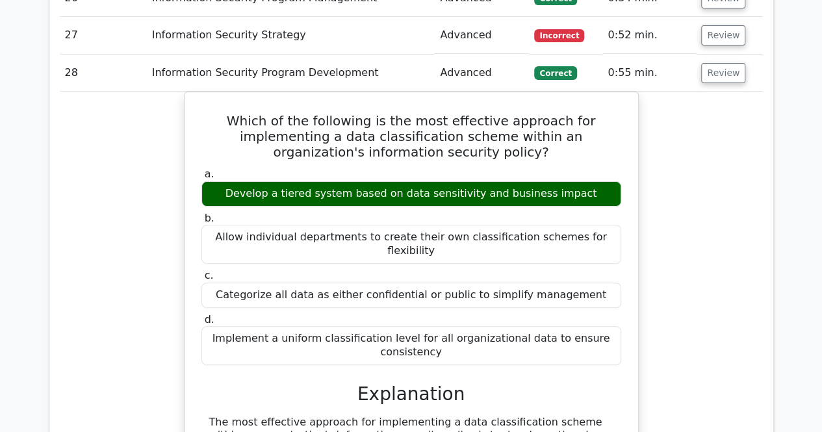
scroll to position [2138, 0]
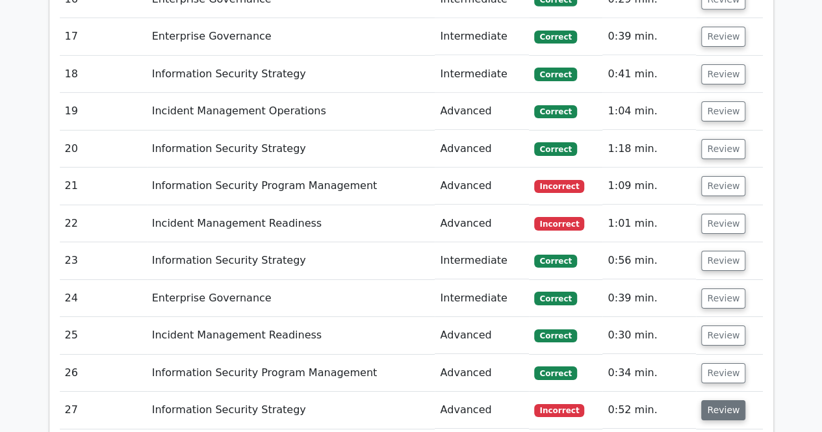
drag, startPoint x: 727, startPoint y: 364, endPoint x: 726, endPoint y: 352, distance: 12.5
click at [727, 400] on button "Review" at bounding box center [723, 410] width 44 height 20
click at [721, 363] on button "Review" at bounding box center [723, 373] width 44 height 20
click at [720, 317] on td "Review" at bounding box center [729, 335] width 66 height 37
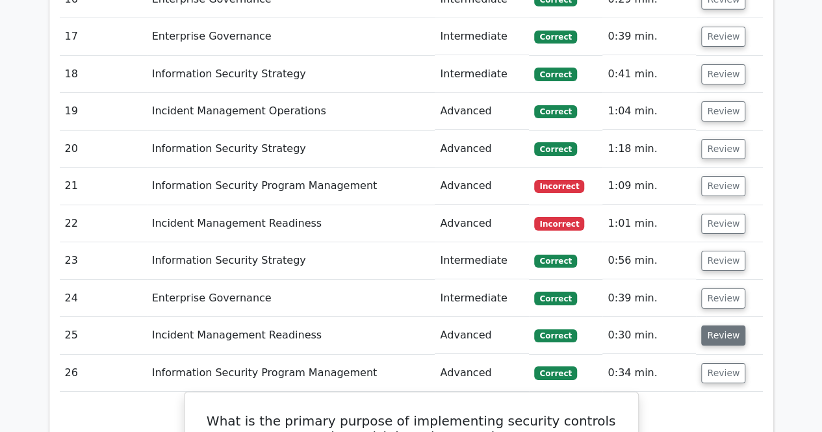
click at [722, 325] on button "Review" at bounding box center [723, 335] width 44 height 20
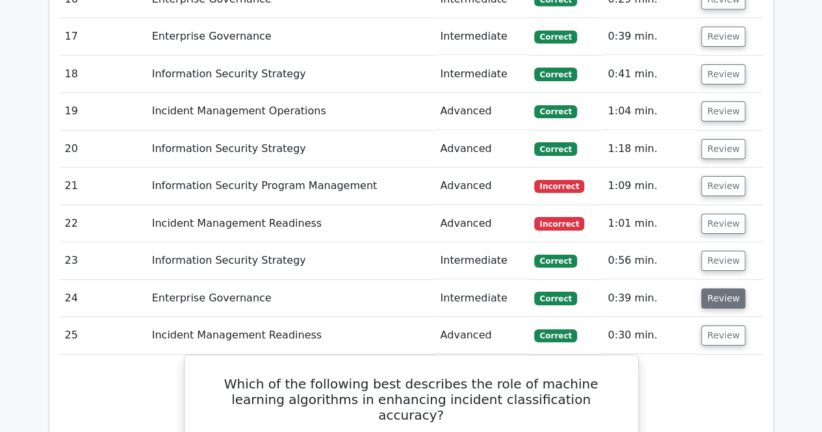
click at [720, 288] on button "Review" at bounding box center [723, 298] width 44 height 20
click at [714, 251] on button "Review" at bounding box center [723, 261] width 44 height 20
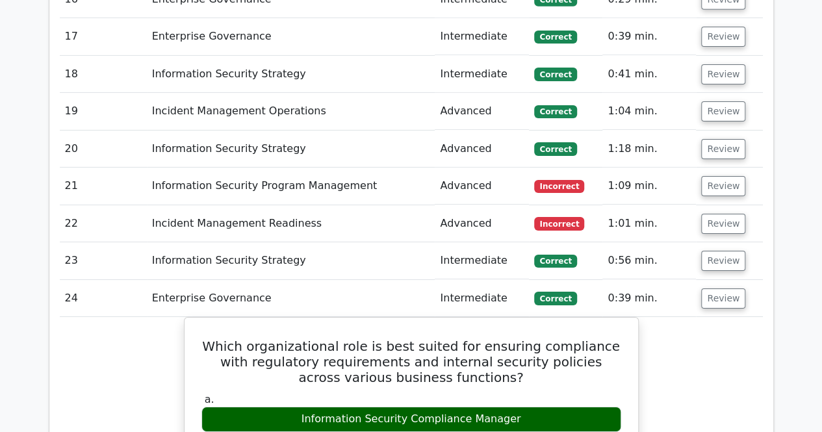
click at [712, 205] on td "Review" at bounding box center [729, 223] width 66 height 37
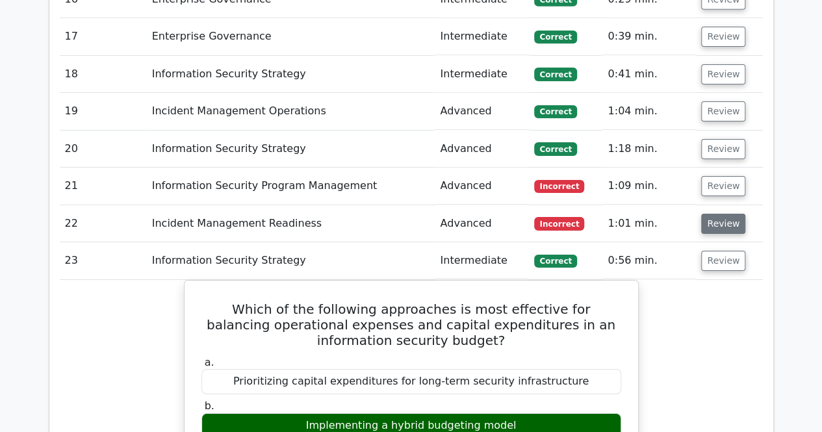
click at [713, 214] on button "Review" at bounding box center [723, 224] width 44 height 20
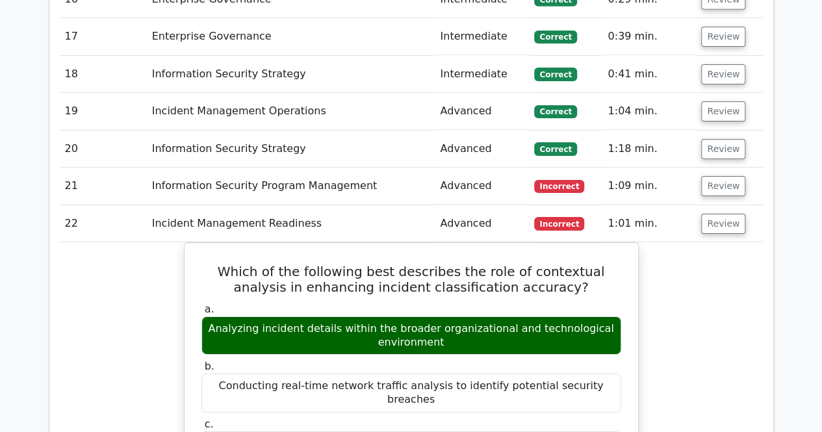
drag, startPoint x: 712, startPoint y: 131, endPoint x: 712, endPoint y: 119, distance: 12.3
click at [712, 176] on button "Review" at bounding box center [723, 186] width 44 height 20
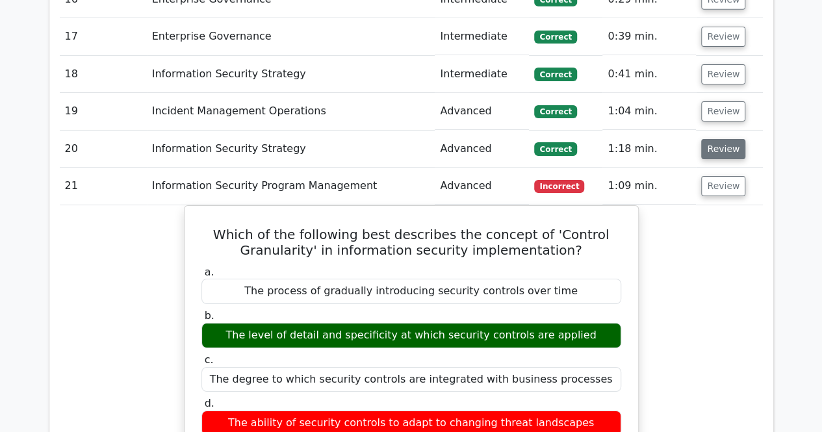
drag, startPoint x: 711, startPoint y: 100, endPoint x: 712, endPoint y: 74, distance: 26.0
click at [711, 139] on button "Review" at bounding box center [723, 149] width 44 height 20
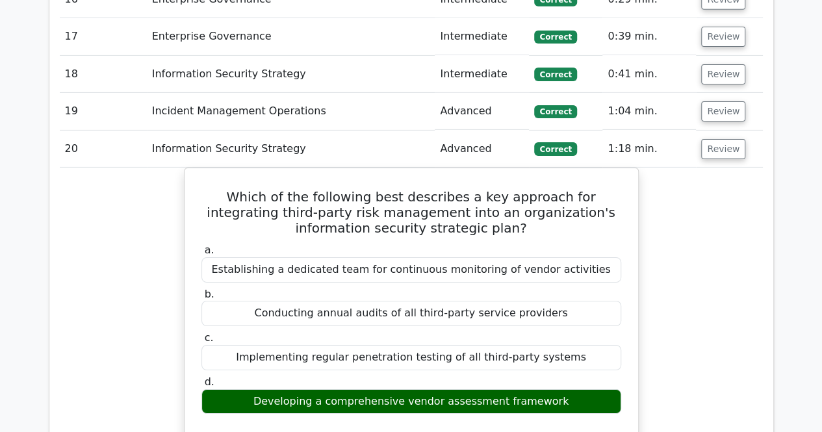
drag, startPoint x: 716, startPoint y: 58, endPoint x: 719, endPoint y: 42, distance: 15.8
click at [717, 101] on button "Review" at bounding box center [723, 111] width 44 height 20
click at [720, 64] on button "Review" at bounding box center [723, 74] width 44 height 20
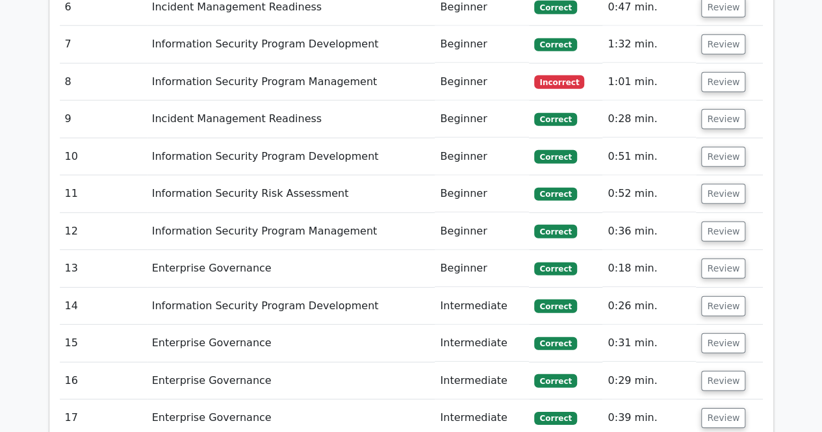
scroll to position [1786, 0]
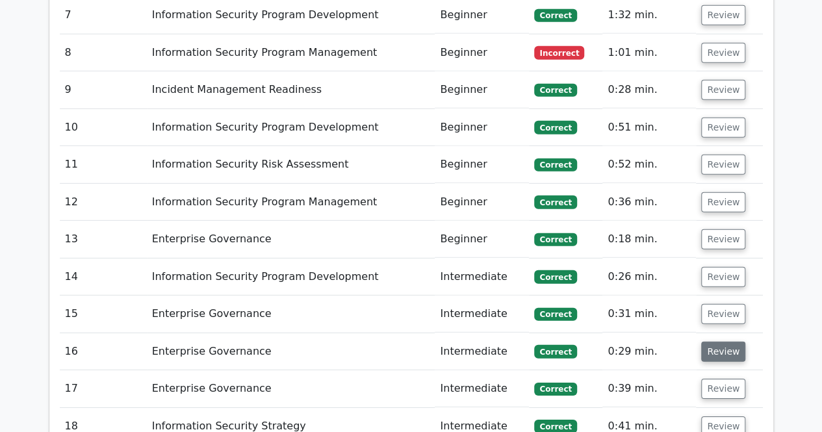
drag, startPoint x: 718, startPoint y: 347, endPoint x: 711, endPoint y: 310, distance: 37.8
click at [718, 379] on button "Review" at bounding box center [723, 389] width 44 height 20
click at [709, 342] on button "Review" at bounding box center [723, 352] width 44 height 20
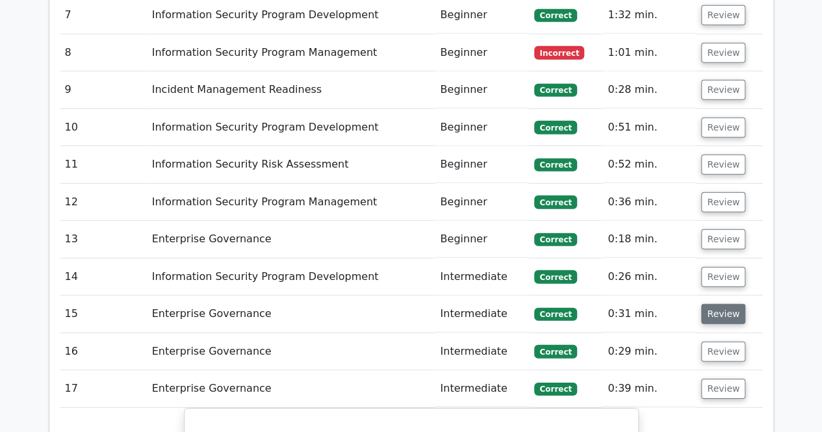
click at [712, 304] on button "Review" at bounding box center [723, 314] width 44 height 20
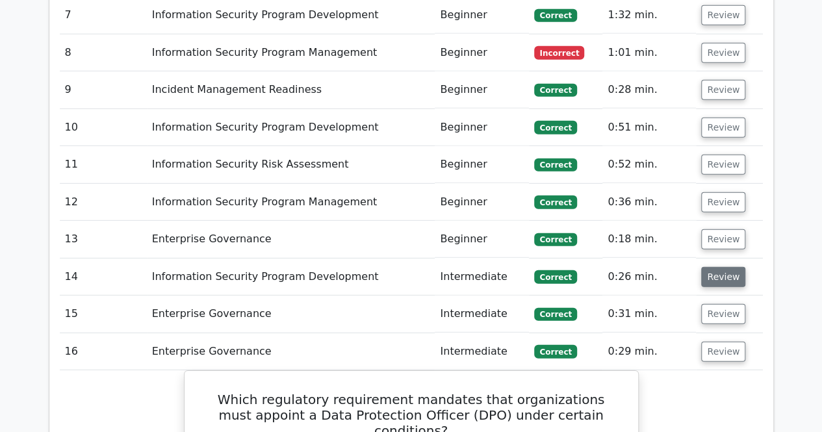
click at [712, 267] on button "Review" at bounding box center [723, 277] width 44 height 20
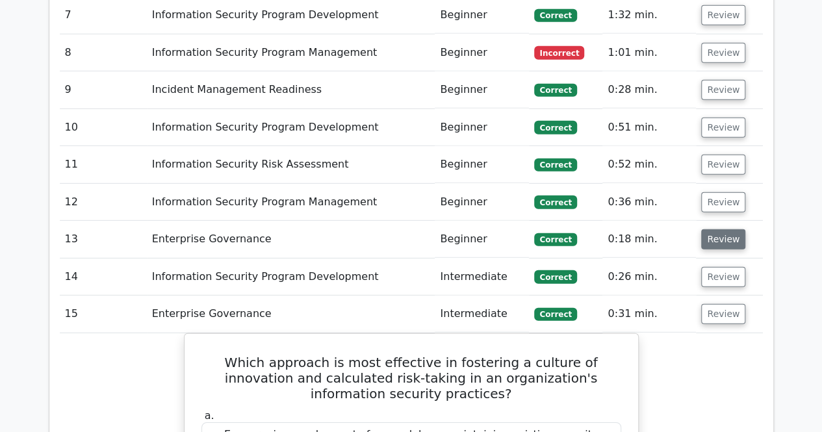
drag, startPoint x: 716, startPoint y: 199, endPoint x: 716, endPoint y: 183, distance: 16.9
click at [717, 229] on button "Review" at bounding box center [723, 239] width 44 height 20
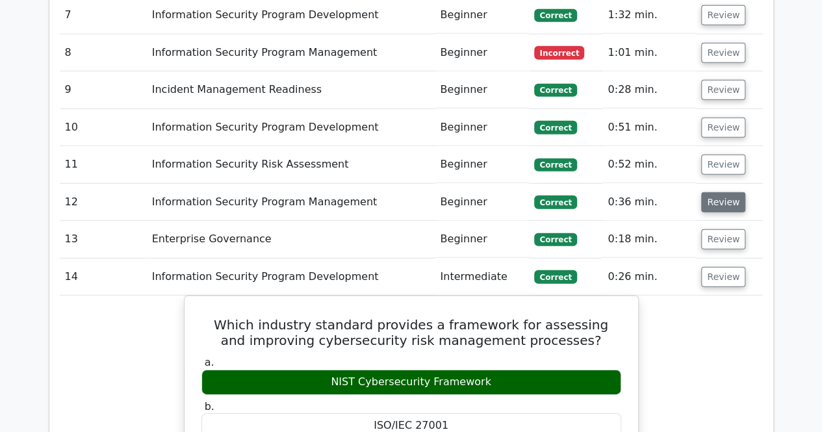
click at [715, 192] on button "Review" at bounding box center [723, 202] width 44 height 20
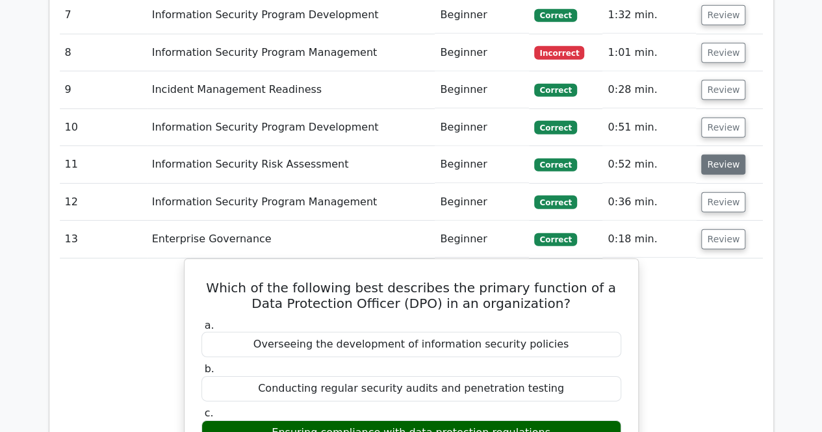
click at [713, 146] on td "Review" at bounding box center [729, 164] width 66 height 37
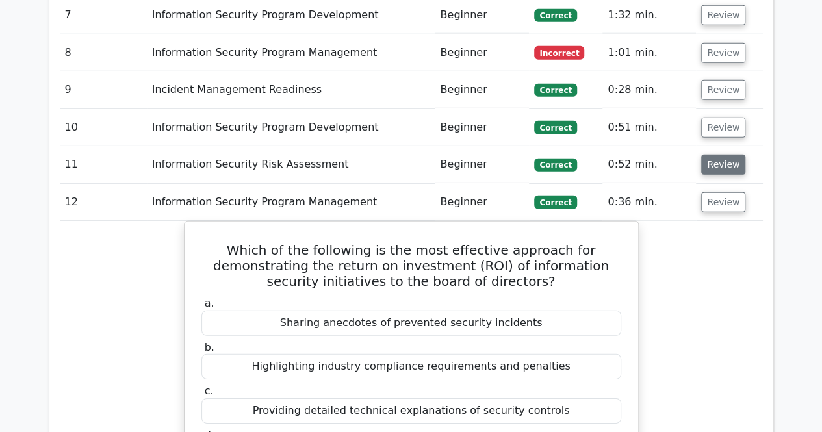
click at [713, 155] on button "Review" at bounding box center [723, 165] width 44 height 20
drag, startPoint x: 712, startPoint y: 83, endPoint x: 712, endPoint y: 64, distance: 18.8
click at [712, 118] on button "Review" at bounding box center [723, 128] width 44 height 20
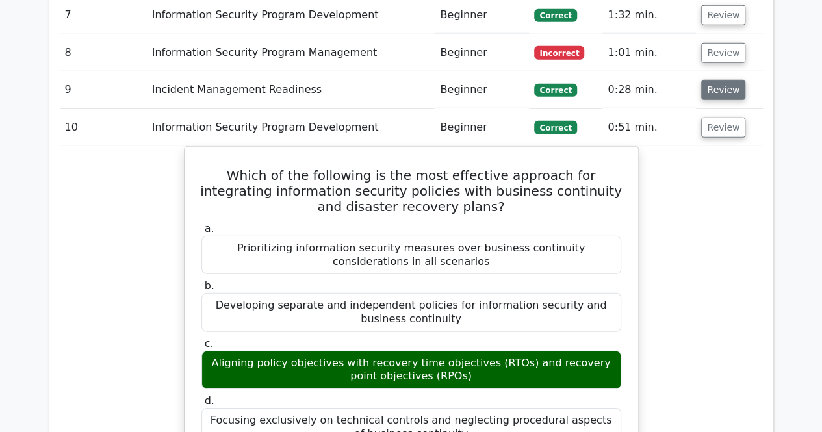
drag, startPoint x: 710, startPoint y: 42, endPoint x: 711, endPoint y: 28, distance: 13.7
click at [711, 80] on button "Review" at bounding box center [723, 90] width 44 height 20
click at [713, 43] on button "Review" at bounding box center [723, 53] width 44 height 20
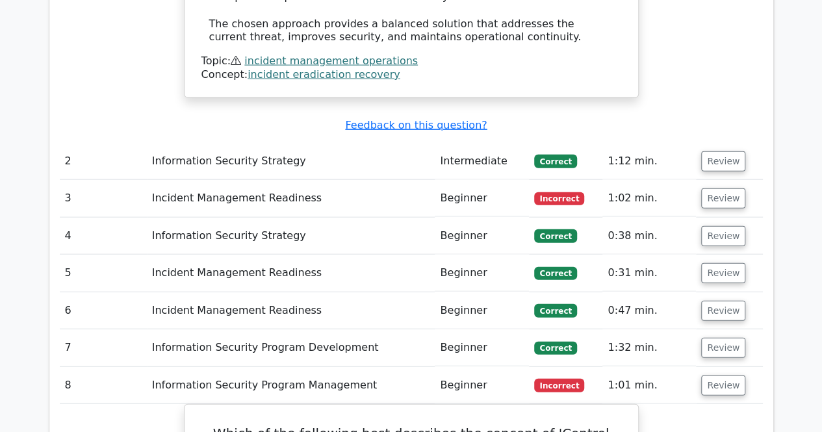
scroll to position [1413, 0]
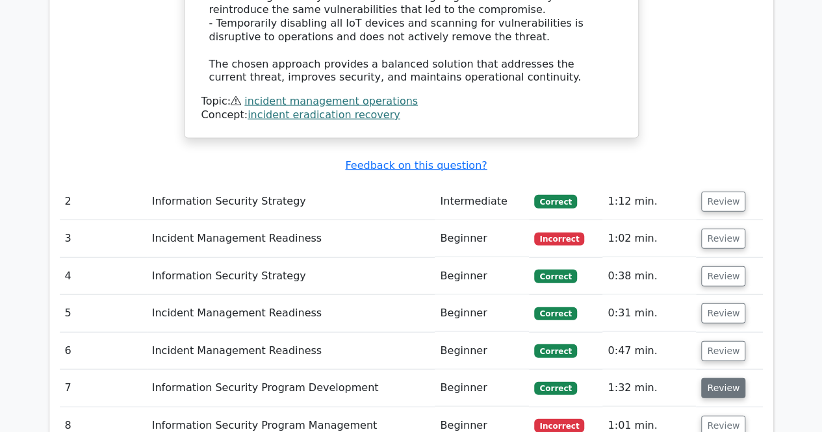
click at [718, 378] on button "Review" at bounding box center [723, 388] width 44 height 20
drag, startPoint x: 717, startPoint y: 312, endPoint x: 717, endPoint y: 296, distance: 16.9
click at [717, 341] on button "Review" at bounding box center [723, 351] width 44 height 20
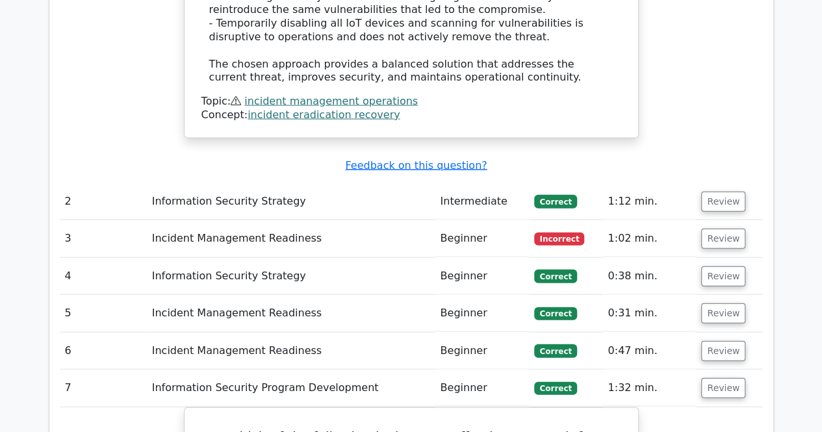
click at [713, 295] on td "Review" at bounding box center [729, 313] width 66 height 37
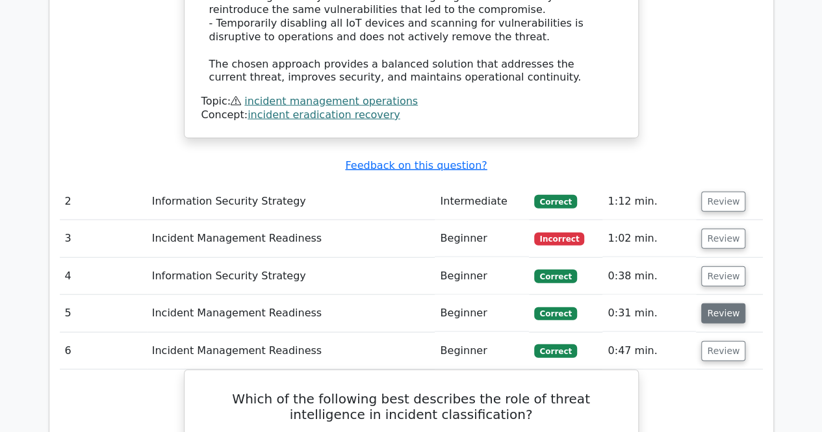
click at [713, 303] on button "Review" at bounding box center [723, 313] width 44 height 20
click at [714, 266] on button "Review" at bounding box center [723, 276] width 44 height 20
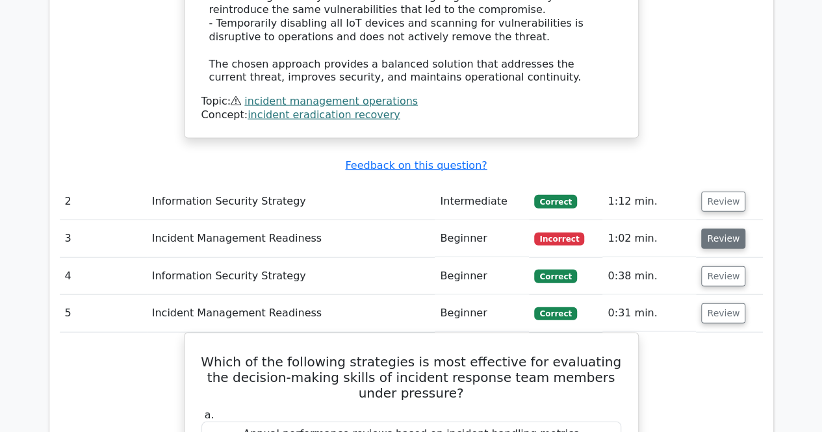
click at [714, 229] on button "Review" at bounding box center [723, 239] width 44 height 20
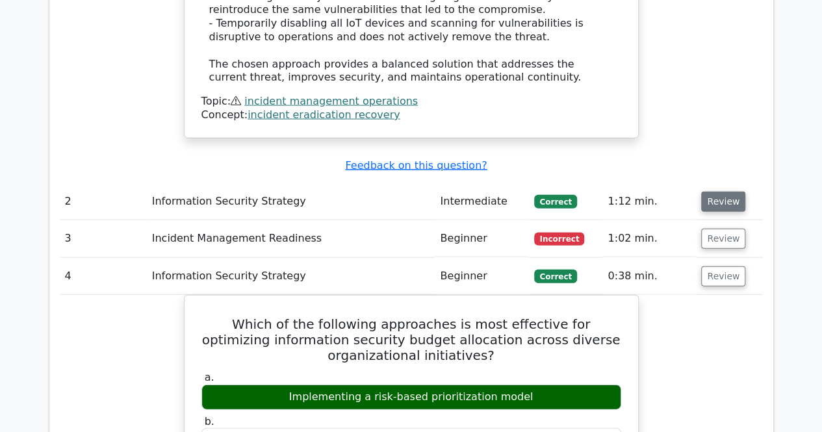
click at [718, 192] on button "Review" at bounding box center [723, 202] width 44 height 20
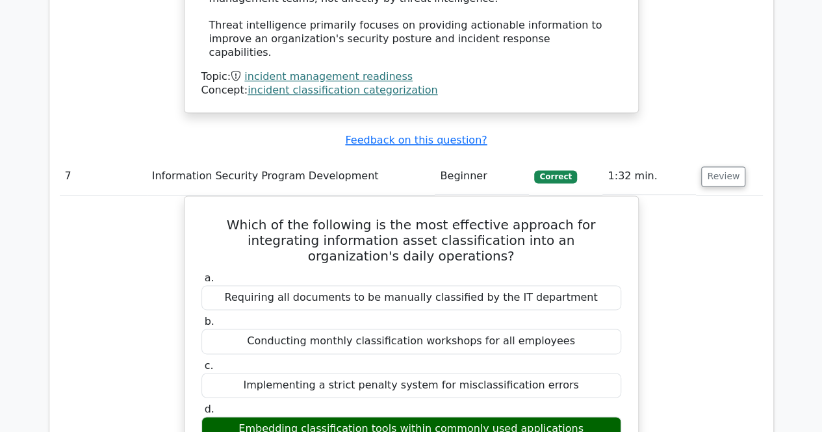
scroll to position [5719, 0]
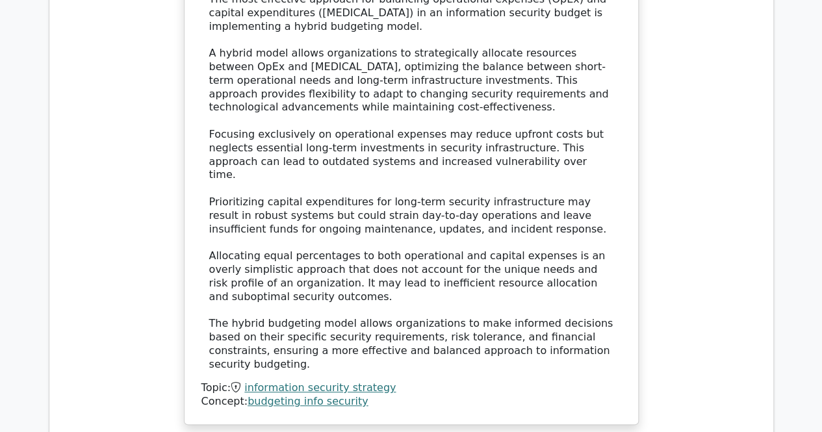
scroll to position [19798, 0]
